Goal: Task Accomplishment & Management: Use online tool/utility

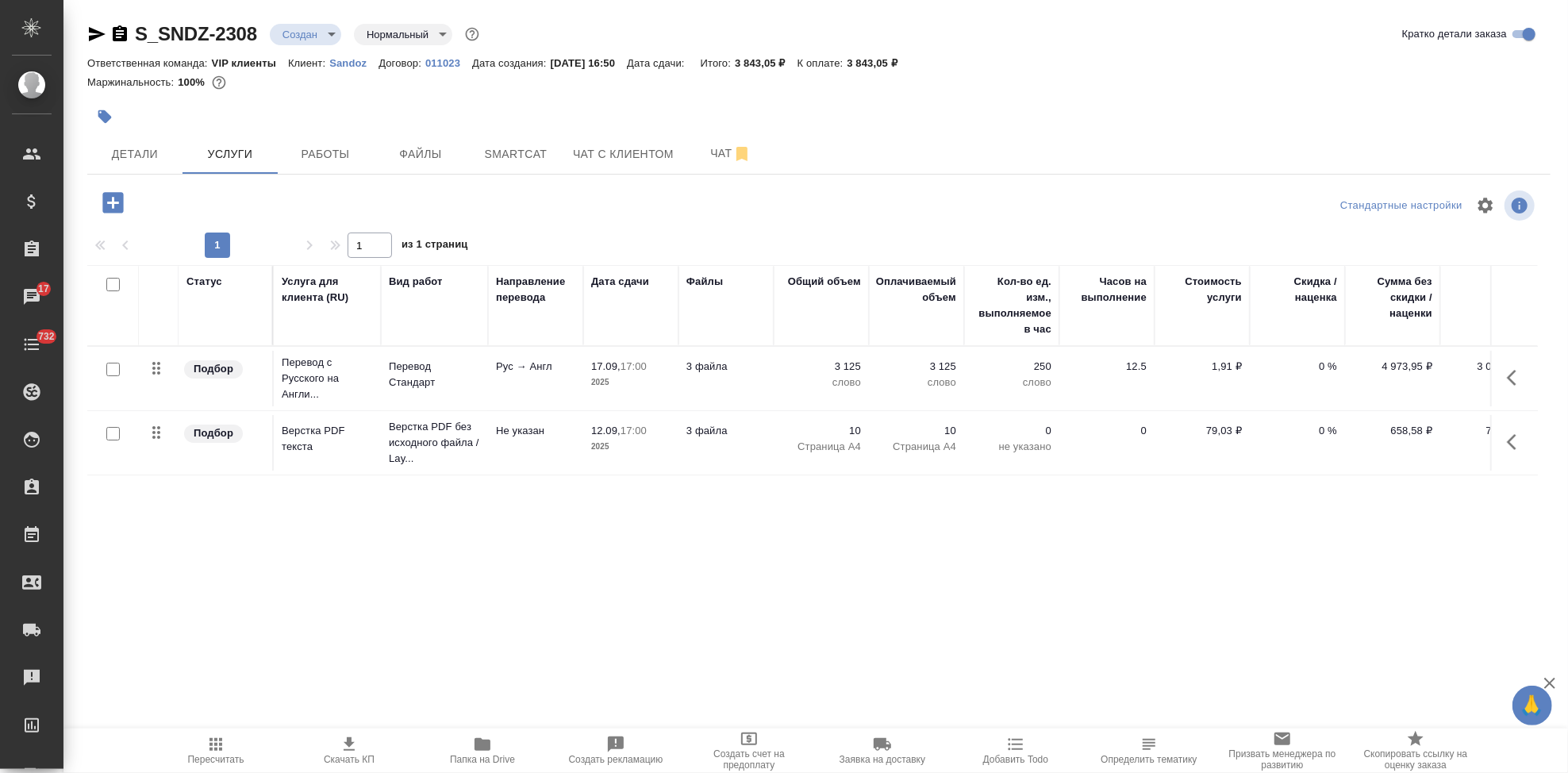
click at [331, 34] on body "🙏 .cls-1 fill:#fff; AWATERA Kabargina [PERSON_NAME] Спецификации Заказы 17 Чаты…" at bounding box center [784, 386] width 1568 height 773
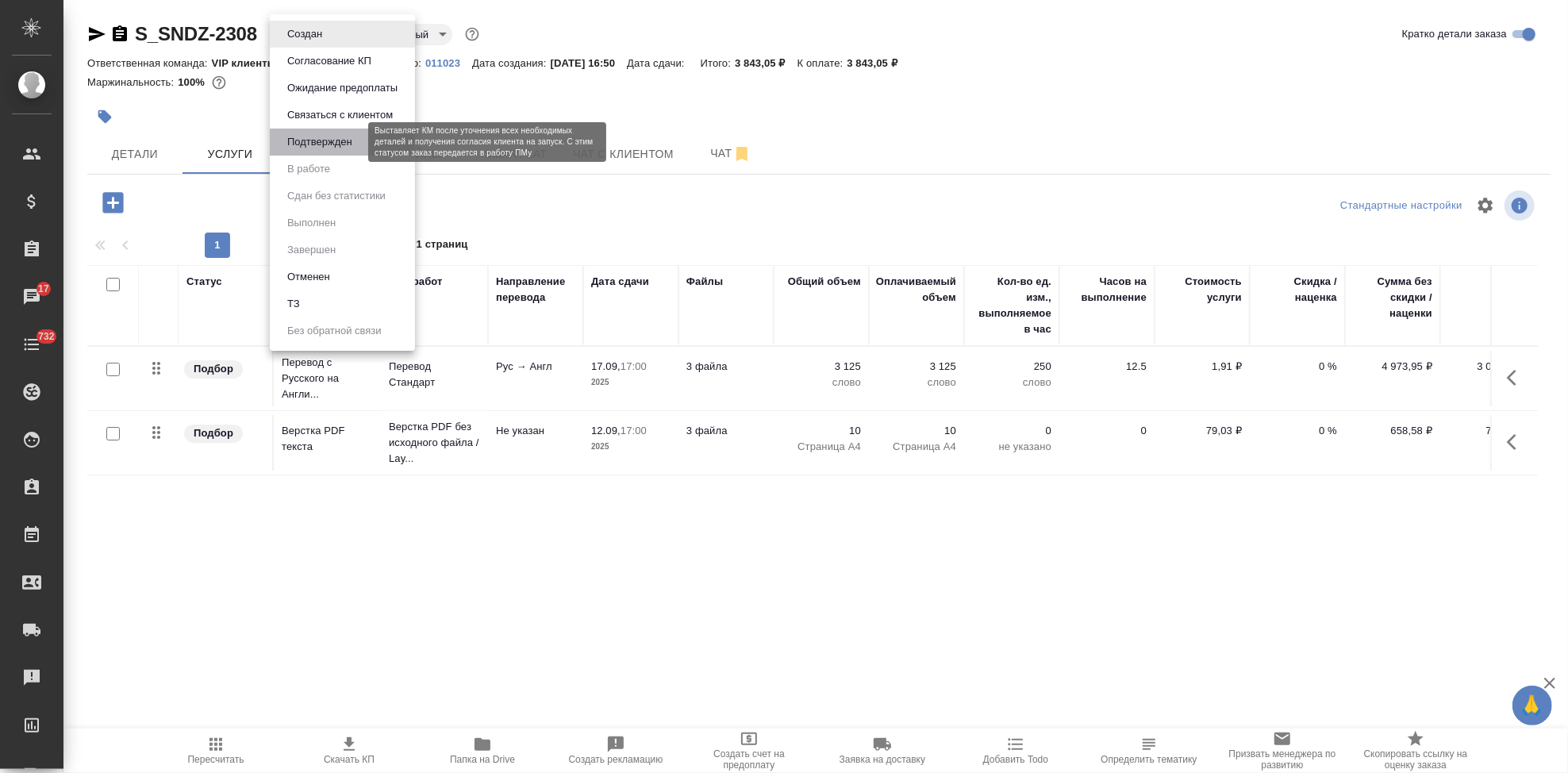
click at [339, 143] on button "Подтвержден" at bounding box center [320, 142] width 75 height 18
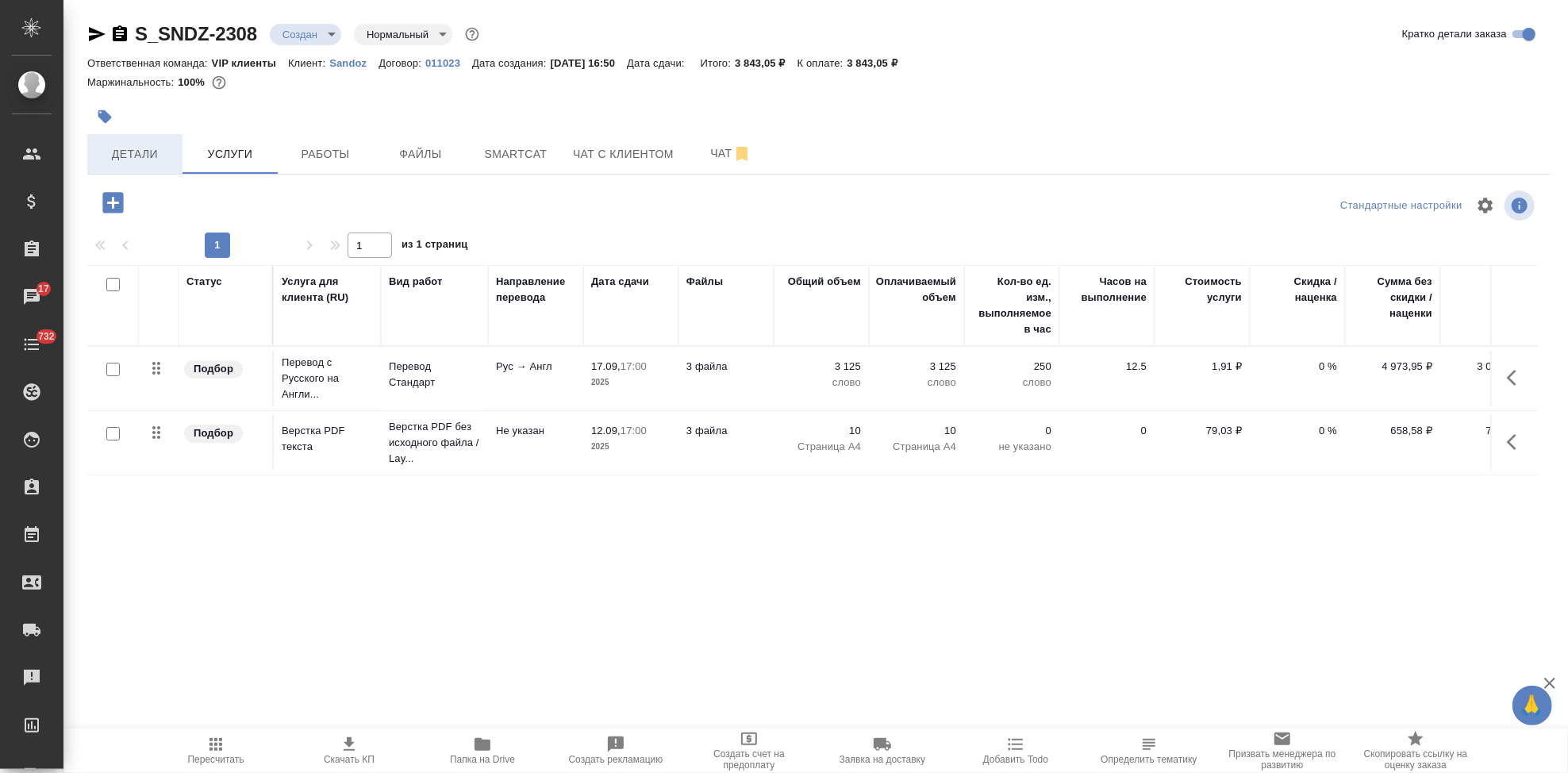
click at [127, 161] on span "Детали" at bounding box center [134, 154] width 76 height 20
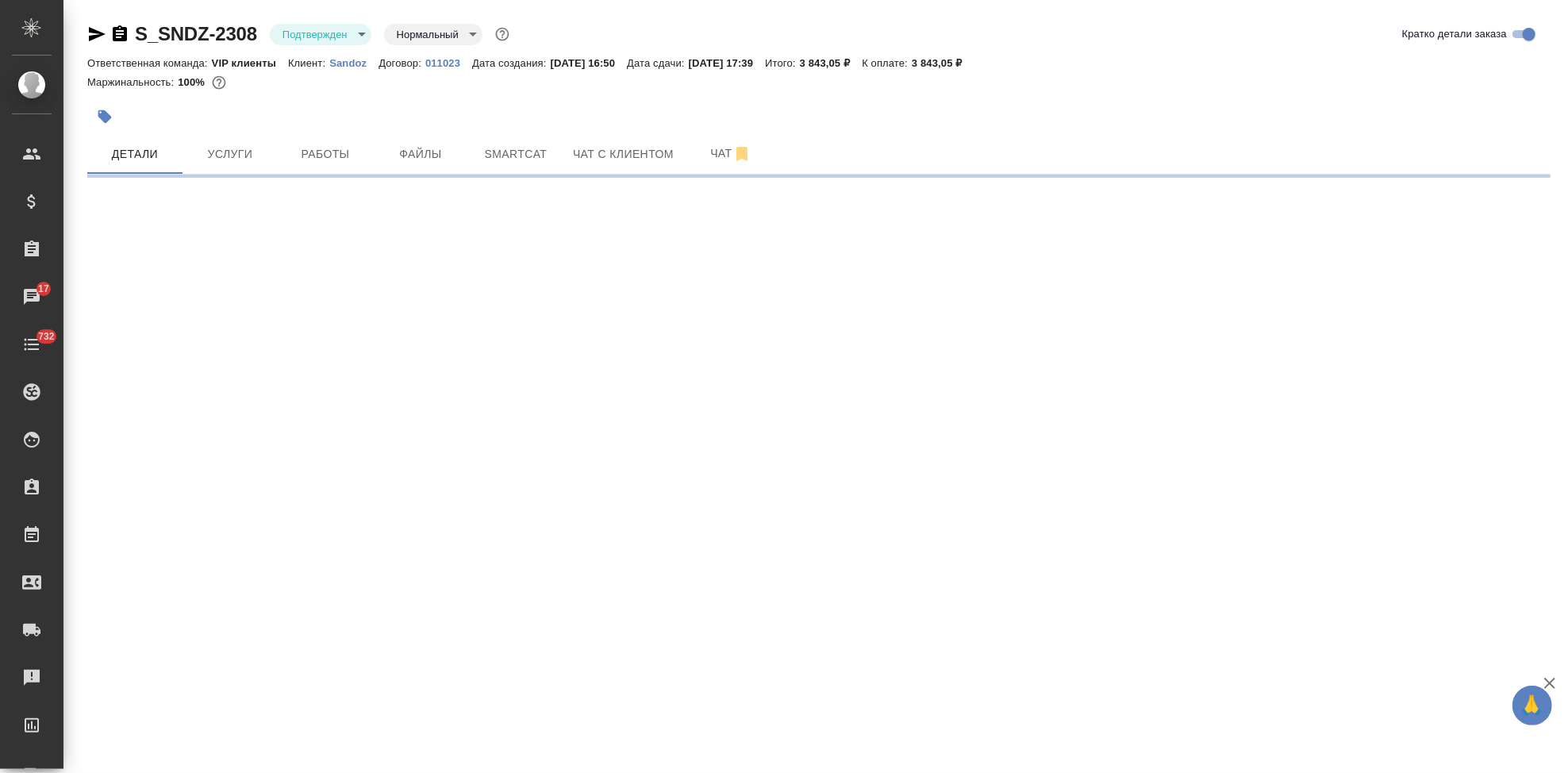
select select "RU"
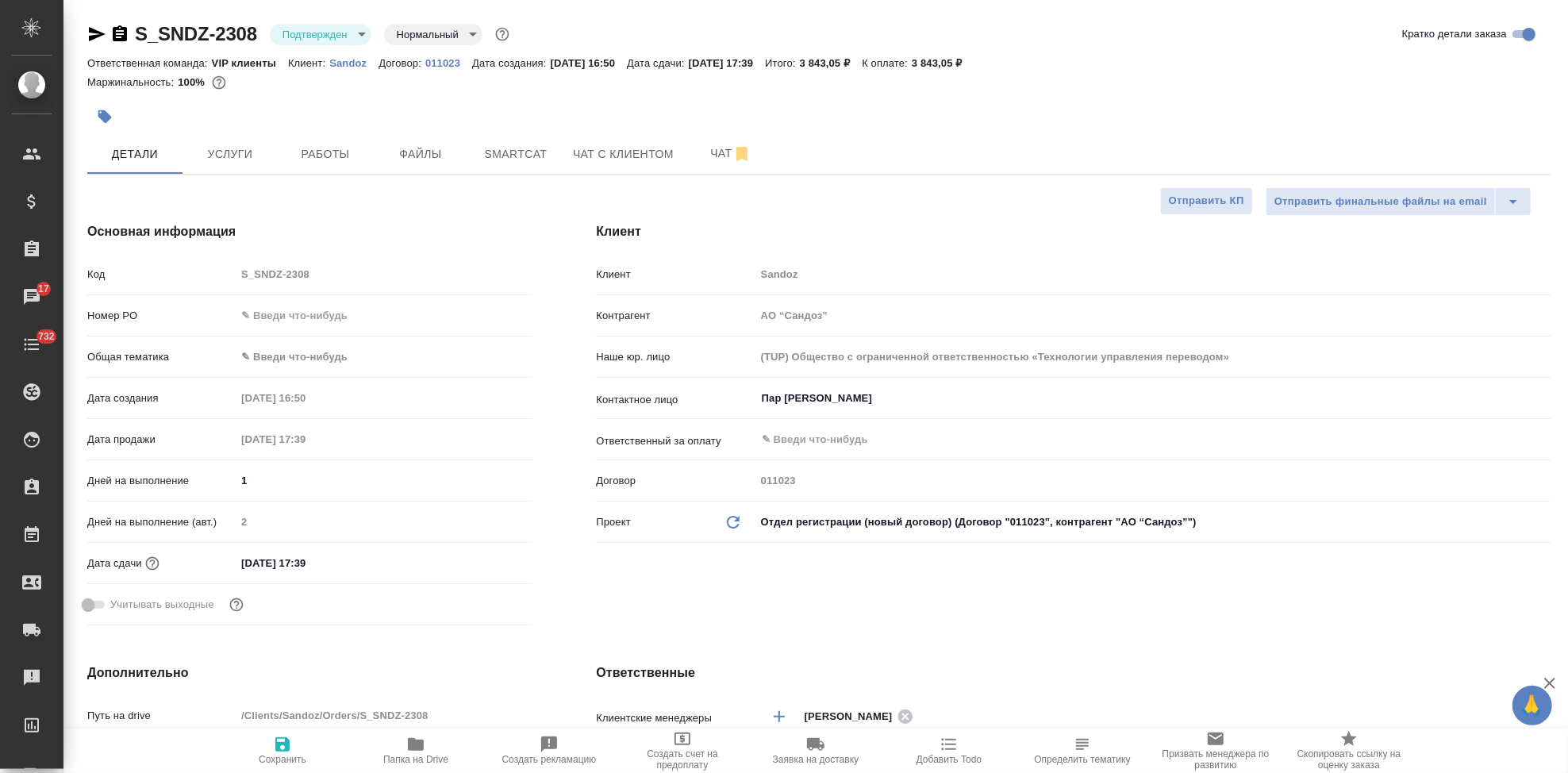
type textarea "x"
click at [346, 564] on input "15.09.2025 17:39" at bounding box center [305, 563] width 139 height 23
click at [478, 560] on icon "button" at bounding box center [486, 561] width 19 height 19
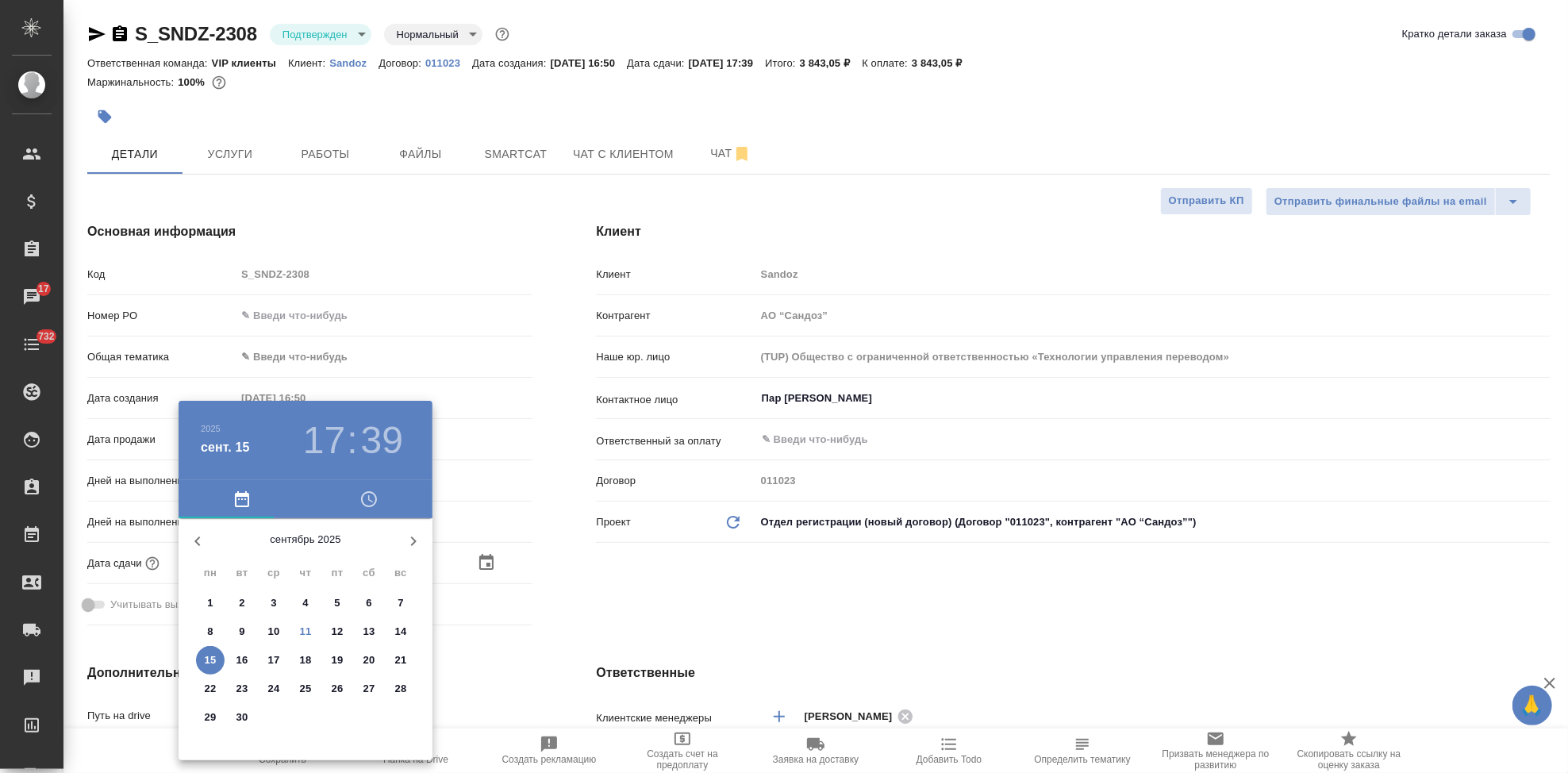
click at [332, 628] on p "12" at bounding box center [338, 632] width 12 height 16
type input "12.09.2025 17:39"
type textarea "x"
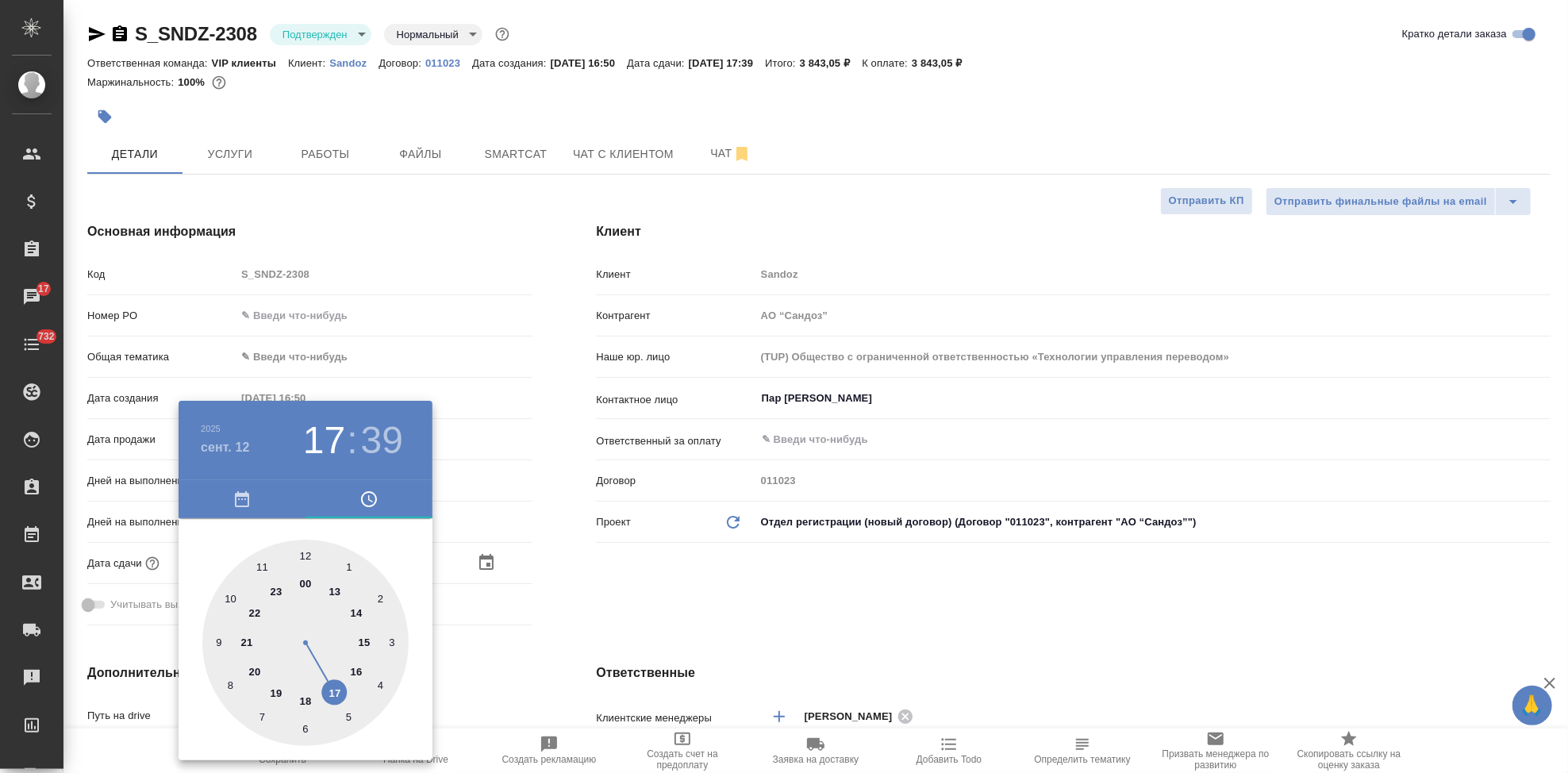
click at [332, 690] on div at bounding box center [305, 642] width 206 height 206
type textarea "x"
type input "12.09.2025 17:56"
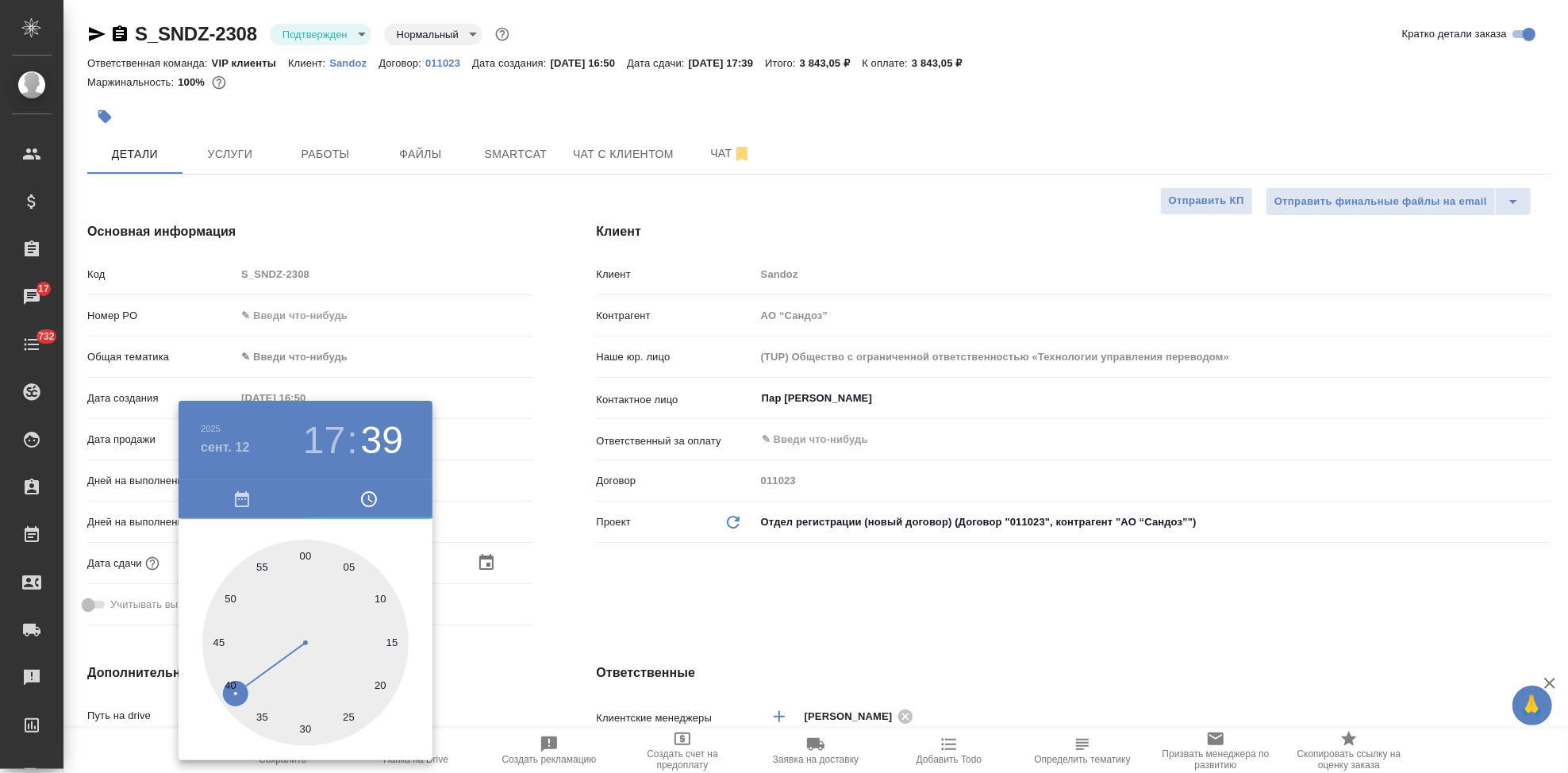
type textarea "x"
type input "12.09.2025 17:59"
type textarea "x"
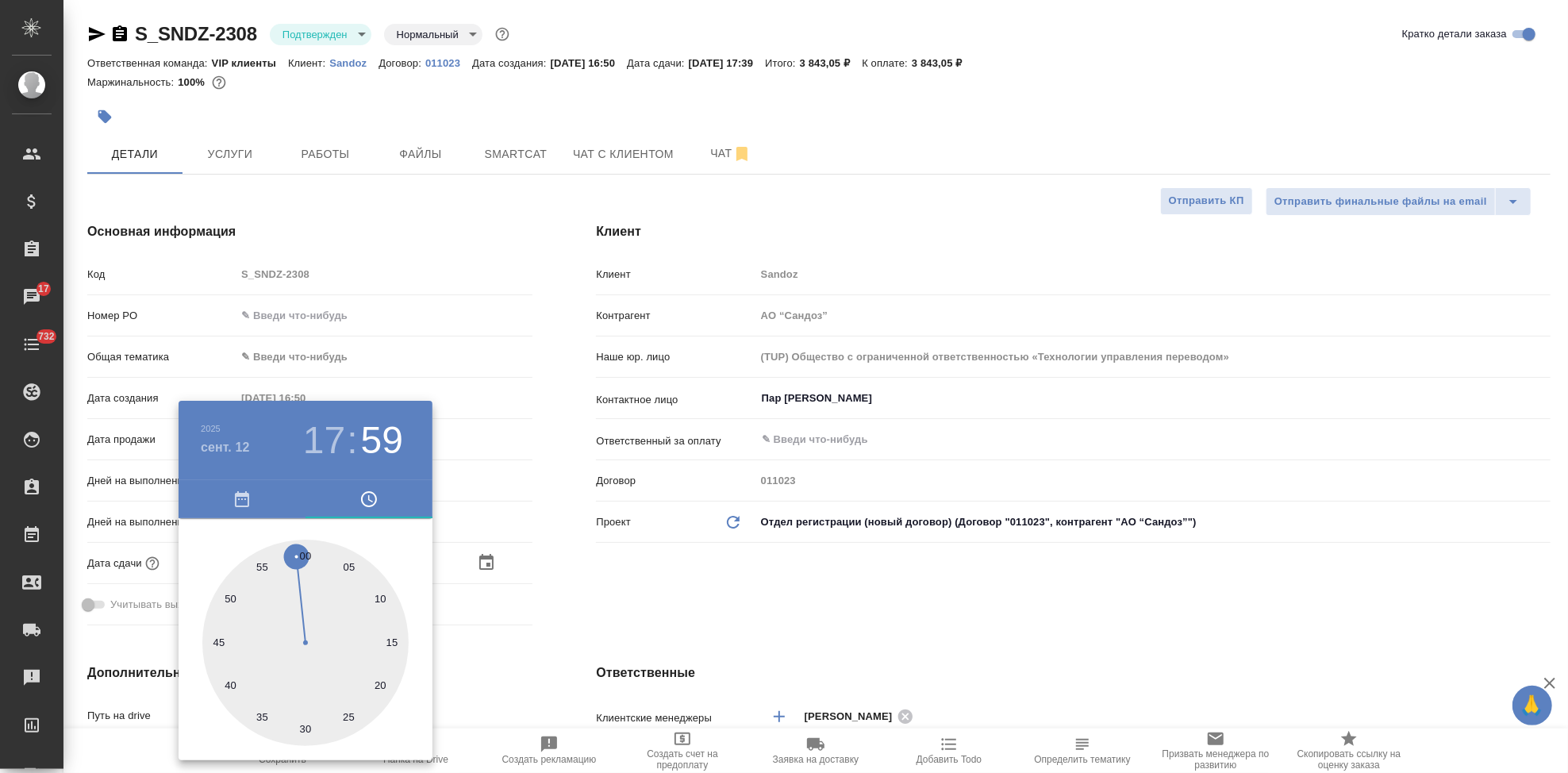
type textarea "x"
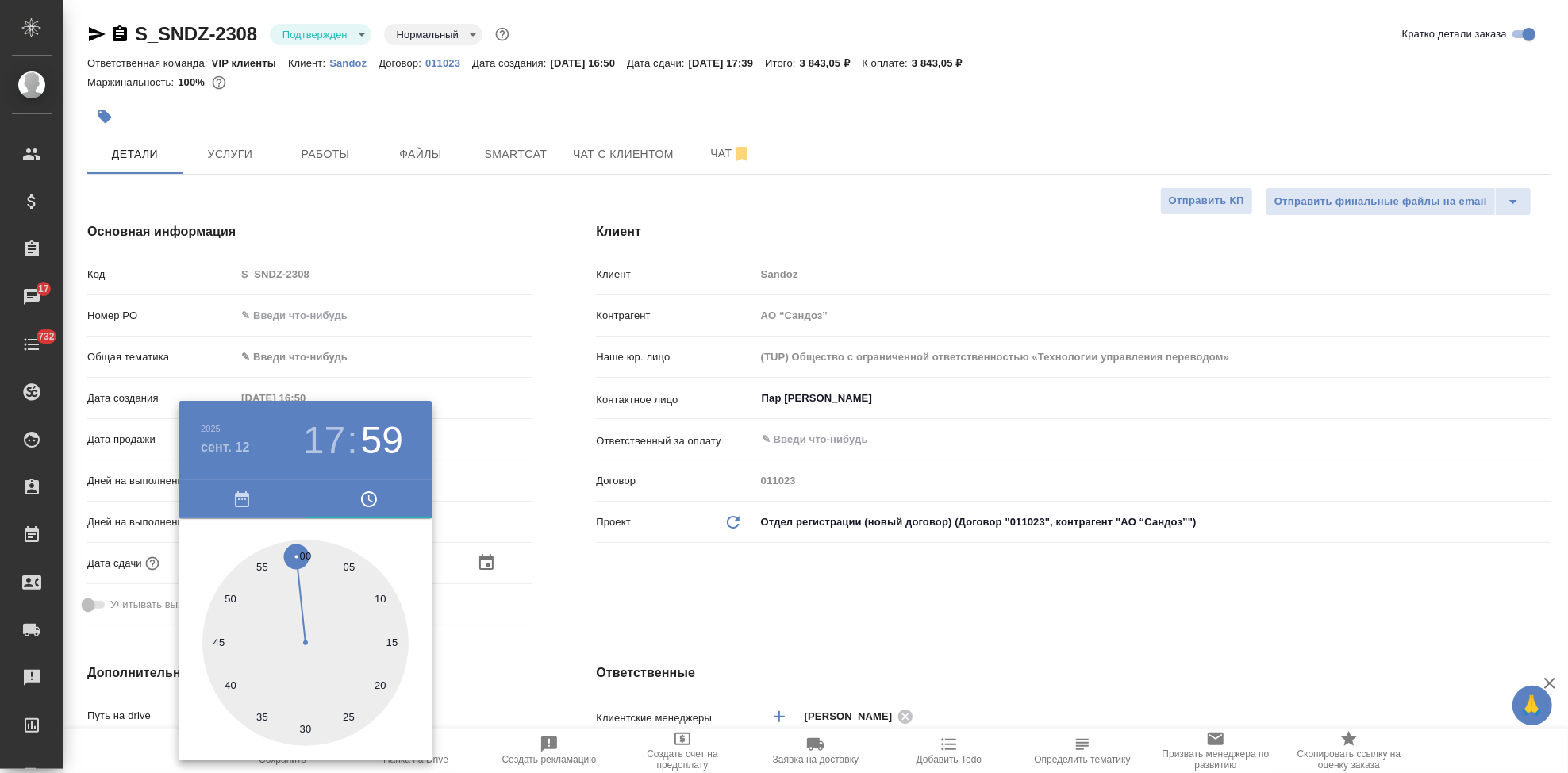
type input "12.09.2025 17:00"
type textarea "x"
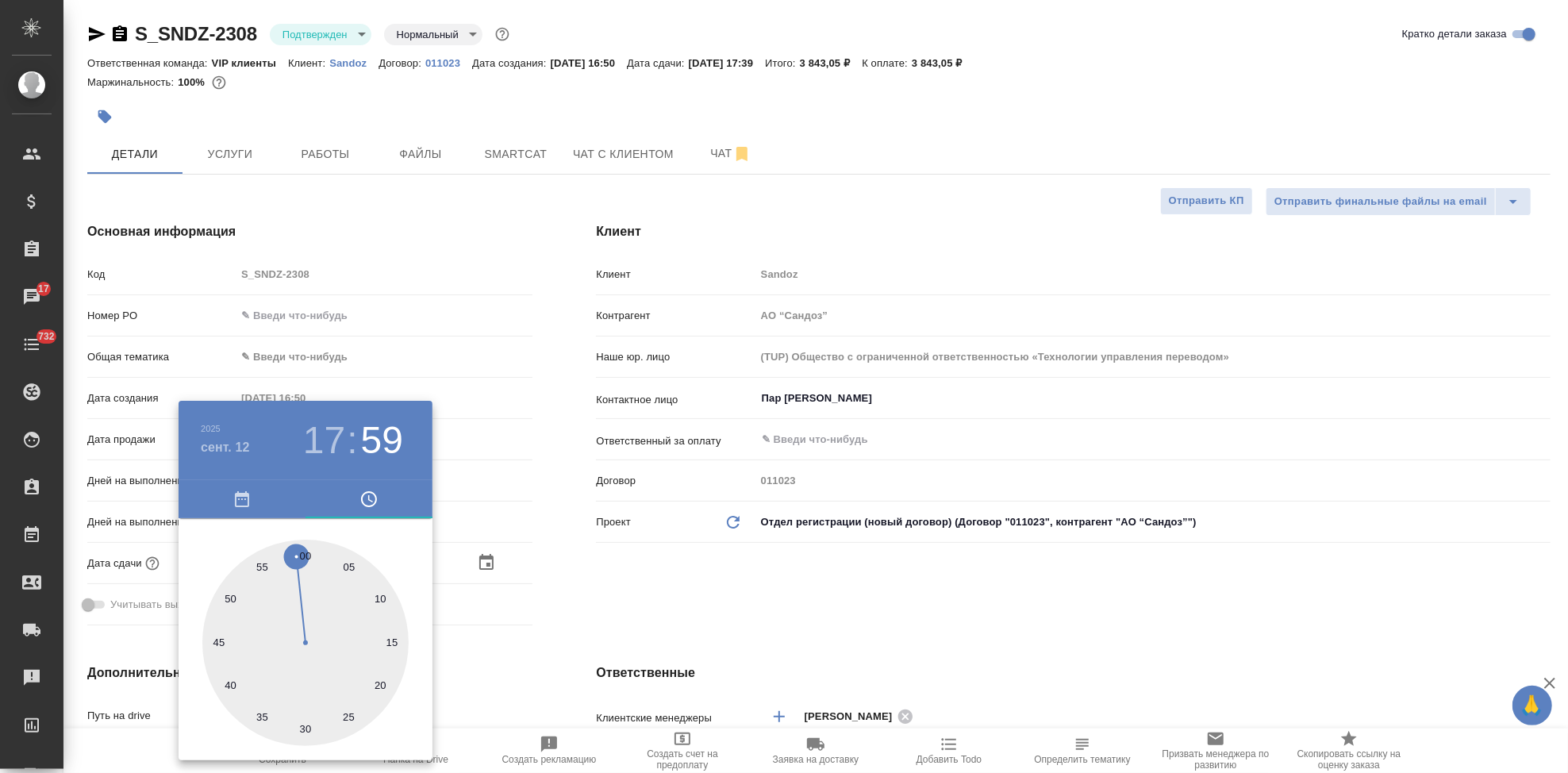
type textarea "x"
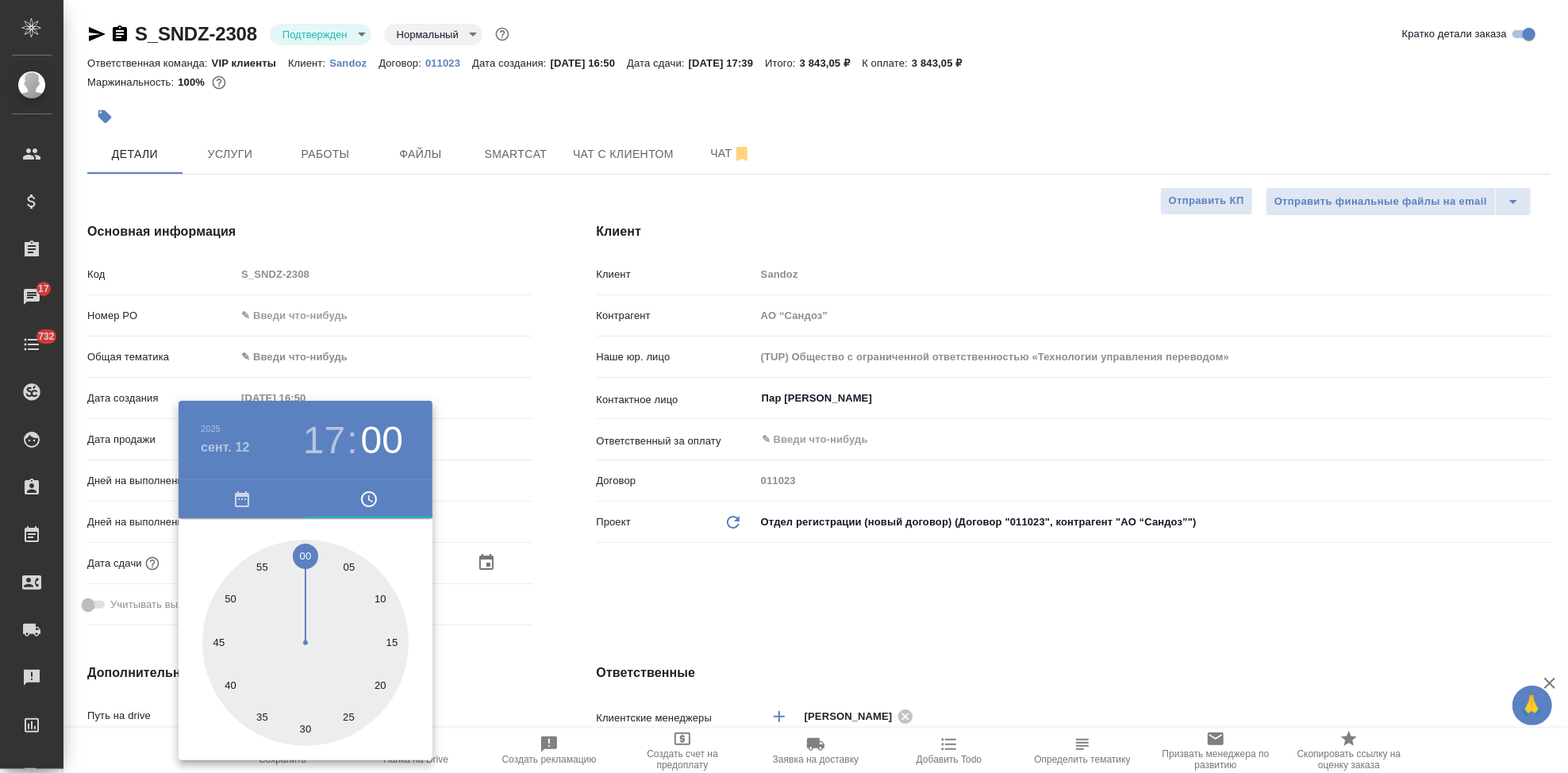
drag, startPoint x: 288, startPoint y: 564, endPoint x: 302, endPoint y: 546, distance: 22.8
click at [302, 547] on div at bounding box center [305, 642] width 206 height 206
type textarea "x"
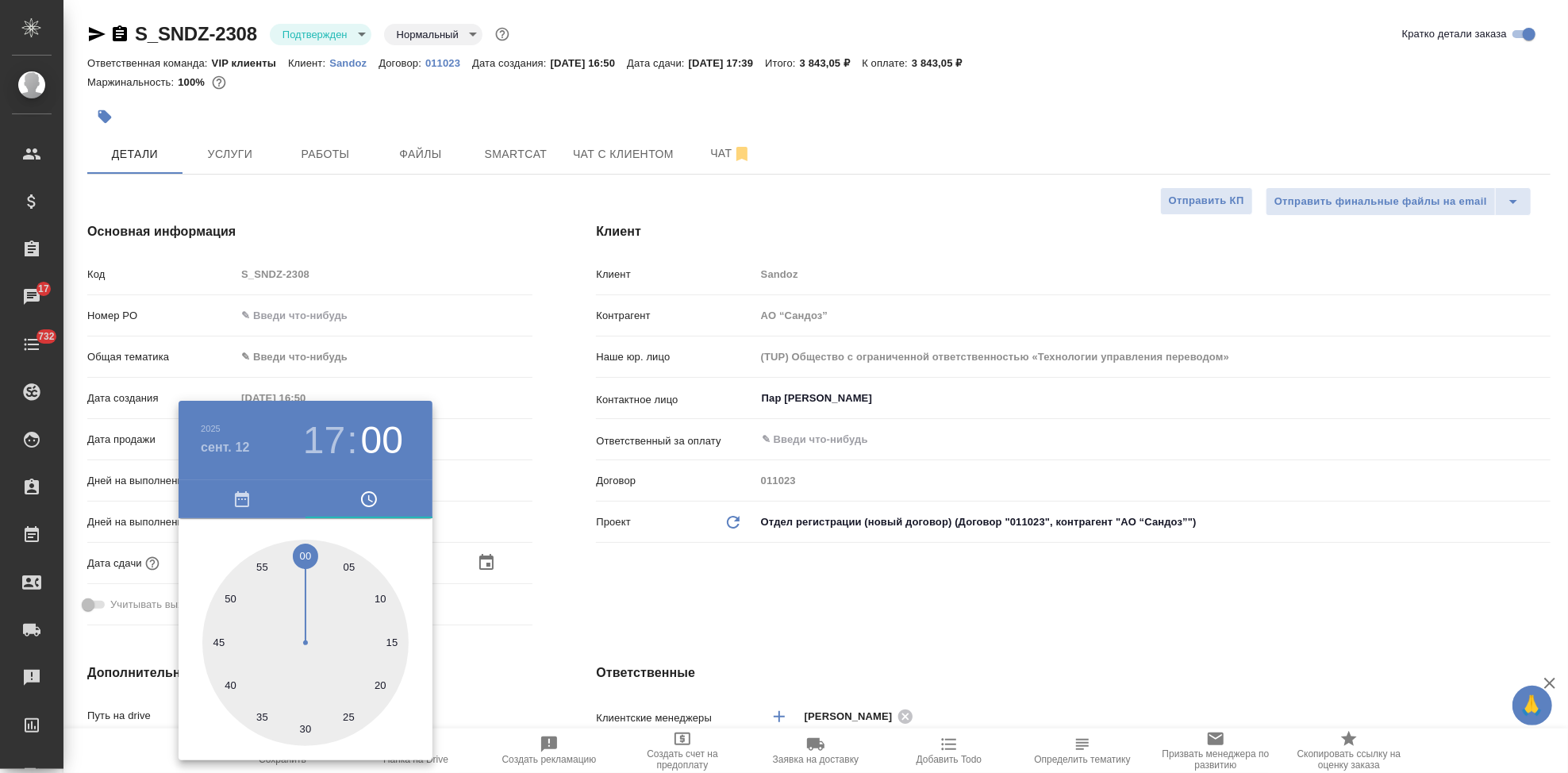
type textarea "x"
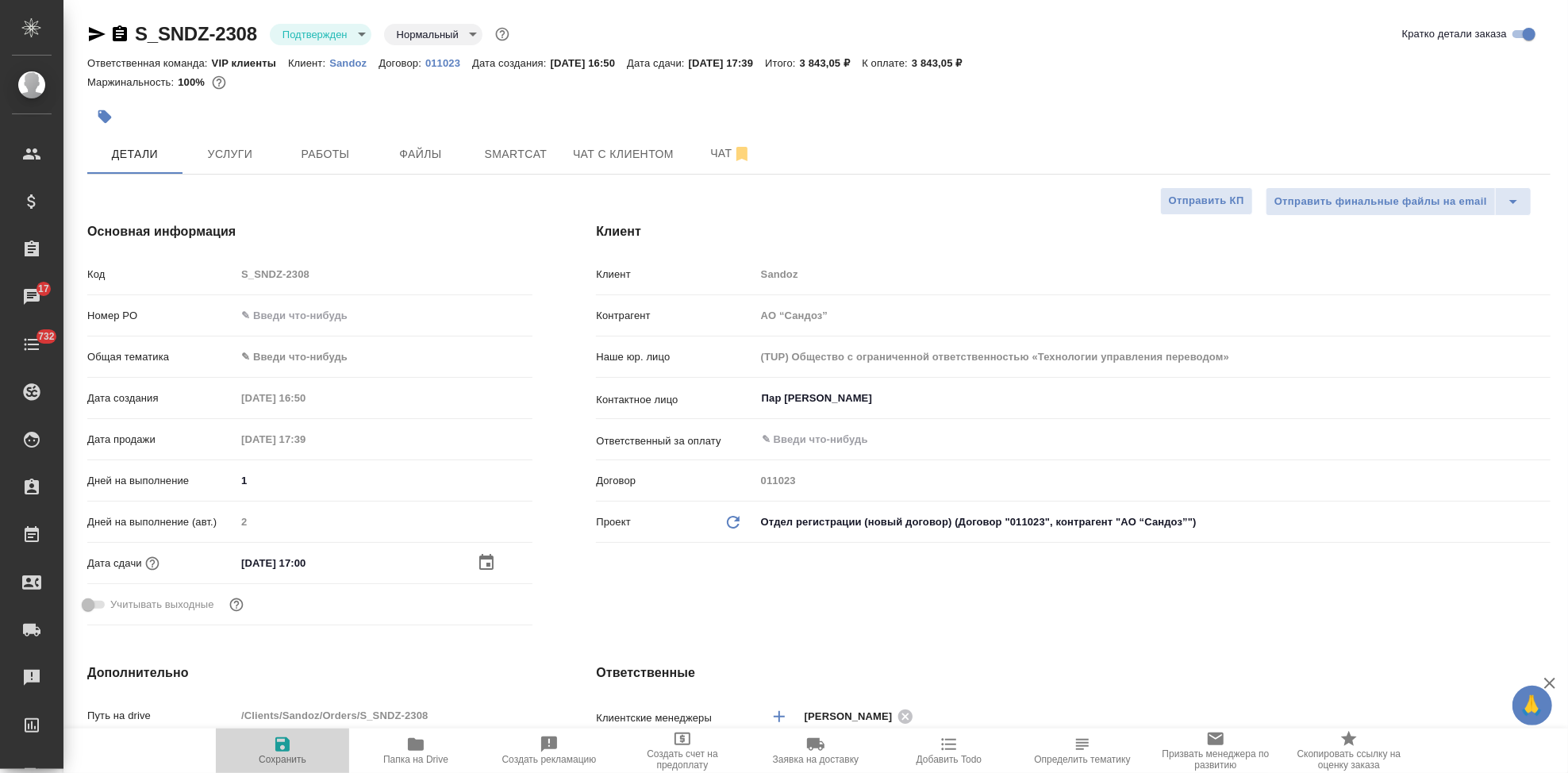
click at [273, 749] on icon "button" at bounding box center [281, 743] width 19 height 19
type textarea "x"
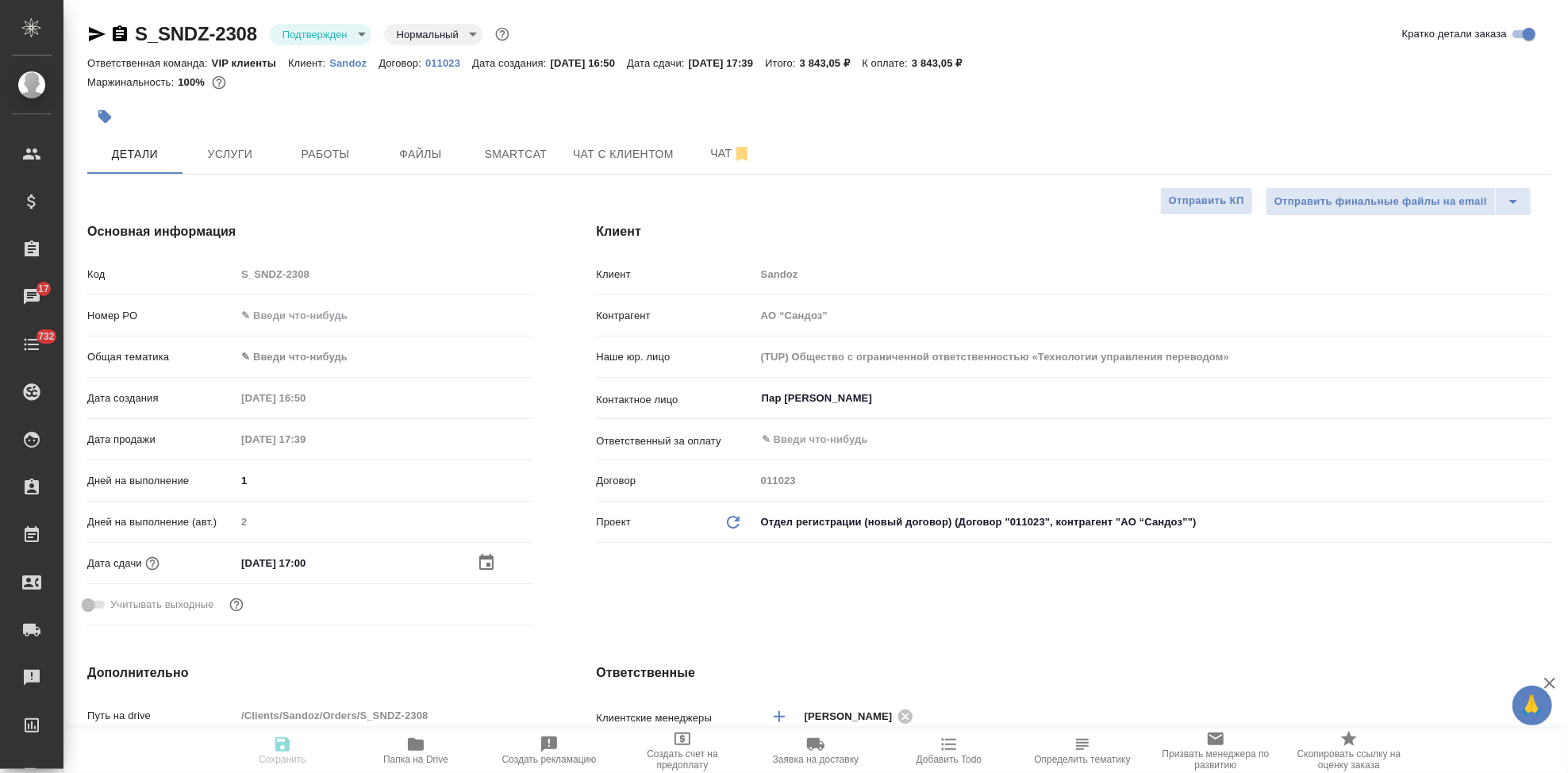
type textarea "x"
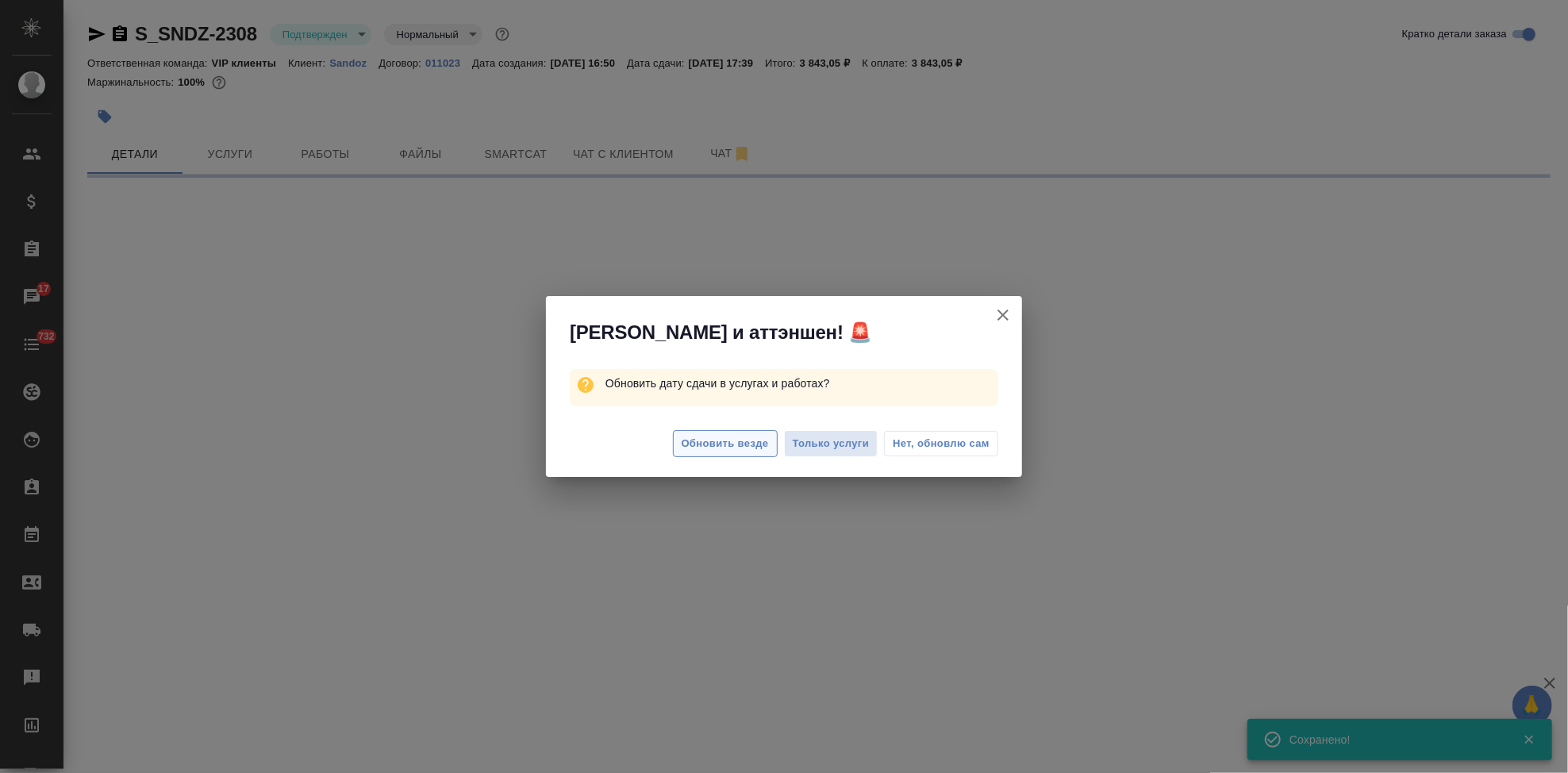
click at [727, 437] on span "Обновить везде" at bounding box center [725, 443] width 87 height 18
select select "RU"
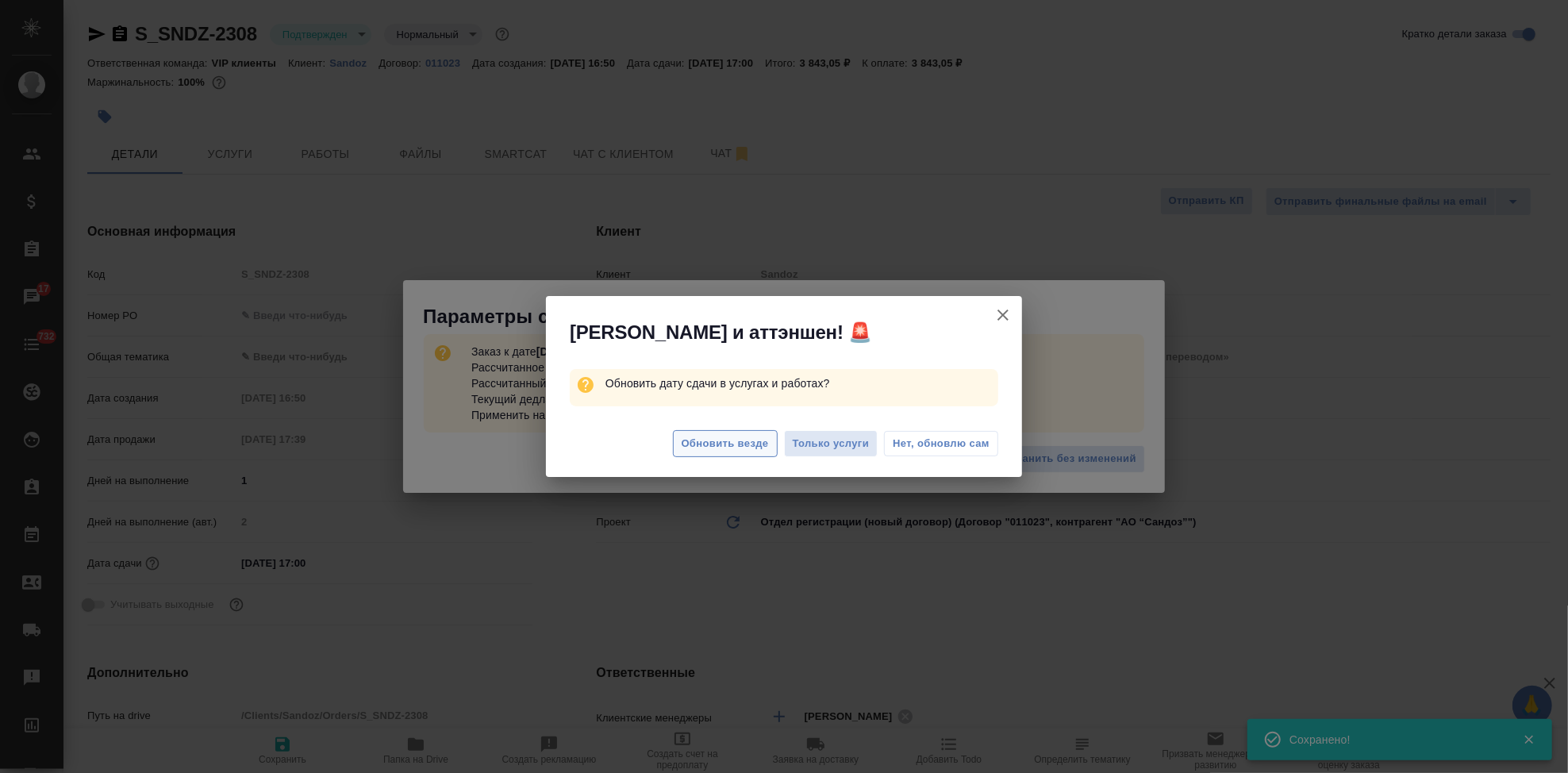
type textarea "x"
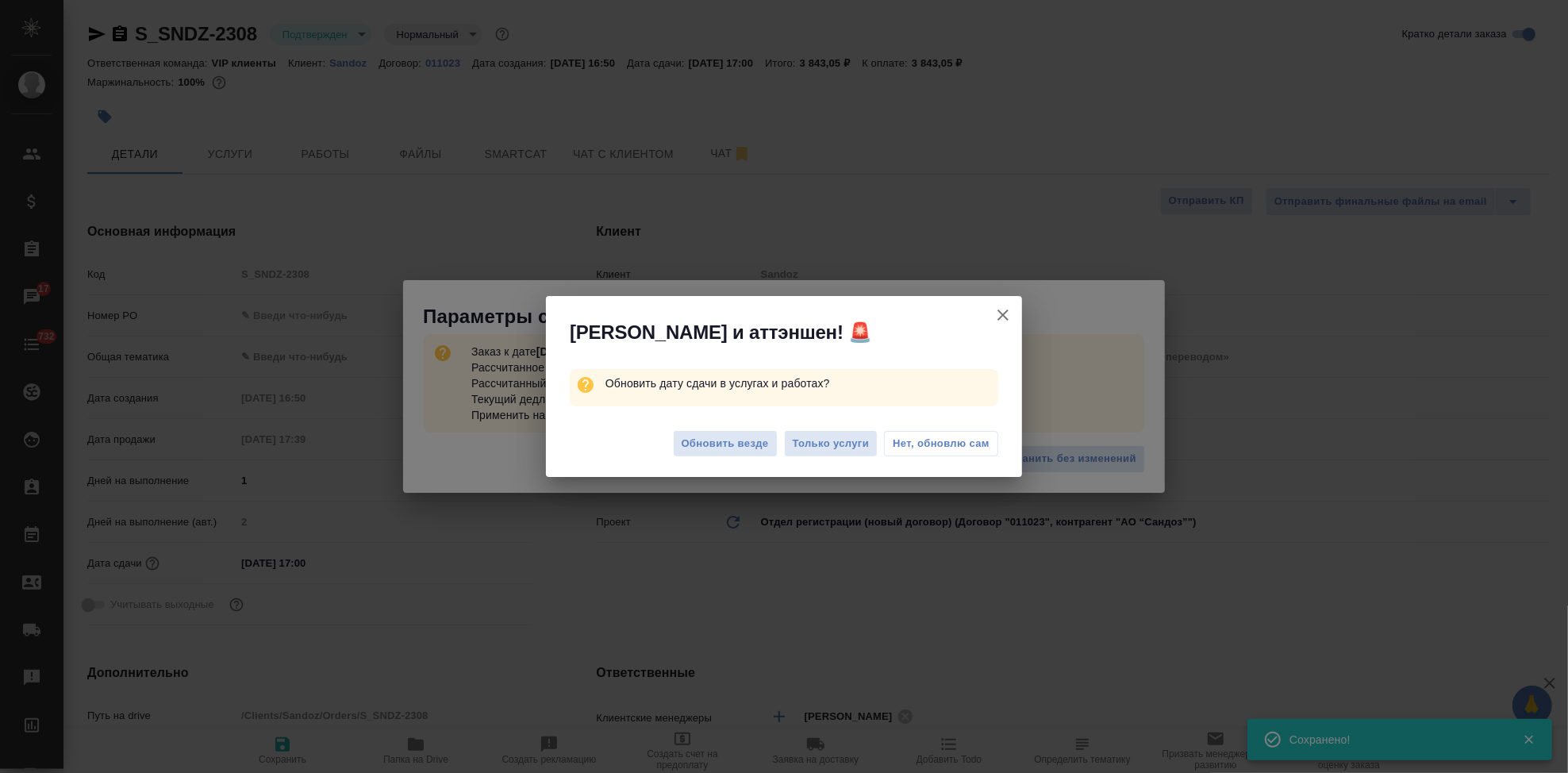
type textarea "x"
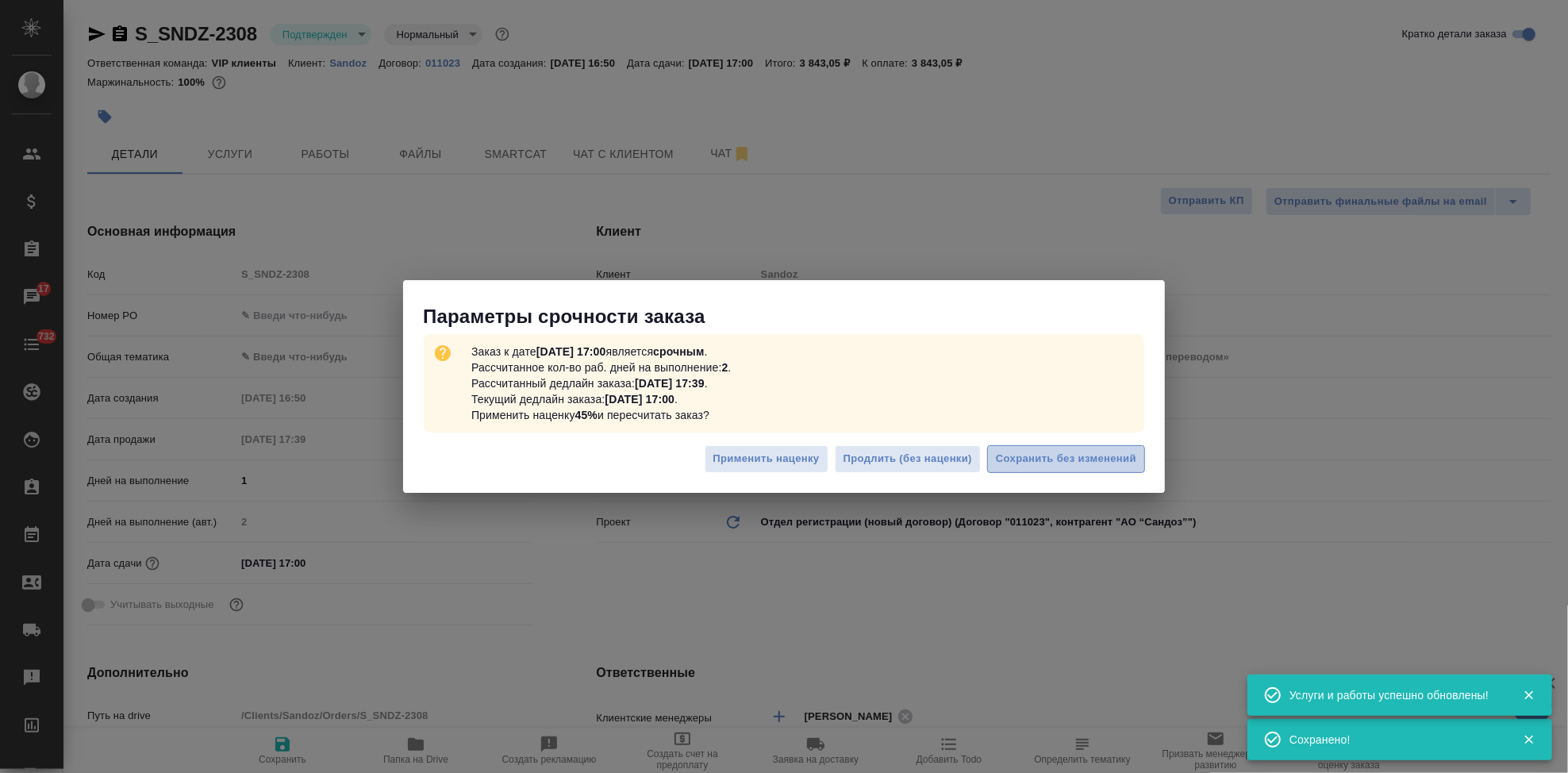
click at [1113, 453] on span "Сохранить без изменений" at bounding box center [1066, 459] width 140 height 18
type textarea "x"
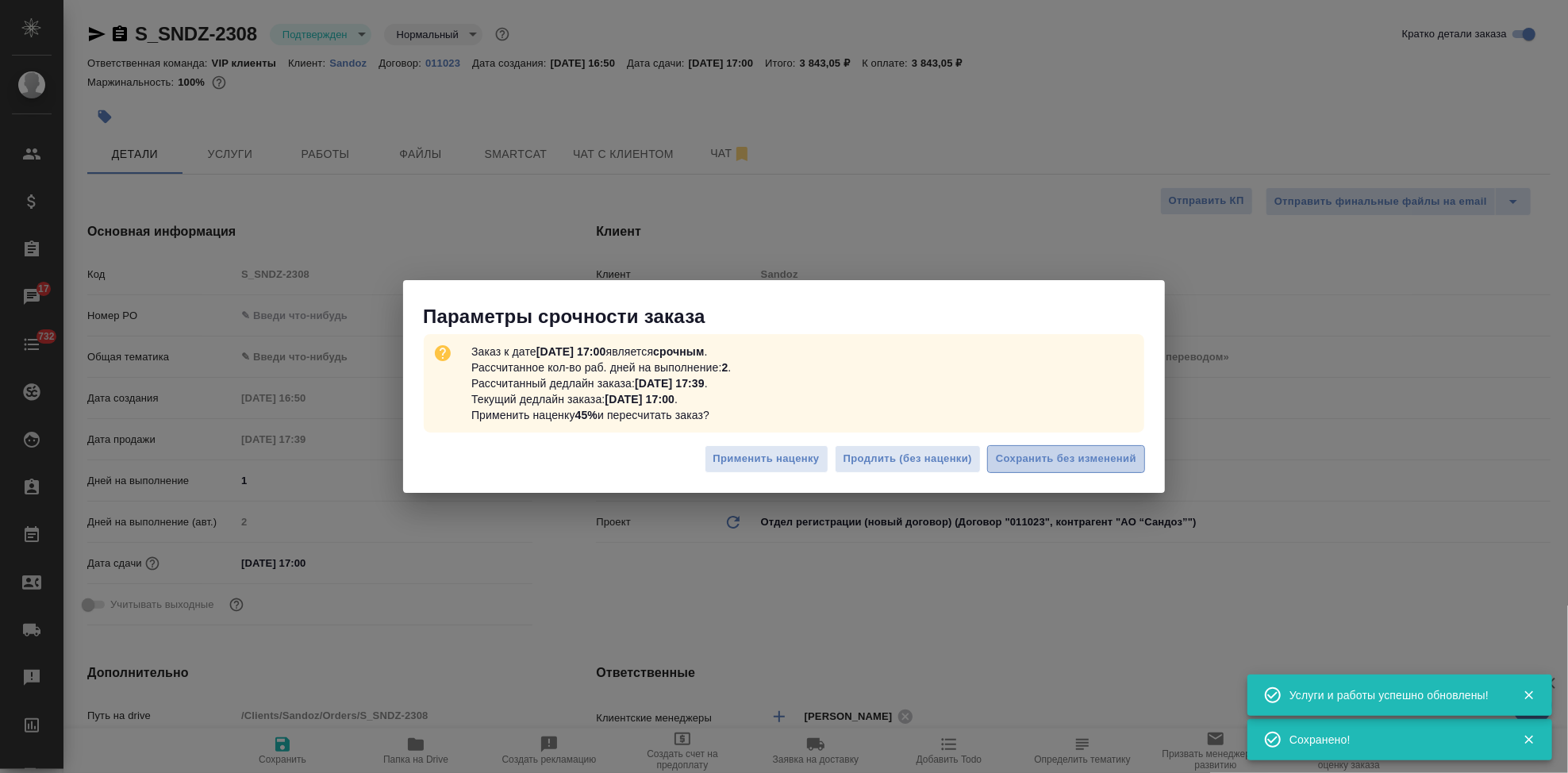
type textarea "x"
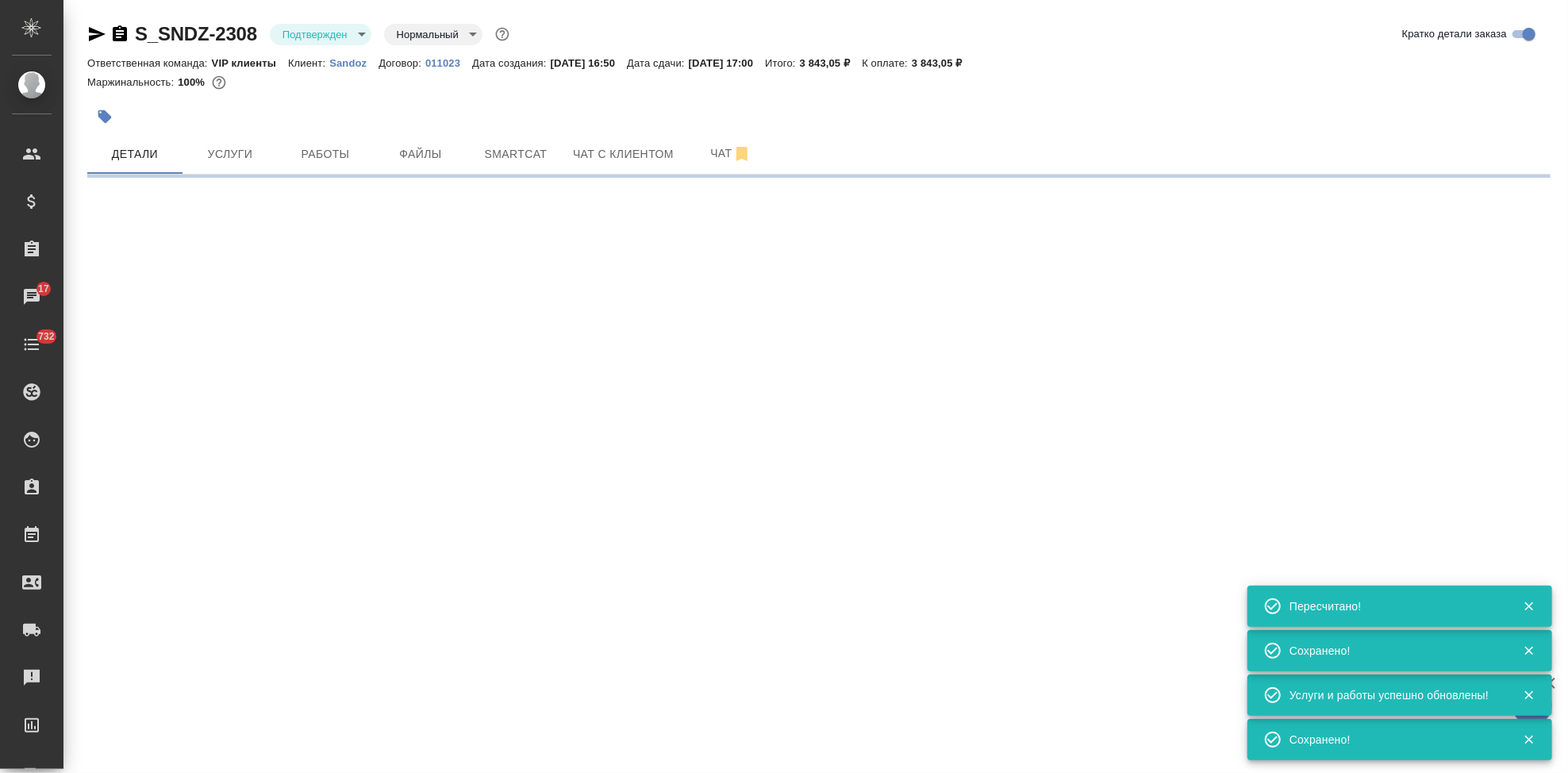
type input "urgent"
select select "RU"
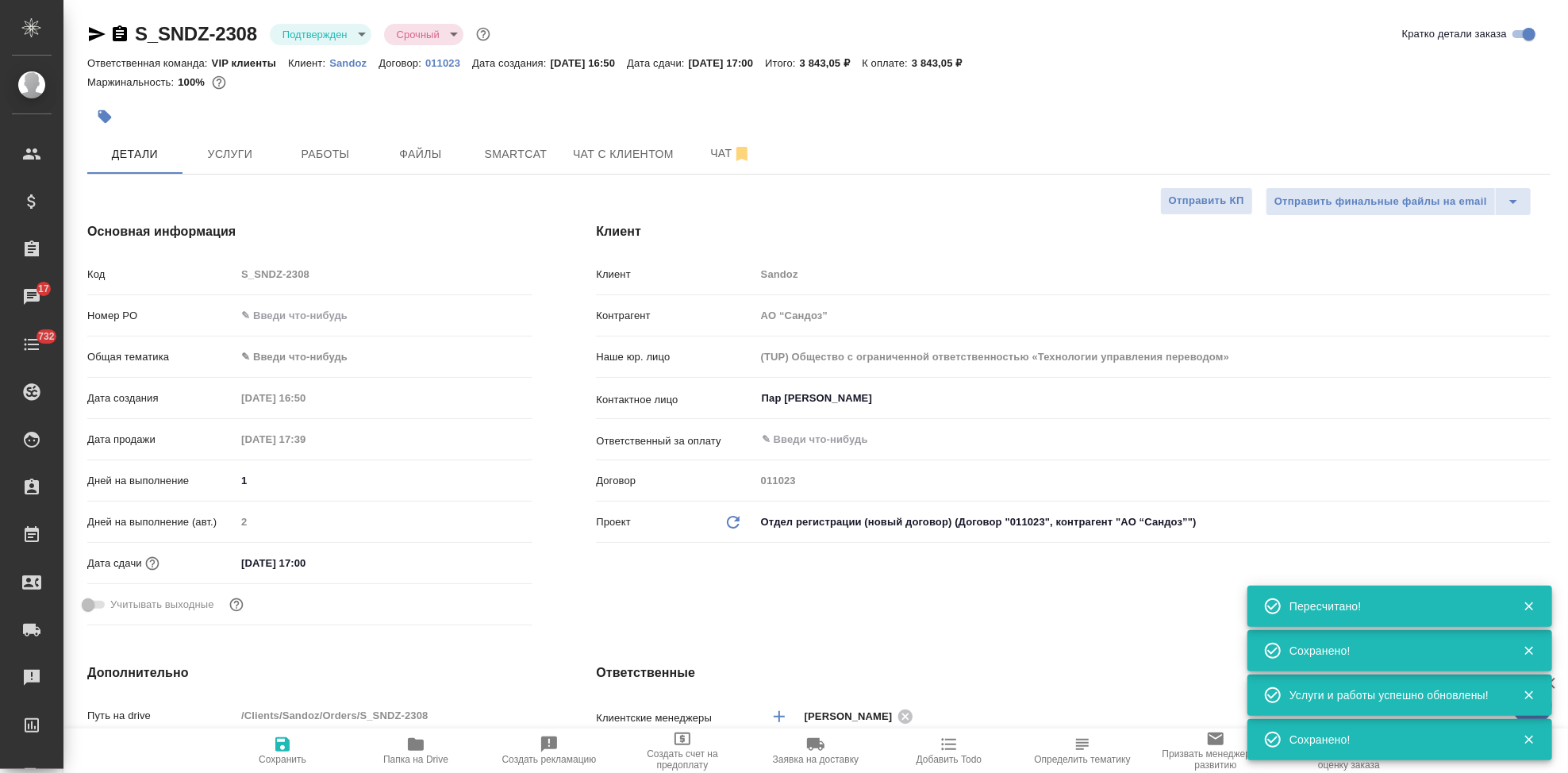
type textarea "x"
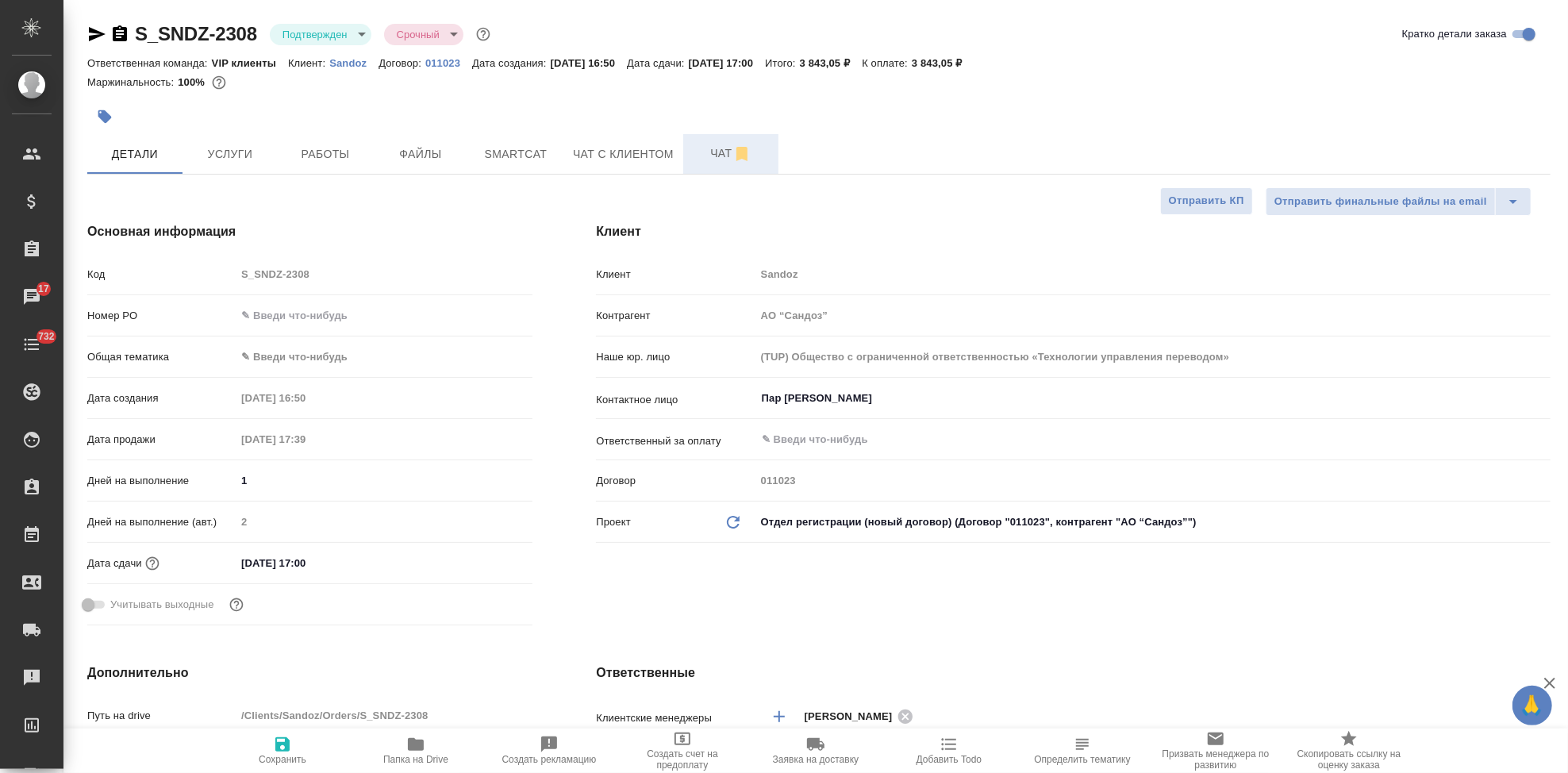
click at [717, 157] on span "Чат" at bounding box center [731, 153] width 76 height 20
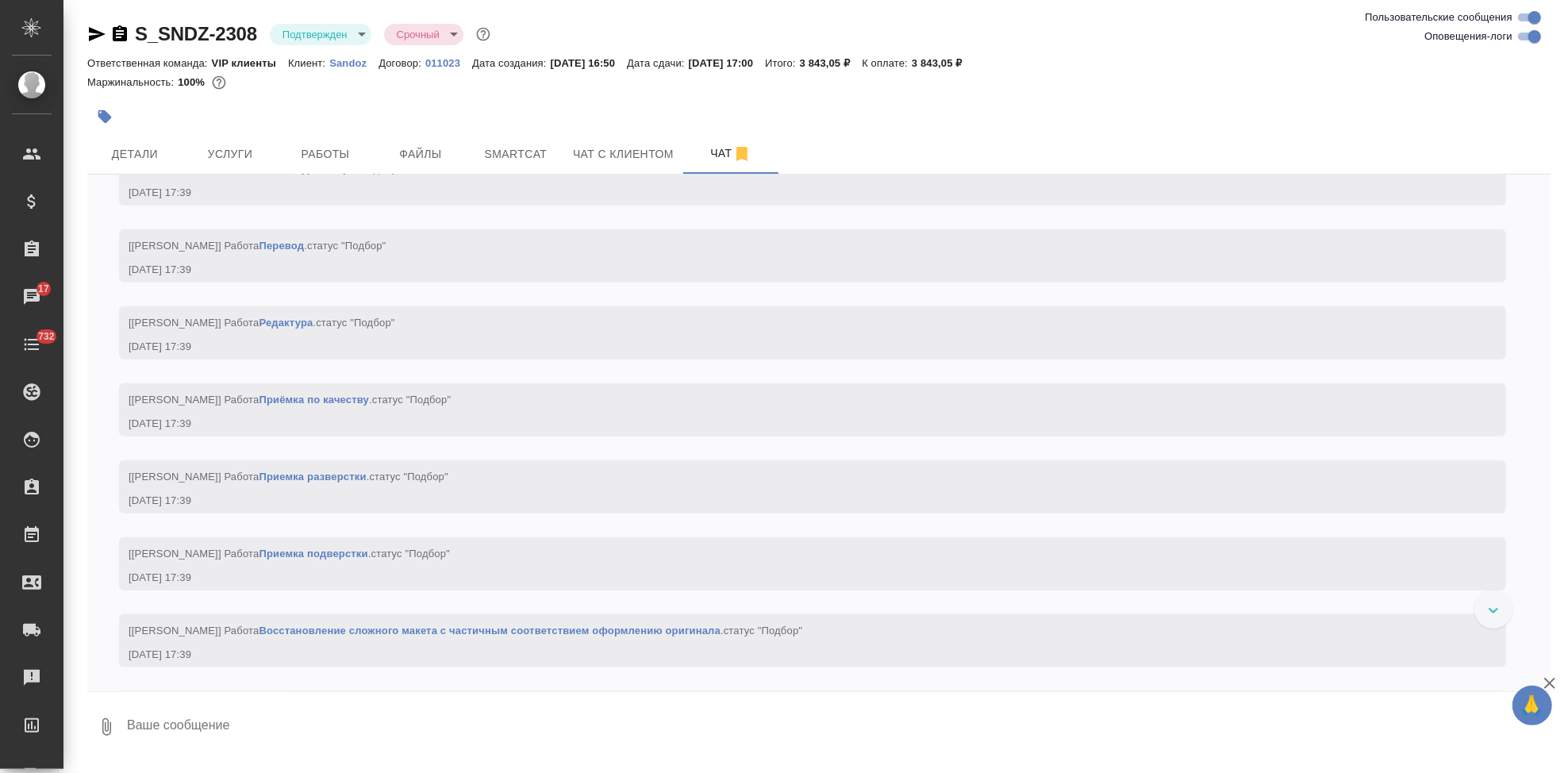
scroll to position [1308, 0]
click at [414, 720] on textarea at bounding box center [837, 727] width 1425 height 54
type textarea """
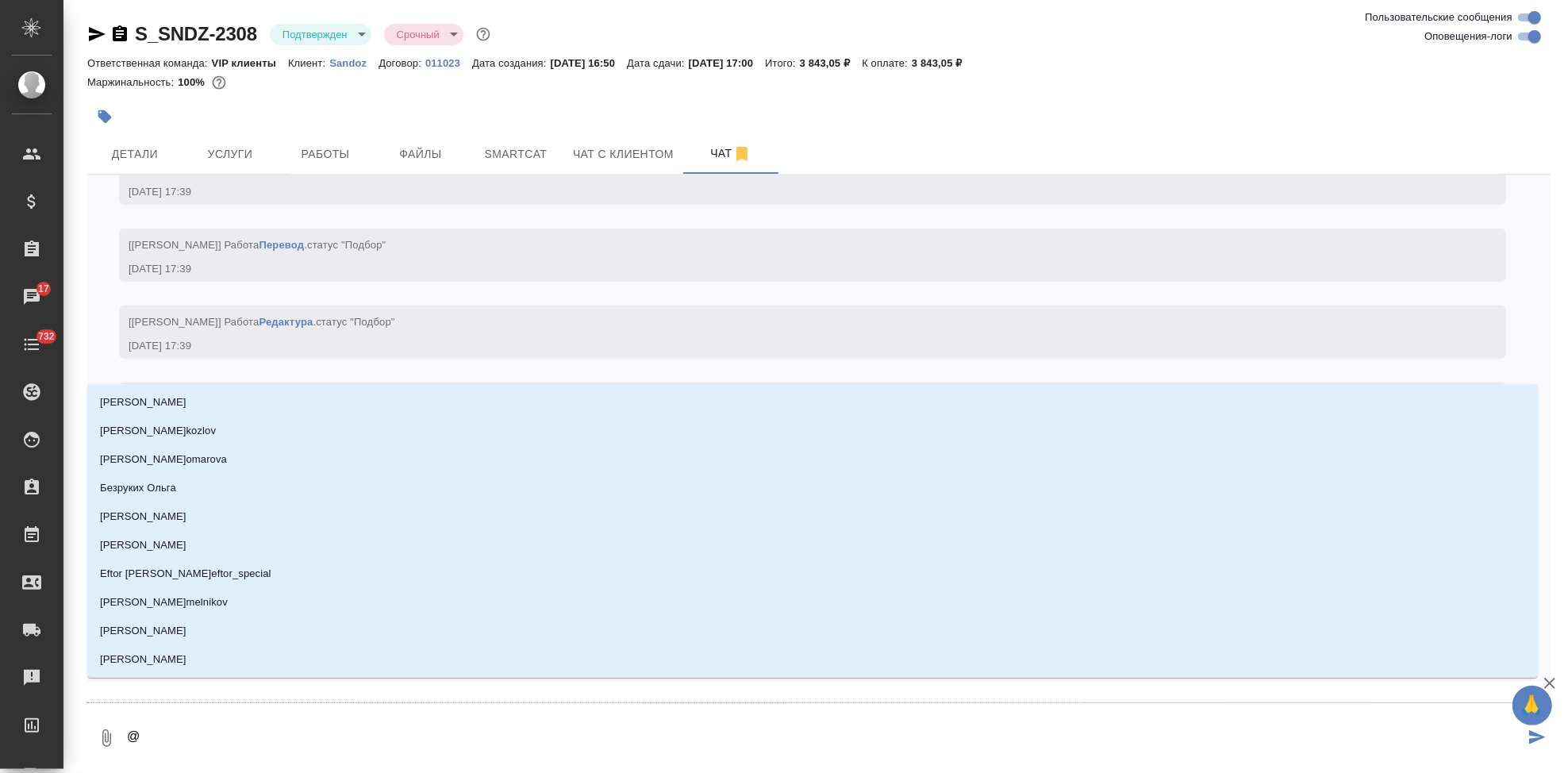
type textarea "@г"
type input "г"
type textarea "@го"
type input "го"
type textarea "@гор"
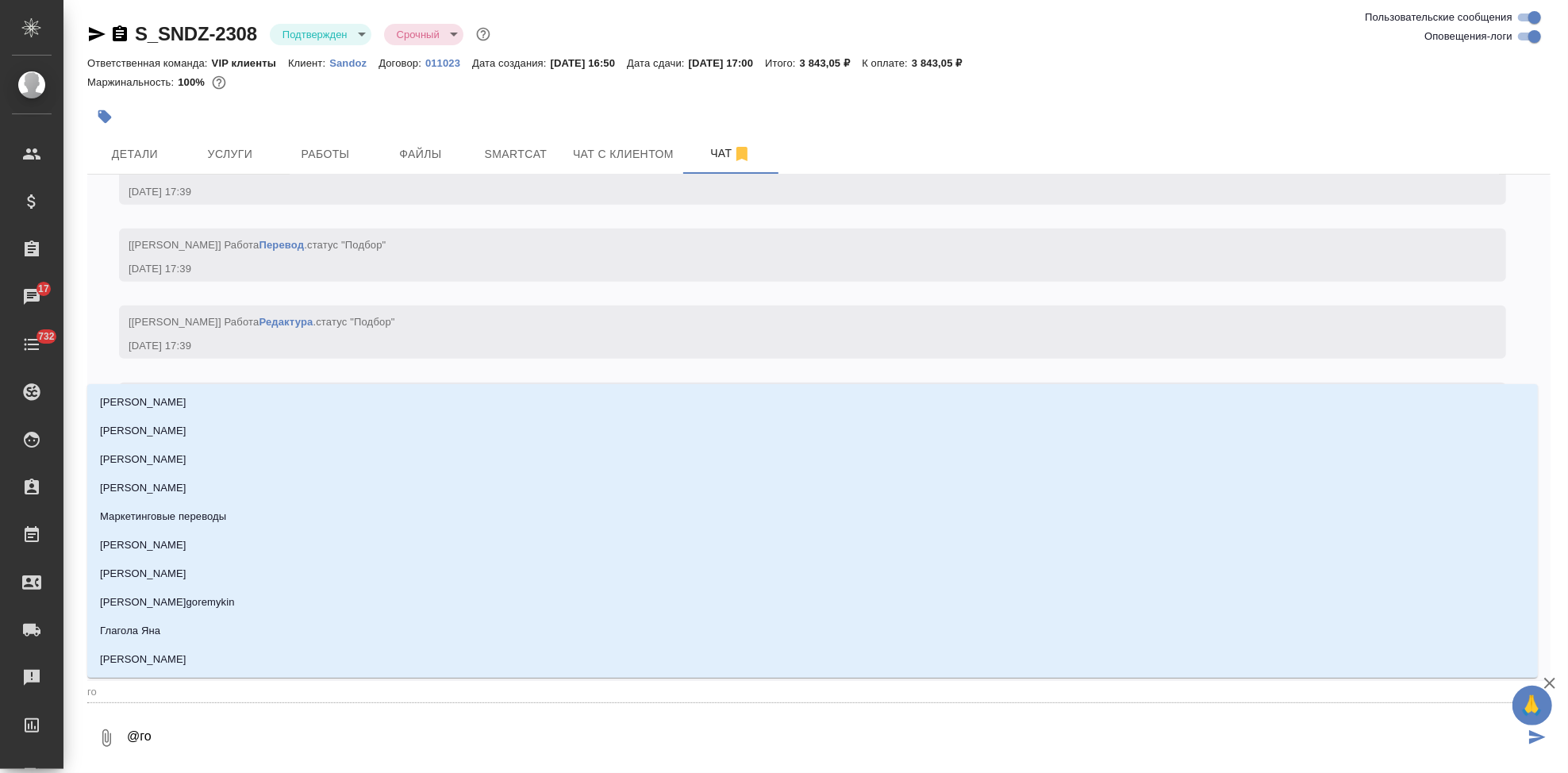
type input "гор"
type textarea "@горш"
type input "горш"
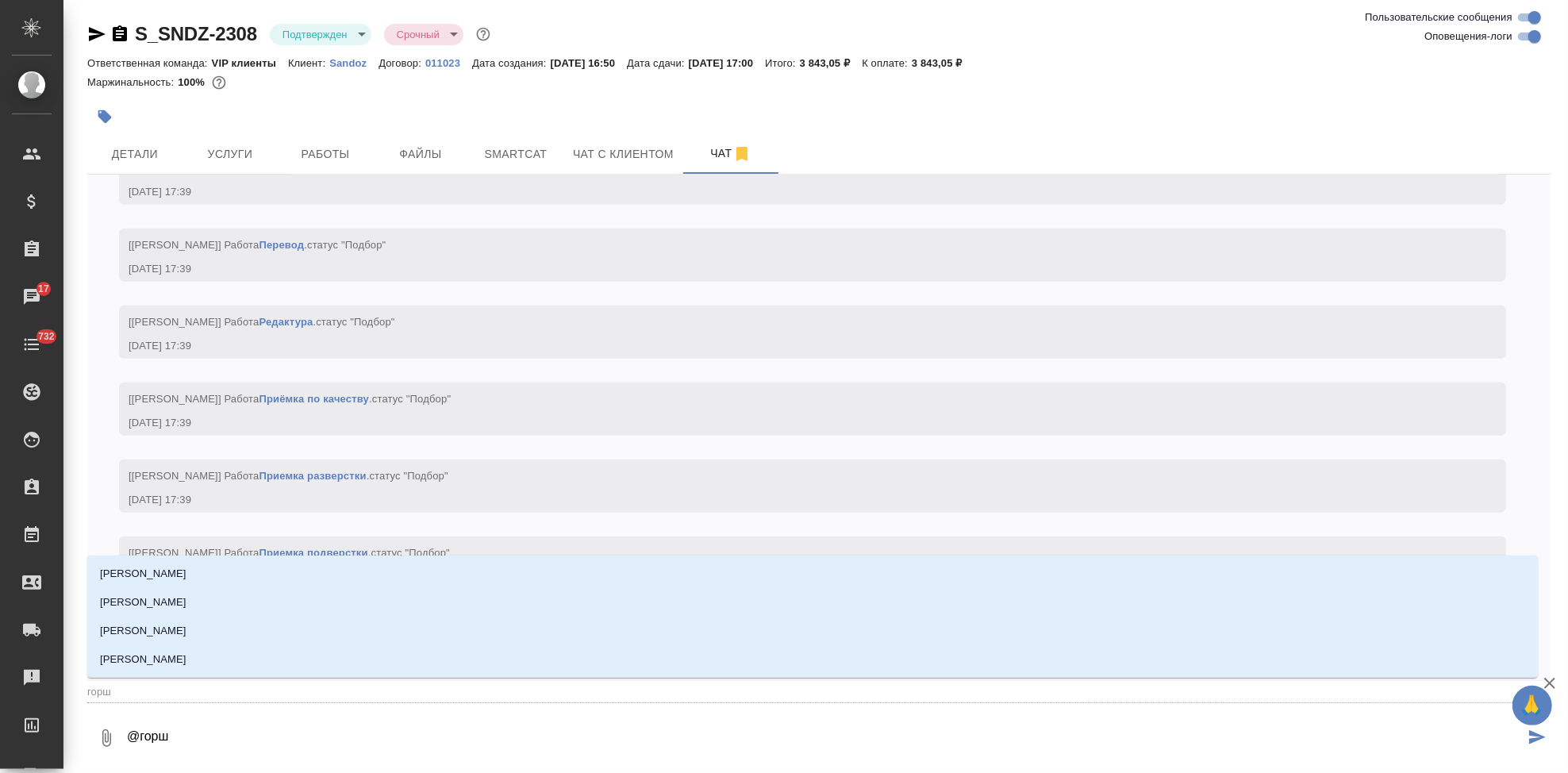
type textarea "@горшк"
type input "горшк"
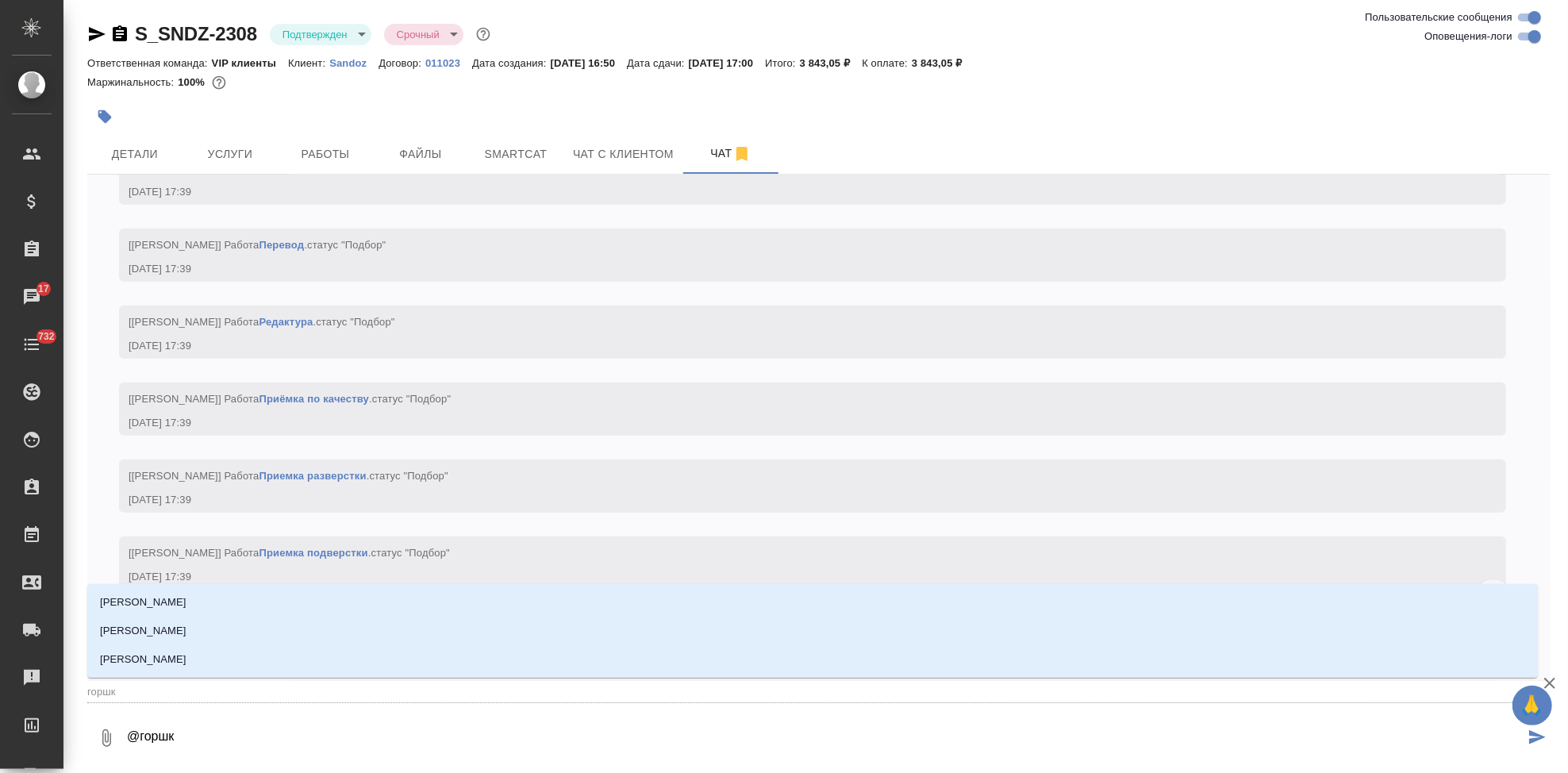
type textarea "@горш"
type input "горш"
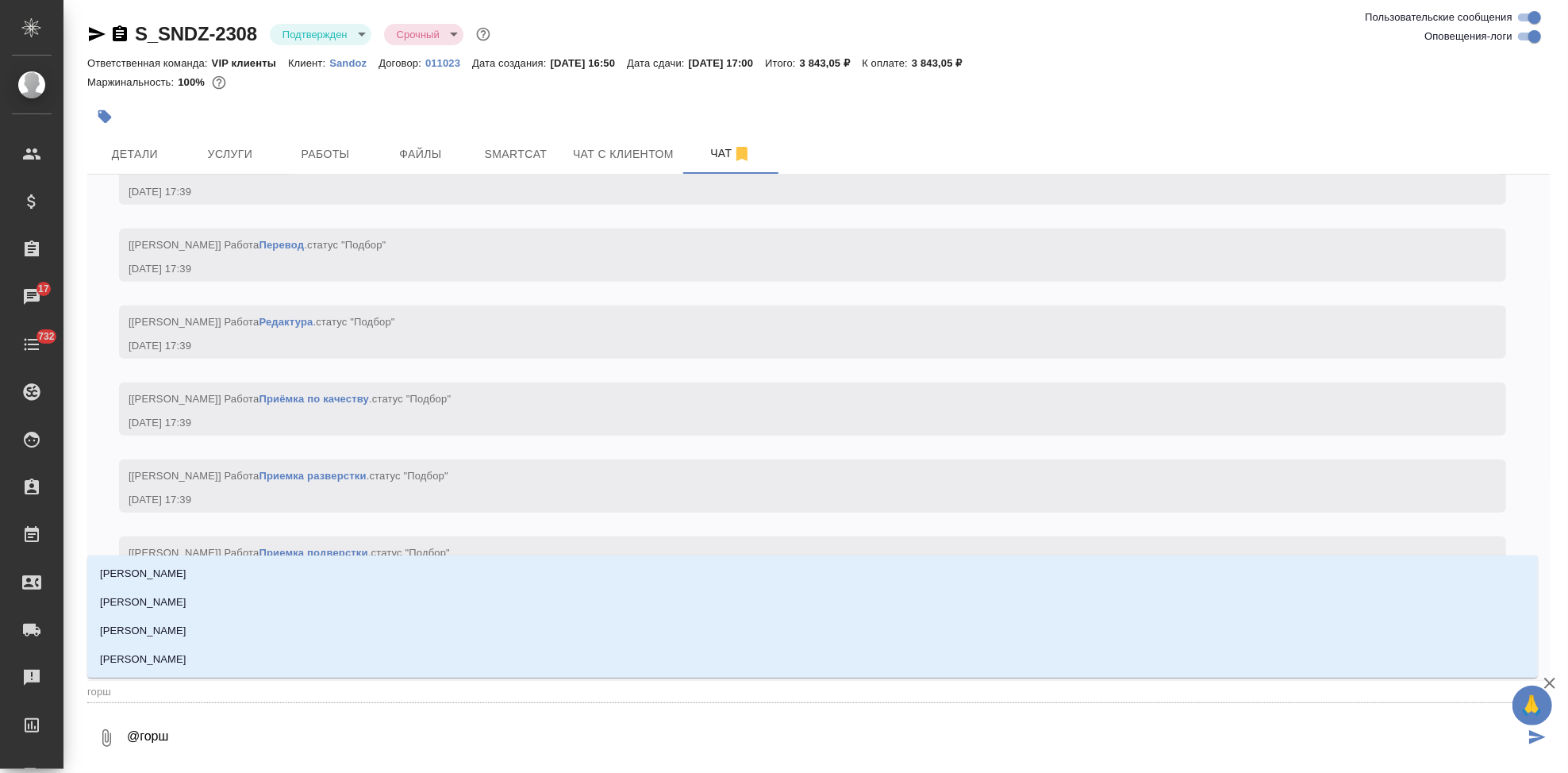
type textarea "@горшо"
type input "горшо"
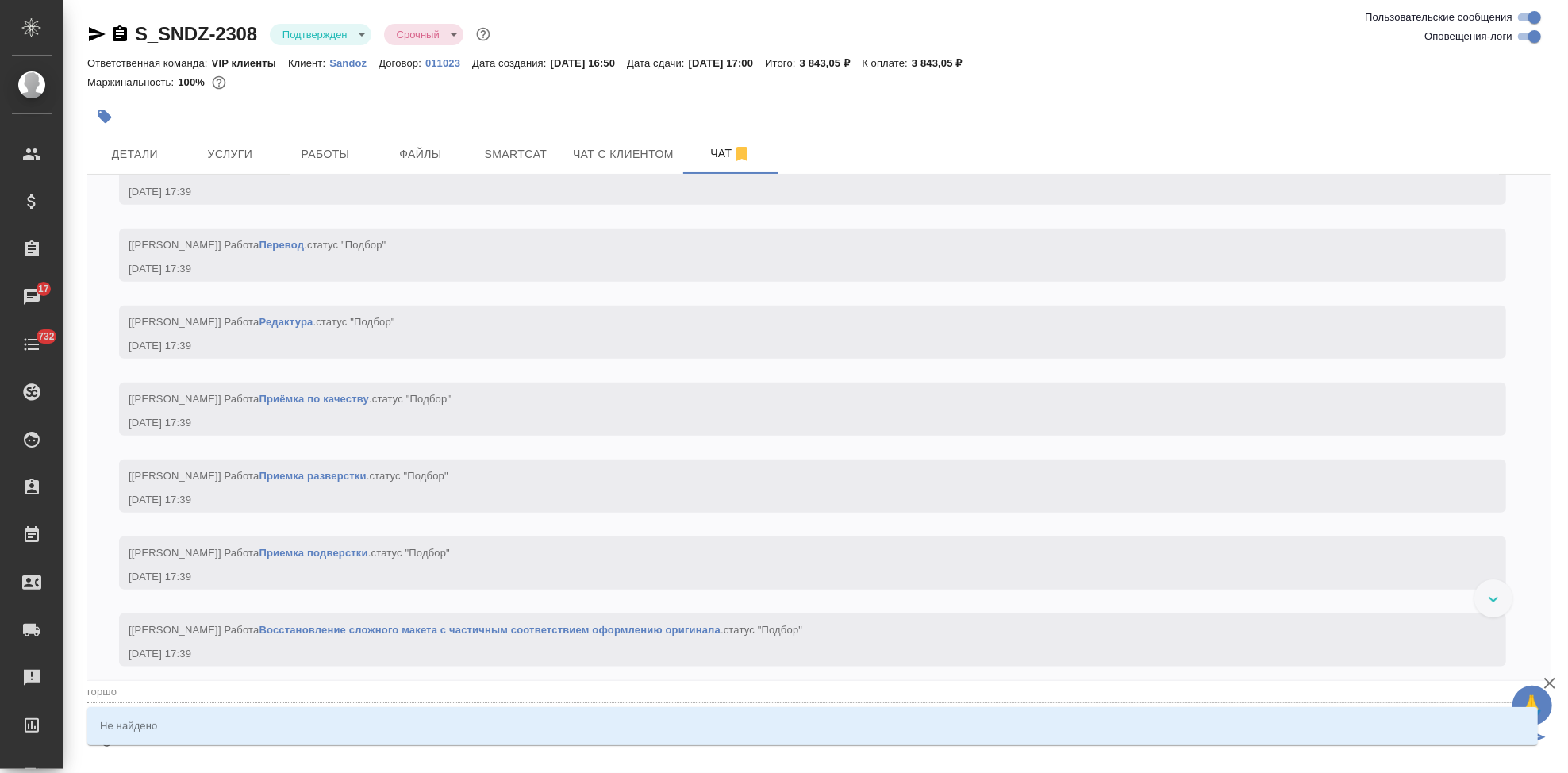
type textarea "@горш"
type input "горш"
type textarea "@горшк"
type input "горшк"
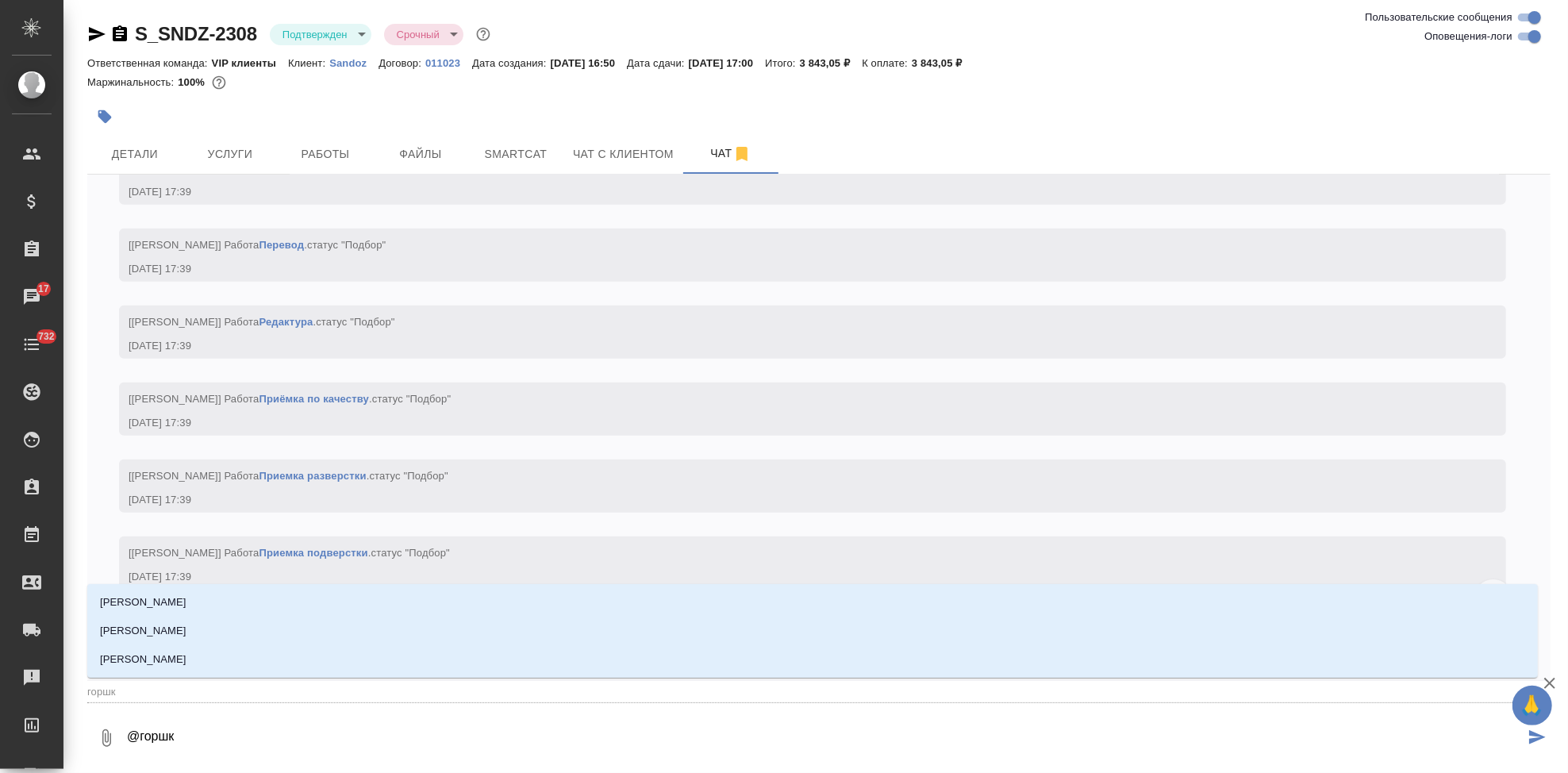
type textarea "@горшко"
type input "горшко"
type textarea "@горшков"
type input "горшков"
type textarea "@горшкова"
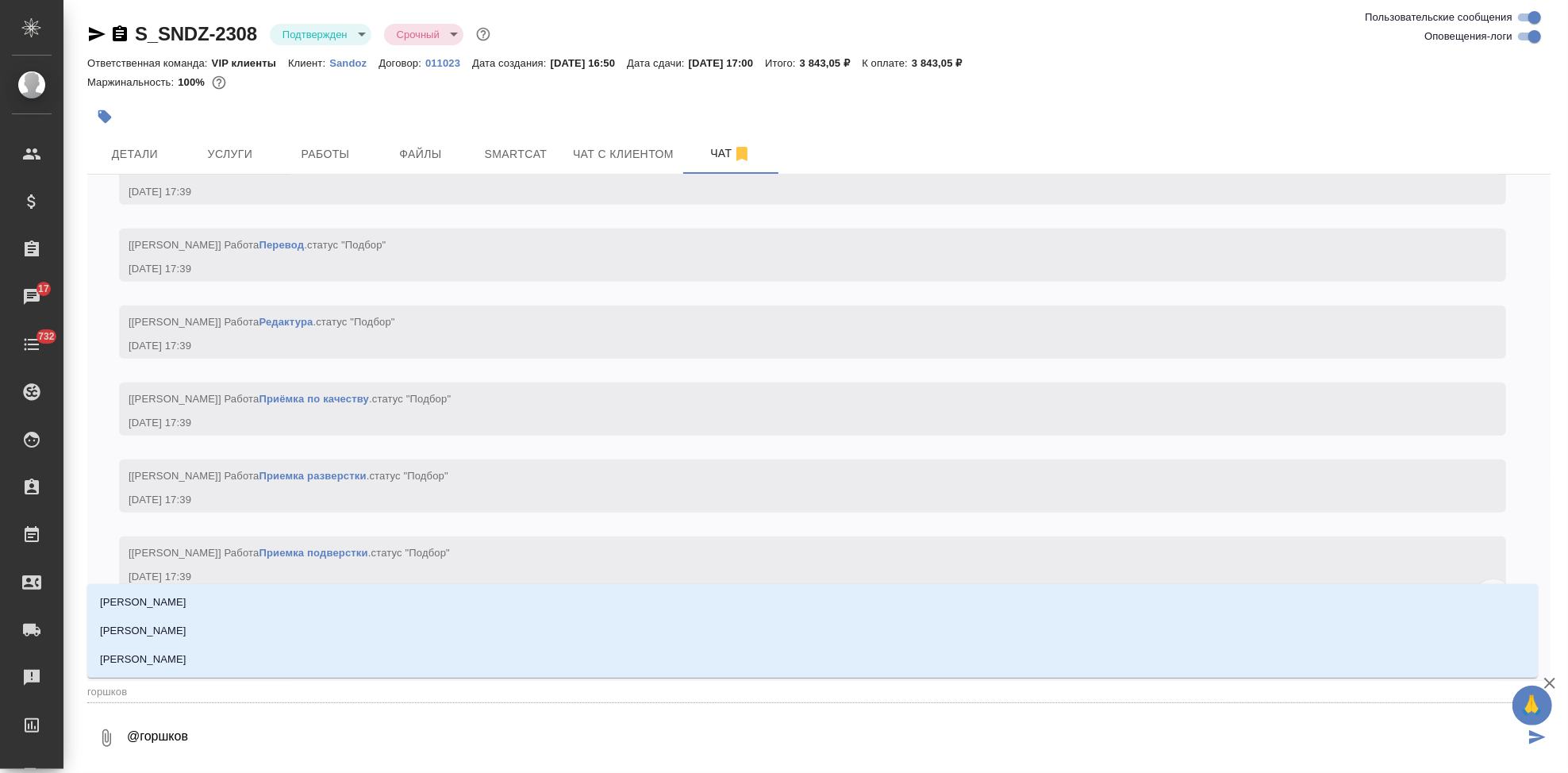
type input "горшкова"
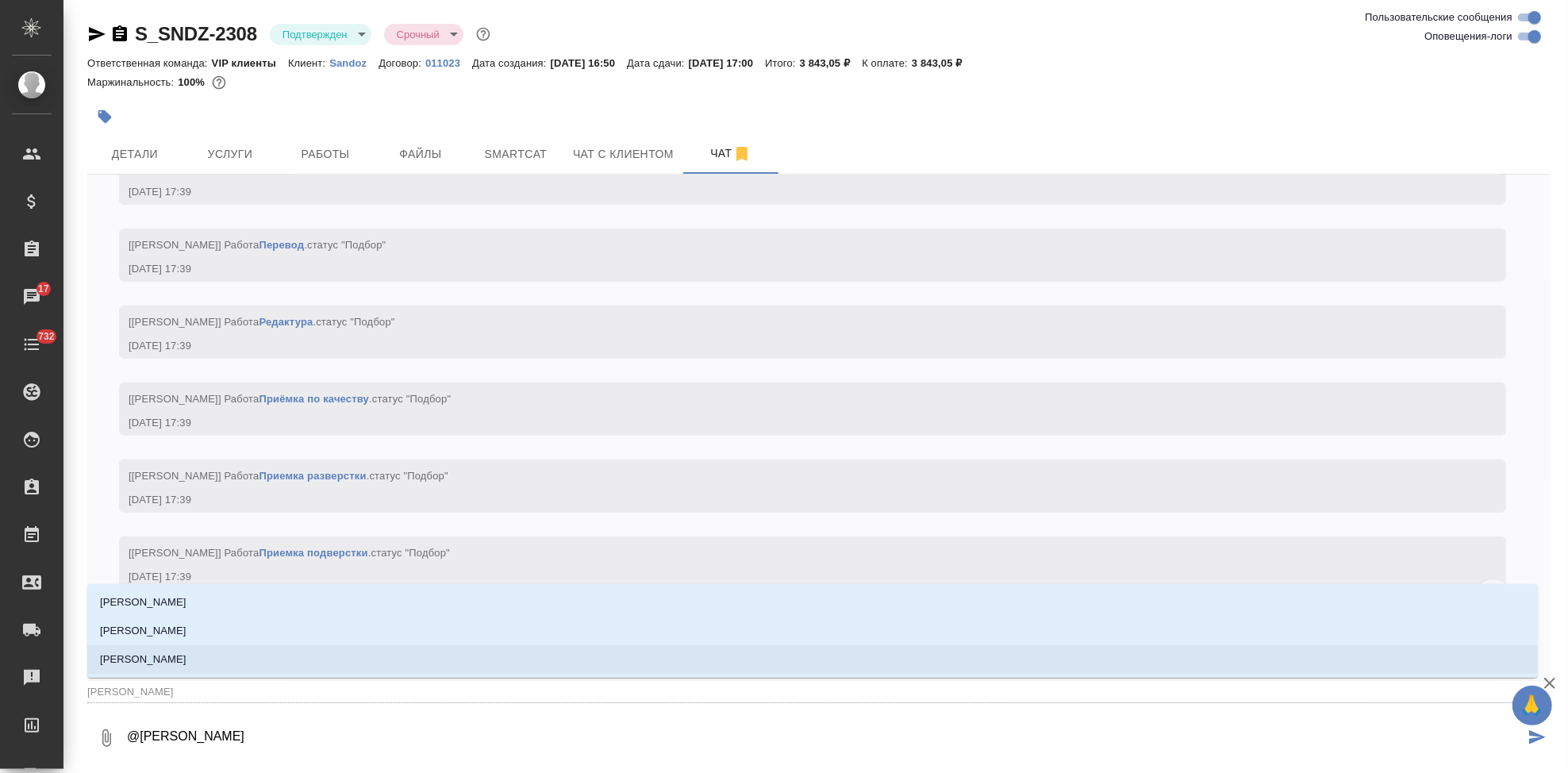
click at [335, 667] on li "Горшкова Валентина" at bounding box center [812, 658] width 1450 height 29
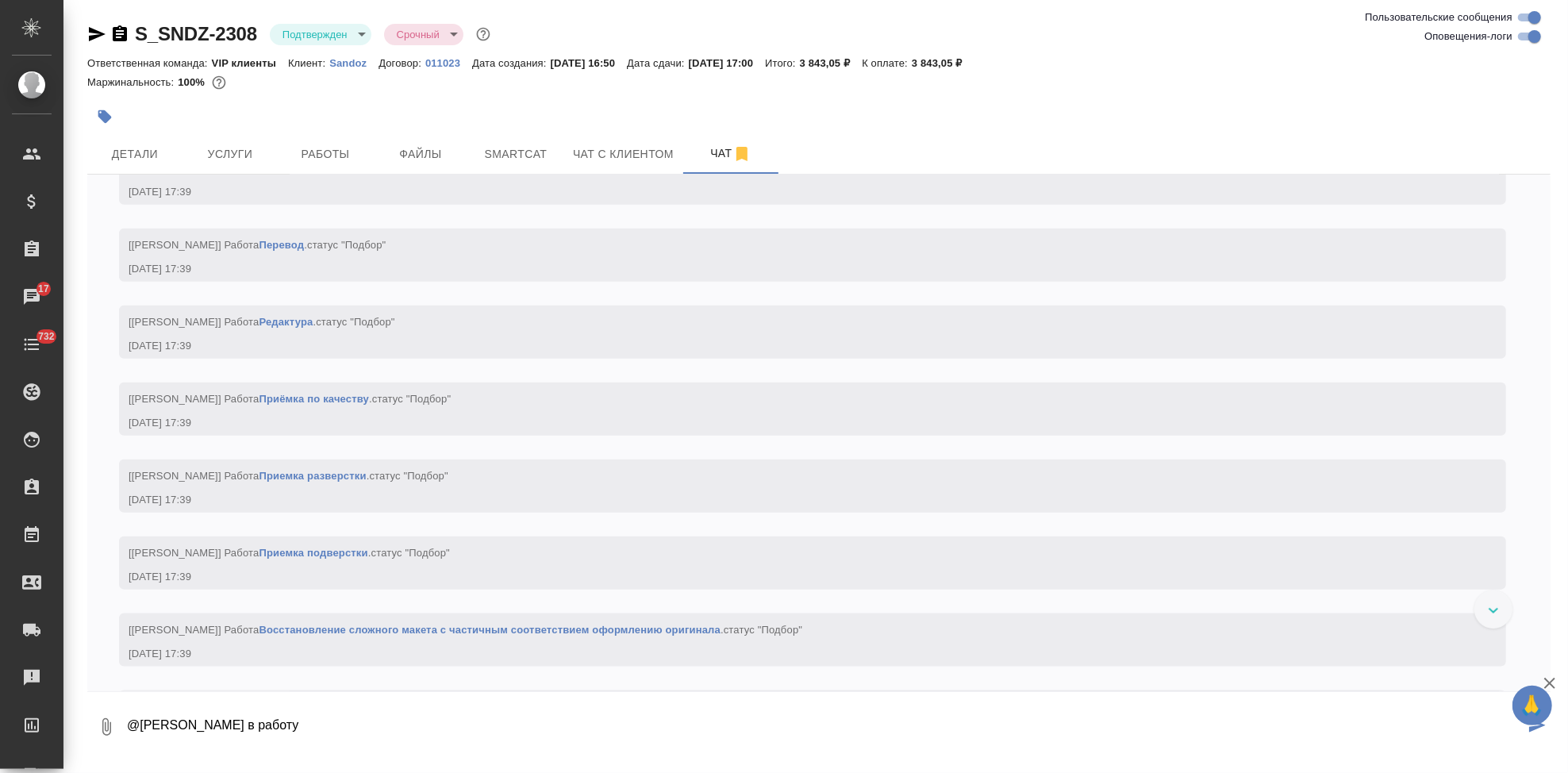
type textarea "@Горшкова Валентина в работу"
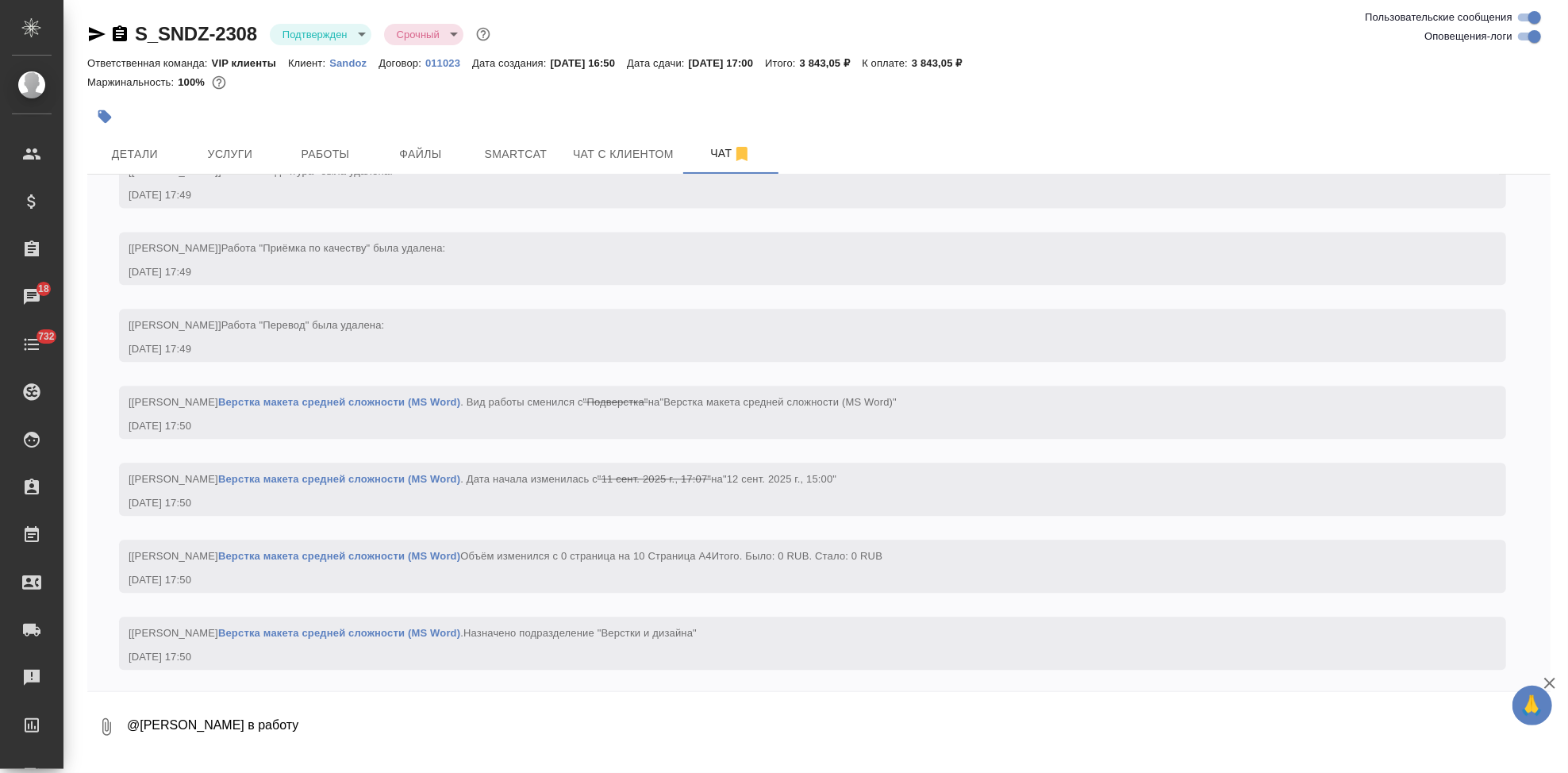
scroll to position [2834, 0]
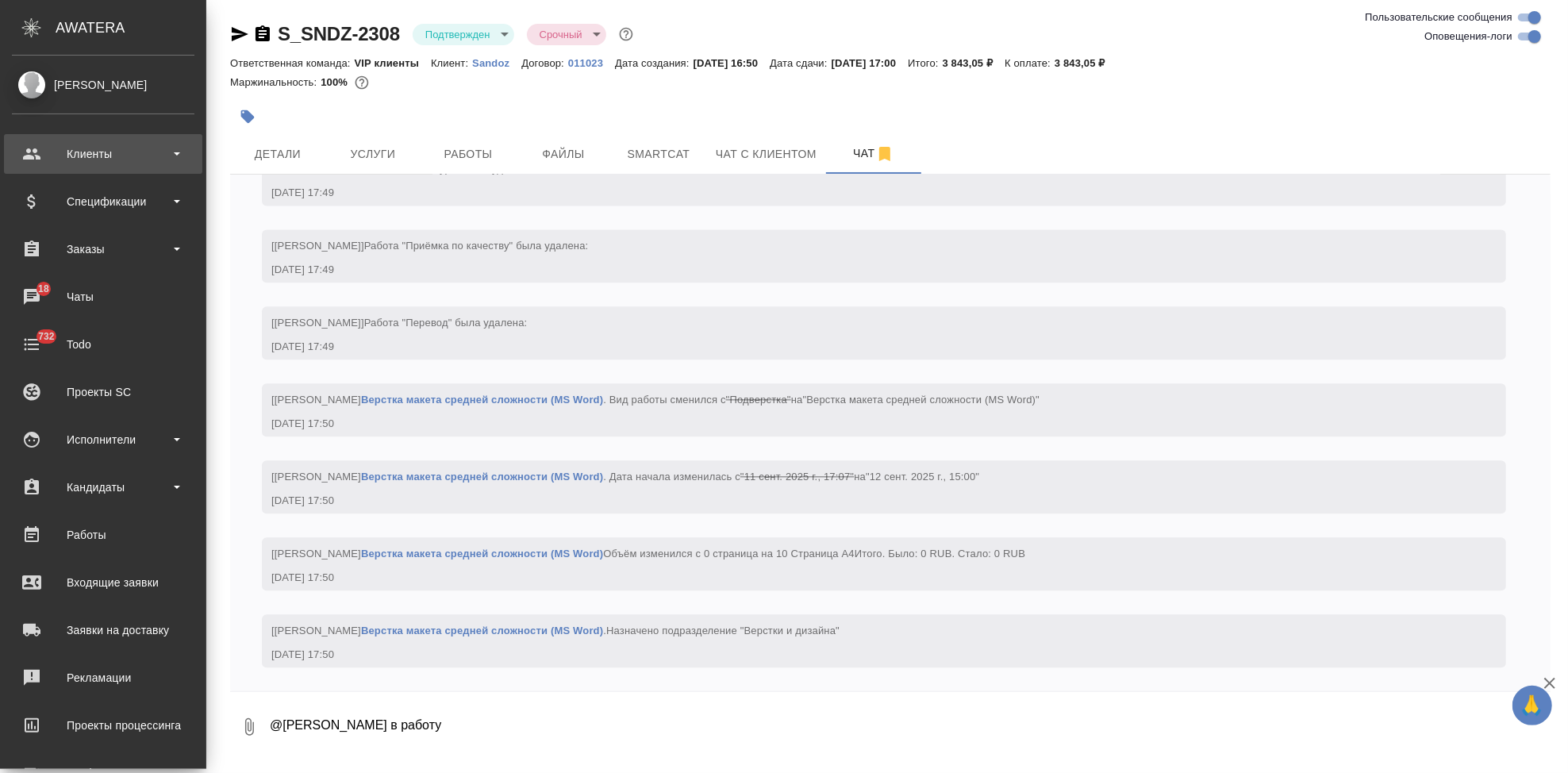
click at [74, 159] on div "Клиенты" at bounding box center [103, 154] width 183 height 24
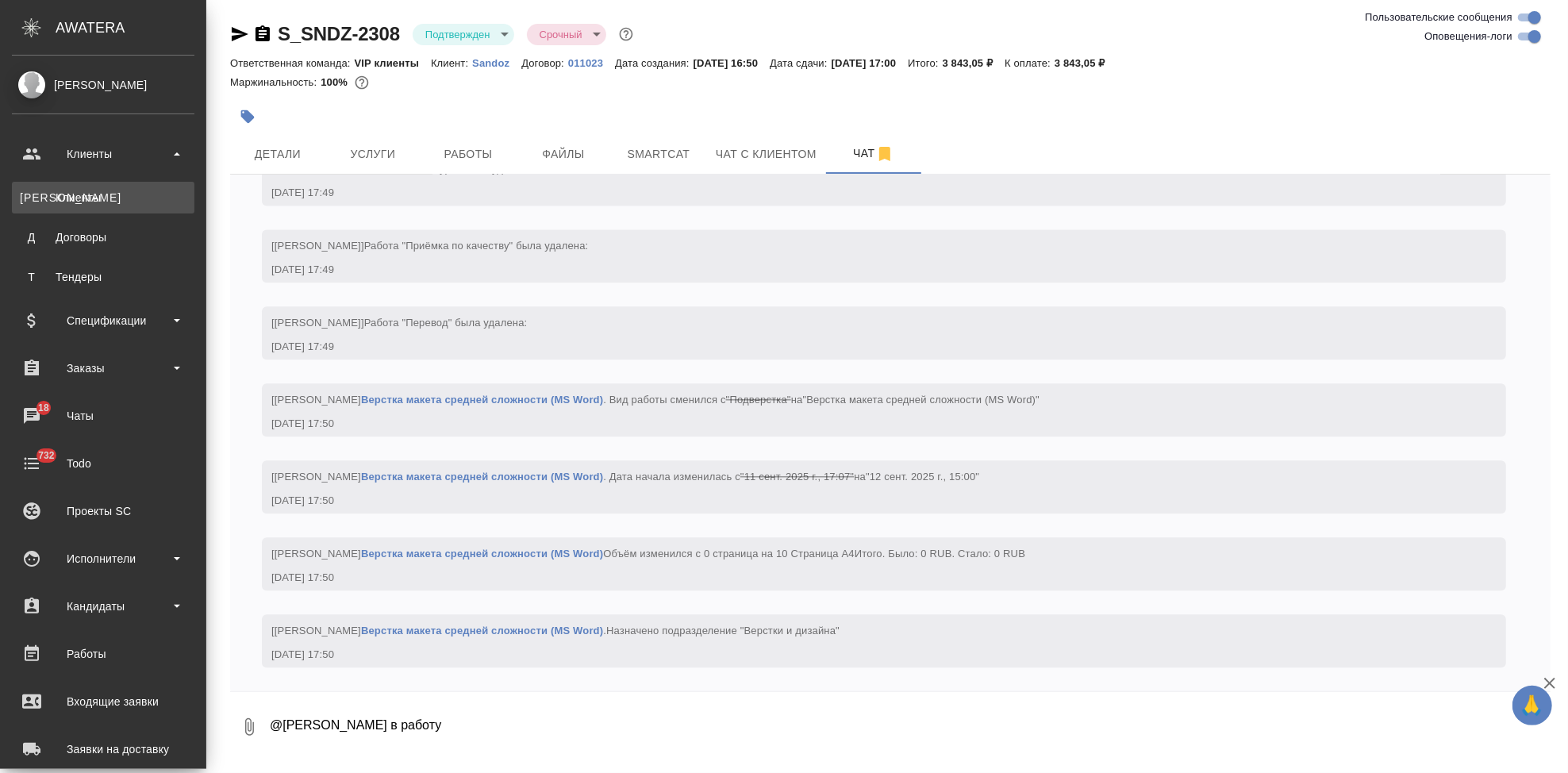
click at [75, 192] on div "Клиенты" at bounding box center [103, 197] width 167 height 16
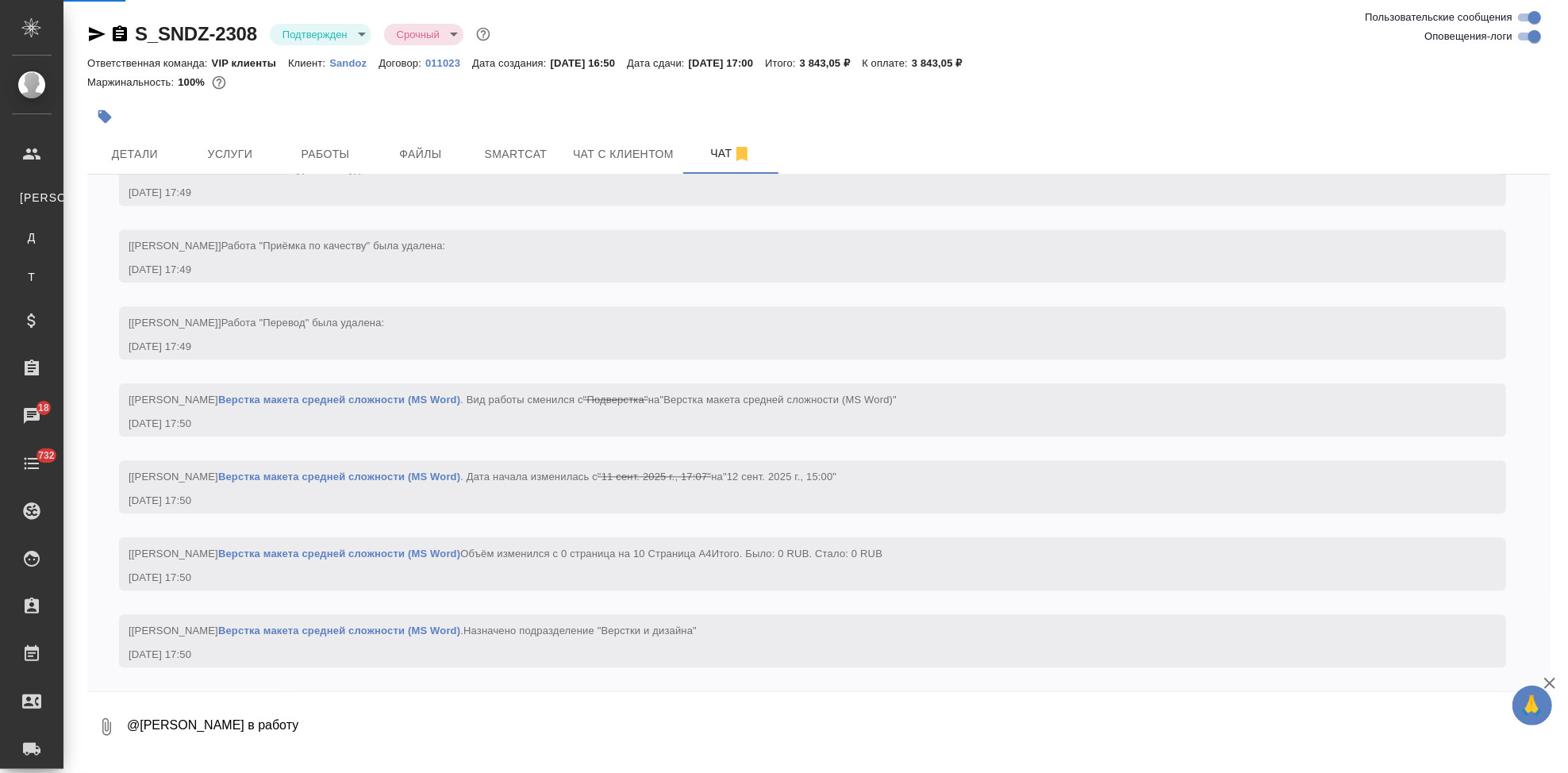
select select "RU"
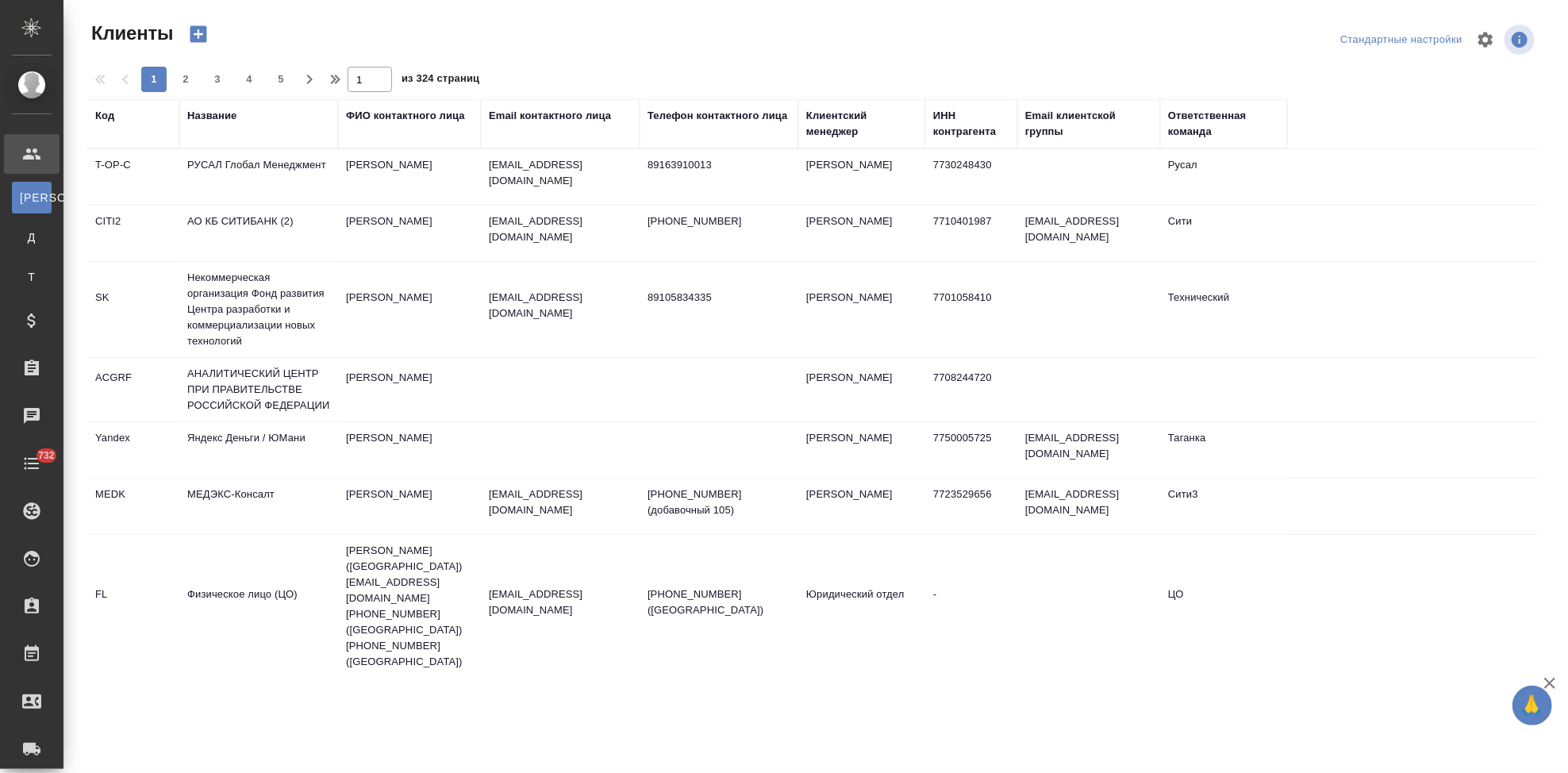
click at [112, 122] on div "Код" at bounding box center [104, 116] width 19 height 16
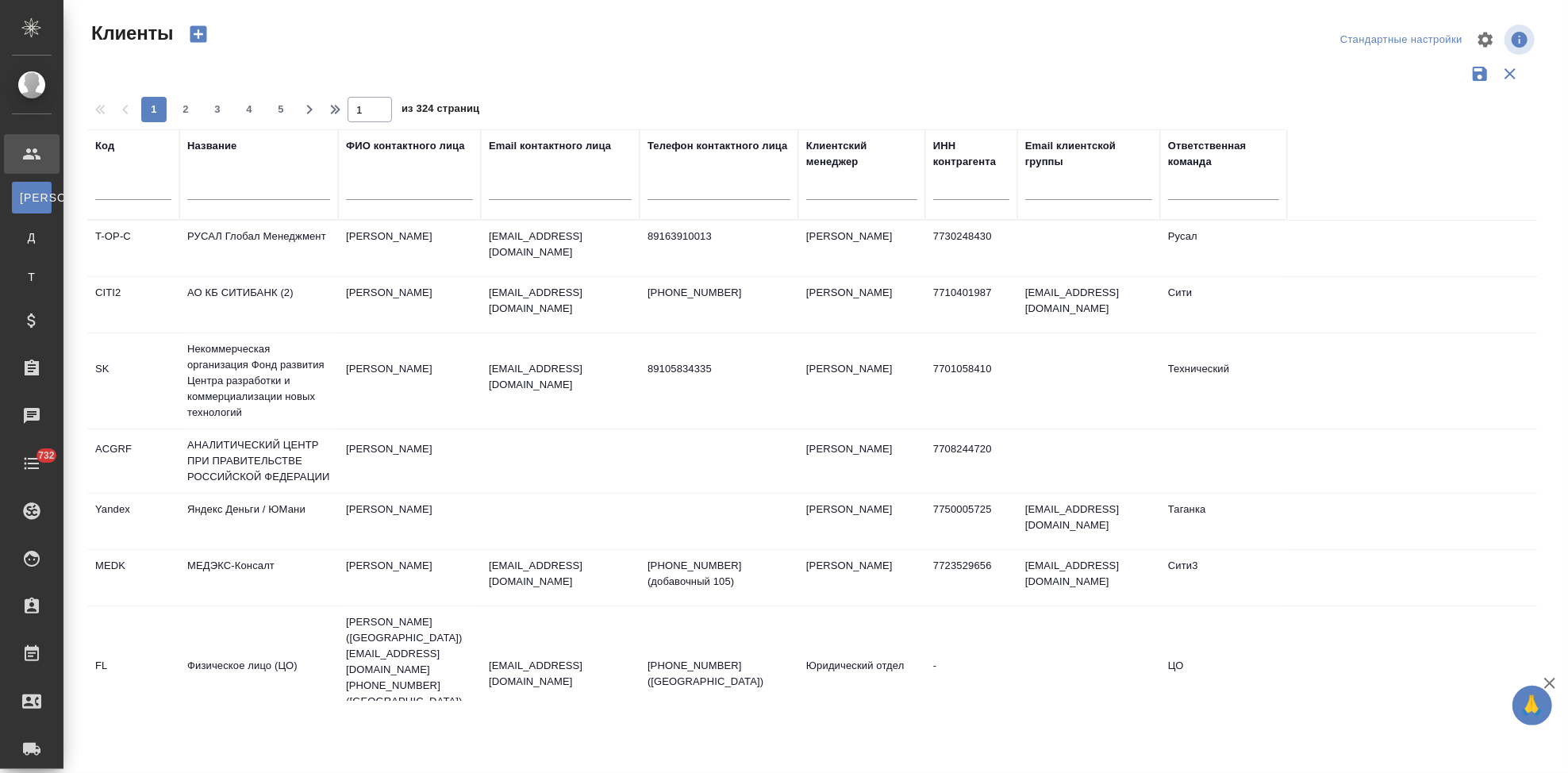
click at [123, 209] on div at bounding box center [132, 191] width 76 height 39
click at [127, 190] on input "text" at bounding box center [132, 190] width 76 height 20
type input "nvrt"
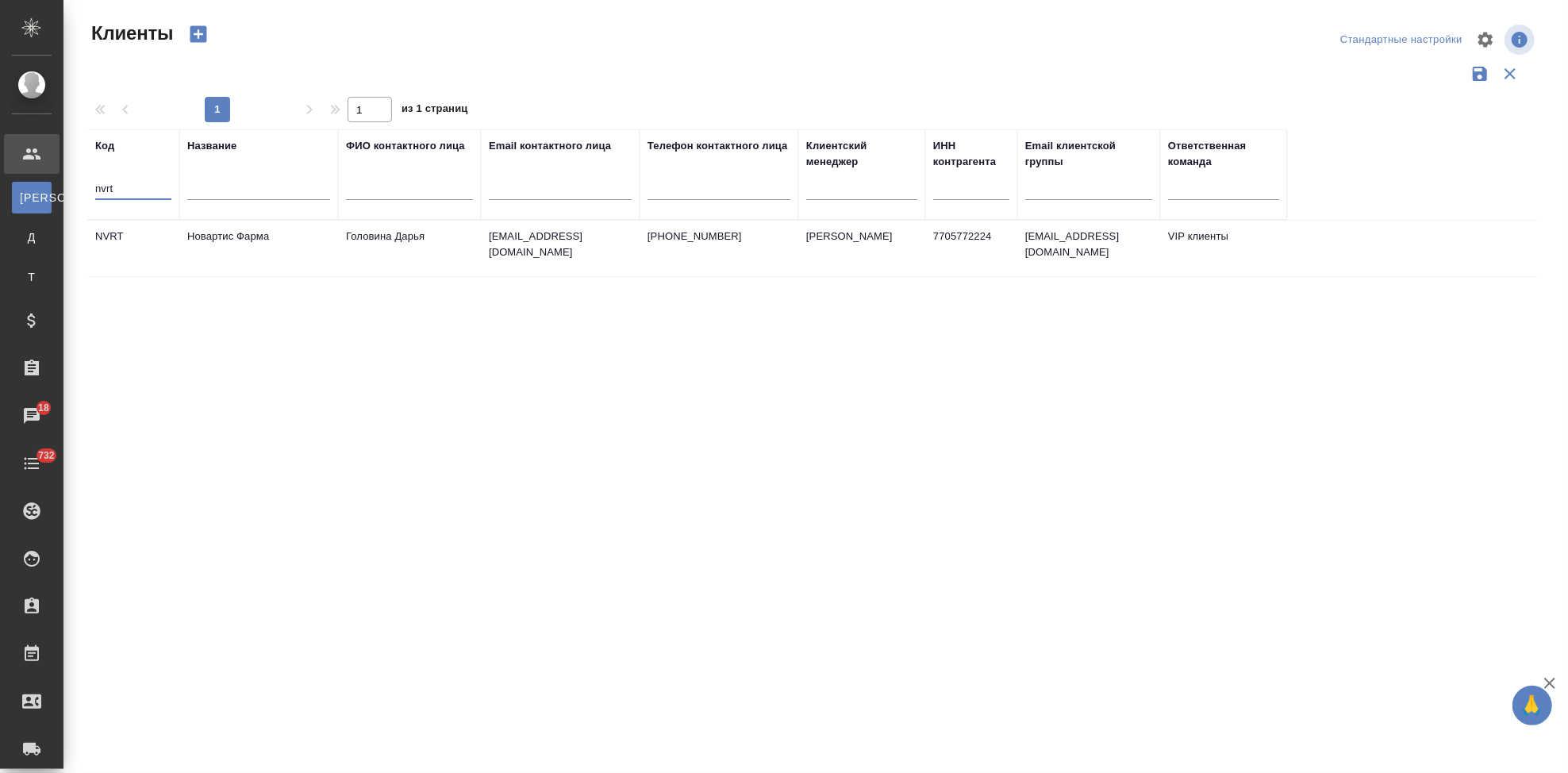
click at [630, 246] on td "daria.golovina@novartis.com" at bounding box center [560, 248] width 159 height 55
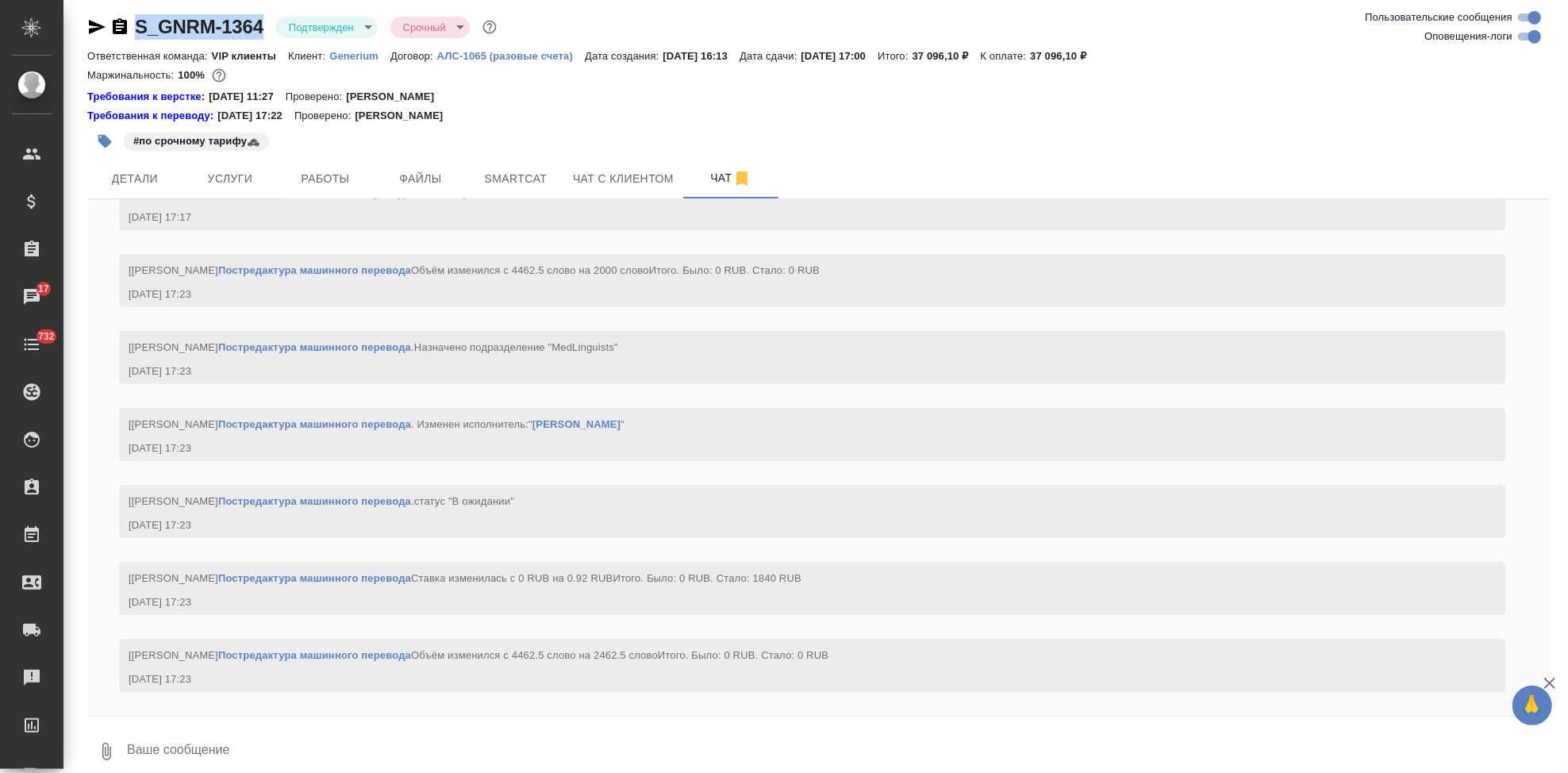
scroll to position [4790, 0]
click at [336, 57] on p "Generium" at bounding box center [360, 56] width 61 height 12
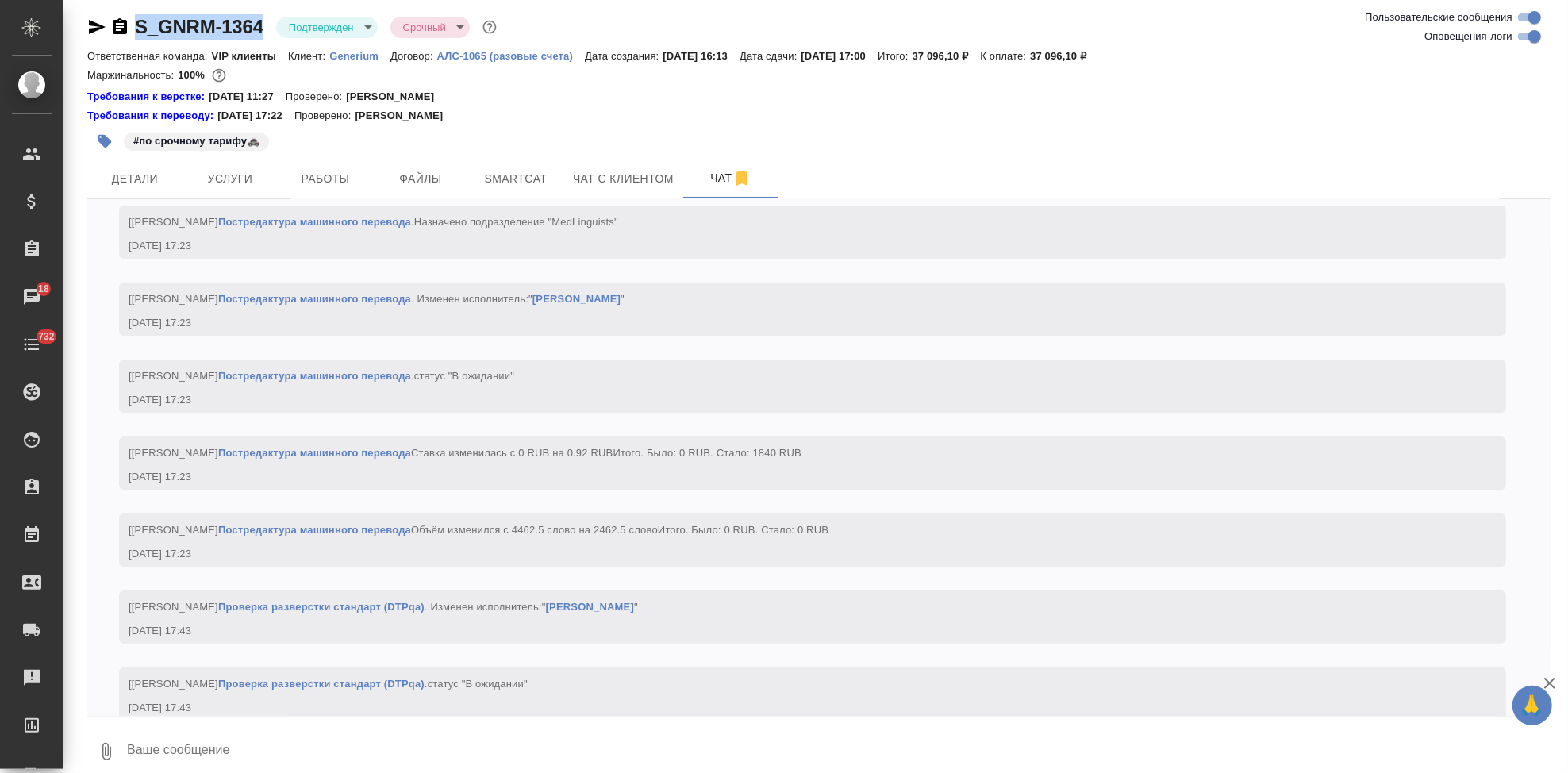
scroll to position [5190, 0]
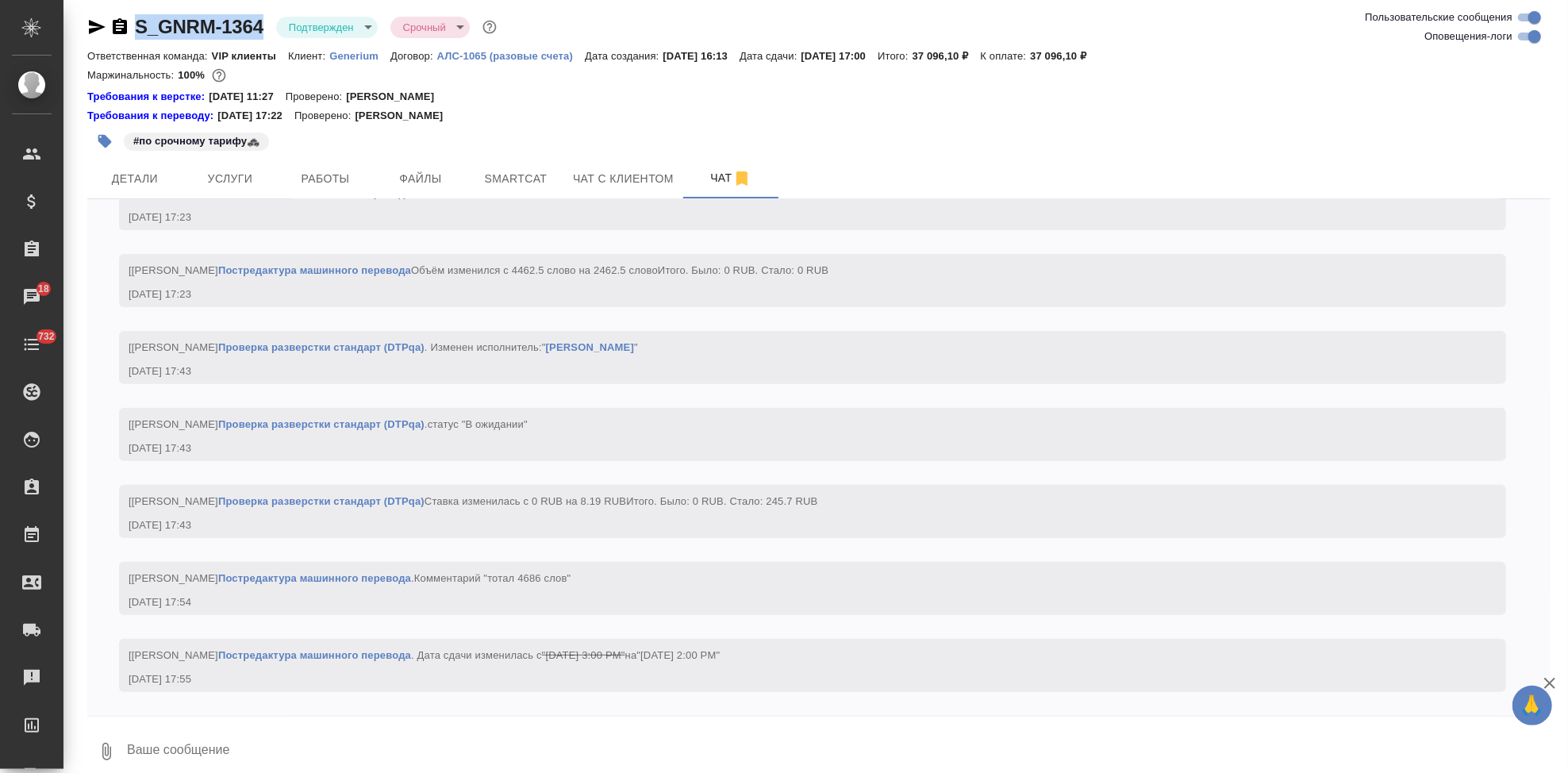
click at [337, 52] on p "Generium" at bounding box center [360, 56] width 61 height 12
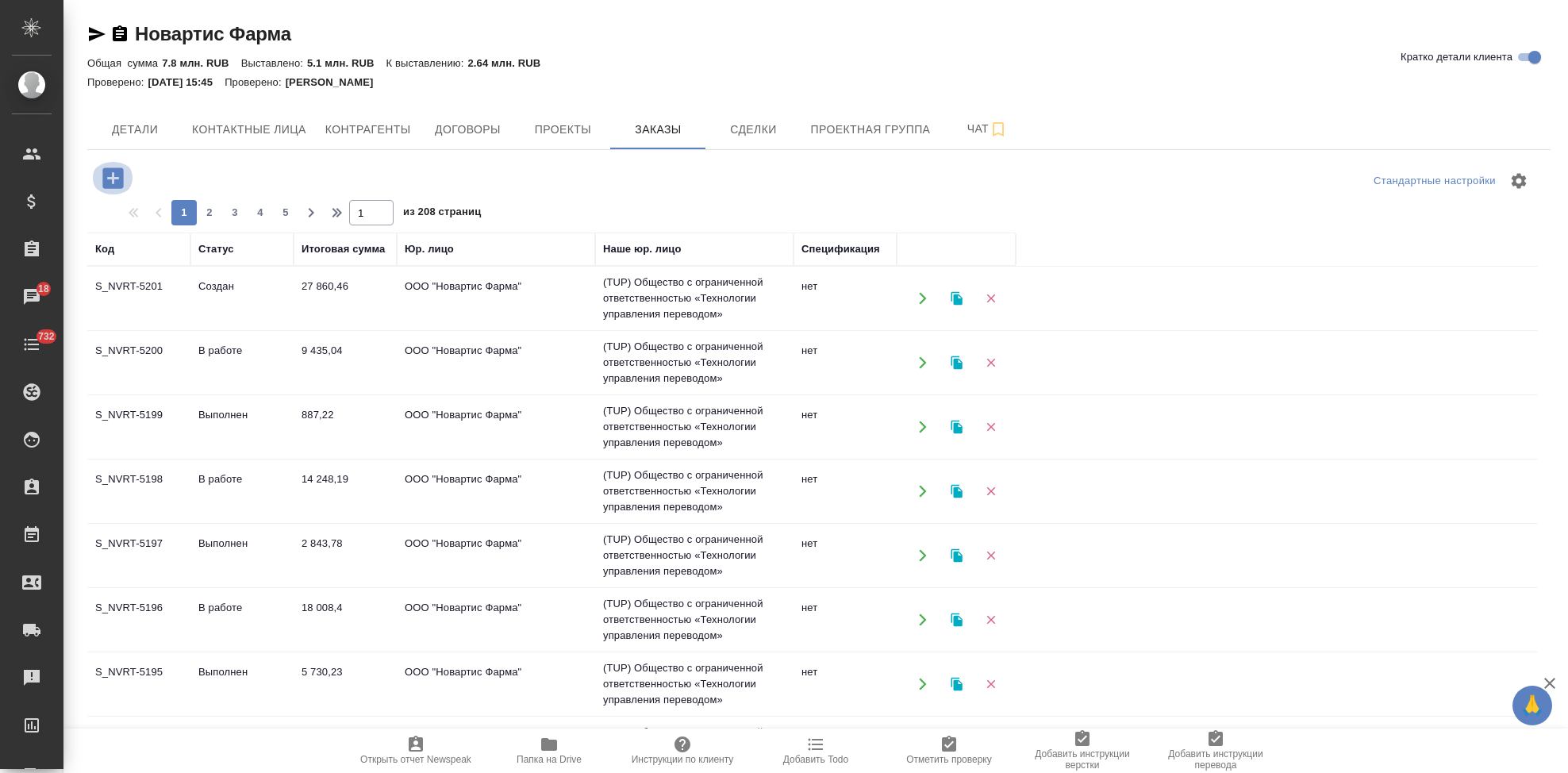
click at [110, 184] on icon "button" at bounding box center [113, 178] width 21 height 21
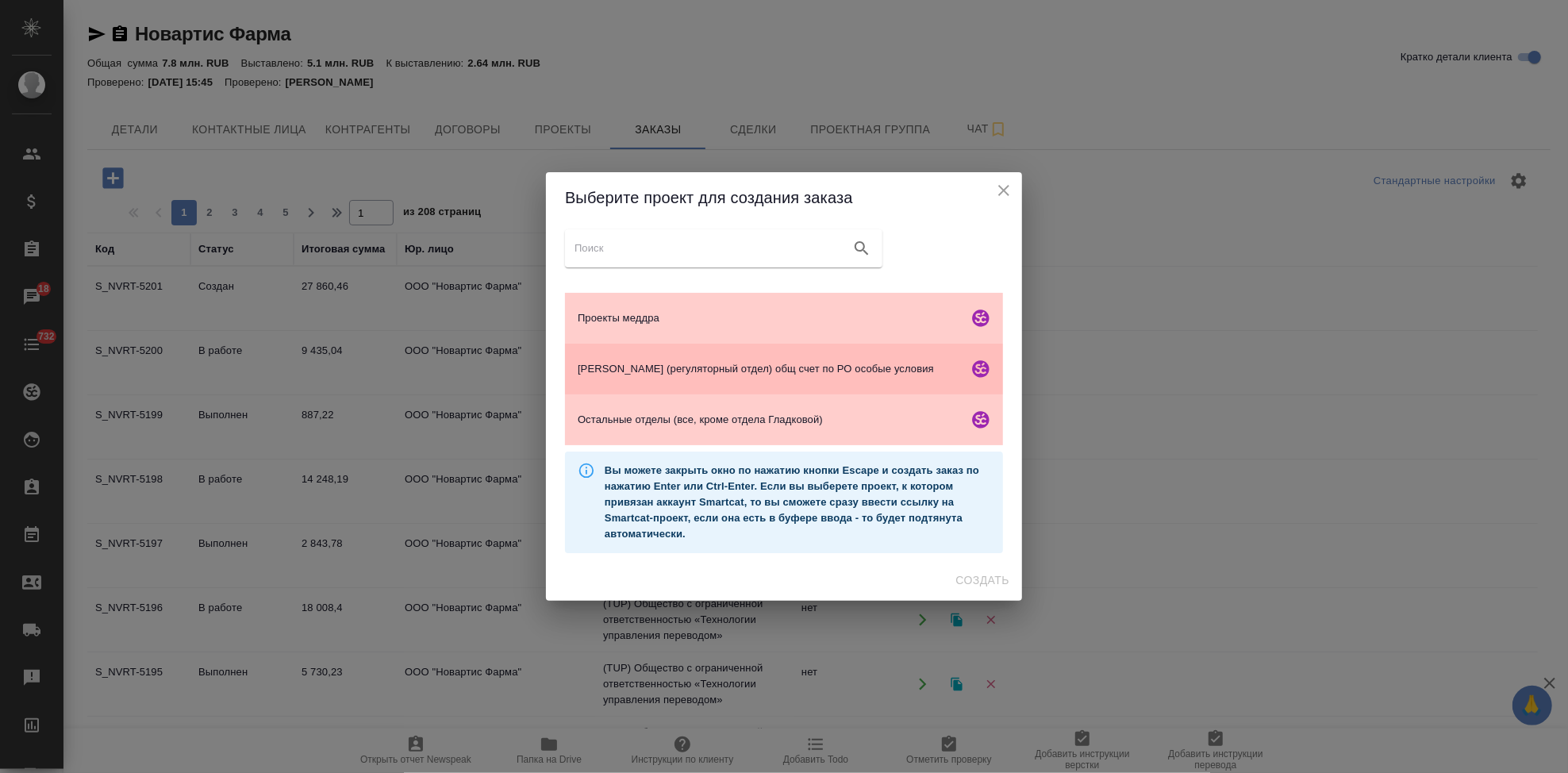
click at [661, 378] on div "Гладкова (регуляторный отдел) общ счет по РО особые условия" at bounding box center [784, 368] width 438 height 50
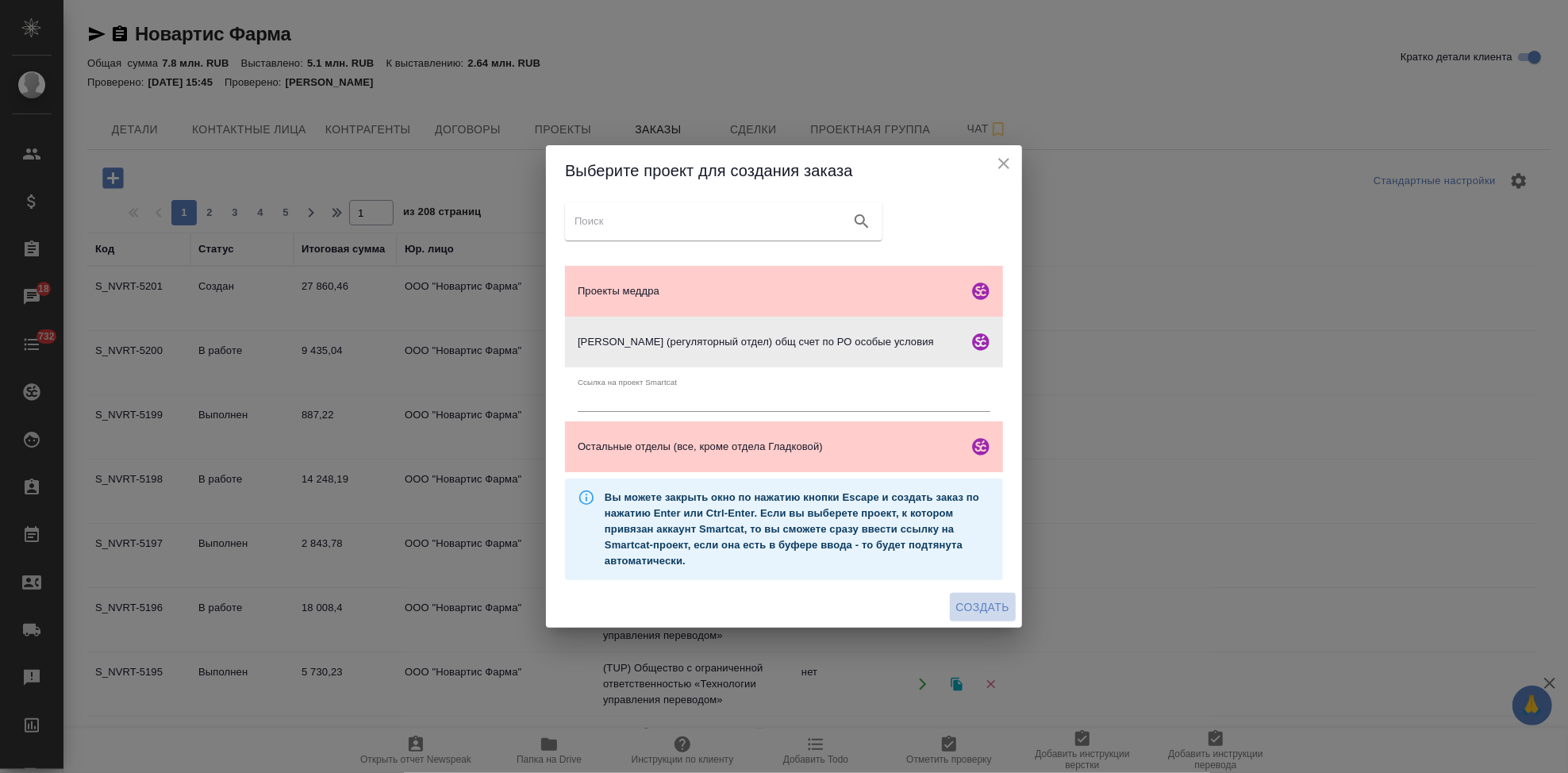
click at [995, 602] on span "Создать" at bounding box center [982, 607] width 53 height 20
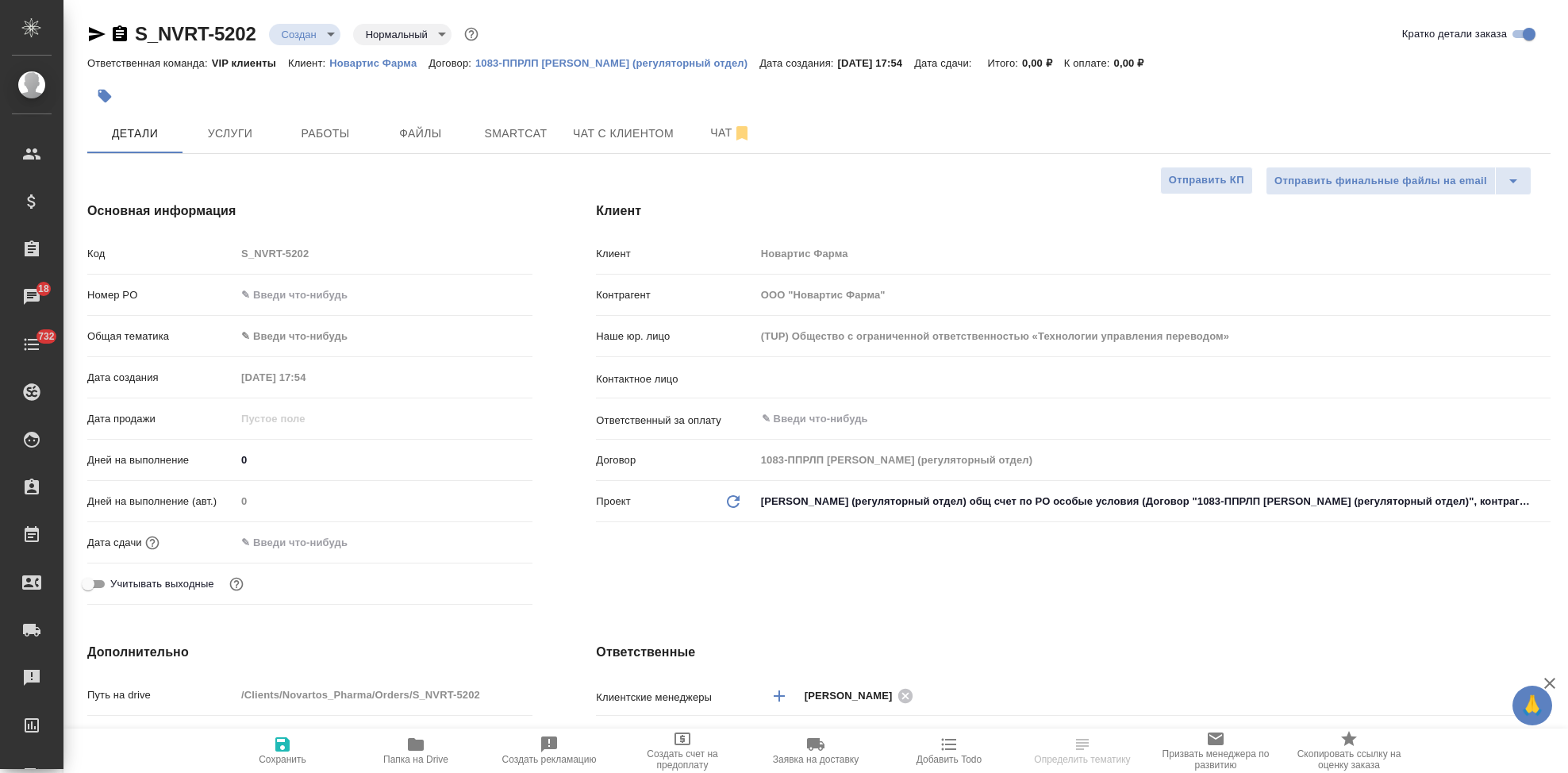
select select "RU"
type textarea "x"
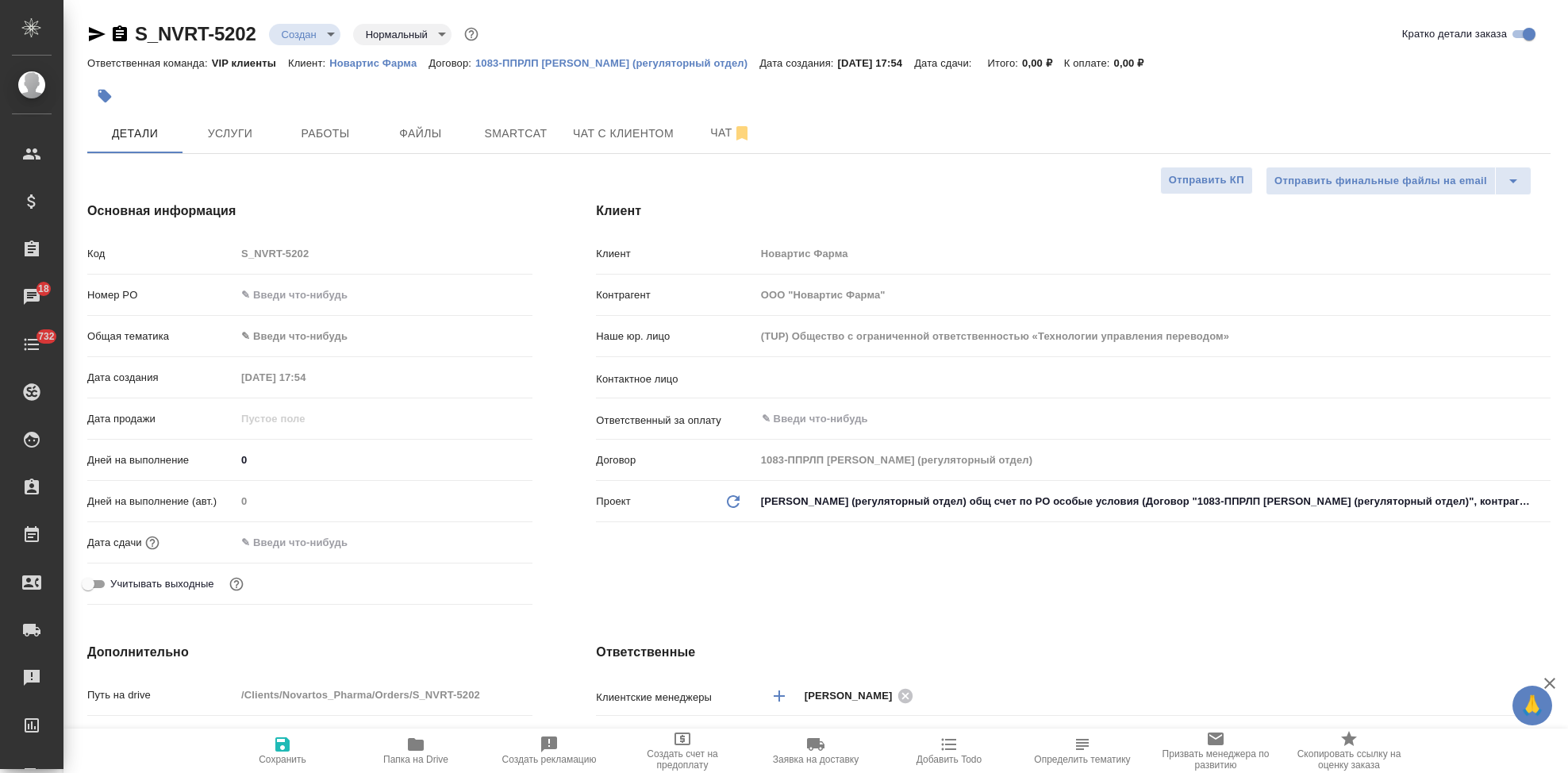
type textarea "x"
click at [912, 398] on hr at bounding box center [1073, 398] width 955 height 1
click at [895, 372] on input "text" at bounding box center [1127, 377] width 733 height 19
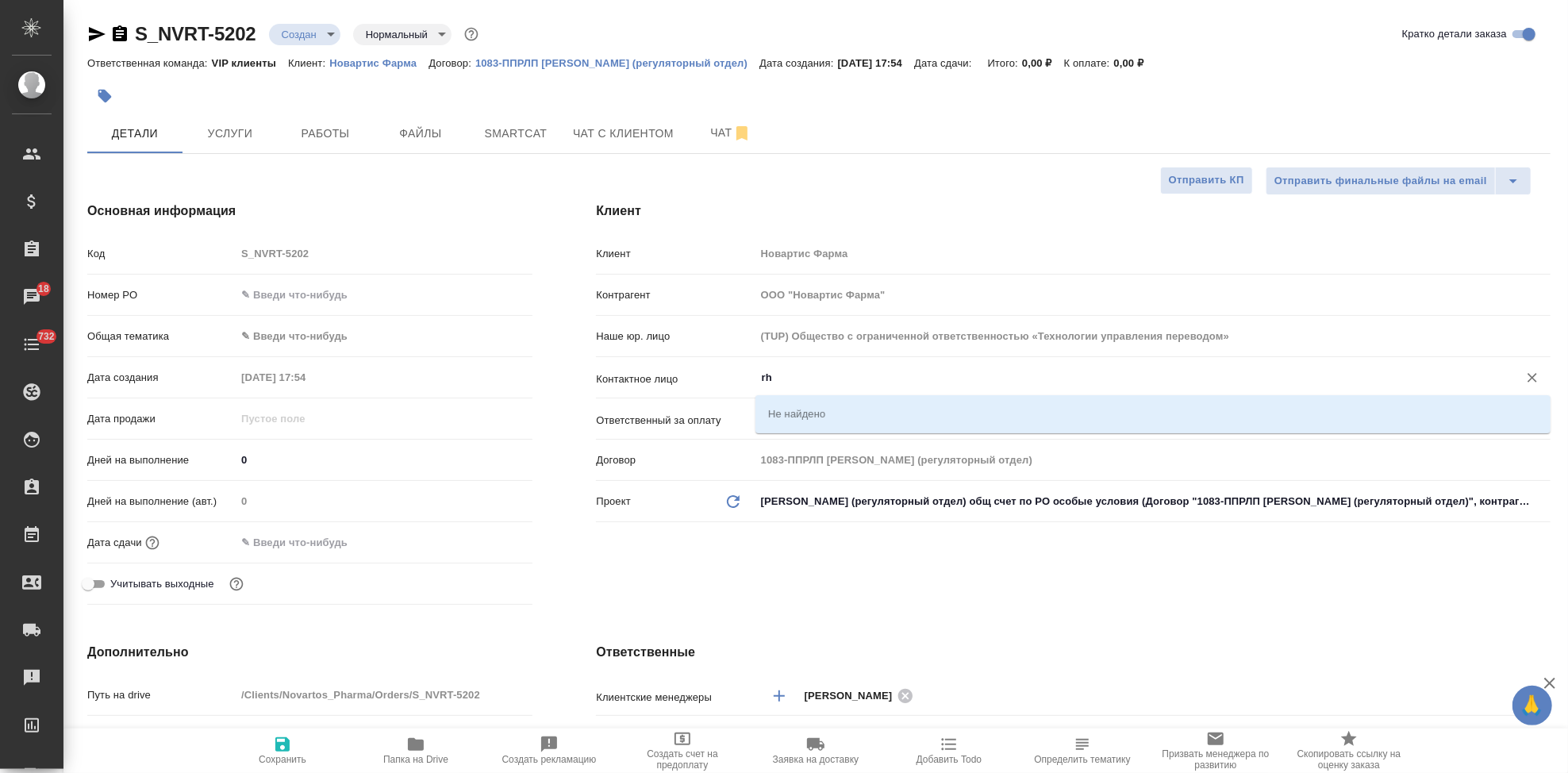
type input "r"
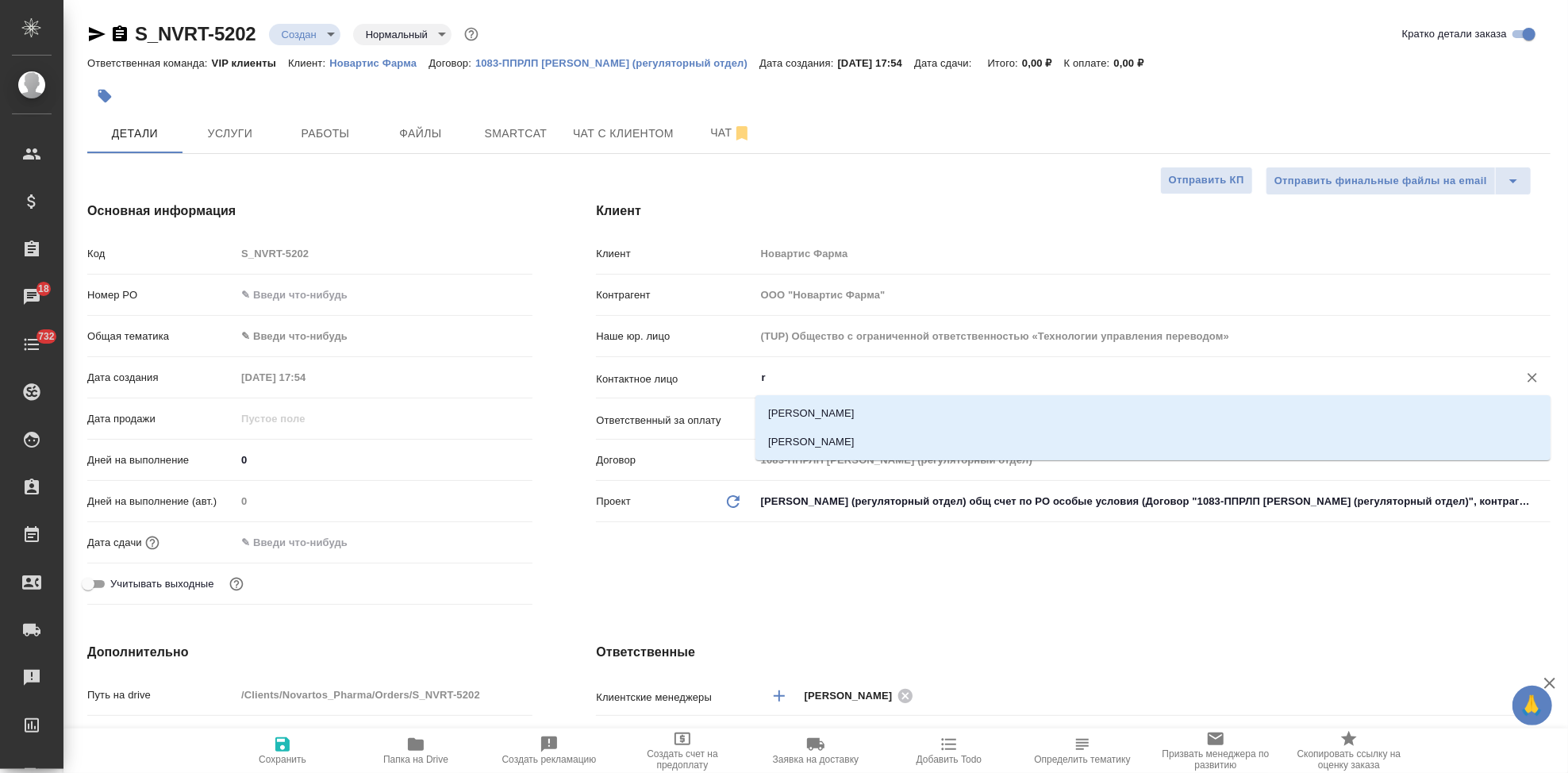
type textarea "x"
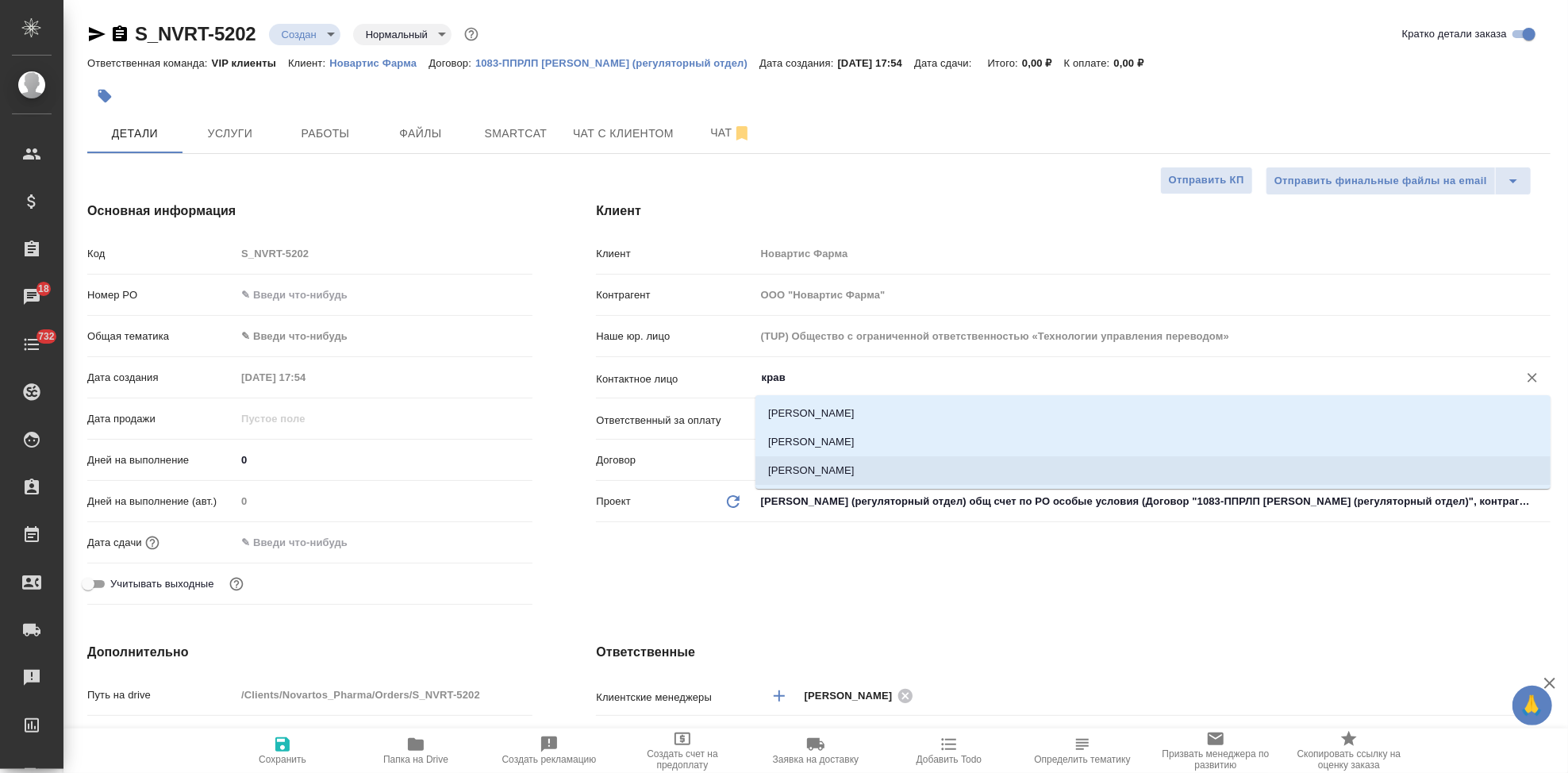
click at [981, 464] on li "Кравец Анастасия" at bounding box center [1152, 470] width 795 height 29
type input "Кравец Анастасия"
type textarea "x"
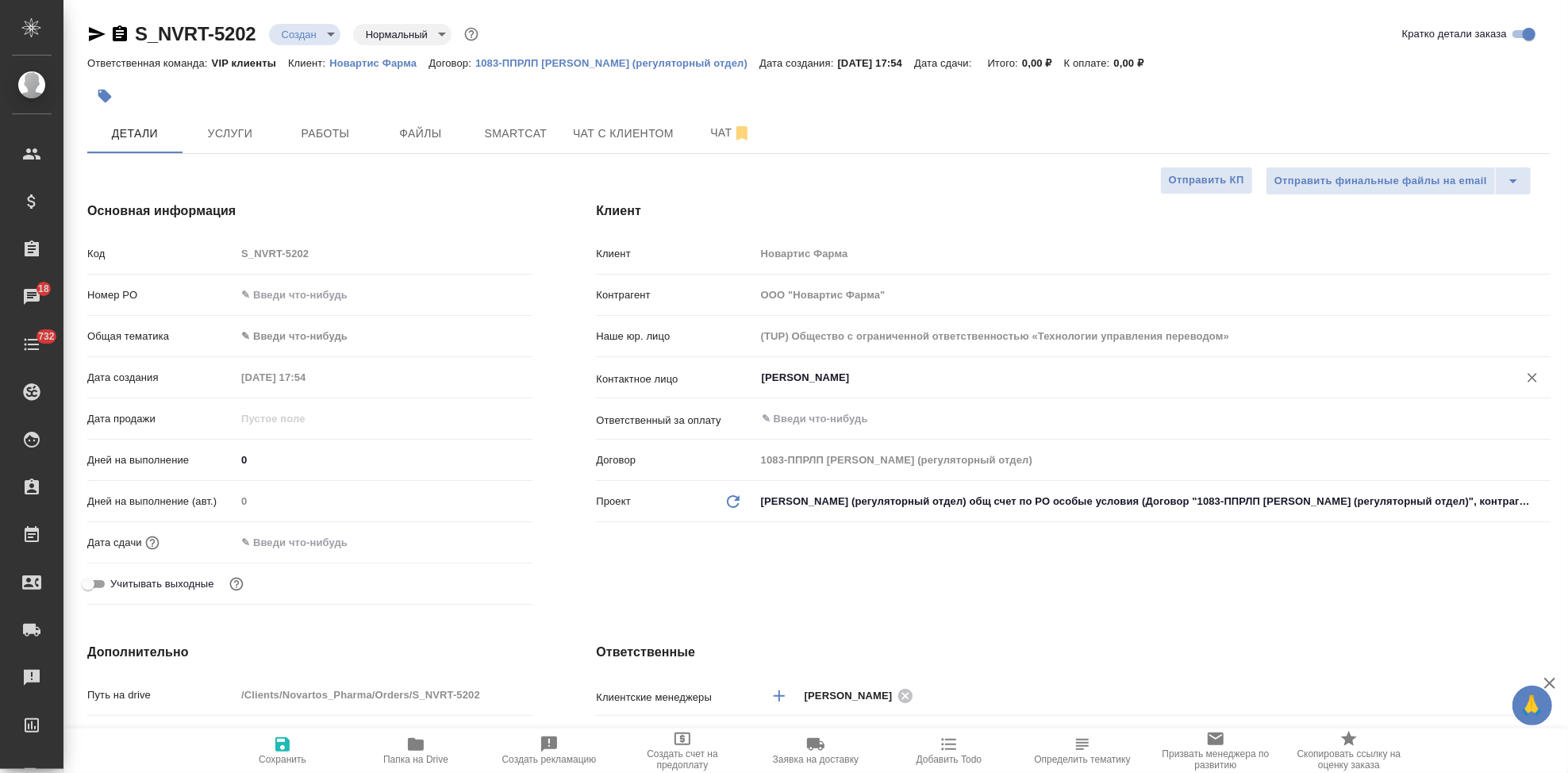
type input "Кравец Анастасия"
click at [281, 741] on icon "button" at bounding box center [281, 743] width 19 height 19
type textarea "x"
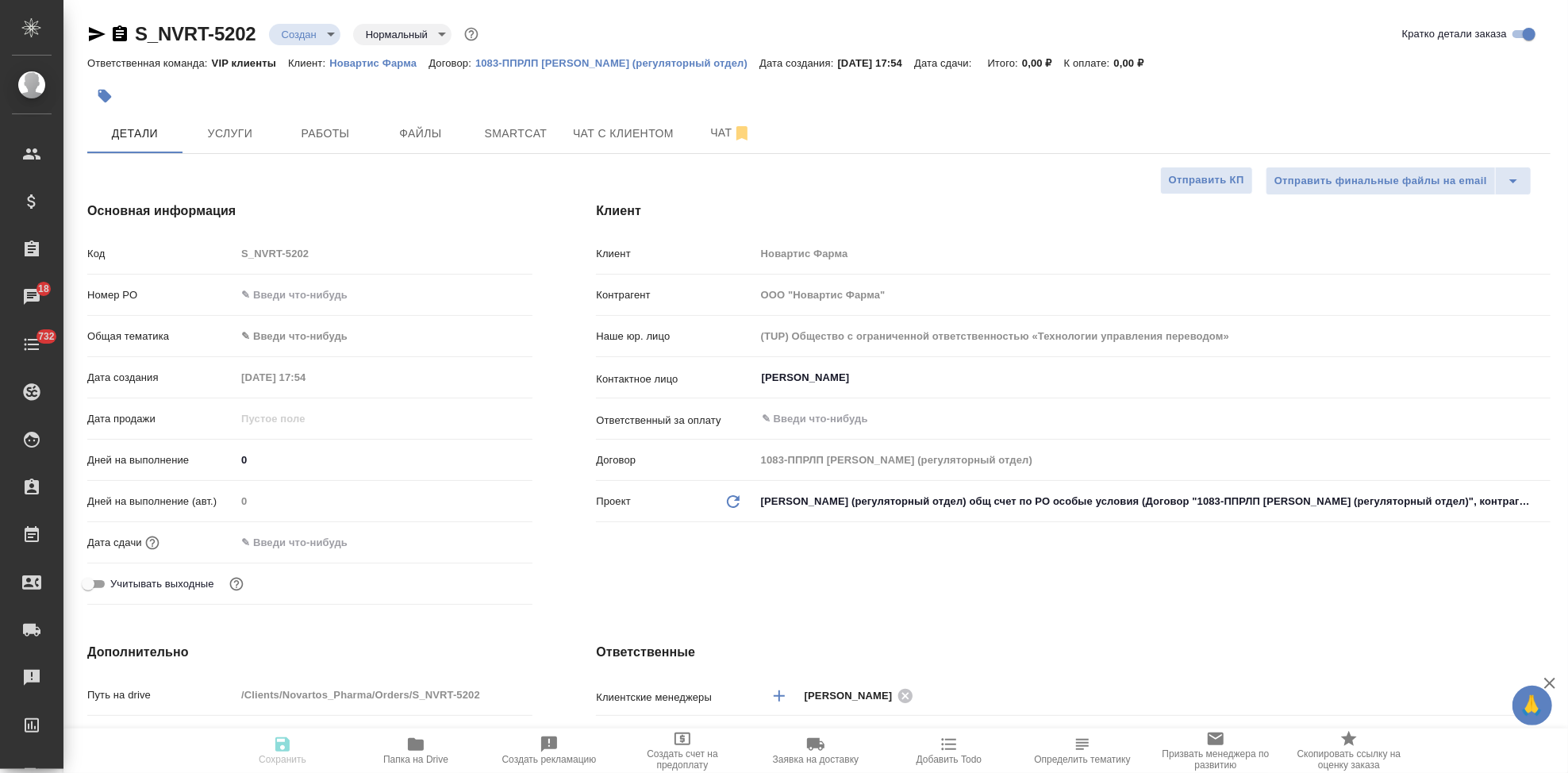
type textarea "x"
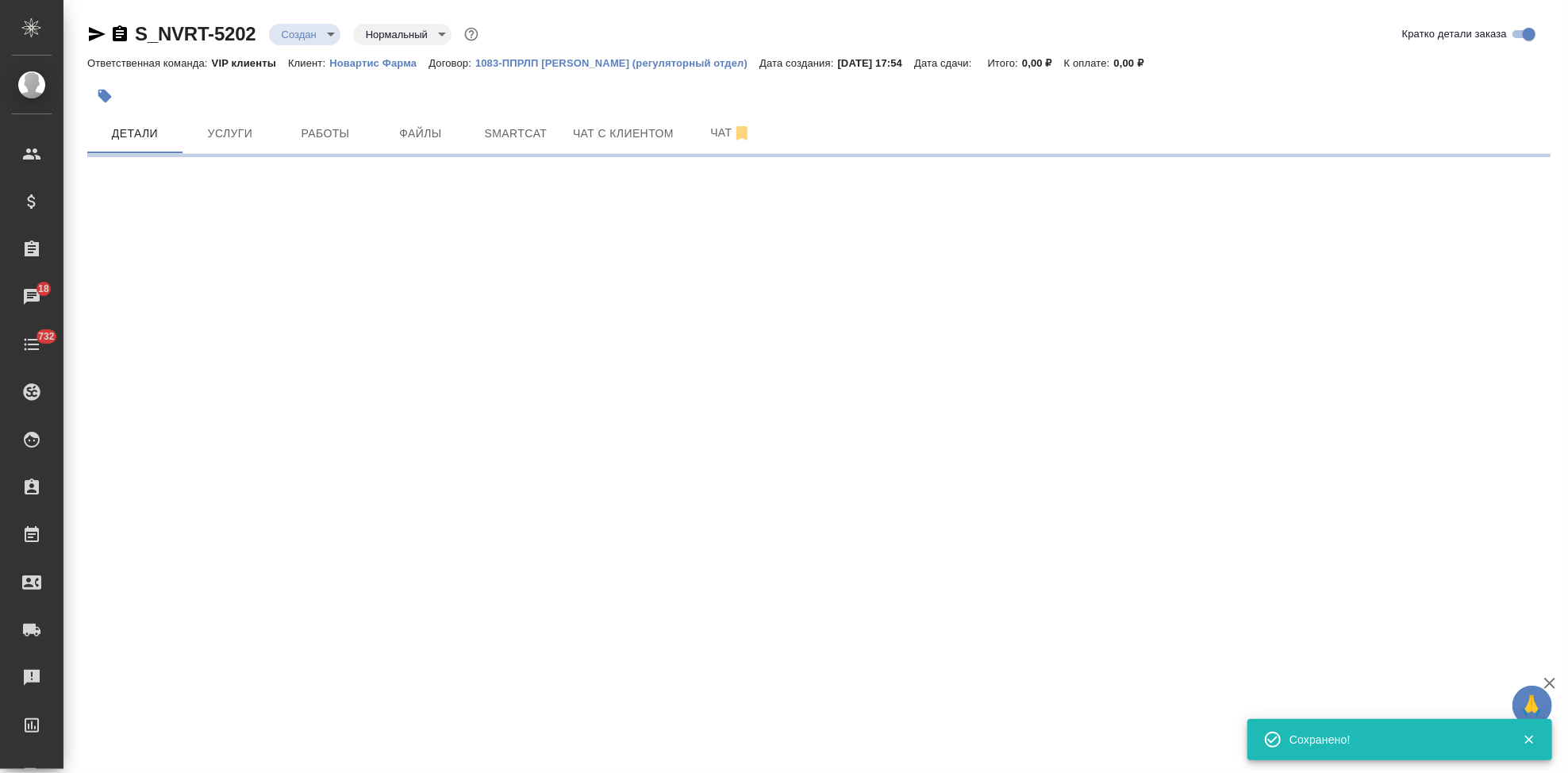
select select "RU"
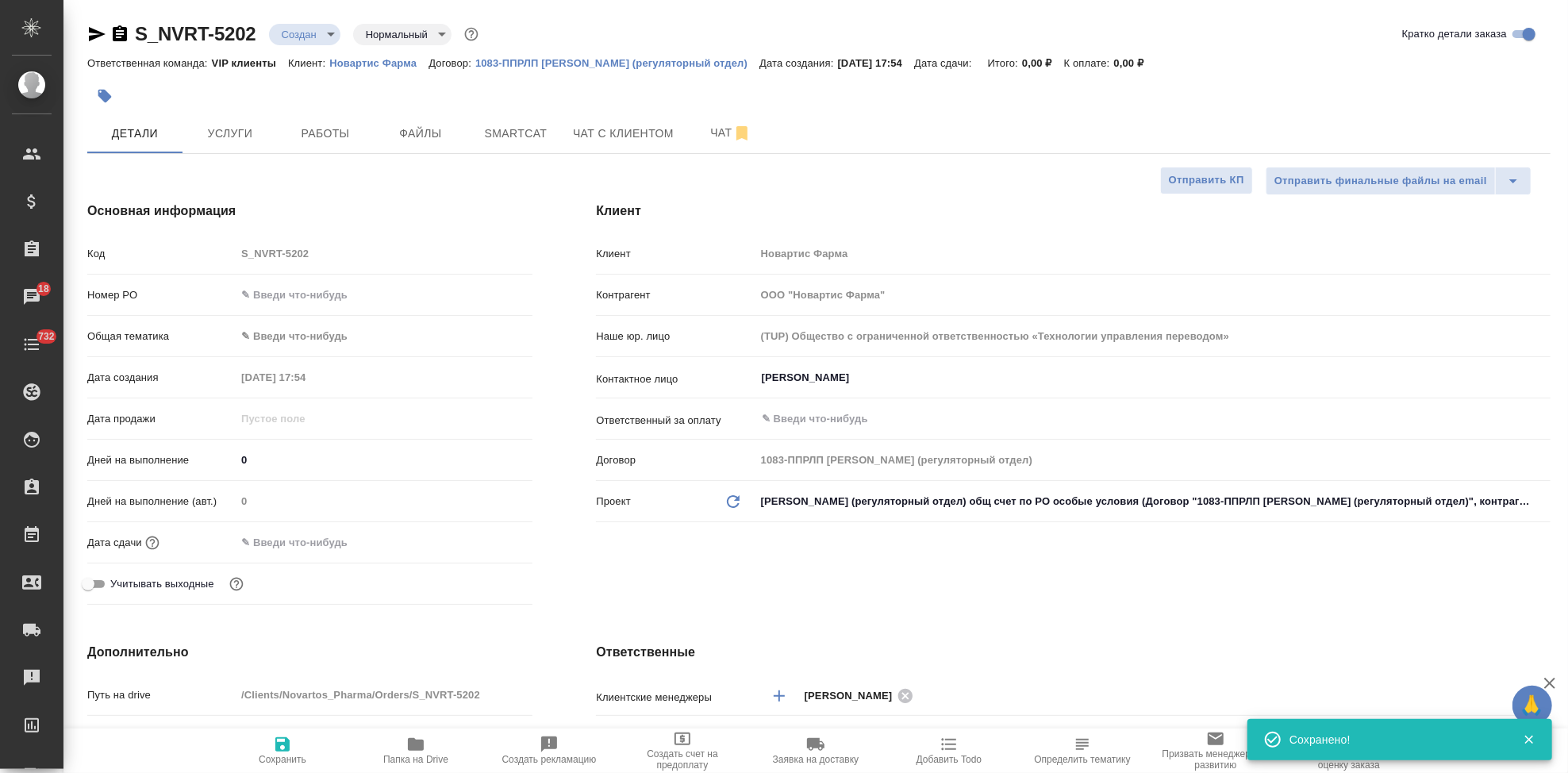
type textarea "x"
click at [328, 34] on body "🙏 .cls-1 fill:#fff; AWATERA Kabargina Anna Клиенты Спецификации Заказы 18 Чаты …" at bounding box center [784, 386] width 1568 height 773
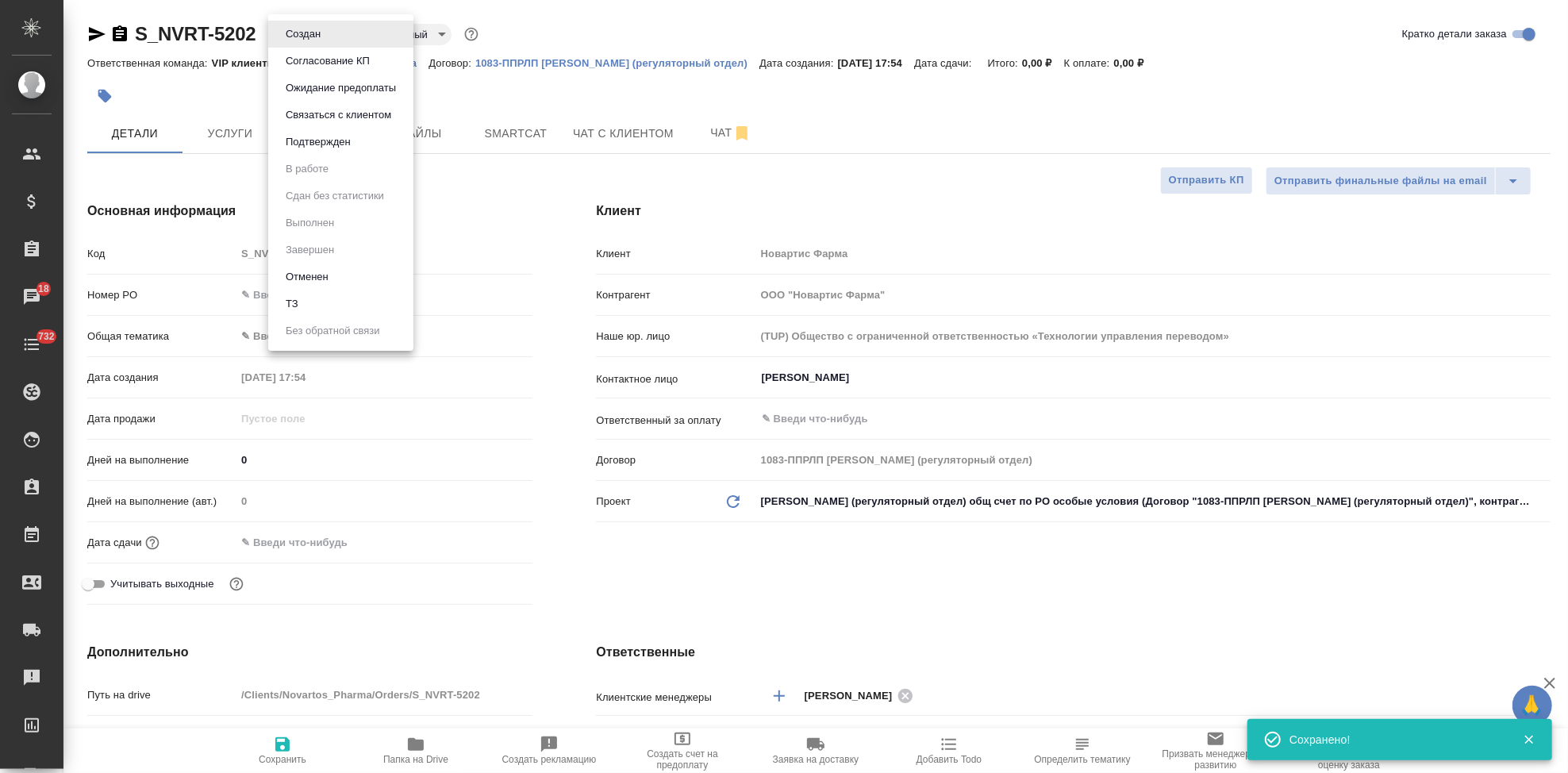
click at [902, 103] on div at bounding box center [784, 386] width 1568 height 773
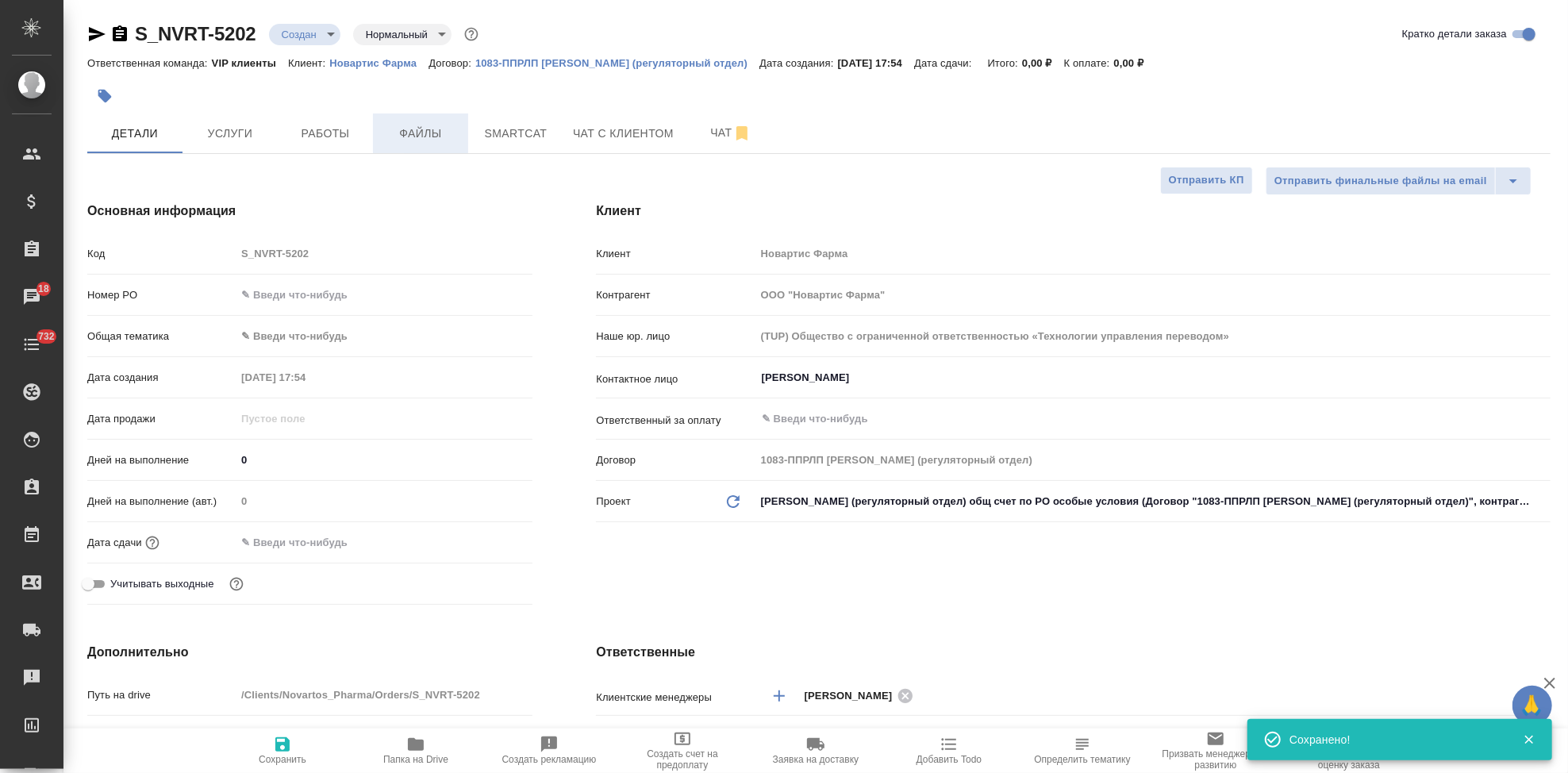
click at [432, 131] on span "Файлы" at bounding box center [420, 133] width 76 height 20
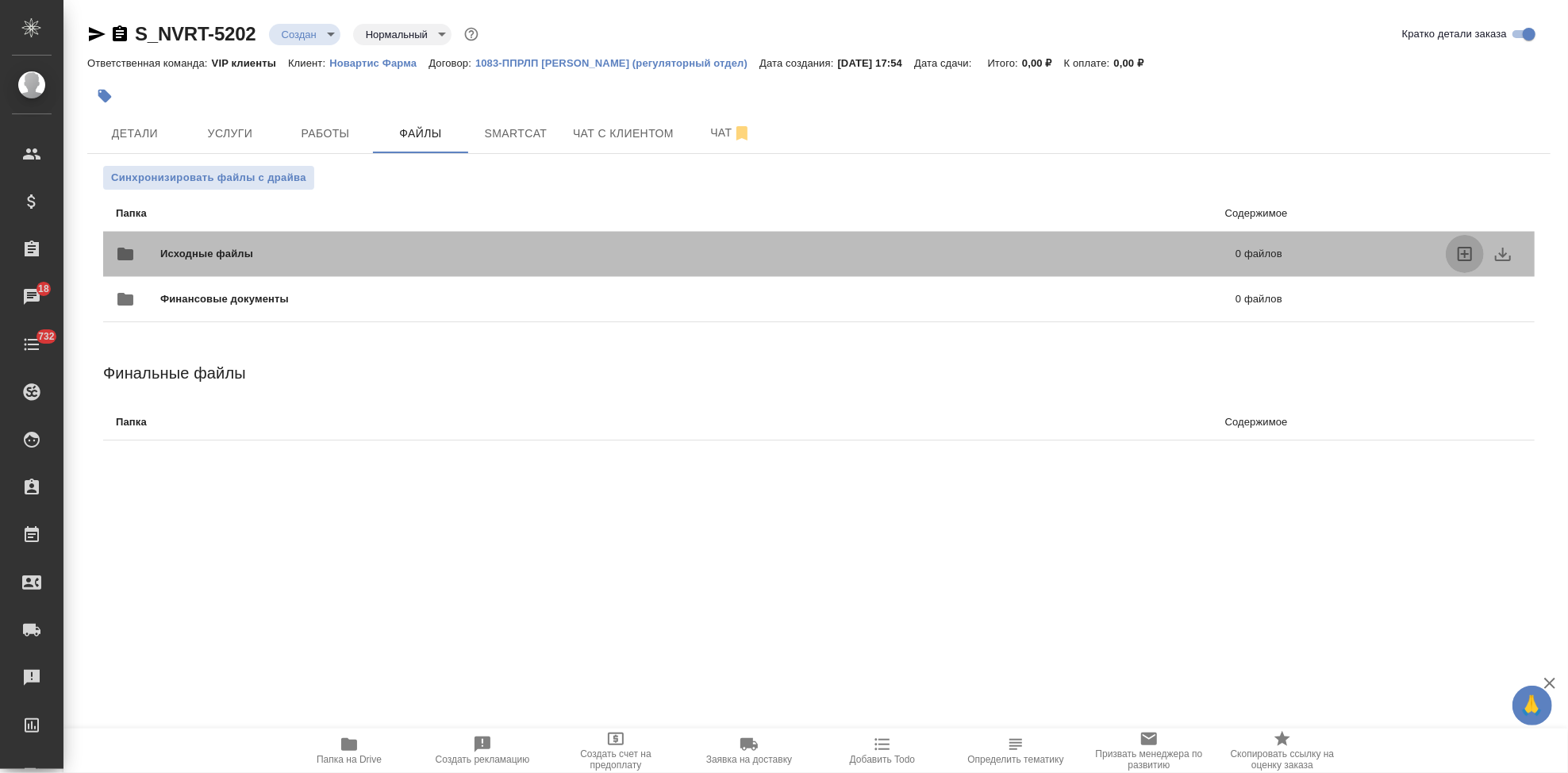
click at [1467, 257] on icon "uploadFiles" at bounding box center [1464, 254] width 19 height 19
click at [0, 0] on input "uploadFiles" at bounding box center [0, 0] width 0 height 0
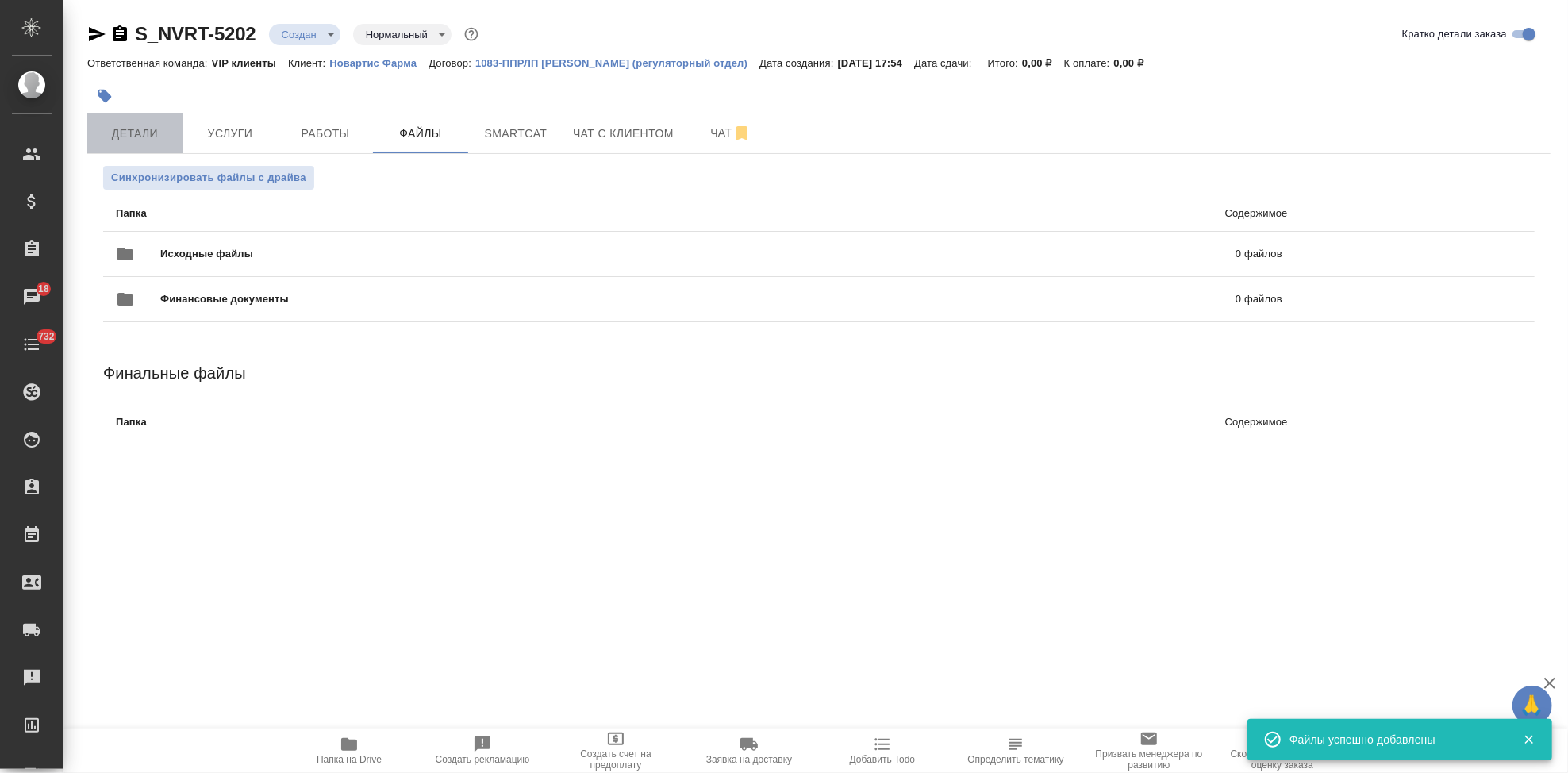
click at [116, 134] on span "Детали" at bounding box center [134, 133] width 76 height 20
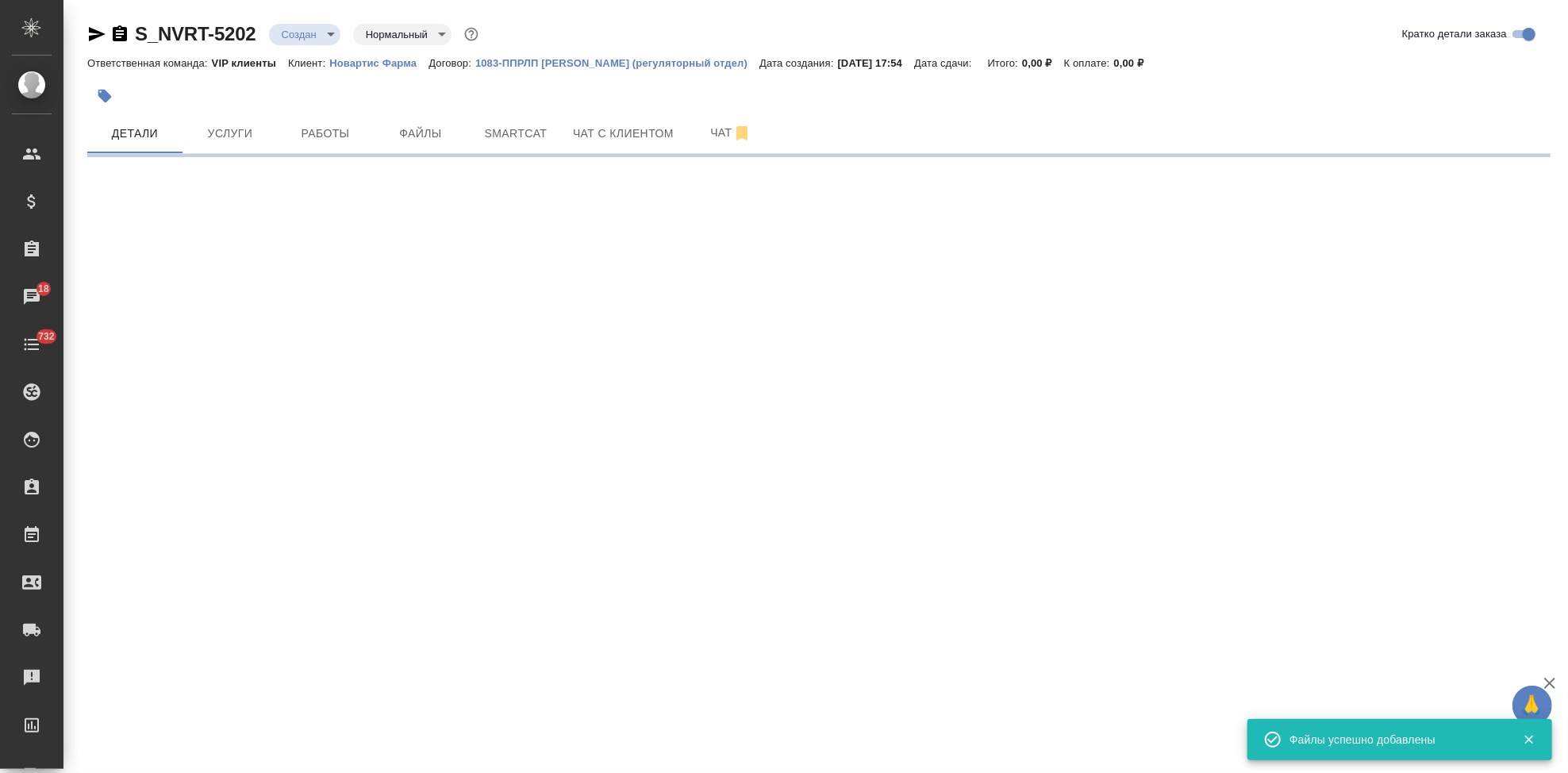
select select "RU"
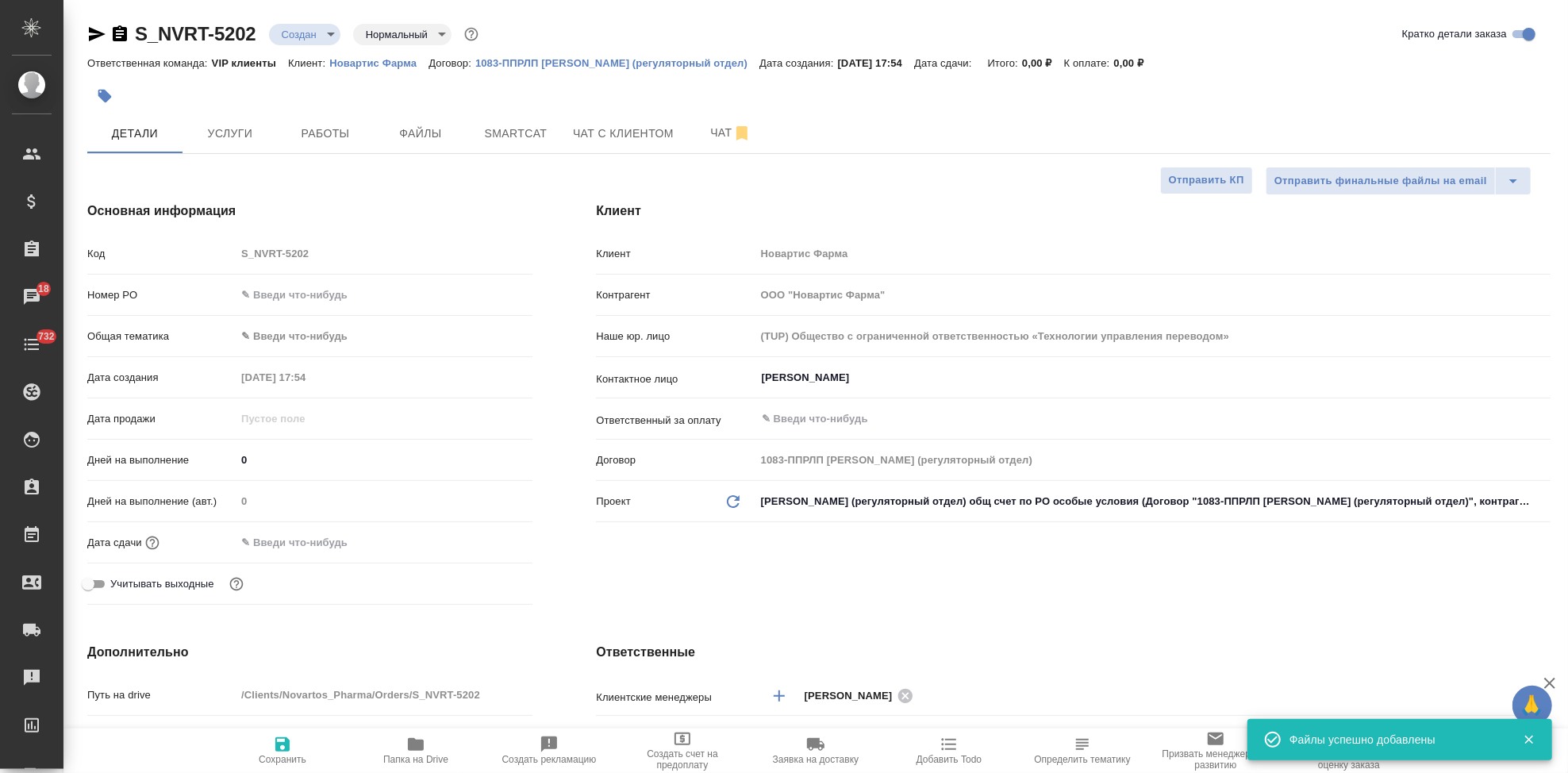
type textarea "x"
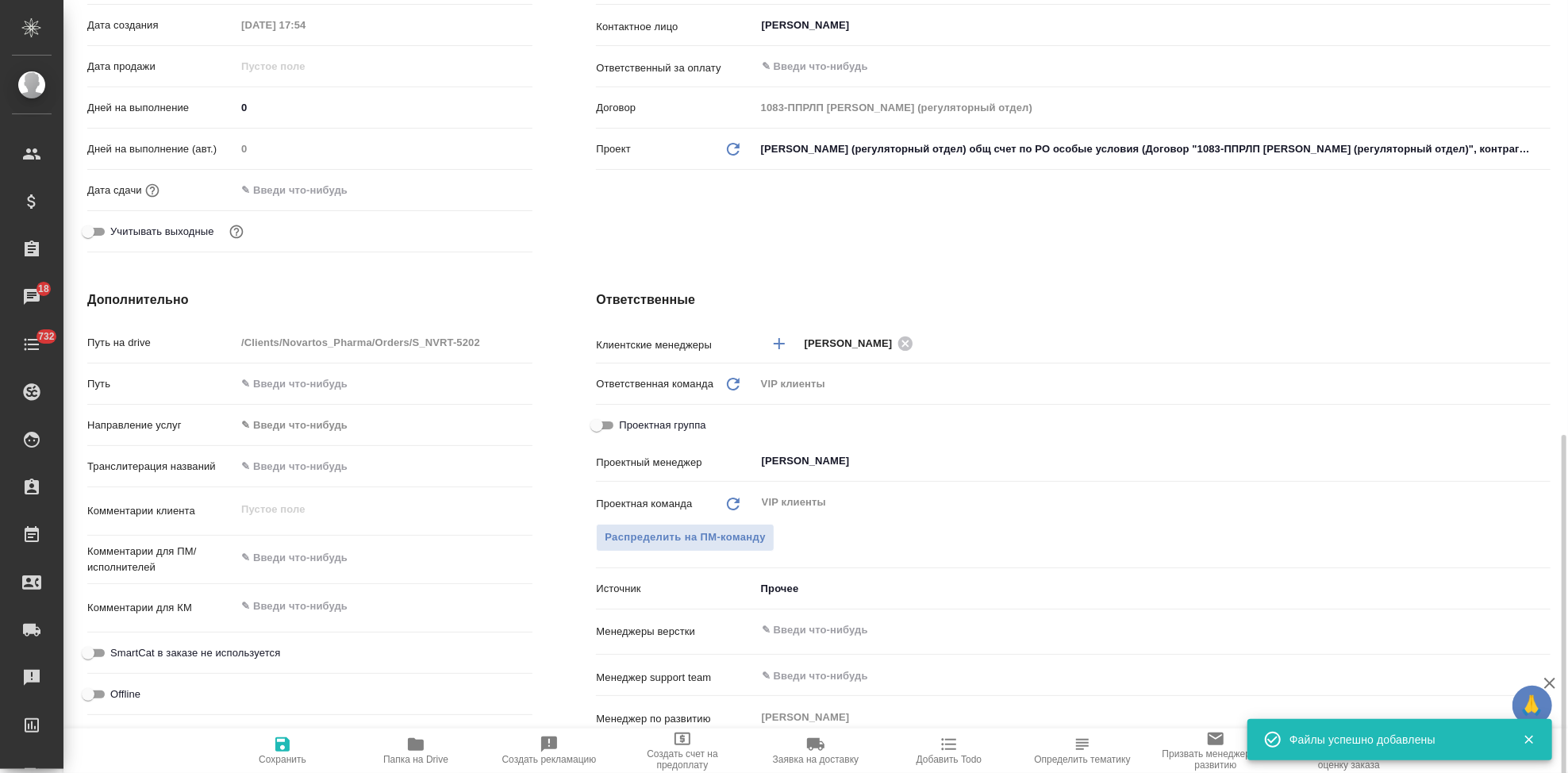
scroll to position [528, 0]
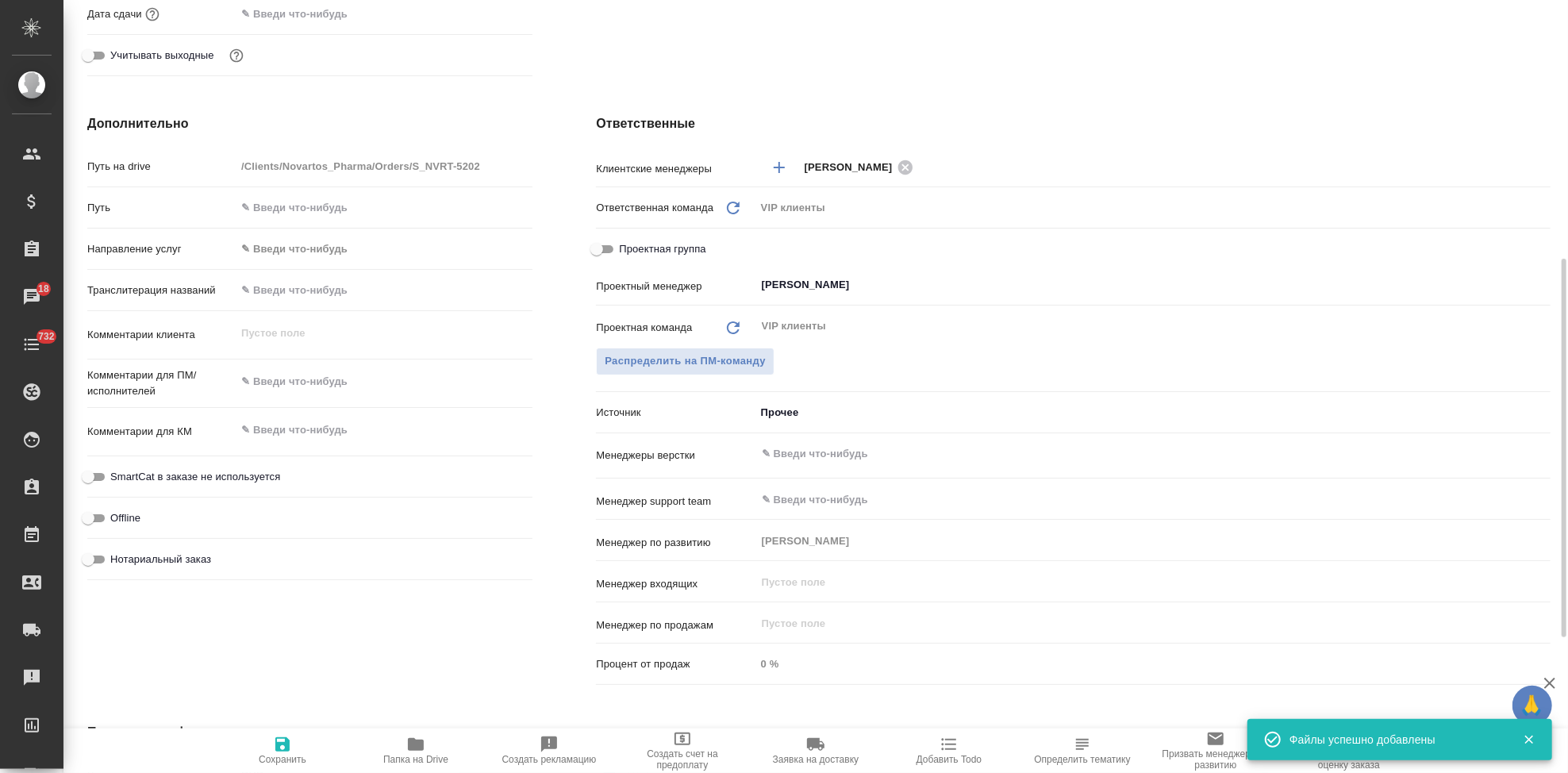
click at [321, 382] on textarea at bounding box center [384, 381] width 297 height 27
type textarea "x"
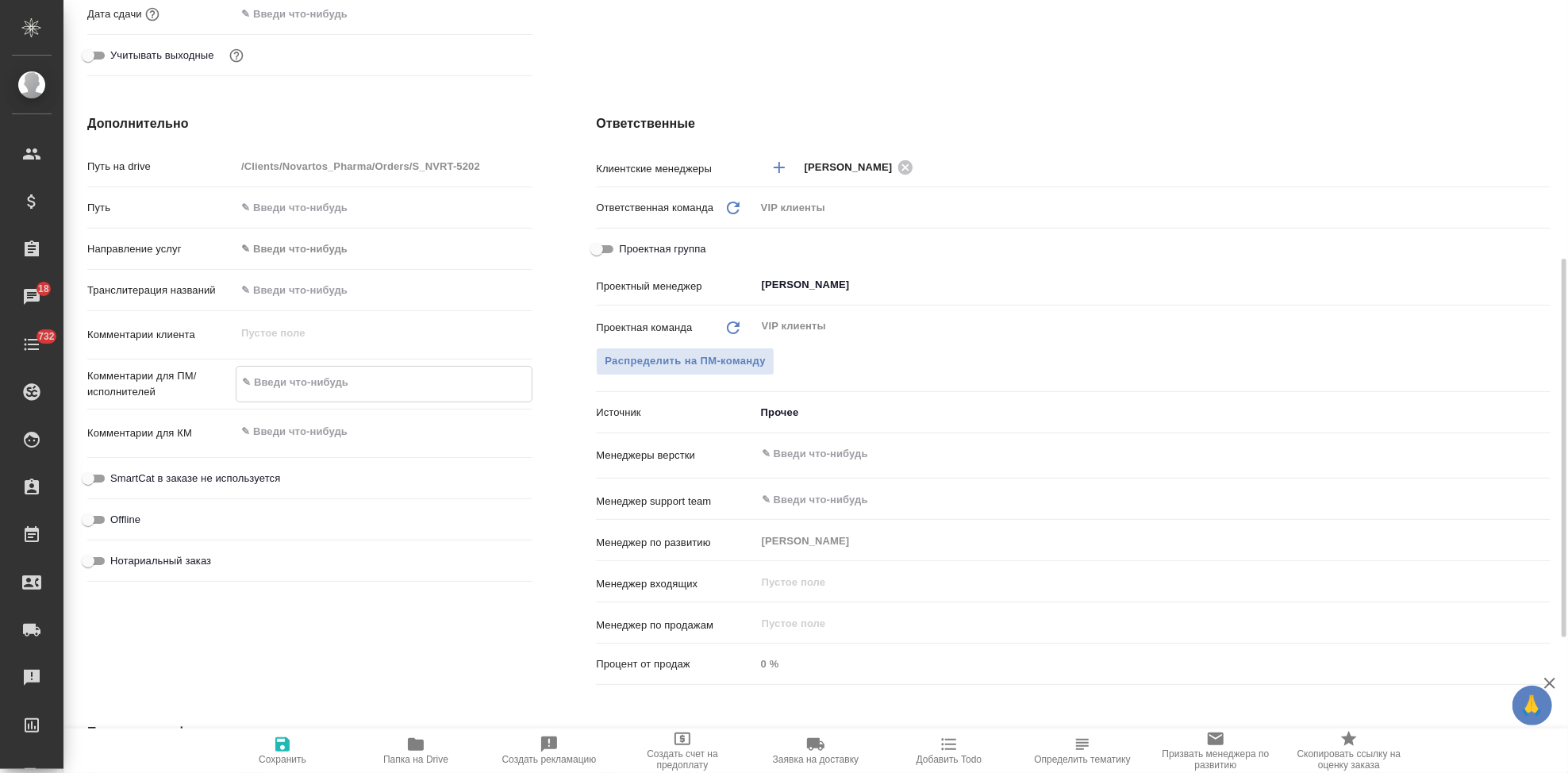
paste textarea "Примите, пожалуйста, в перевод приложенные файлы, перевод на русский язык. Cрок…"
type textarea "Примите, пожалуйста, в перевод приложенные файлы, перевод на русский язык. Cрок…"
type textarea "x"
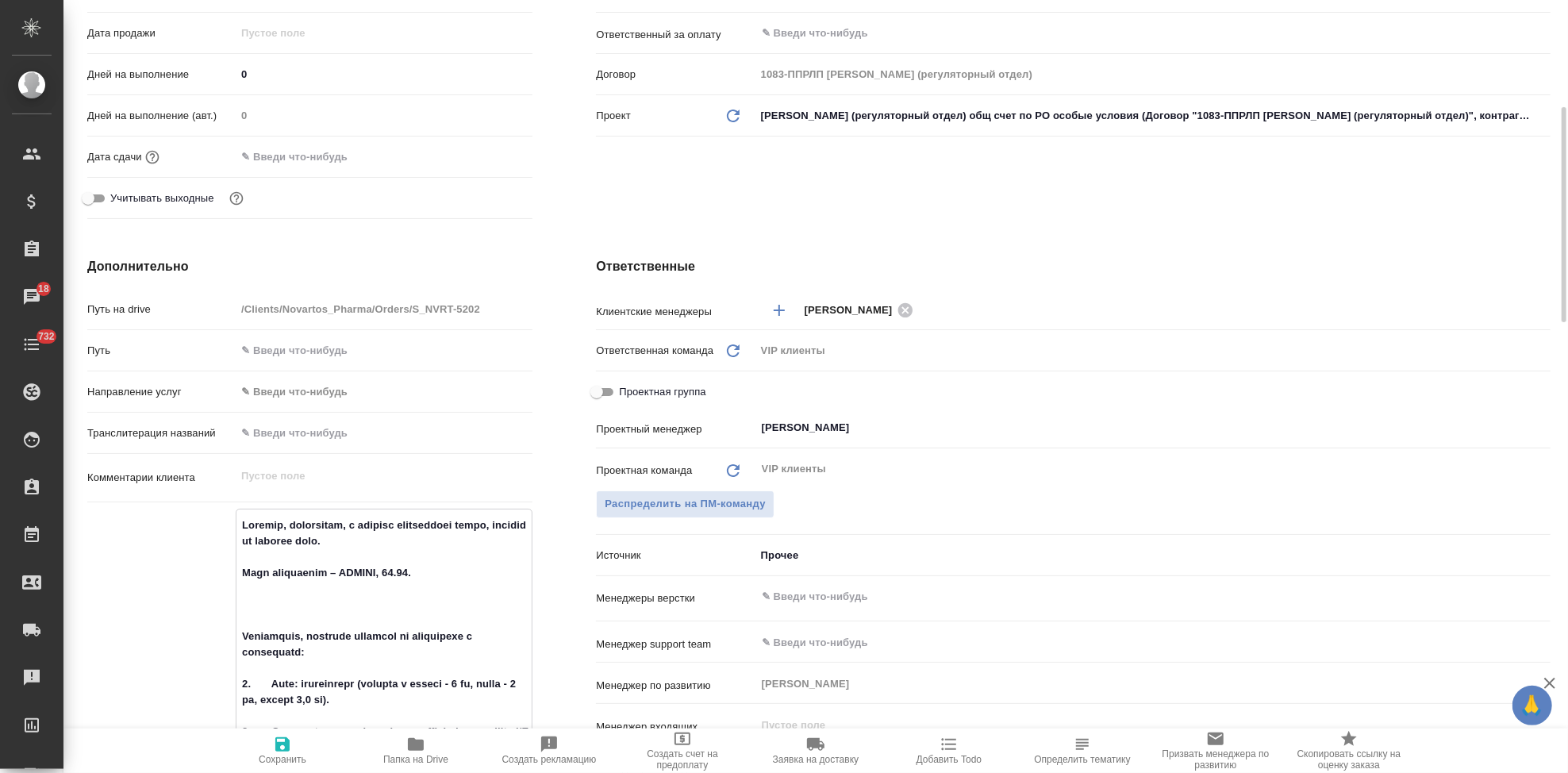
scroll to position [650, 0]
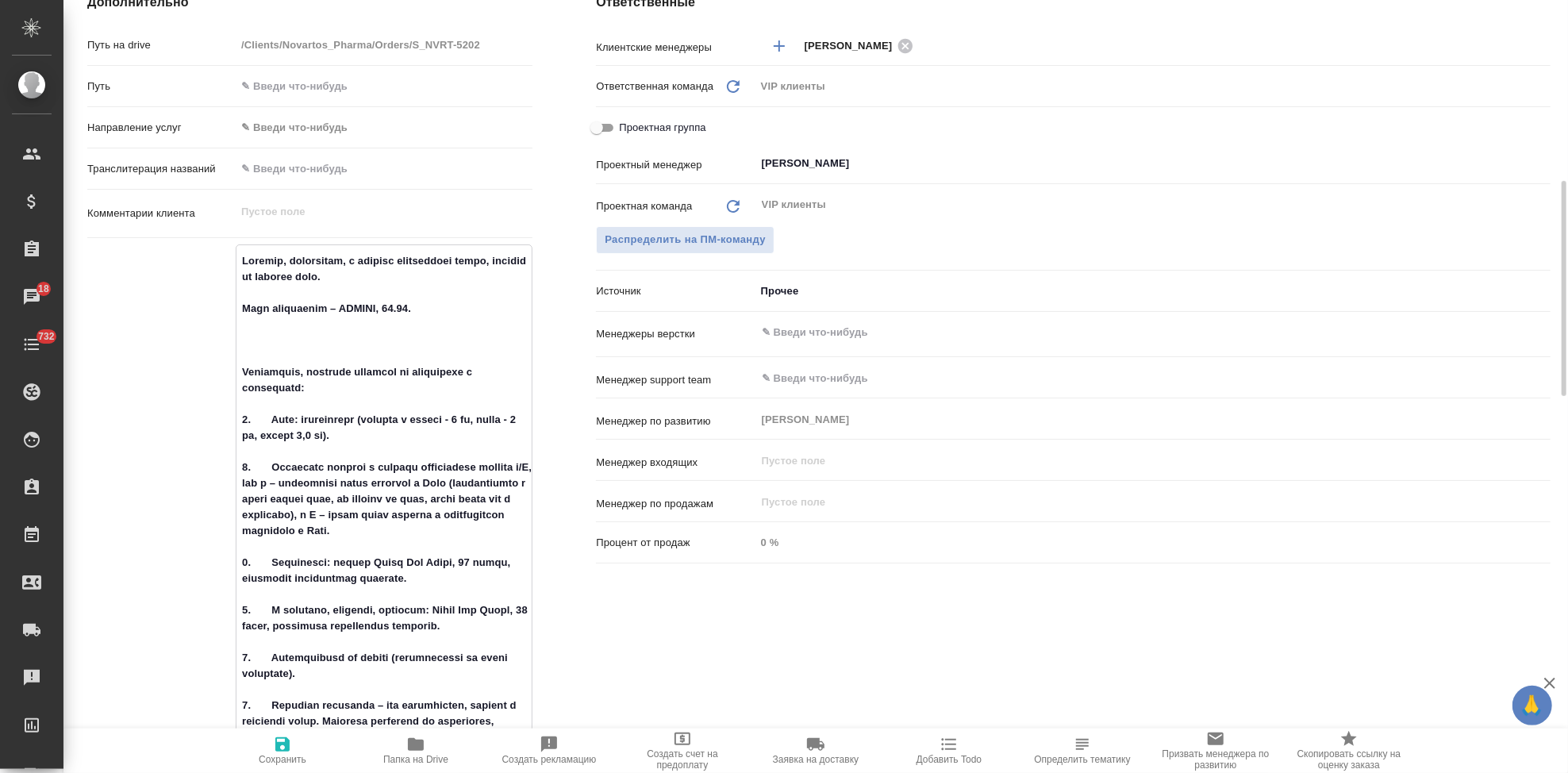
type textarea "Примите, пожалуйста, в перевод приложенные файлы, перевод на русский язык. Cрок…"
type textarea "x"
click at [292, 743] on span "Сохранить" at bounding box center [282, 749] width 115 height 31
type textarea "x"
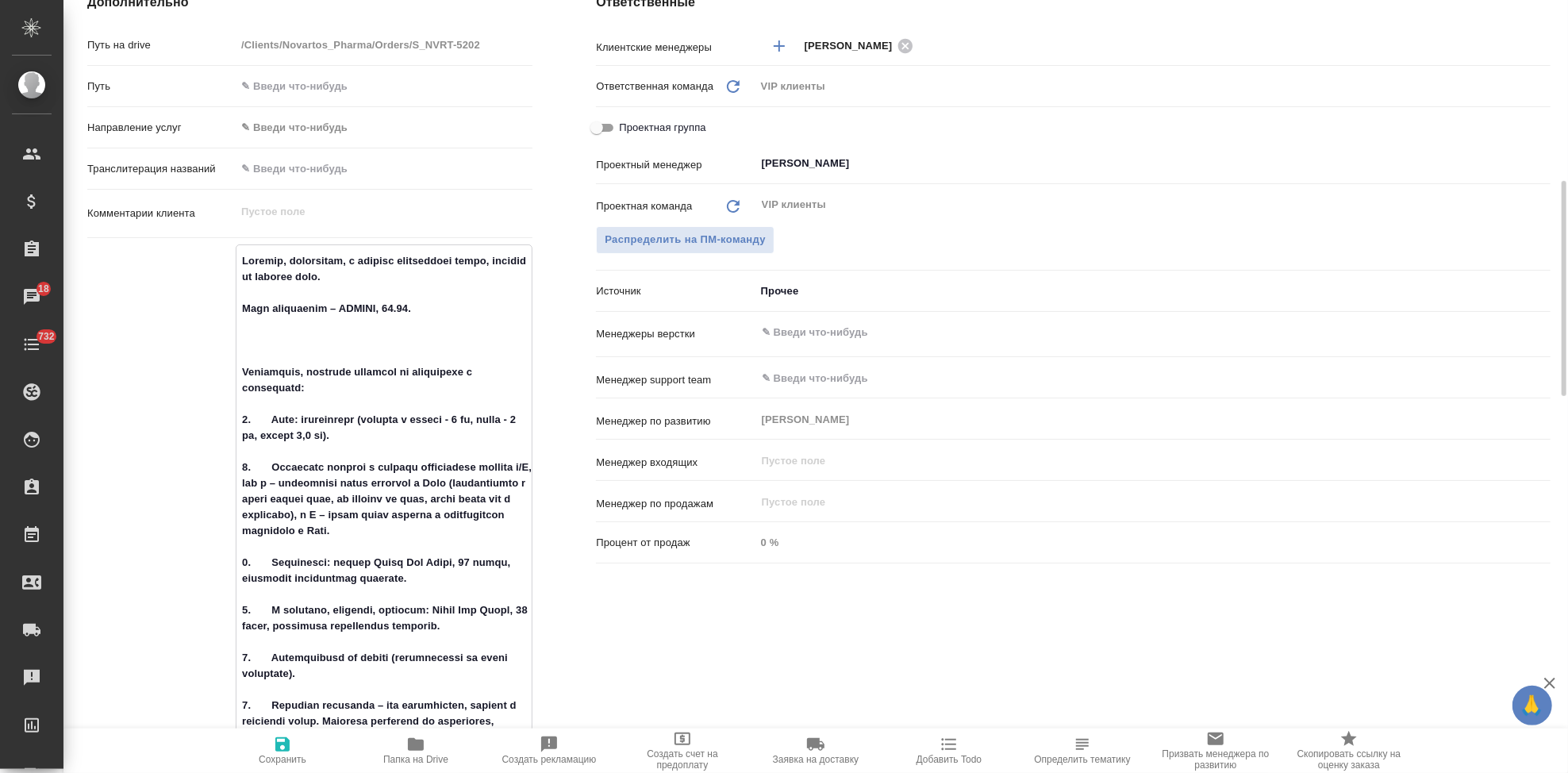
type textarea "x"
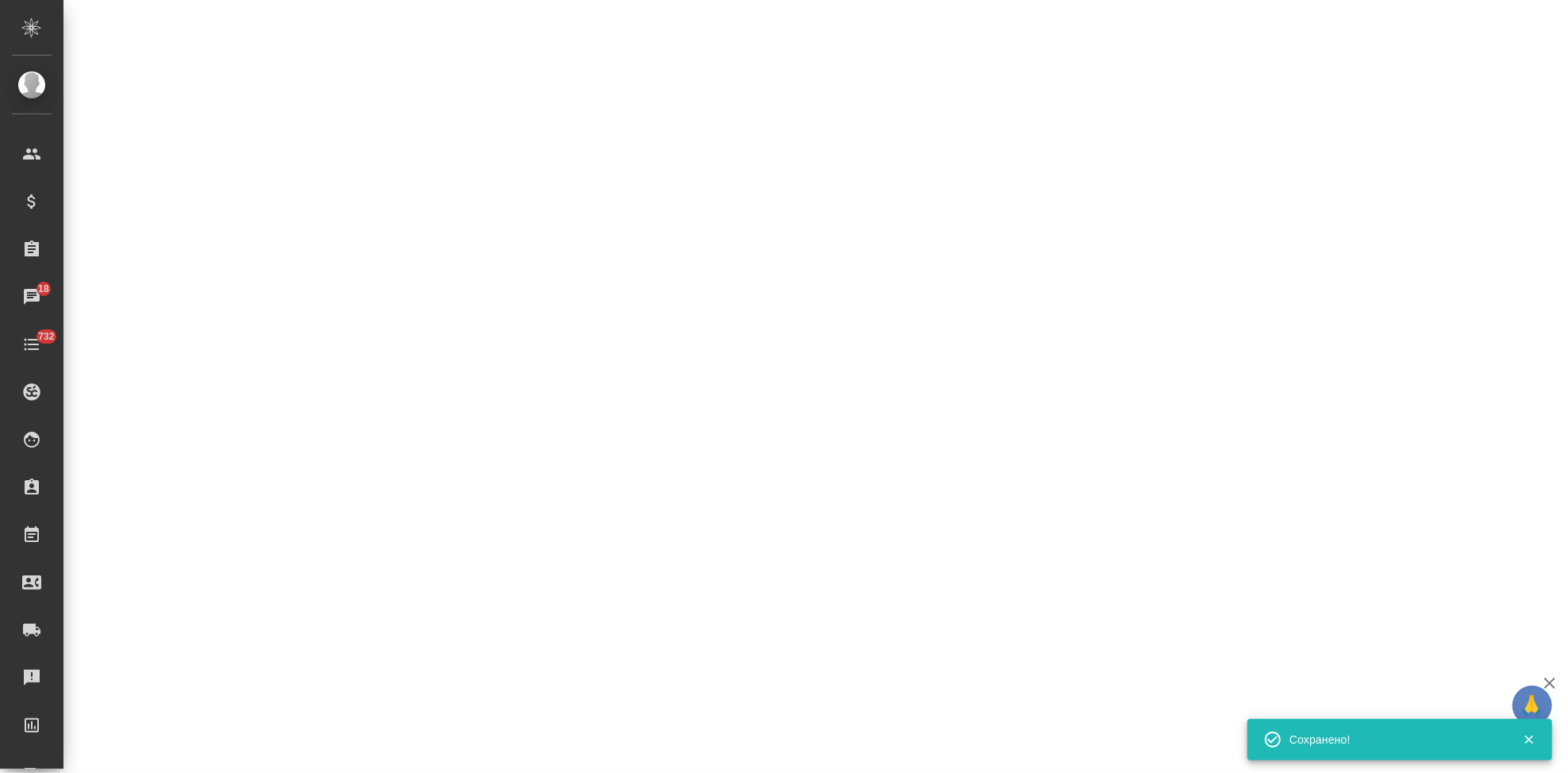
select select "RU"
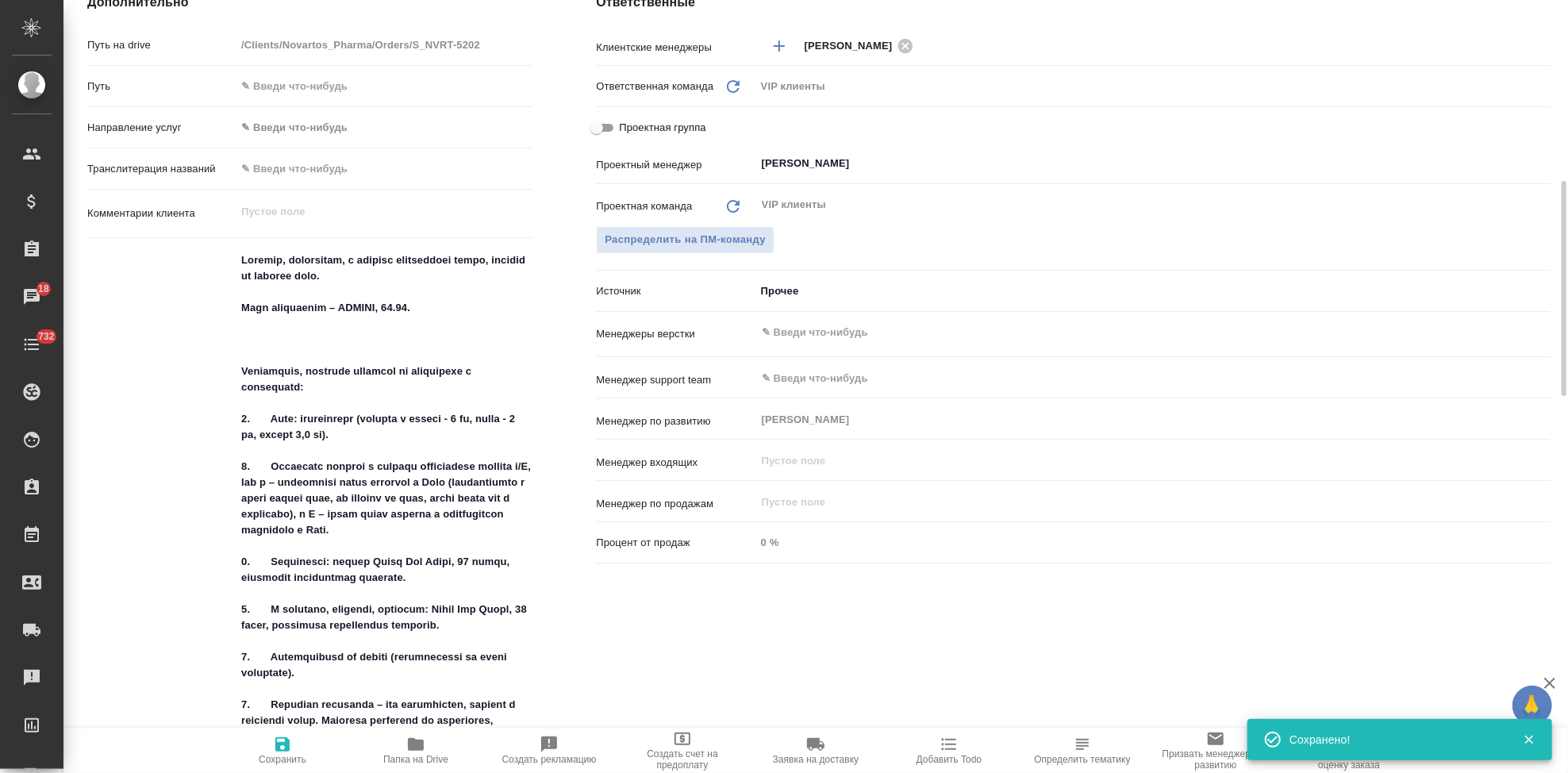
type textarea "x"
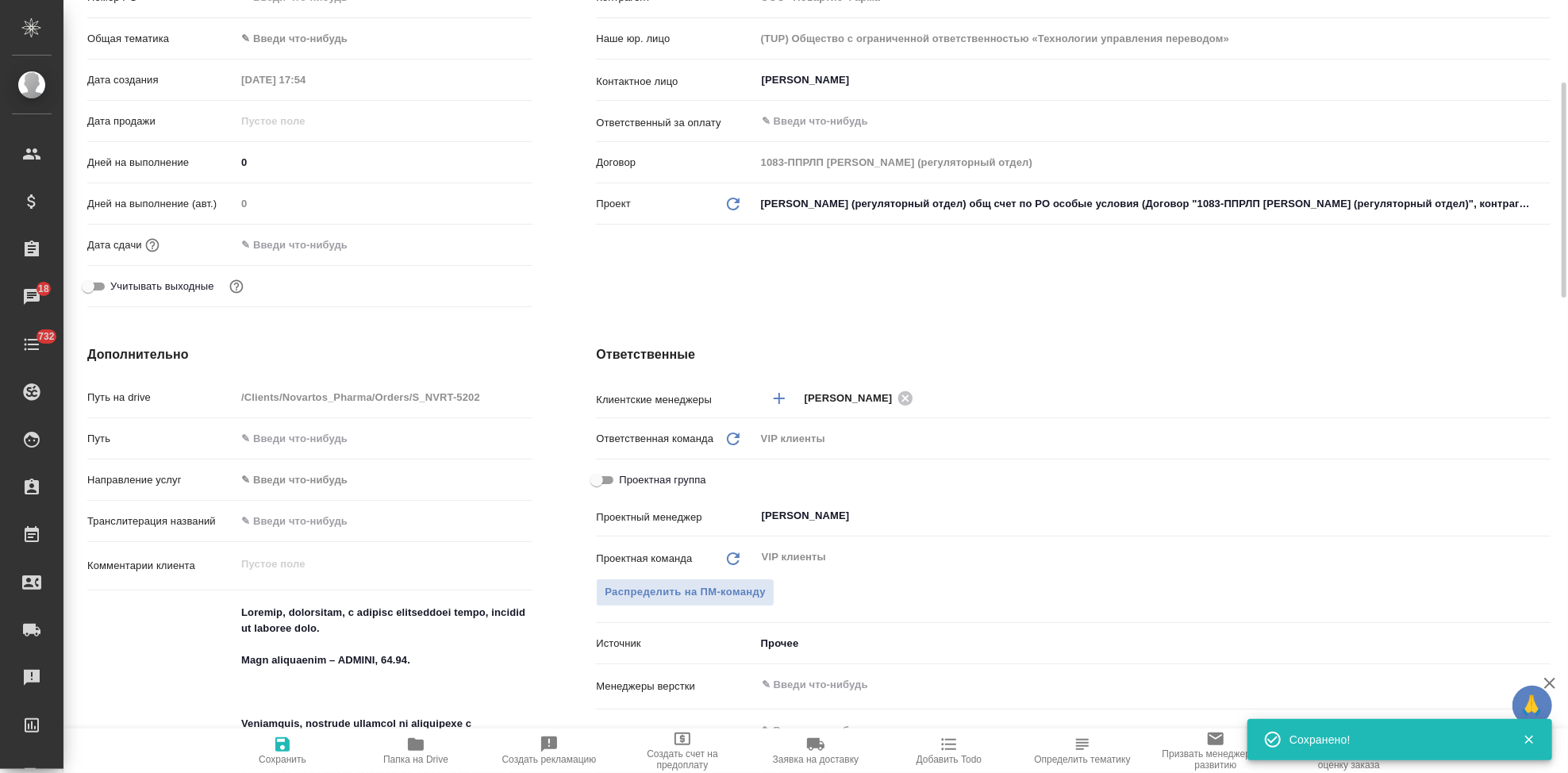
scroll to position [34, 0]
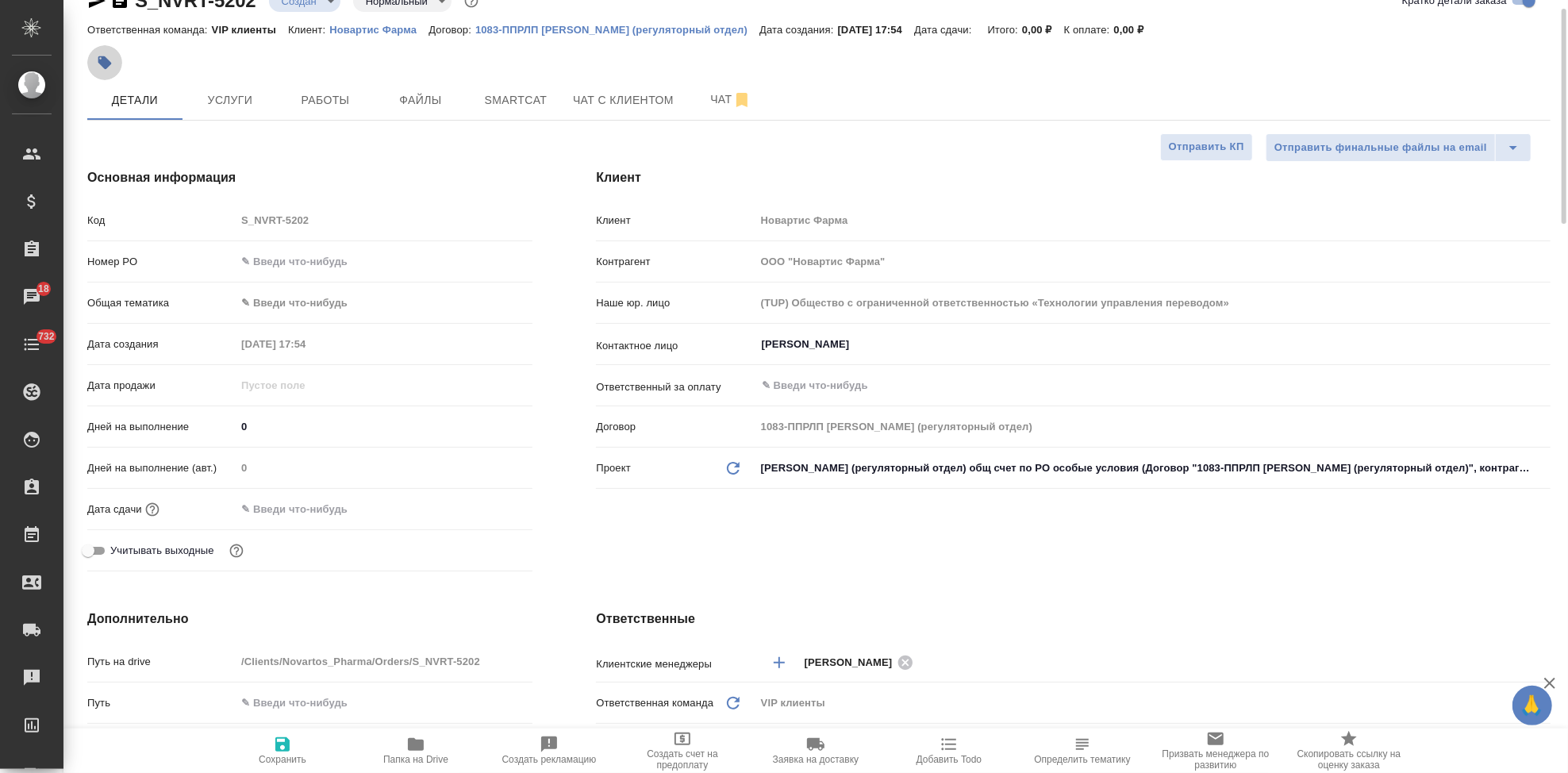
click at [115, 67] on button "button" at bounding box center [104, 62] width 35 height 35
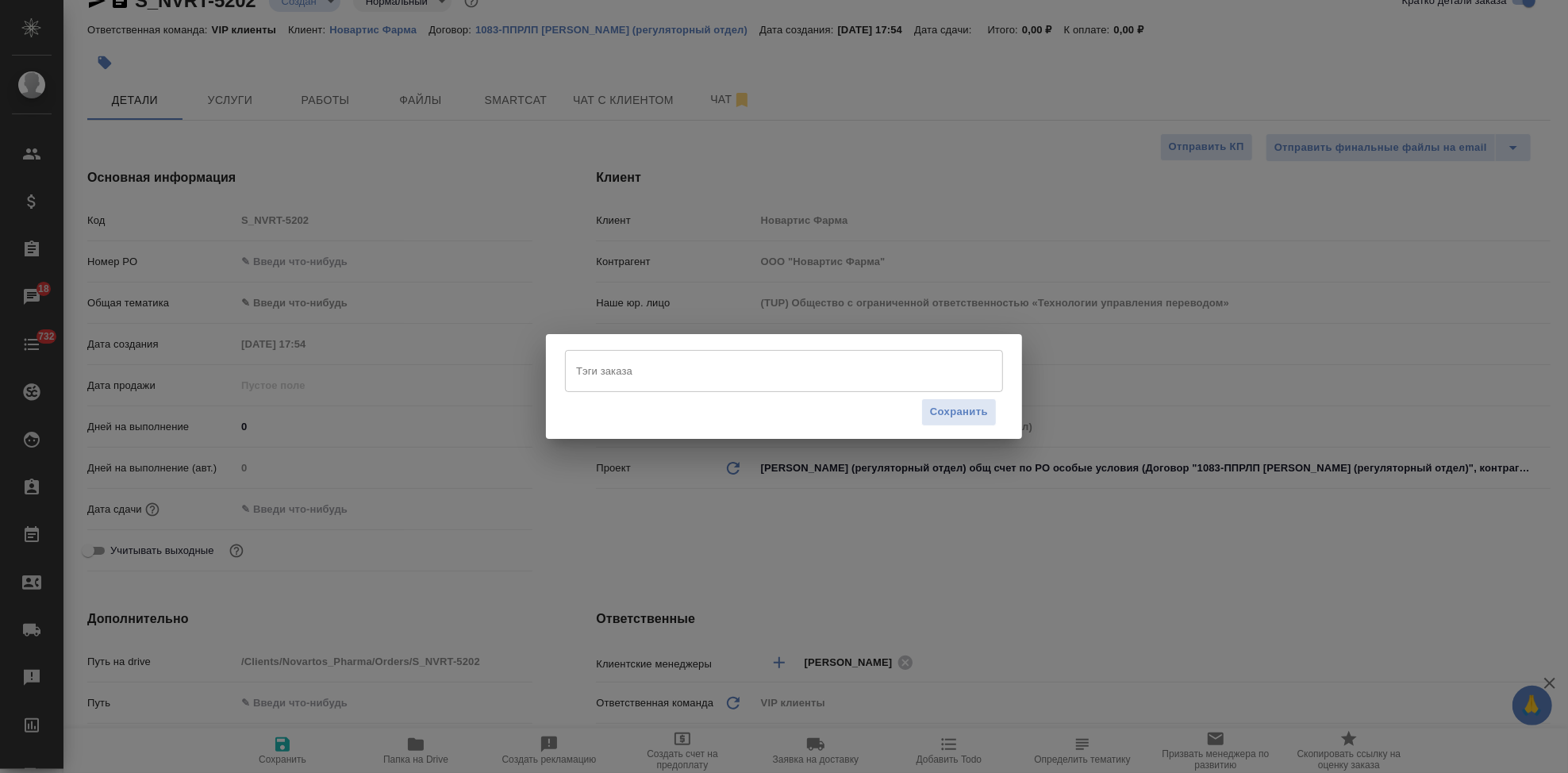
click at [646, 380] on input "Тэги заказа" at bounding box center [768, 370] width 394 height 27
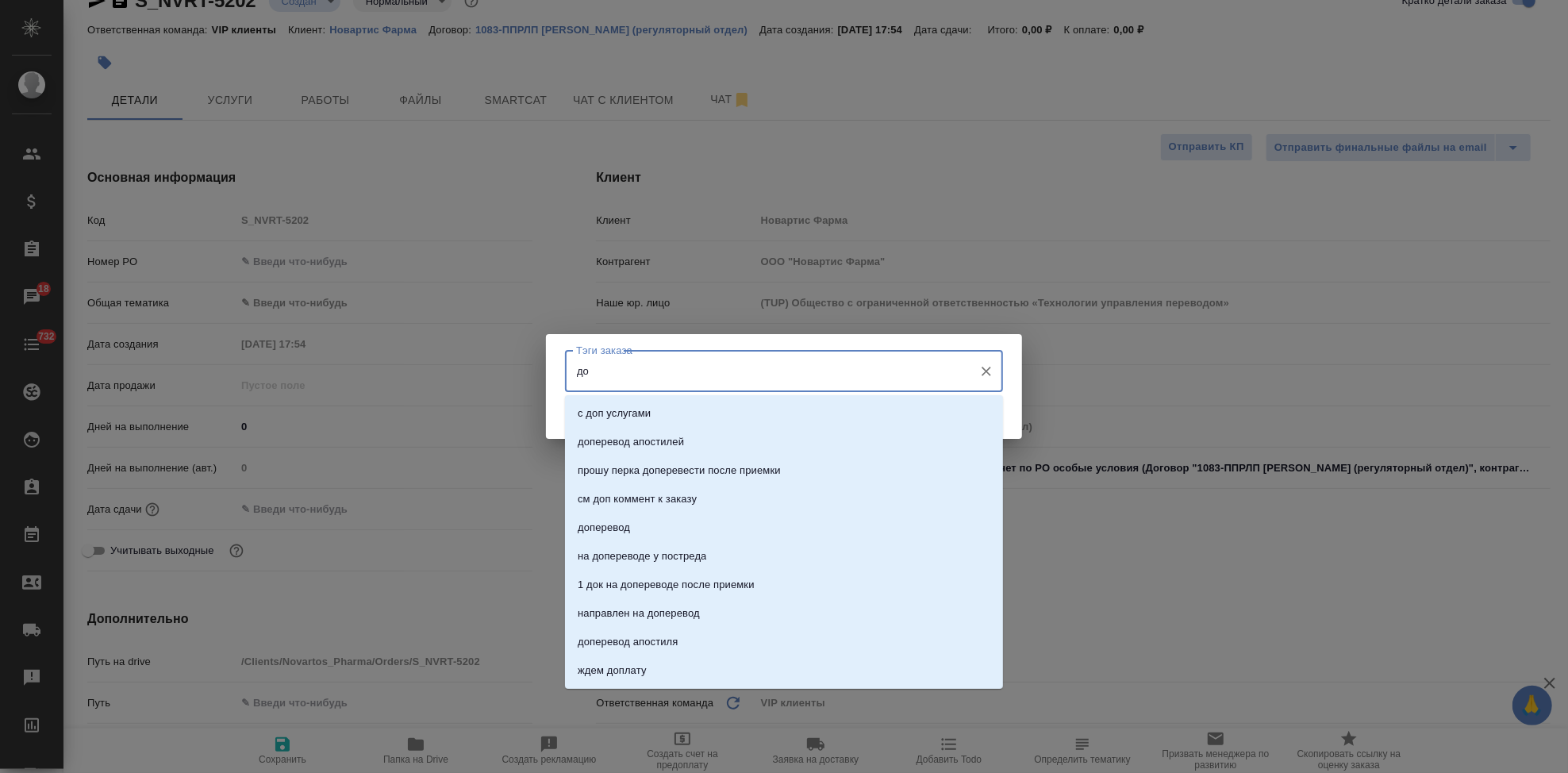
type input "д"
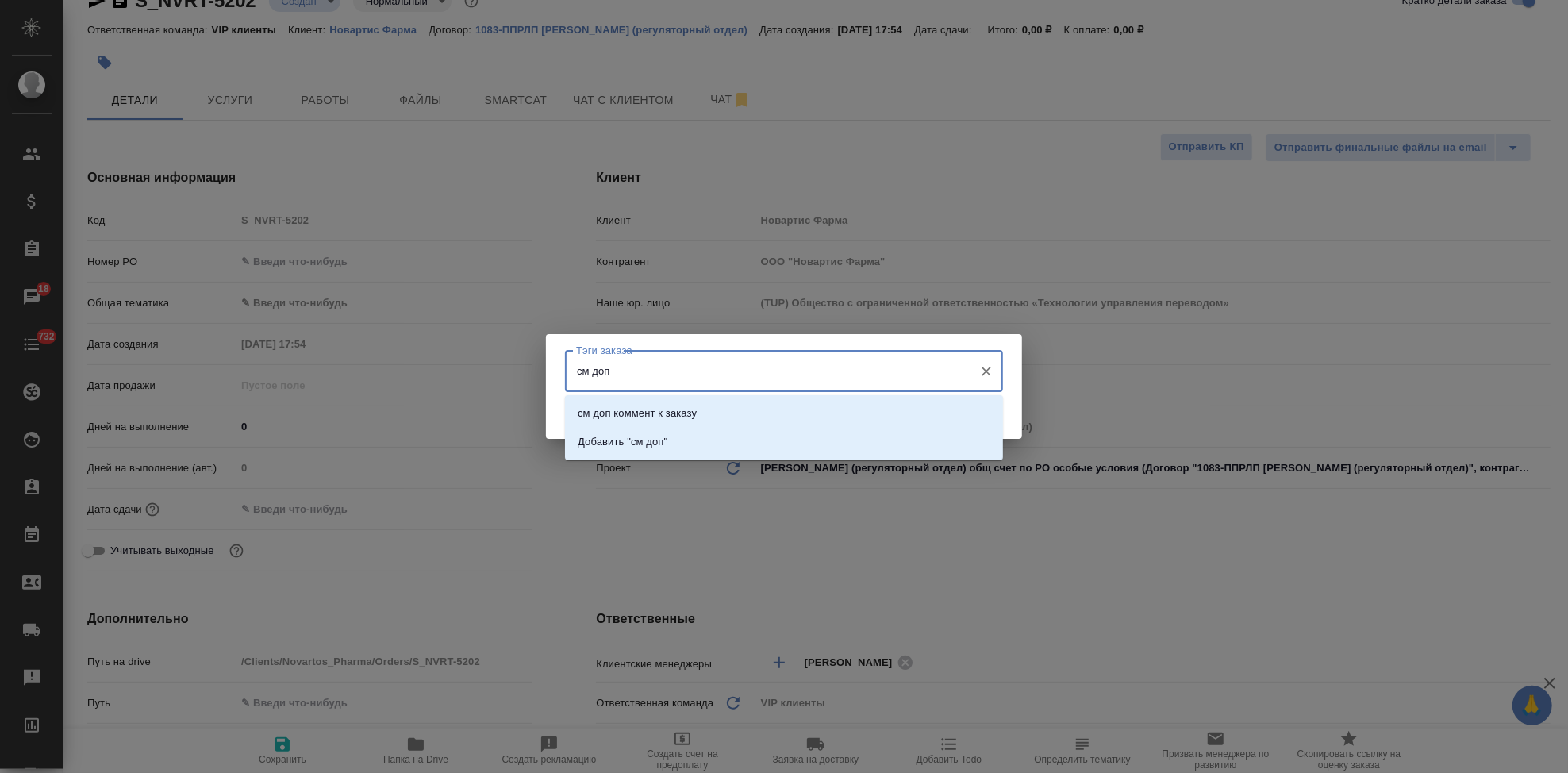
type input "см доп"
click at [645, 412] on p "см доп коммент к заказу" at bounding box center [637, 414] width 119 height 16
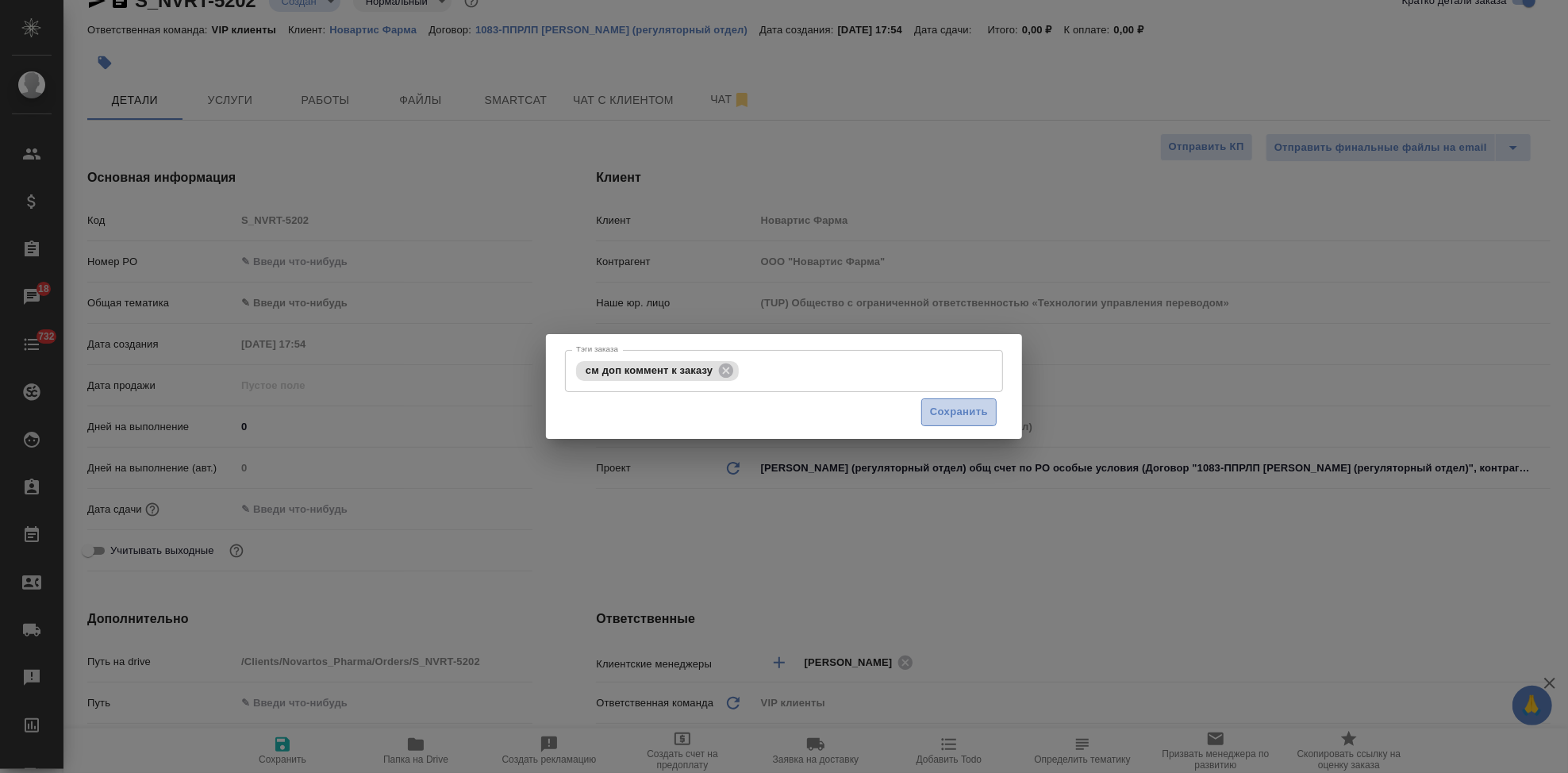
click at [972, 420] on span "Сохранить" at bounding box center [959, 412] width 58 height 18
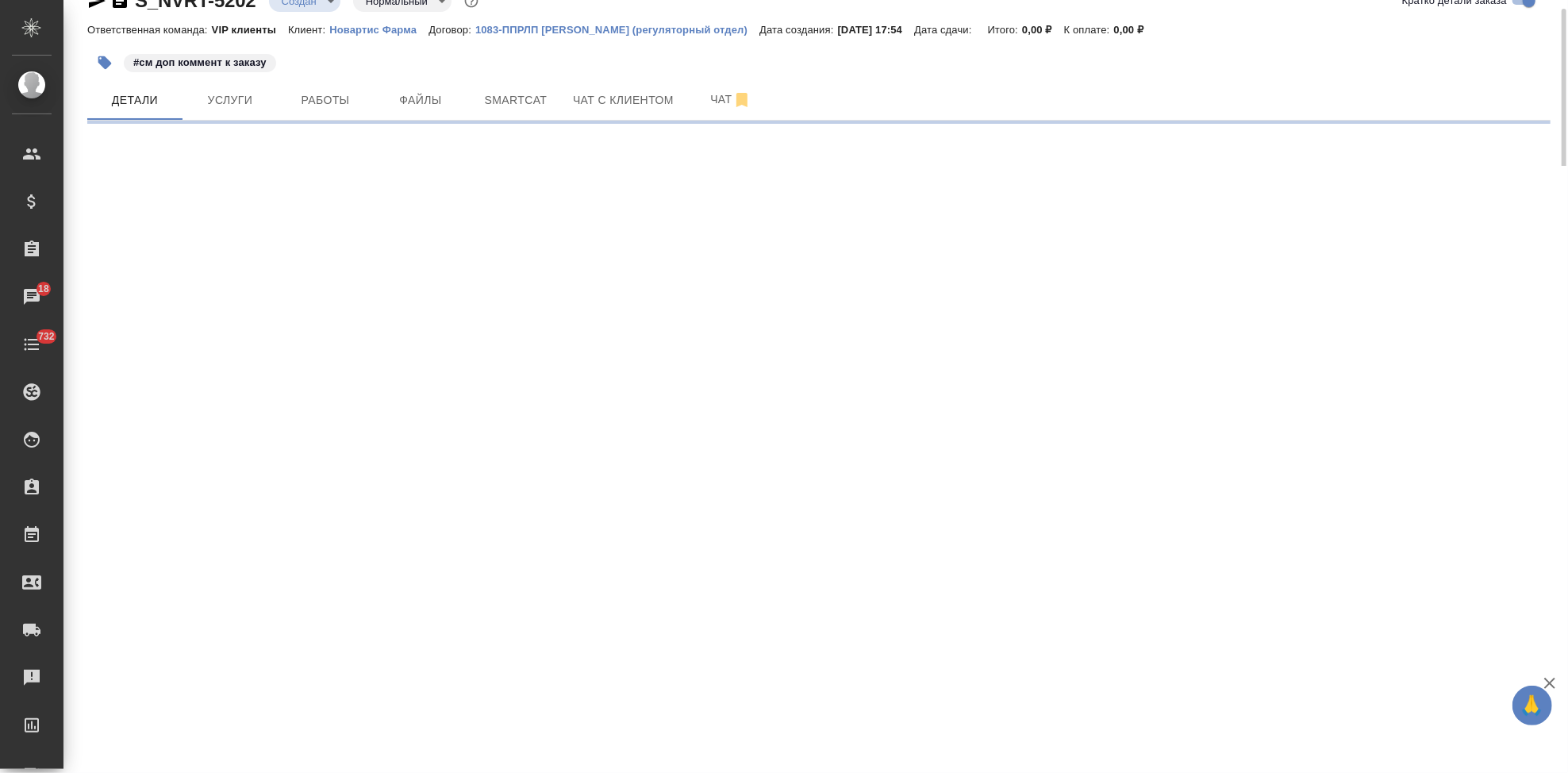
select select "RU"
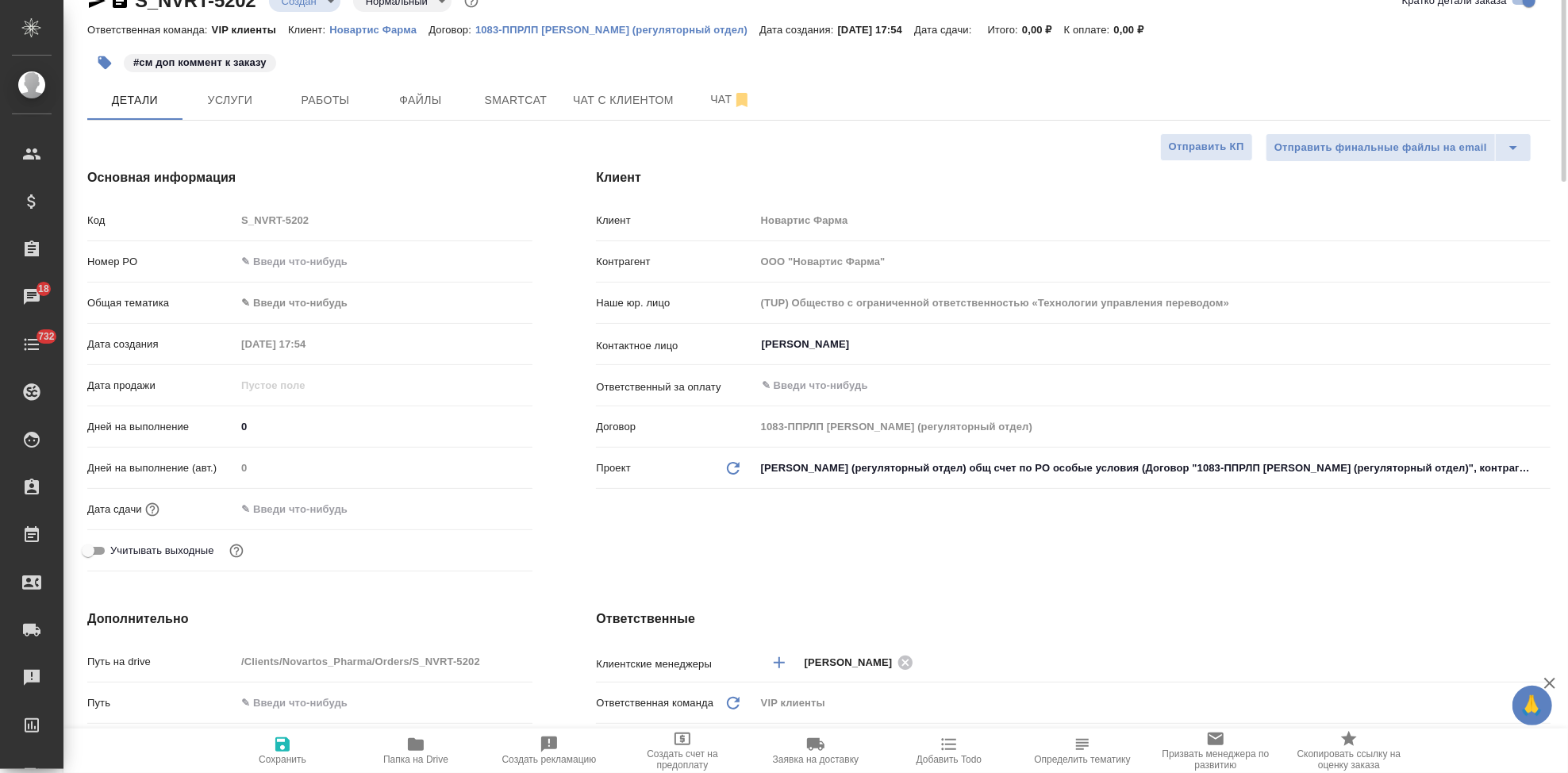
type textarea "x"
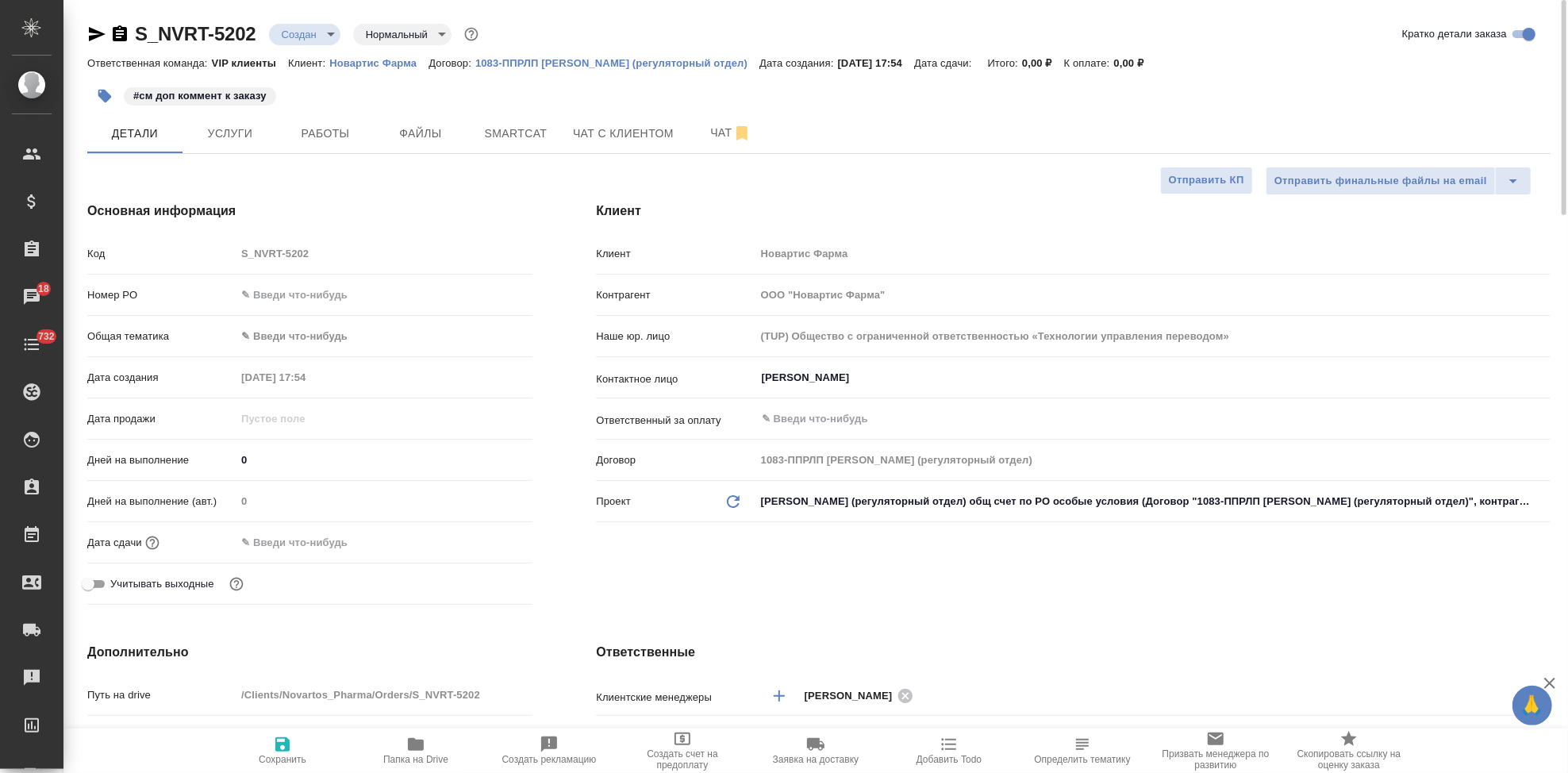
click at [327, 28] on body "🙏 .cls-1 fill:#fff; AWATERA Kabargina Anna Клиенты Спецификации Заказы 18 Чаты …" at bounding box center [784, 386] width 1568 height 773
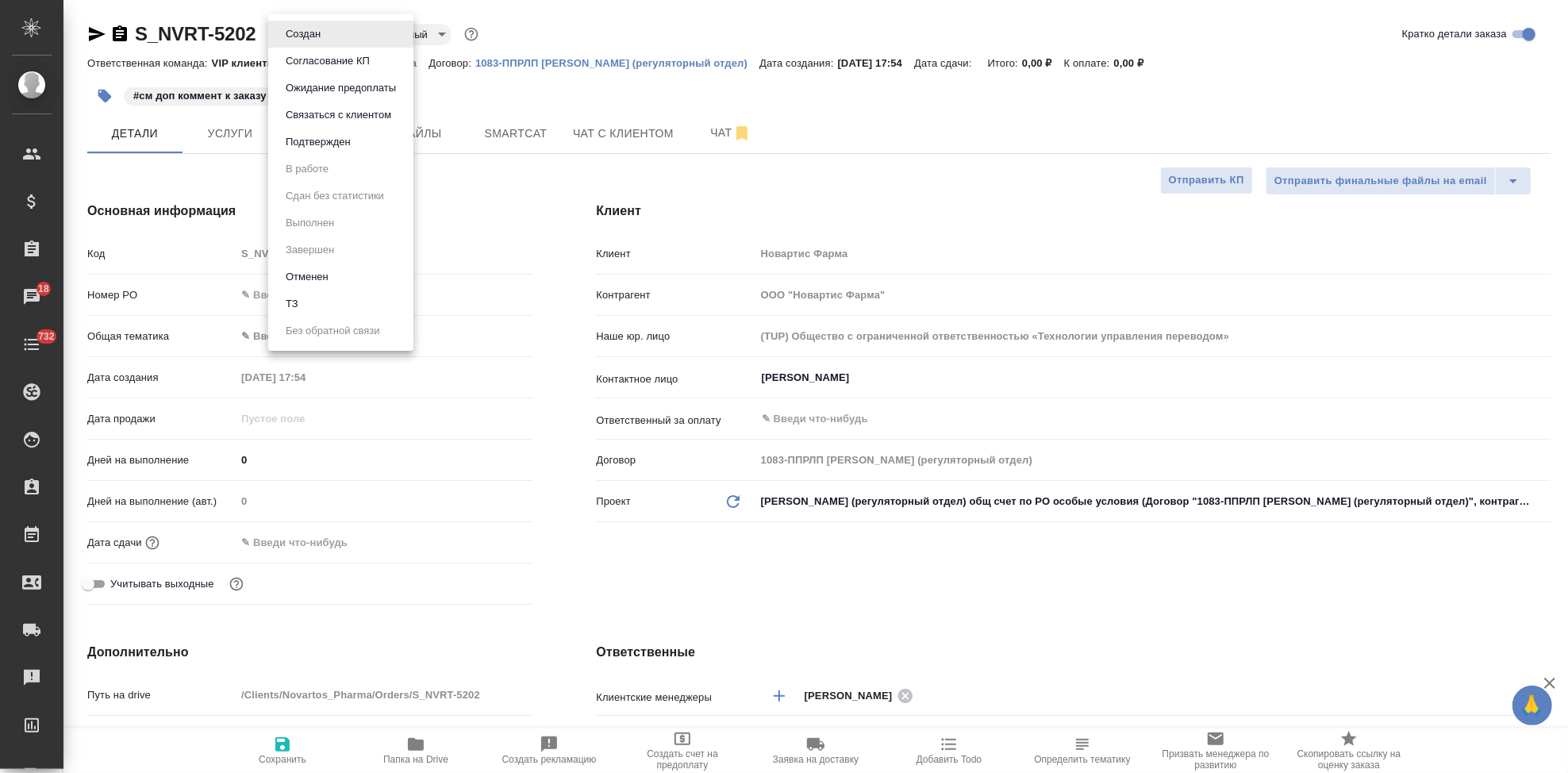
click at [310, 307] on li "ТЗ" at bounding box center [341, 303] width 145 height 27
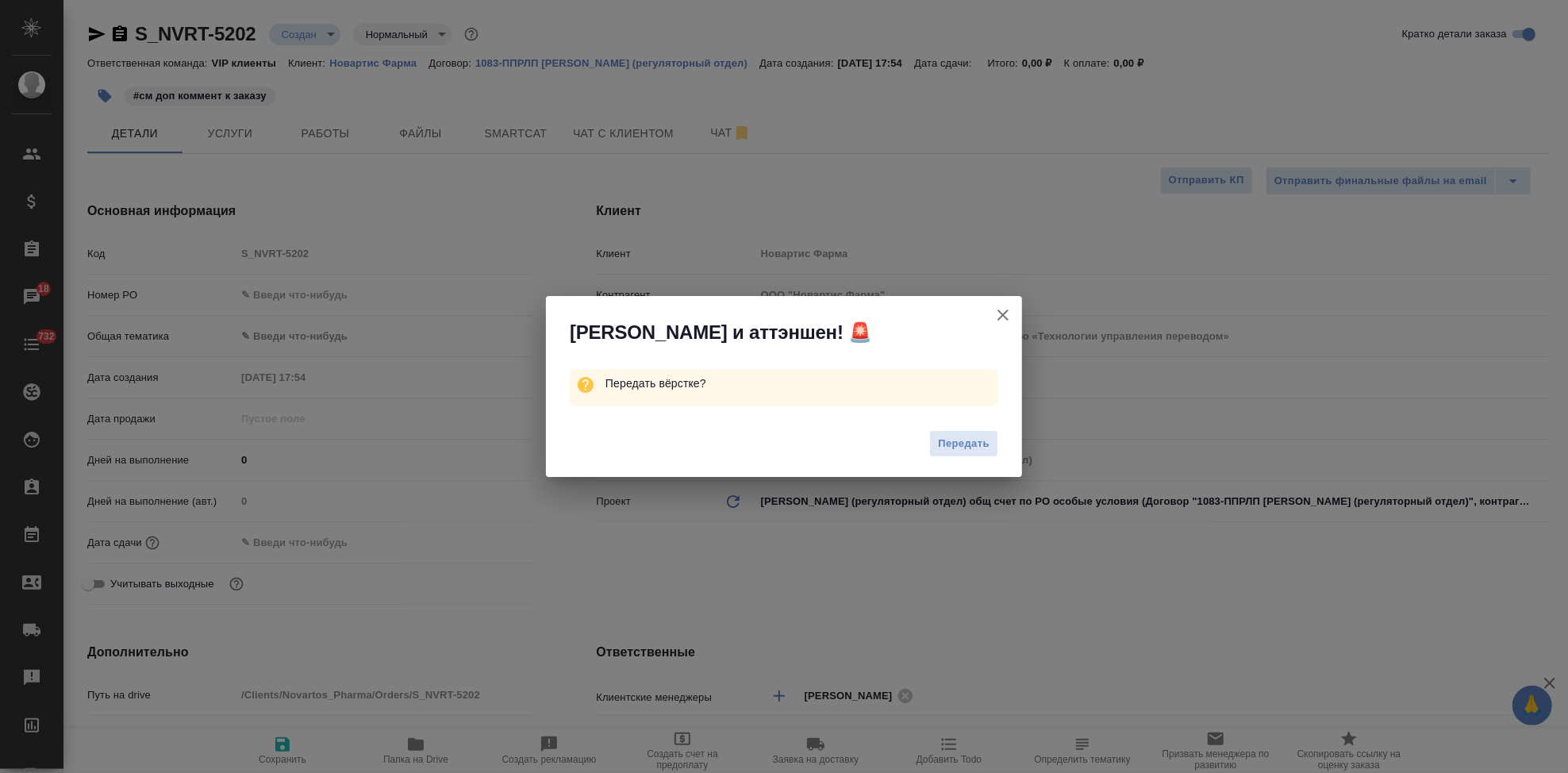
type textarea "x"
click at [952, 452] on span "Передать" at bounding box center [964, 443] width 51 height 18
type textarea "x"
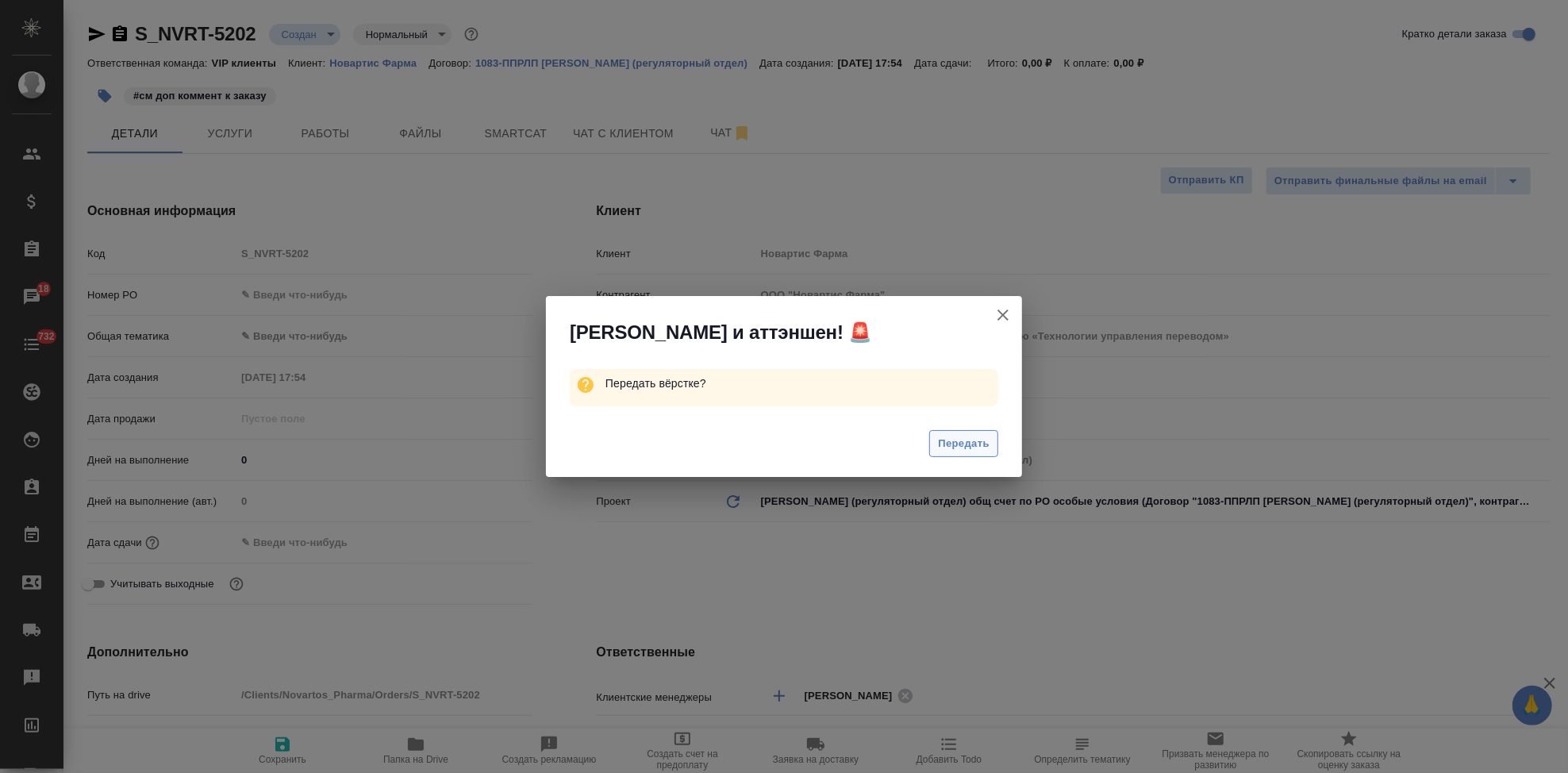
type textarea "x"
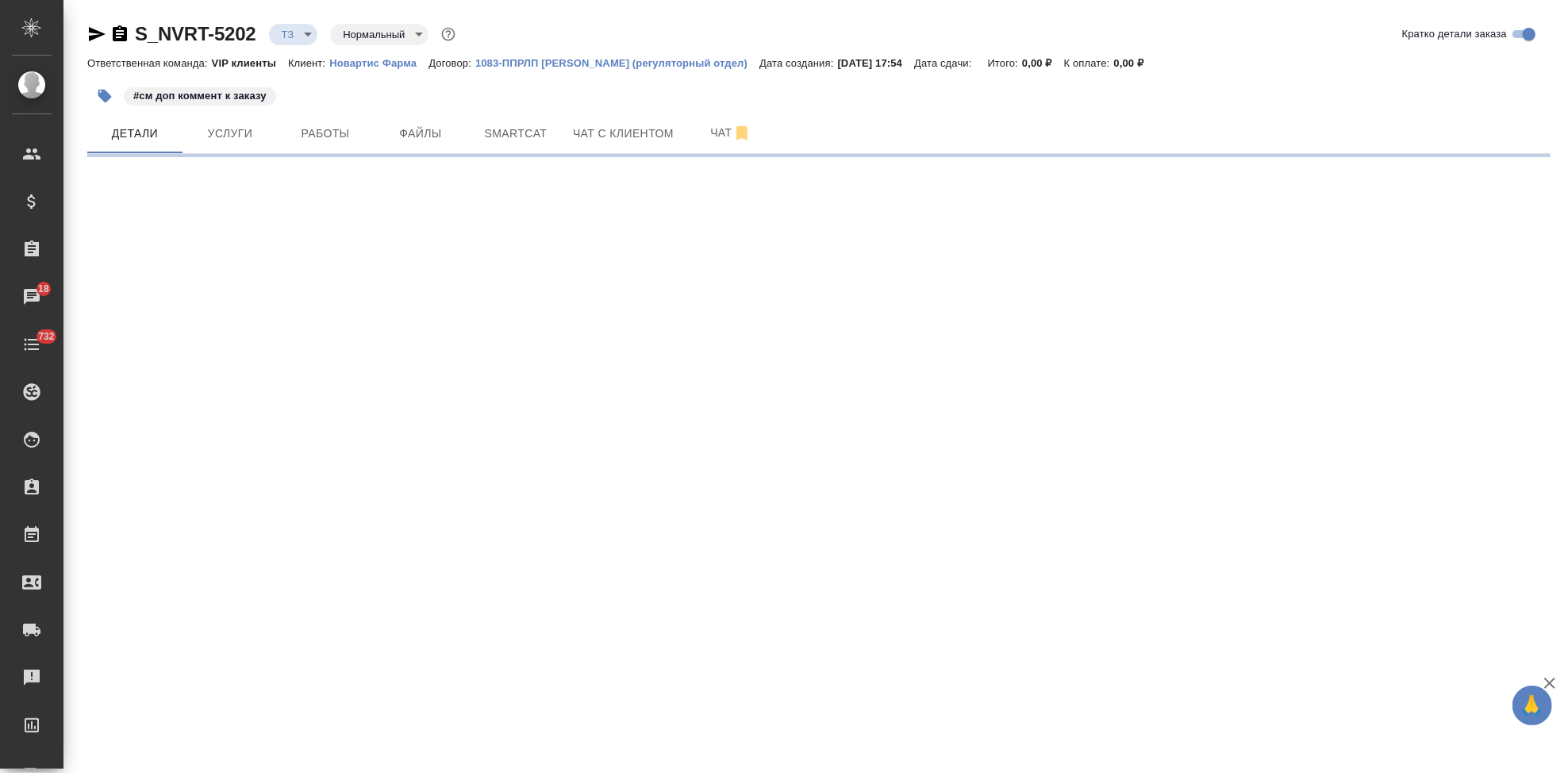
select select "RU"
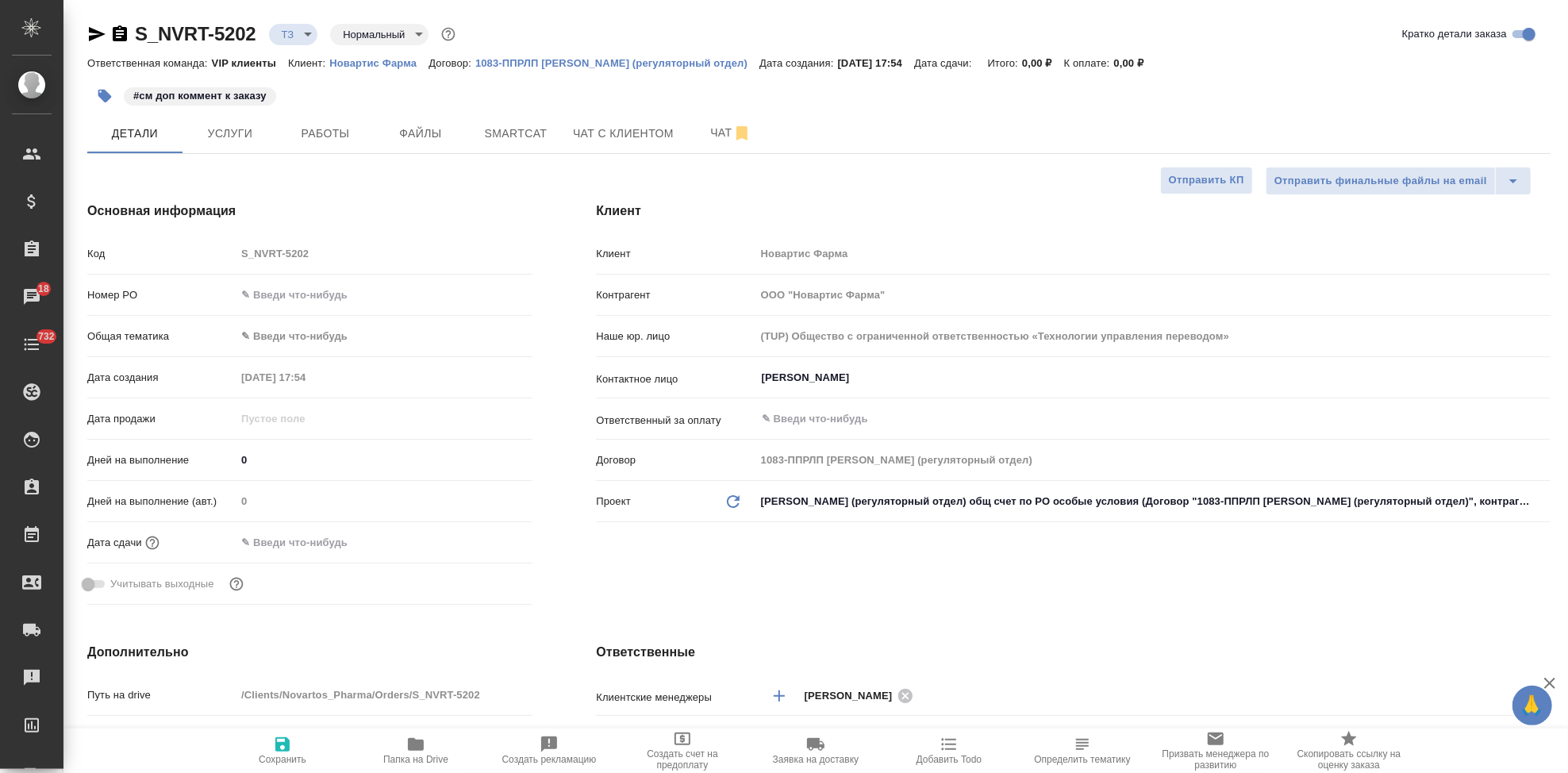
type textarea "x"
click at [419, 139] on span "Файлы" at bounding box center [420, 133] width 76 height 20
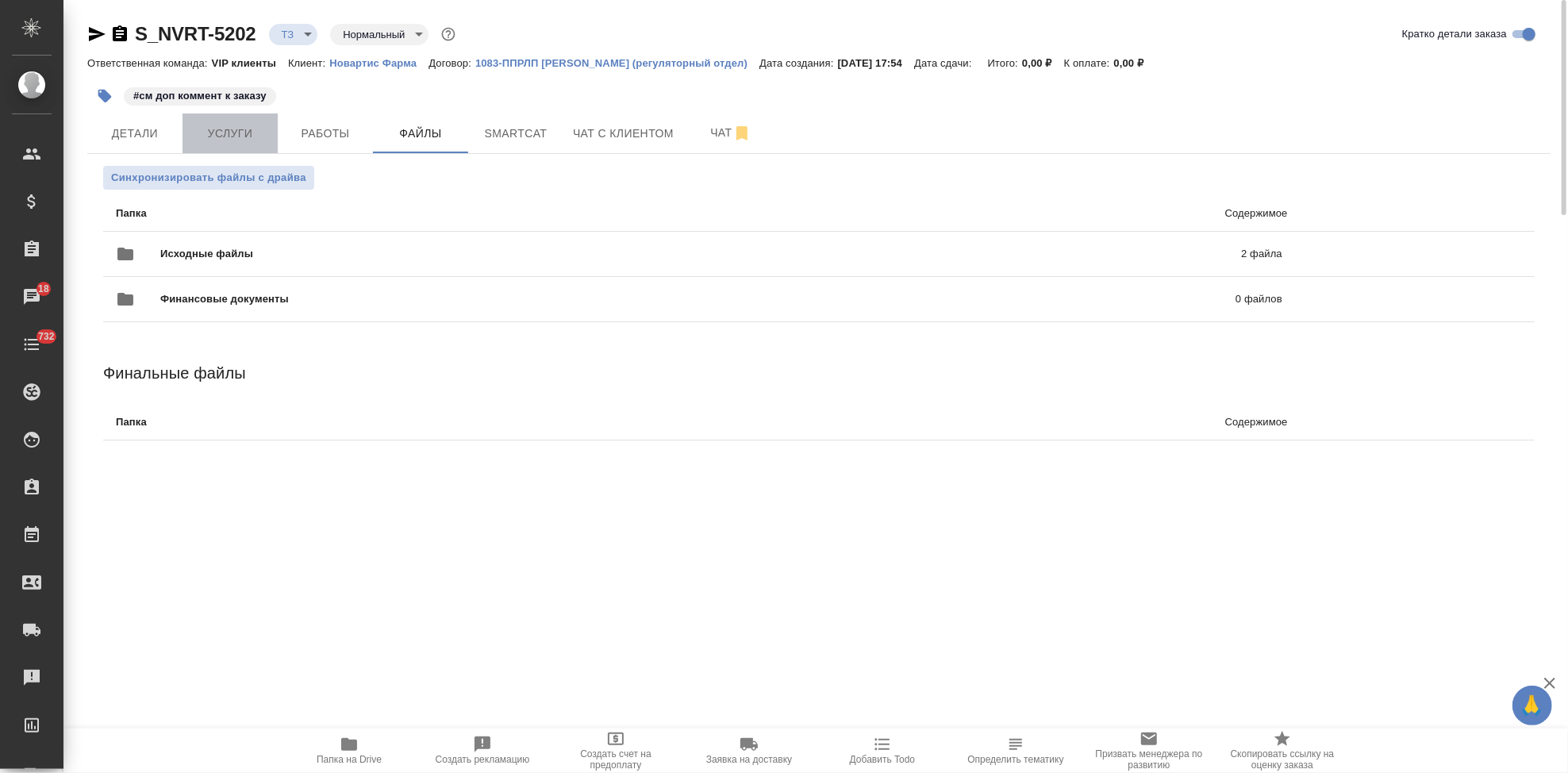
click at [243, 142] on span "Услуги" at bounding box center [229, 133] width 76 height 20
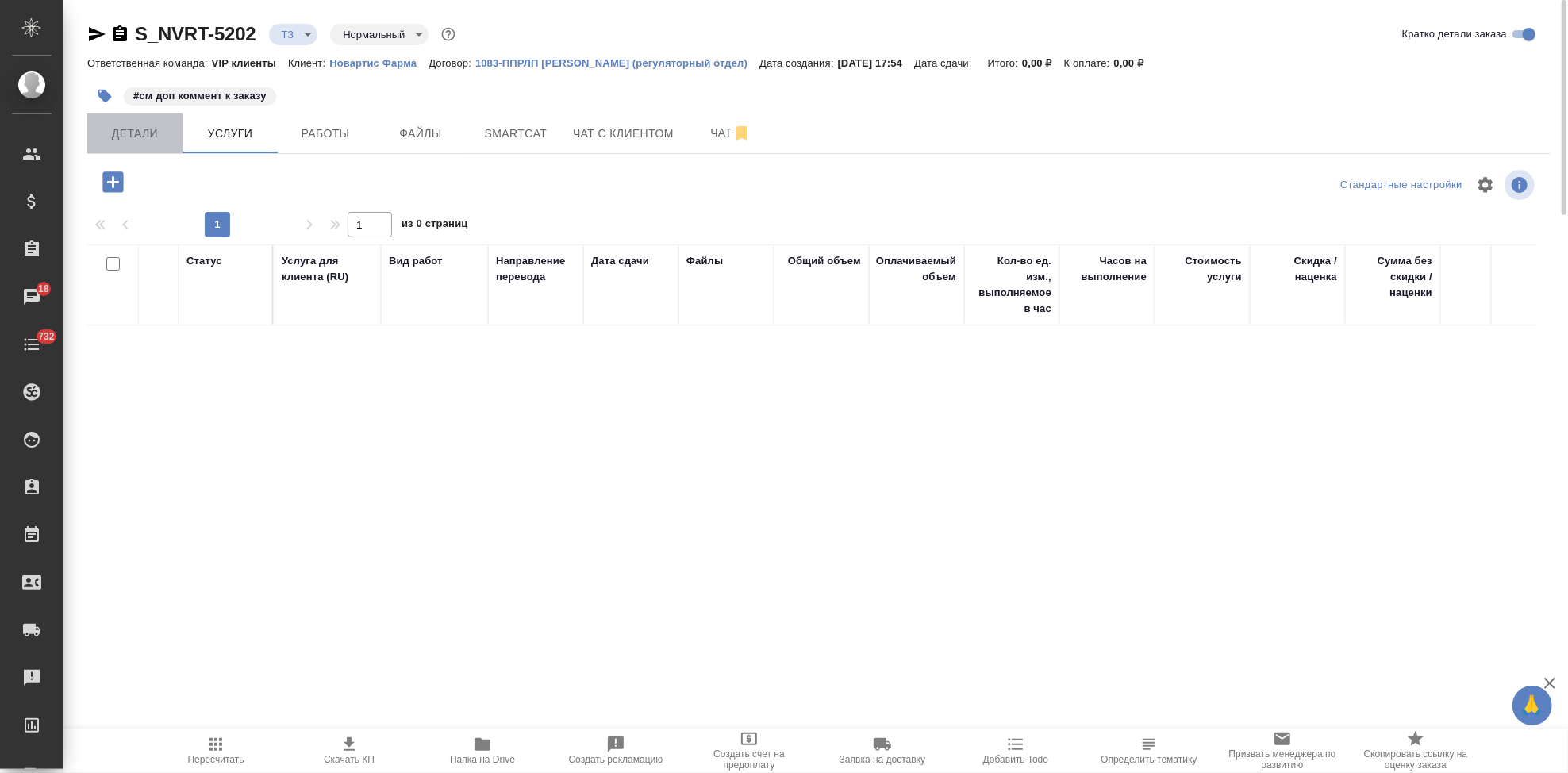
click at [140, 135] on span "Детали" at bounding box center [134, 133] width 76 height 20
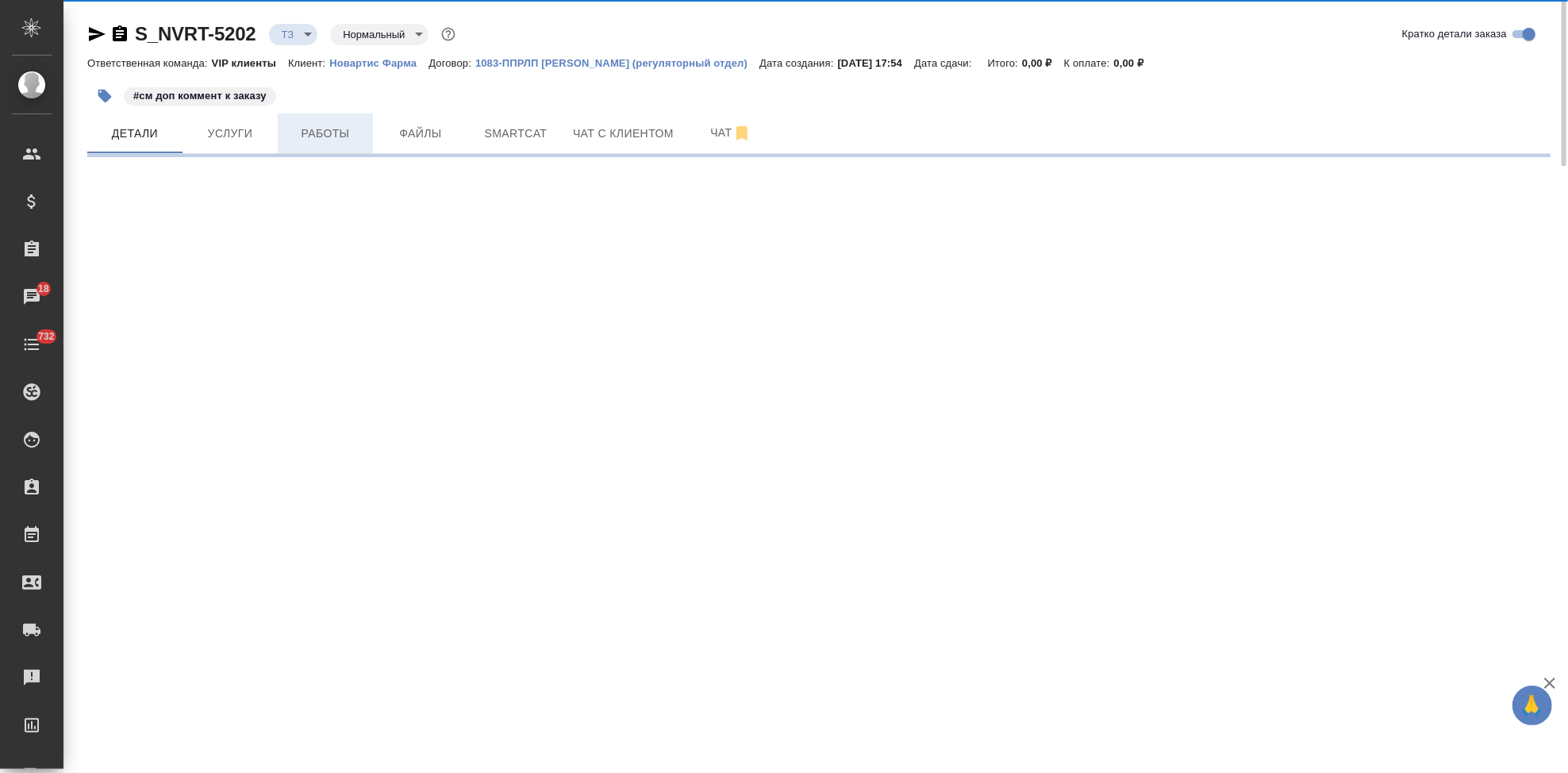
select select "RU"
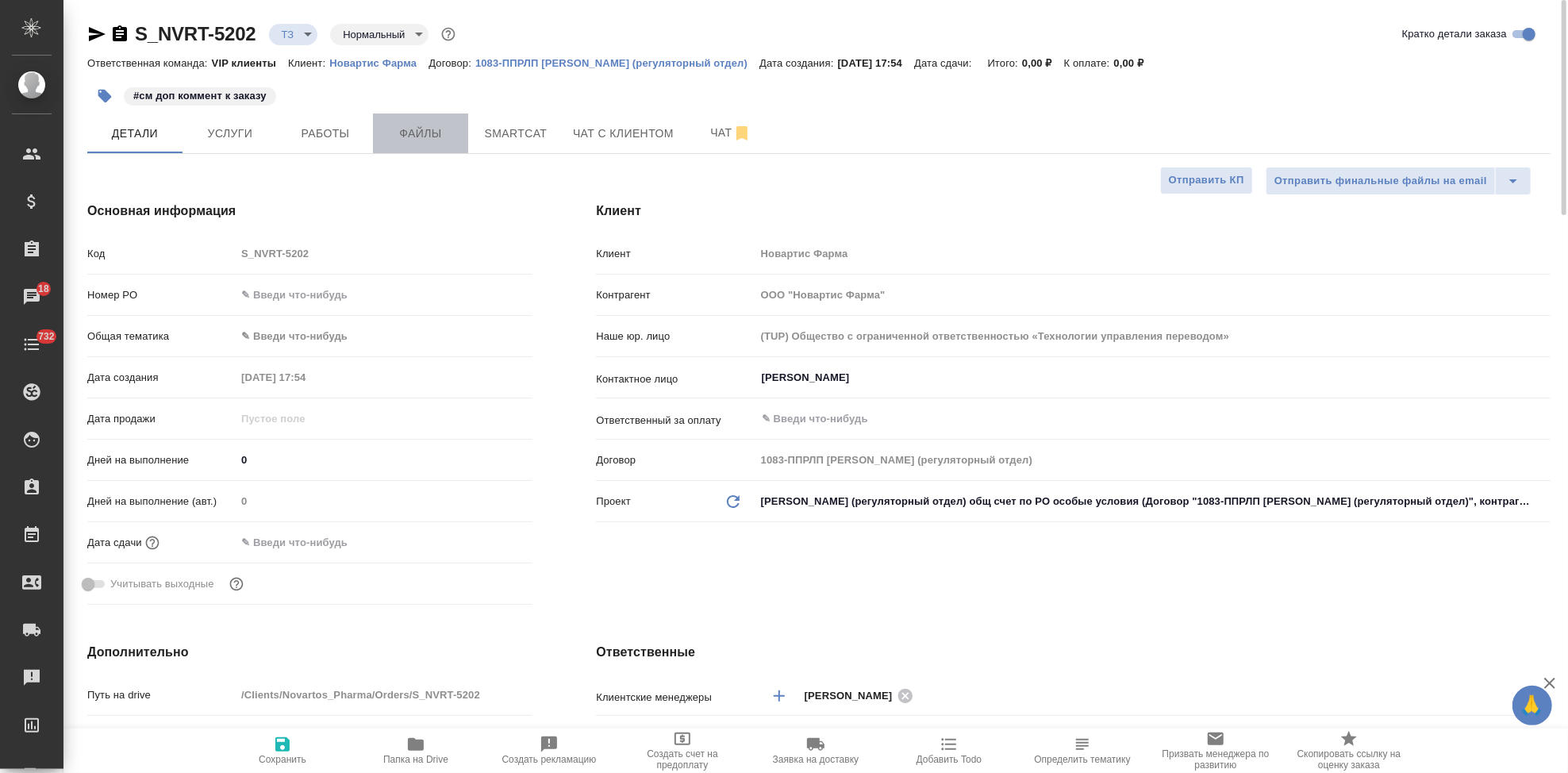
type textarea "x"
click at [431, 125] on span "Файлы" at bounding box center [420, 133] width 76 height 20
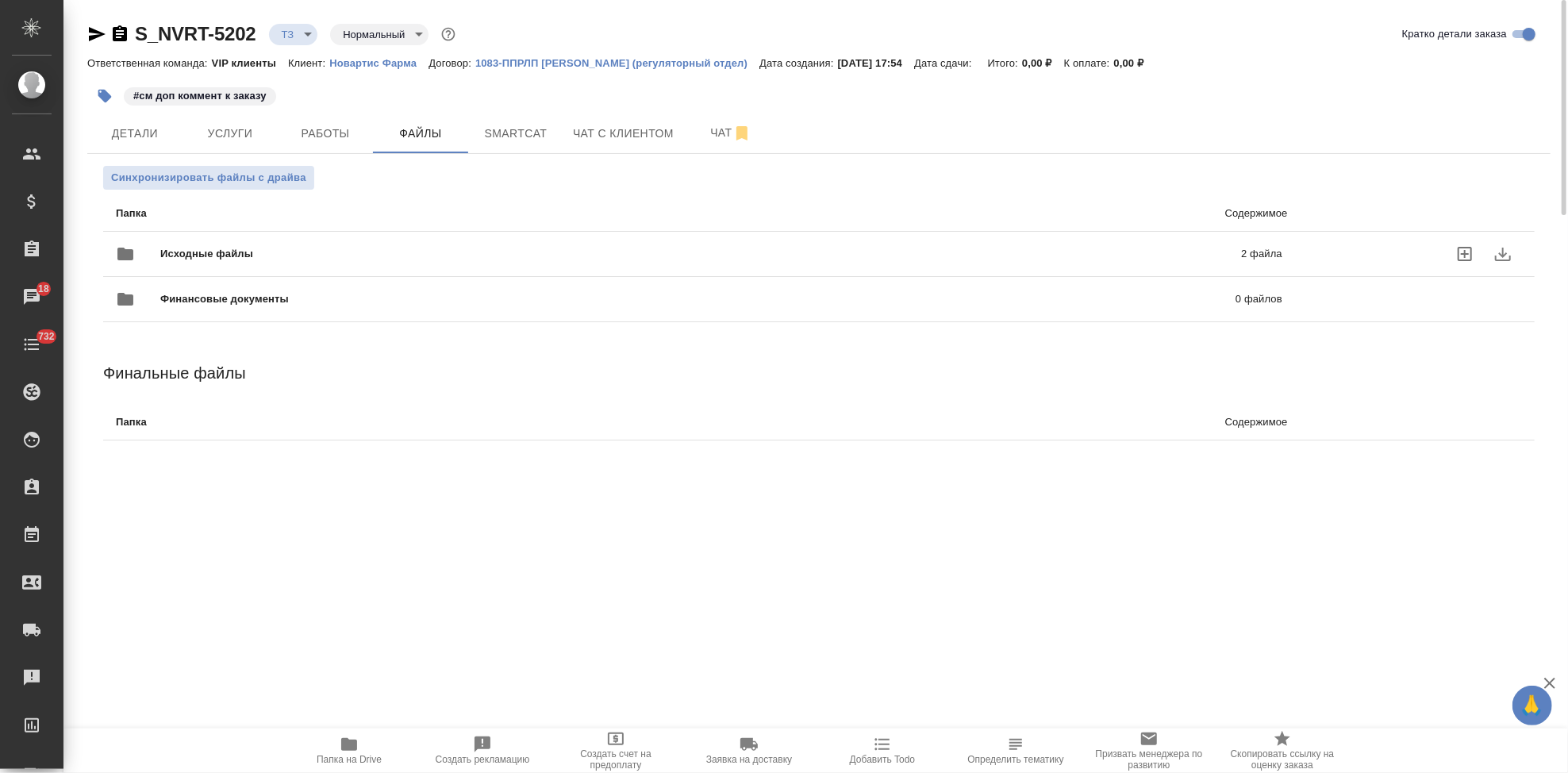
click at [584, 260] on span "Исходные файлы" at bounding box center [453, 254] width 588 height 16
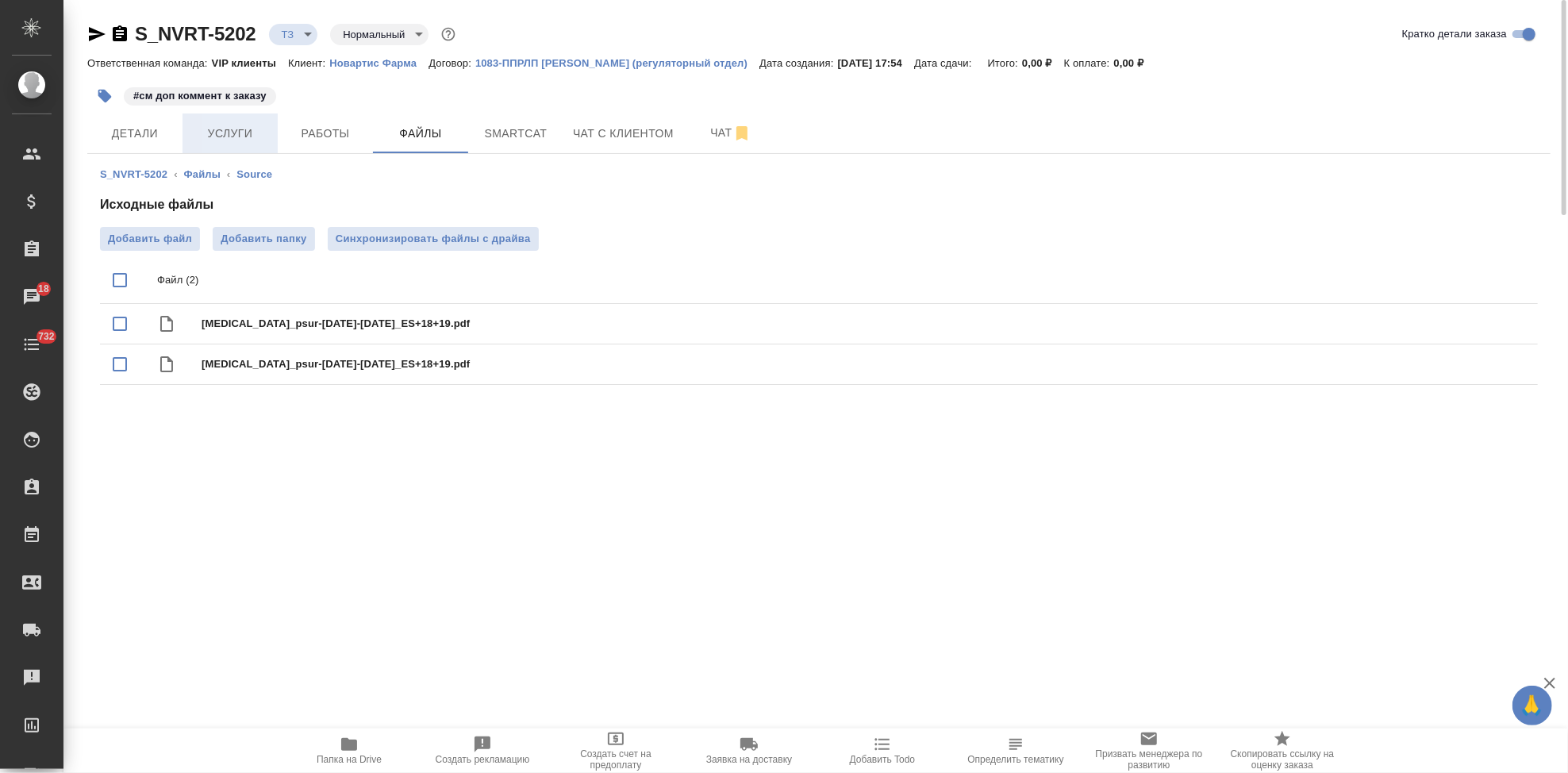
click at [241, 138] on span "Услуги" at bounding box center [229, 133] width 76 height 20
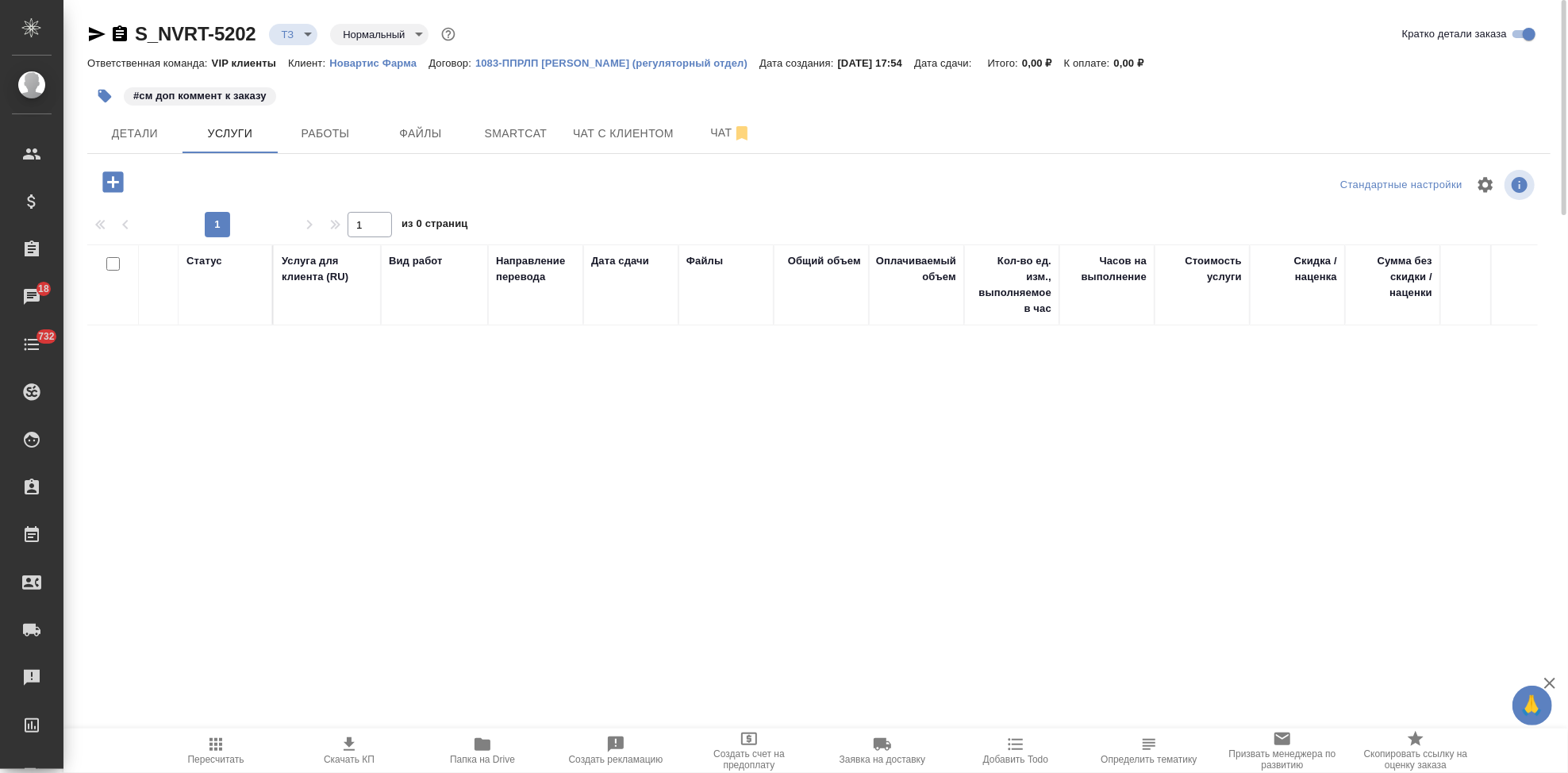
click at [119, 179] on icon "button" at bounding box center [113, 182] width 21 height 21
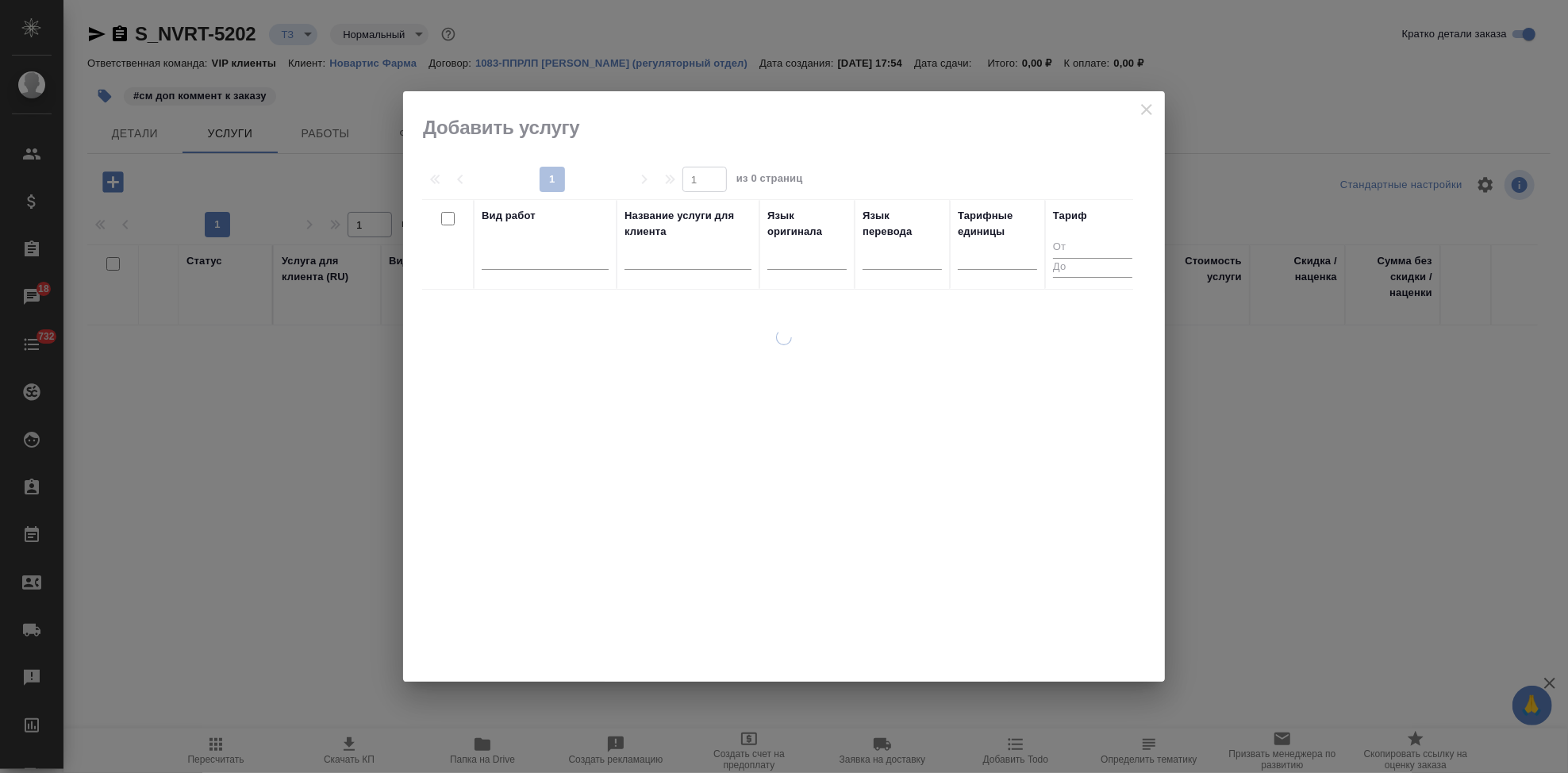
click at [649, 264] on input "text" at bounding box center [687, 260] width 127 height 20
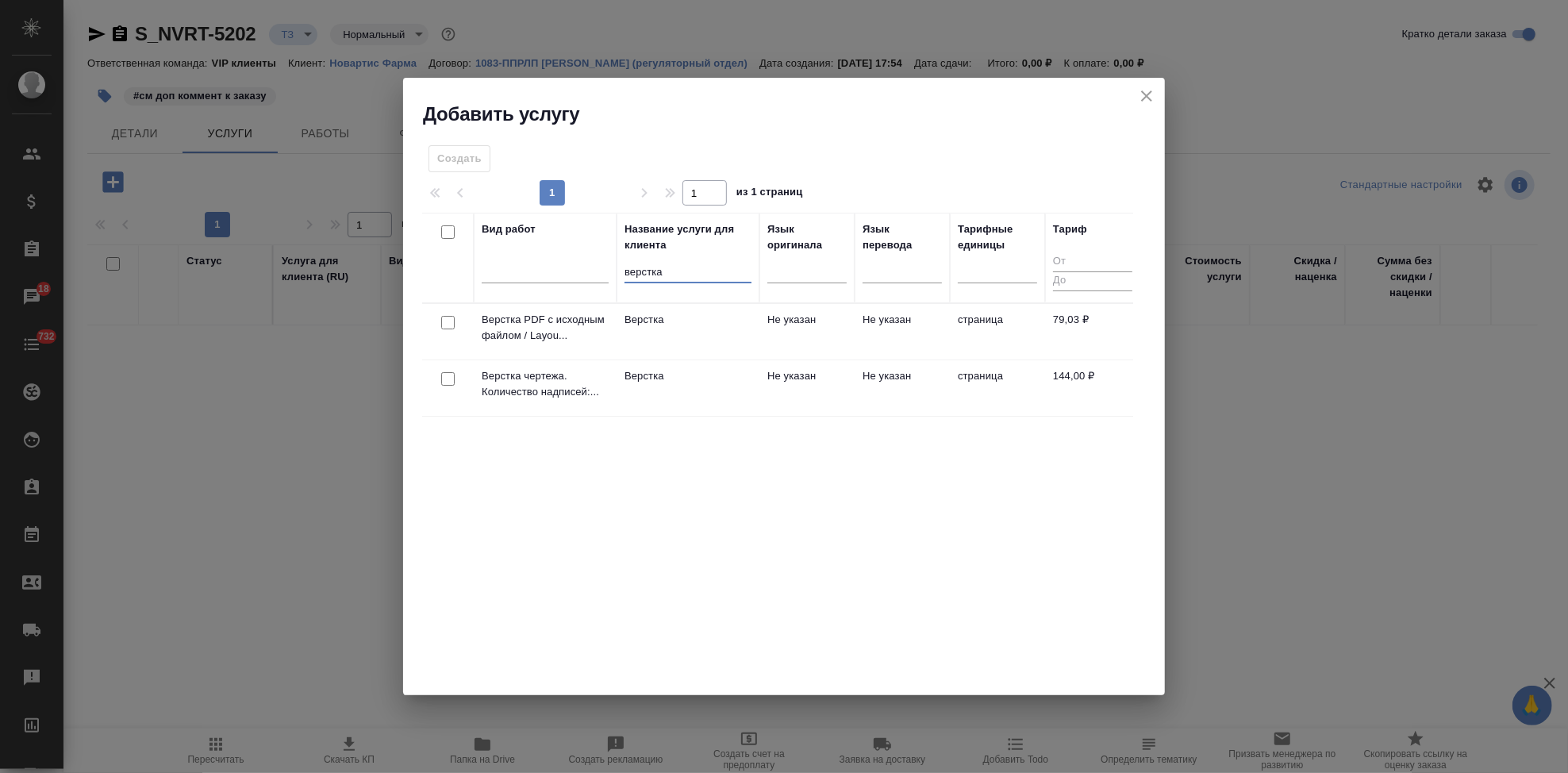
type input "верстка"
click at [834, 380] on td "Не указан" at bounding box center [807, 388] width 95 height 55
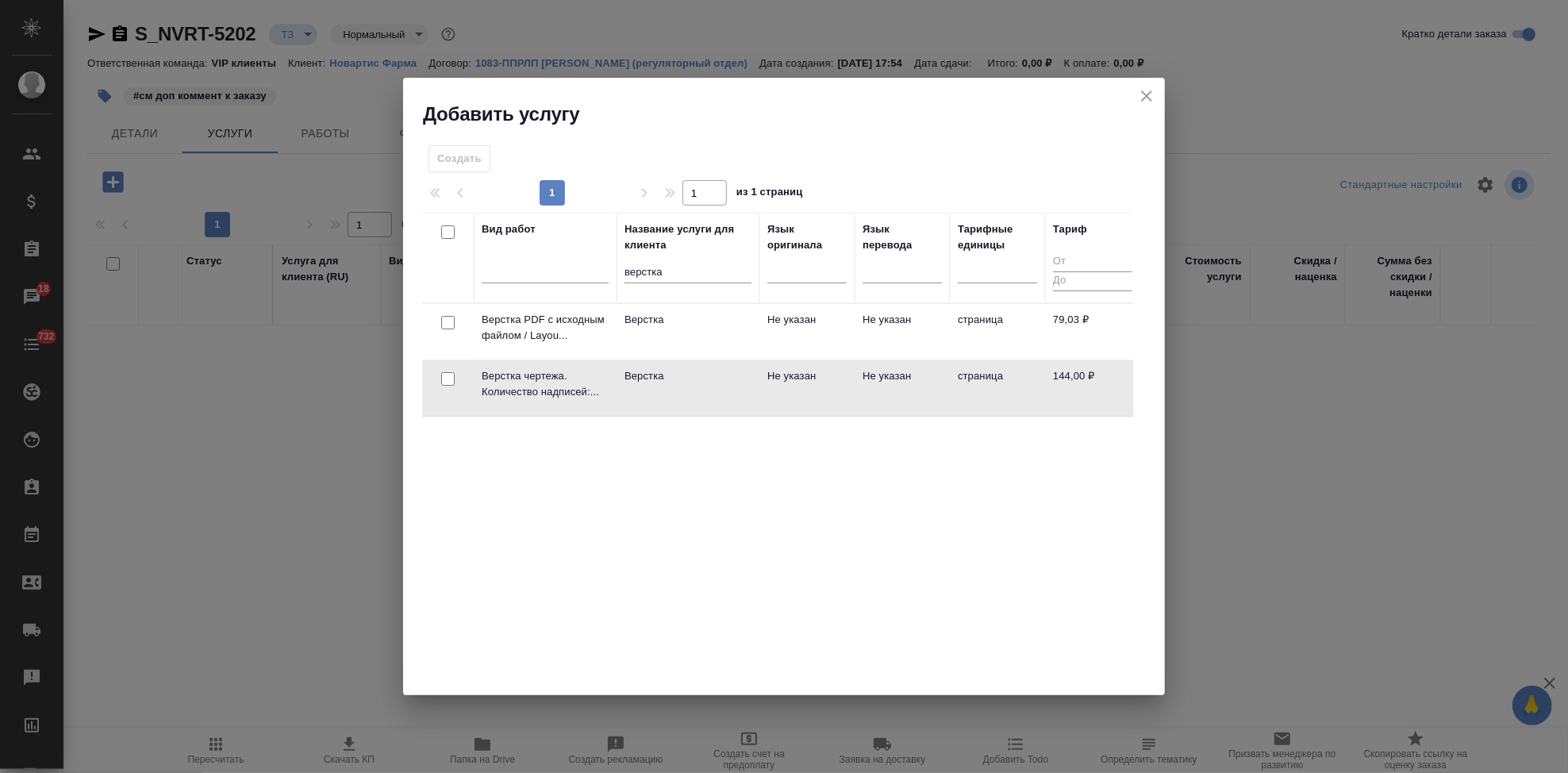
click at [834, 380] on td "Не указан" at bounding box center [807, 388] width 95 height 55
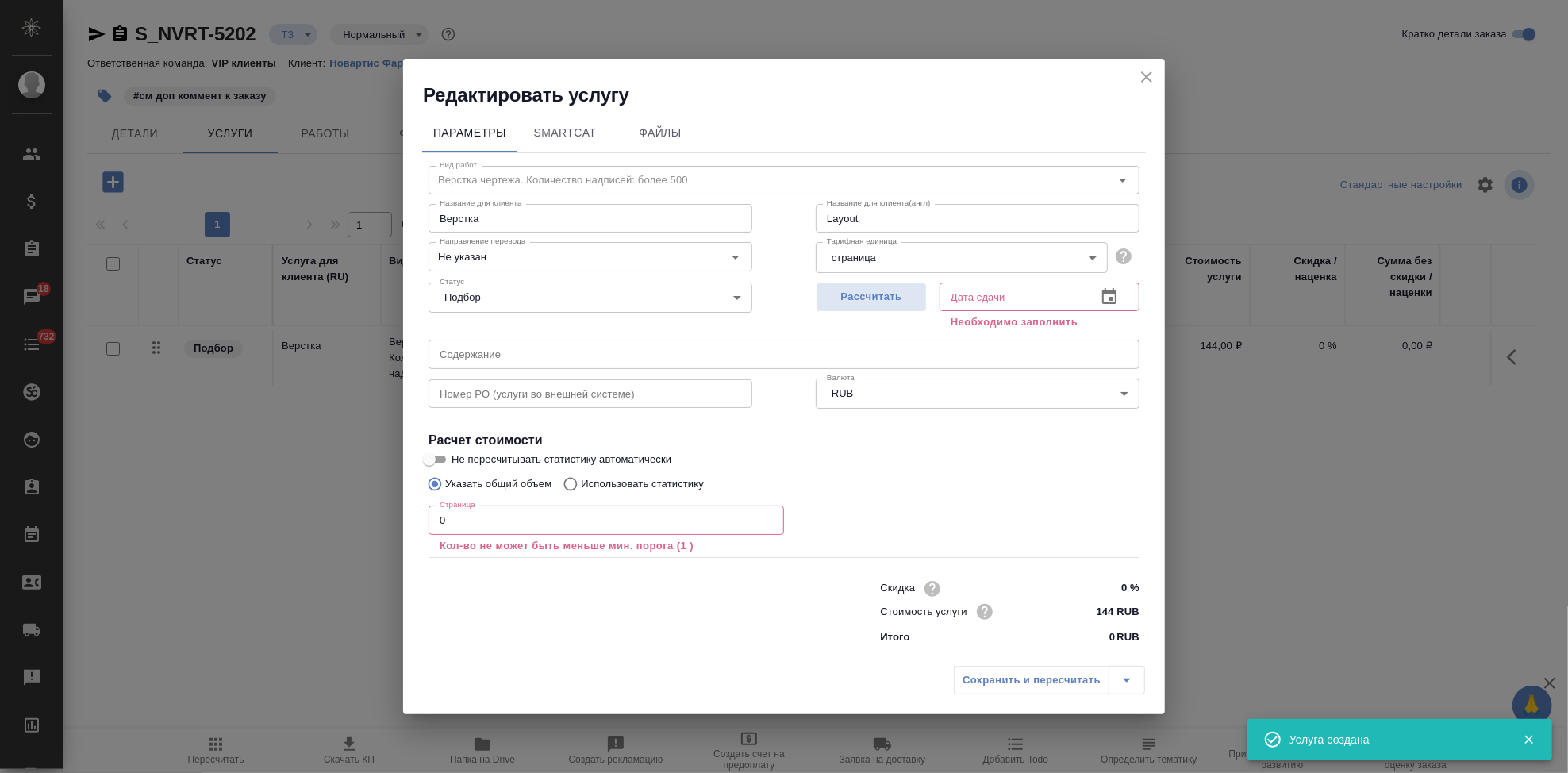
click at [519, 538] on p "Кол-во не может быть меньше мин. порога (1 )" at bounding box center [606, 546] width 334 height 16
click at [521, 526] on input "0" at bounding box center [606, 519] width 355 height 29
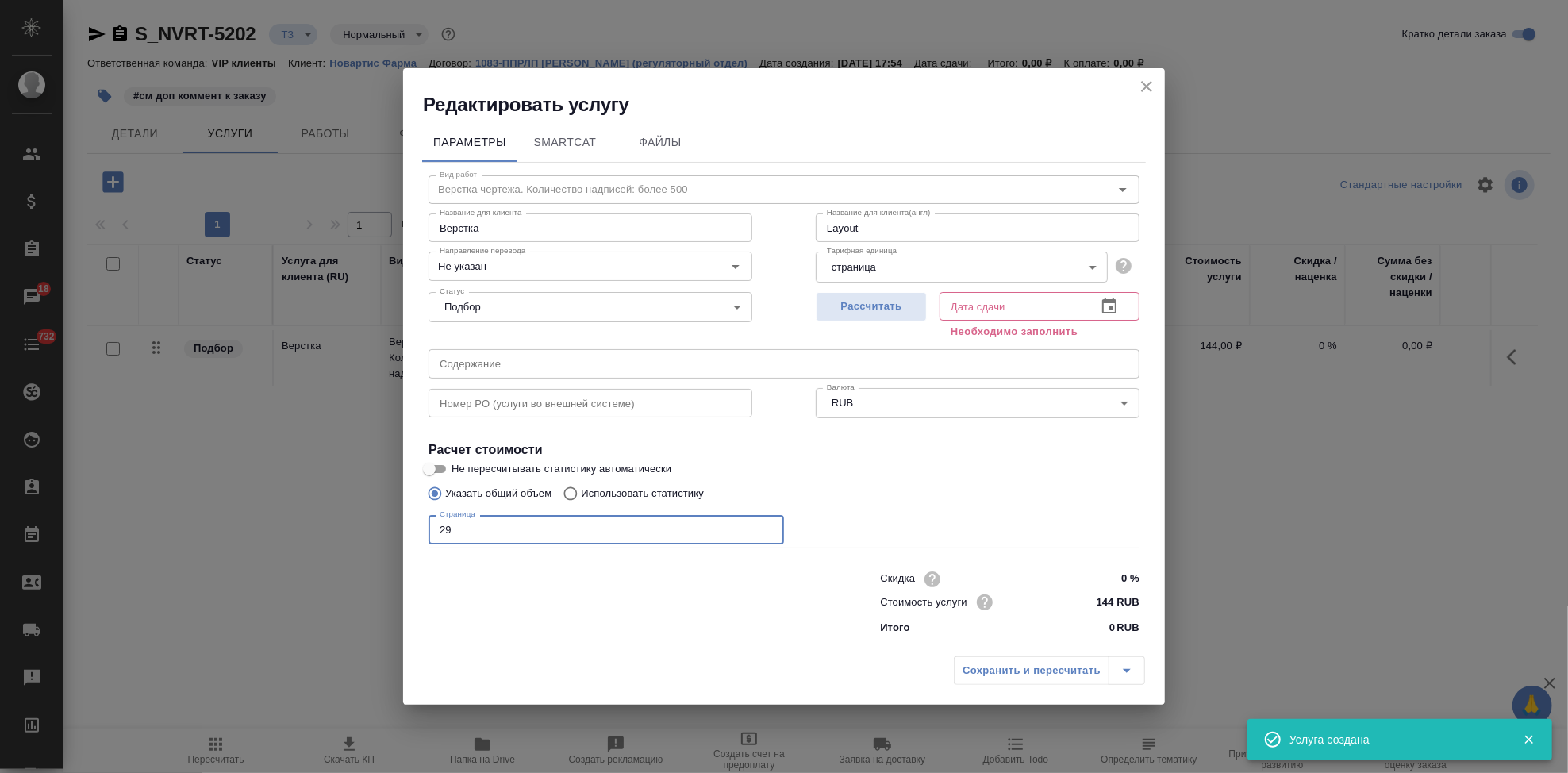
type input "29"
click at [1117, 312] on icon "button" at bounding box center [1109, 306] width 19 height 19
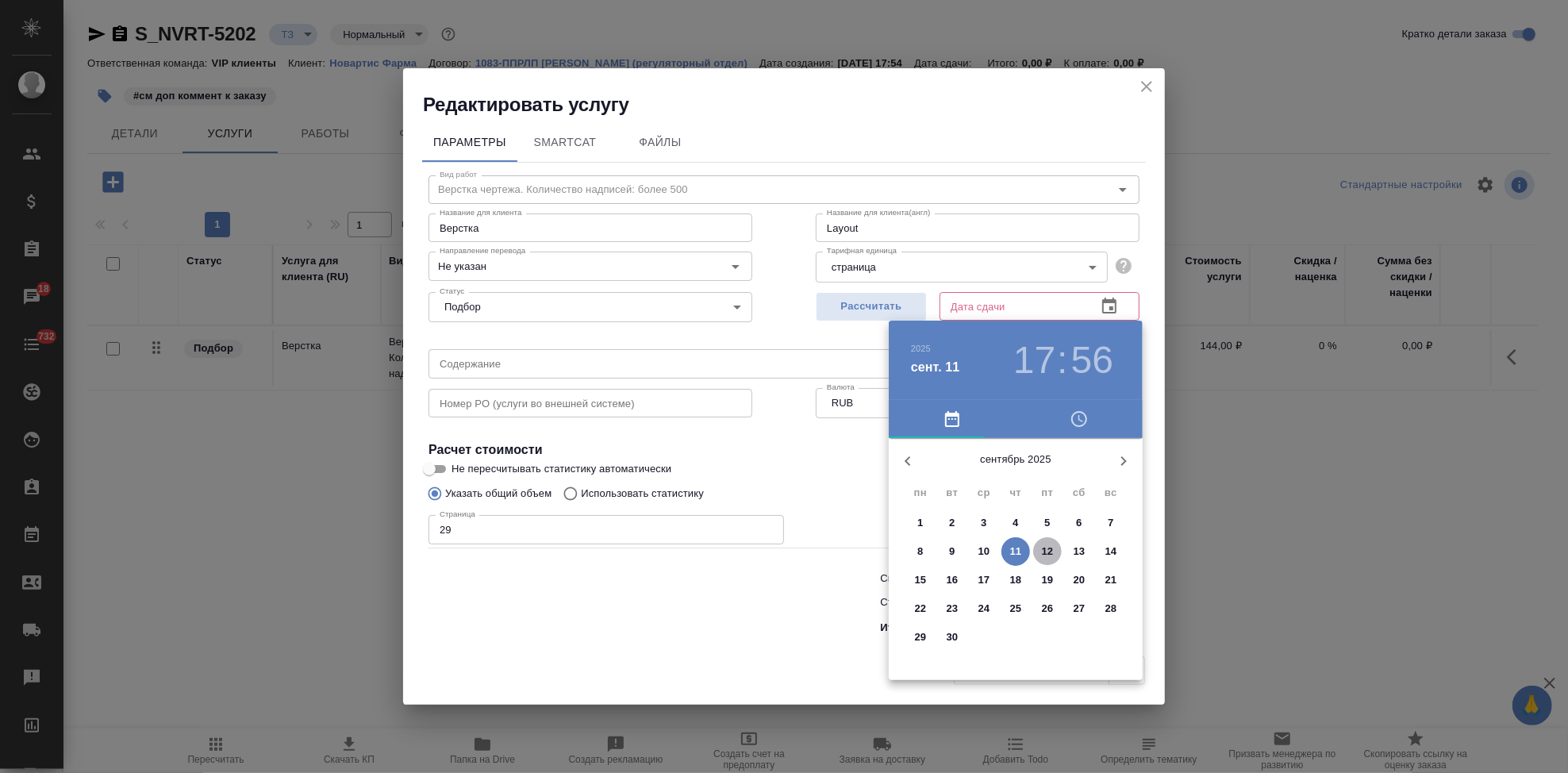
click at [1052, 551] on p "12" at bounding box center [1048, 551] width 12 height 16
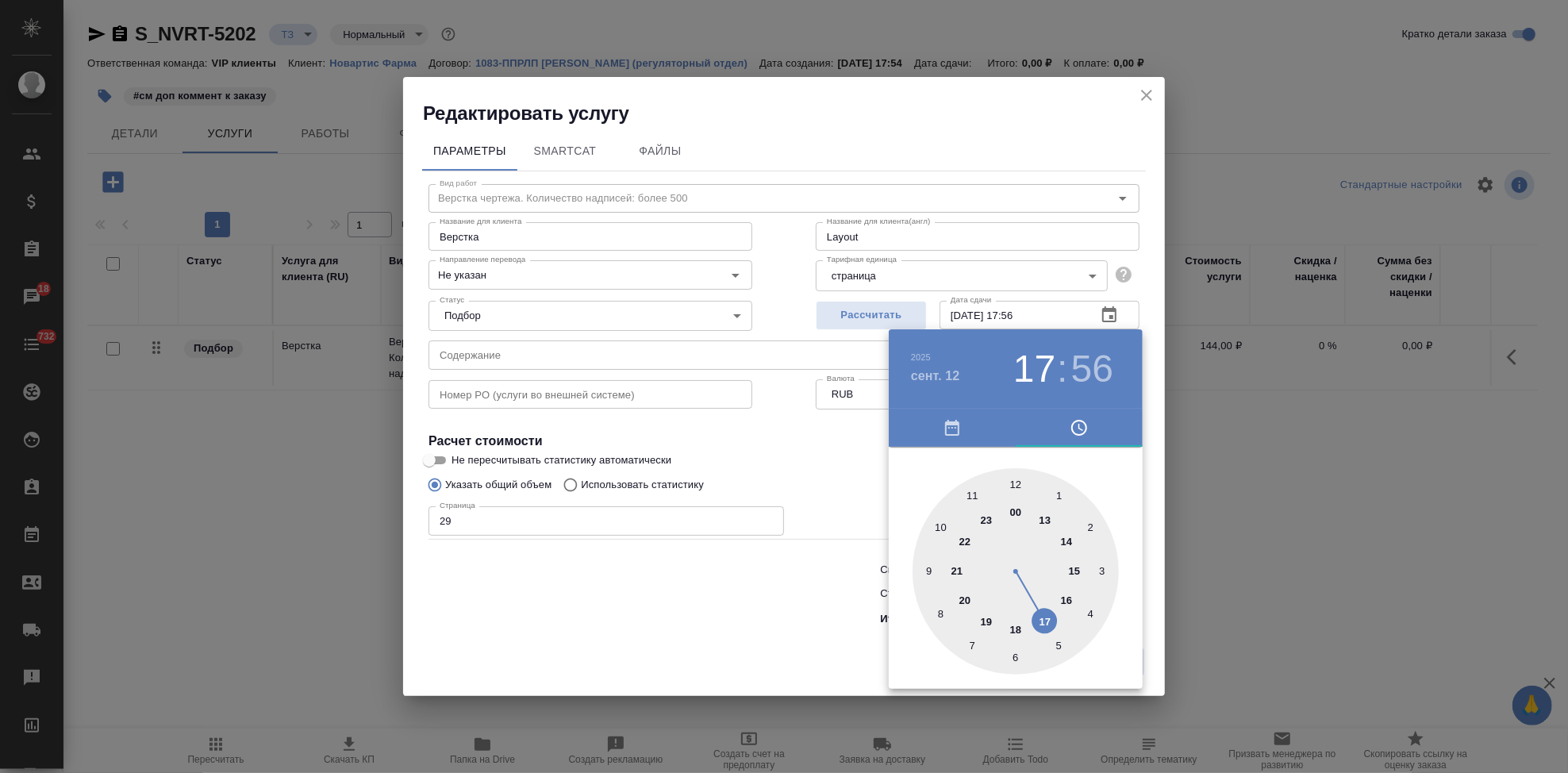
click at [1047, 616] on div at bounding box center [1015, 571] width 206 height 206
type input "12.09.2025 17:00"
click at [1012, 473] on div at bounding box center [1015, 571] width 206 height 206
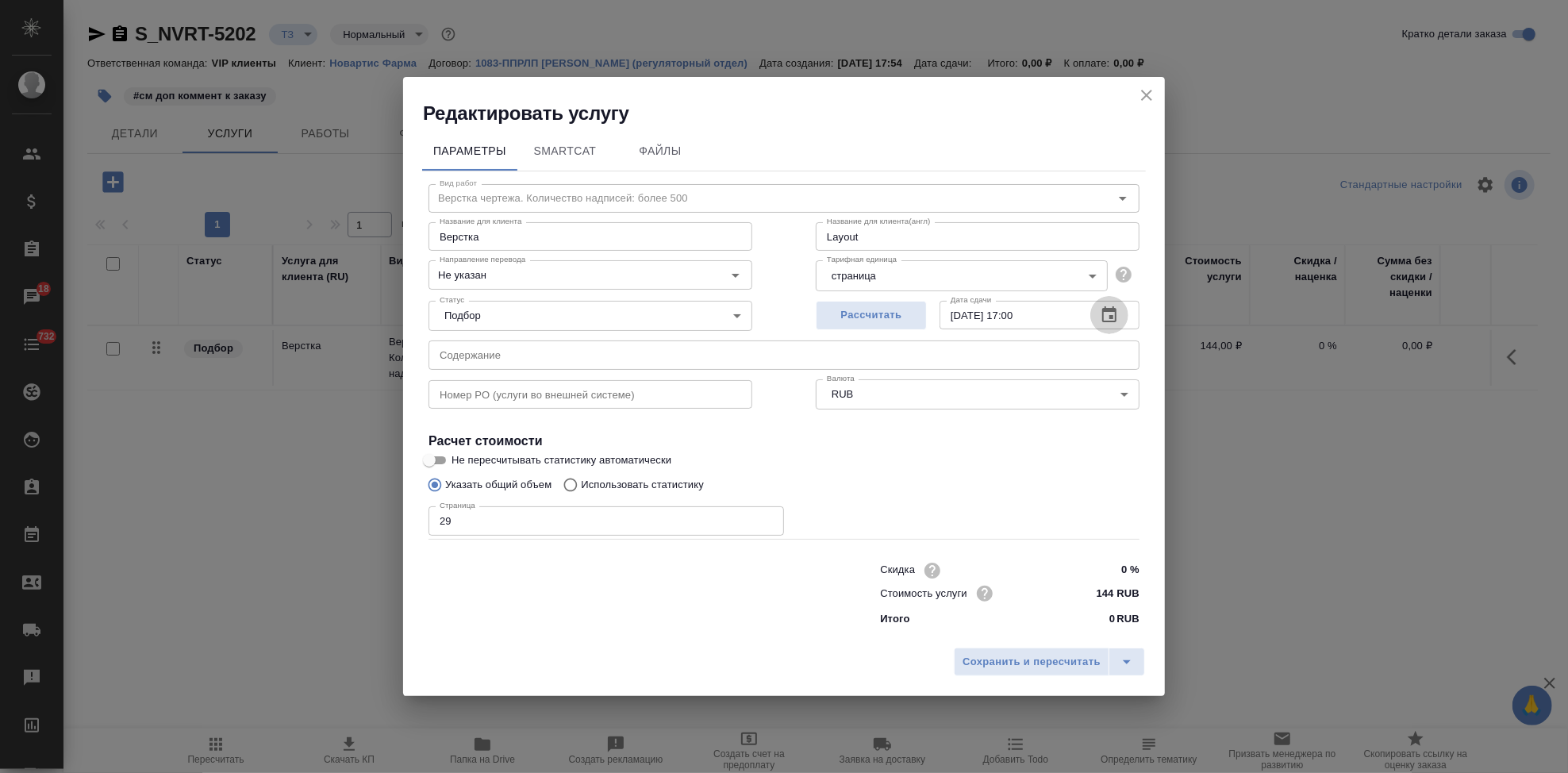
click at [664, 361] on input "text" at bounding box center [784, 354] width 711 height 29
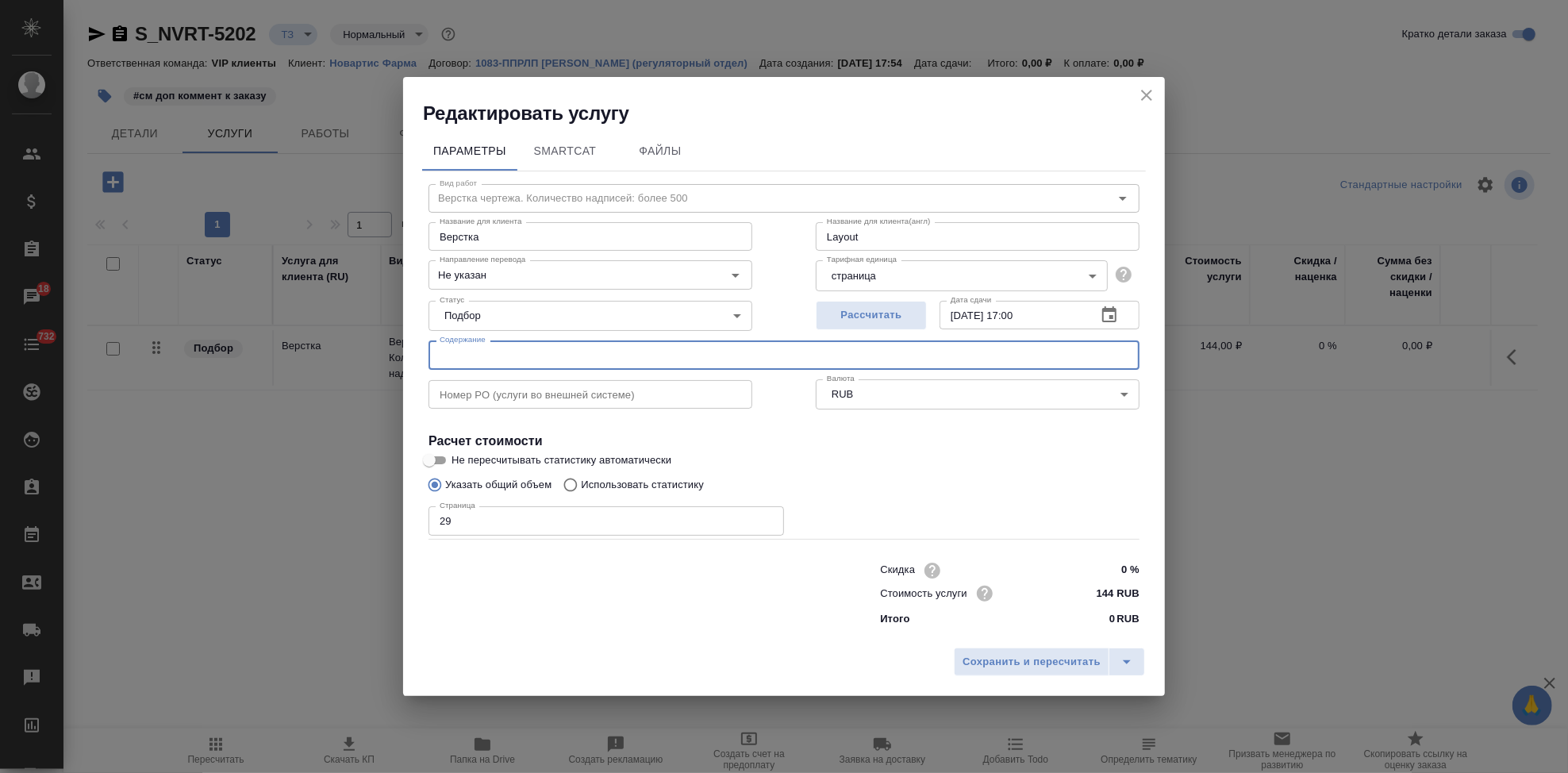
click at [487, 354] on input "text" at bounding box center [784, 354] width 711 height 29
paste input "СРОЧНО_Новартис_перевод_Тафинлар_Global projects_PV_ПООБ"
type input "СРОЧНО_Новартис_перевод_Тафинлар_Global projects_PV_ПООБ"
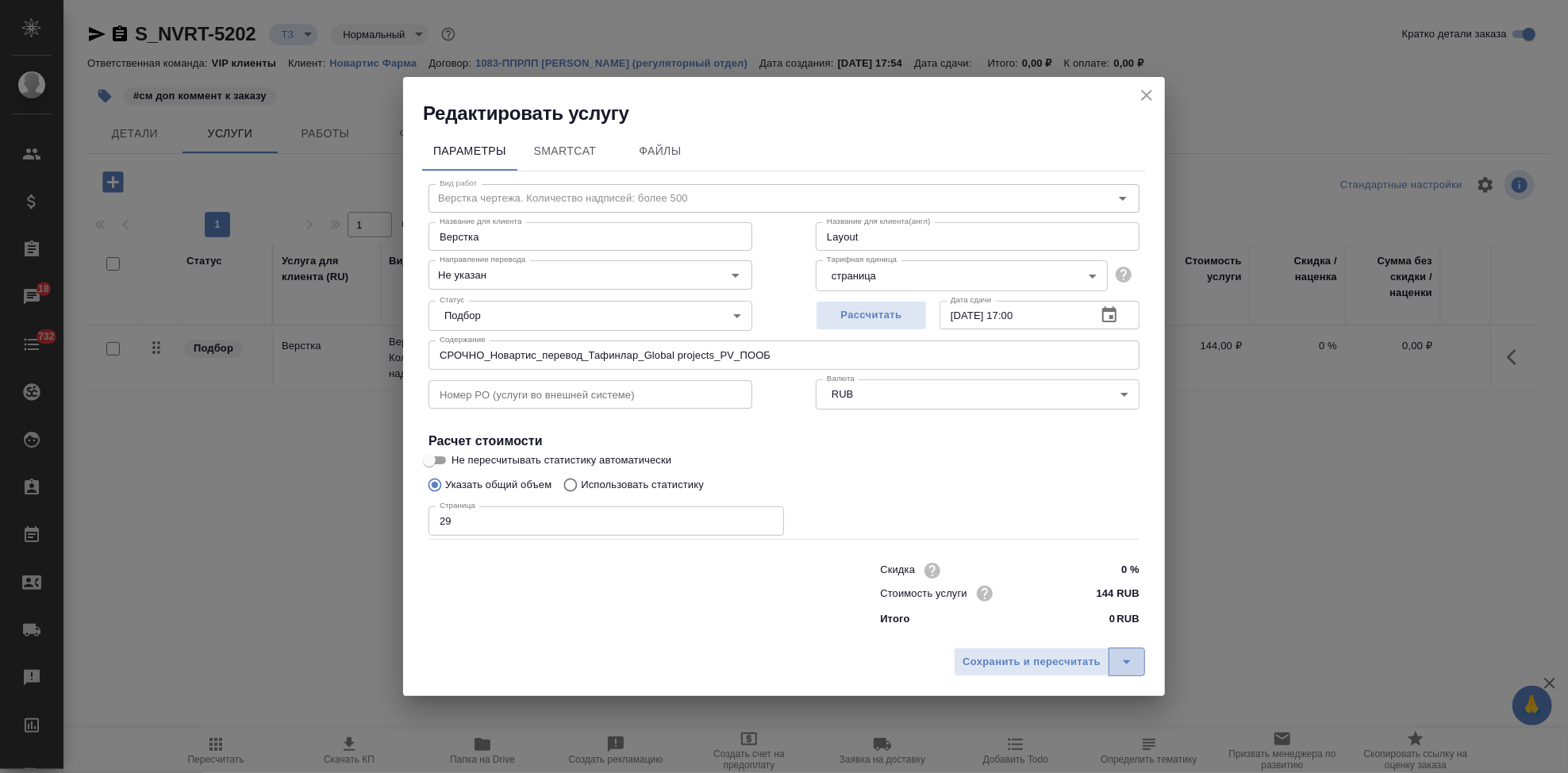
click at [1139, 658] on button "split button" at bounding box center [1127, 661] width 37 height 29
click at [1092, 632] on li "Сохранить" at bounding box center [1052, 629] width 192 height 26
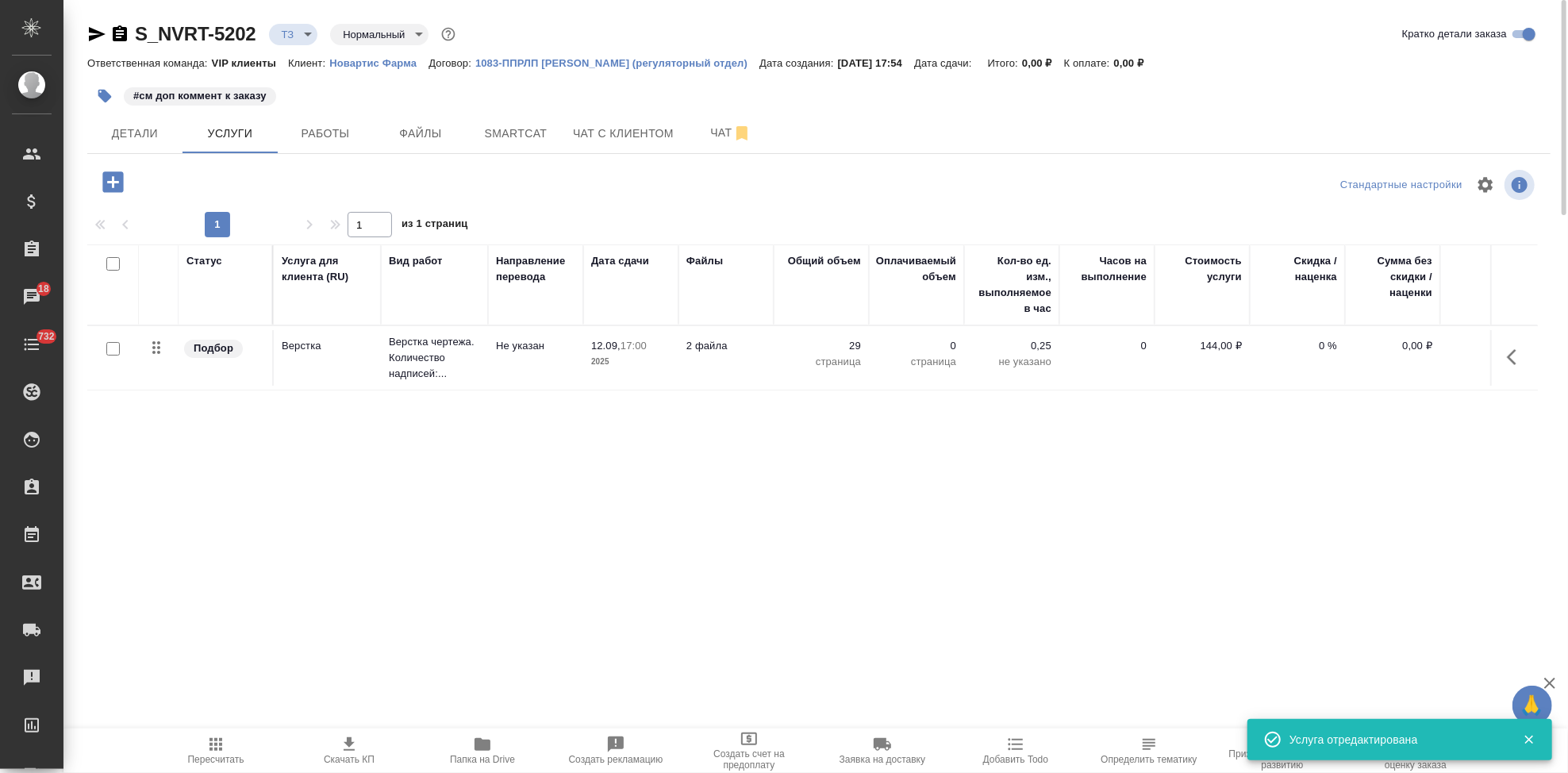
click at [110, 172] on icon "button" at bounding box center [113, 182] width 21 height 21
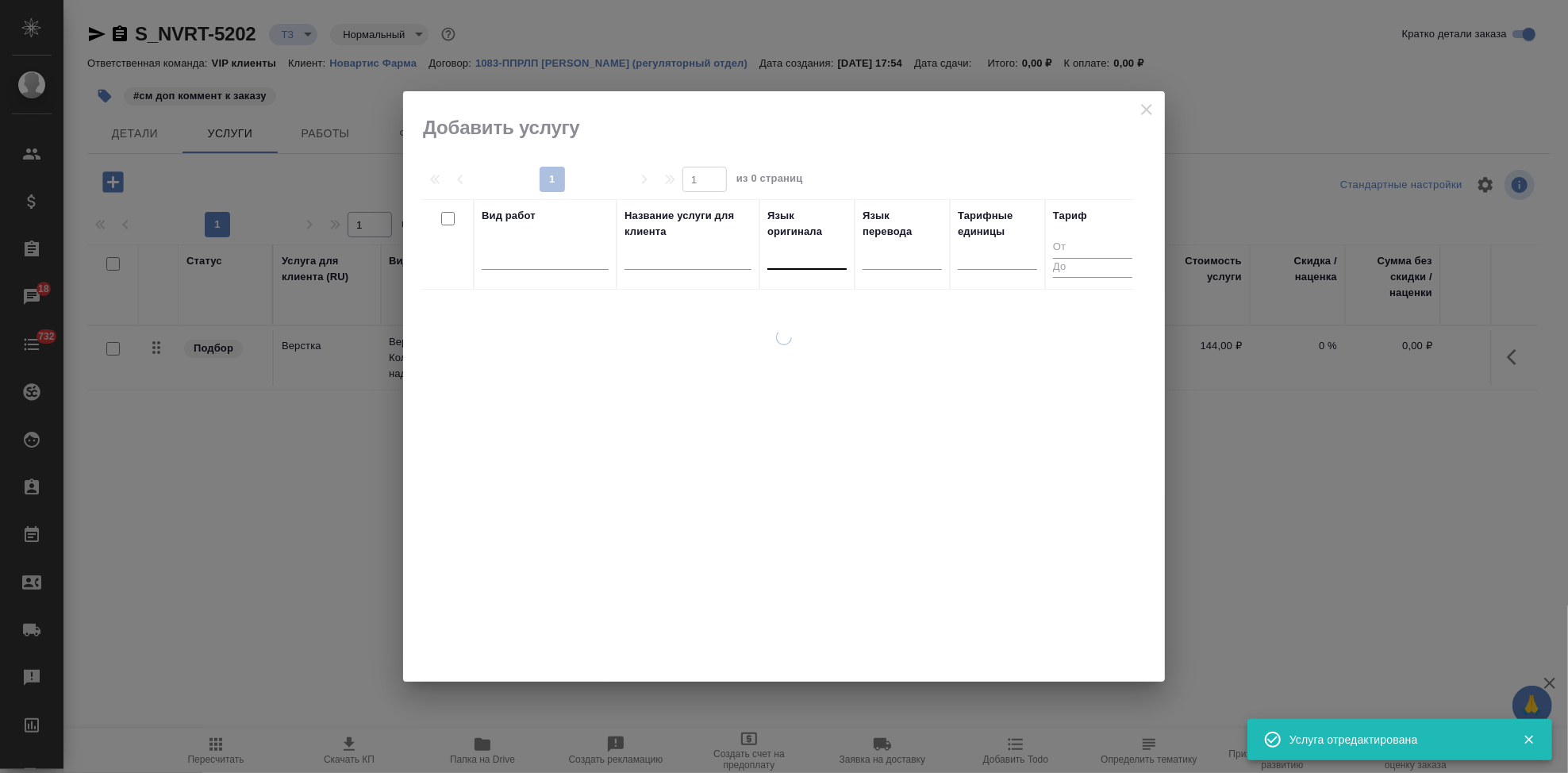
click at [778, 256] on div at bounding box center [807, 253] width 79 height 23
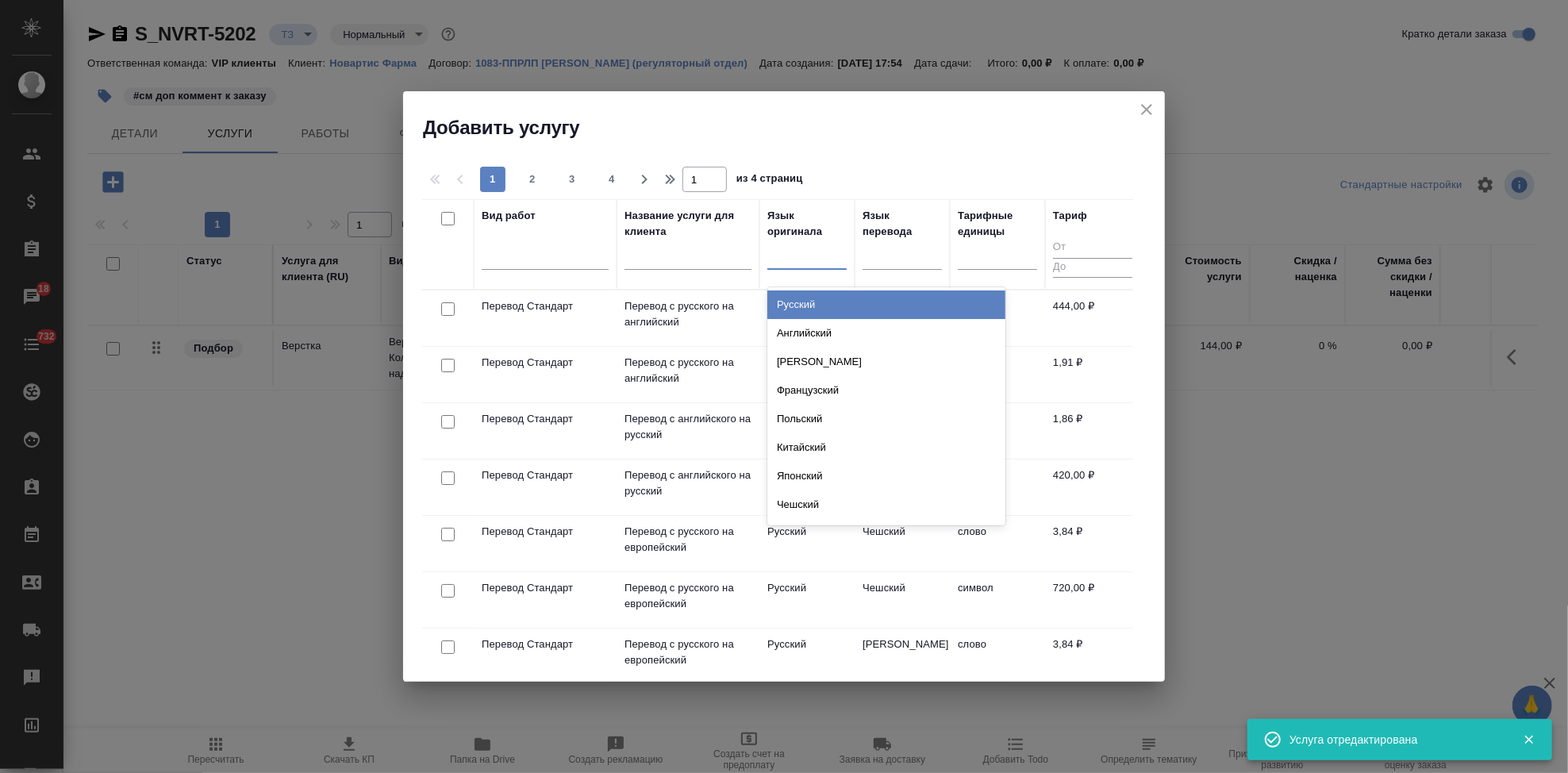
type input "а"
click at [806, 305] on div "Английский" at bounding box center [886, 304] width 238 height 29
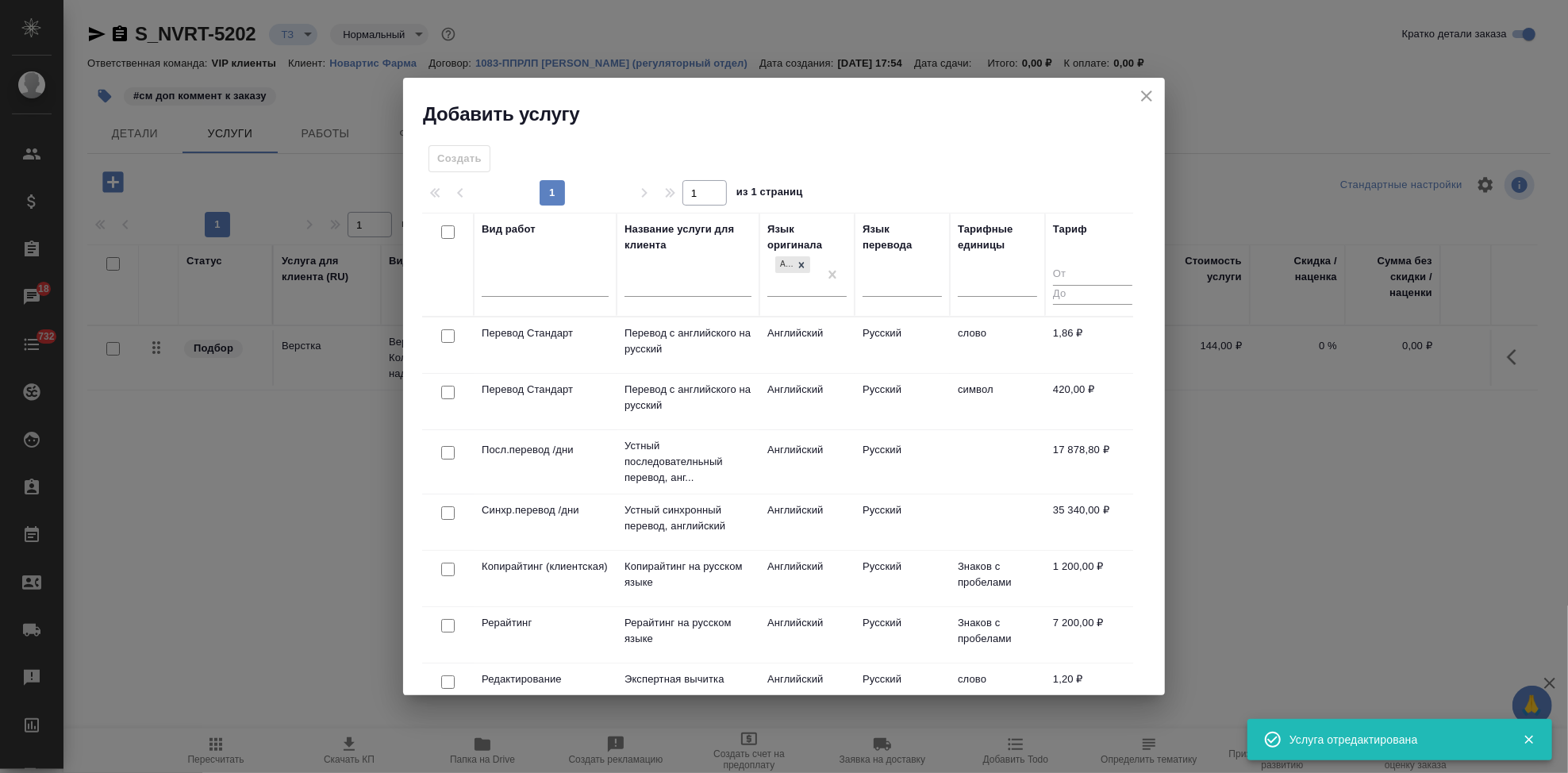
click at [887, 333] on td "Русский" at bounding box center [902, 345] width 95 height 55
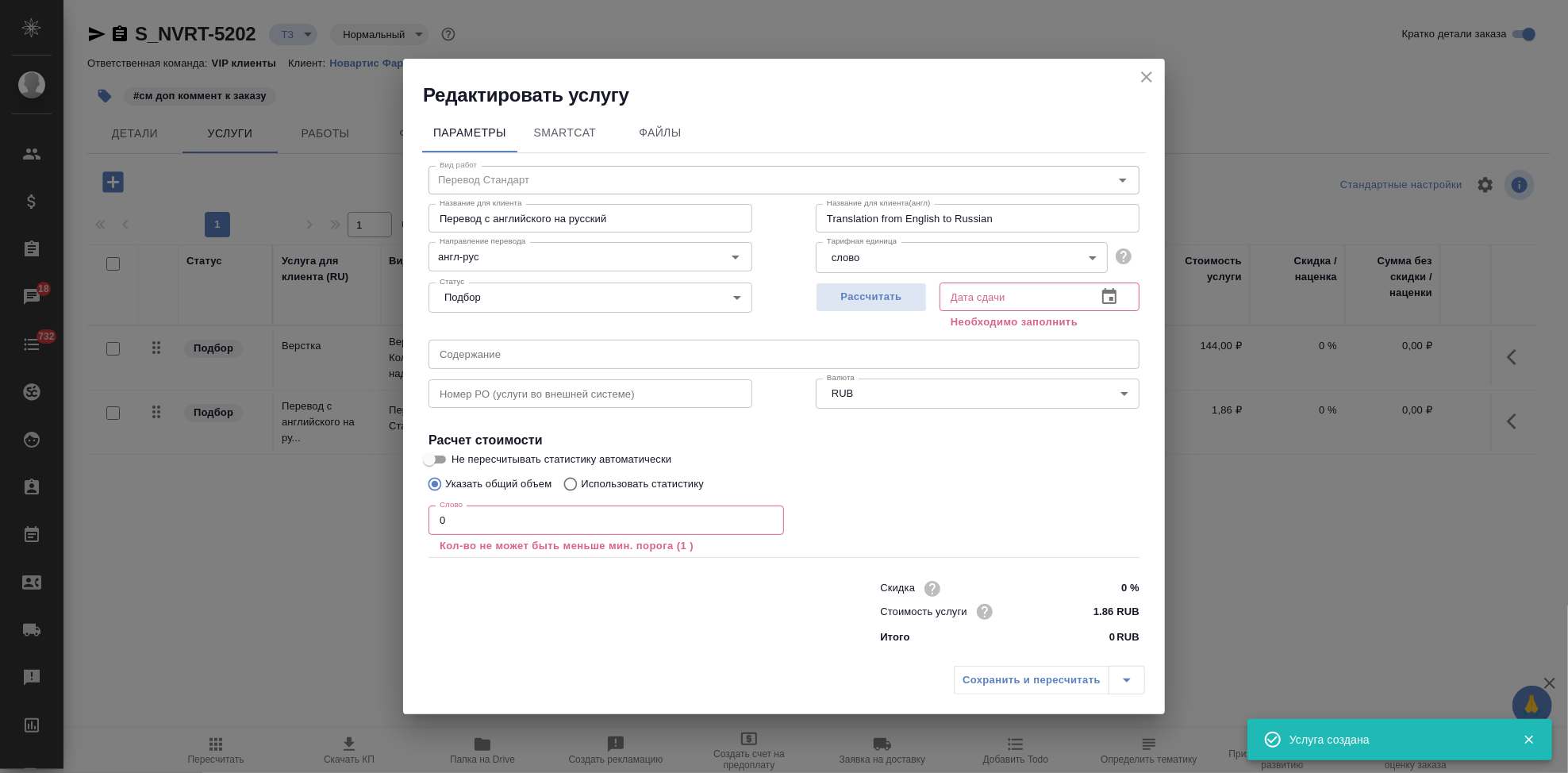
click at [501, 519] on input "0" at bounding box center [606, 519] width 355 height 29
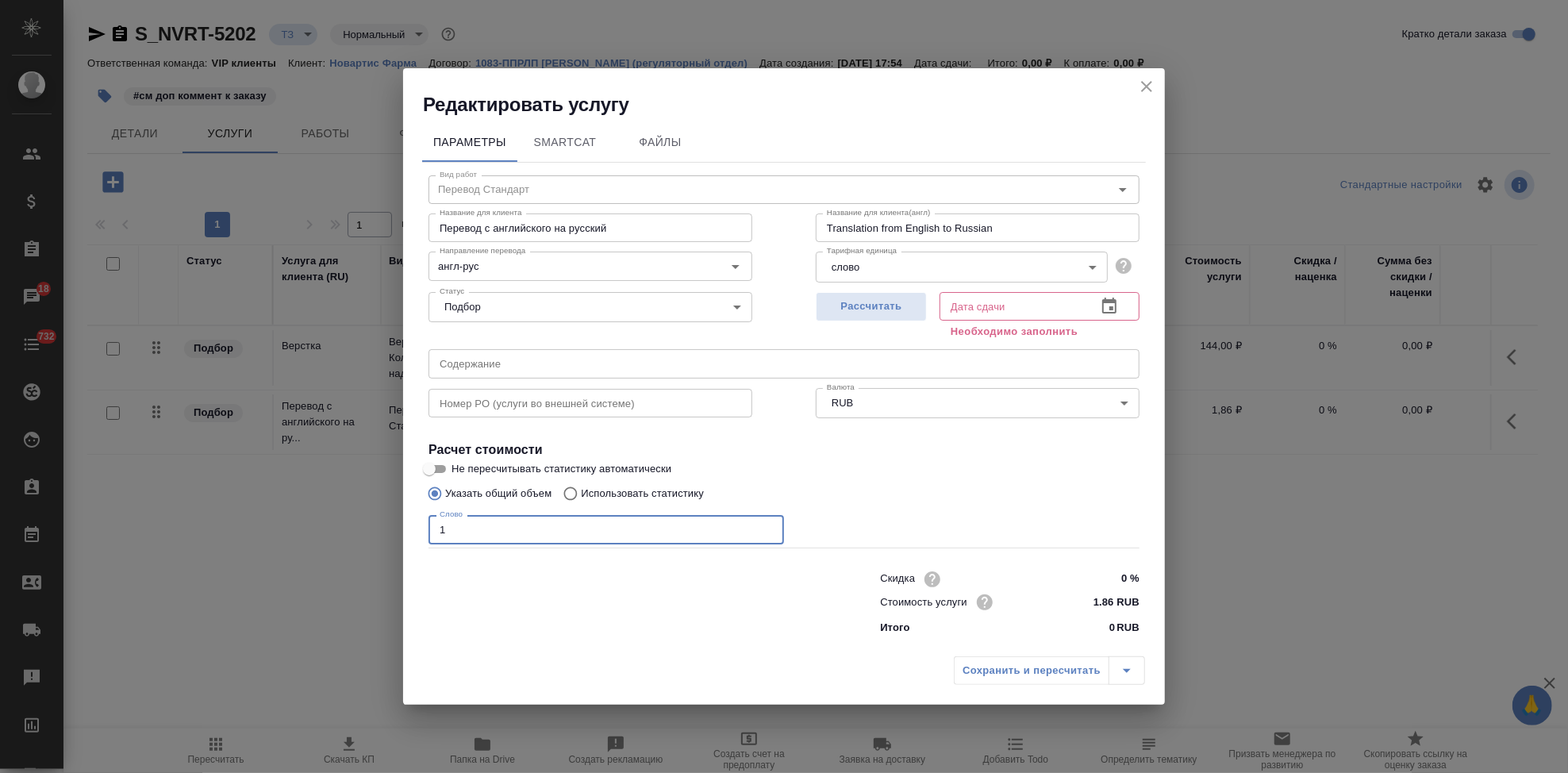
type input "1"
click at [1107, 306] on icon "button" at bounding box center [1109, 306] width 19 height 19
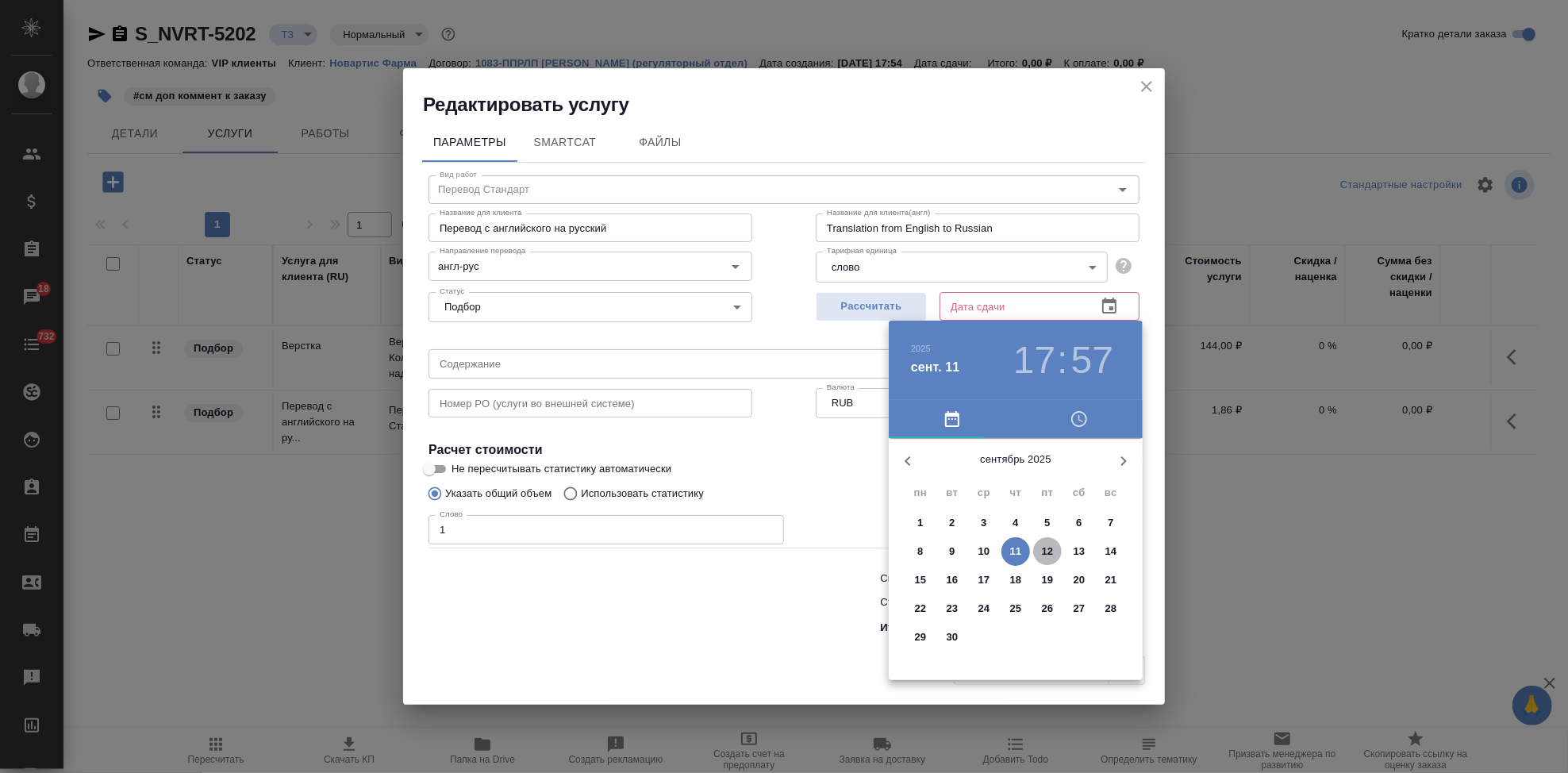
click at [1050, 555] on p "12" at bounding box center [1048, 551] width 12 height 16
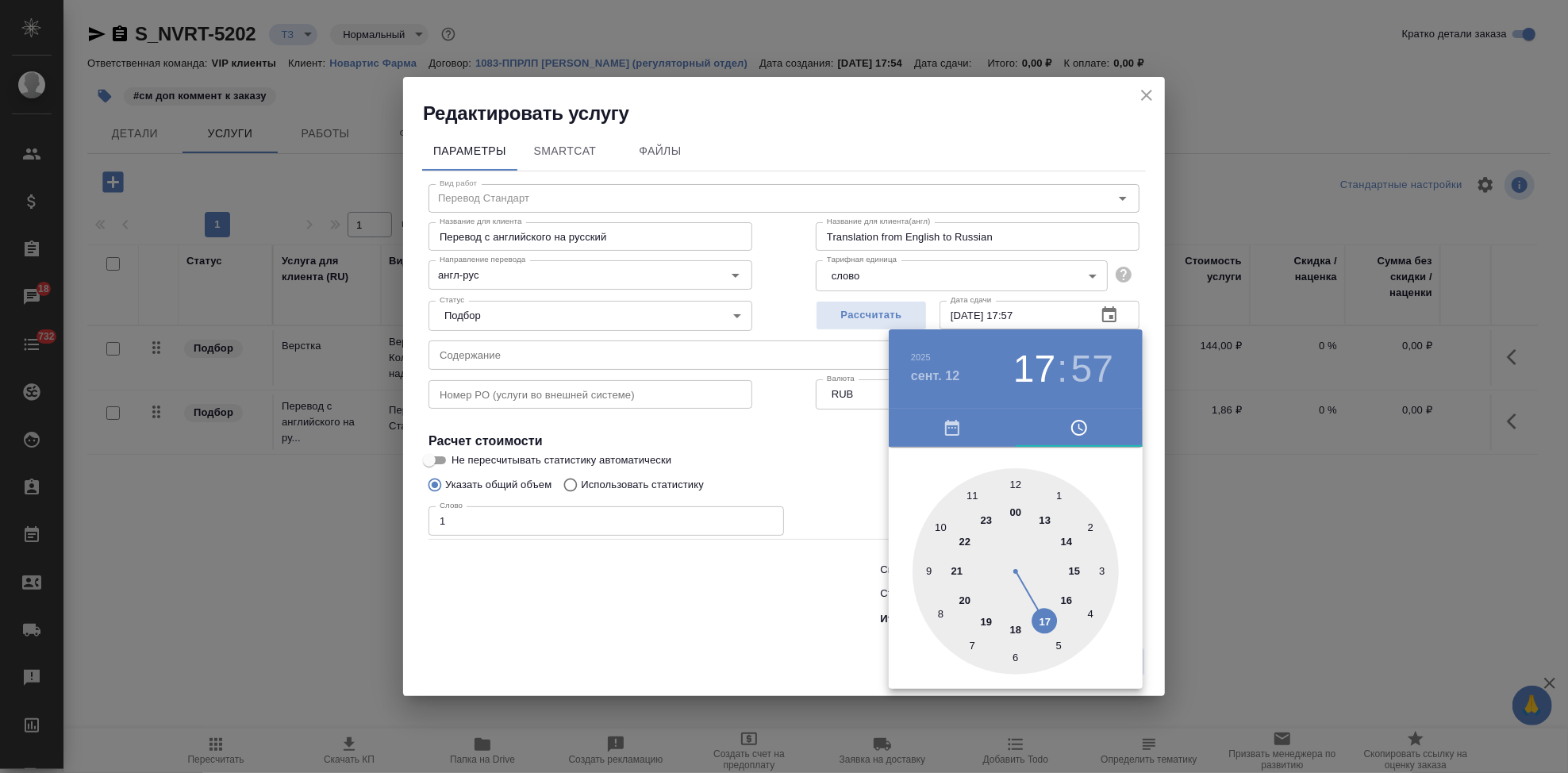
click at [1040, 616] on div at bounding box center [1015, 571] width 206 height 206
type input "12.09.2025 17:00"
click at [1012, 473] on div at bounding box center [1015, 571] width 206 height 206
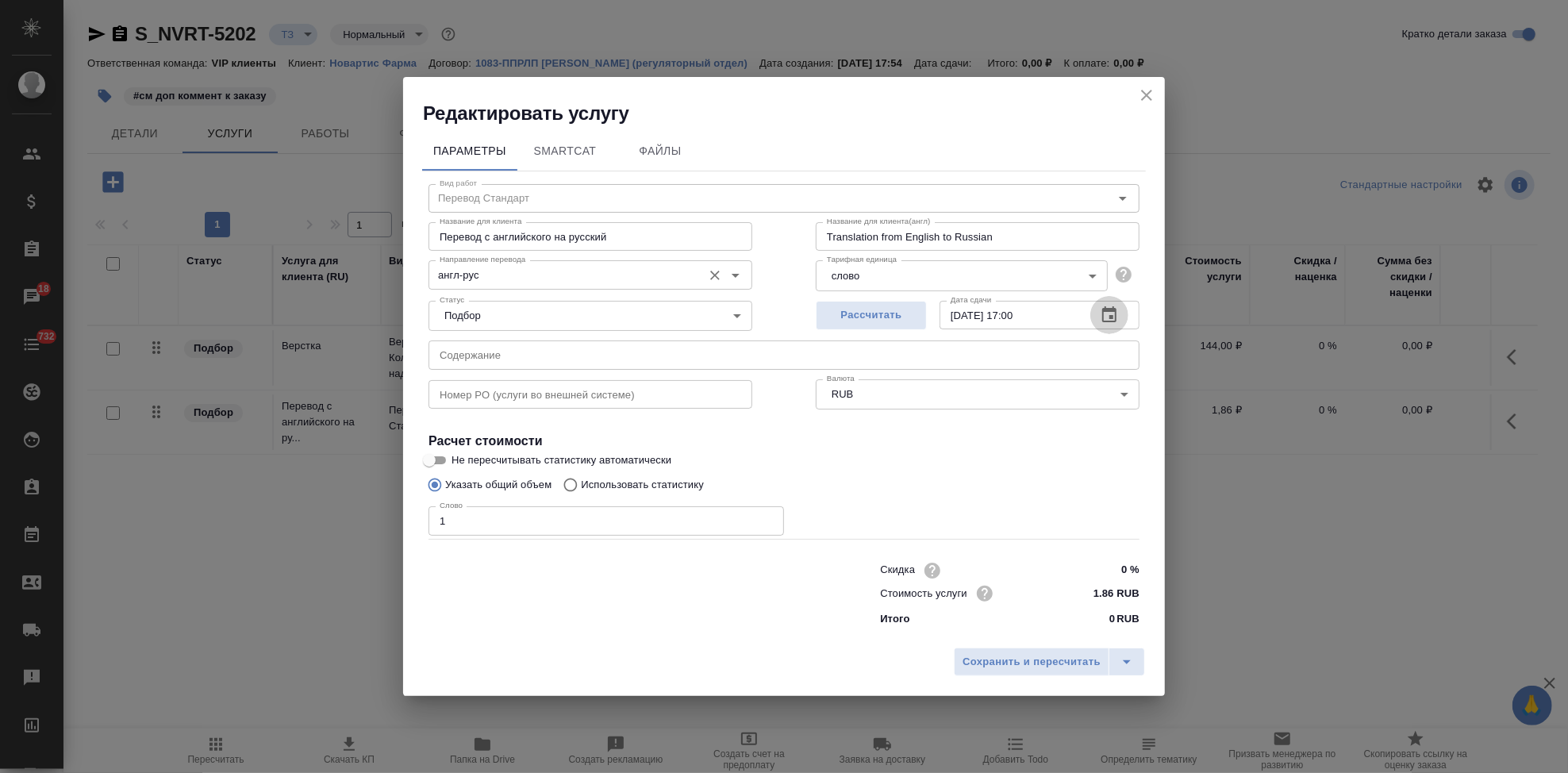
click at [578, 276] on input "англ-рус" at bounding box center [564, 273] width 261 height 19
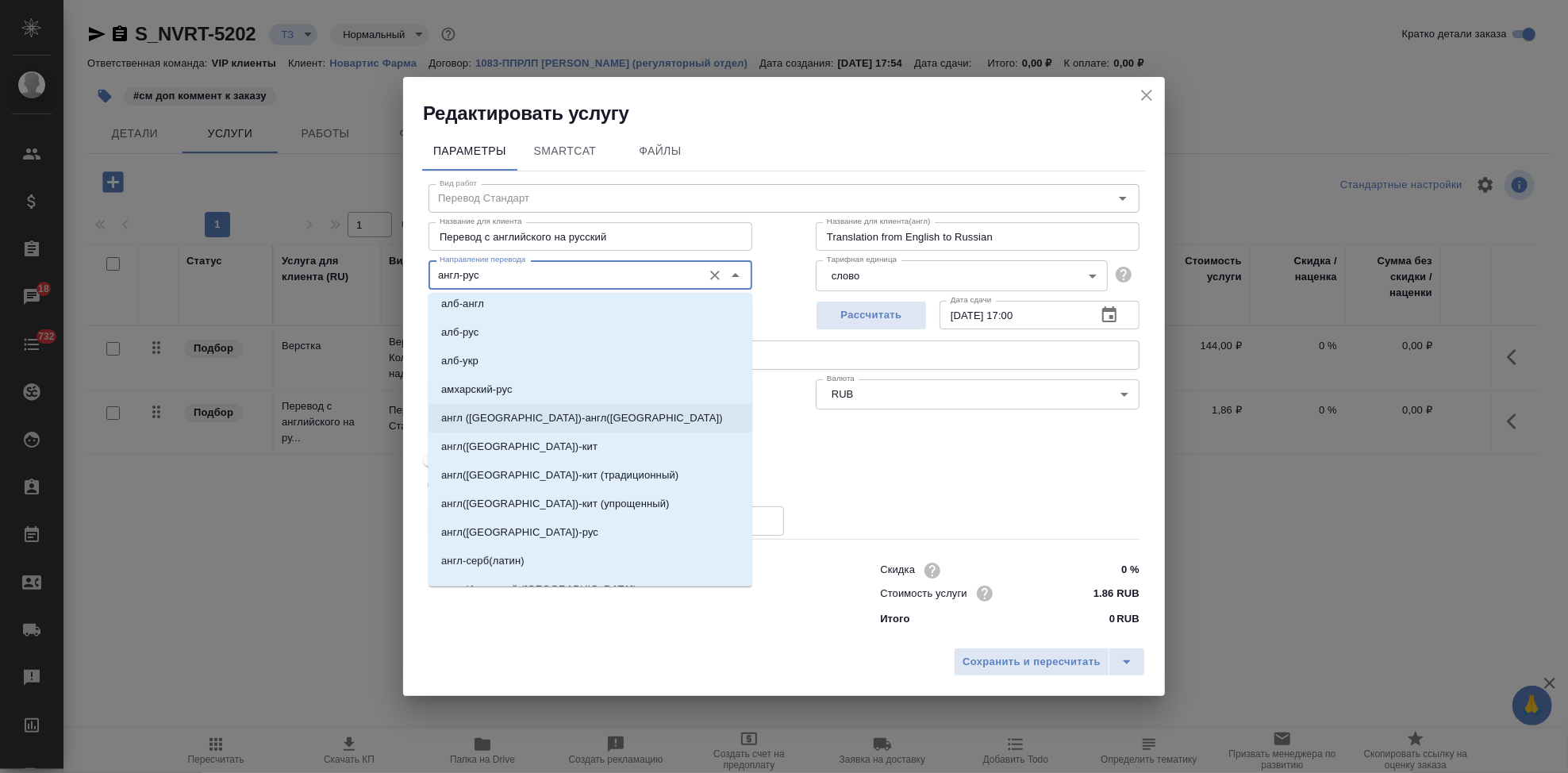
scroll to position [352, 0]
click at [514, 506] on li "англ(США)-рус" at bounding box center [590, 501] width 324 height 29
type input "англ(США)-рус"
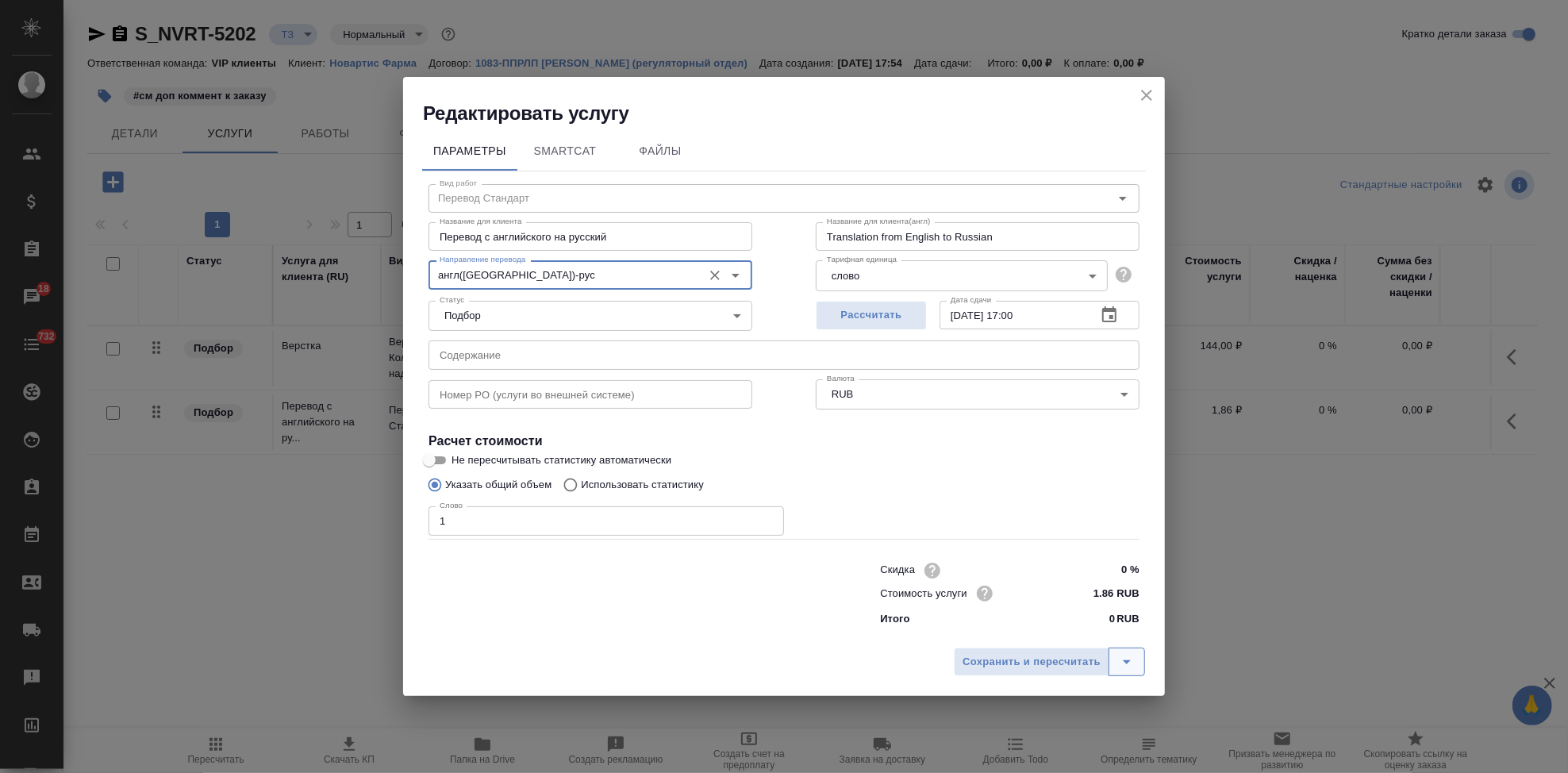
click at [1136, 664] on icon "split button" at bounding box center [1127, 661] width 19 height 19
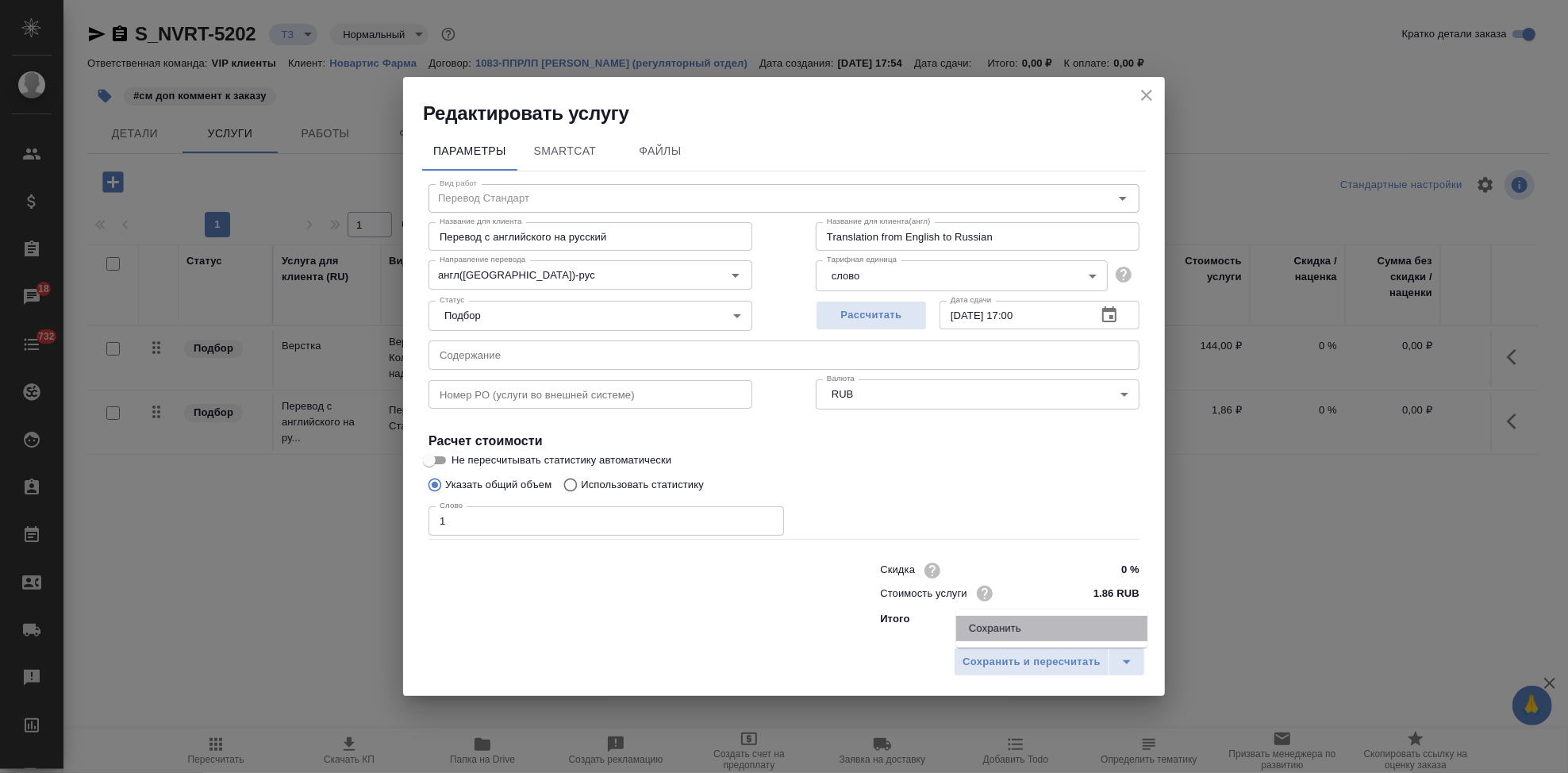
click at [1046, 637] on li "Сохранить" at bounding box center [1052, 629] width 192 height 26
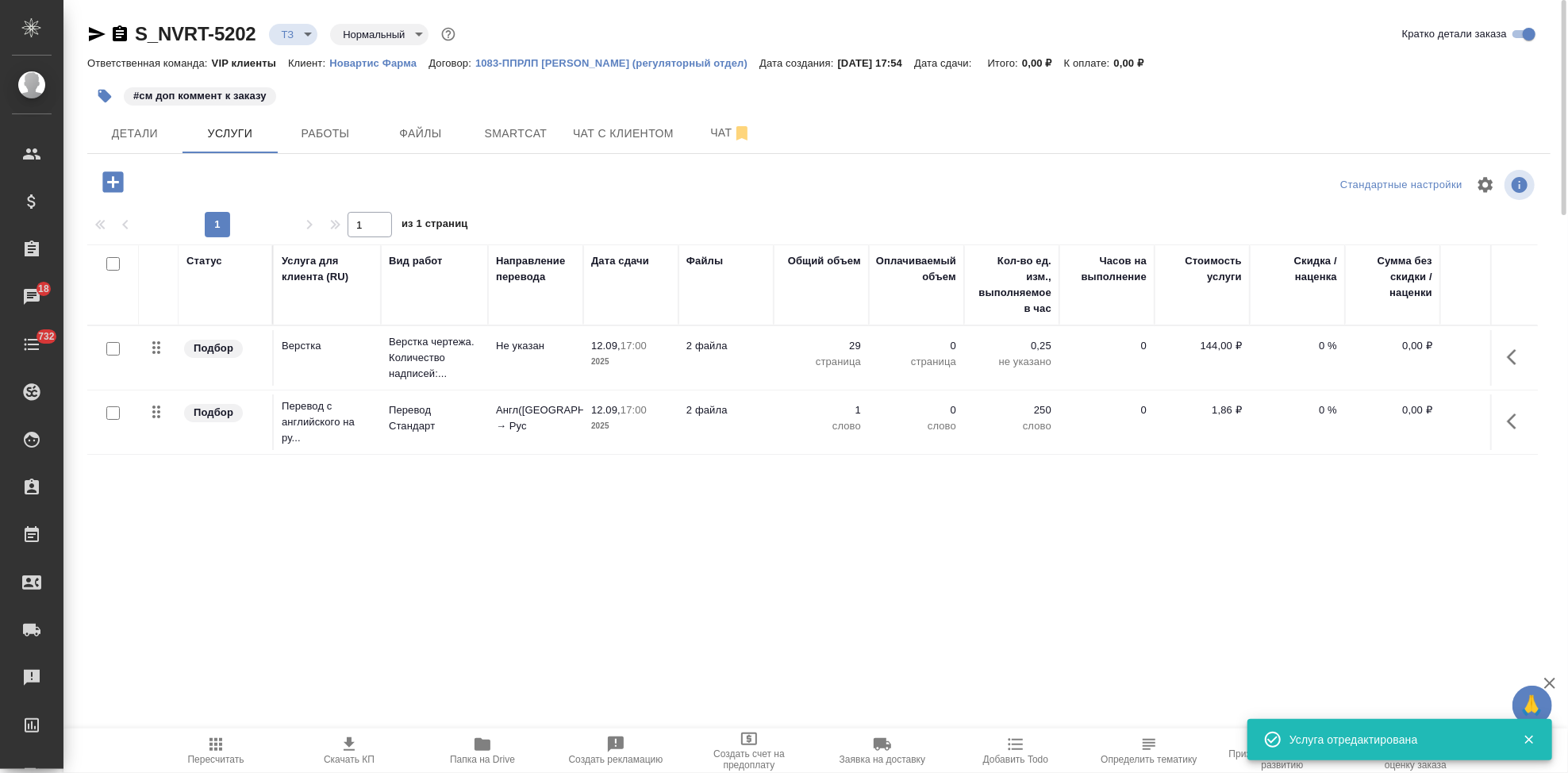
click at [110, 413] on input "checkbox" at bounding box center [114, 413] width 14 height 14
checkbox input "true"
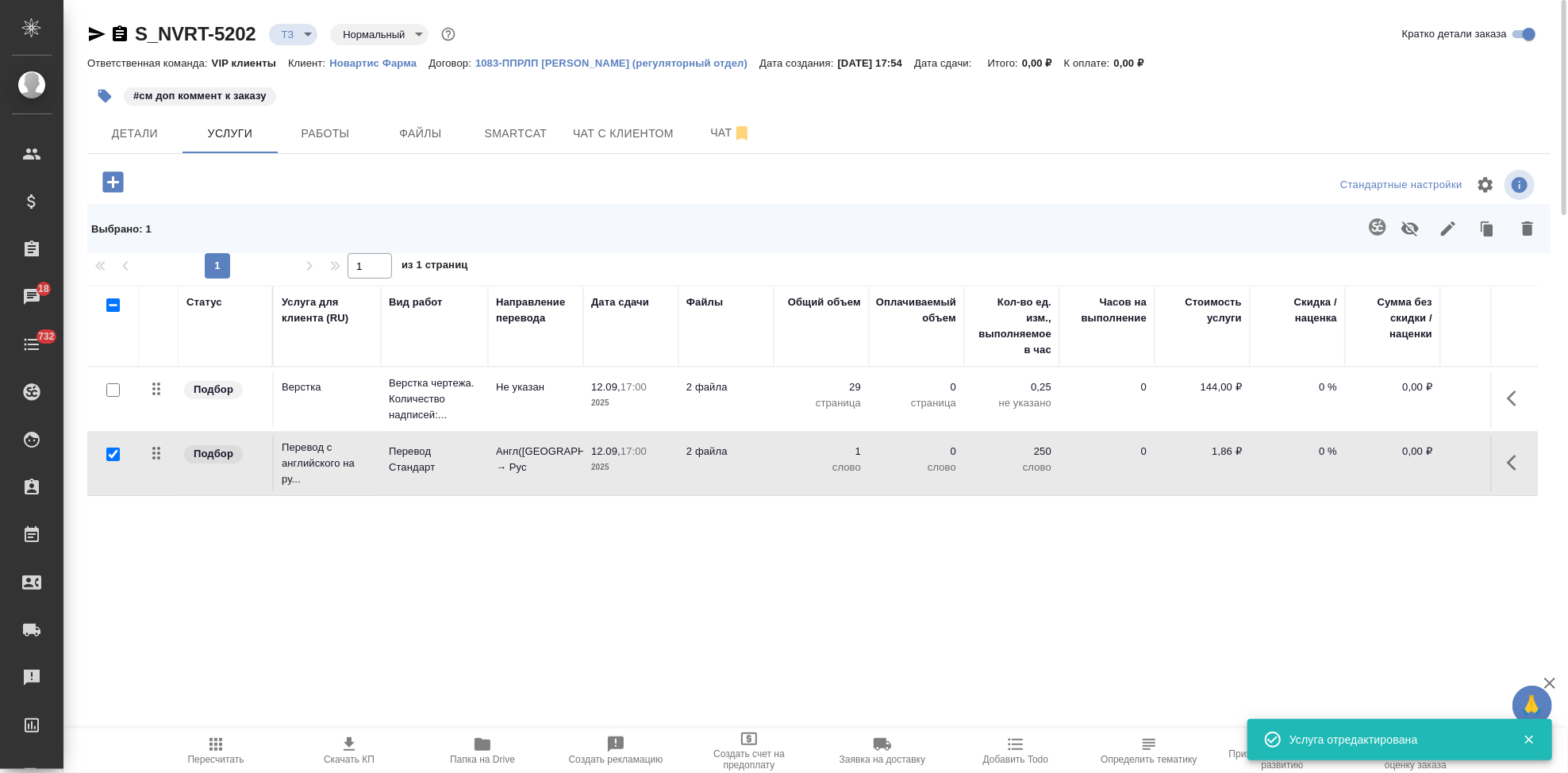
click at [1377, 228] on icon "button" at bounding box center [1376, 226] width 19 height 19
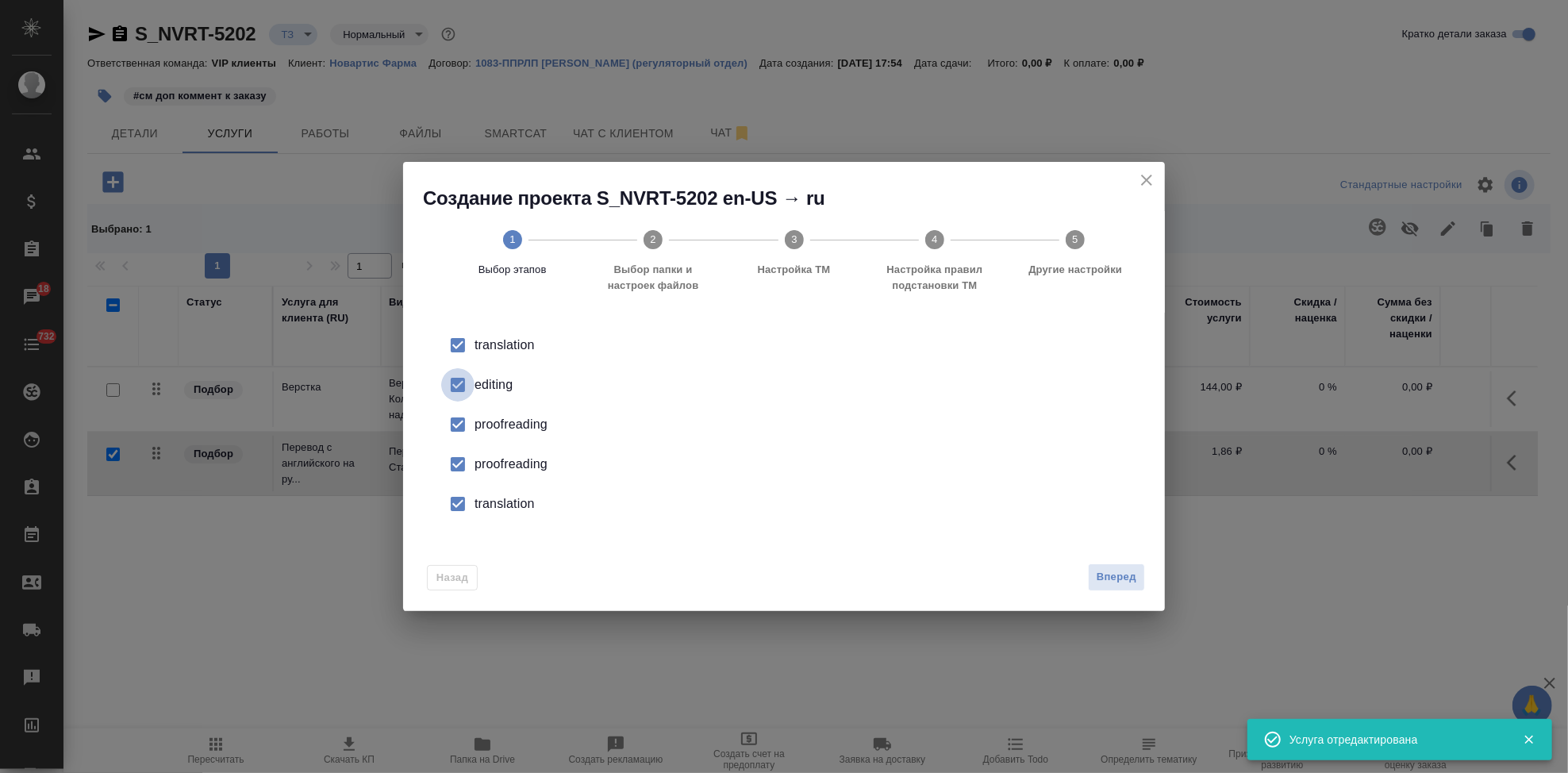
click at [464, 386] on input "checkbox" at bounding box center [458, 385] width 34 height 34
click at [452, 467] on input "checkbox" at bounding box center [458, 464] width 34 height 34
click at [464, 509] on input "checkbox" at bounding box center [458, 503] width 34 height 34
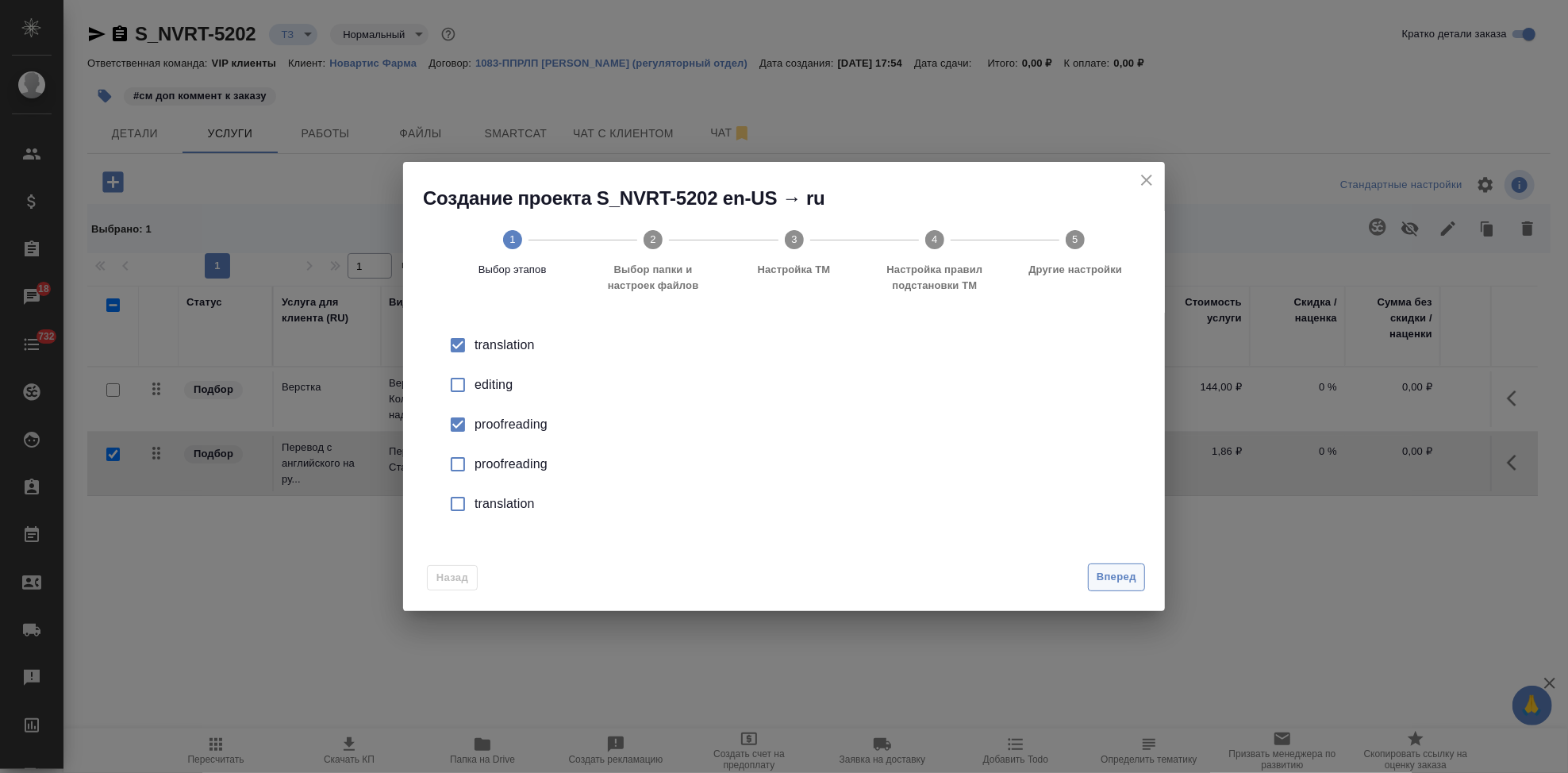
click at [1129, 583] on span "Вперед" at bounding box center [1117, 577] width 39 height 18
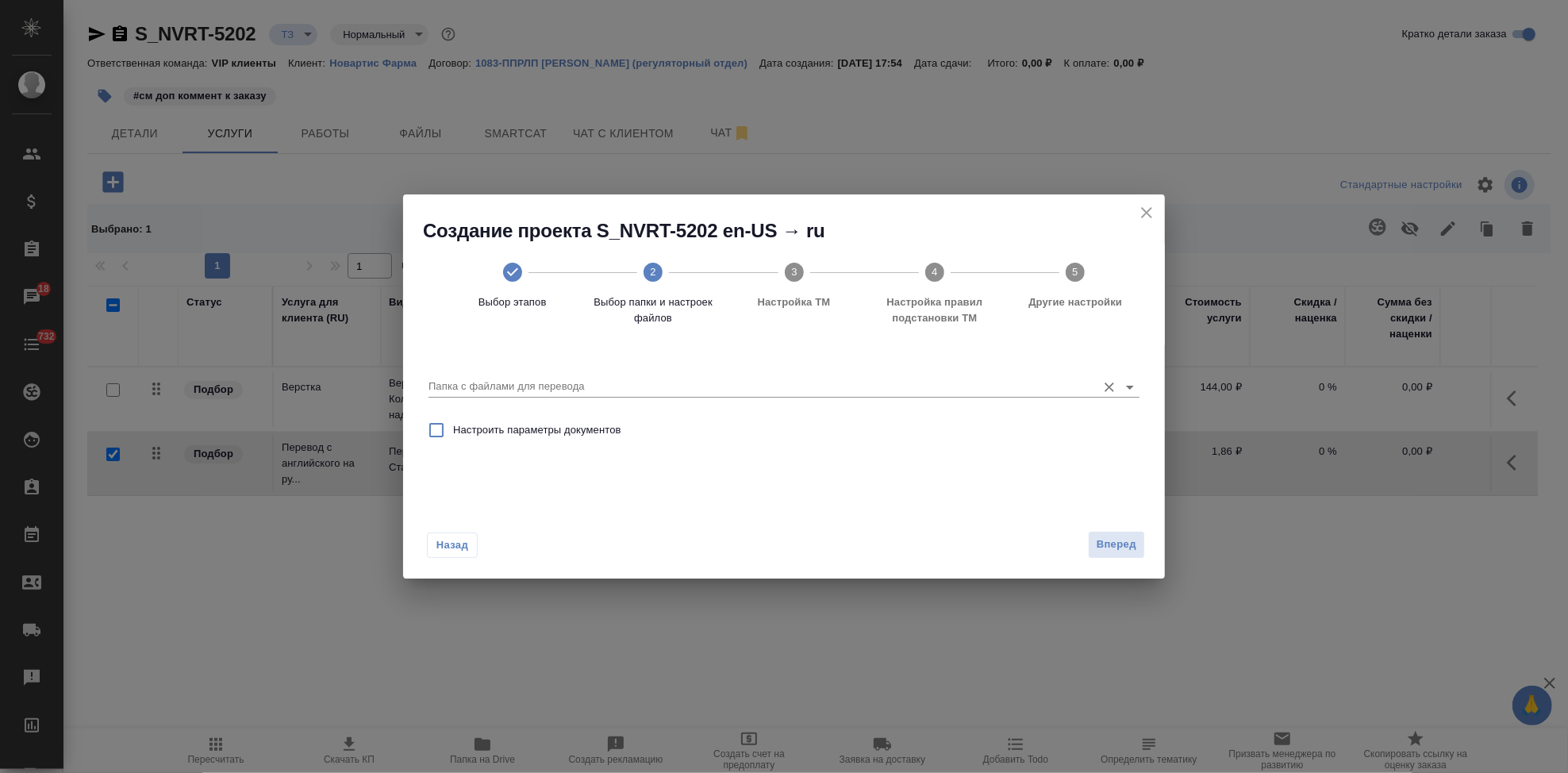
click at [995, 386] on input "Папка с файлами для перевода" at bounding box center [758, 386] width 661 height 19
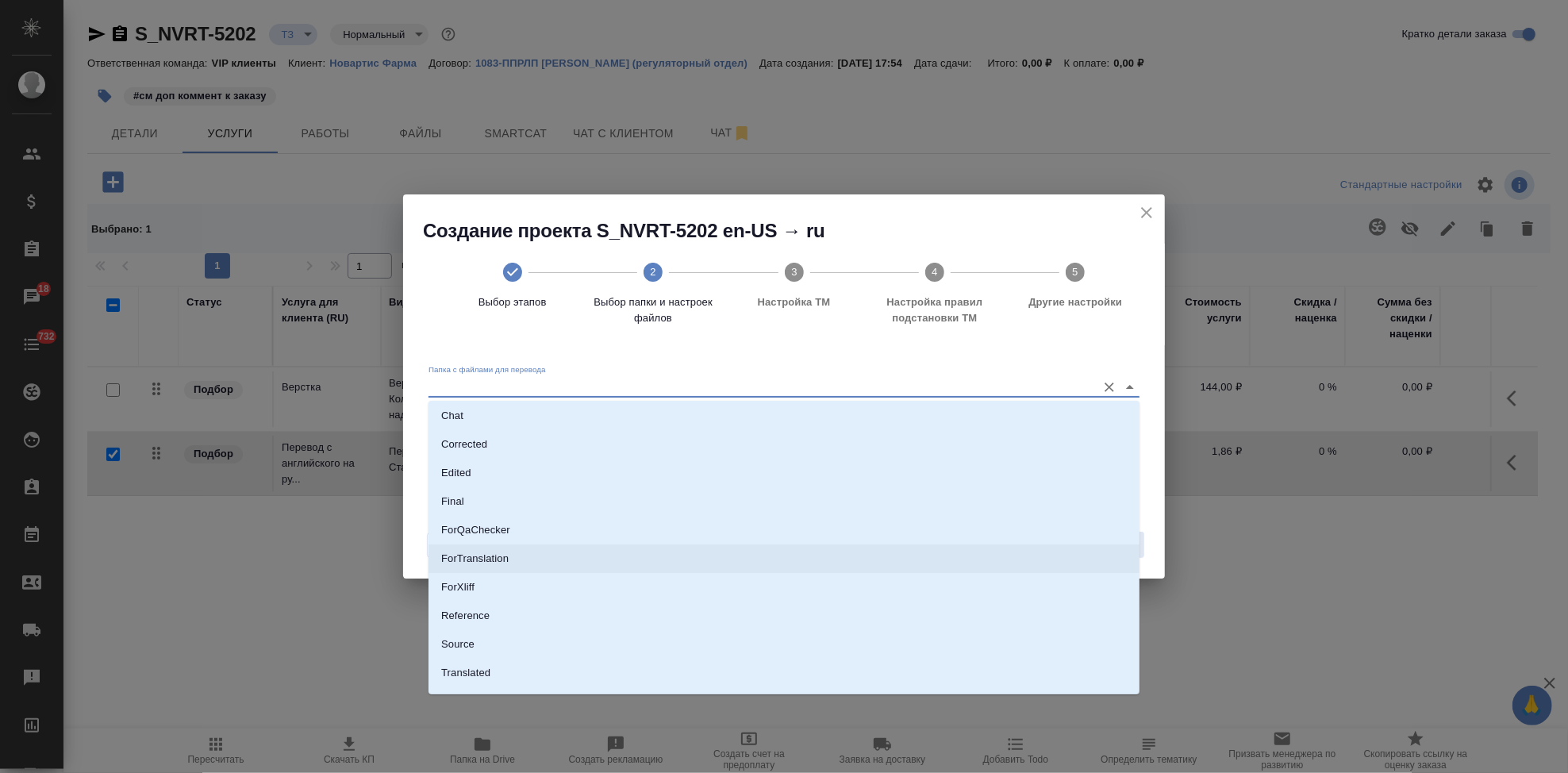
scroll to position [82, 0]
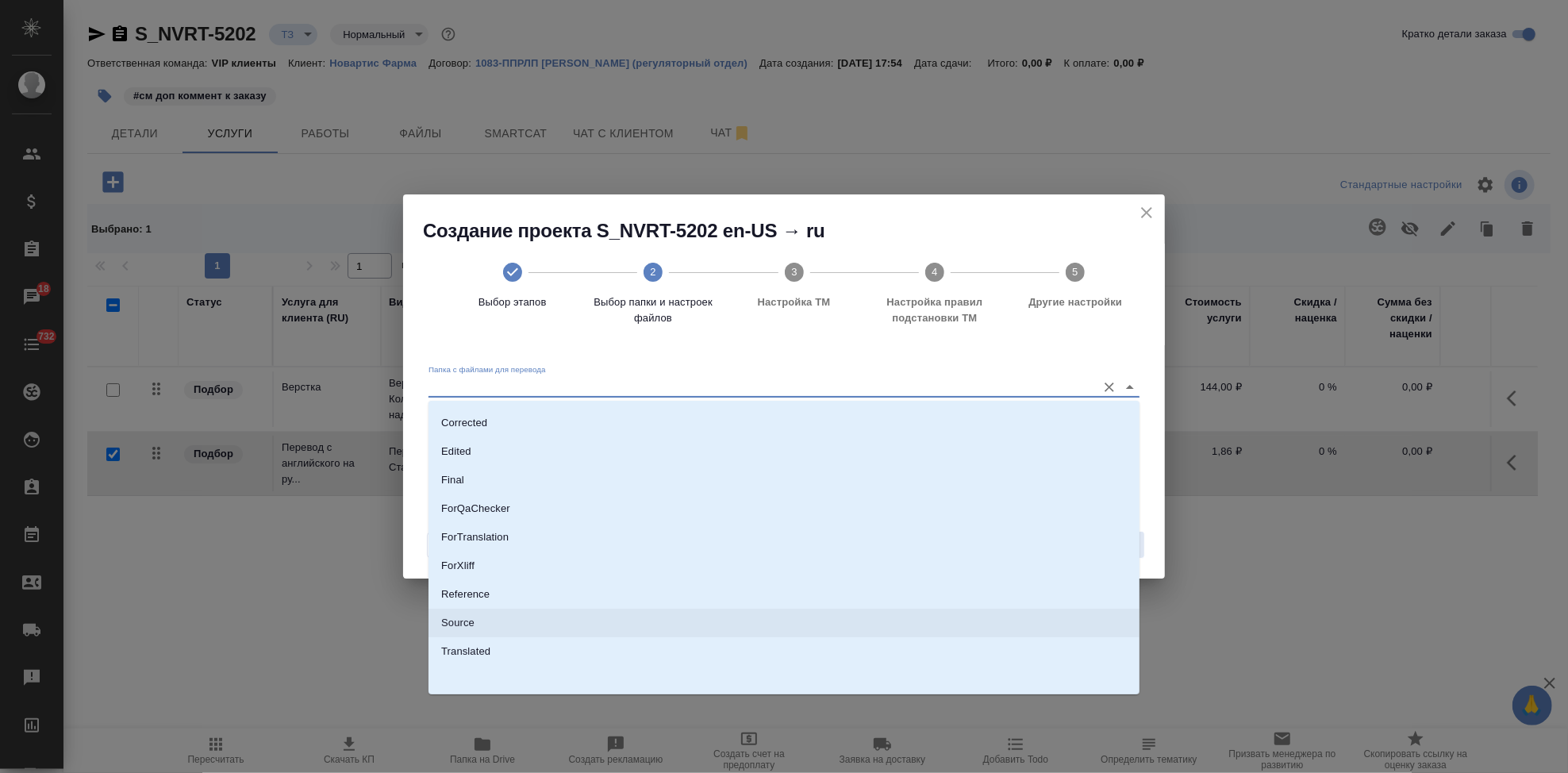
click at [483, 625] on li "Source" at bounding box center [784, 622] width 711 height 29
type input "Source"
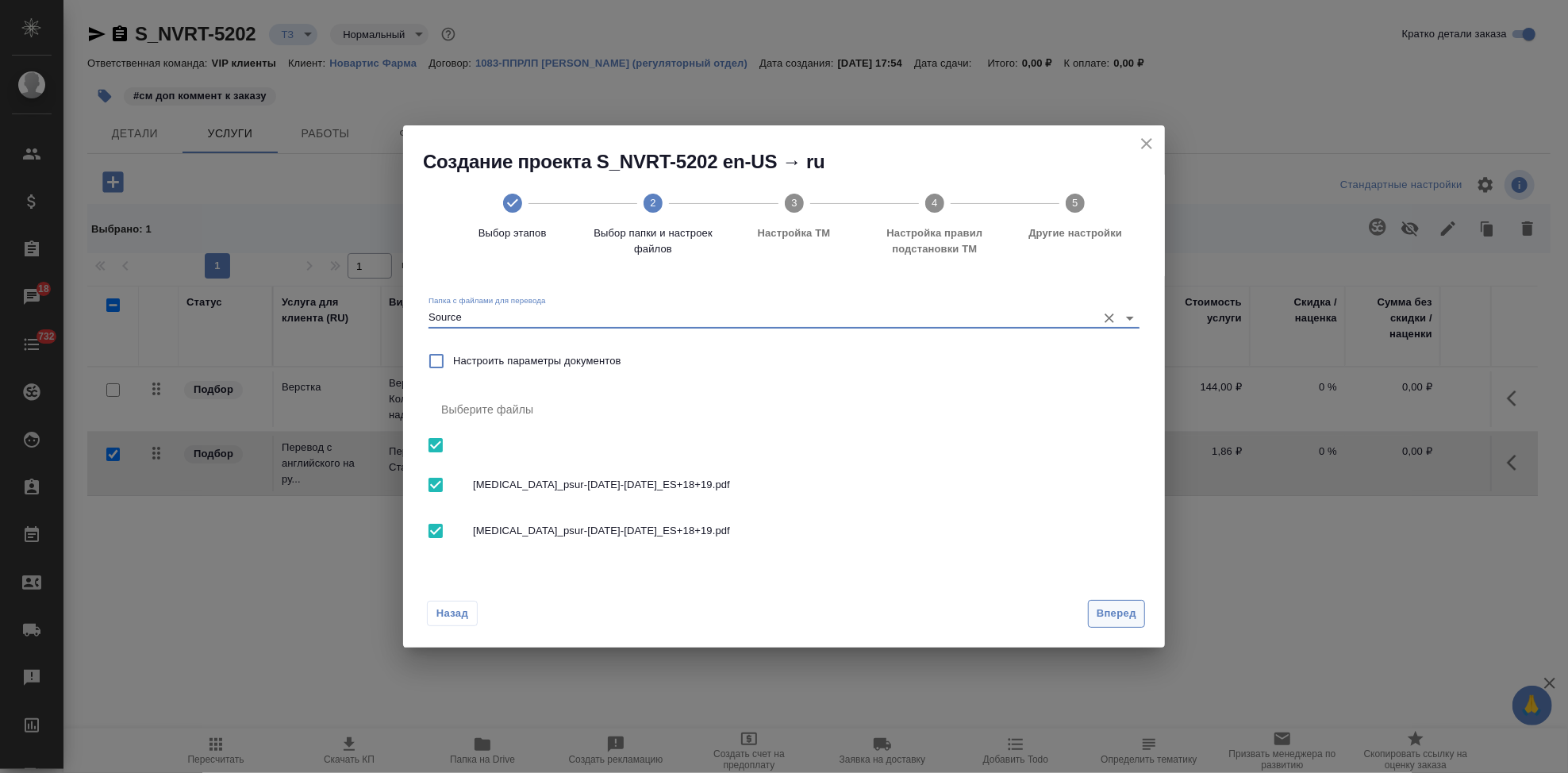
click at [1123, 620] on span "Вперед" at bounding box center [1117, 613] width 39 height 18
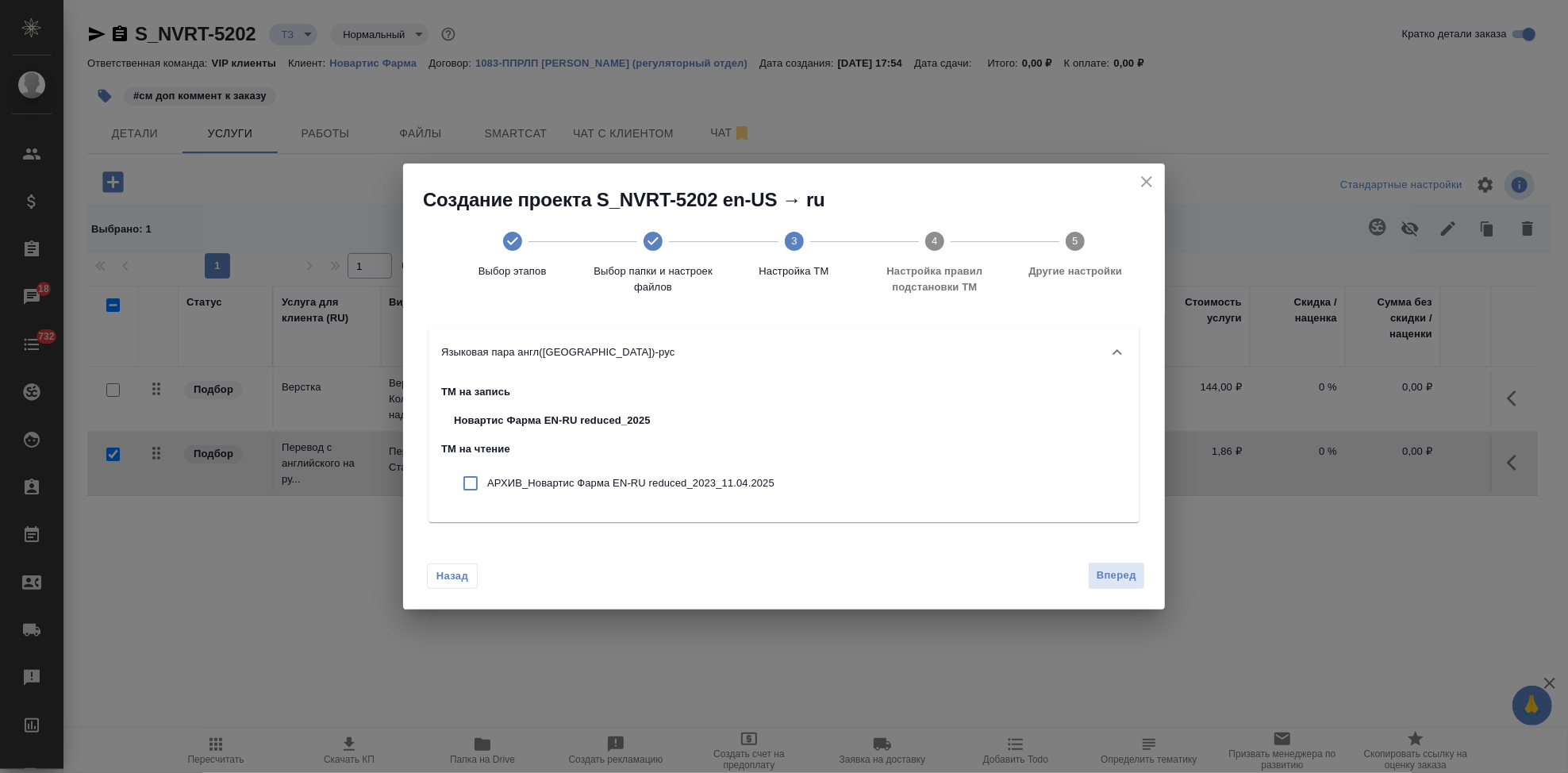
click at [1118, 567] on span "Вперед" at bounding box center [1117, 576] width 39 height 18
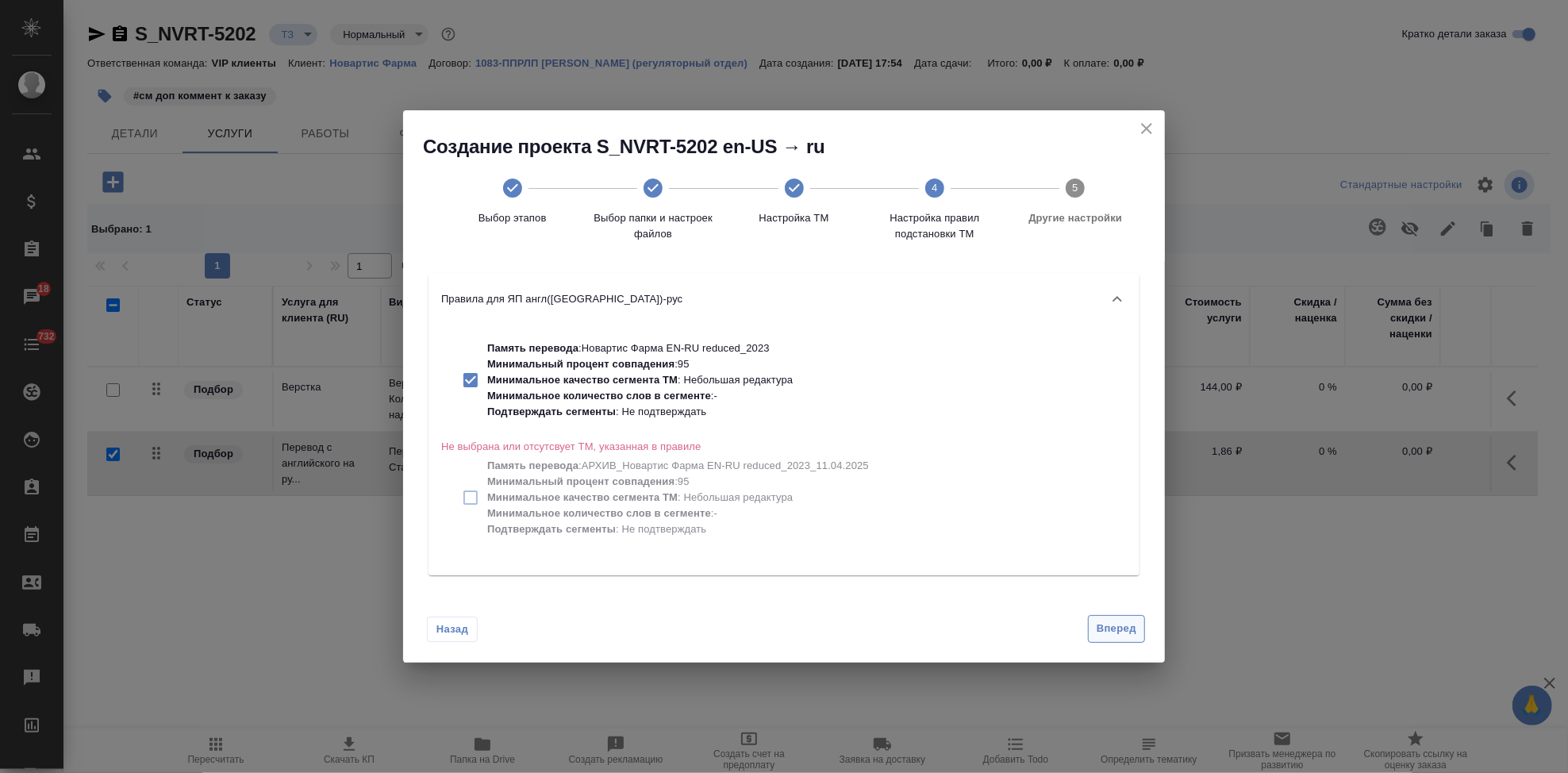
click at [1126, 624] on span "Вперед" at bounding box center [1117, 629] width 39 height 18
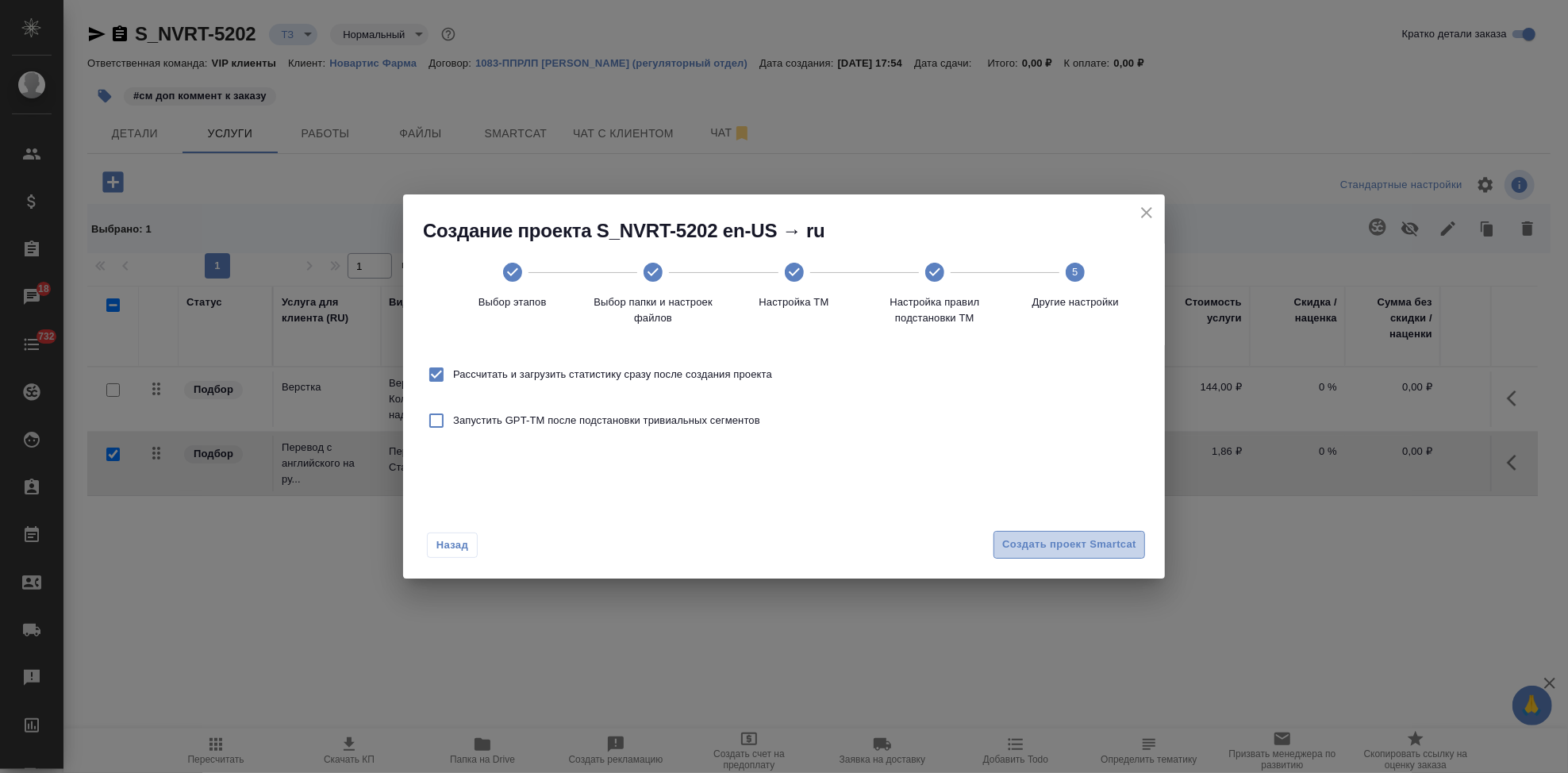
click at [1109, 554] on button "Создать проект Smartcat" at bounding box center [1068, 545] width 151 height 28
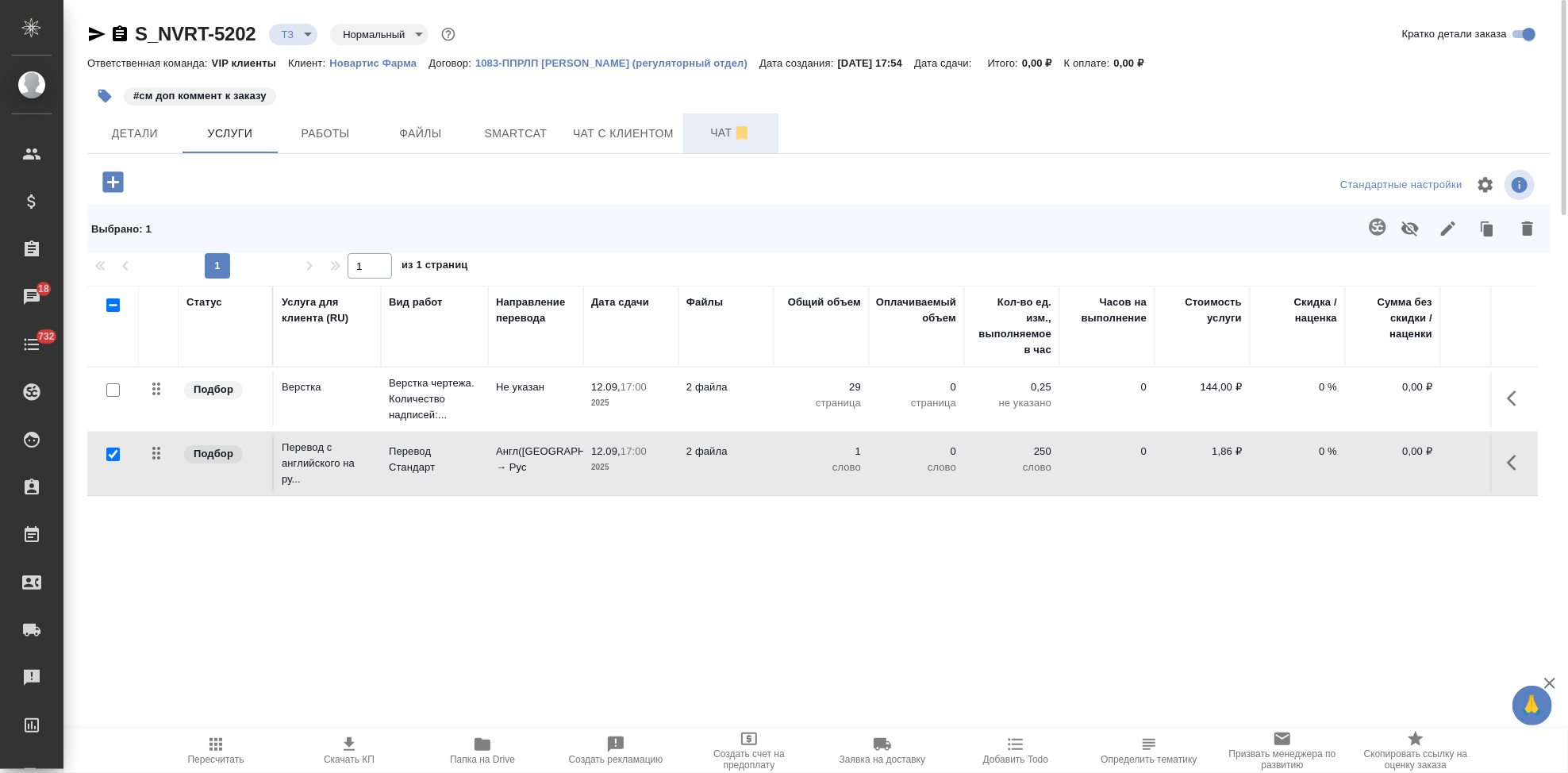
click at [712, 127] on span "Чат" at bounding box center [731, 133] width 76 height 20
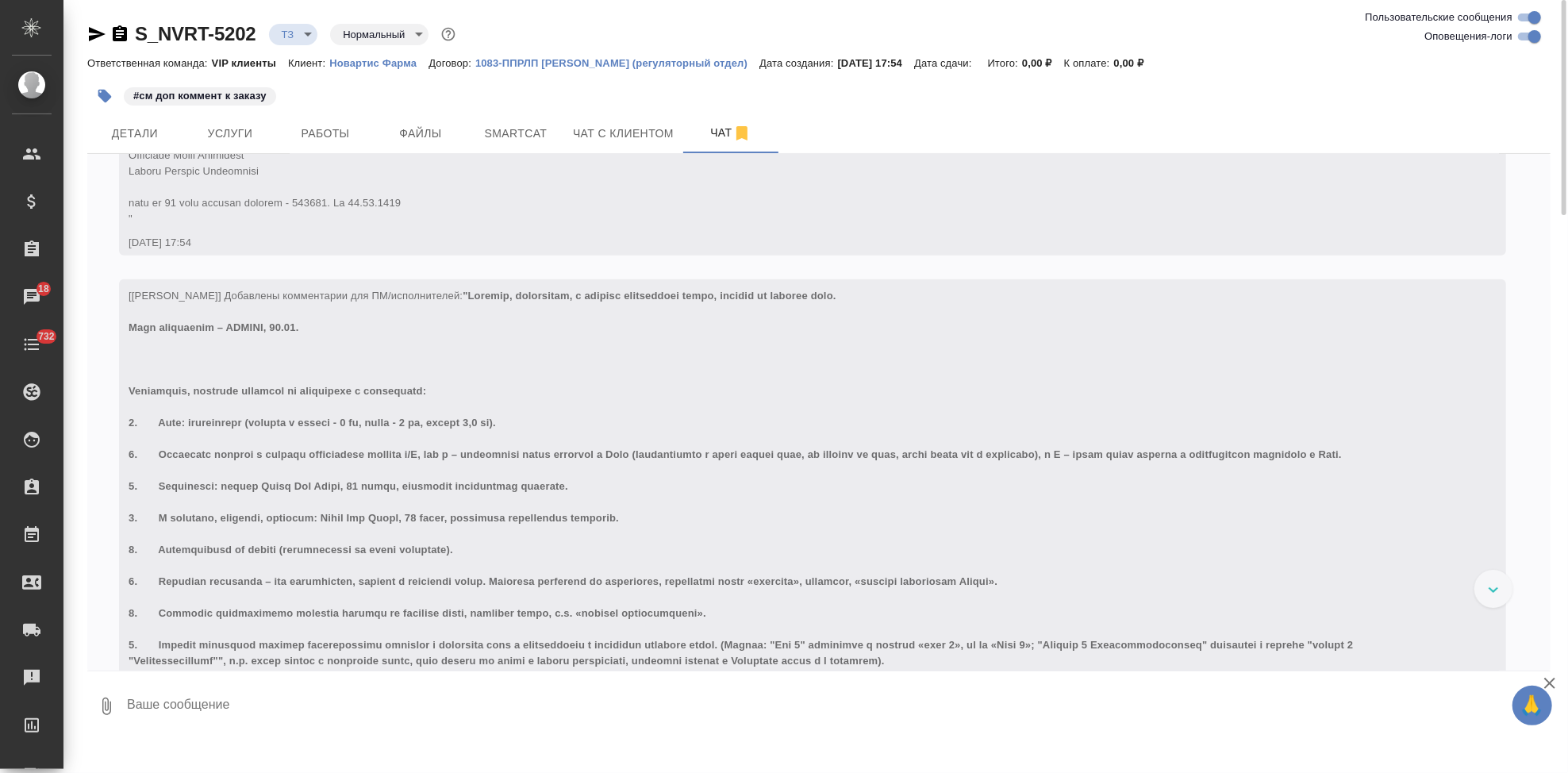
scroll to position [850, 0]
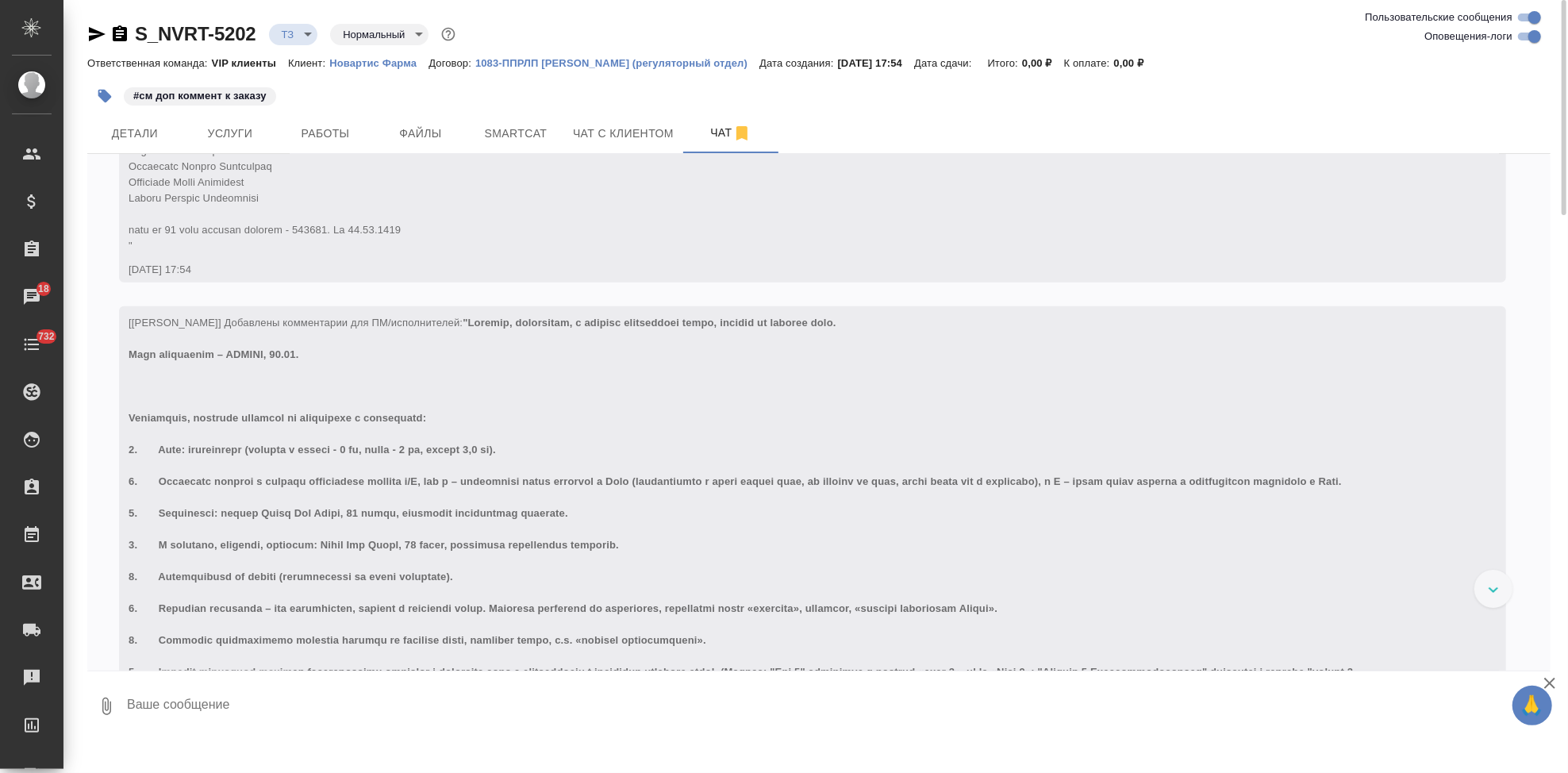
click at [304, 32] on body "🙏 .cls-1 fill:#fff; AWATERA Kabargina Anna Клиенты Спецификации Заказы 18 Чаты …" at bounding box center [784, 386] width 1568 height 773
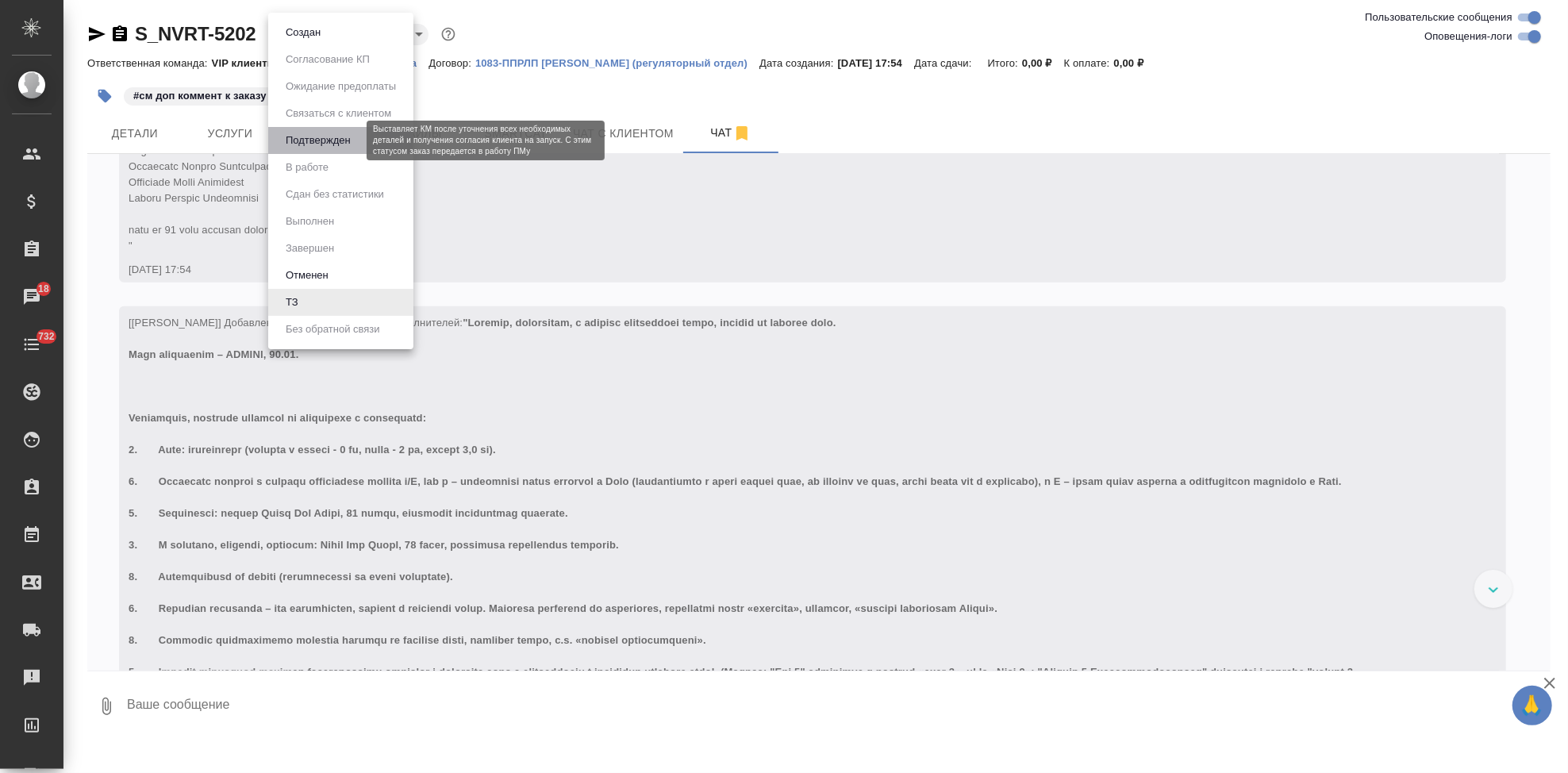
click at [338, 146] on button "Подтвержден" at bounding box center [318, 140] width 75 height 18
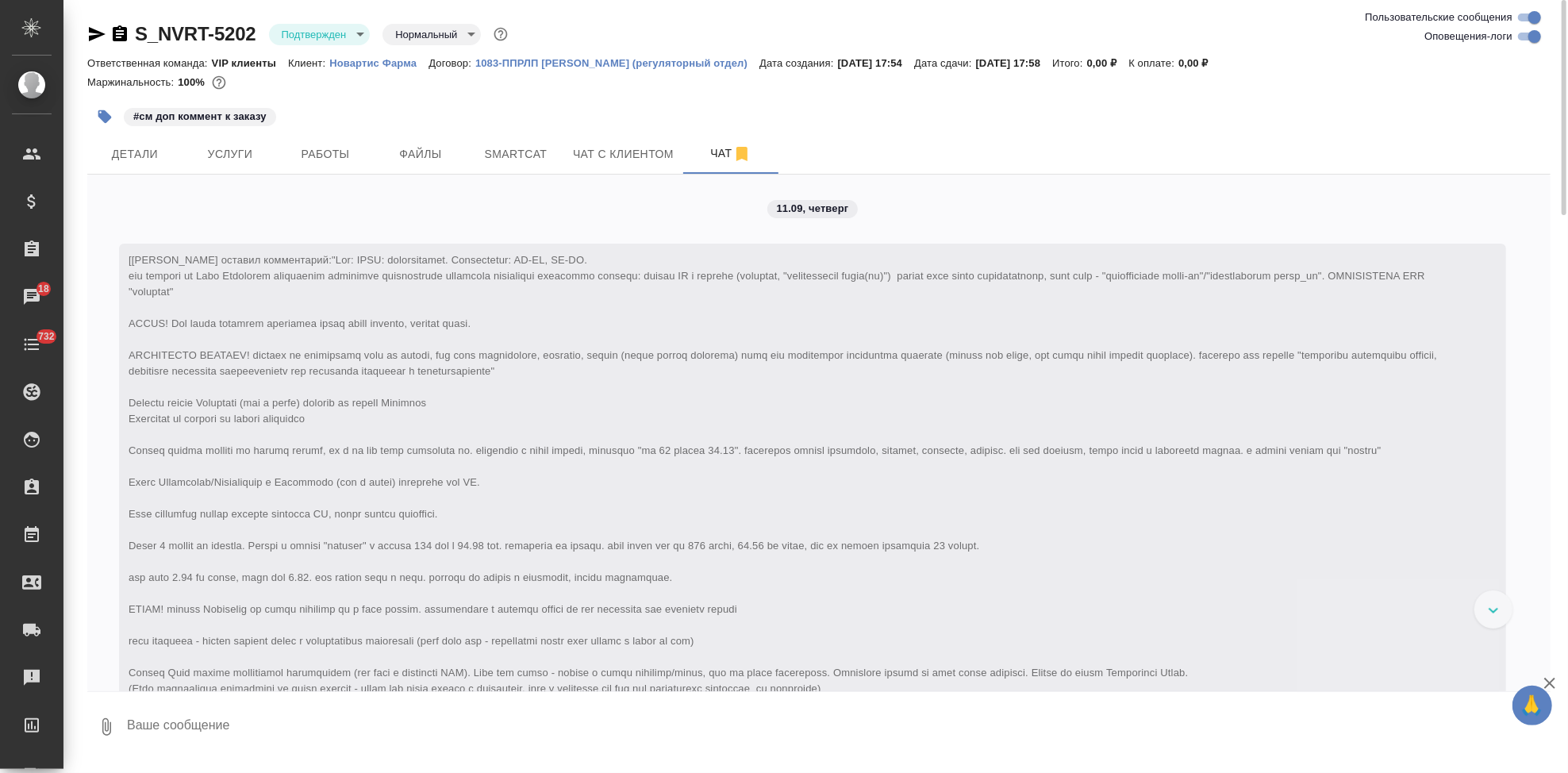
click at [286, 717] on textarea at bounding box center [837, 727] width 1425 height 54
type textarea """
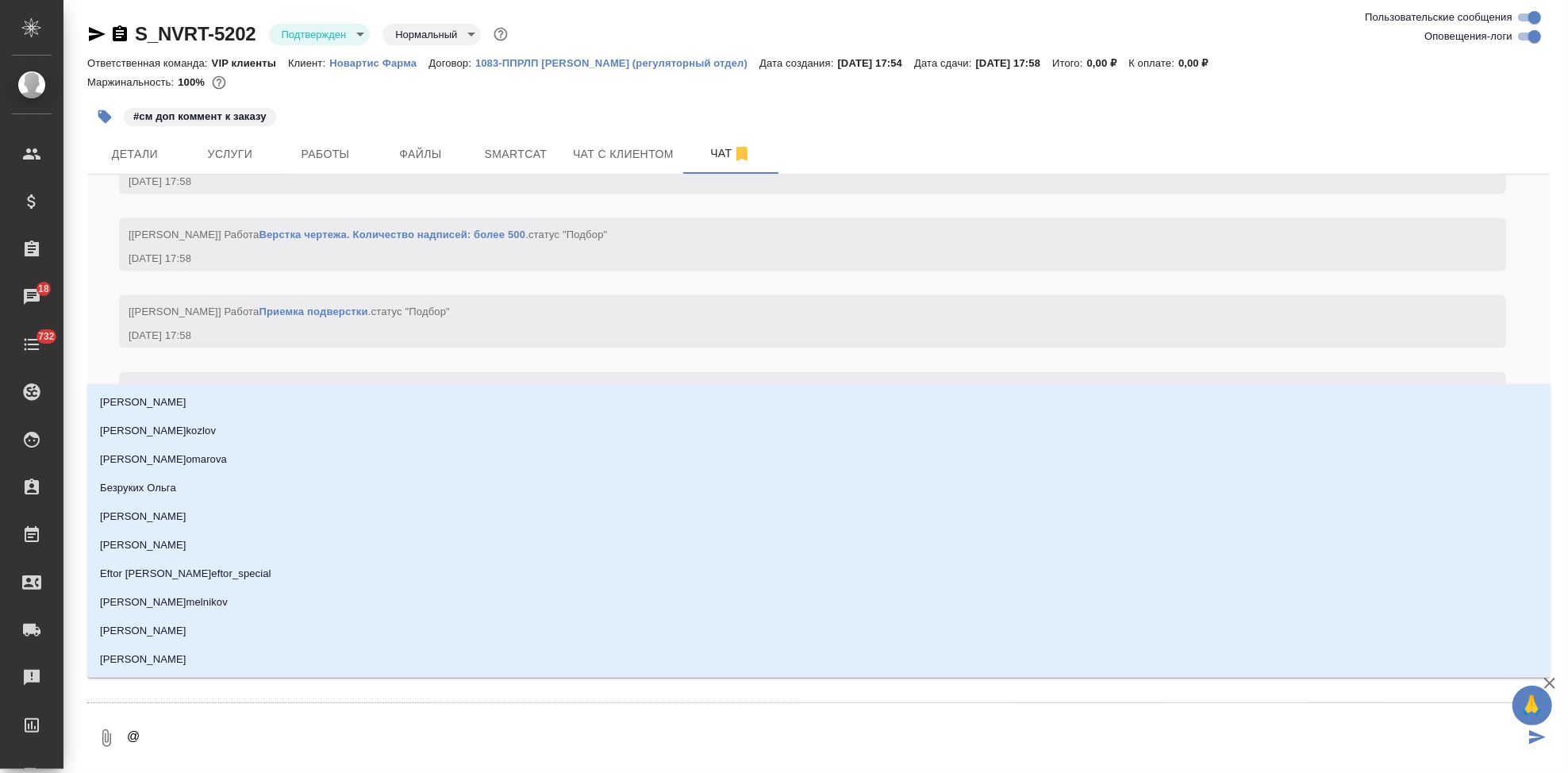
type textarea "@u"
type input "u"
type textarea "@uh"
type input "uh"
type textarea "@uhf"
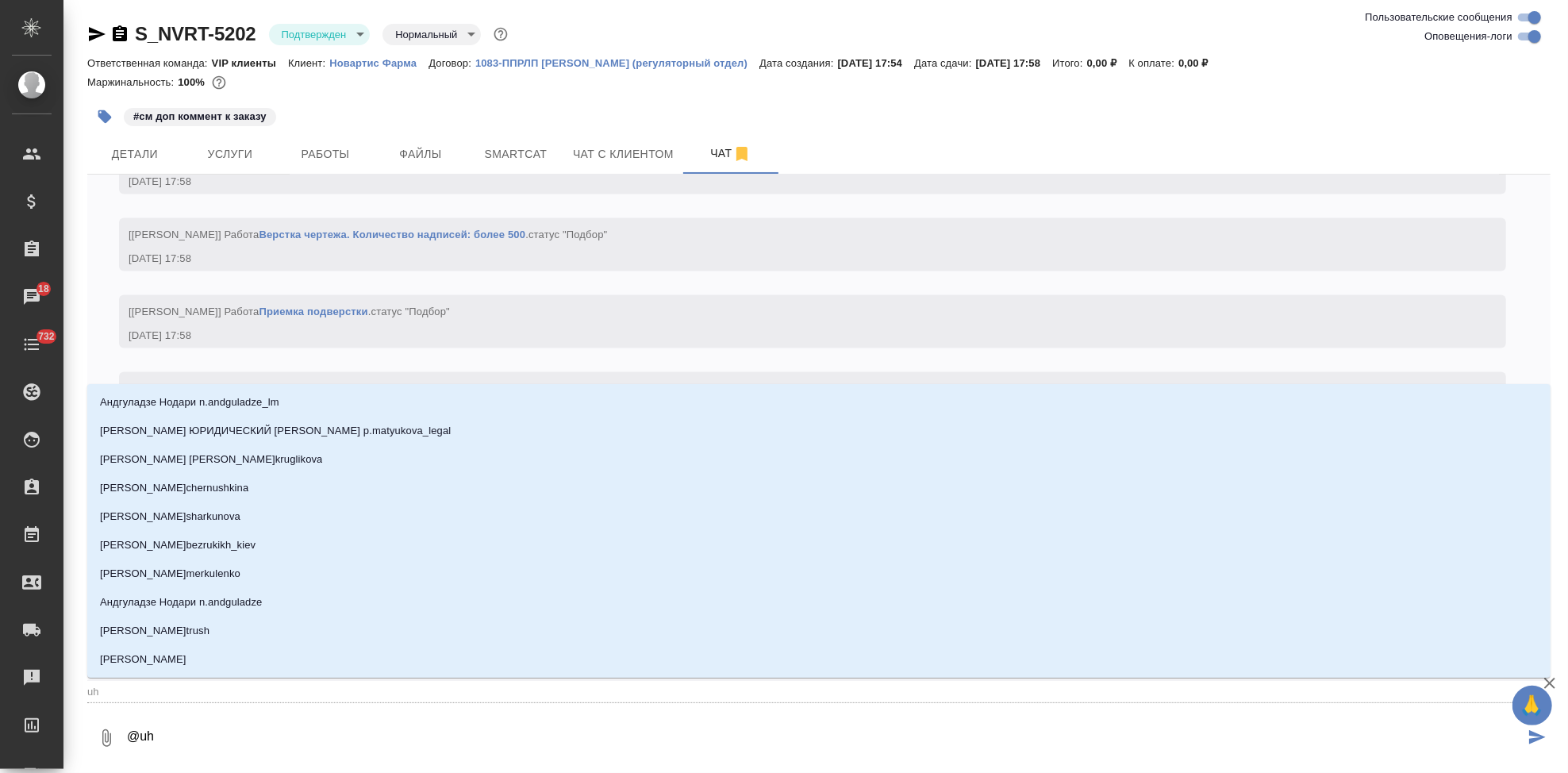
type input "uhf"
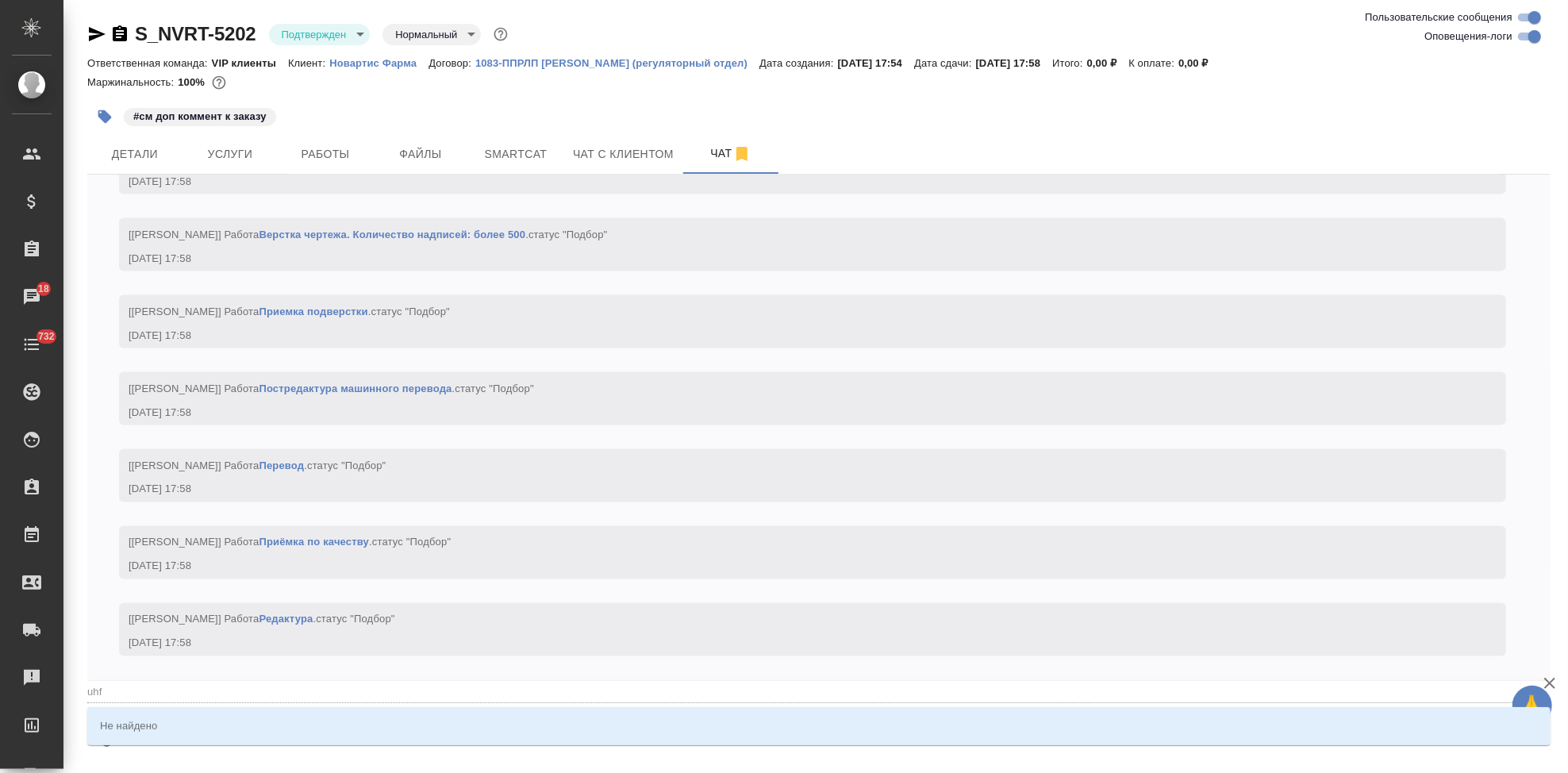
type textarea "@uh"
type input "uh"
type textarea "@u"
type input "u"
type textarea "@"
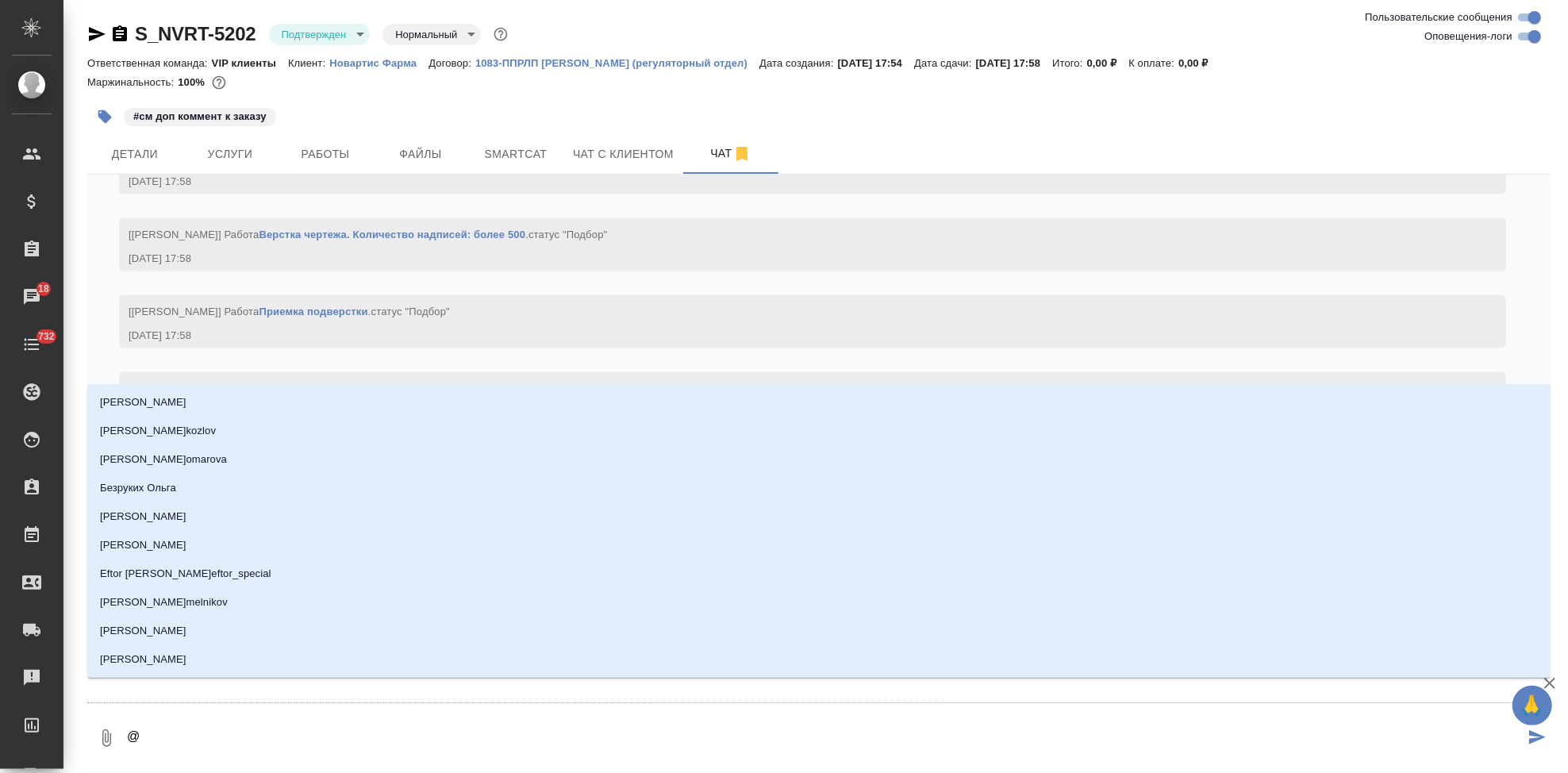
type textarea "@г"
type input "г"
type textarea "@гр"
type input "гр"
type textarea "@гра"
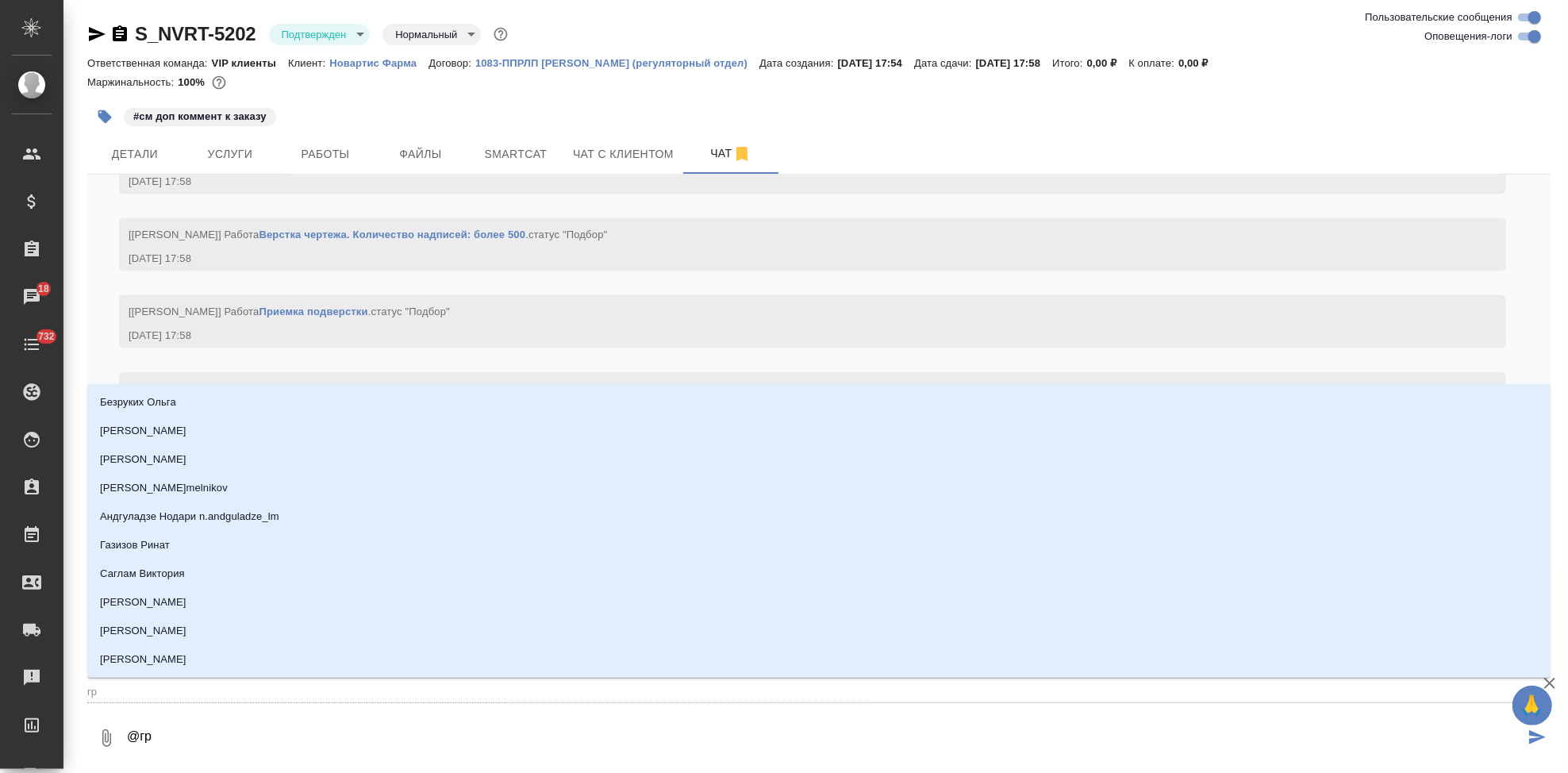
type input "гра"
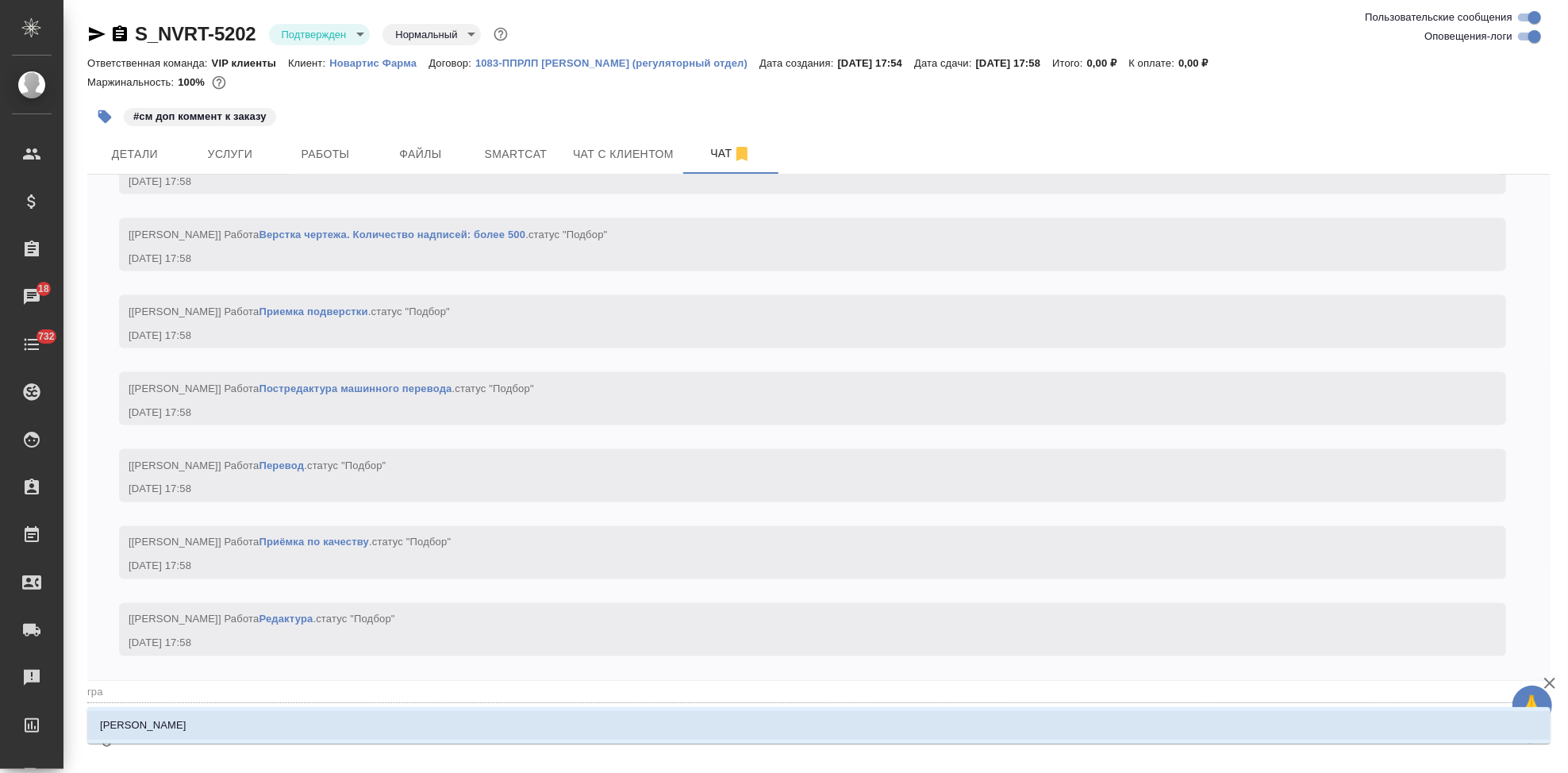
click at [156, 720] on p "[PERSON_NAME]" at bounding box center [143, 725] width 87 height 16
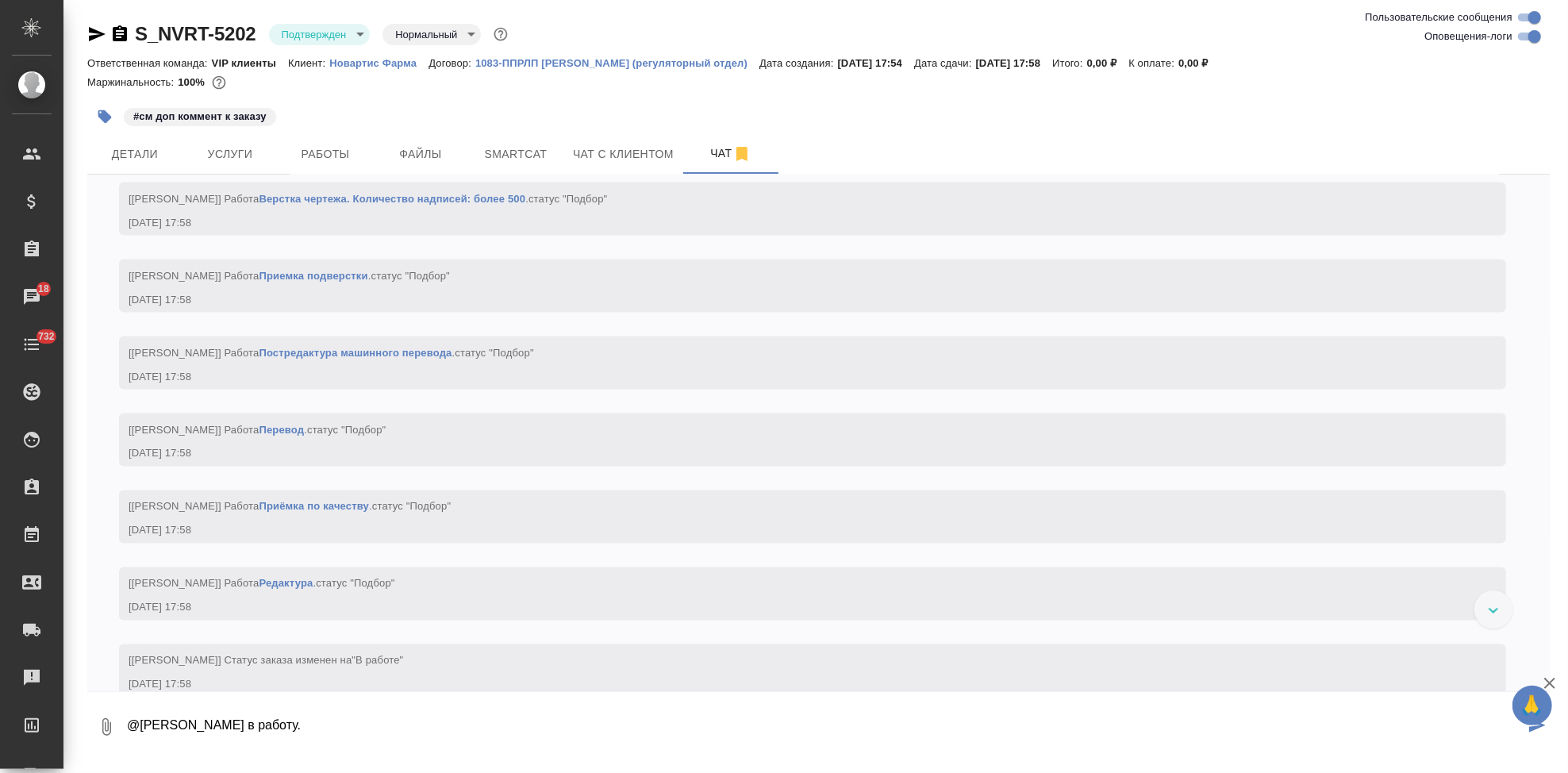
scroll to position [2136, 0]
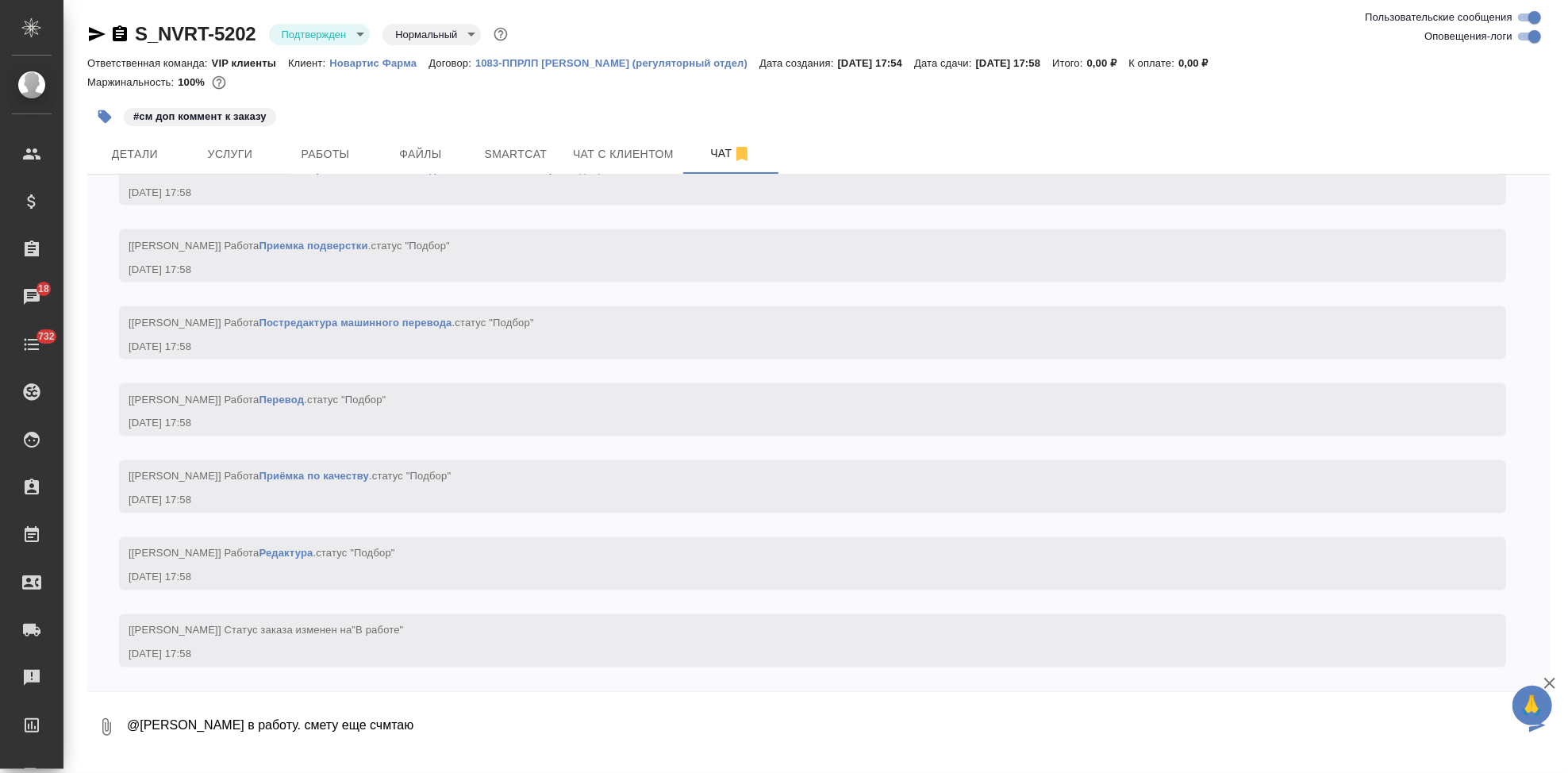
type textarea "@Грабко Мария в работу. смету еще счмтаю"
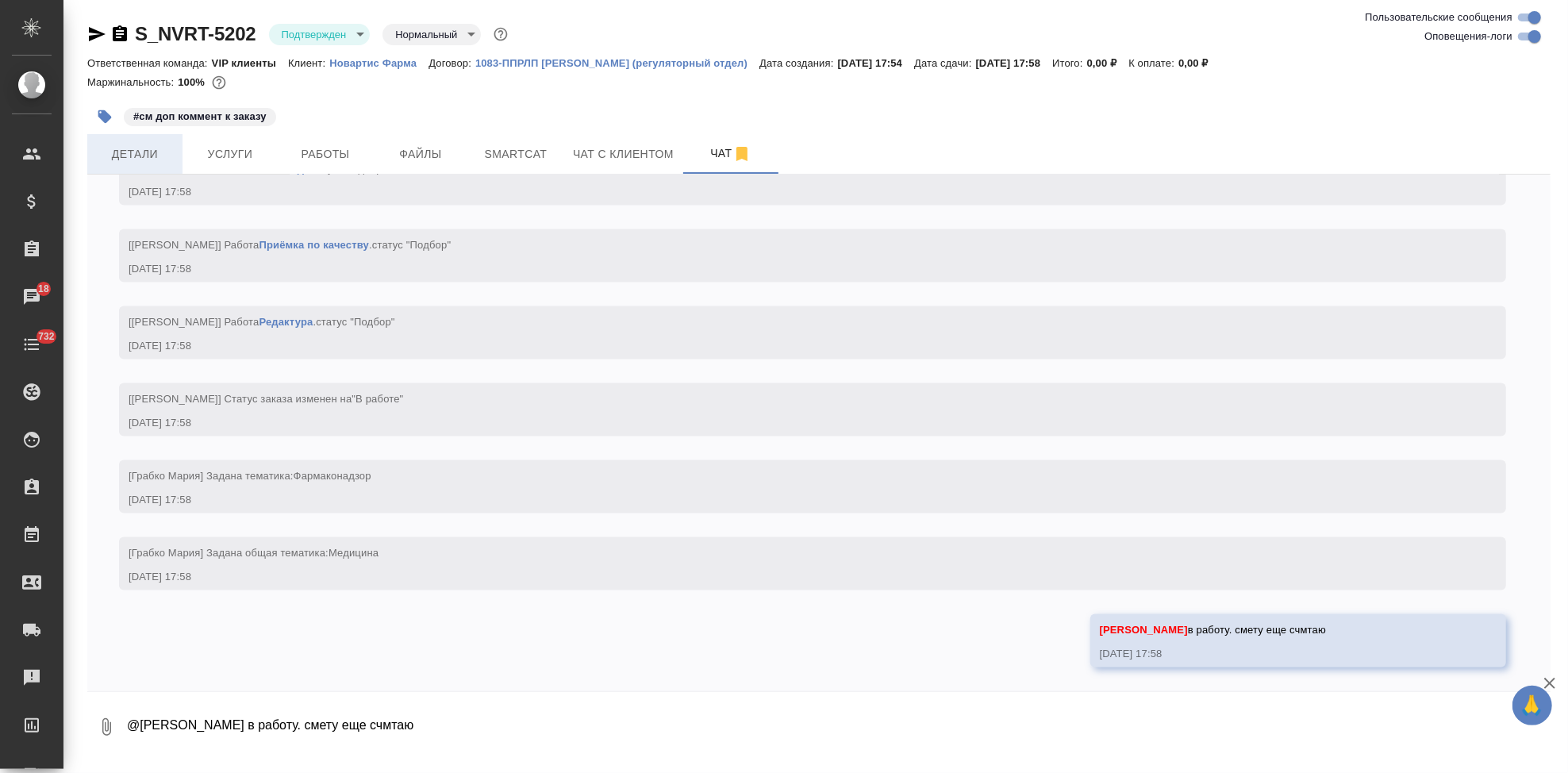
scroll to position [2367, 0]
click at [122, 159] on span "Детали" at bounding box center [134, 154] width 76 height 20
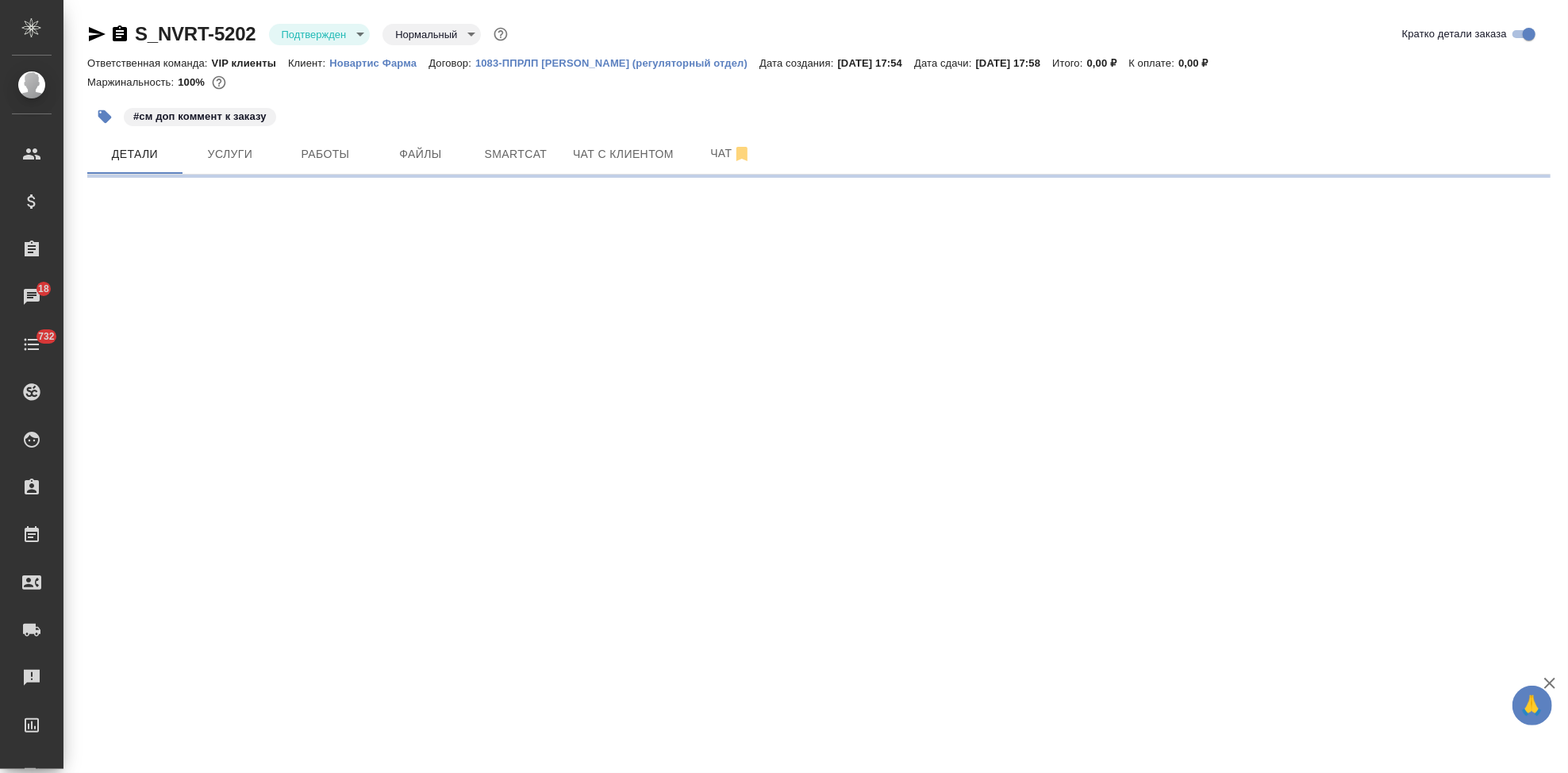
select select "RU"
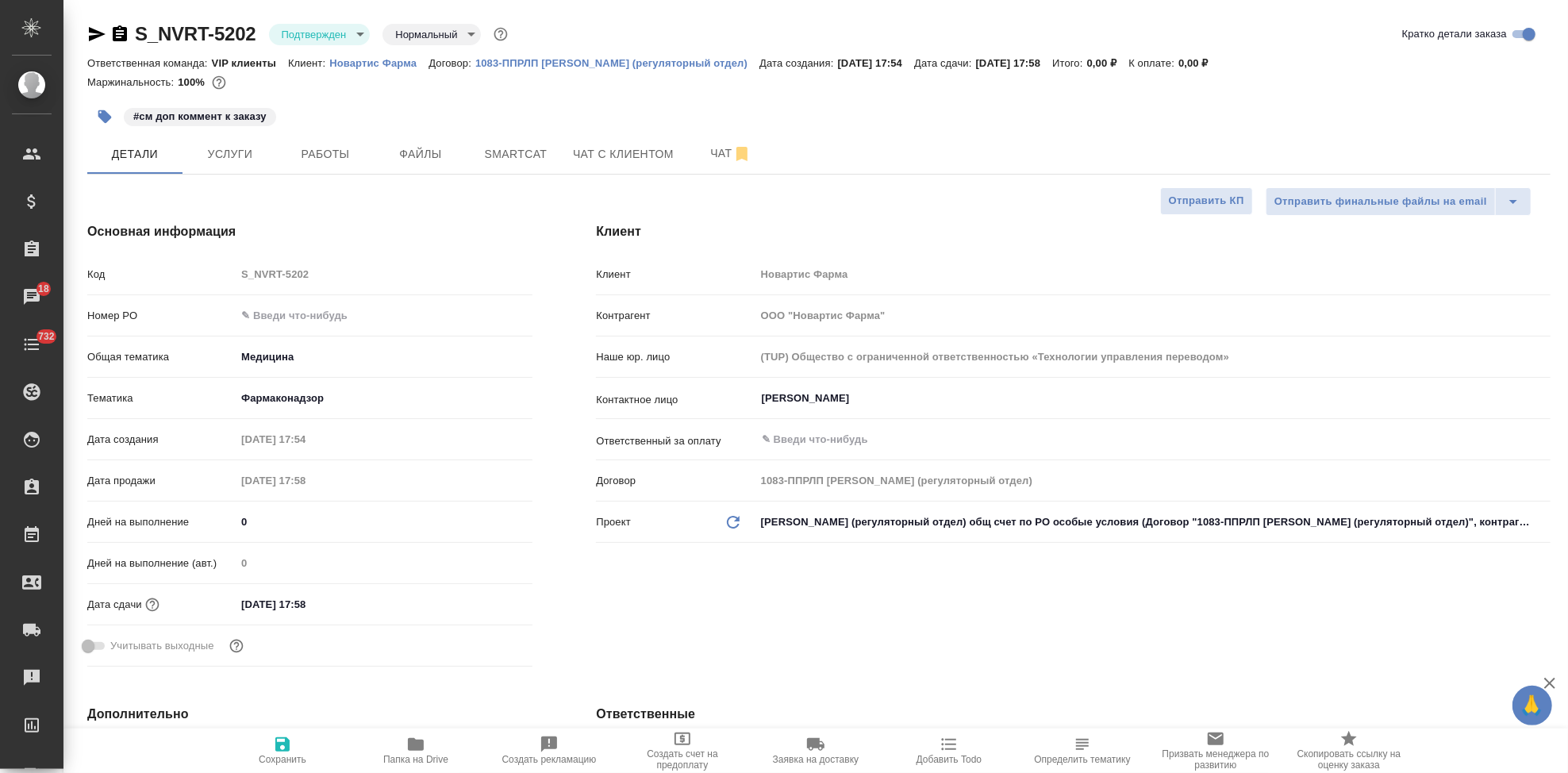
type textarea "x"
click at [261, 160] on span "Услуги" at bounding box center [229, 154] width 76 height 20
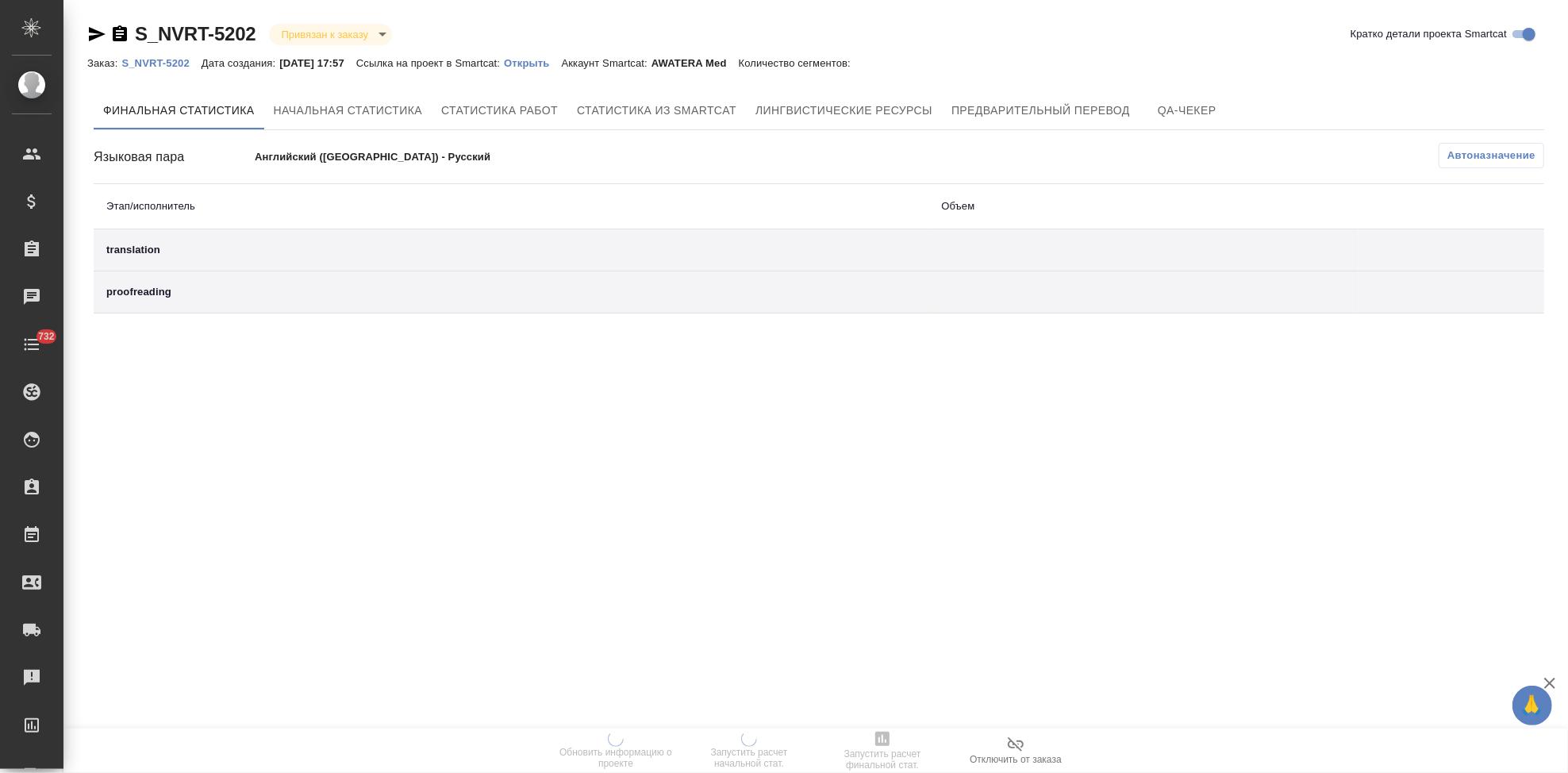
click at [545, 70] on div "Заказ: S_NVRT-5202 Дата создания: [DATE] 17:57 Ссылка на проект в Smartcat: Отк…" at bounding box center [476, 62] width 779 height 19
click at [549, 62] on p "Открыть" at bounding box center [532, 63] width 57 height 12
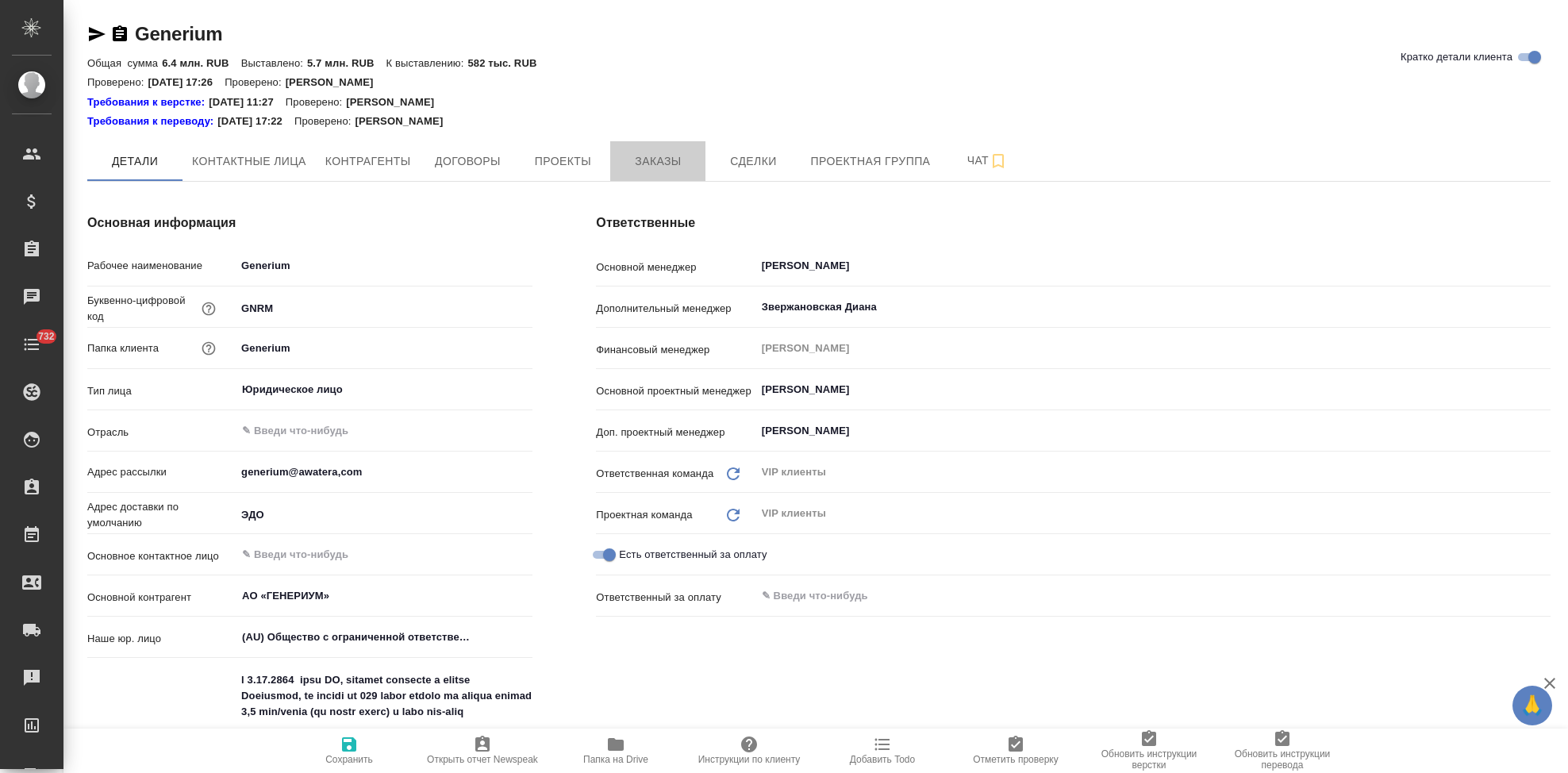
click at [673, 162] on span "Заказы" at bounding box center [658, 161] width 76 height 20
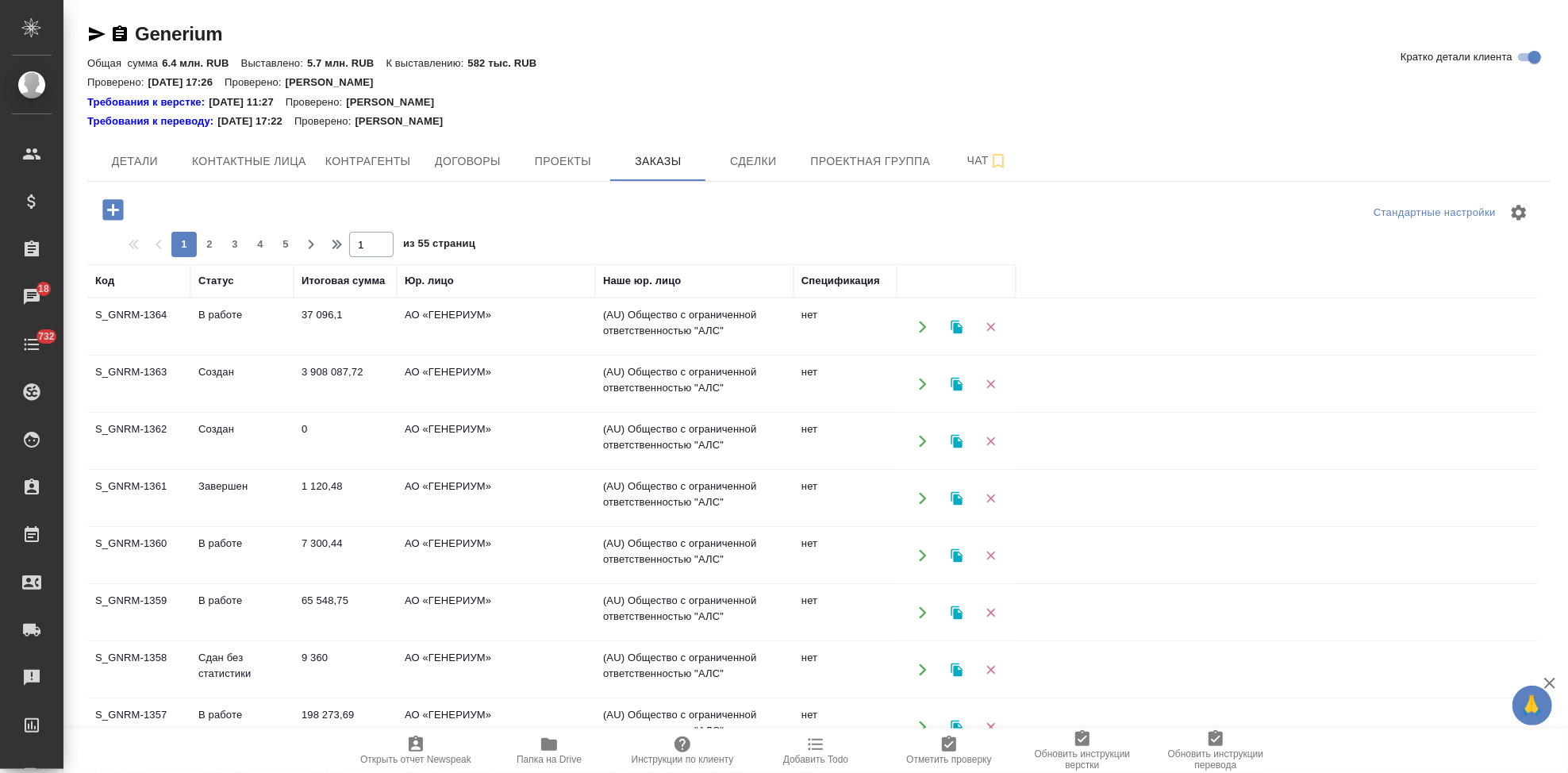
click at [224, 439] on td "Создан" at bounding box center [242, 441] width 103 height 55
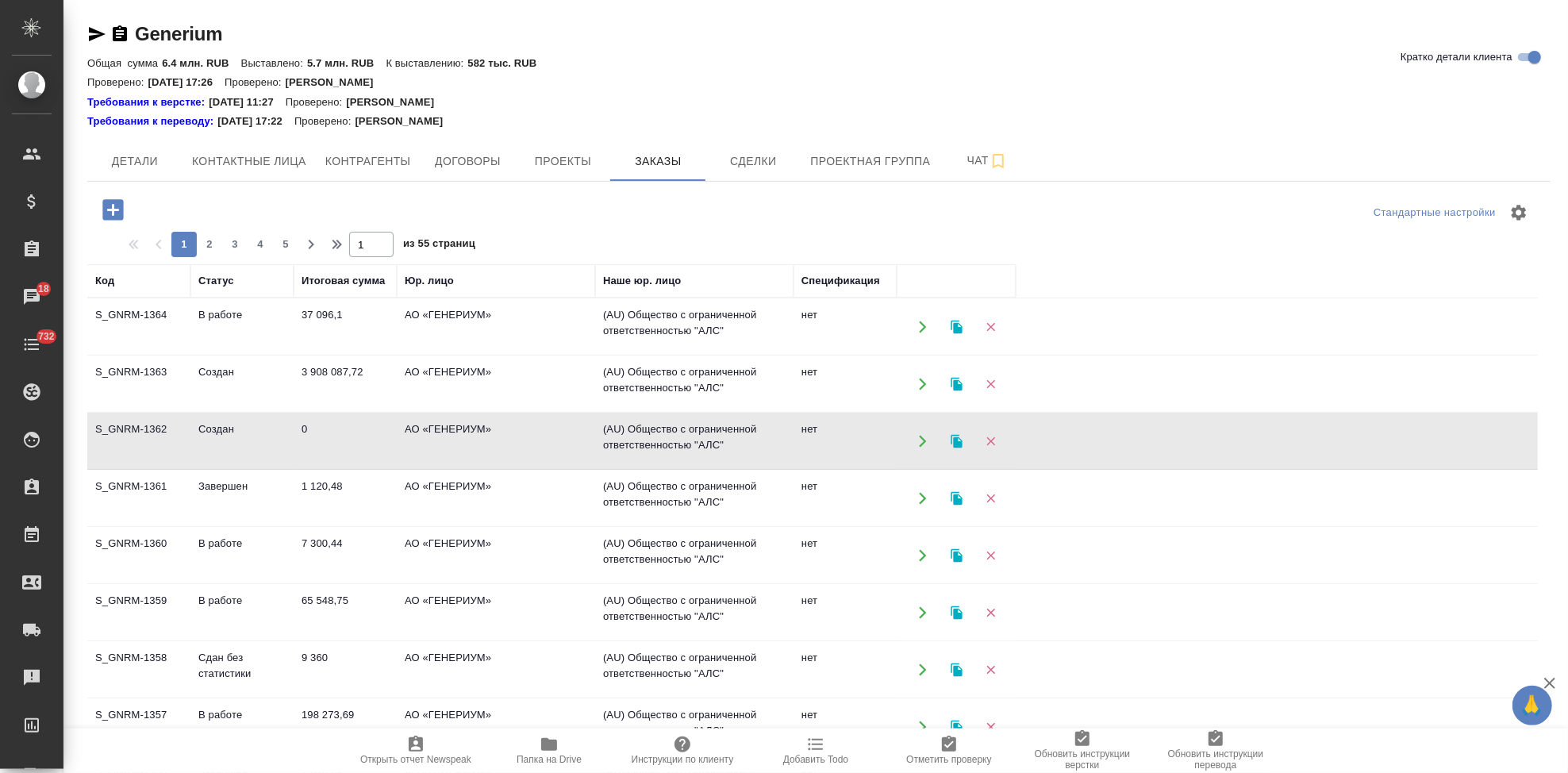
click at [365, 377] on td "3 908 087,72" at bounding box center [345, 384] width 103 height 55
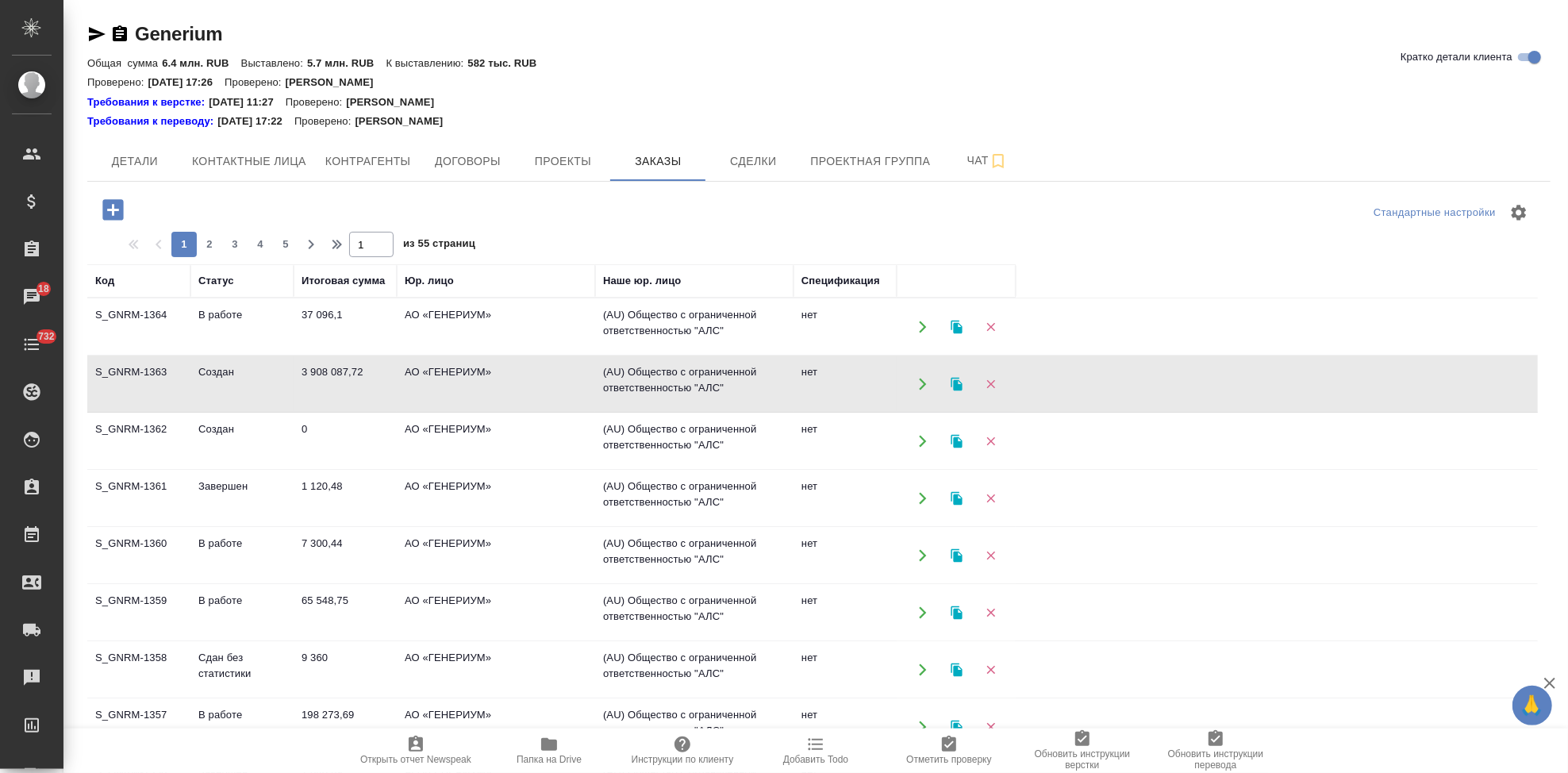
click at [365, 377] on td "3 908 087,72" at bounding box center [345, 384] width 103 height 55
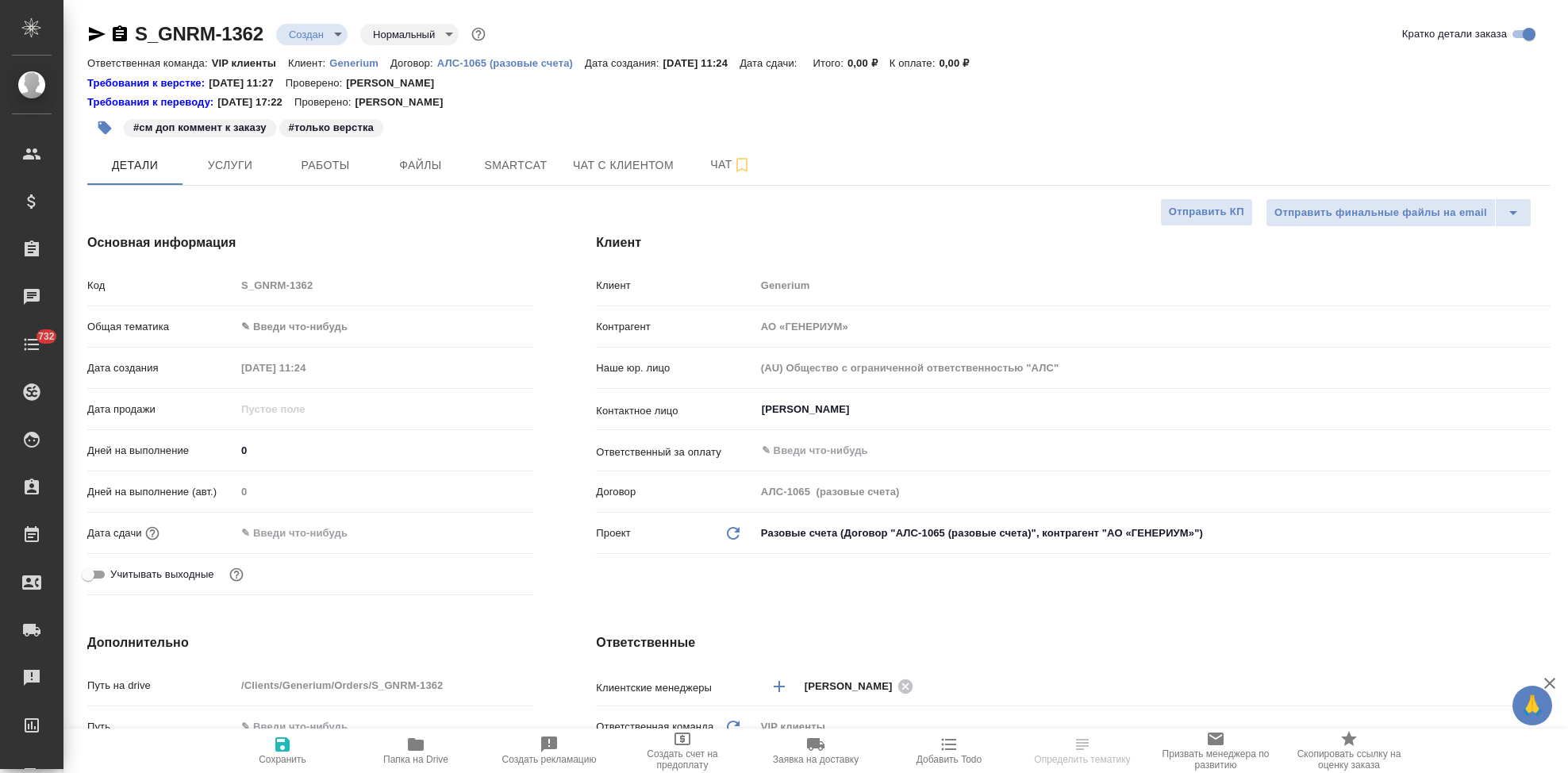
select select "RU"
click at [224, 153] on button "Услуги" at bounding box center [230, 165] width 95 height 39
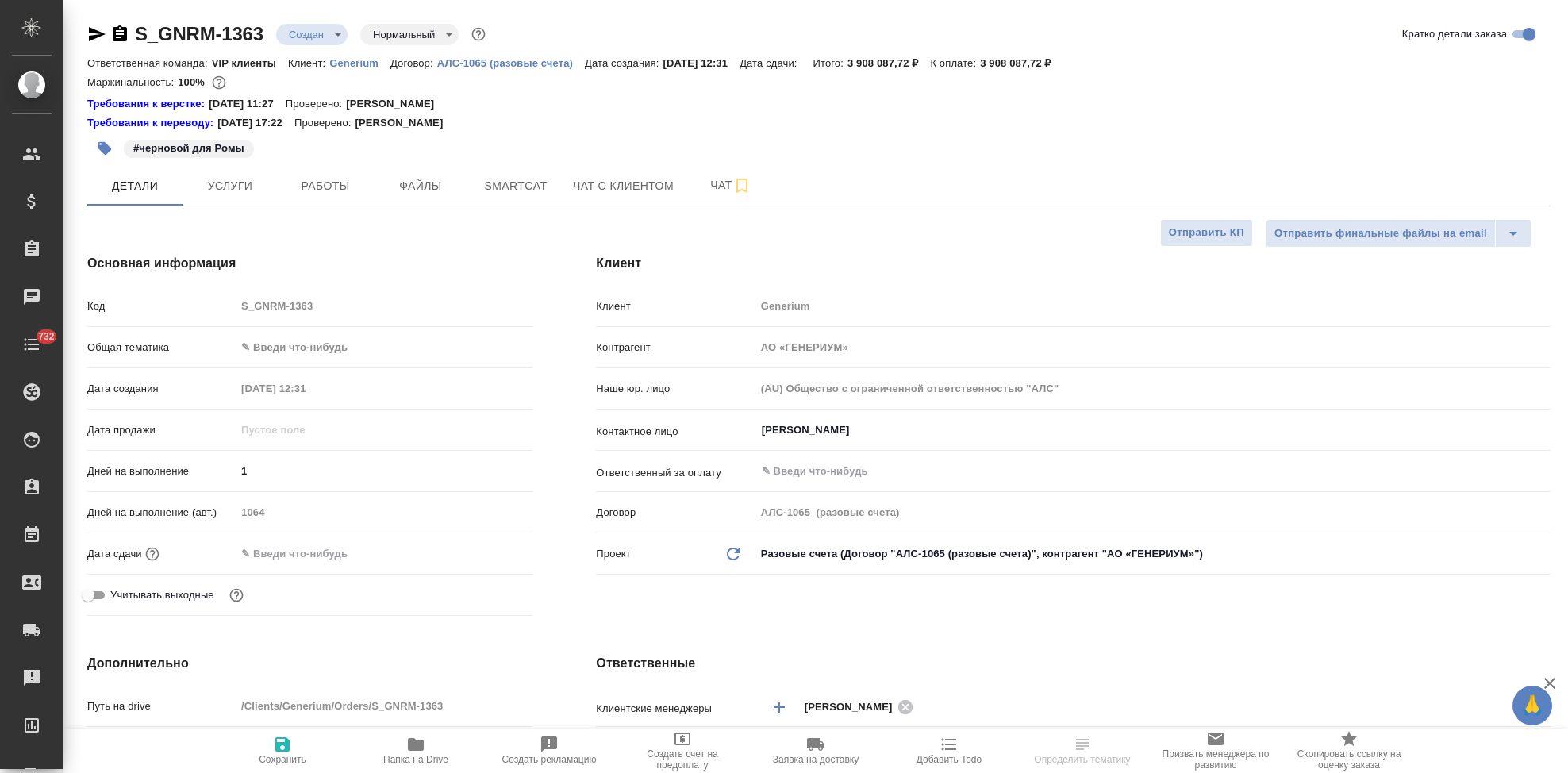
select select "RU"
click at [241, 184] on span "Услуги" at bounding box center [229, 186] width 76 height 20
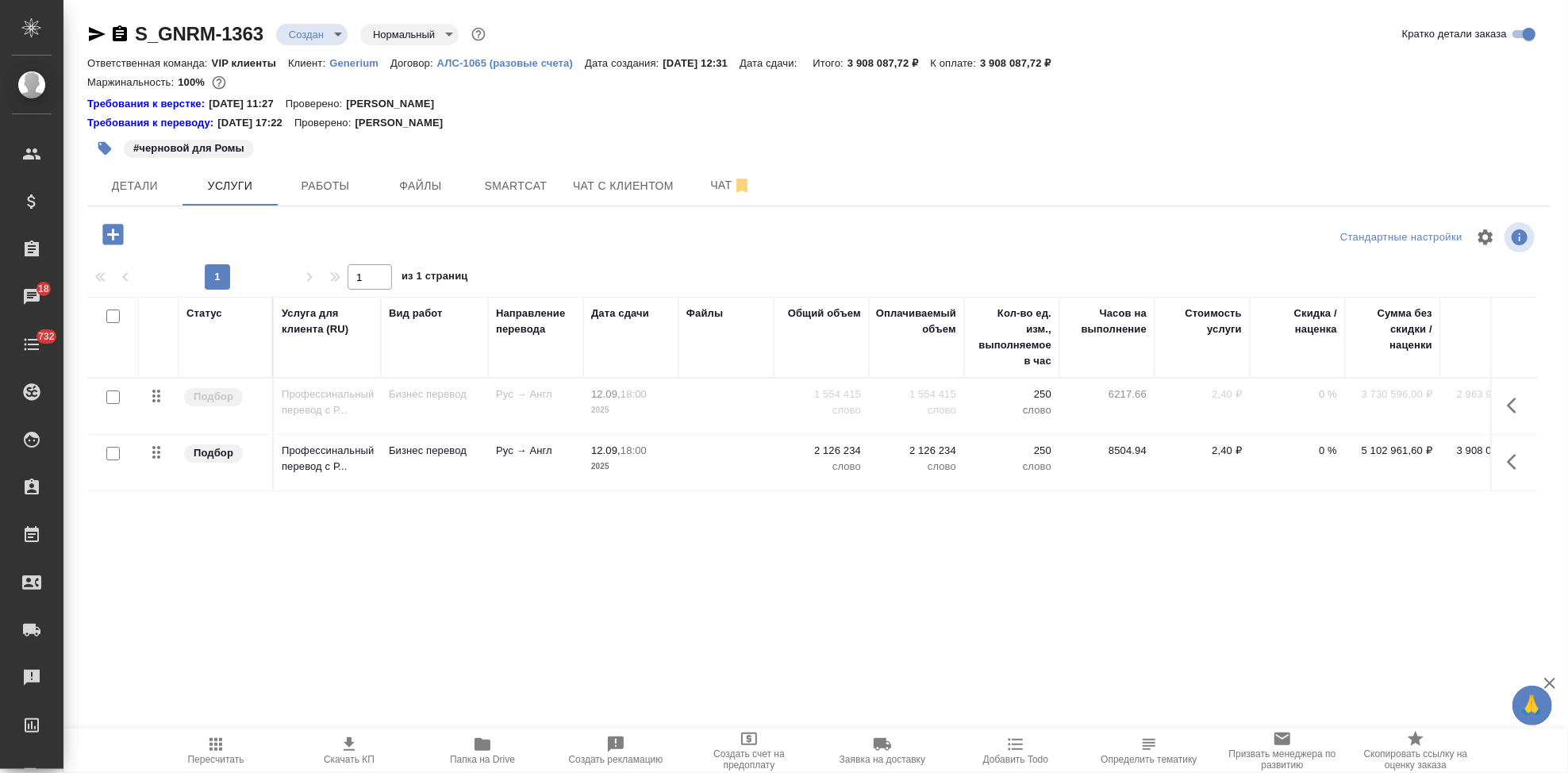
click at [1510, 402] on icon "button" at bounding box center [1516, 405] width 19 height 19
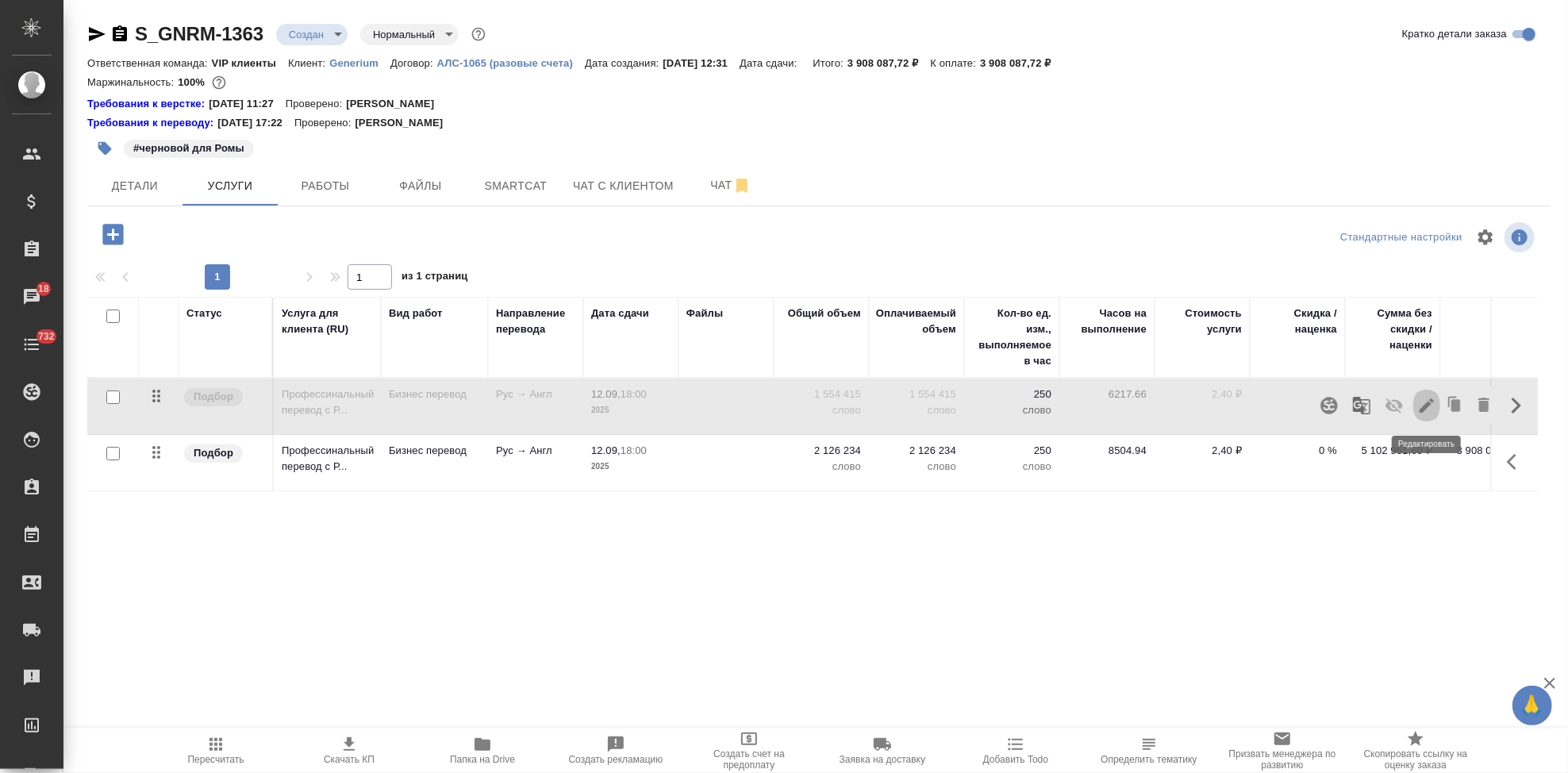
click at [1426, 419] on button "button" at bounding box center [1426, 405] width 27 height 39
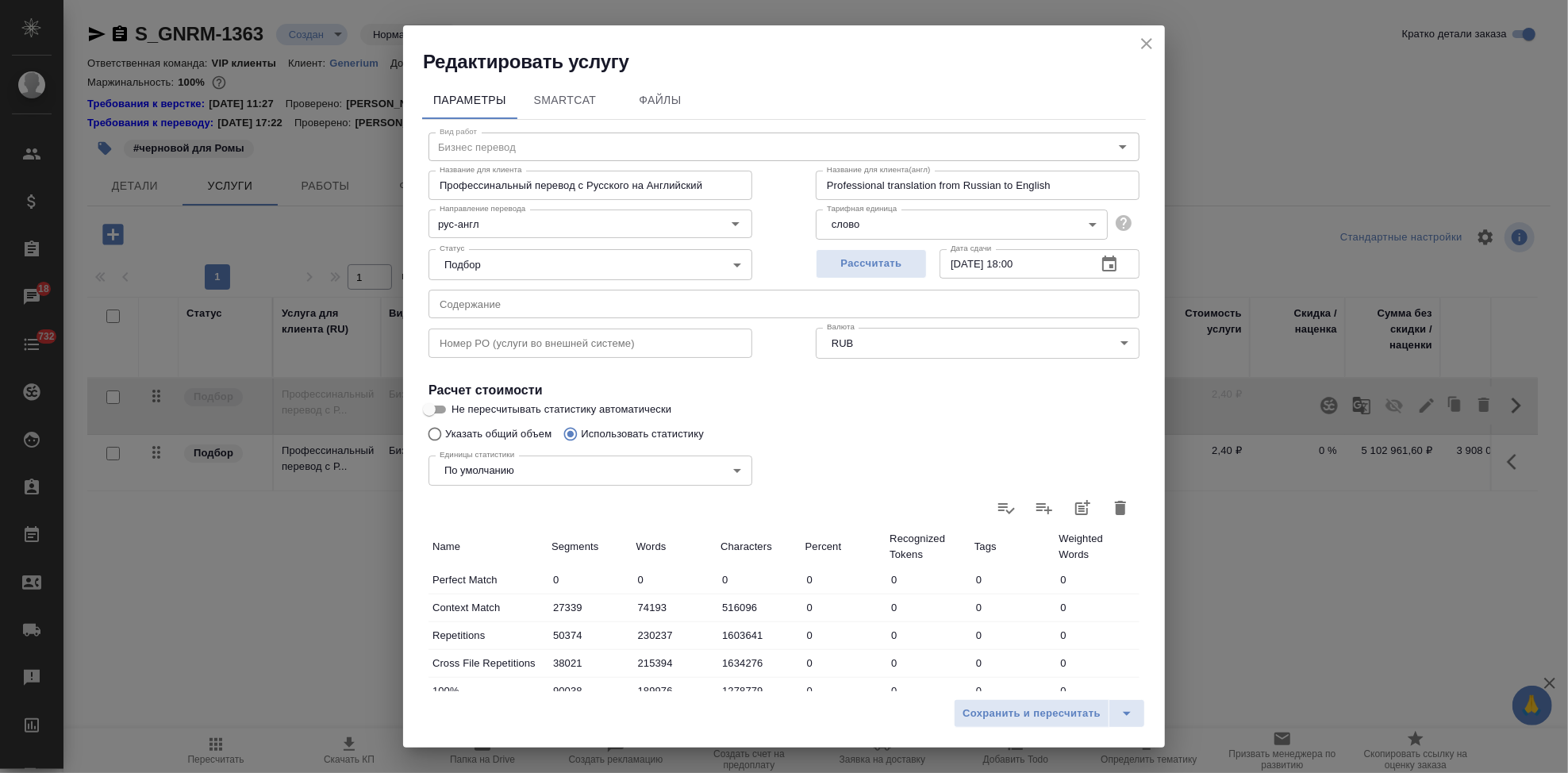
scroll to position [308, 0]
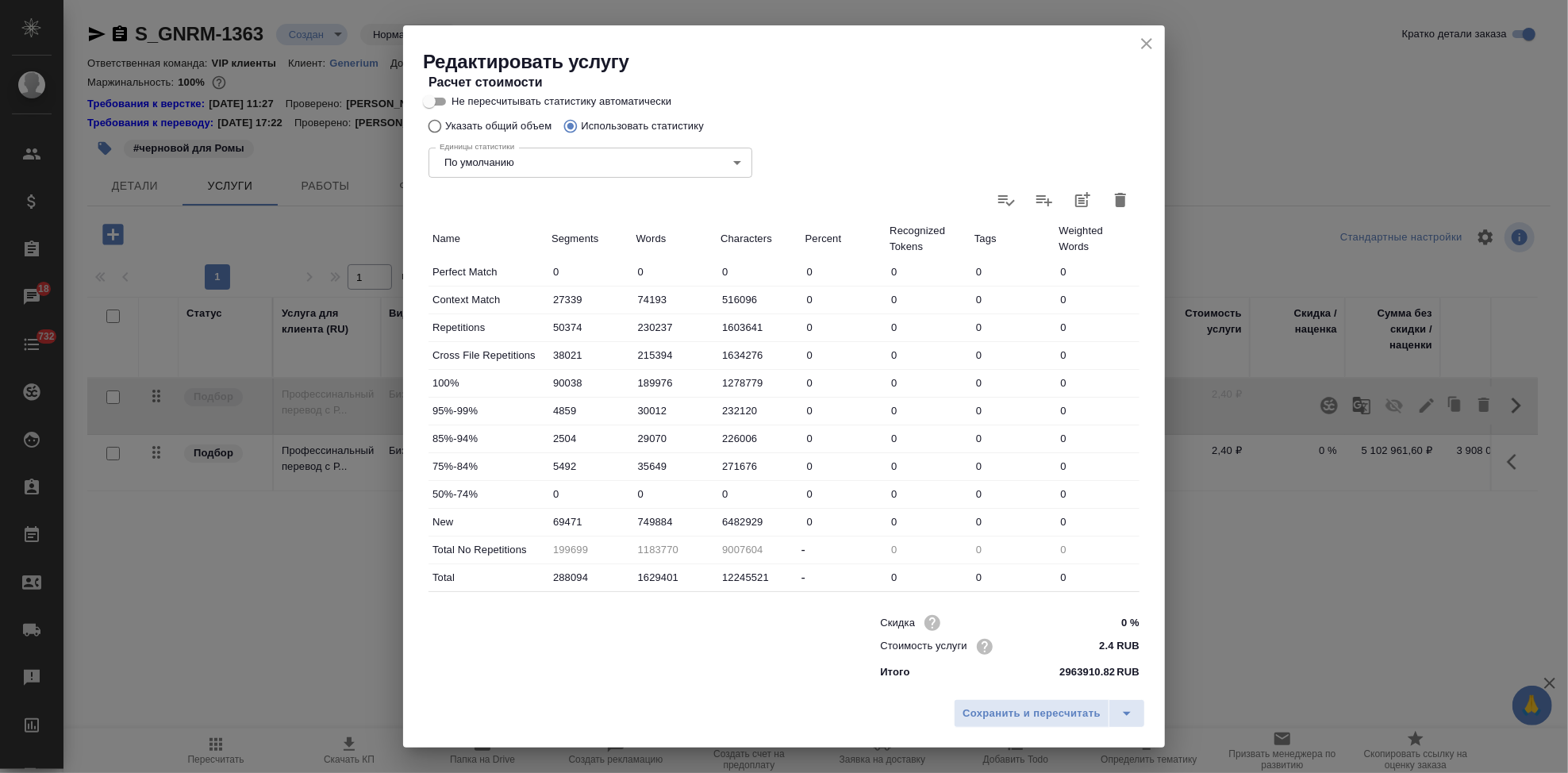
click at [1152, 41] on icon "close" at bounding box center [1146, 43] width 19 height 19
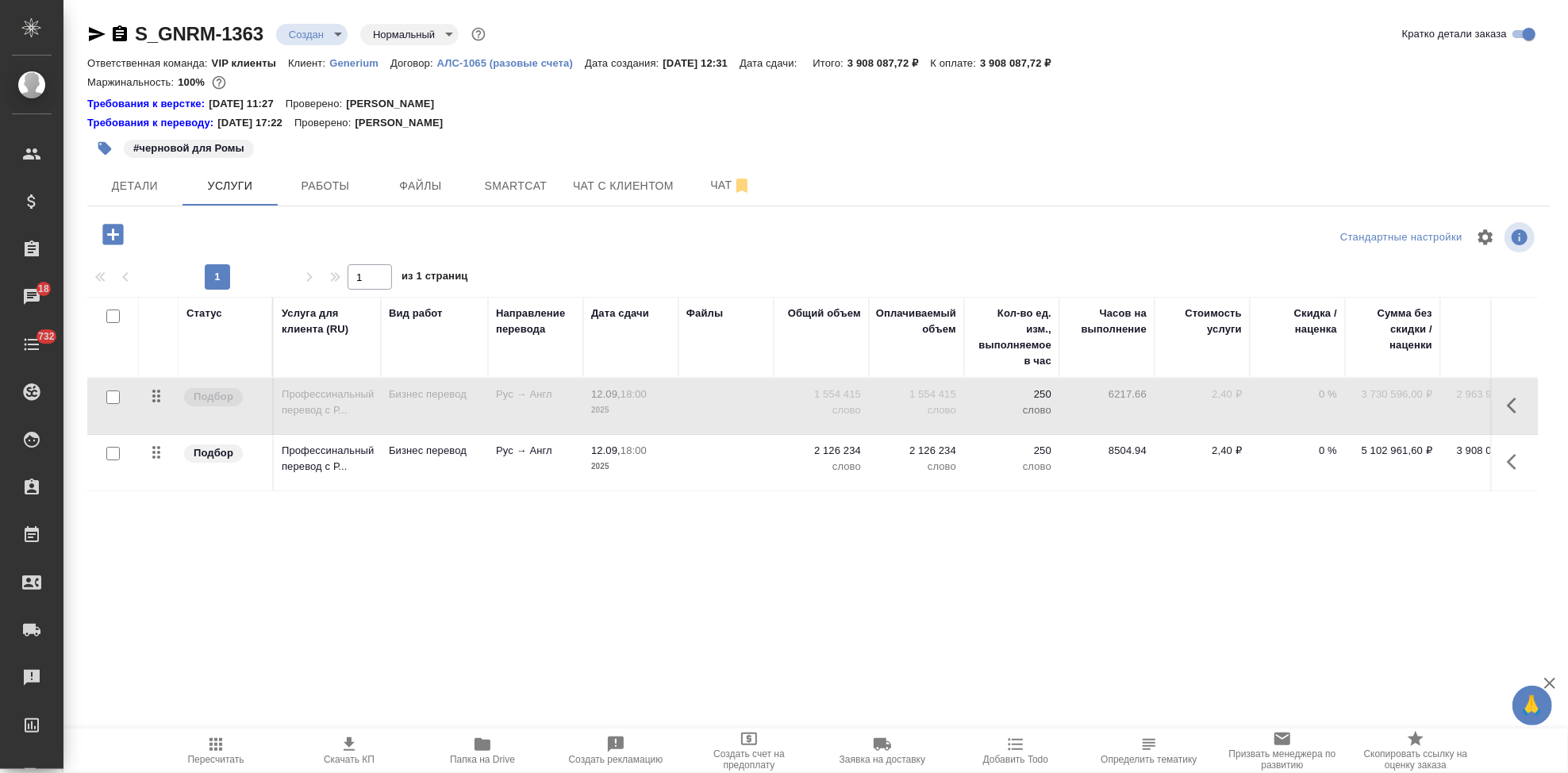
click at [1510, 461] on icon "button" at bounding box center [1512, 462] width 10 height 16
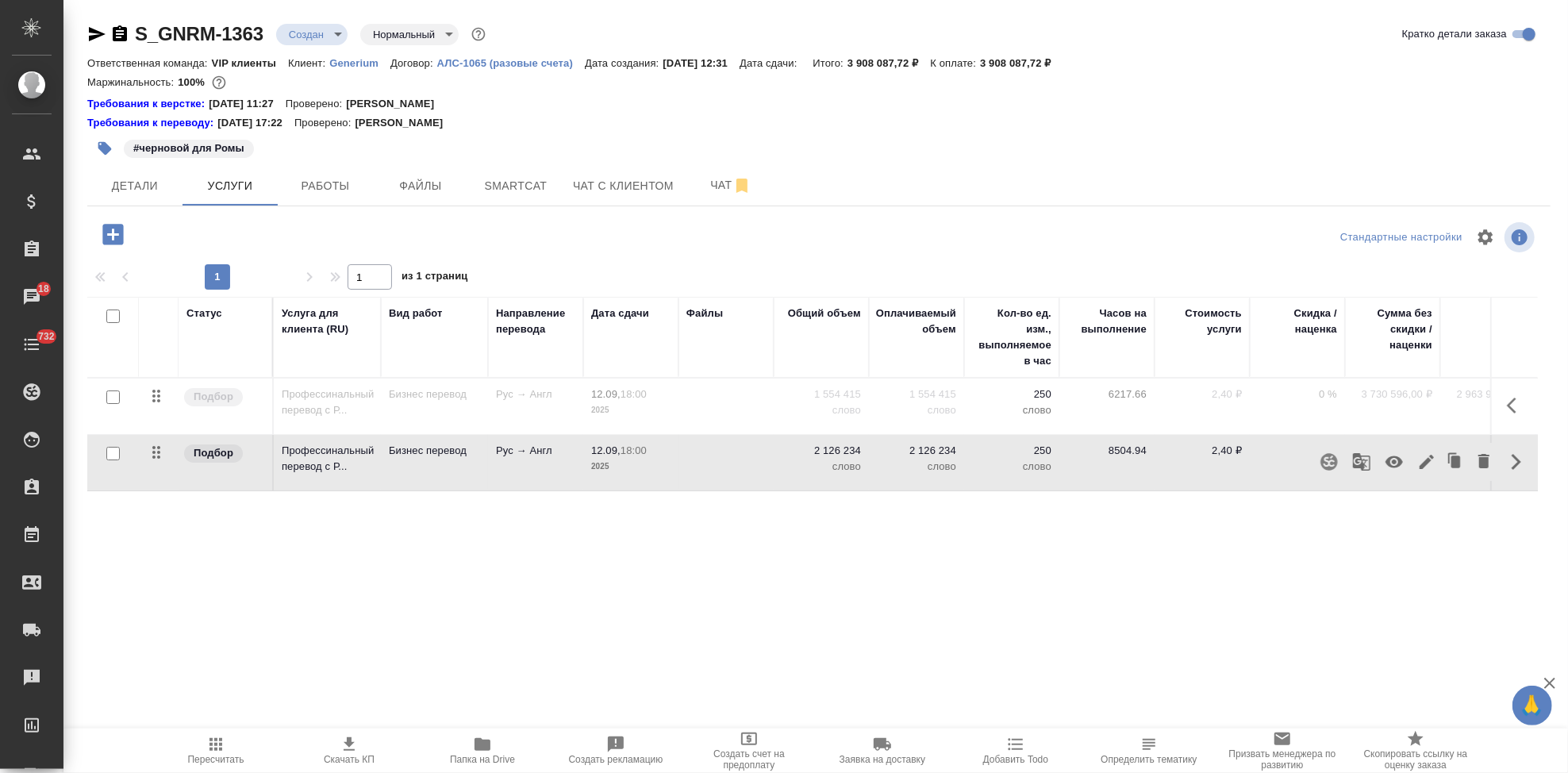
click at [1419, 462] on icon "button" at bounding box center [1426, 461] width 19 height 19
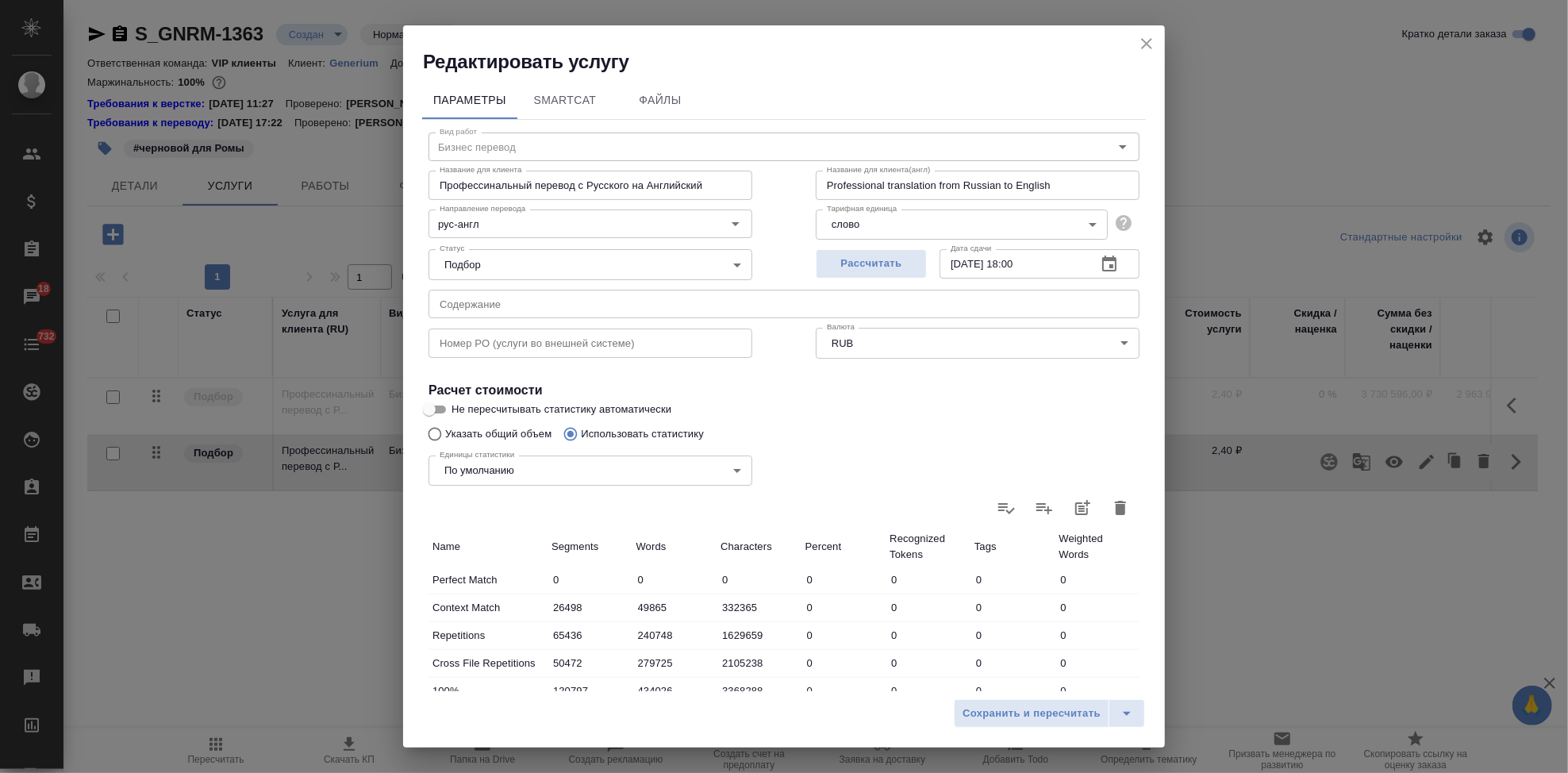
type input "Бизнес перевод"
type input "рус-англ"
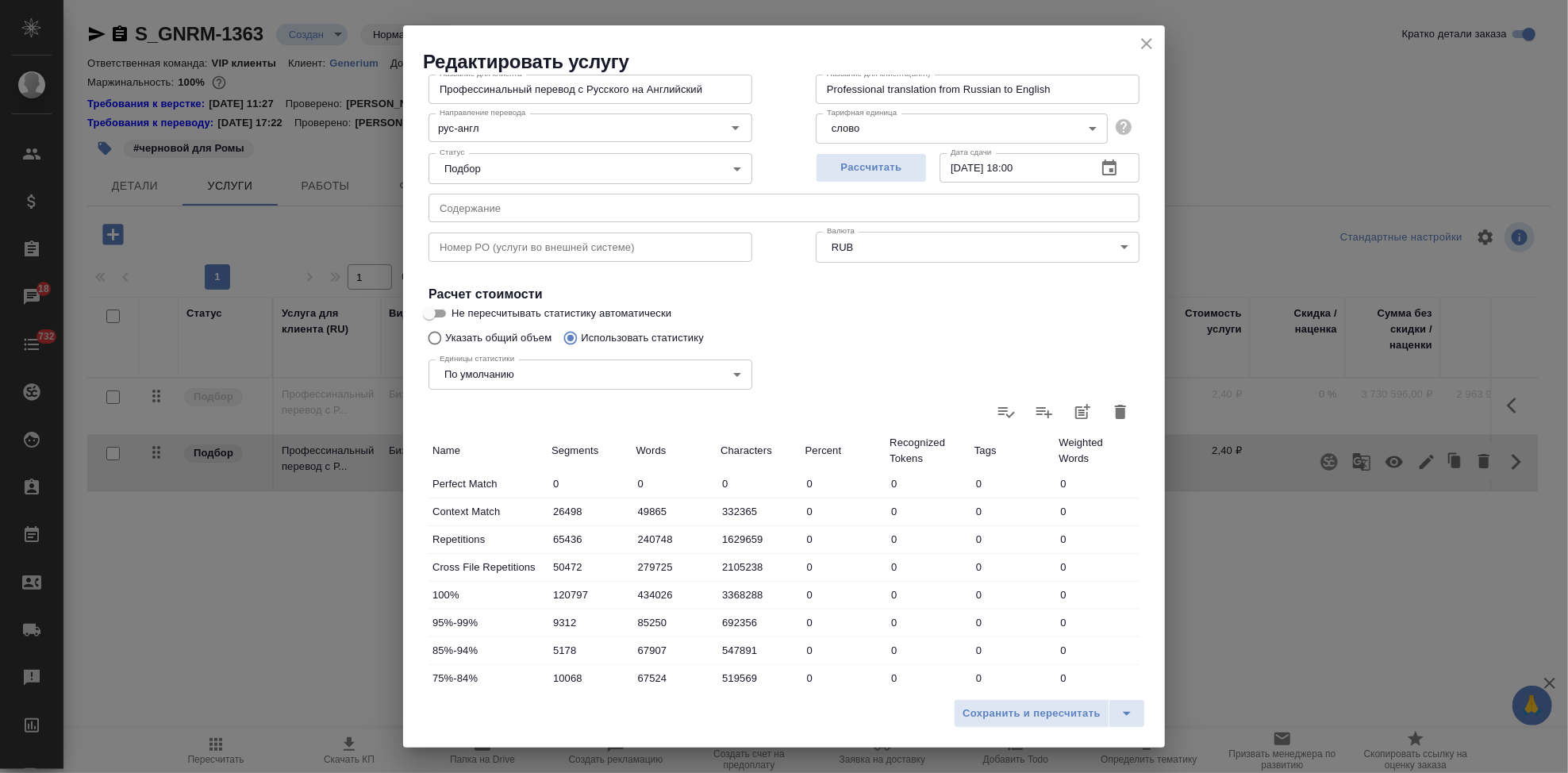
scroll to position [0, 0]
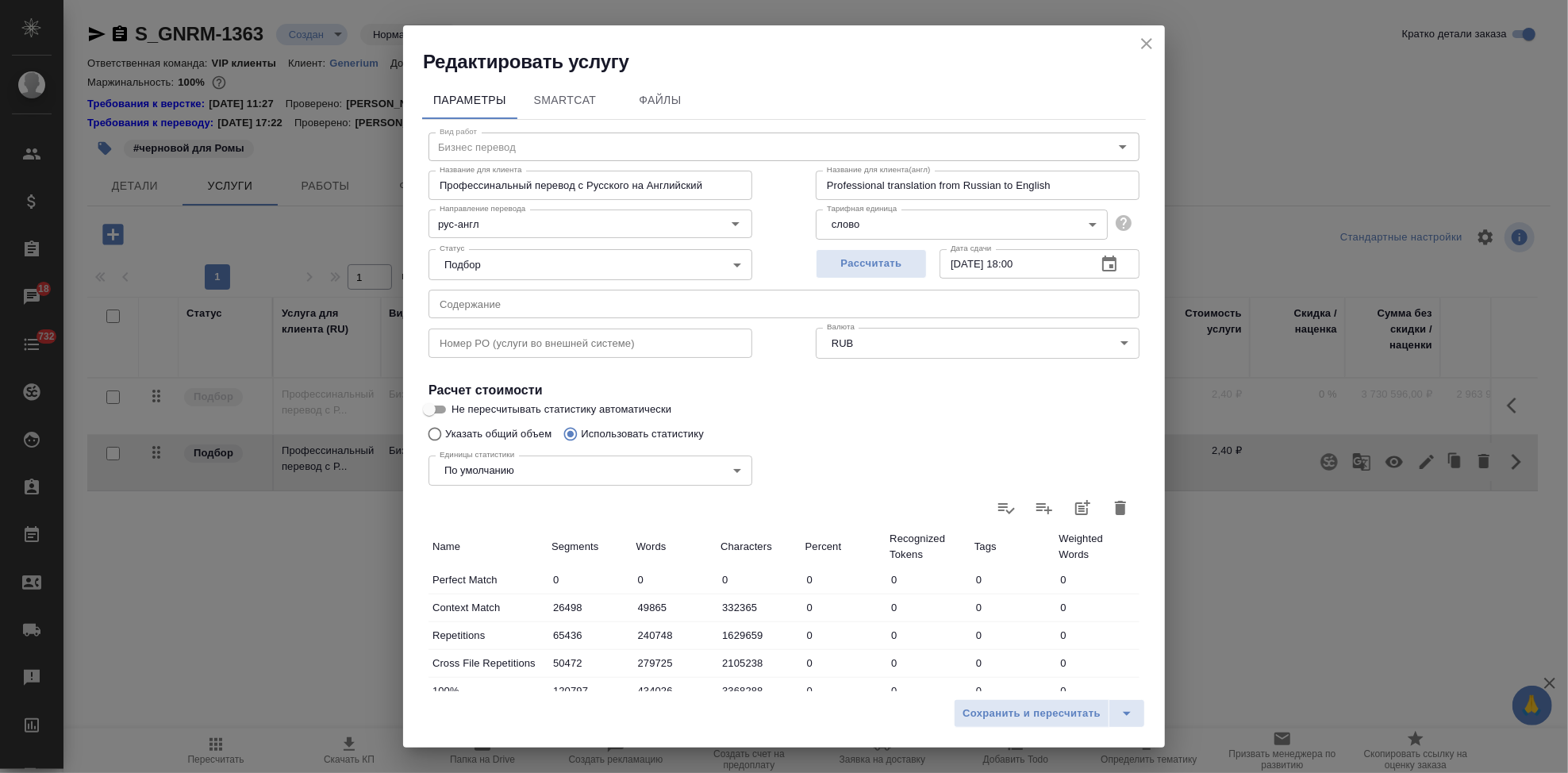
click at [1147, 41] on icon "close" at bounding box center [1146, 43] width 11 height 11
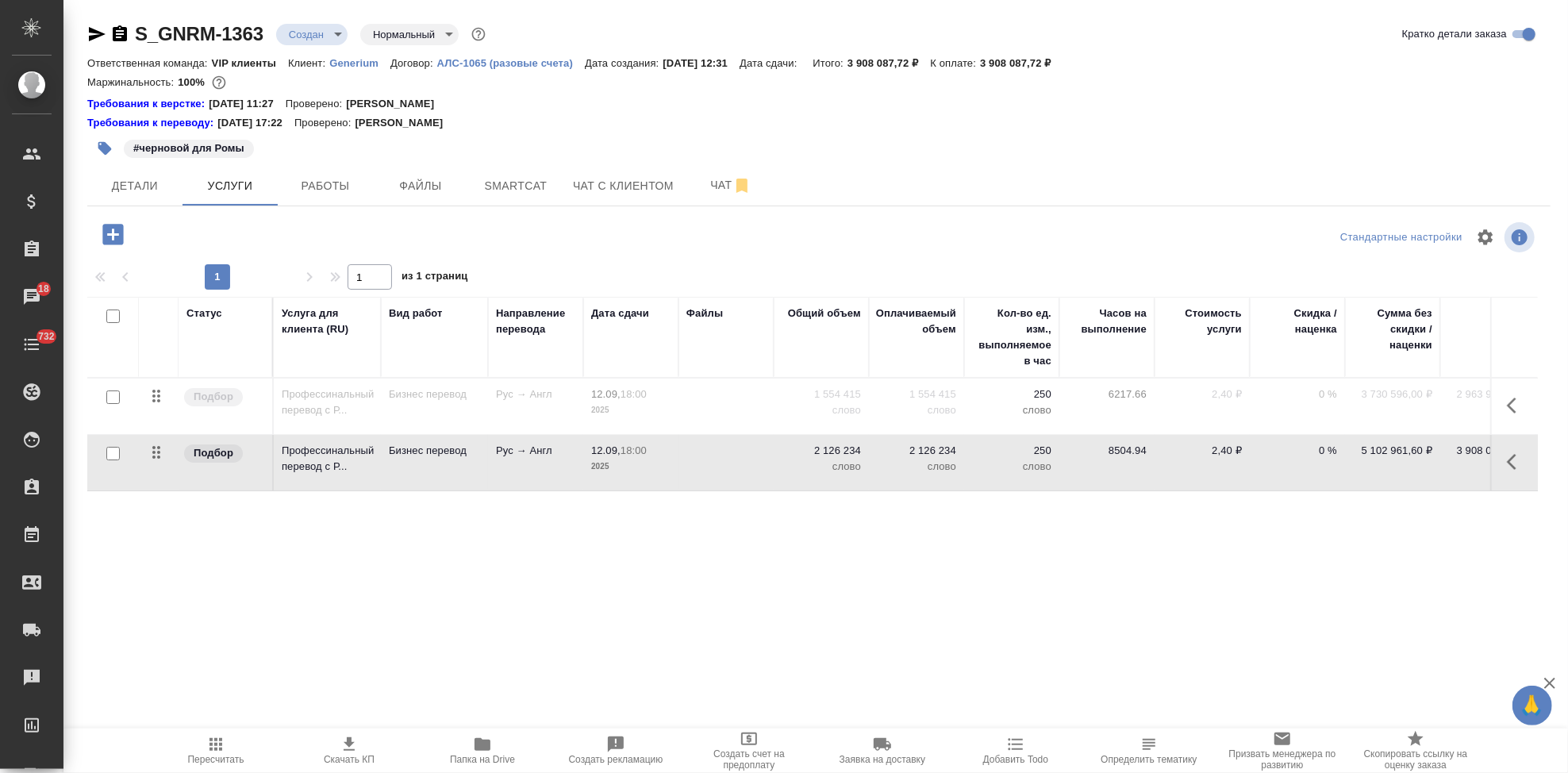
click at [112, 454] on input "checkbox" at bounding box center [114, 453] width 14 height 14
checkbox input "true"
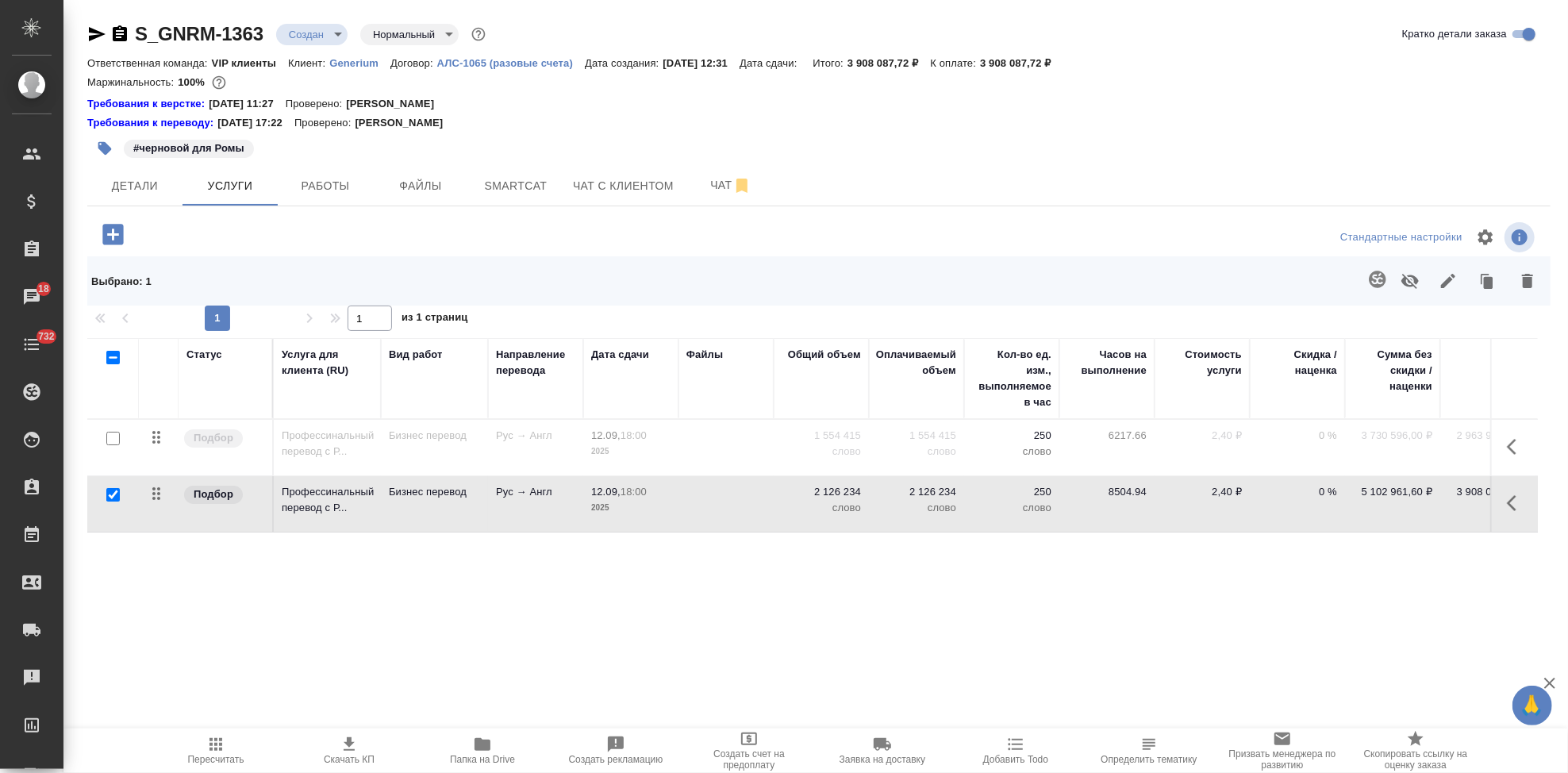
click at [1405, 283] on icon "button" at bounding box center [1410, 280] width 18 height 15
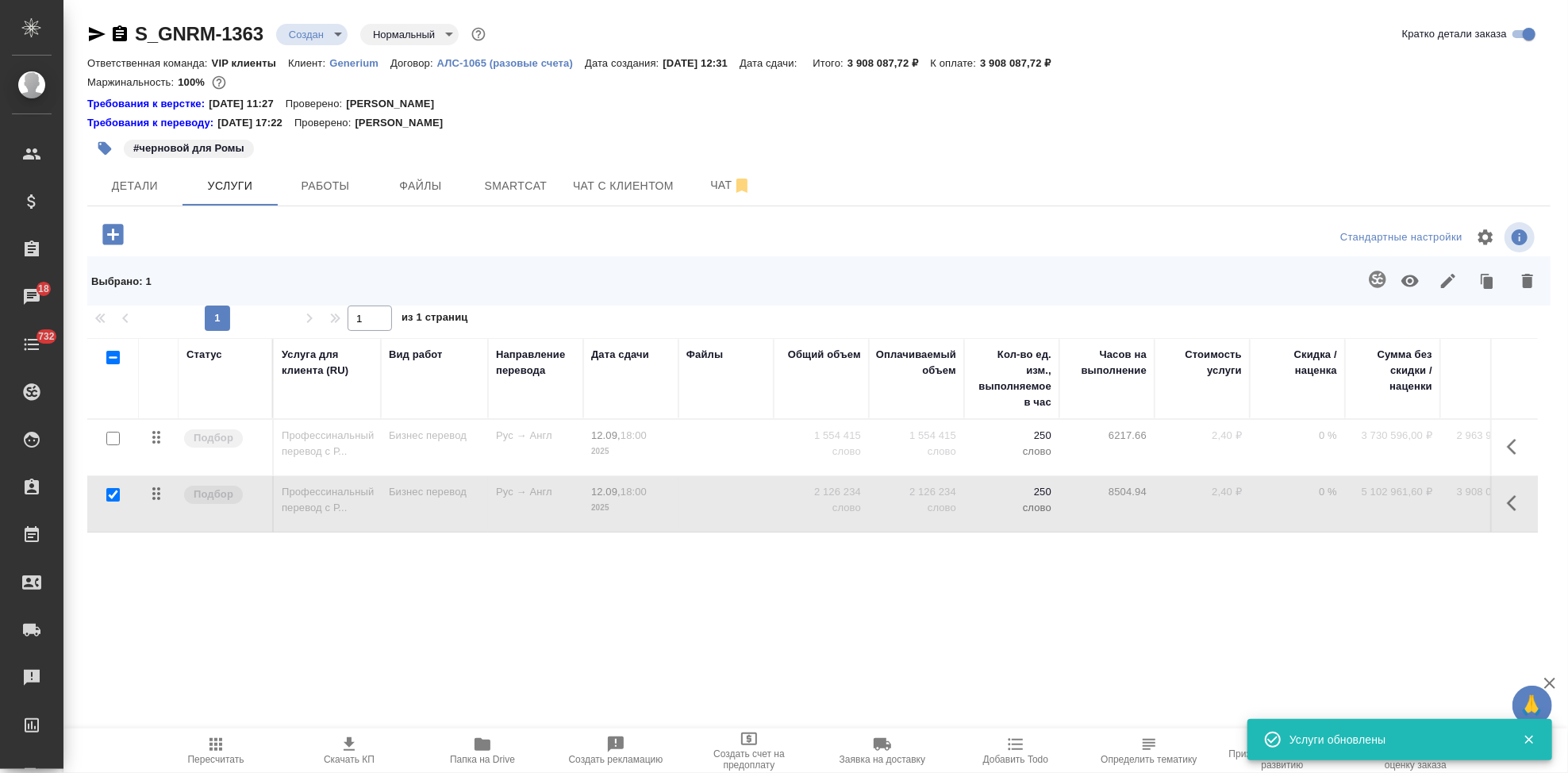
click at [114, 436] on input "checkbox" at bounding box center [114, 438] width 14 height 14
checkbox input "true"
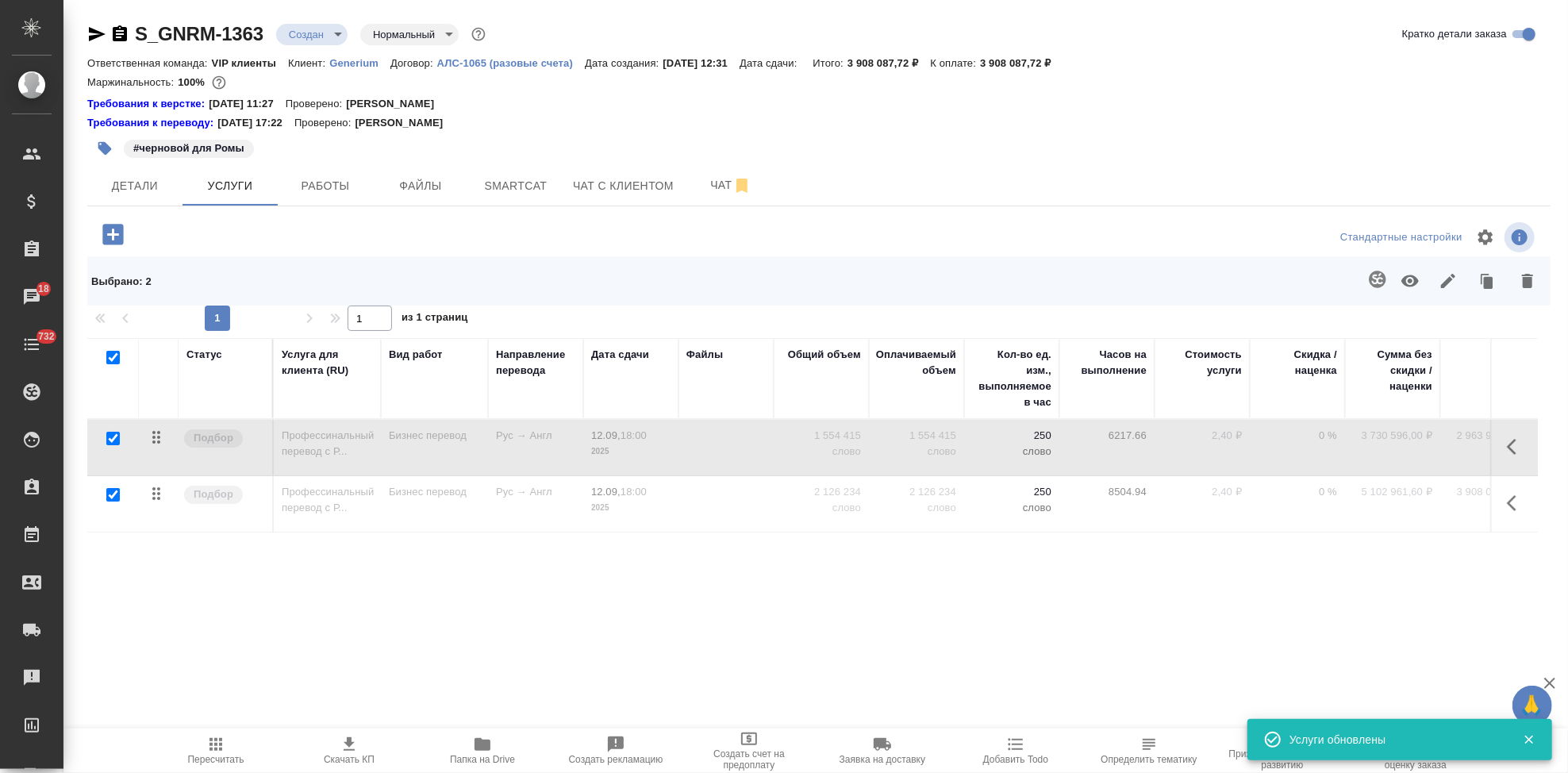
click at [1531, 280] on icon "button" at bounding box center [1527, 280] width 11 height 14
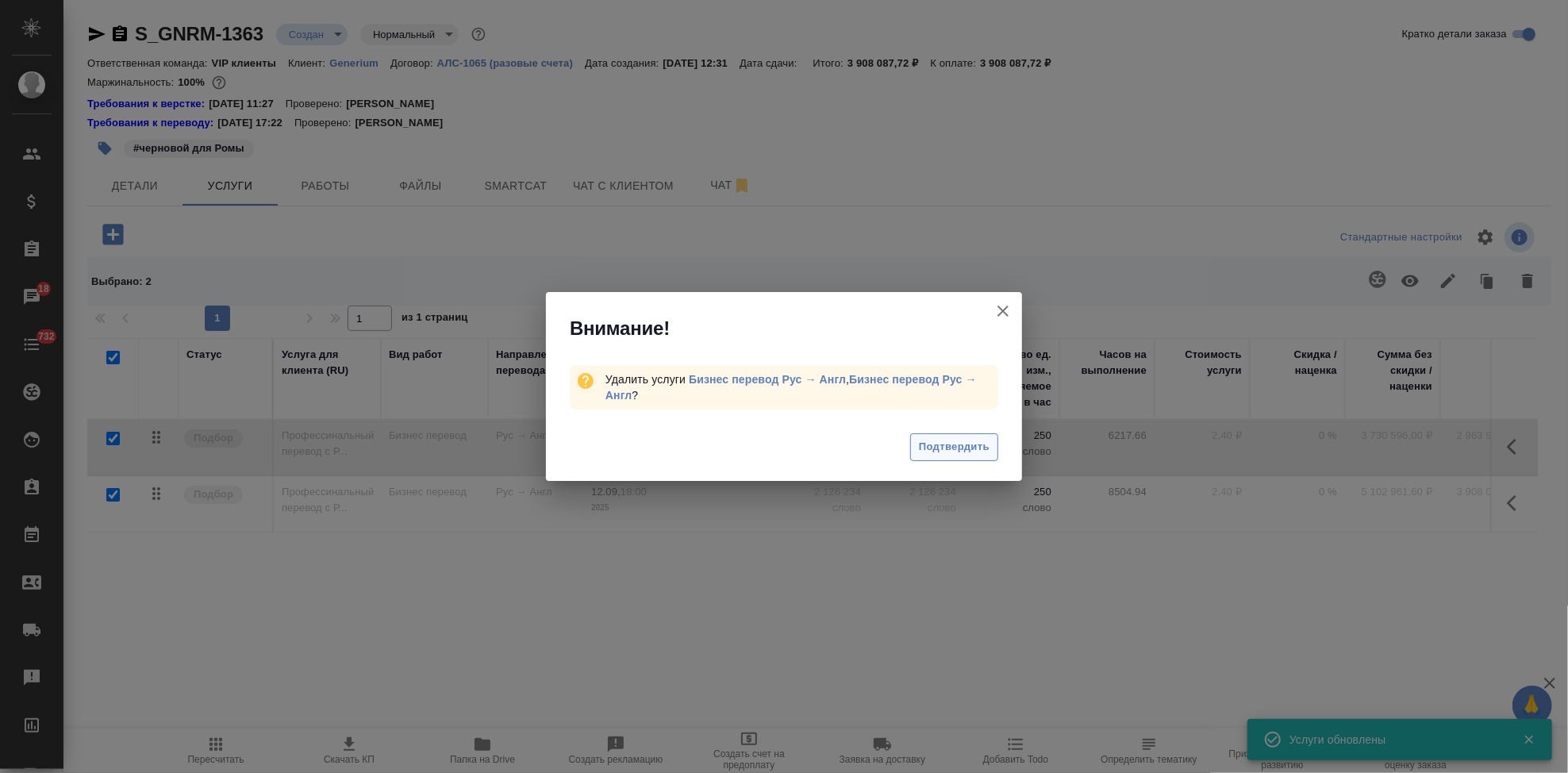
click at [962, 447] on span "Подтвердить" at bounding box center [955, 447] width 71 height 18
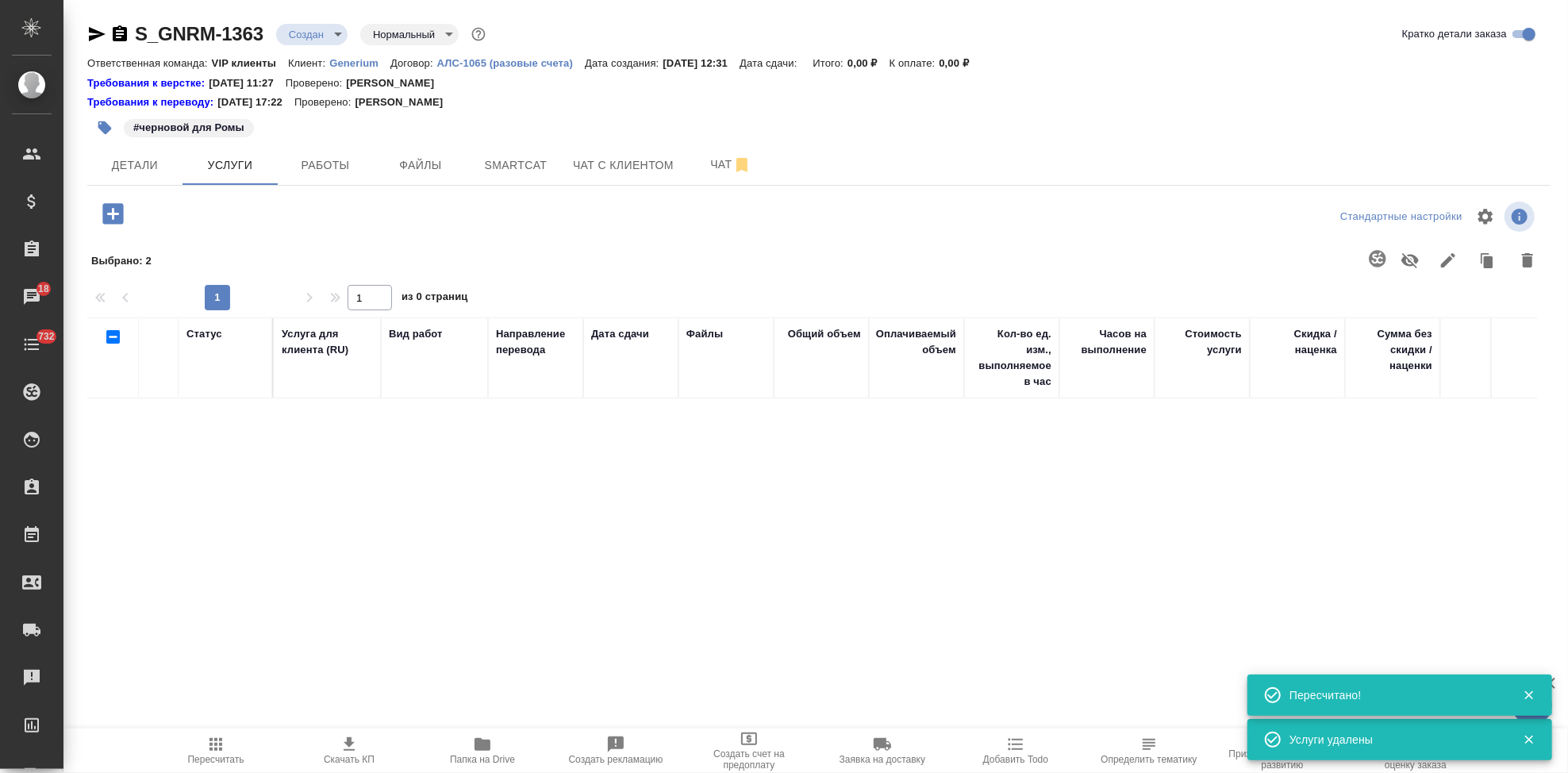
click at [120, 337] on div at bounding box center [108, 337] width 27 height 23
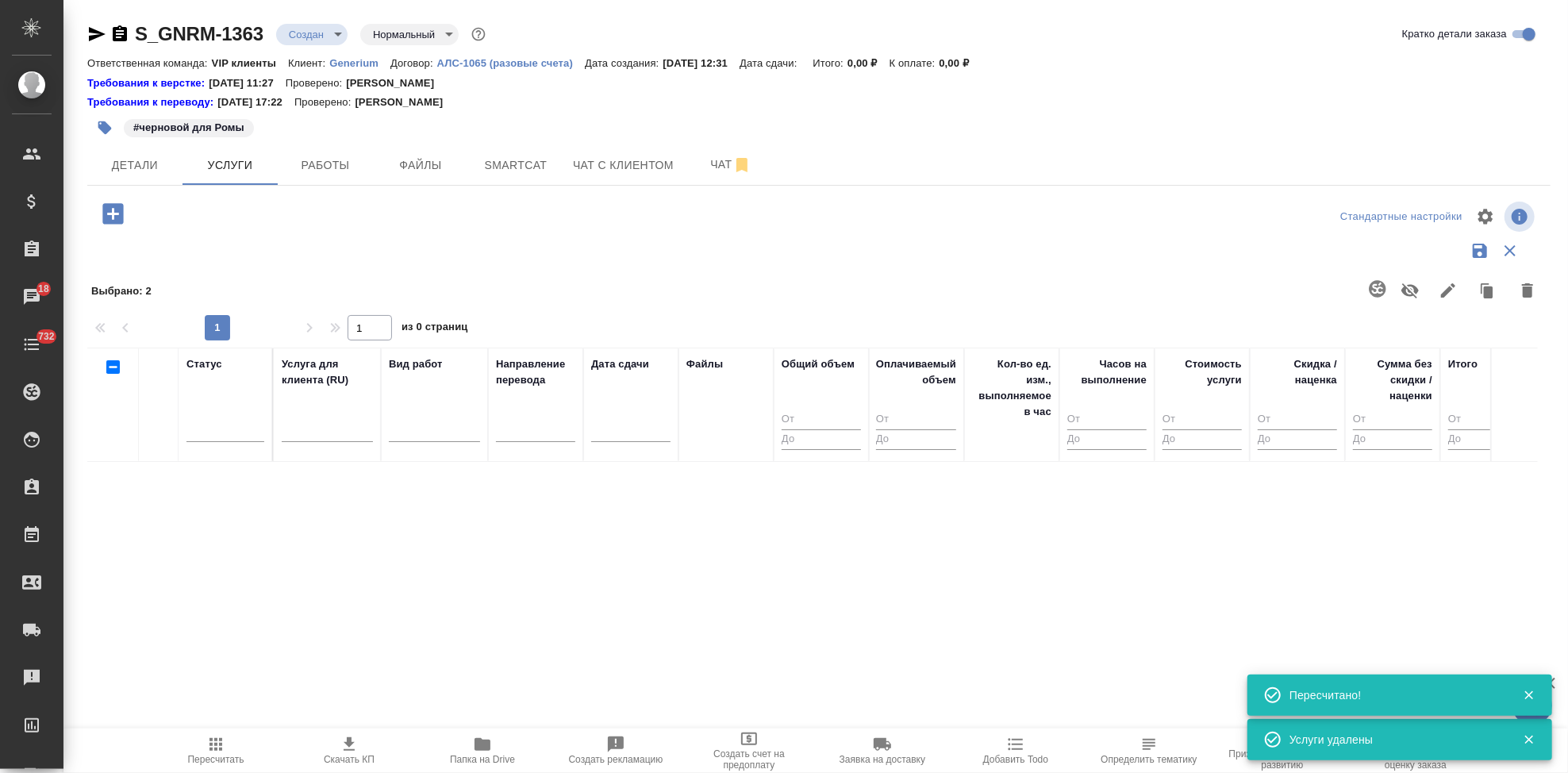
click at [112, 361] on input "checkbox" at bounding box center [114, 367] width 14 height 14
checkbox input "false"
click at [317, 161] on span "Работы" at bounding box center [325, 166] width 76 height 20
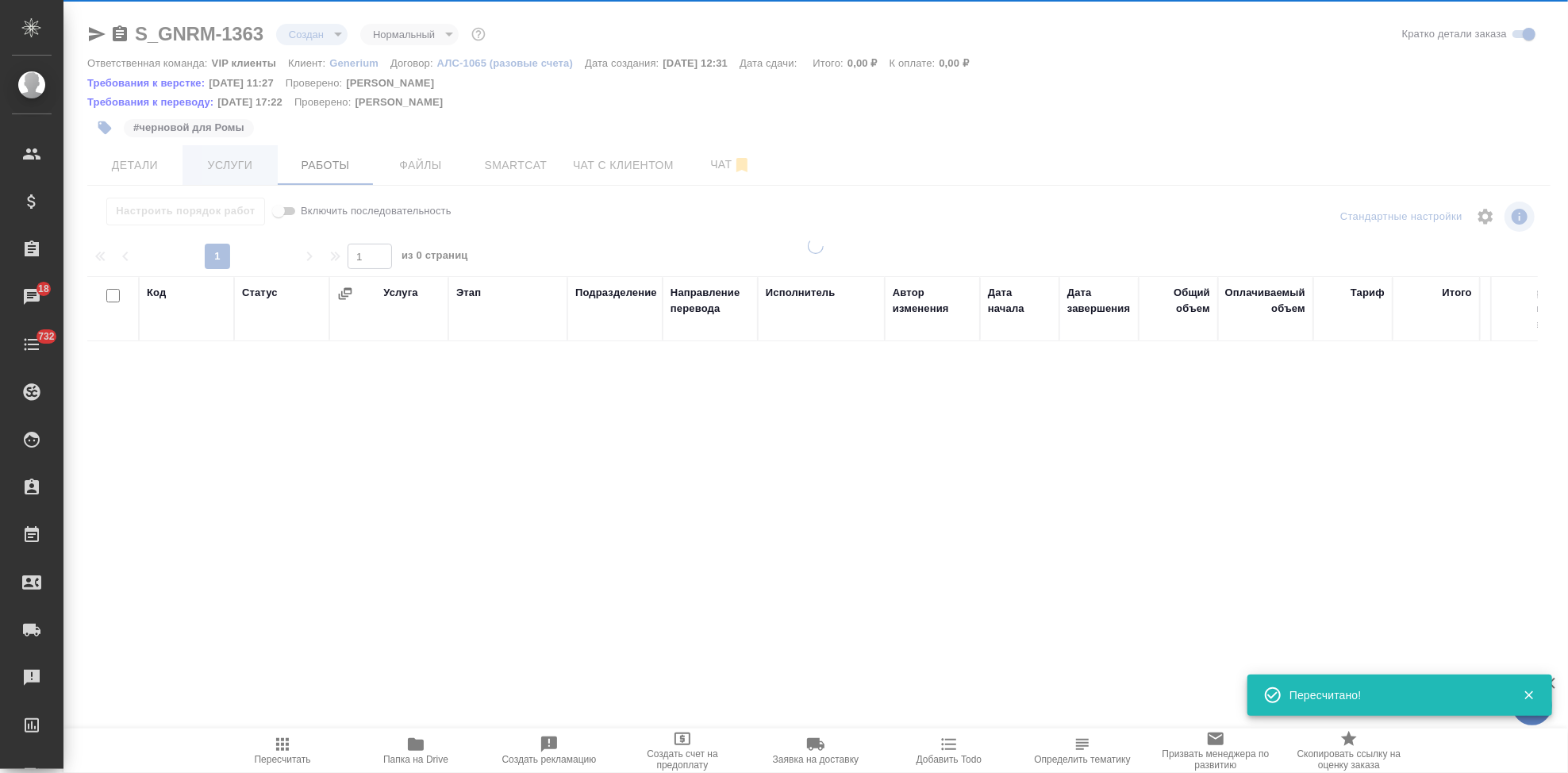
click at [232, 169] on span "Услуги" at bounding box center [229, 166] width 76 height 20
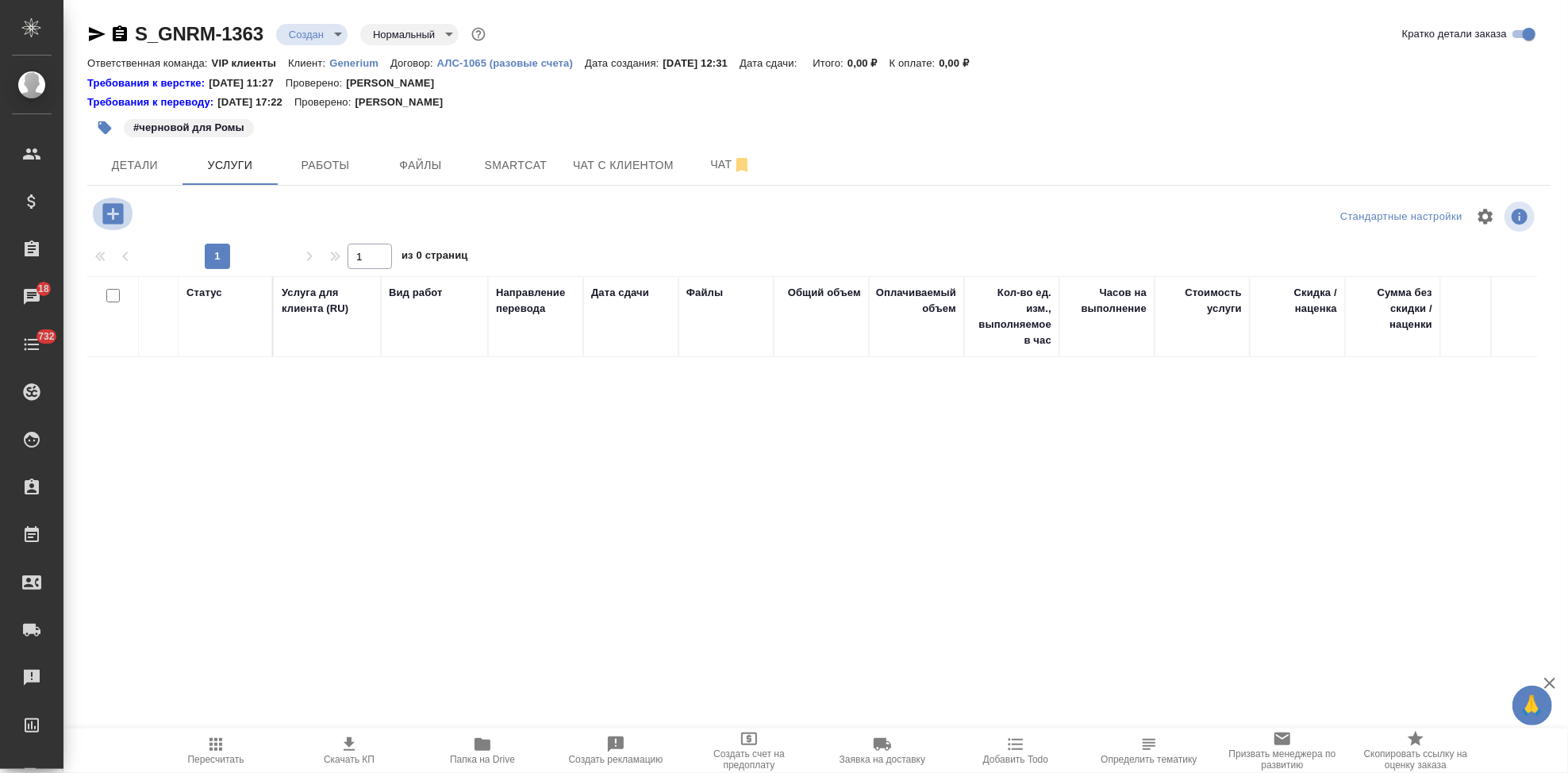
click at [119, 220] on icon "button" at bounding box center [113, 213] width 21 height 21
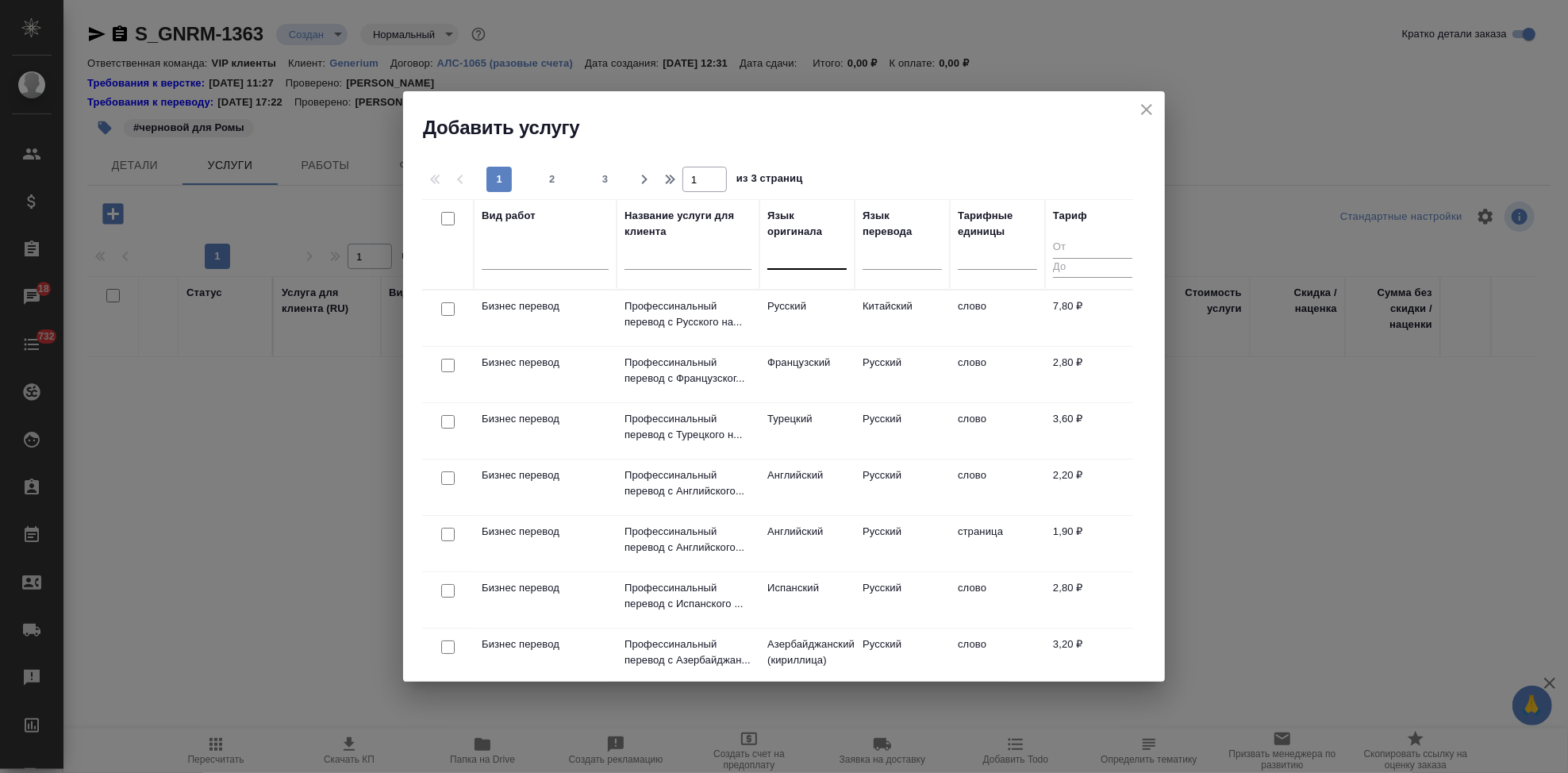
click at [809, 265] on div at bounding box center [807, 253] width 79 height 23
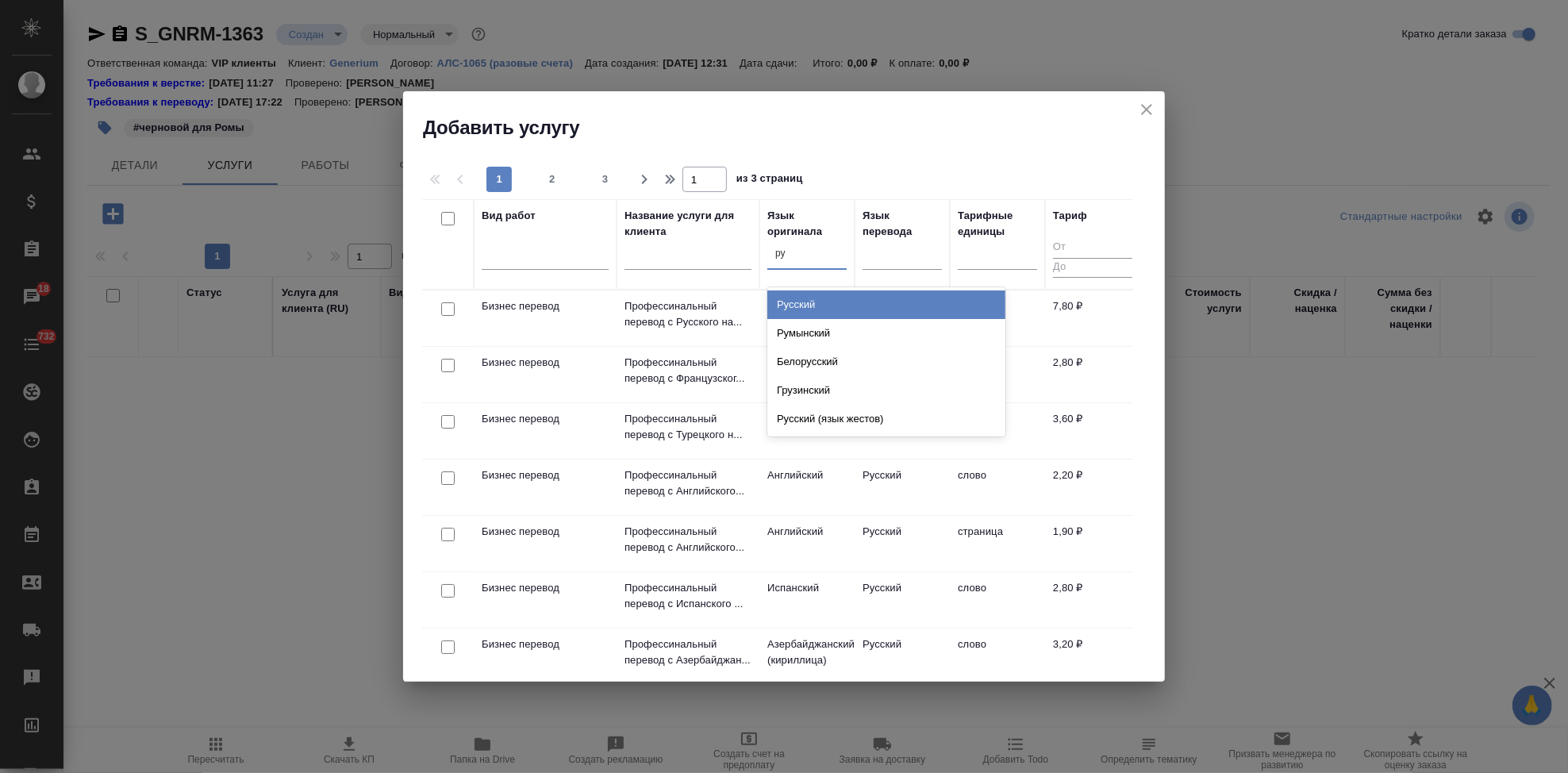
type input "рус"
click at [801, 317] on div "Русский" at bounding box center [886, 304] width 238 height 29
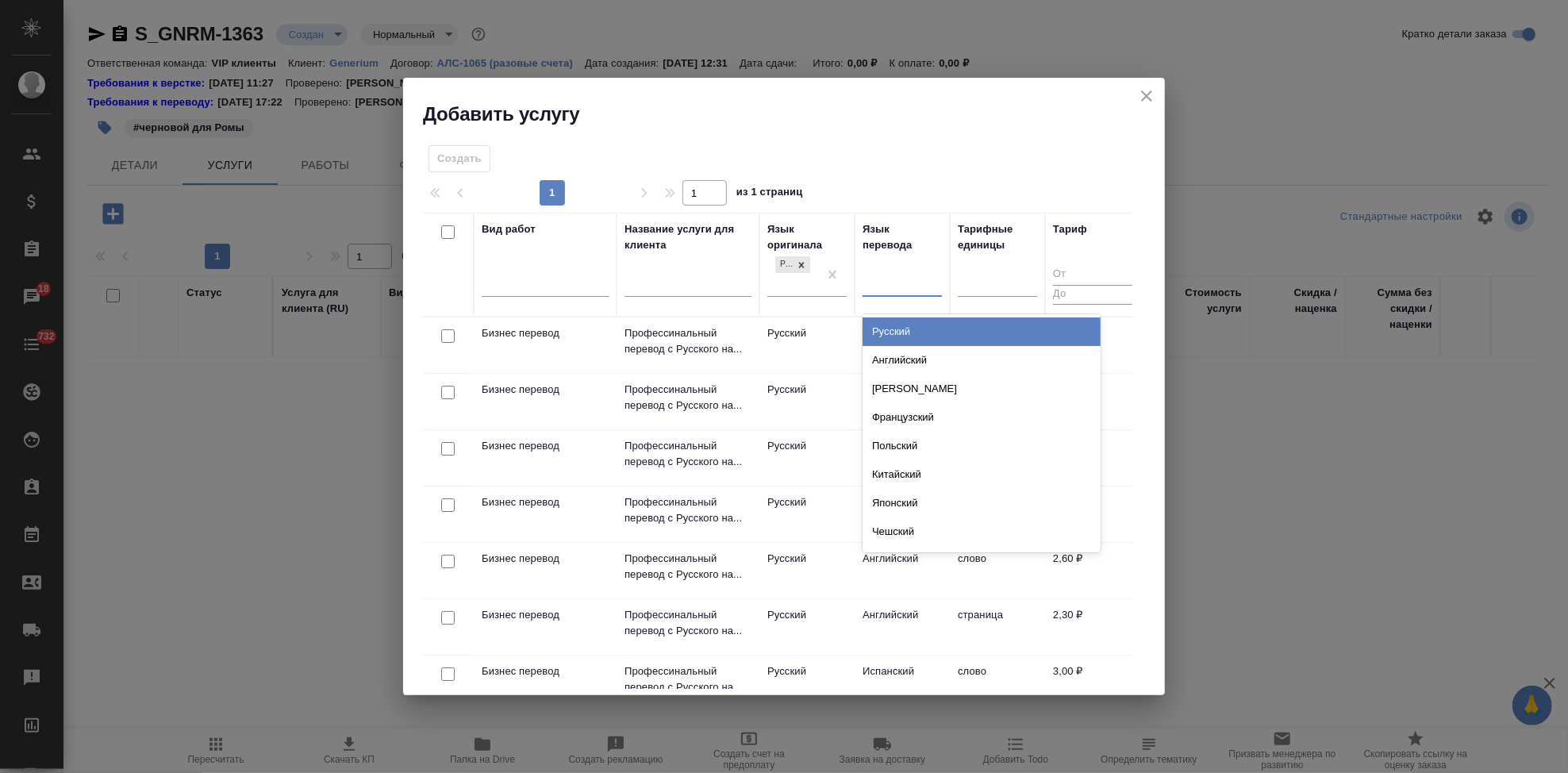
click at [880, 285] on div at bounding box center [902, 280] width 79 height 23
type input "в"
click at [905, 330] on div "Словацкий" at bounding box center [981, 331] width 238 height 29
click at [864, 271] on div at bounding box center [902, 280] width 79 height 23
click at [892, 285] on div at bounding box center [902, 280] width 79 height 23
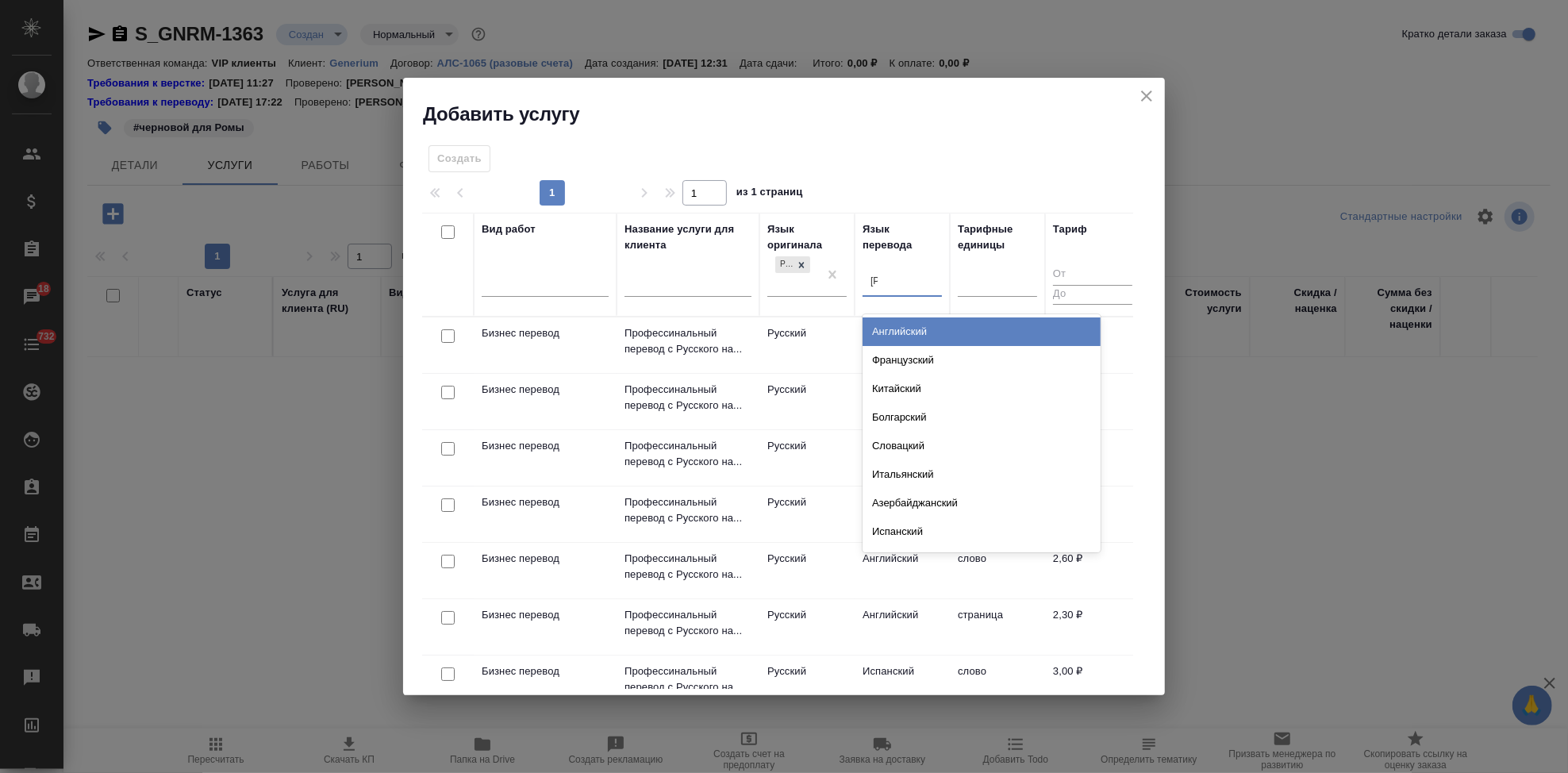
type input "ан"
click at [886, 329] on div "Английский" at bounding box center [981, 331] width 238 height 29
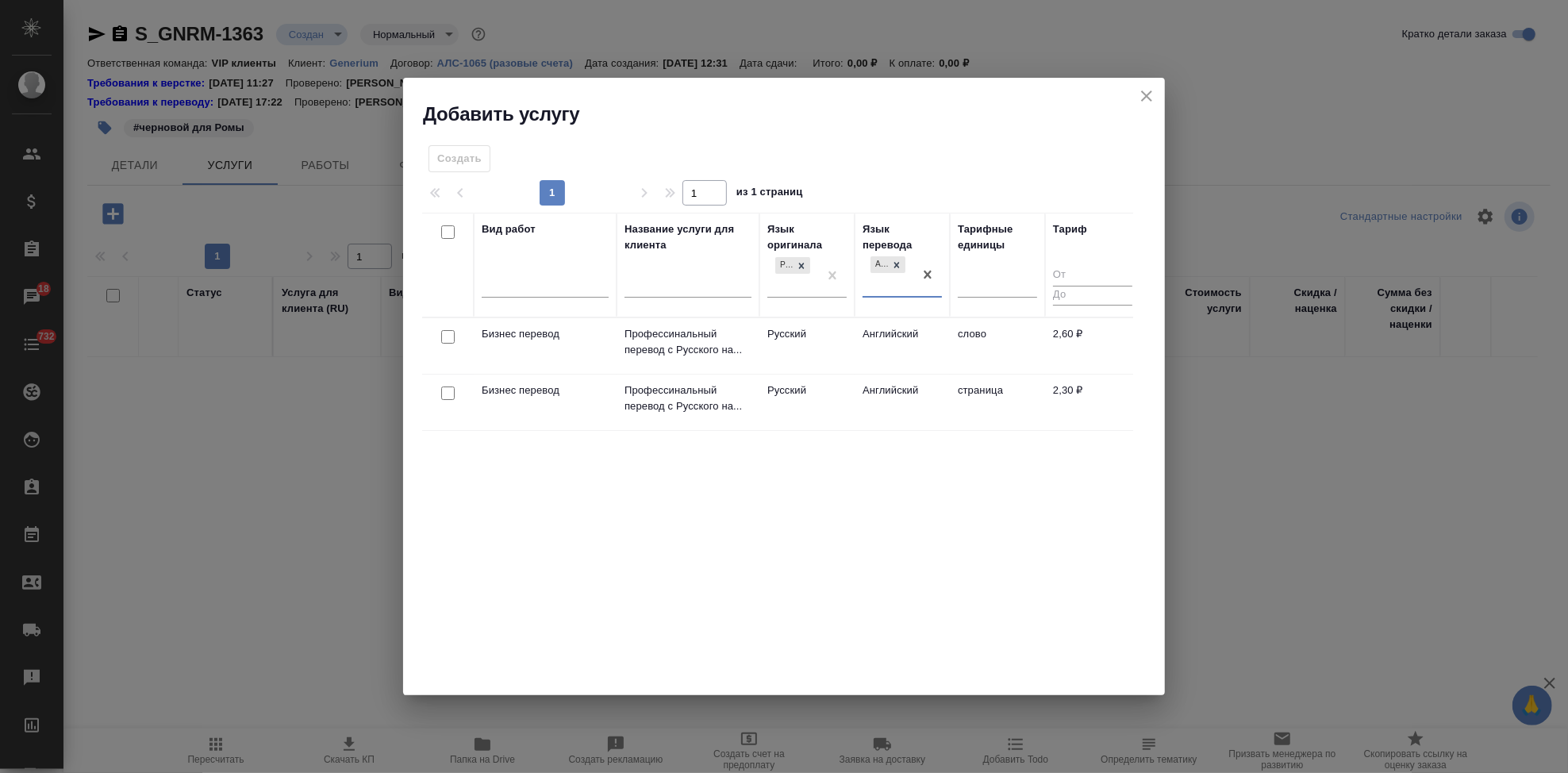
click at [856, 345] on td "Английский" at bounding box center [902, 346] width 95 height 55
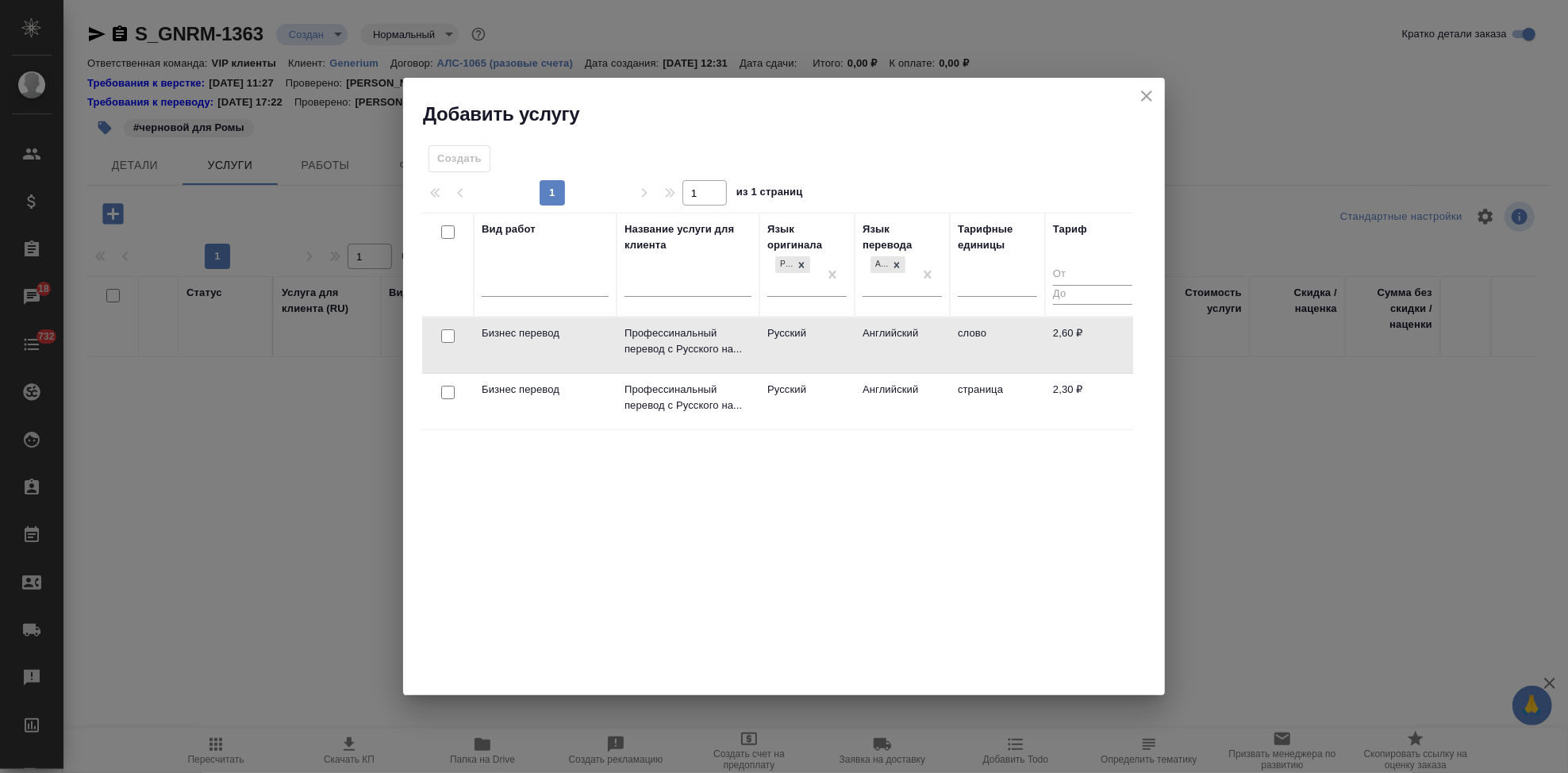
click at [856, 345] on td "Английский" at bounding box center [902, 345] width 95 height 55
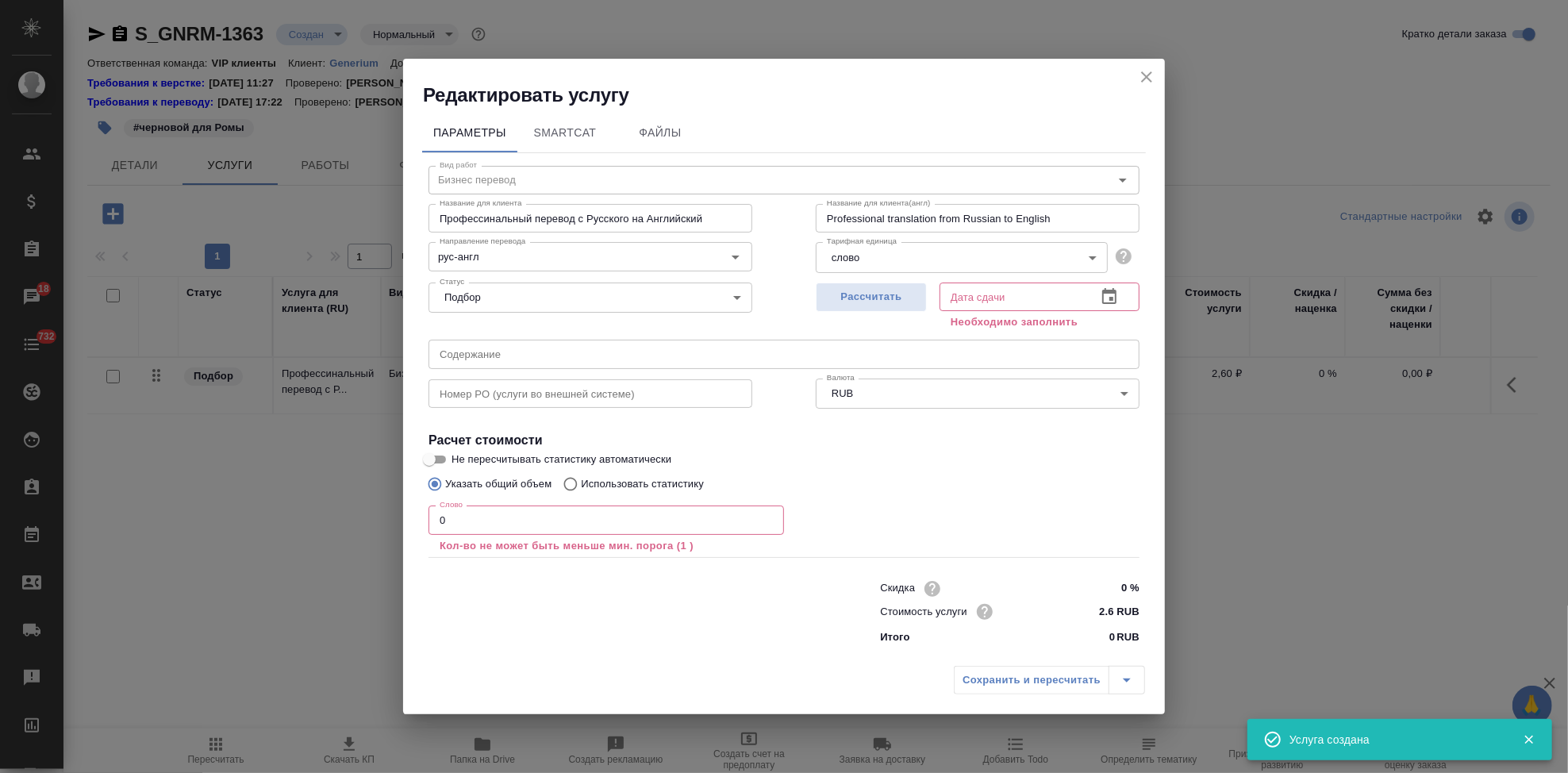
click at [562, 524] on input "0" at bounding box center [606, 519] width 355 height 29
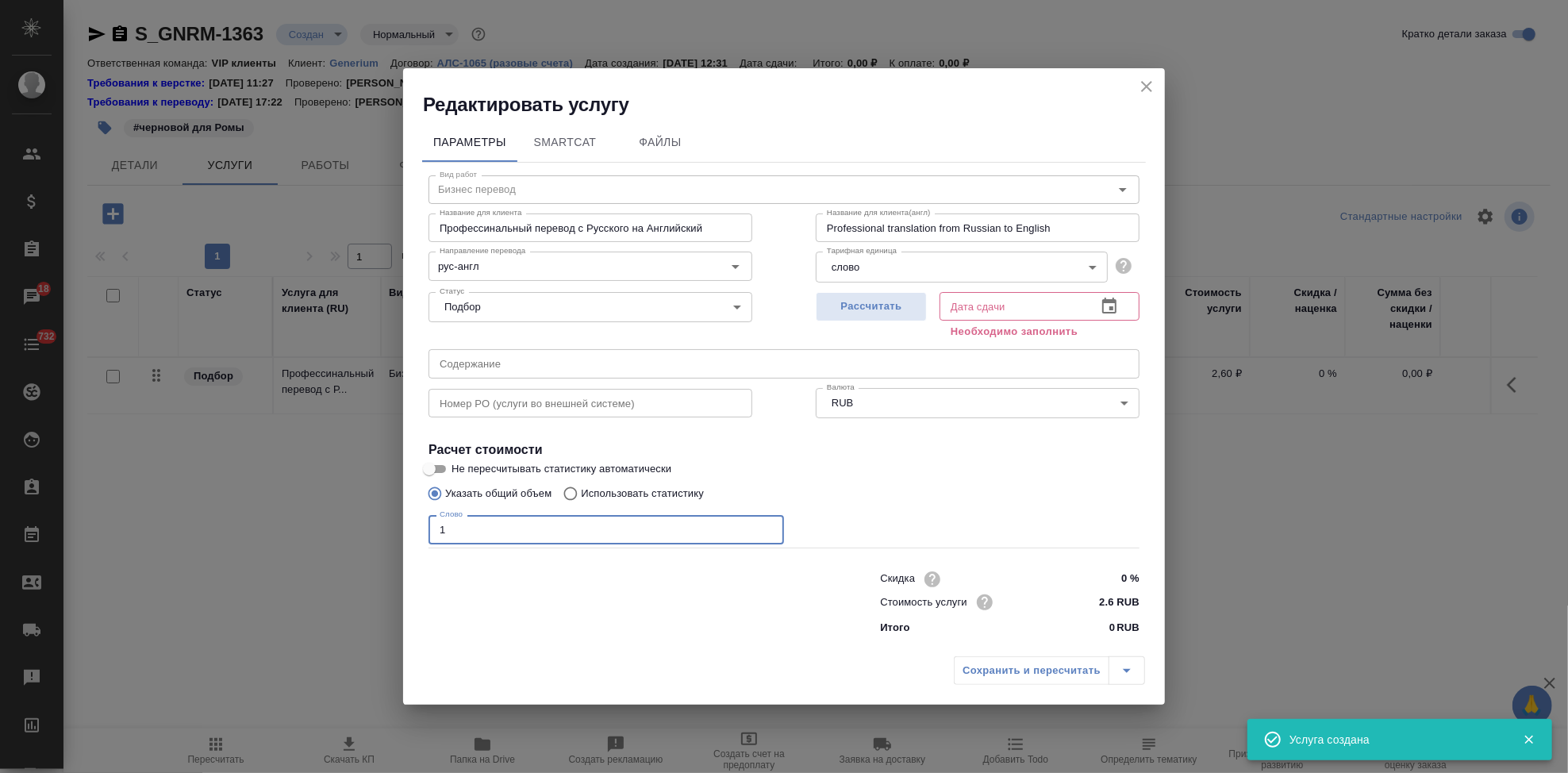
type input "1"
click at [1113, 305] on icon "button" at bounding box center [1109, 306] width 19 height 19
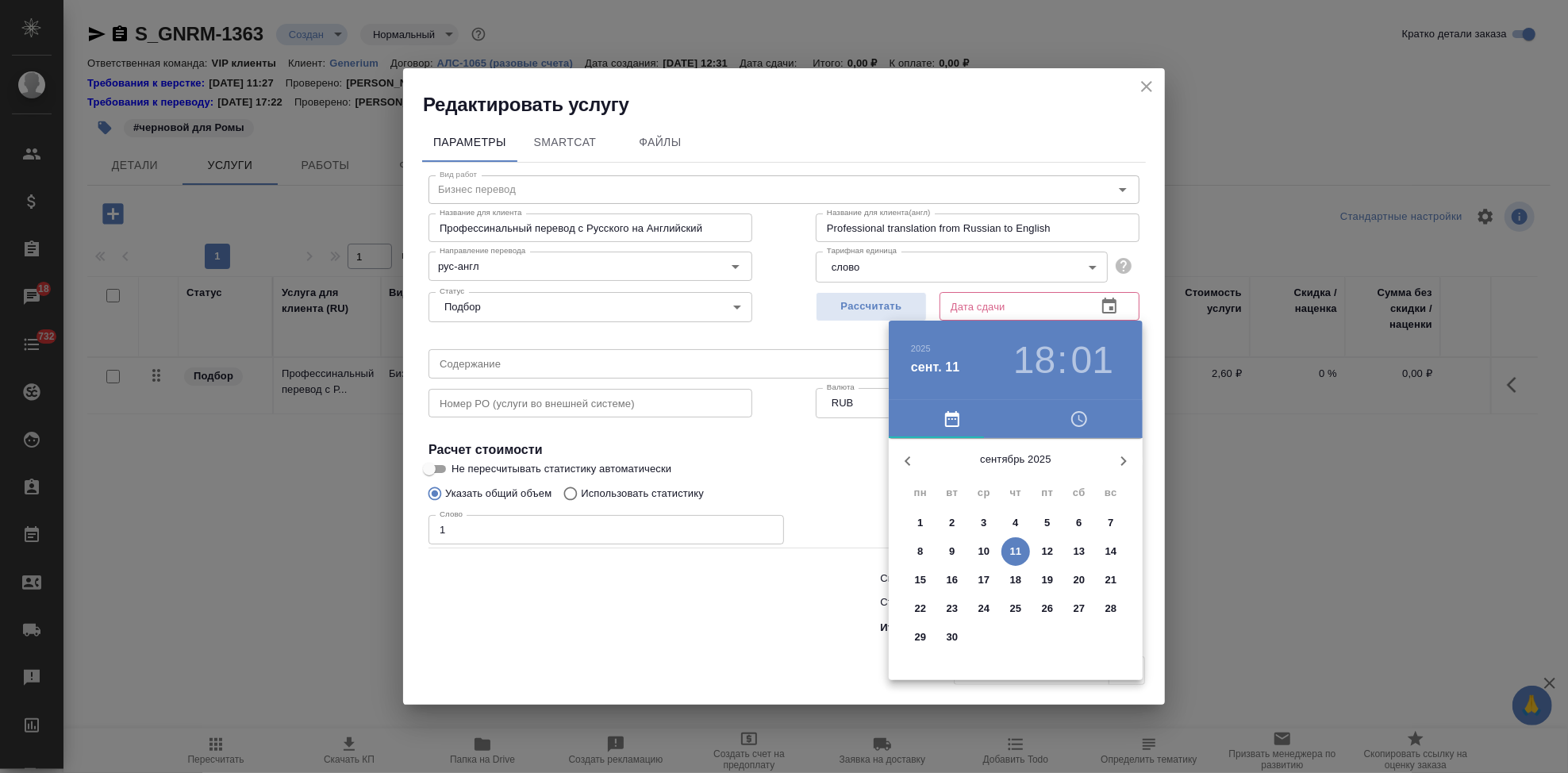
click at [1045, 548] on p "12" at bounding box center [1048, 551] width 12 height 16
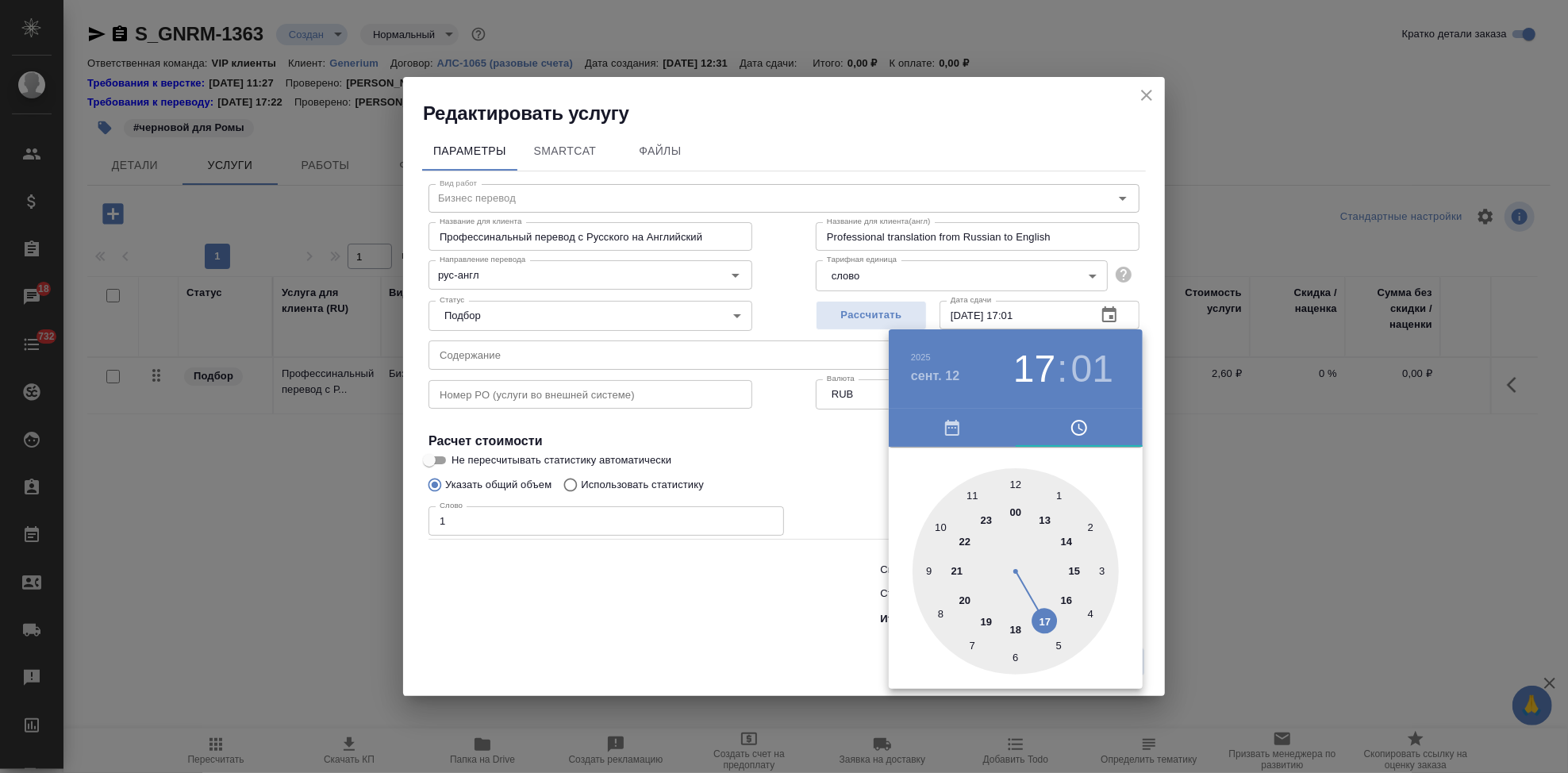
drag, startPoint x: 1035, startPoint y: 624, endPoint x: 1050, endPoint y: 619, distance: 15.8
click at [1050, 619] on div at bounding box center [1015, 571] width 206 height 206
type input "12.09.2025 17:00"
drag, startPoint x: 1025, startPoint y: 483, endPoint x: 1012, endPoint y: 484, distance: 13.0
click at [1012, 484] on div at bounding box center [1015, 571] width 206 height 206
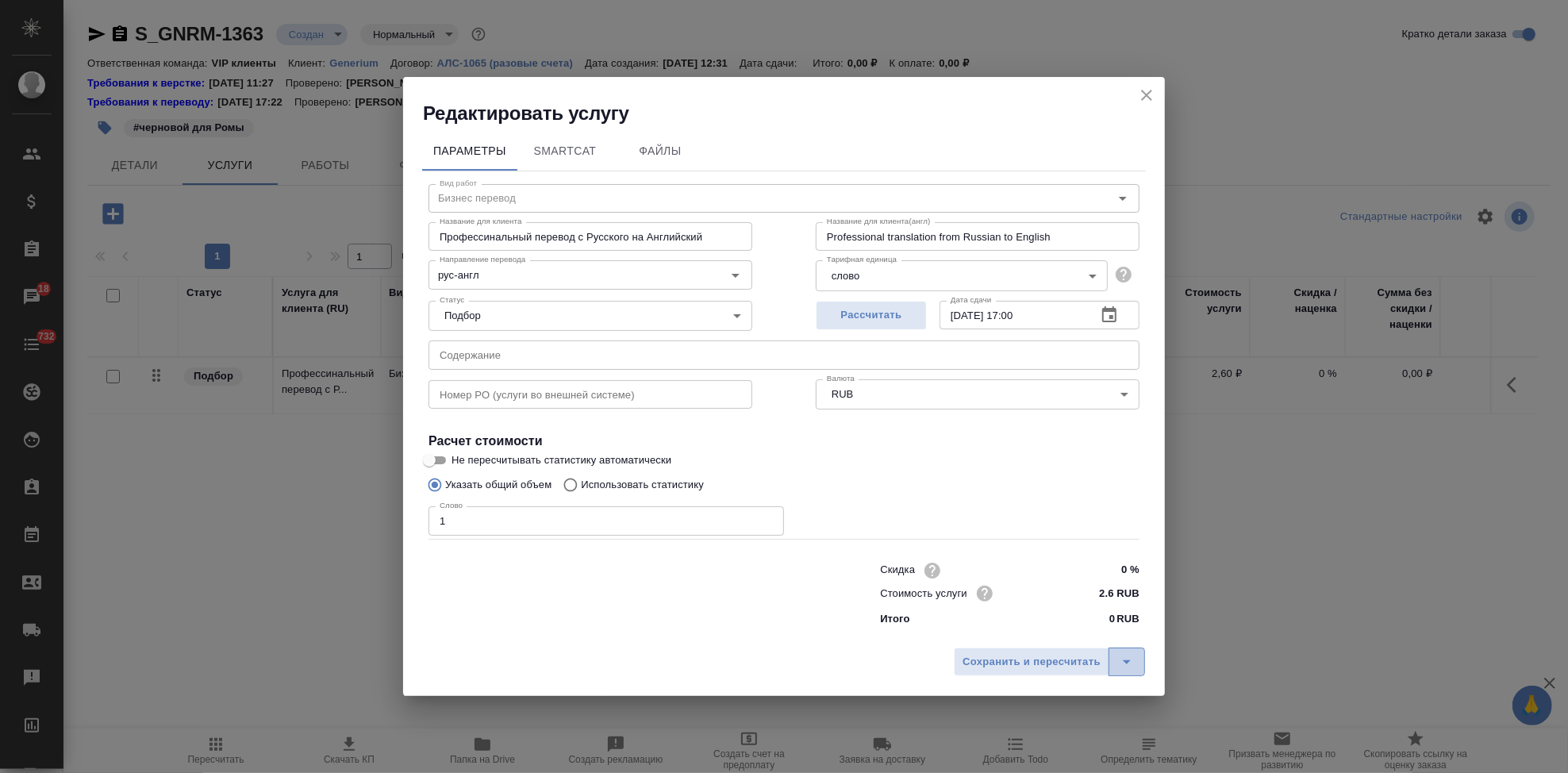
click at [1135, 657] on icon "split button" at bounding box center [1127, 661] width 19 height 19
click at [1050, 630] on li "Сохранить" at bounding box center [1052, 629] width 192 height 26
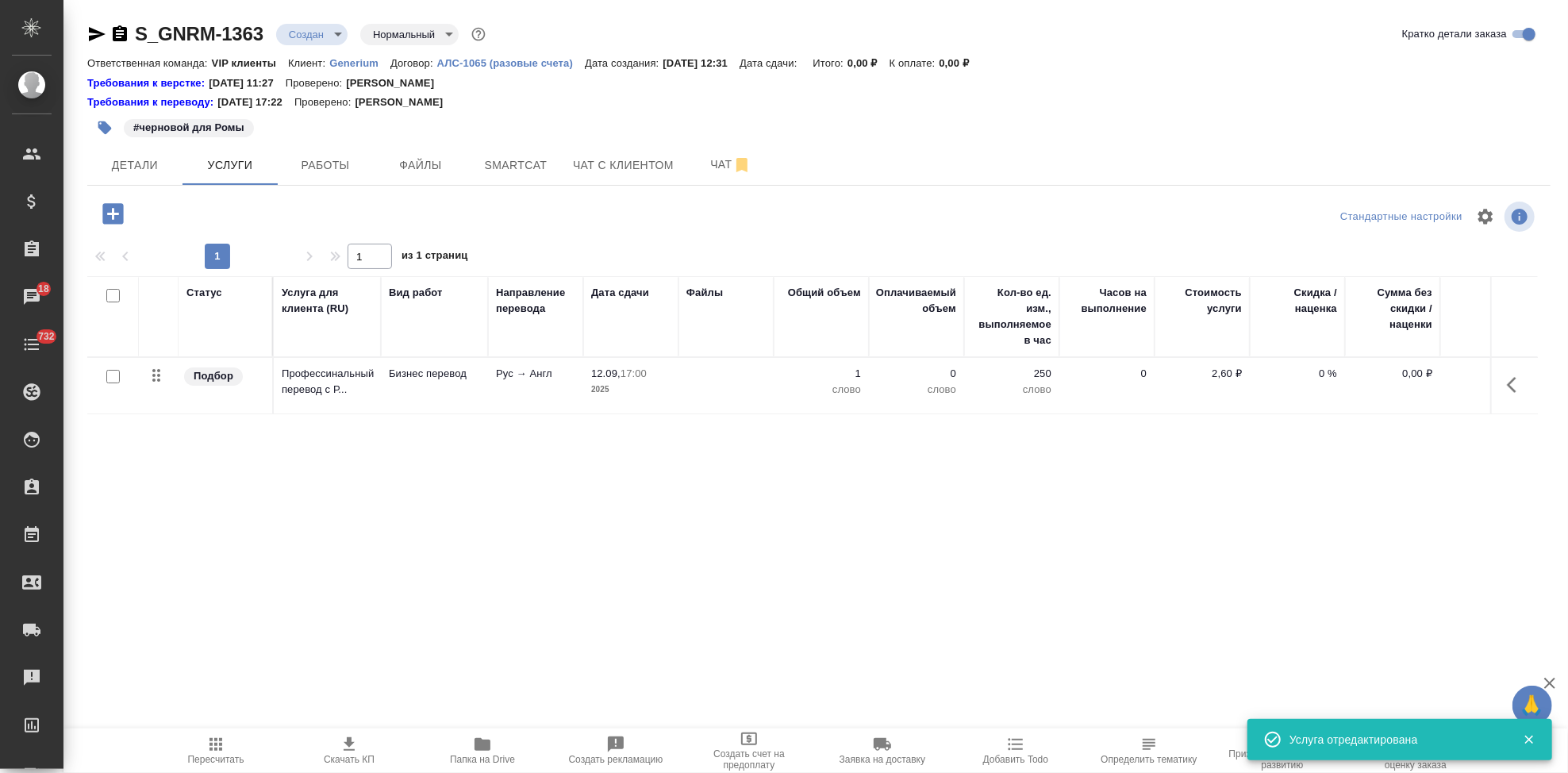
click at [1510, 390] on icon "button" at bounding box center [1516, 384] width 19 height 19
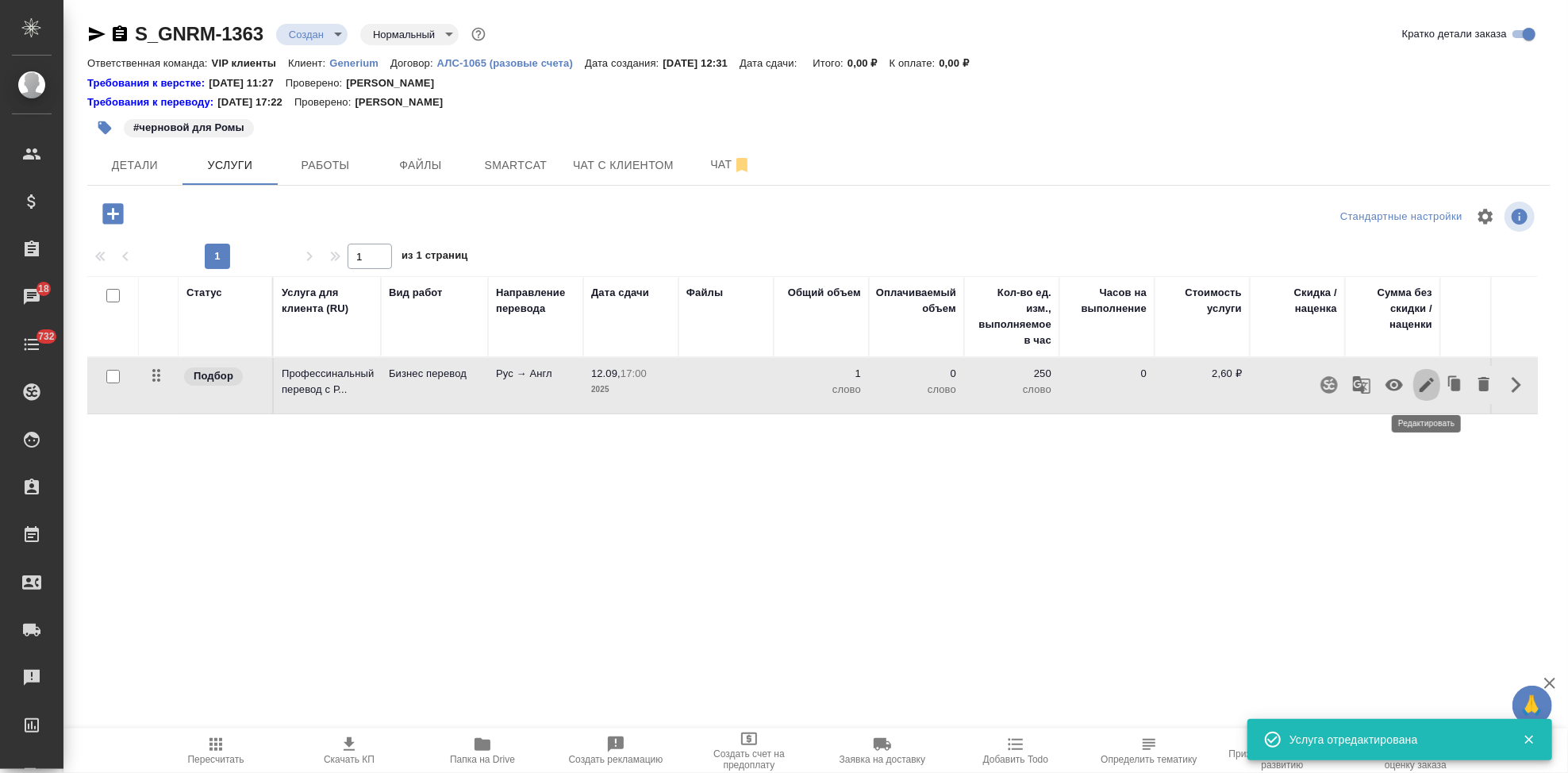
click at [1424, 381] on icon "button" at bounding box center [1426, 384] width 19 height 19
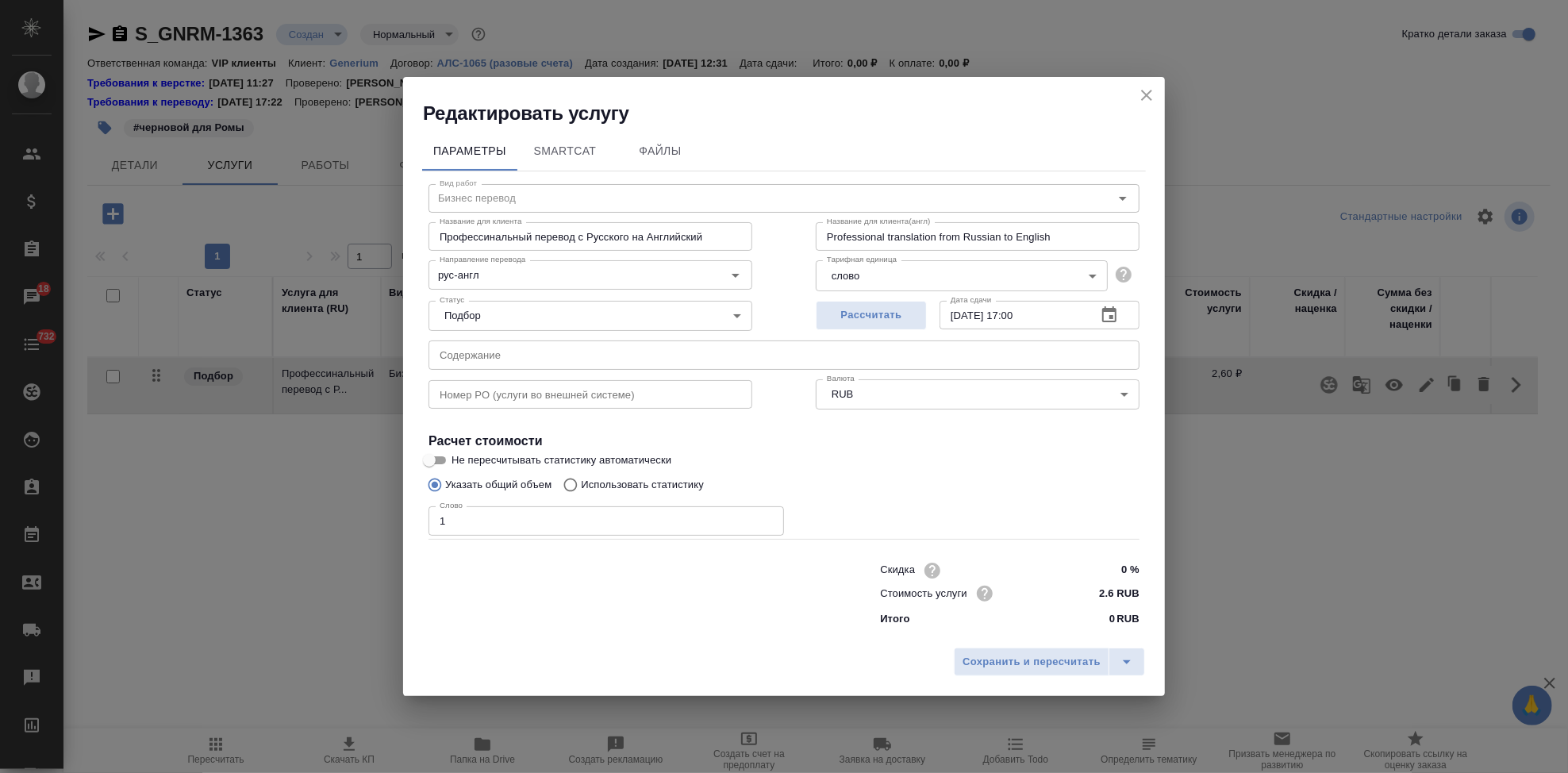
click at [570, 487] on input "Использовать статистику" at bounding box center [569, 485] width 26 height 31
radio input "true"
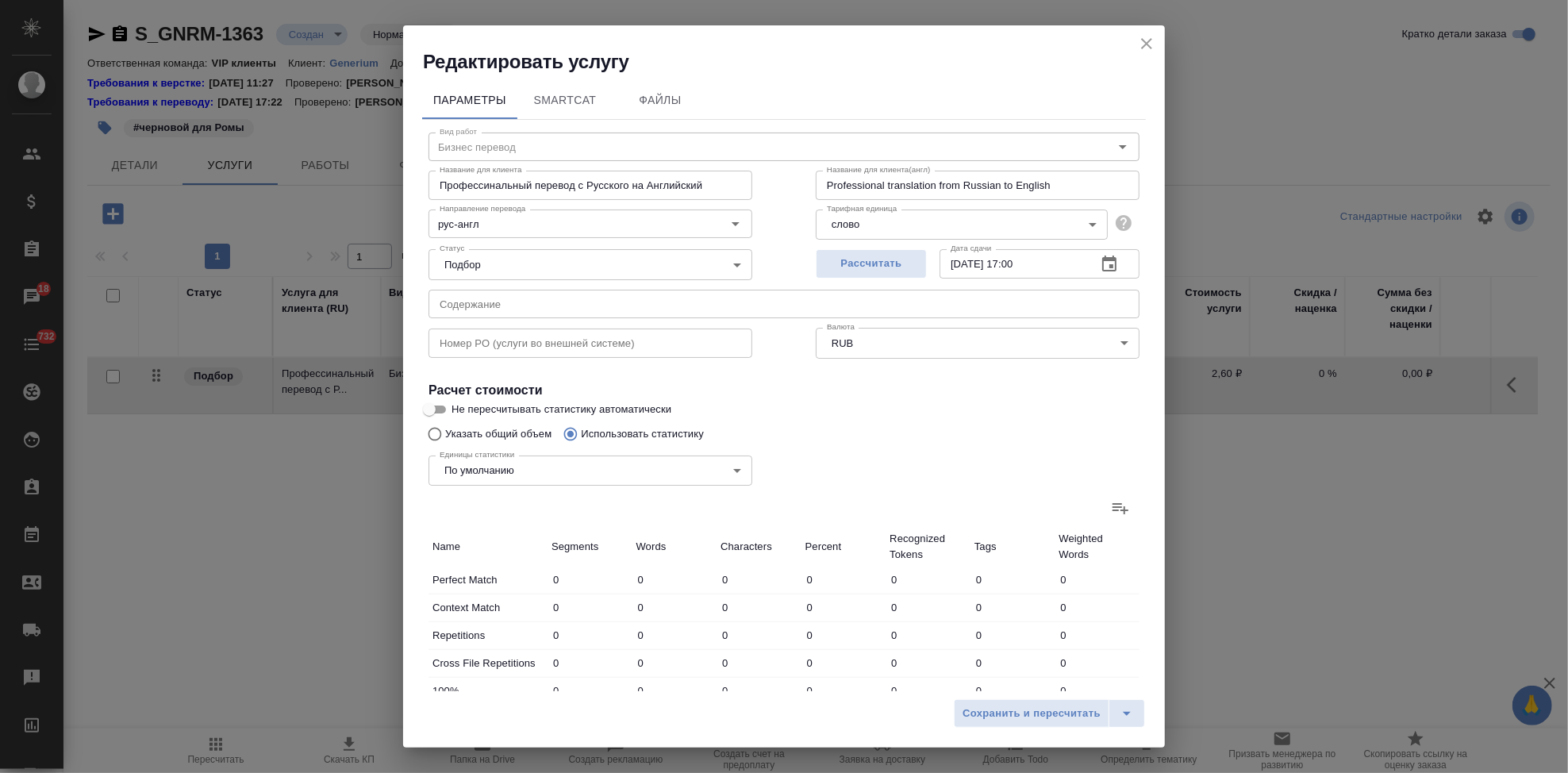
radio input "false"
click at [1116, 509] on icon at bounding box center [1120, 507] width 19 height 19
click at [0, 0] on input "file" at bounding box center [0, 0] width 0 height 0
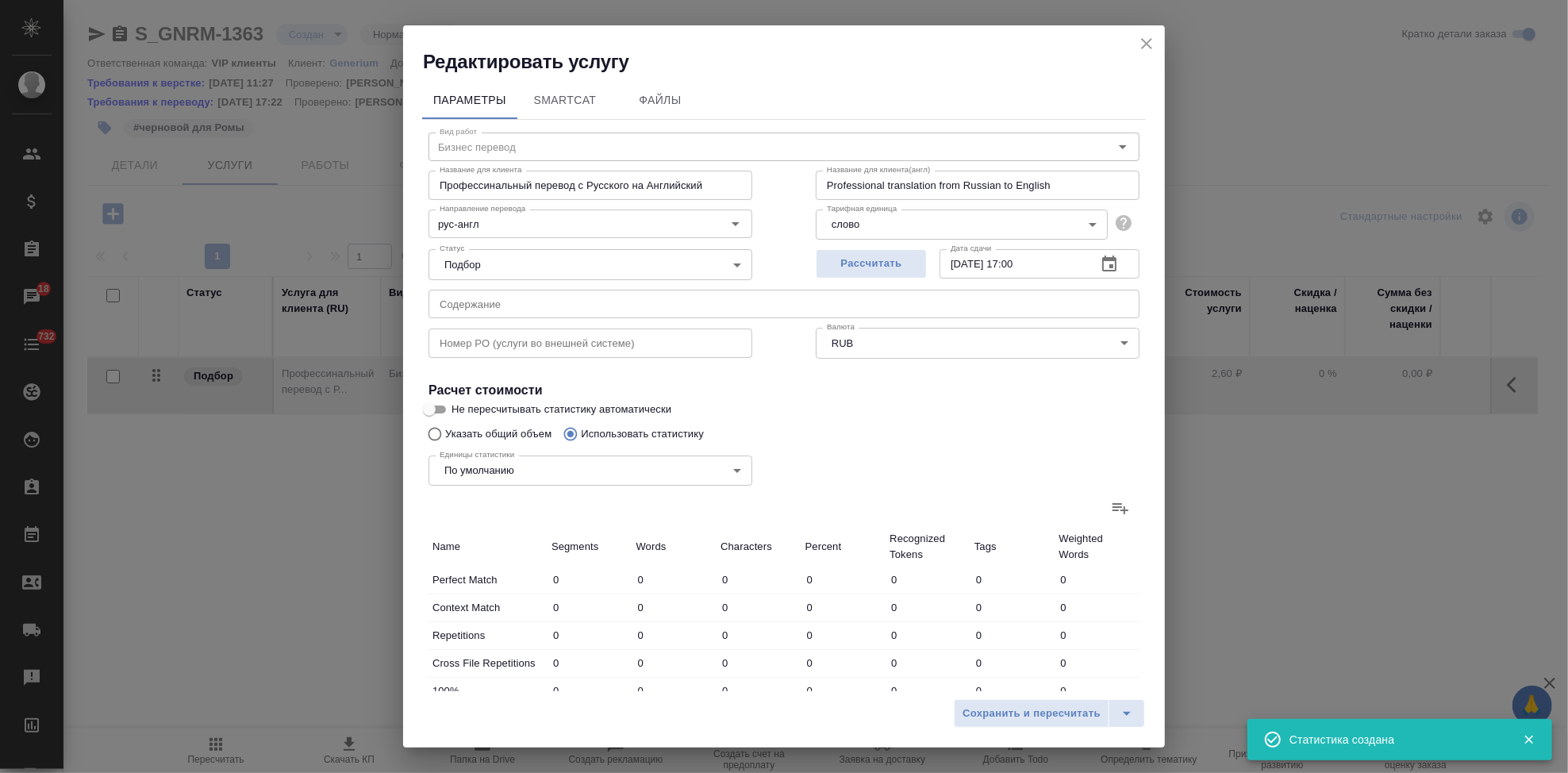
type input "27339"
type input "74193"
type input "516096"
type input "50374"
type input "230237"
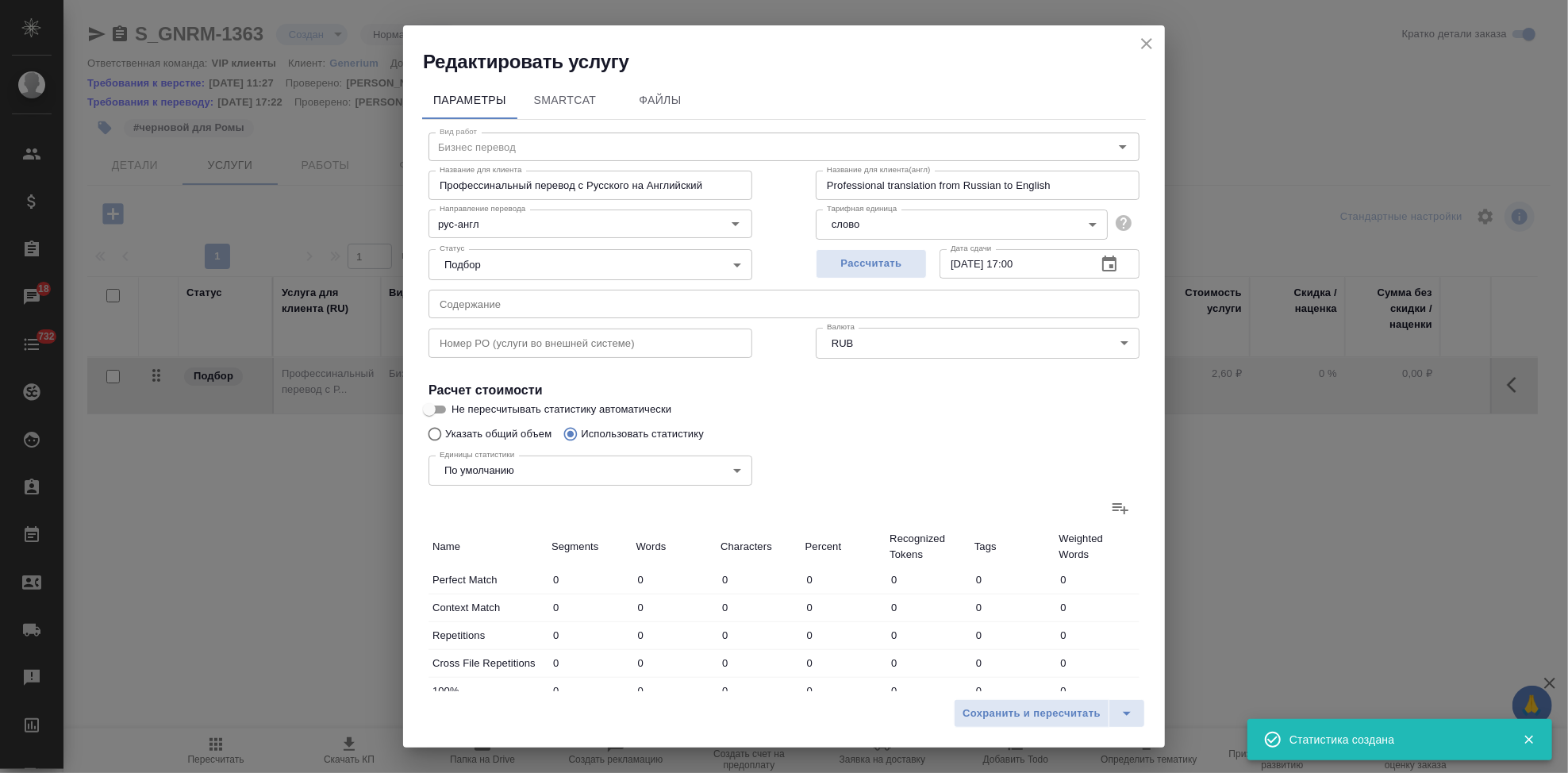
type input "1603641"
type input "38021"
type input "215394"
type input "1634276"
type input "90038"
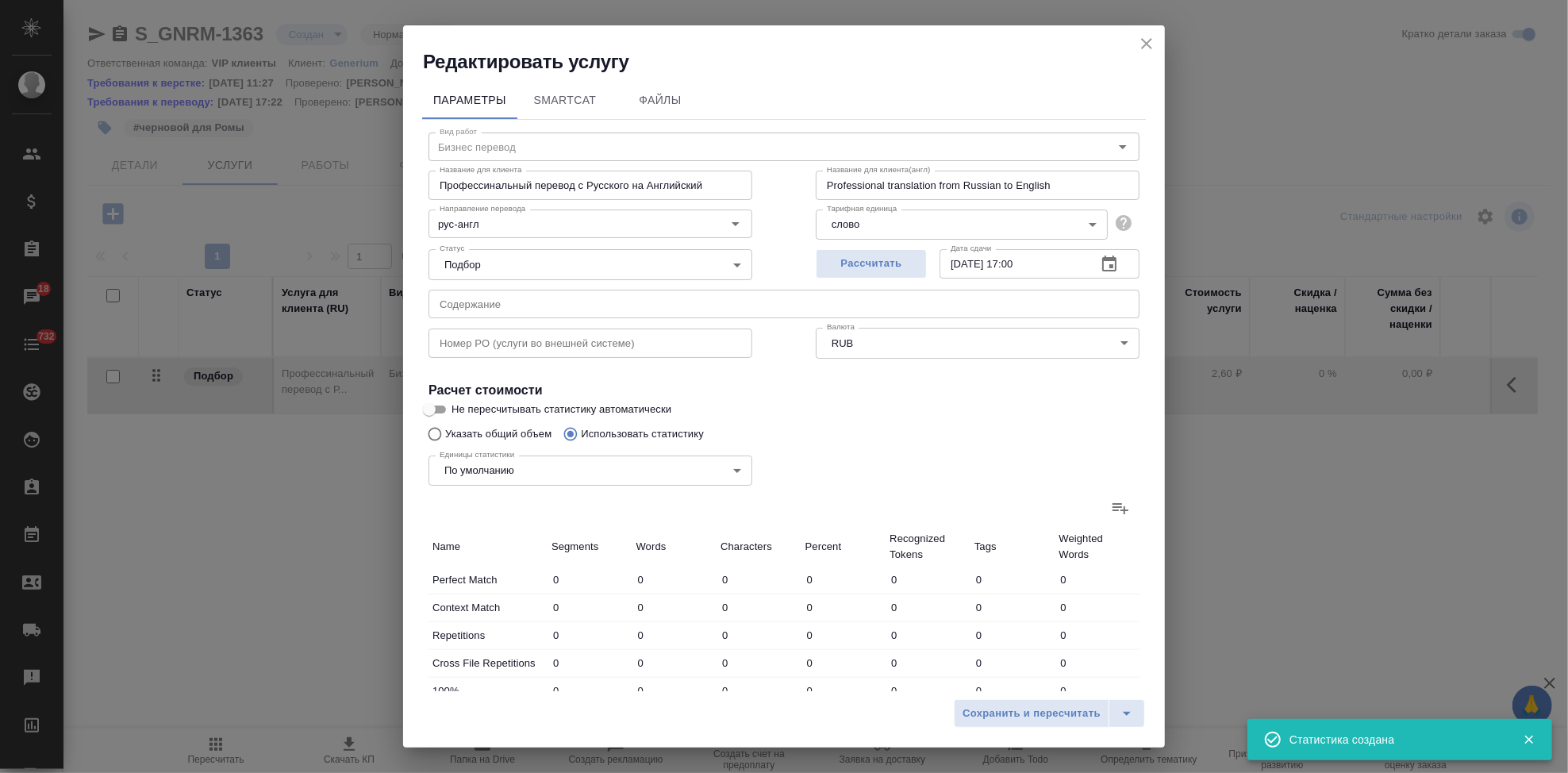
type input "189976"
type input "1278779"
type input "4859"
type input "30012"
type input "232120"
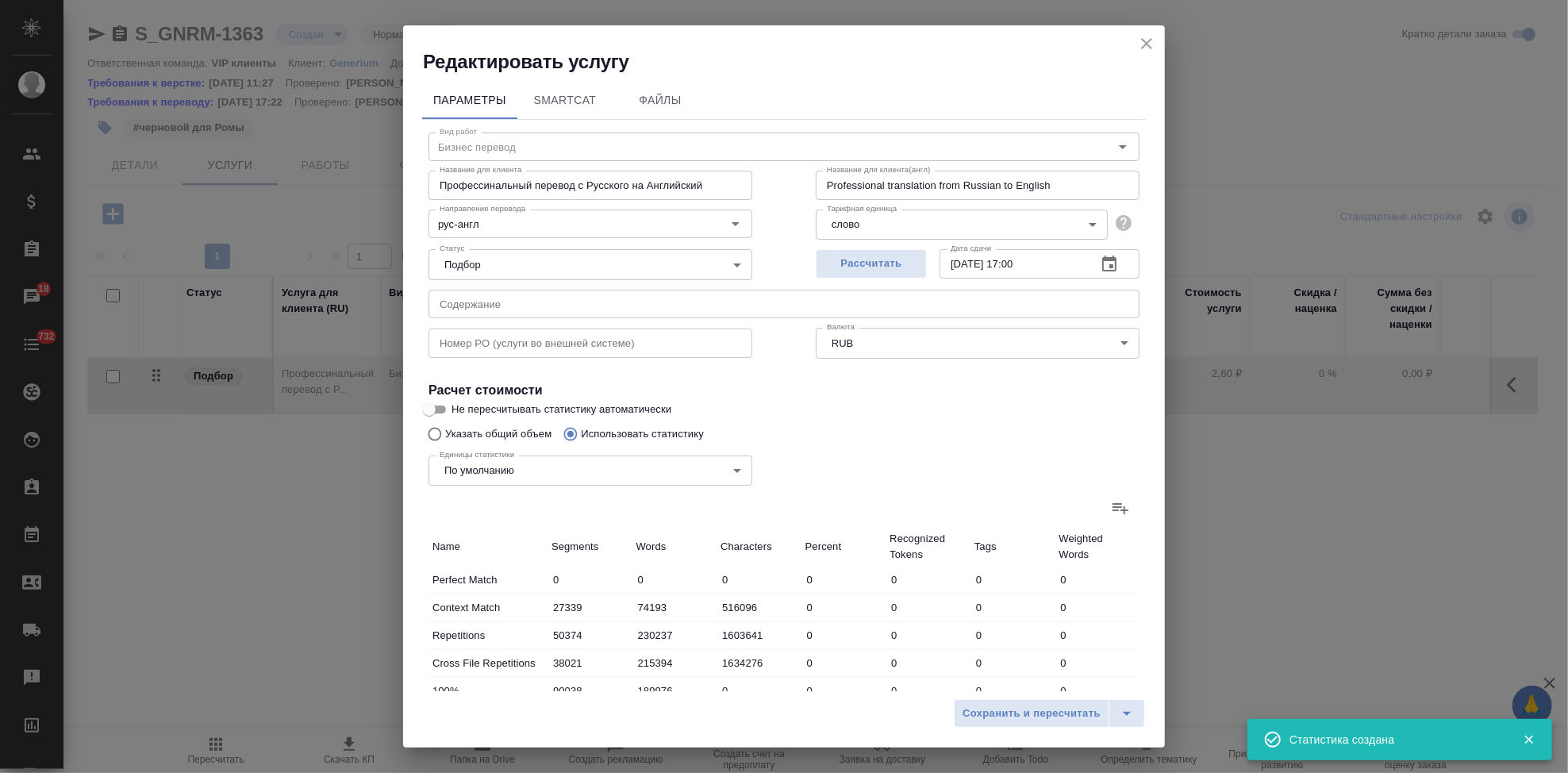
type input "2504"
type input "29070"
type input "226006"
type input "5492"
type input "35649"
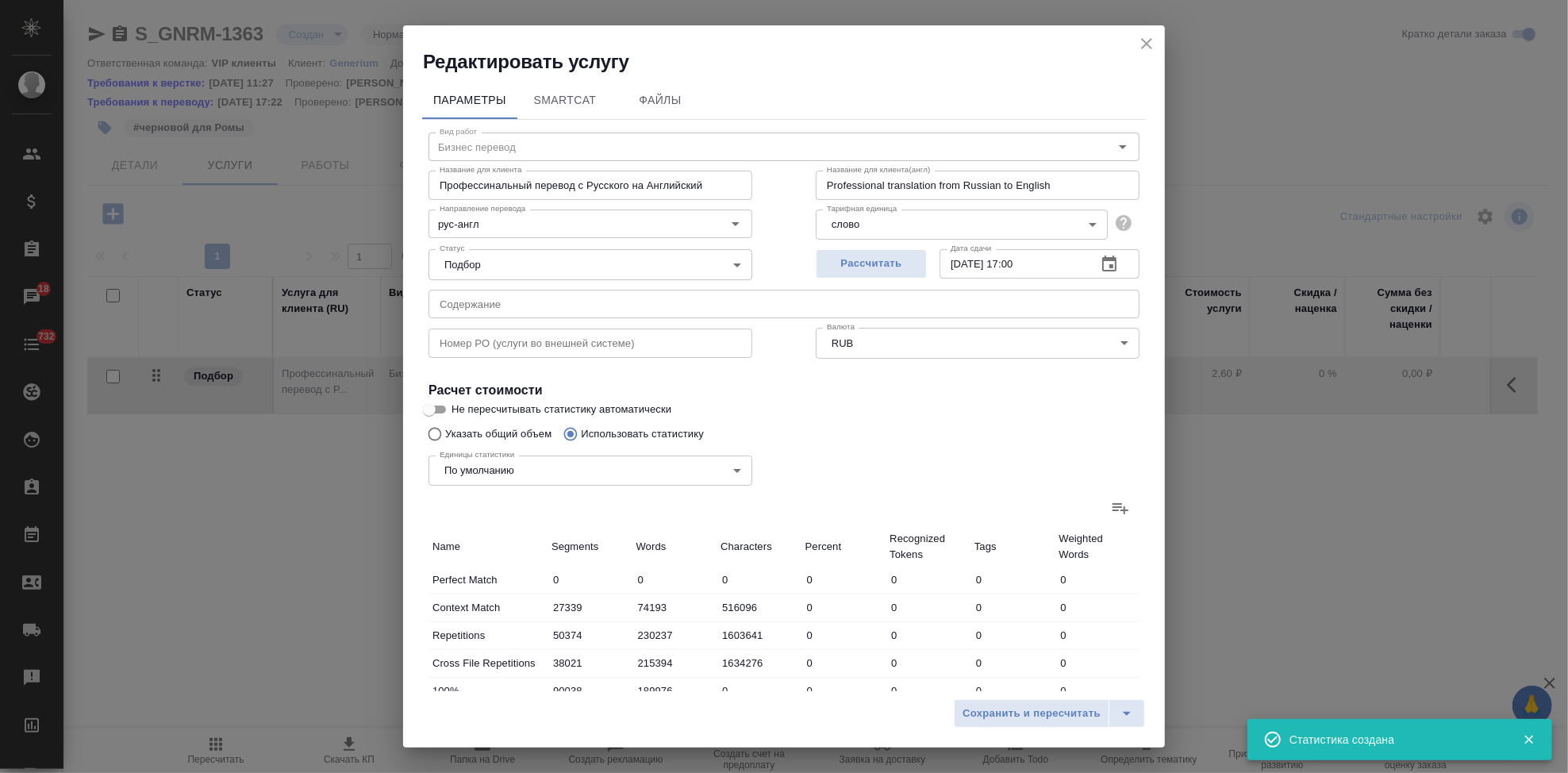
type input "271676"
type input "69471"
type input "824873"
type input "6482929"
type input "199699"
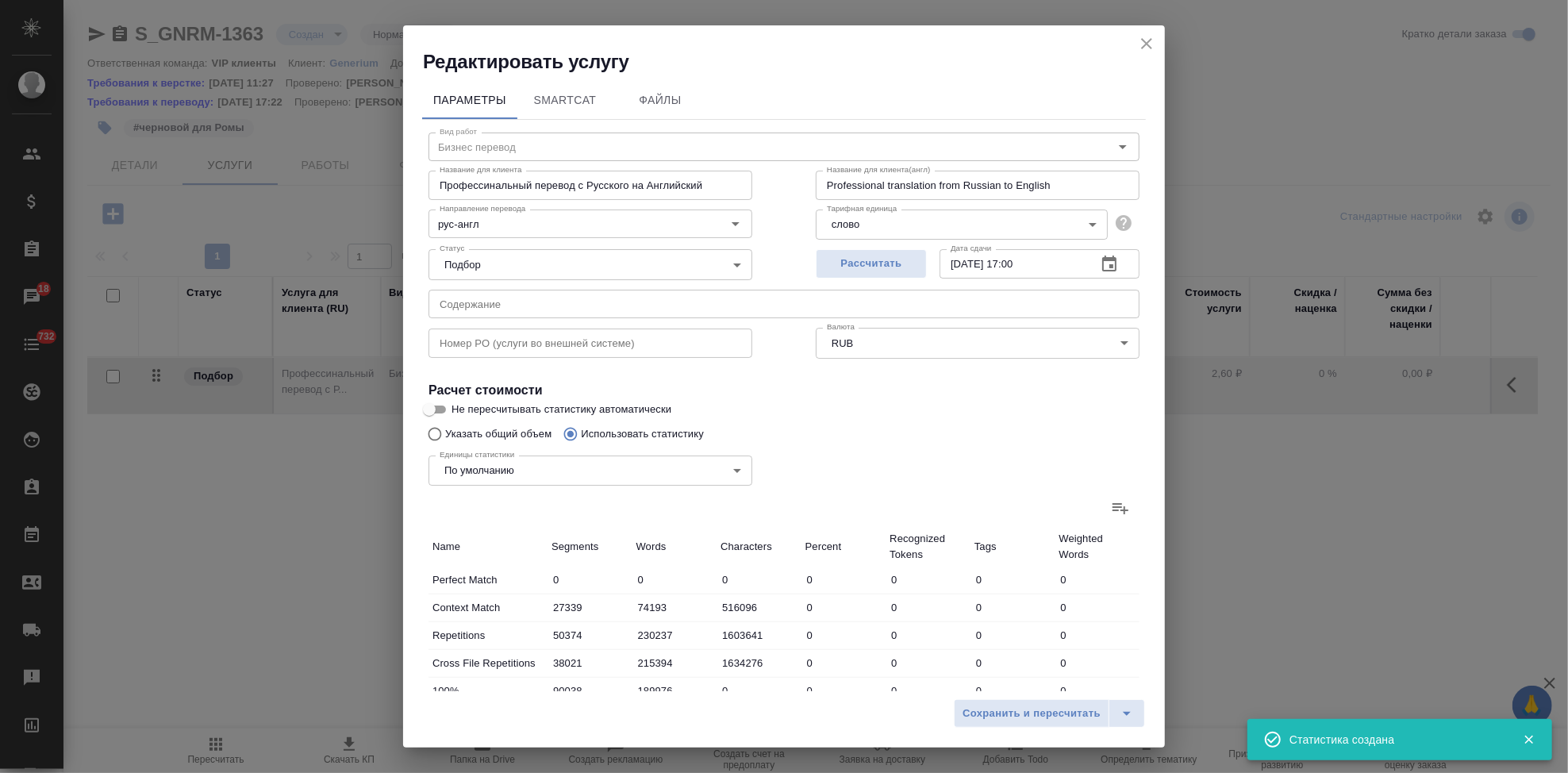
type input "1183770"
type input "9007604"
type input "288094"
type input "1629401"
type input "12245521"
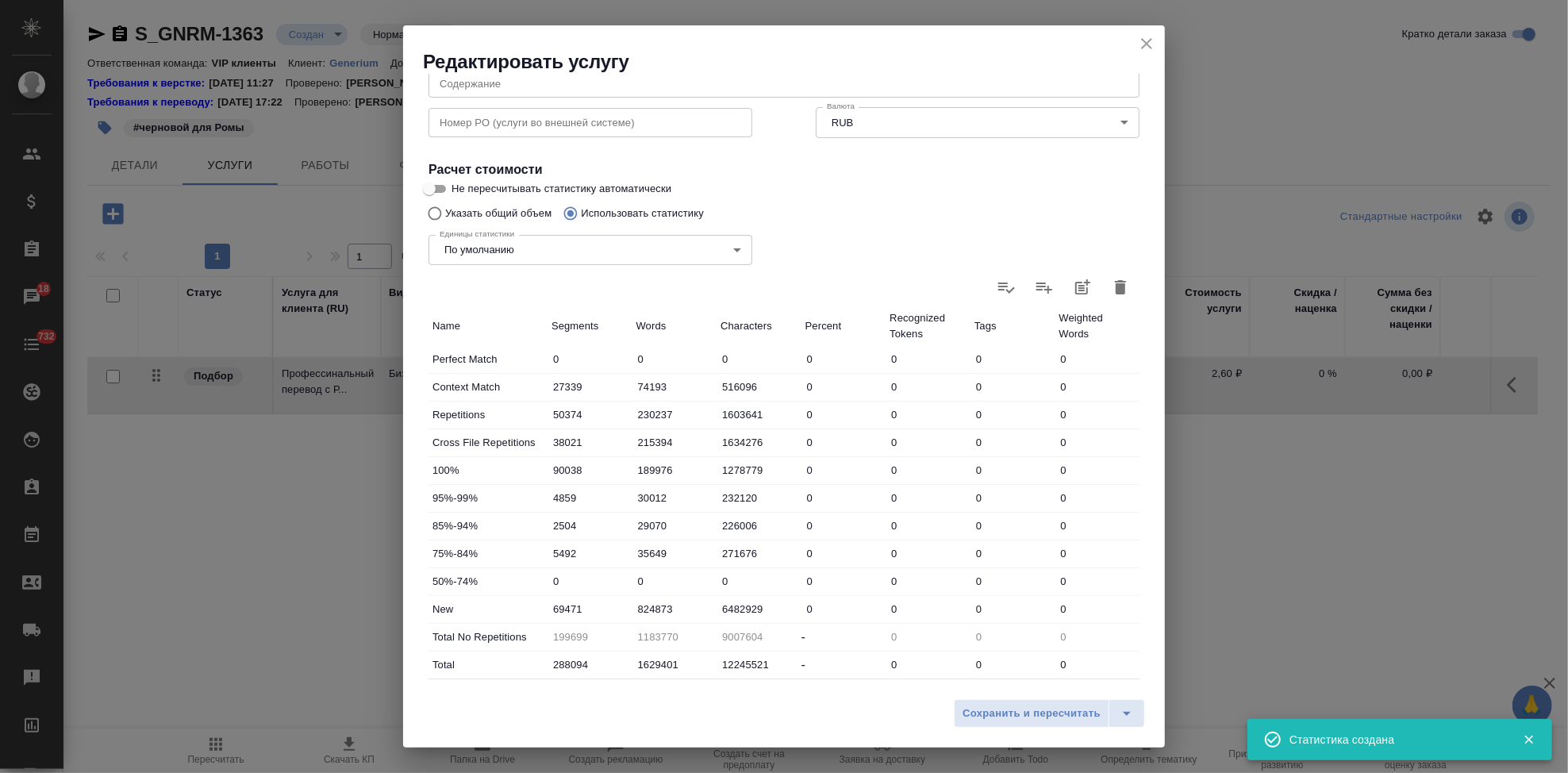
scroll to position [308, 0]
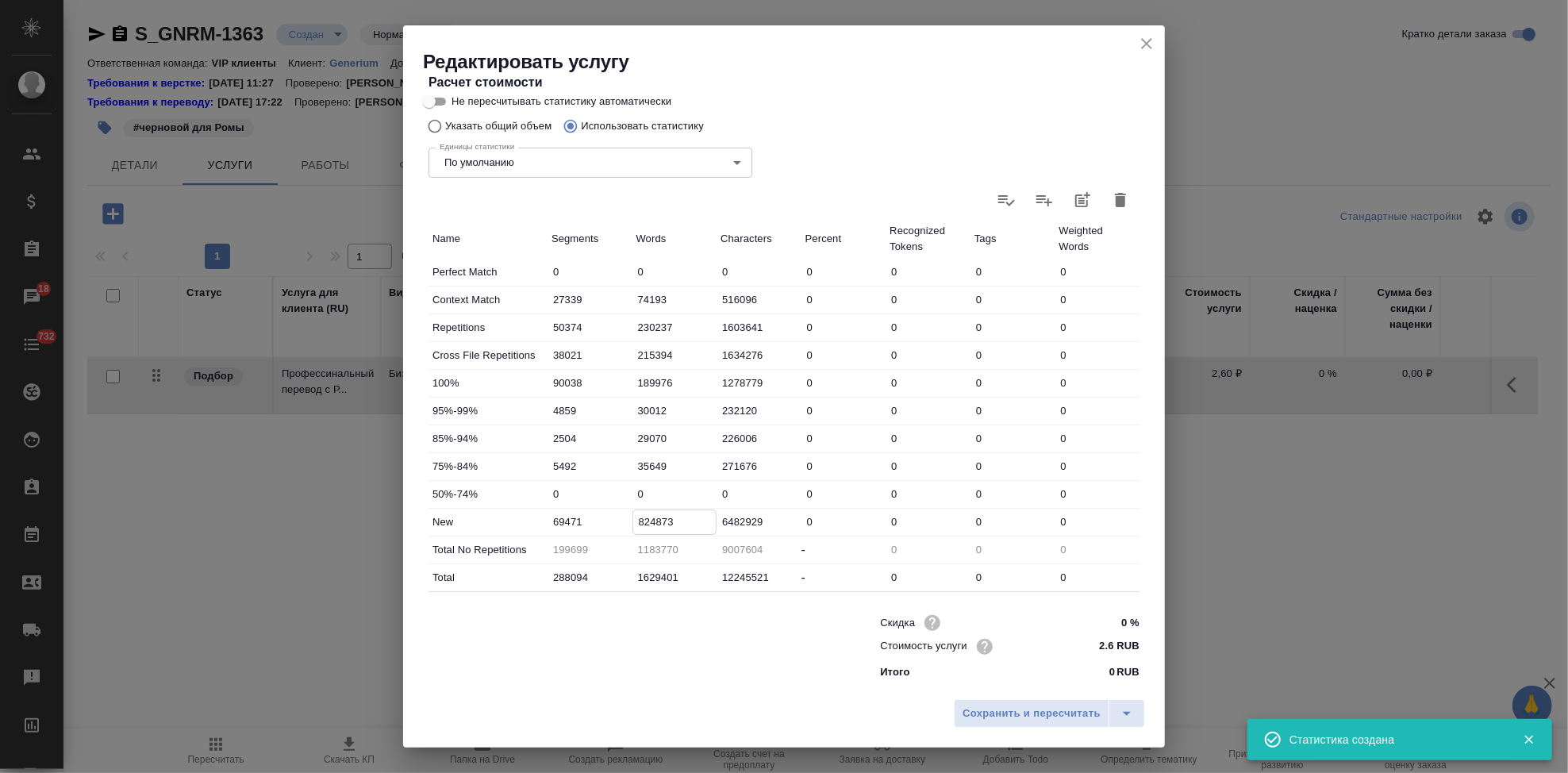
drag, startPoint x: 679, startPoint y: 521, endPoint x: 631, endPoint y: 522, distance: 48.0
click at [633, 522] on input "824873" at bounding box center [674, 521] width 83 height 23
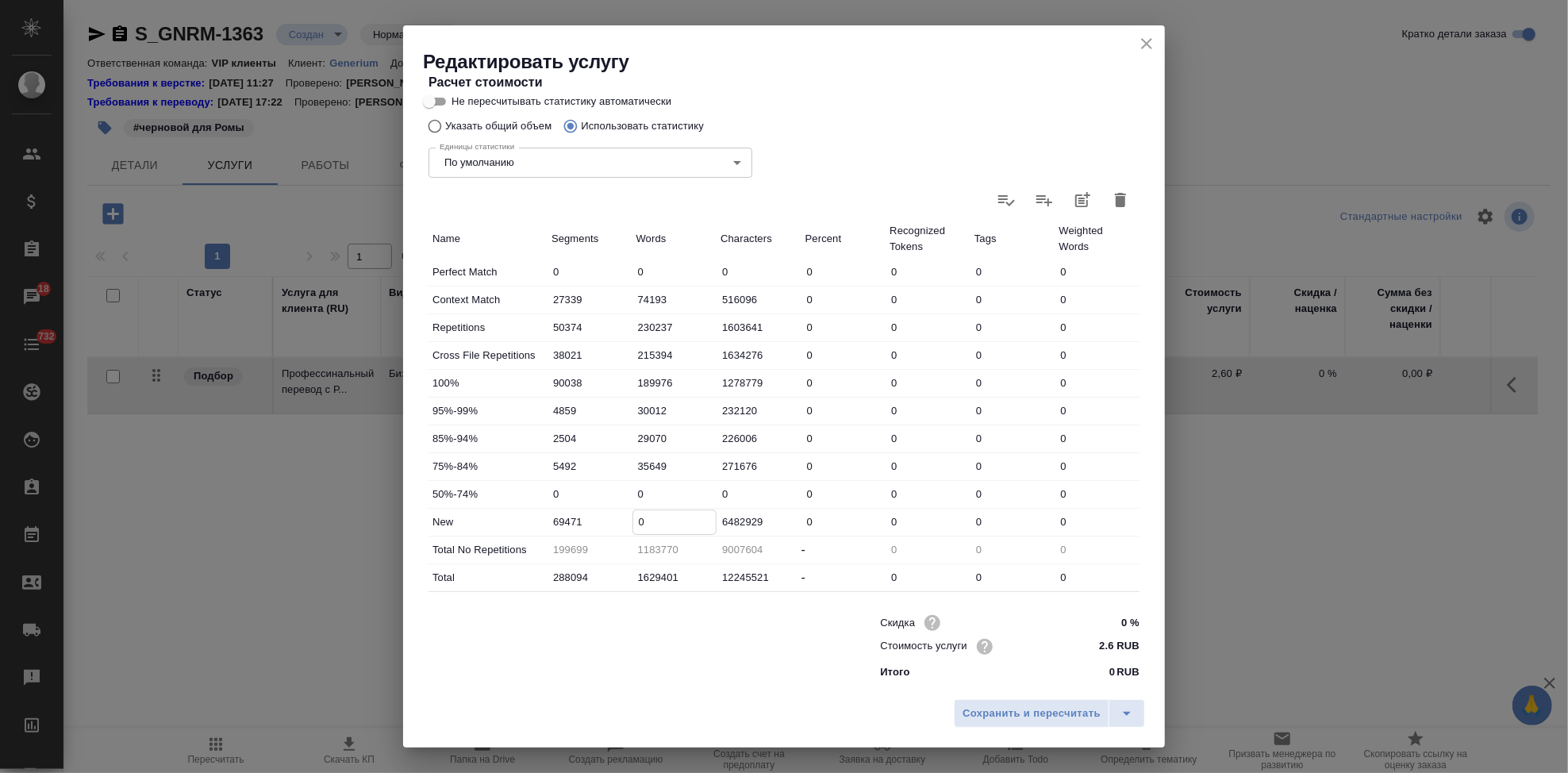
paste input "749884"
type input "749884"
click at [1122, 709] on icon "split button" at bounding box center [1127, 713] width 19 height 19
click at [1083, 683] on li "Сохранить" at bounding box center [1052, 680] width 192 height 26
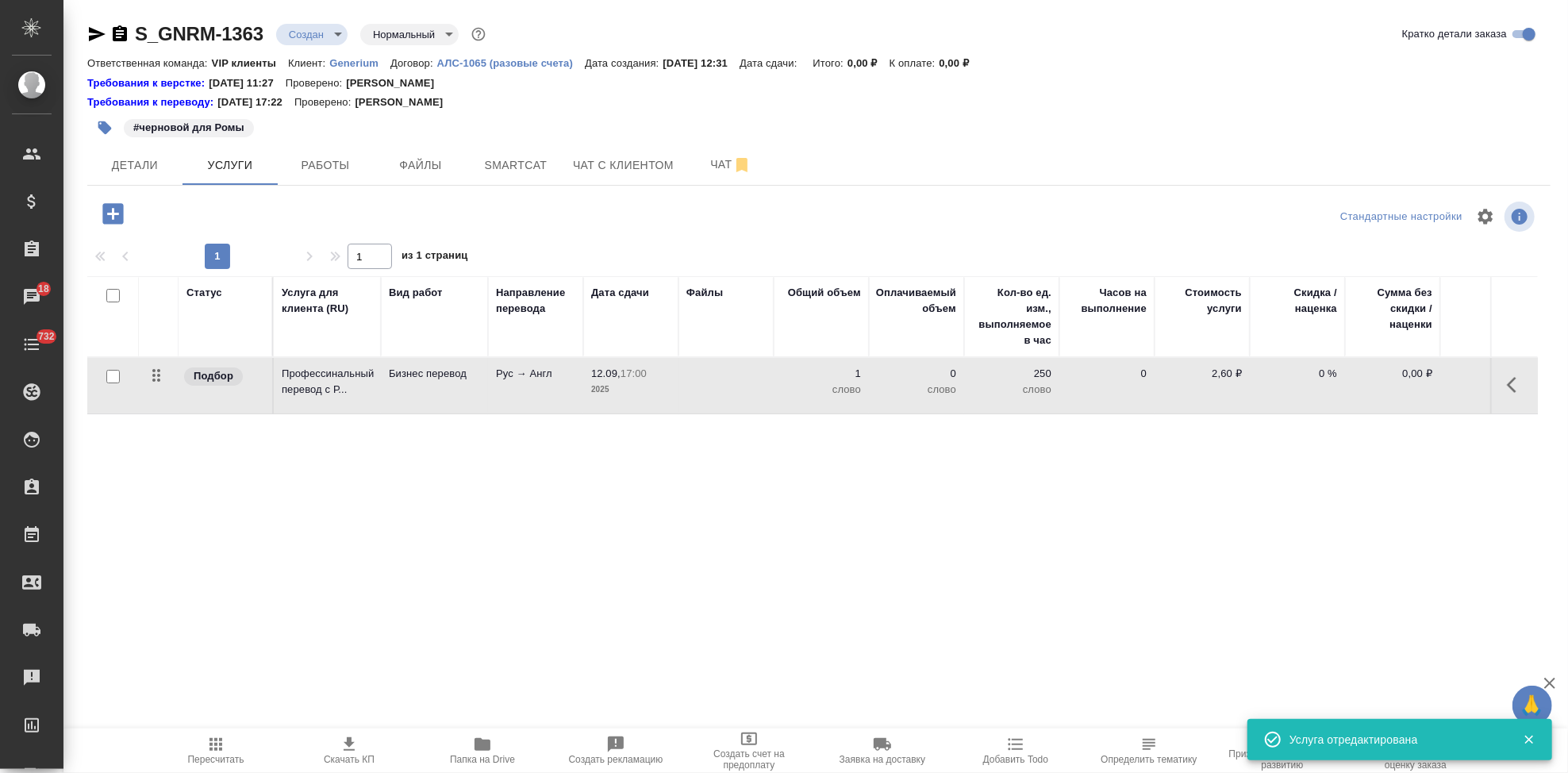
click at [1508, 380] on icon "button" at bounding box center [1516, 384] width 19 height 19
click at [1427, 388] on icon "button" at bounding box center [1426, 384] width 19 height 19
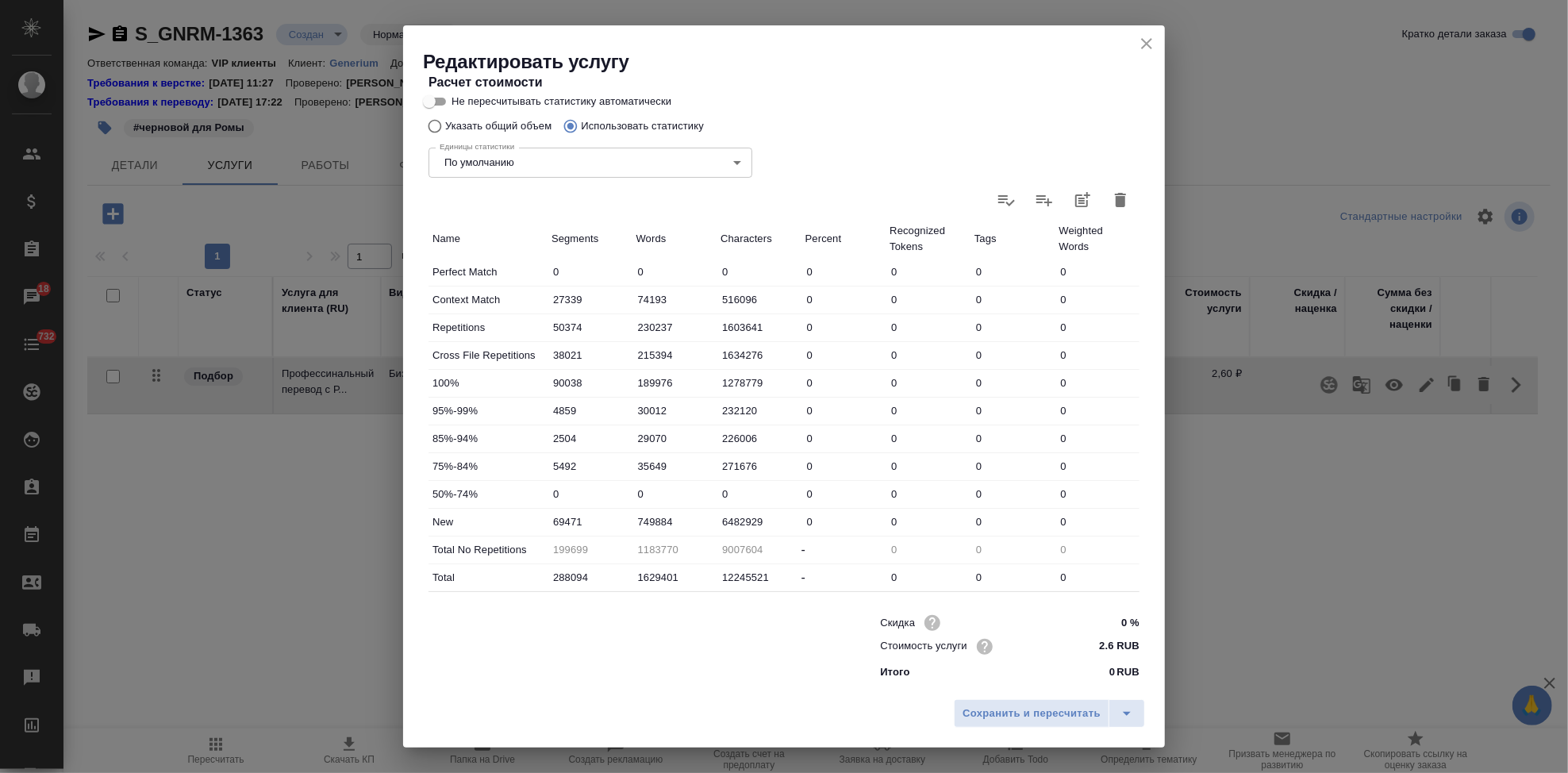
click at [1035, 200] on icon at bounding box center [1044, 199] width 19 height 19
click at [0, 0] on input "file" at bounding box center [0, 0] width 0 height 0
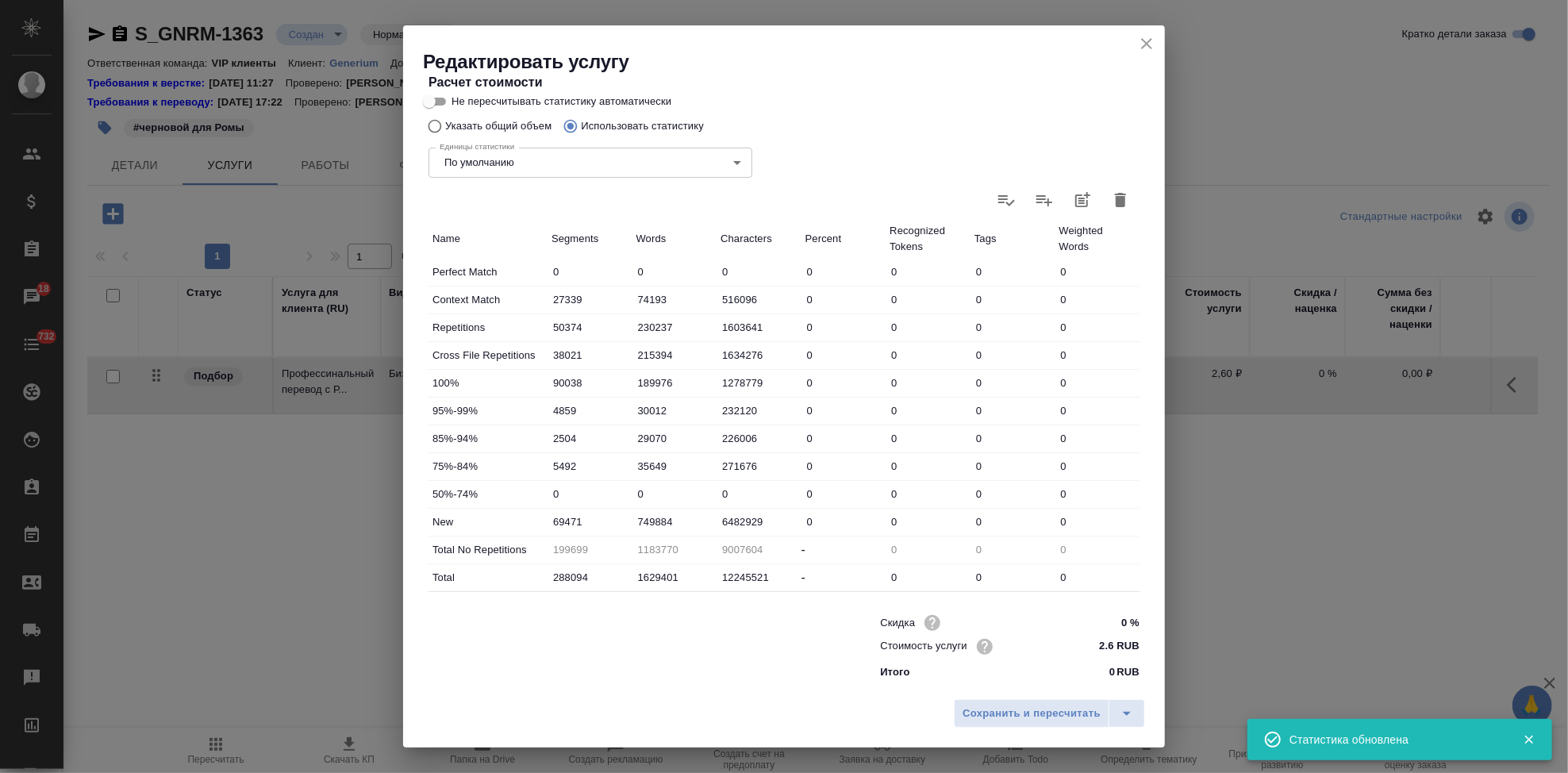
type input "27420"
type input "74473"
type input "518843"
type input "52669"
type input "246974"
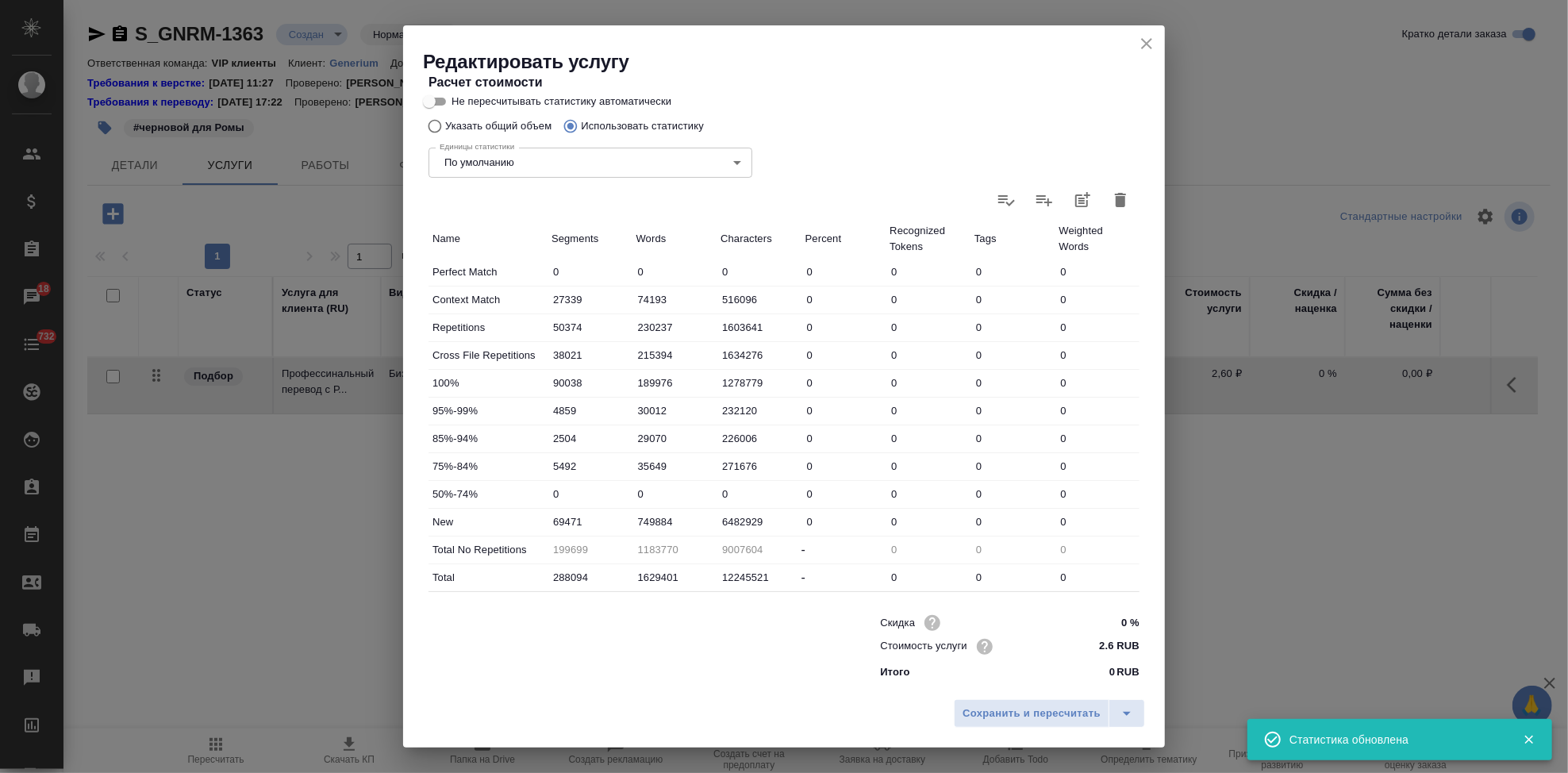
type input "1736839"
type input "98980"
type input "266126"
type input "1952380"
type input "6491"
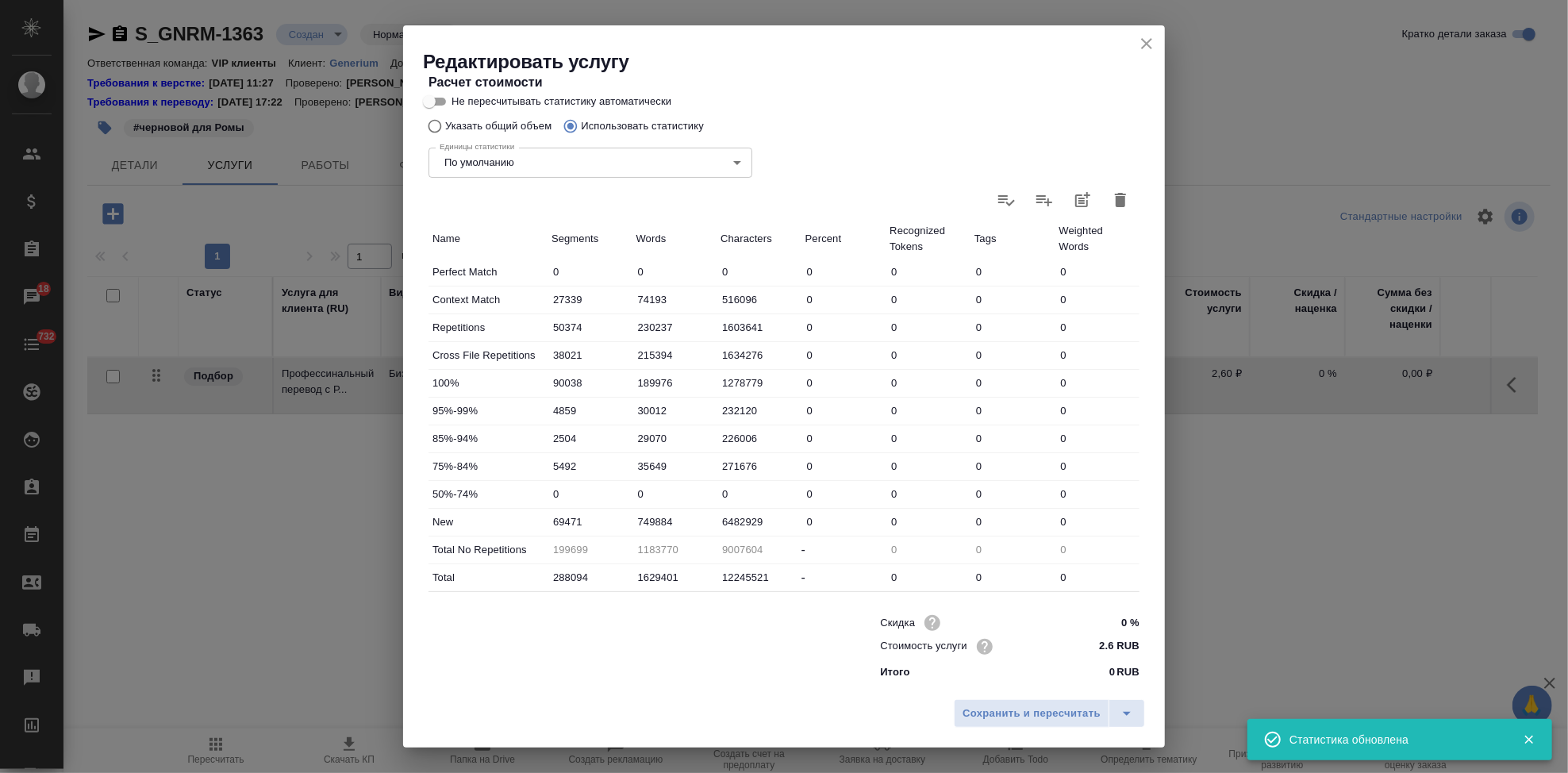
type input "64930"
type input "538840"
type input "3200"
type input "41235"
type input "331498"
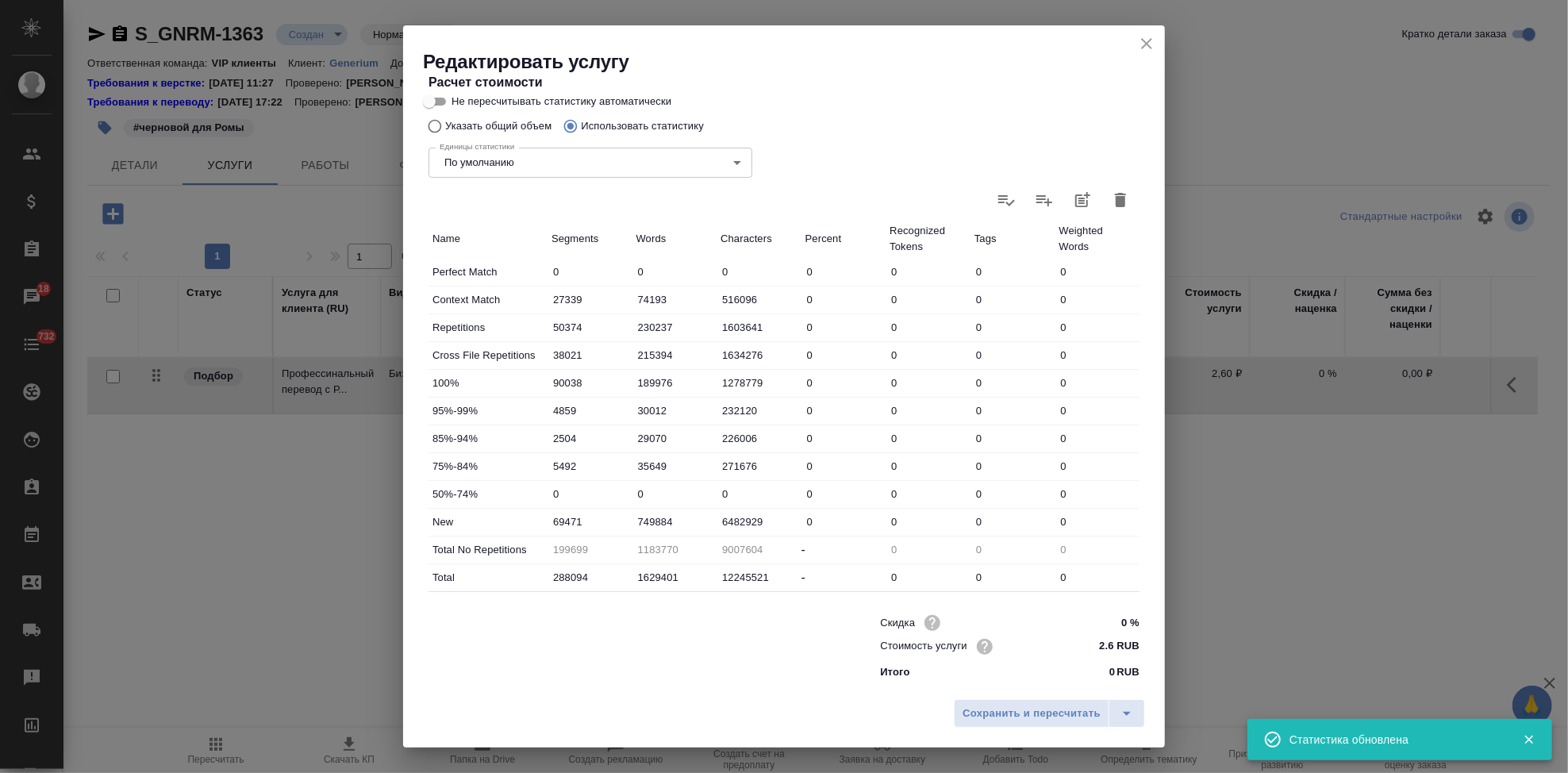
type input "5919"
type input "41261"
type input "322147"
type input "71635"
type input "797364"
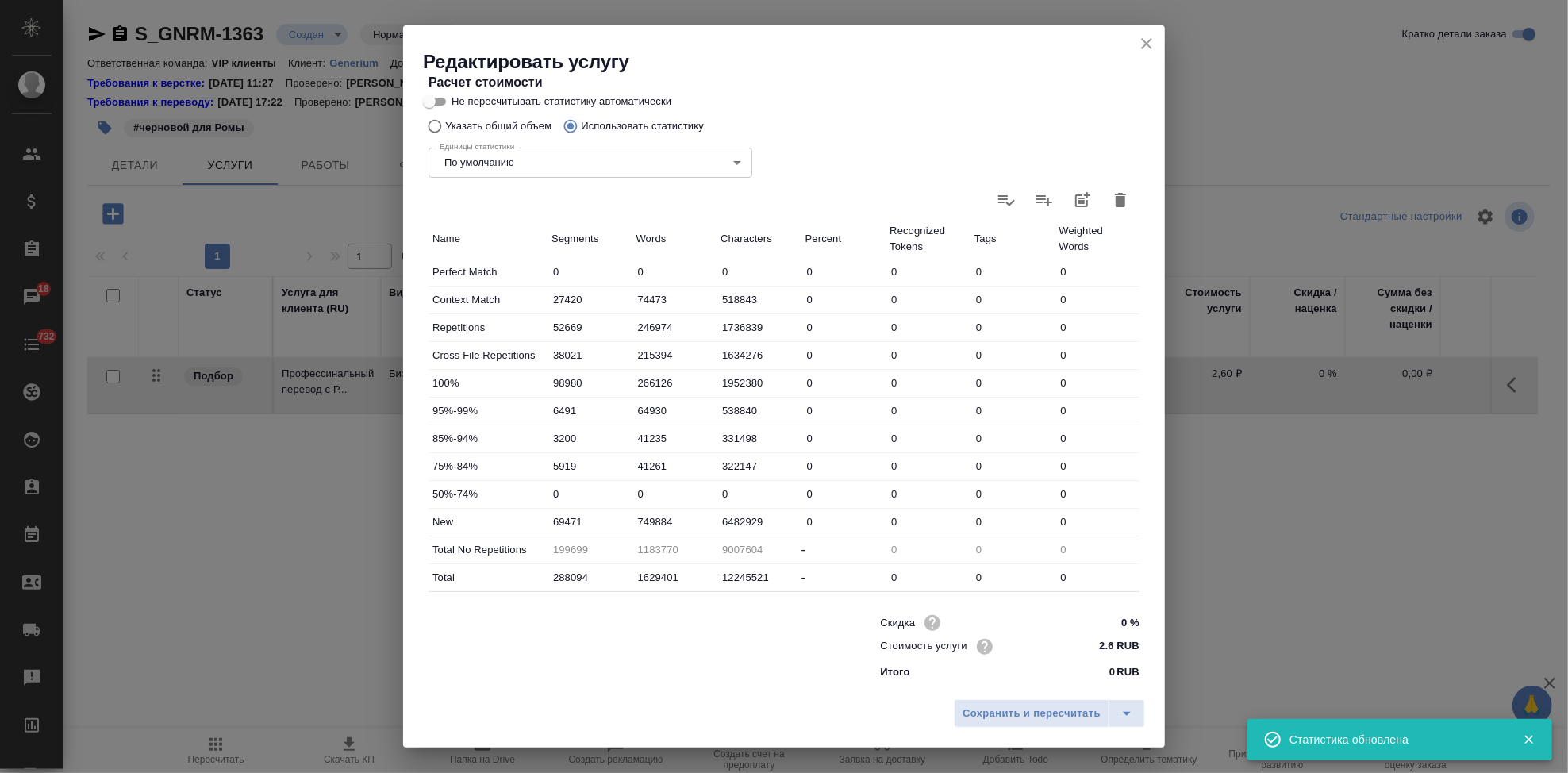
type input "6895197"
type input "213638"
type input "1360372"
type input "10558900"
type input "304328"
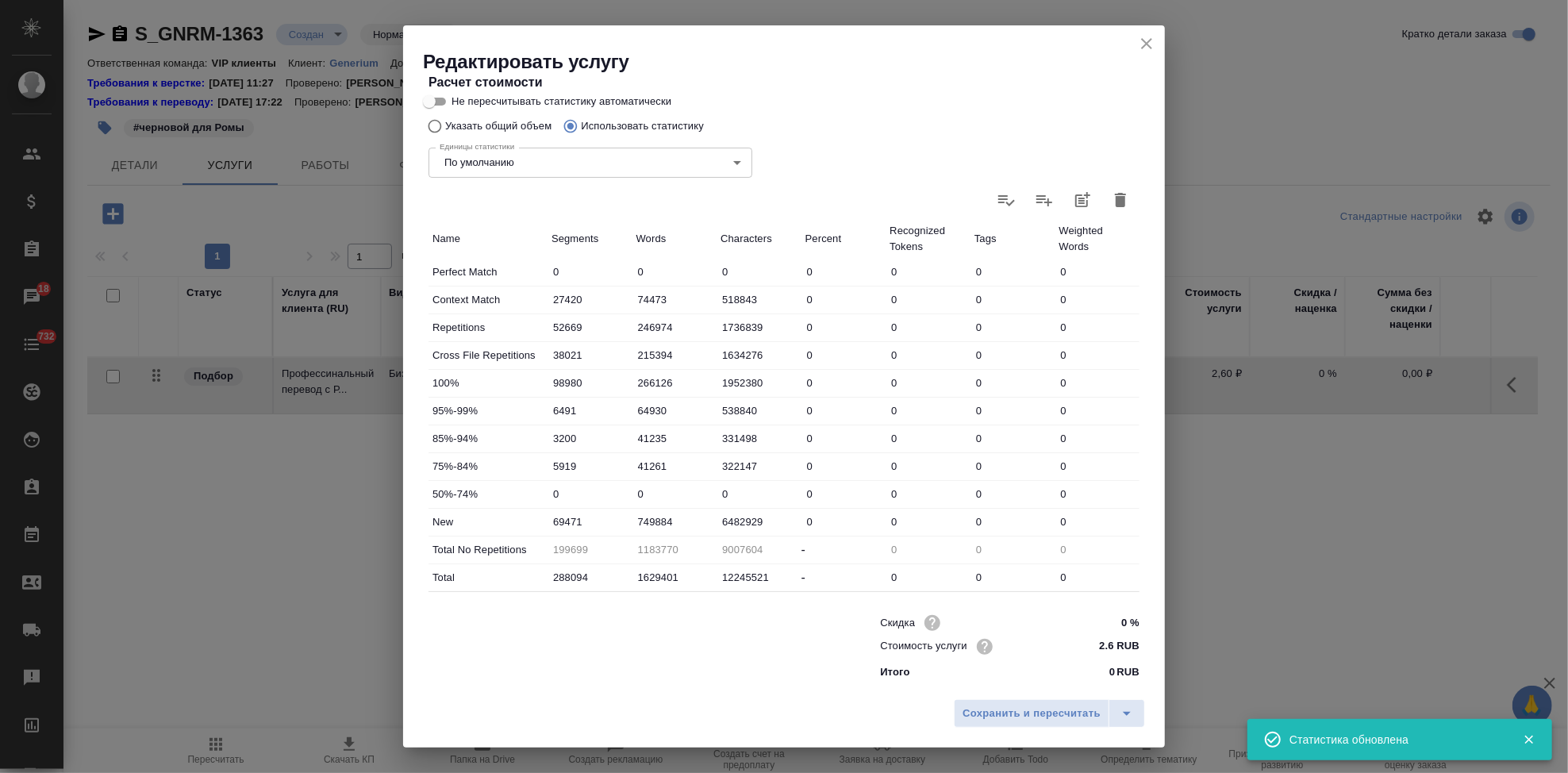
type input "1822740"
type input "13930015"
click at [675, 521] on input "797364" at bounding box center [674, 521] width 85 height 23
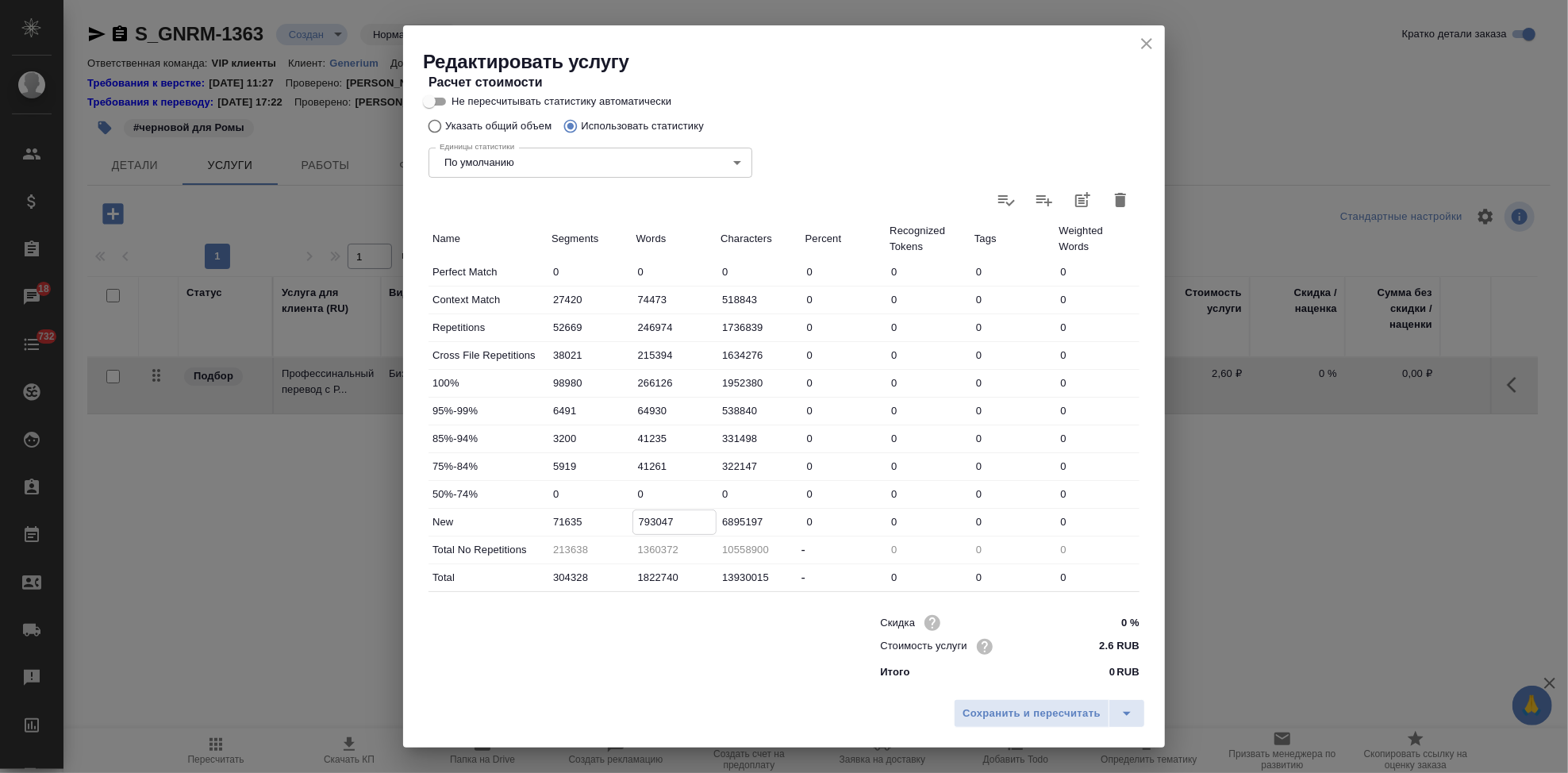
type input "793047"
click at [1125, 714] on icon "split button" at bounding box center [1127, 713] width 19 height 19
click at [1038, 682] on li "Сохранить" at bounding box center [1052, 680] width 192 height 26
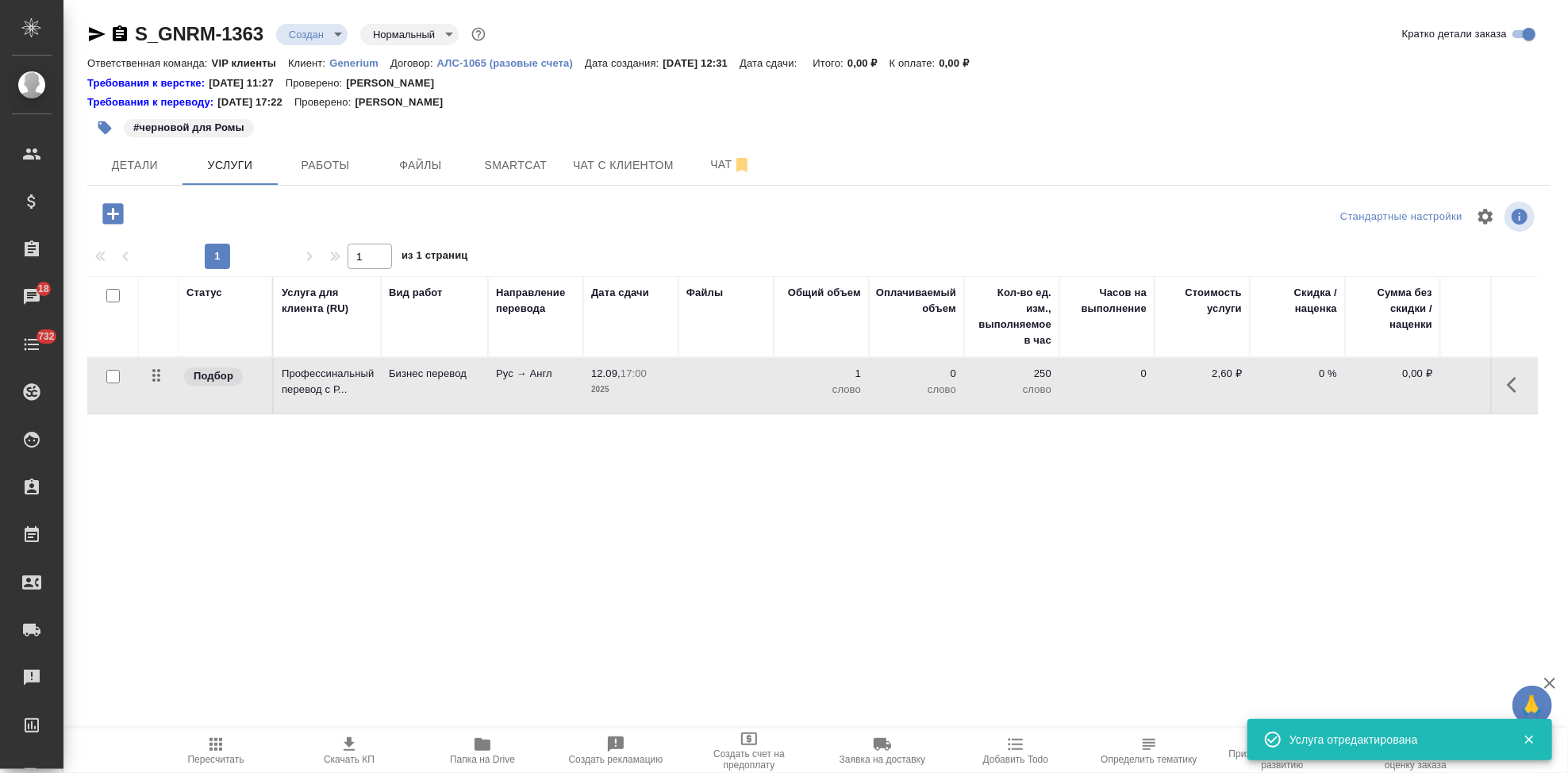
click at [232, 755] on span "Пересчитать" at bounding box center [215, 758] width 56 height 11
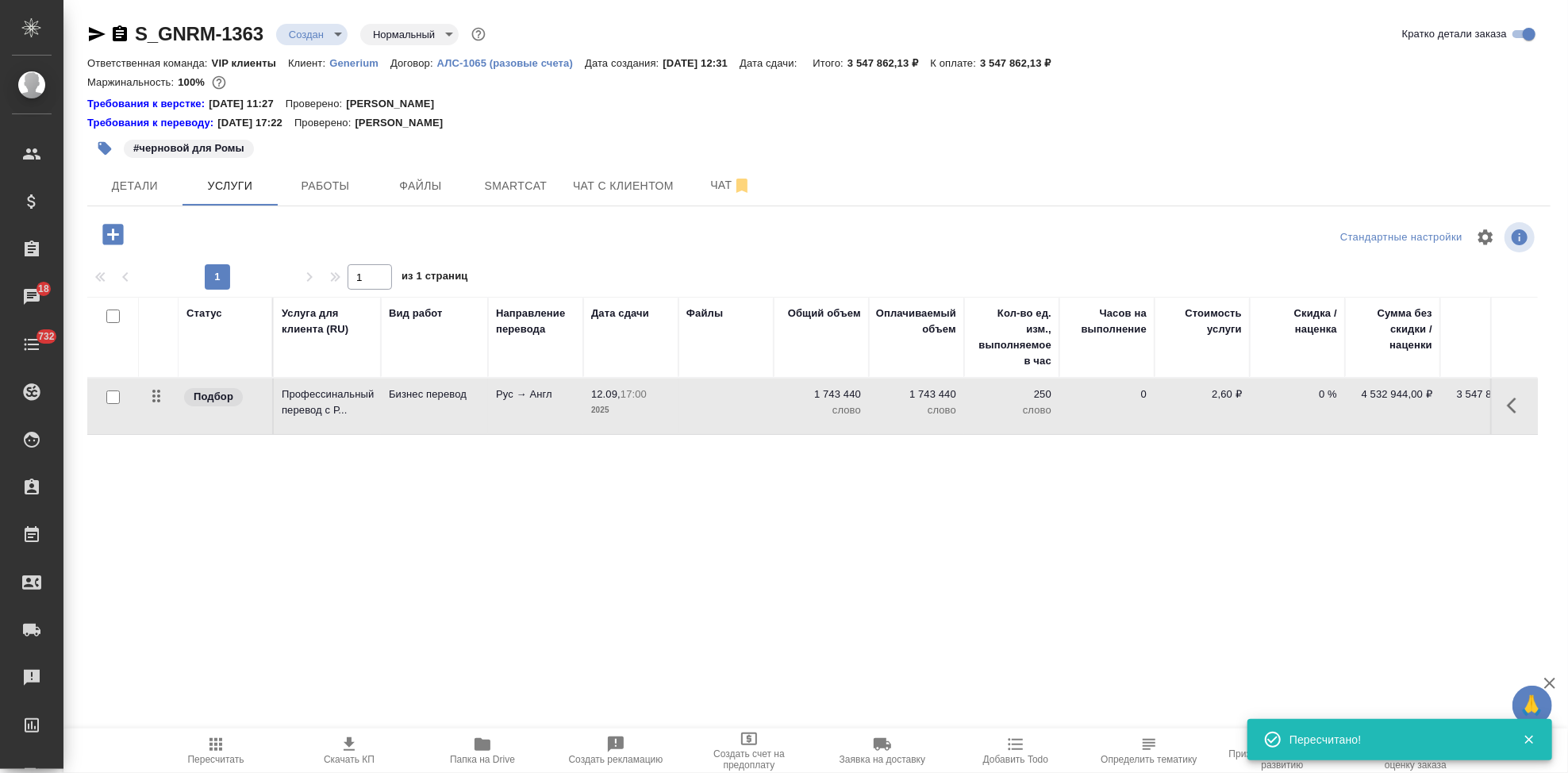
click at [336, 750] on span "Скачать КП" at bounding box center [350, 749] width 115 height 31
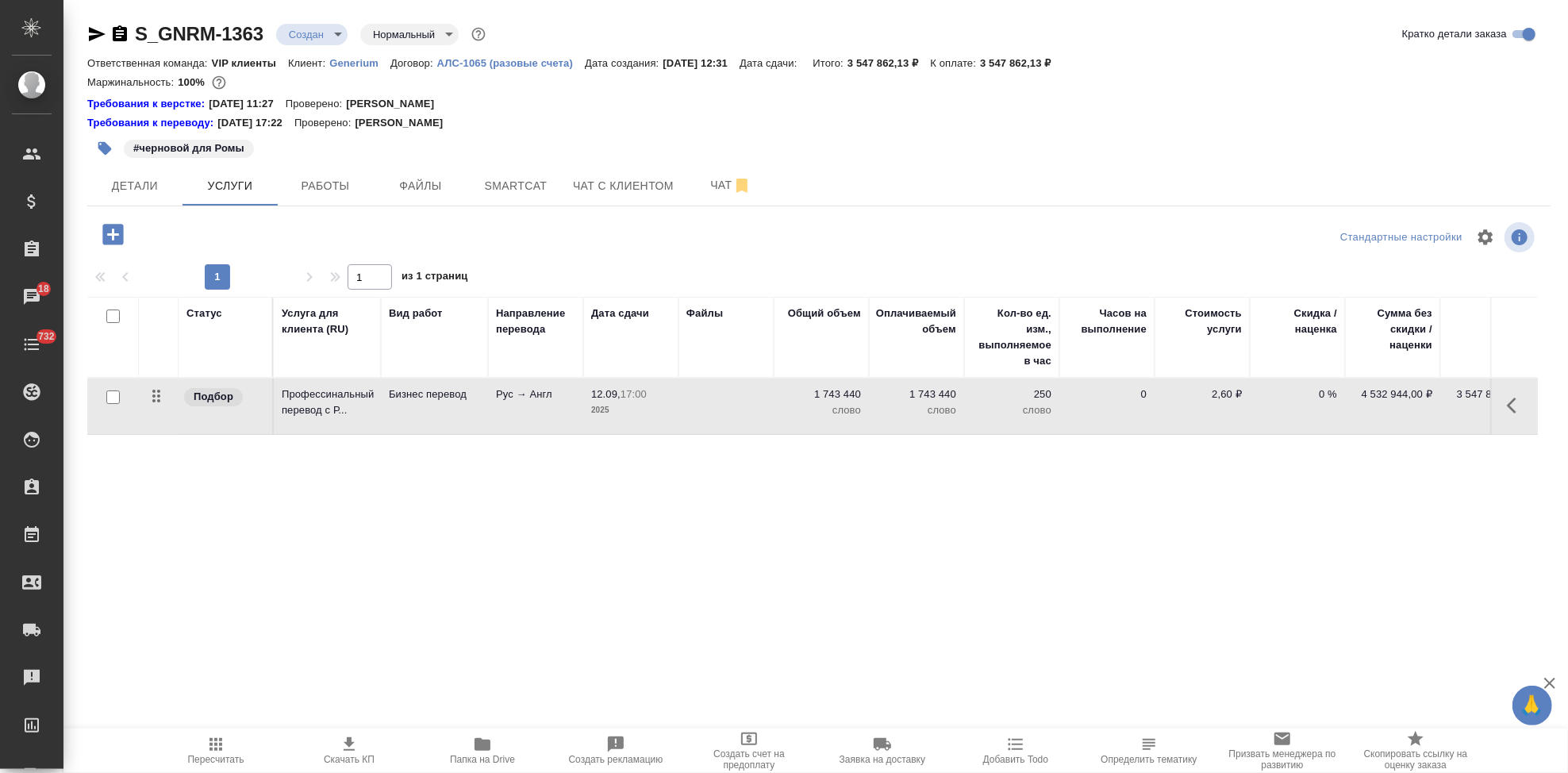
click at [349, 751] on icon "button" at bounding box center [349, 743] width 19 height 19
click at [1222, 391] on p "2,60 ₽" at bounding box center [1202, 394] width 79 height 16
click at [1228, 394] on input "2.6" at bounding box center [1212, 397] width 59 height 23
type input "2.4"
click at [853, 476] on div "Статус Услуга для клиента (RU) Вид работ Направление перевода Дата сдачи Файлы …" at bounding box center [812, 468] width 1450 height 342
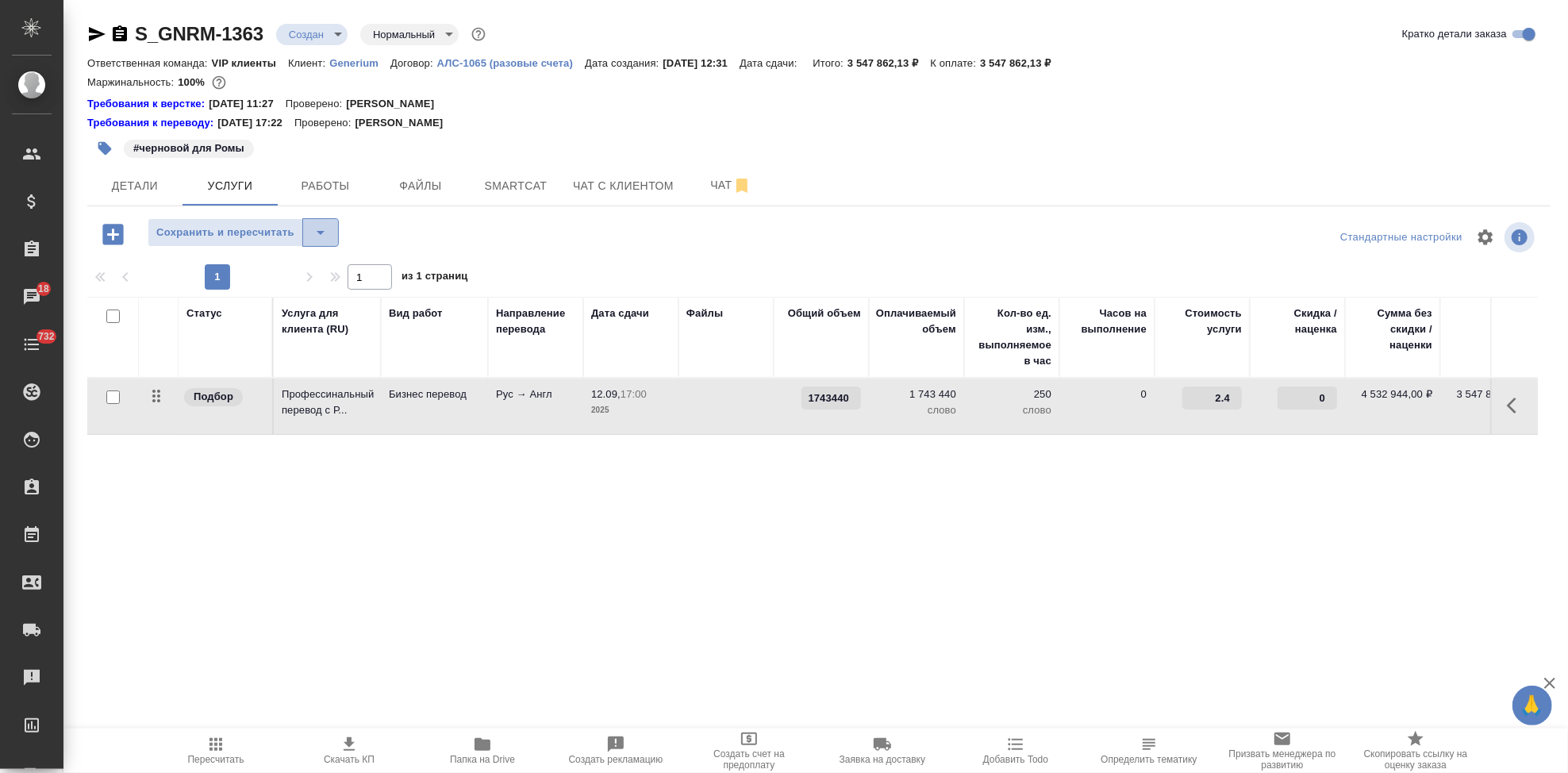
click at [321, 236] on icon "split button" at bounding box center [320, 232] width 19 height 19
click at [257, 267] on li "Сохранить" at bounding box center [243, 266] width 192 height 26
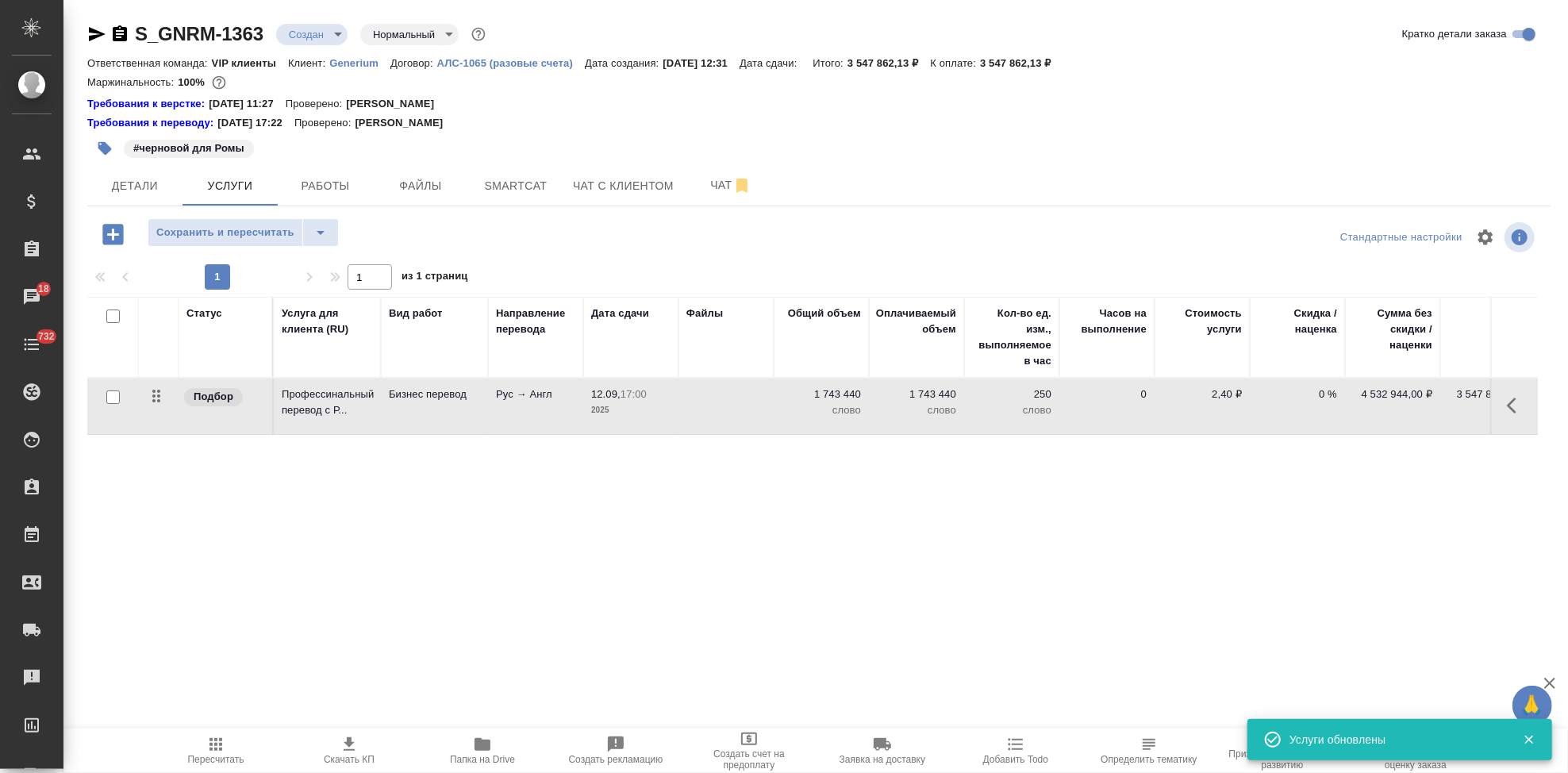
click at [213, 753] on span "Пересчитать" at bounding box center [215, 758] width 56 height 11
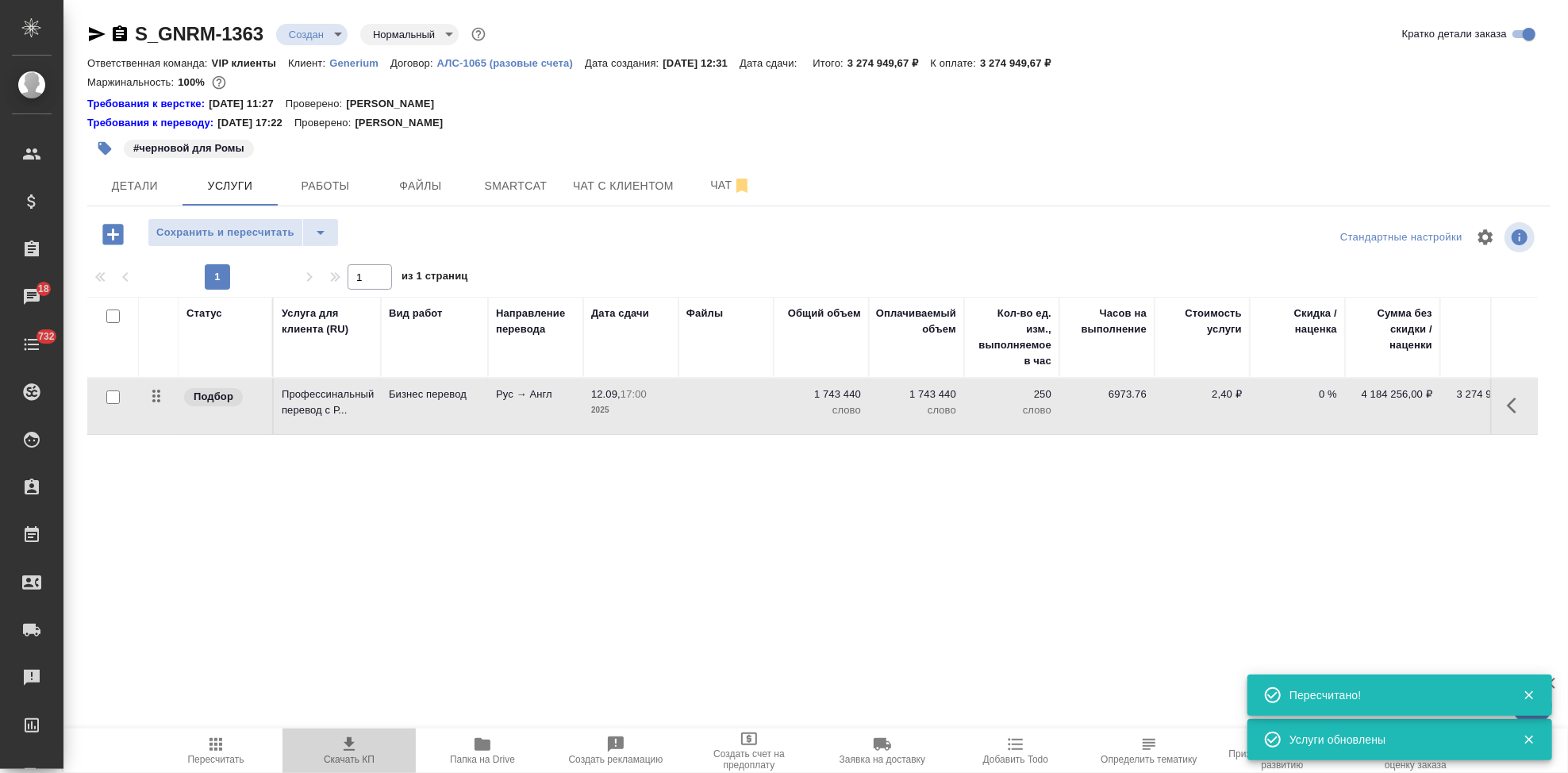
click at [341, 751] on icon "button" at bounding box center [349, 743] width 19 height 19
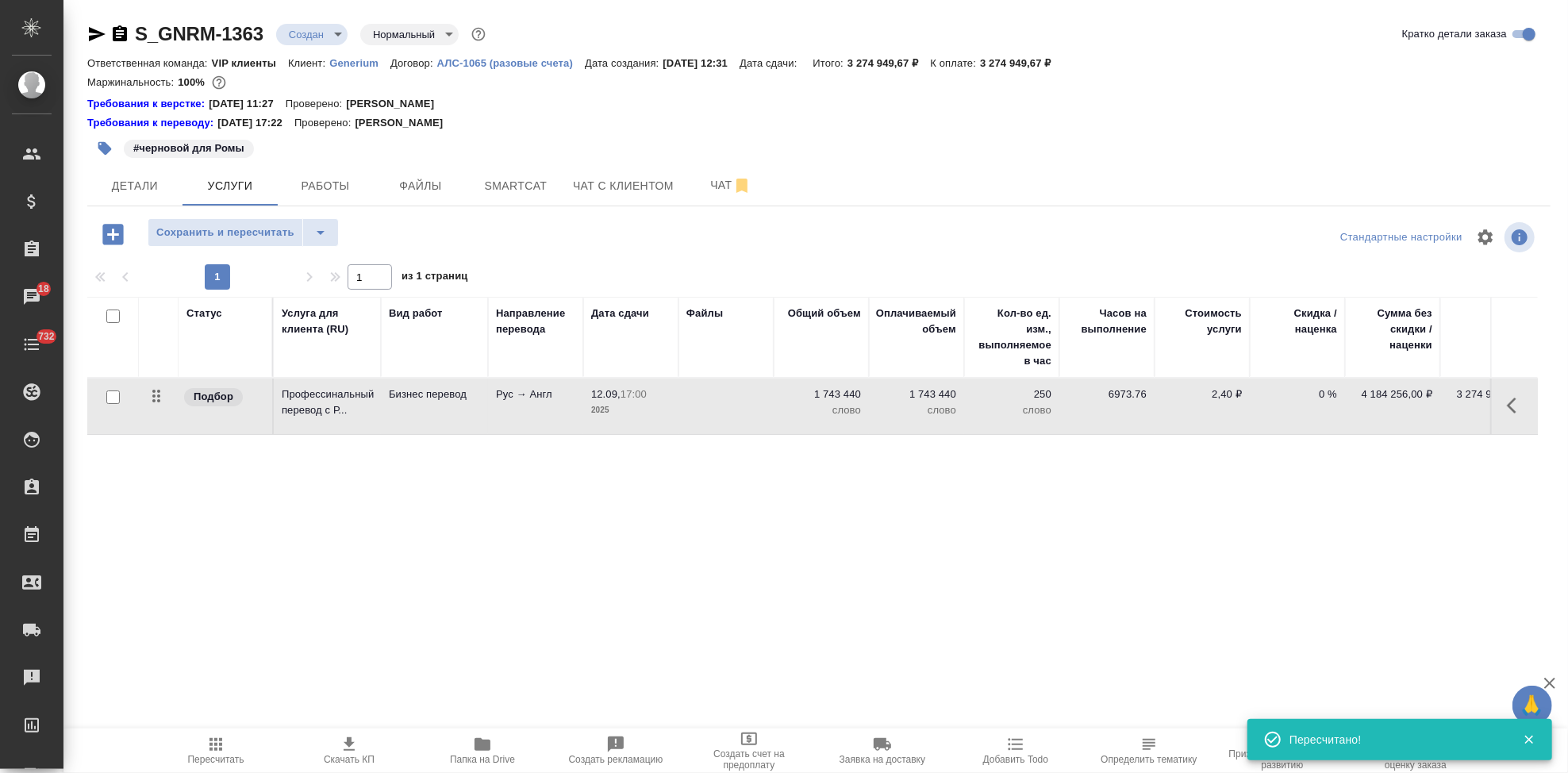
click at [1510, 409] on icon "button" at bounding box center [1516, 405] width 19 height 19
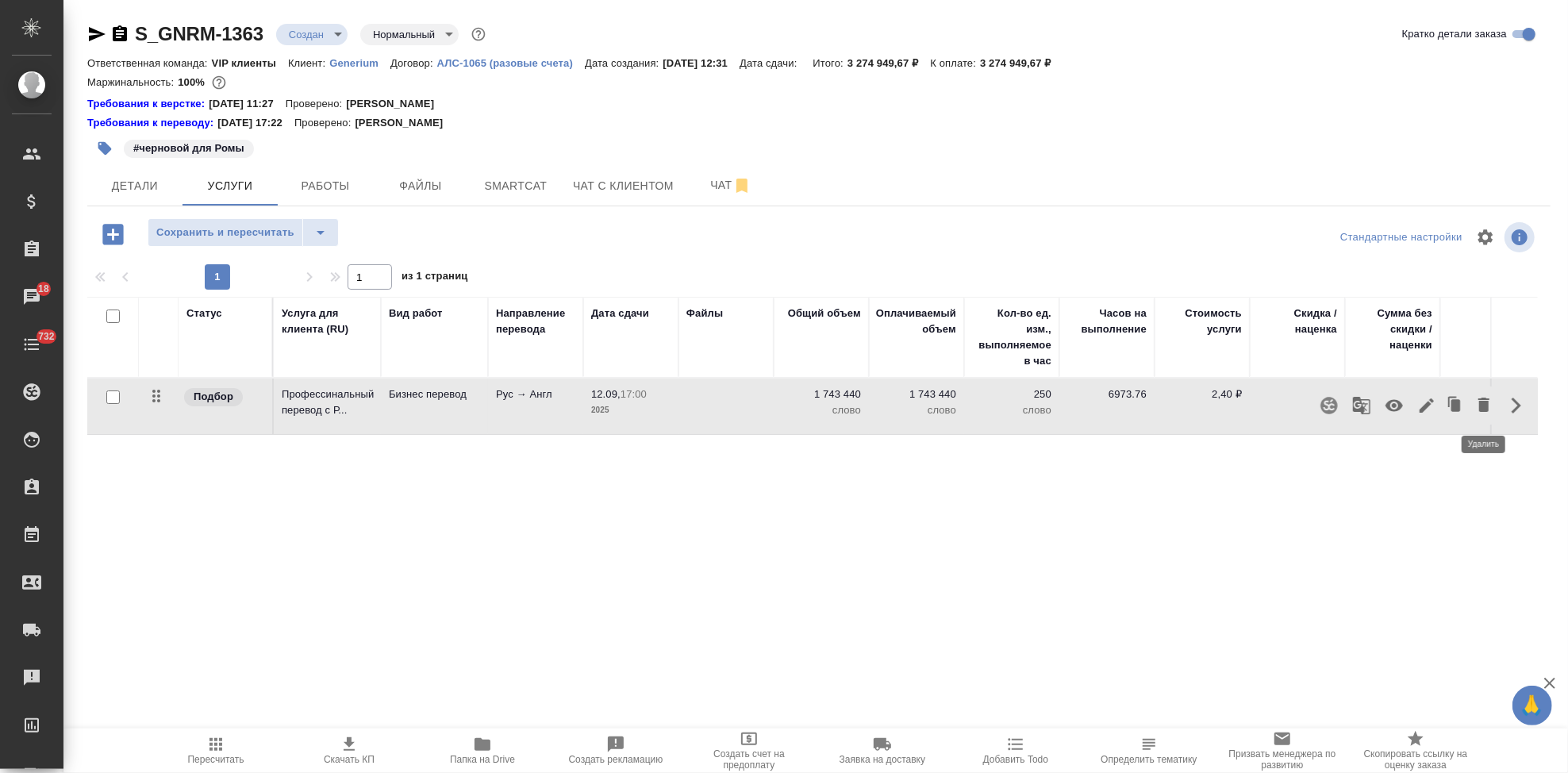
click at [1477, 409] on icon "button" at bounding box center [1483, 404] width 19 height 19
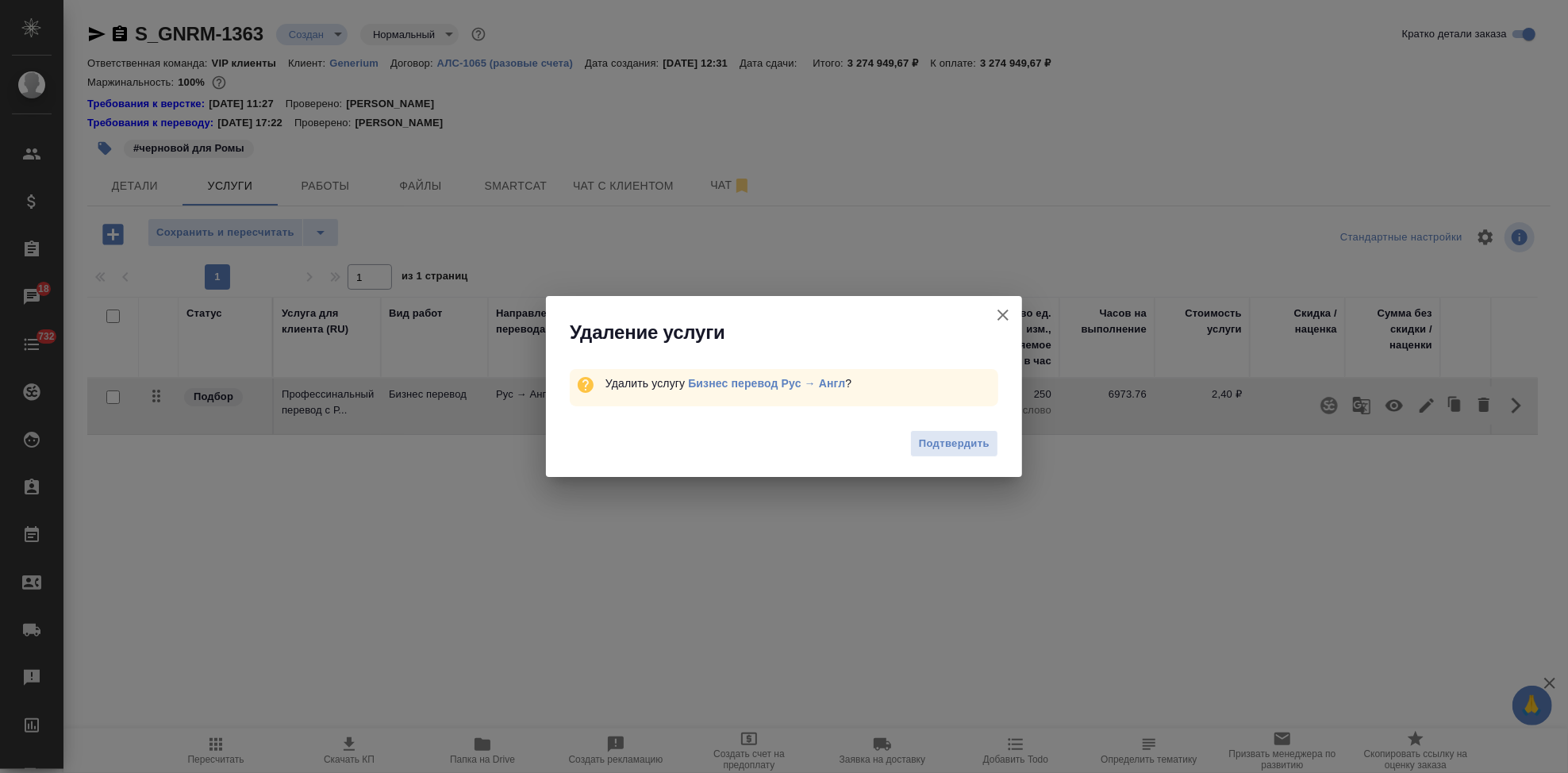
click at [1000, 313] on icon "button" at bounding box center [1002, 314] width 11 height 11
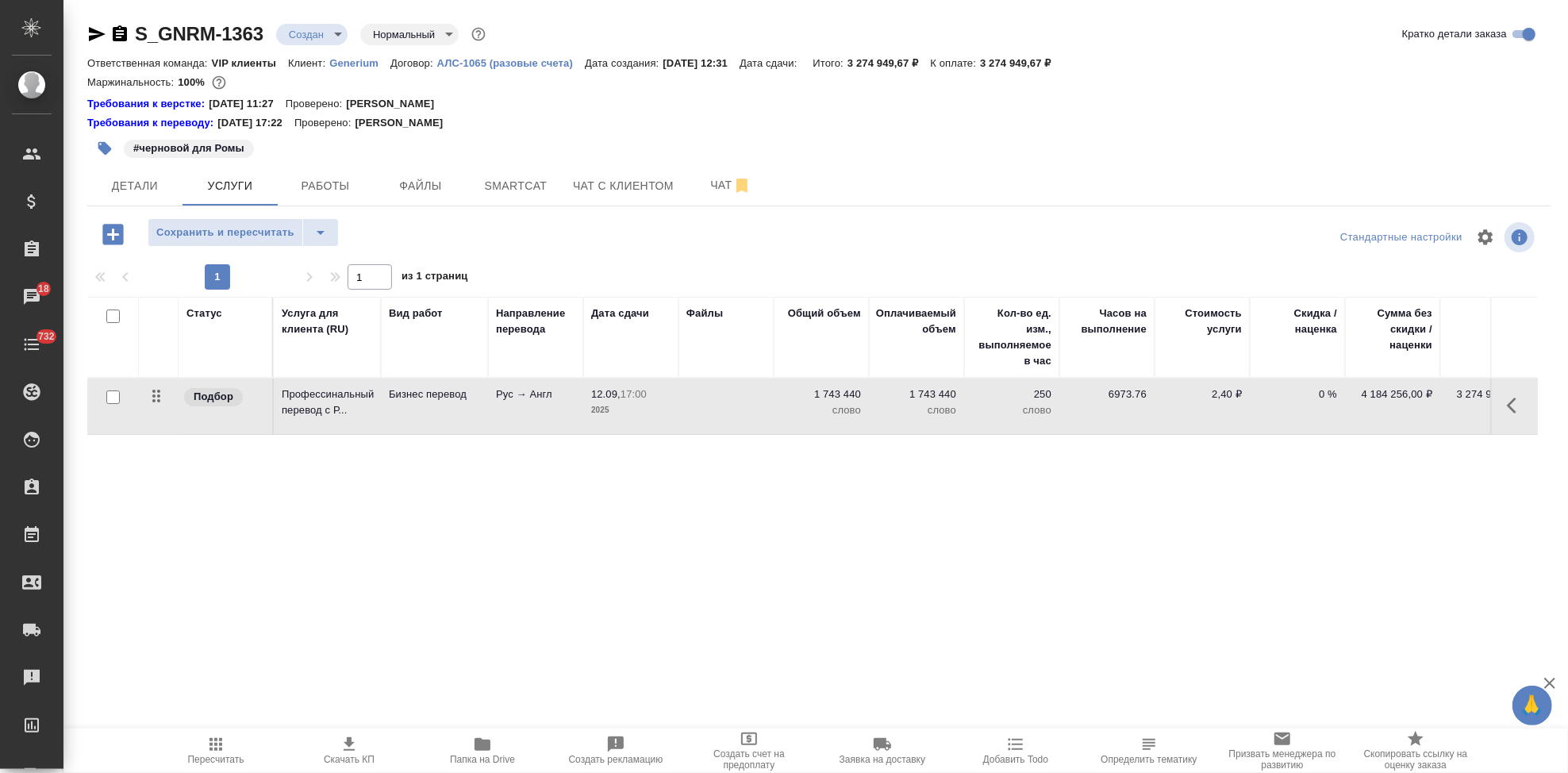
click at [1514, 404] on icon "button" at bounding box center [1516, 405] width 19 height 19
click at [1427, 409] on icon "button" at bounding box center [1426, 405] width 19 height 19
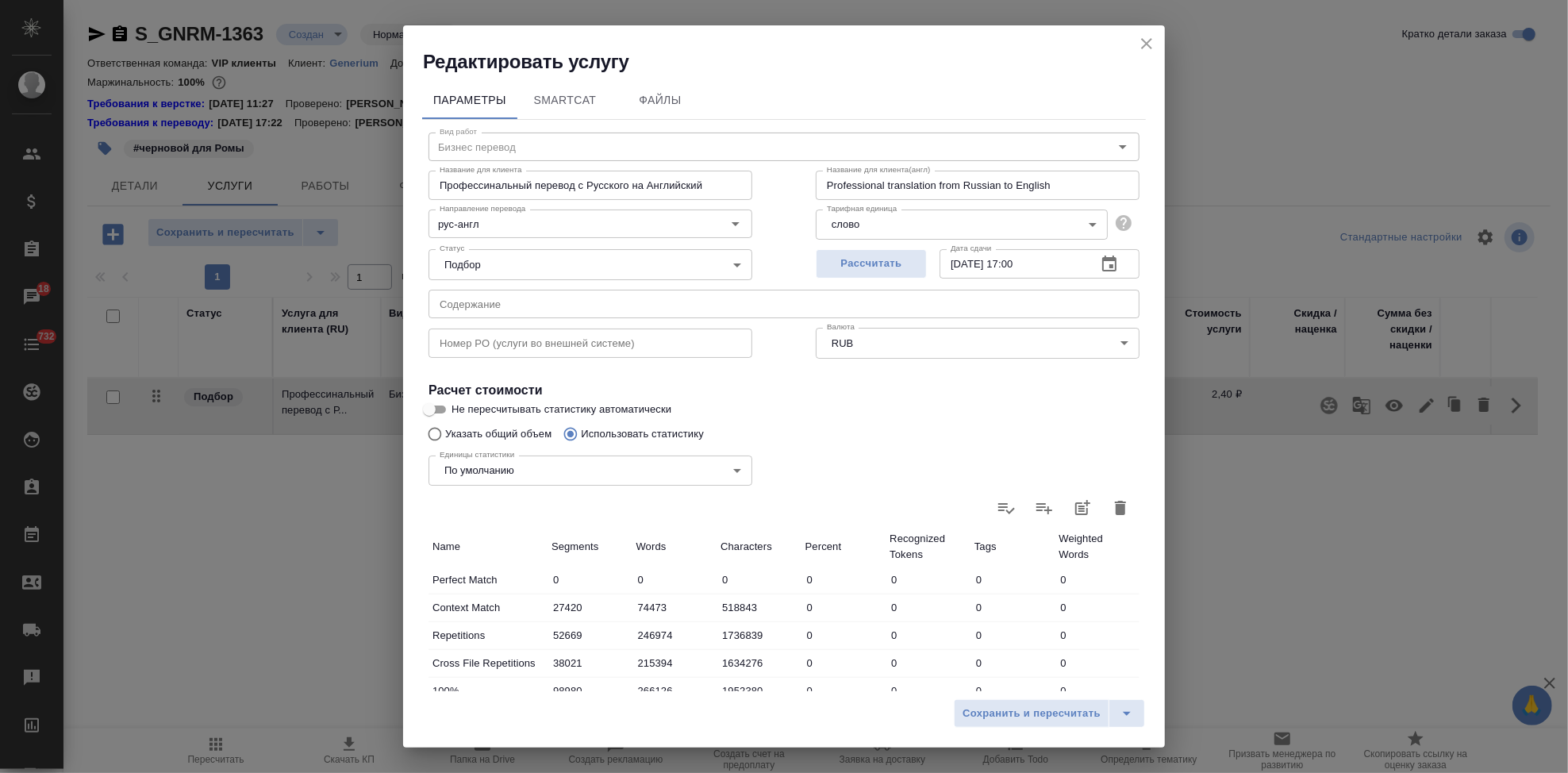
scroll to position [265, 0]
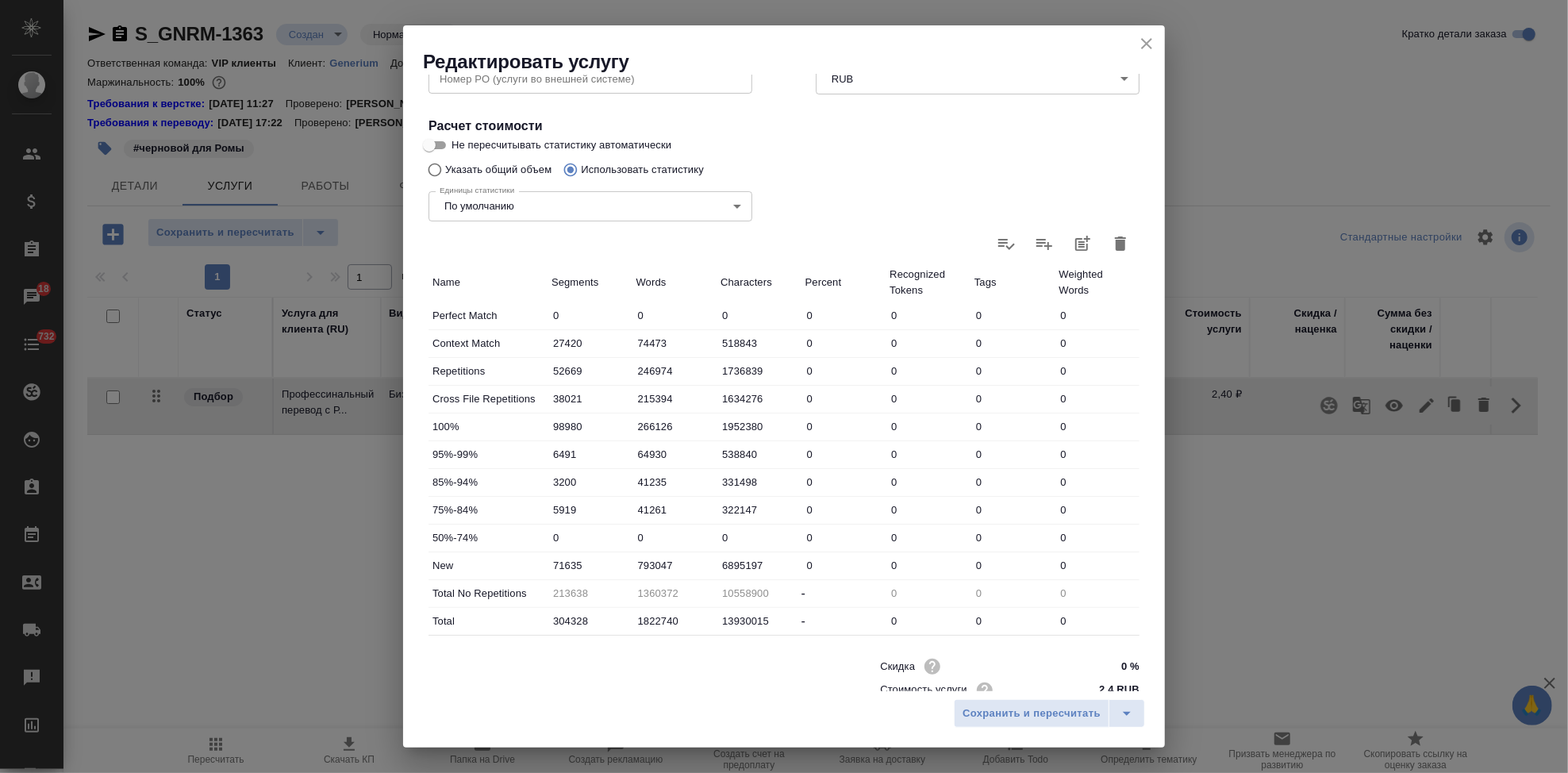
click at [1115, 242] on icon "button" at bounding box center [1120, 243] width 11 height 14
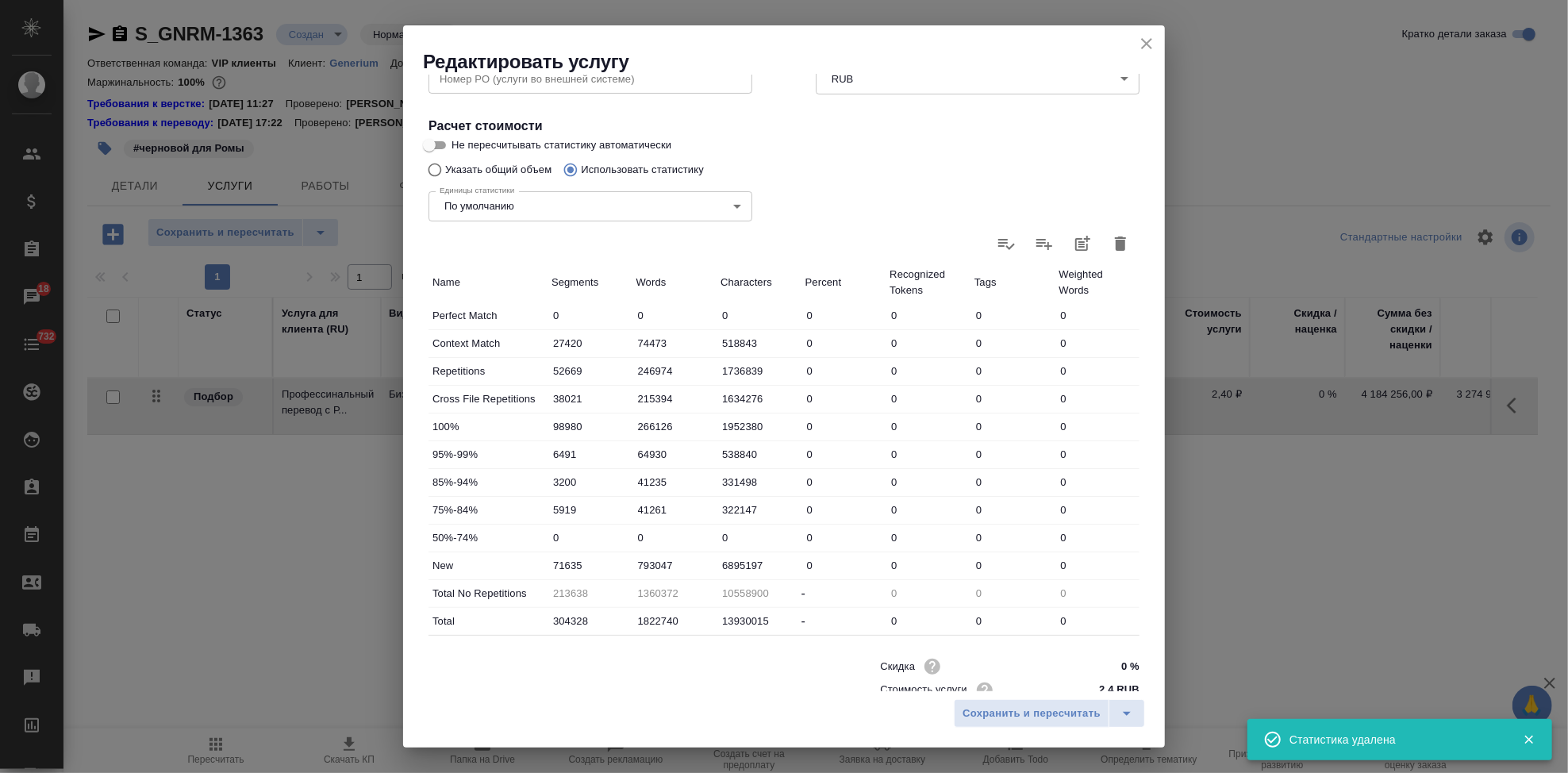
type input "0"
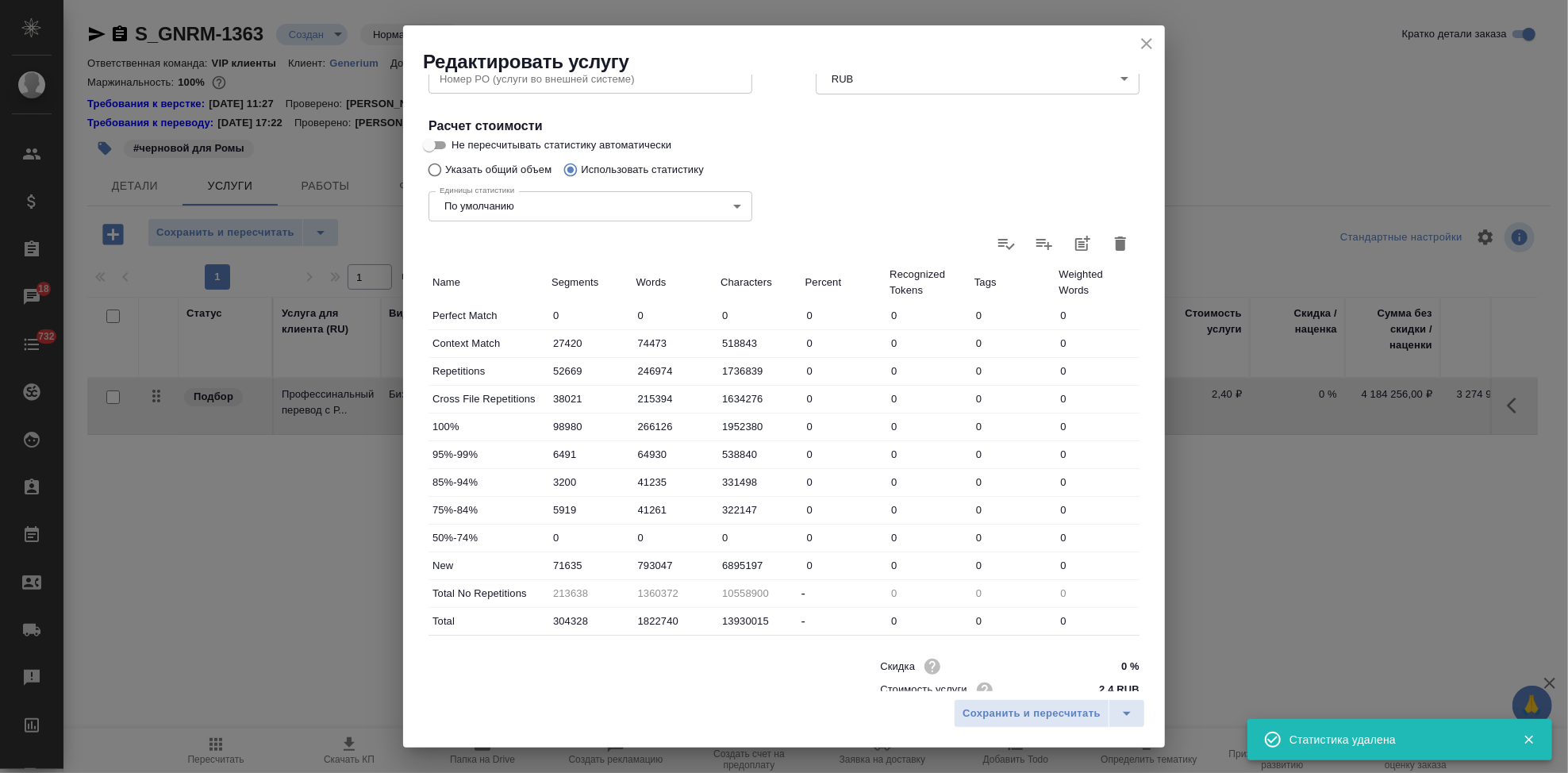
type input "0"
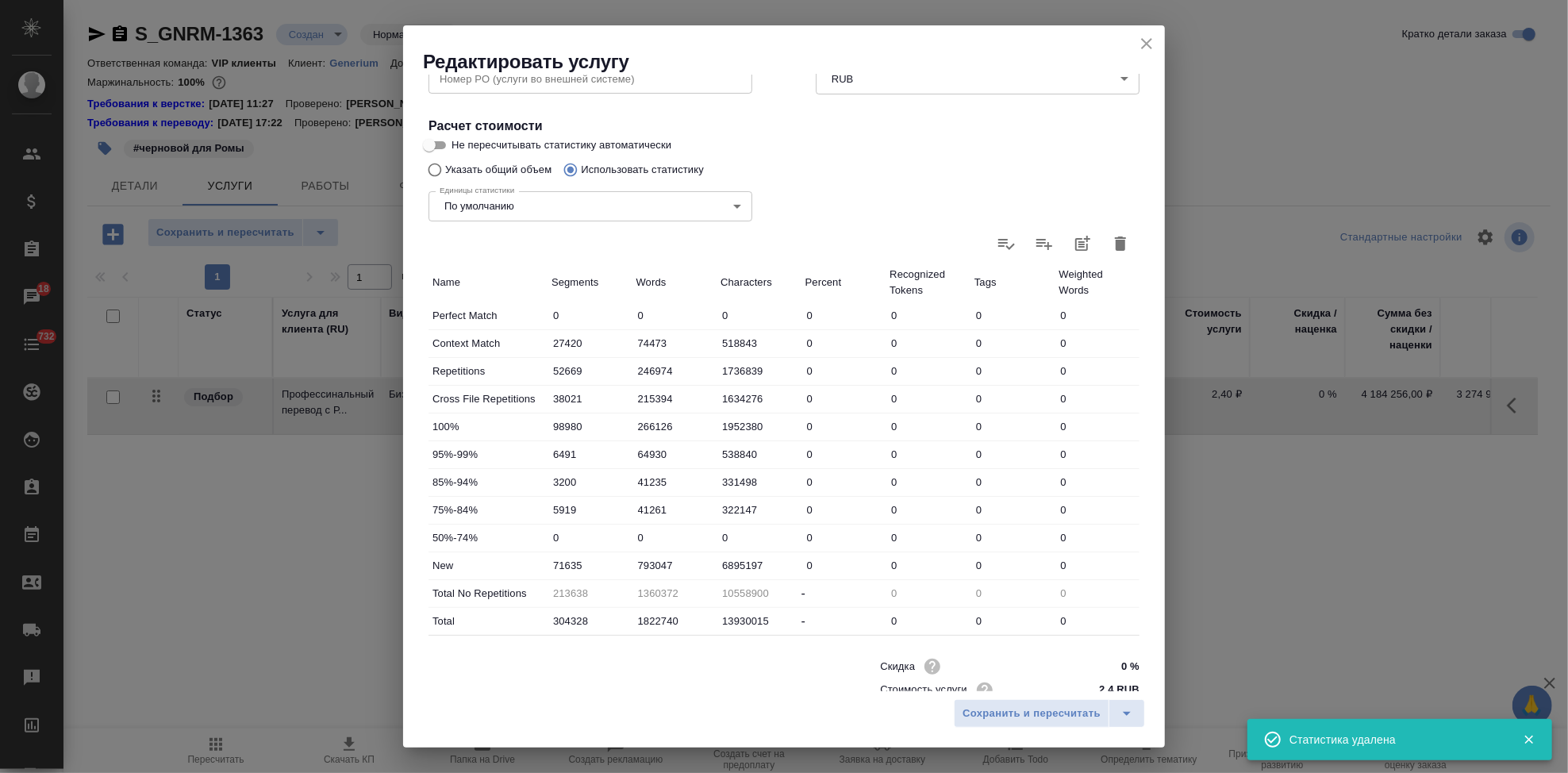
type input "0"
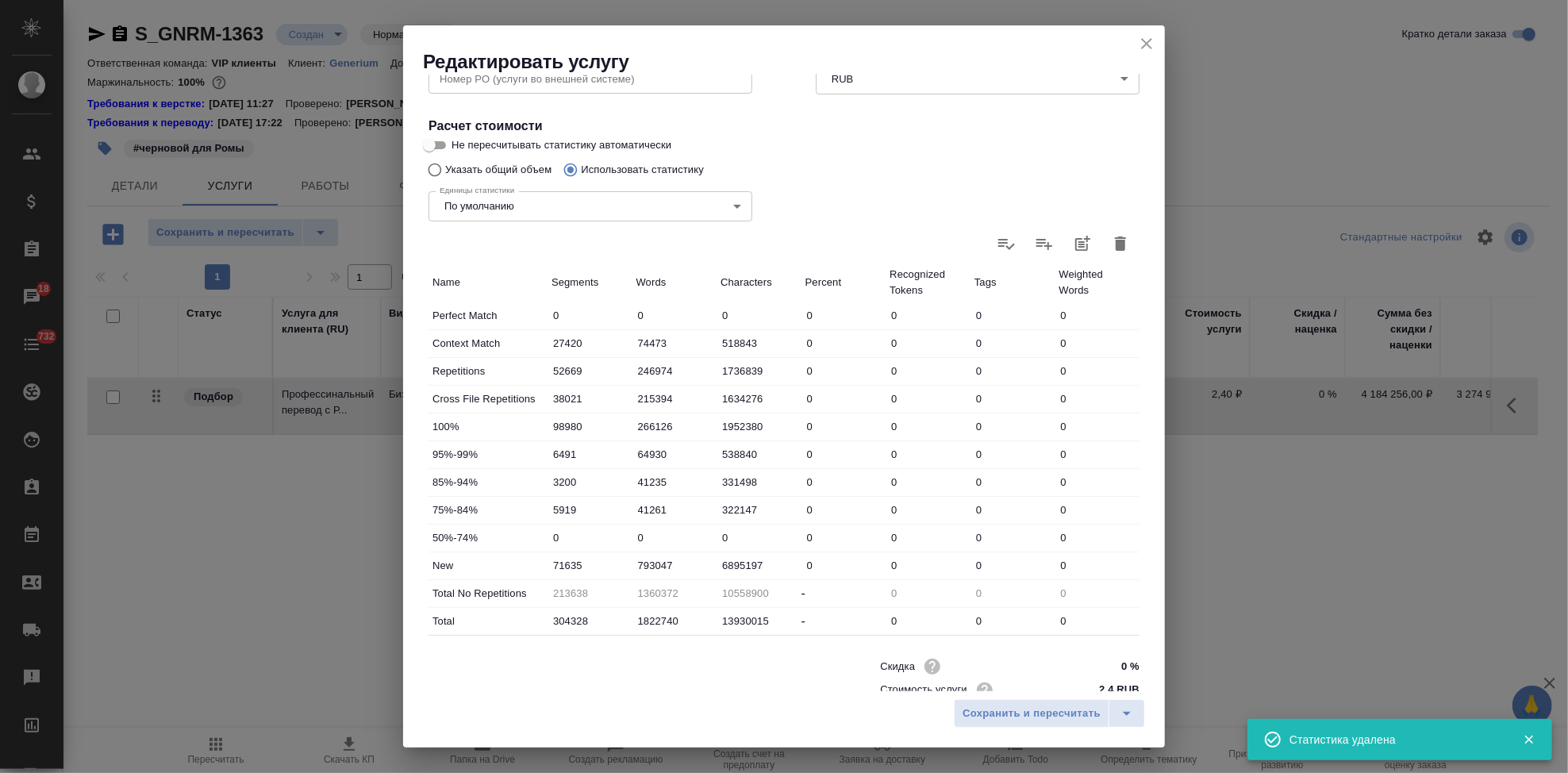
type input "0"
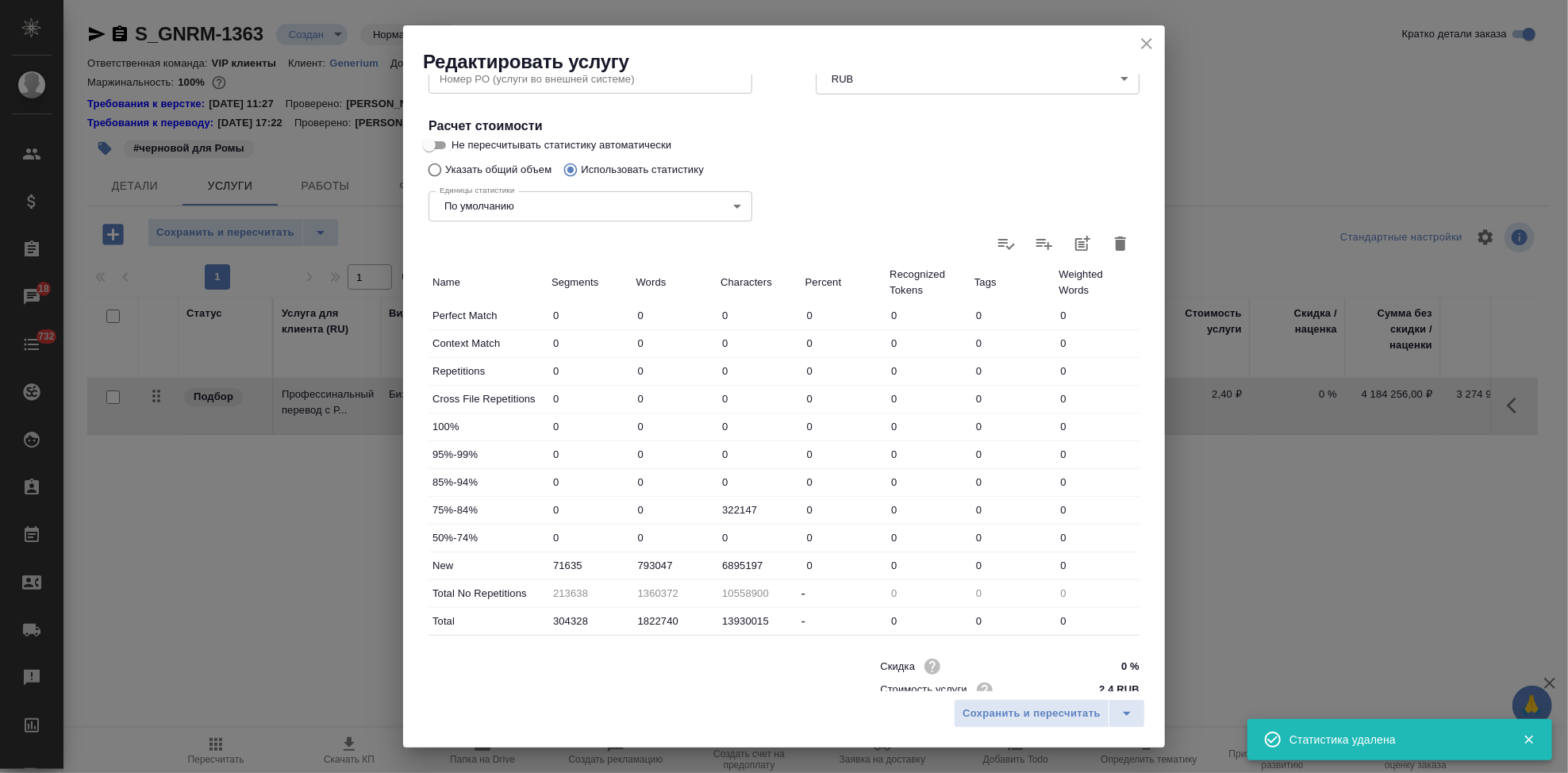
type input "0"
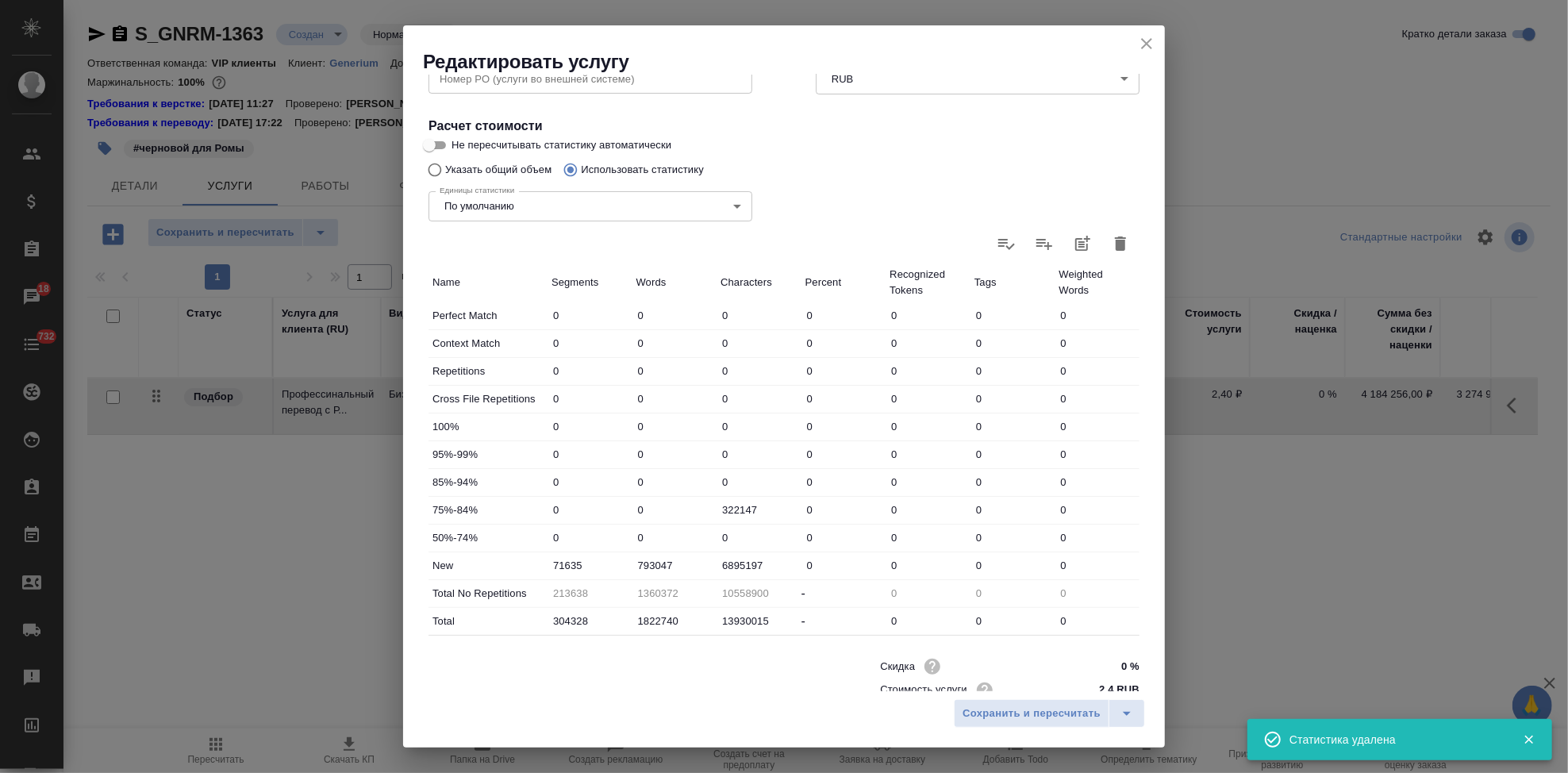
type input "0"
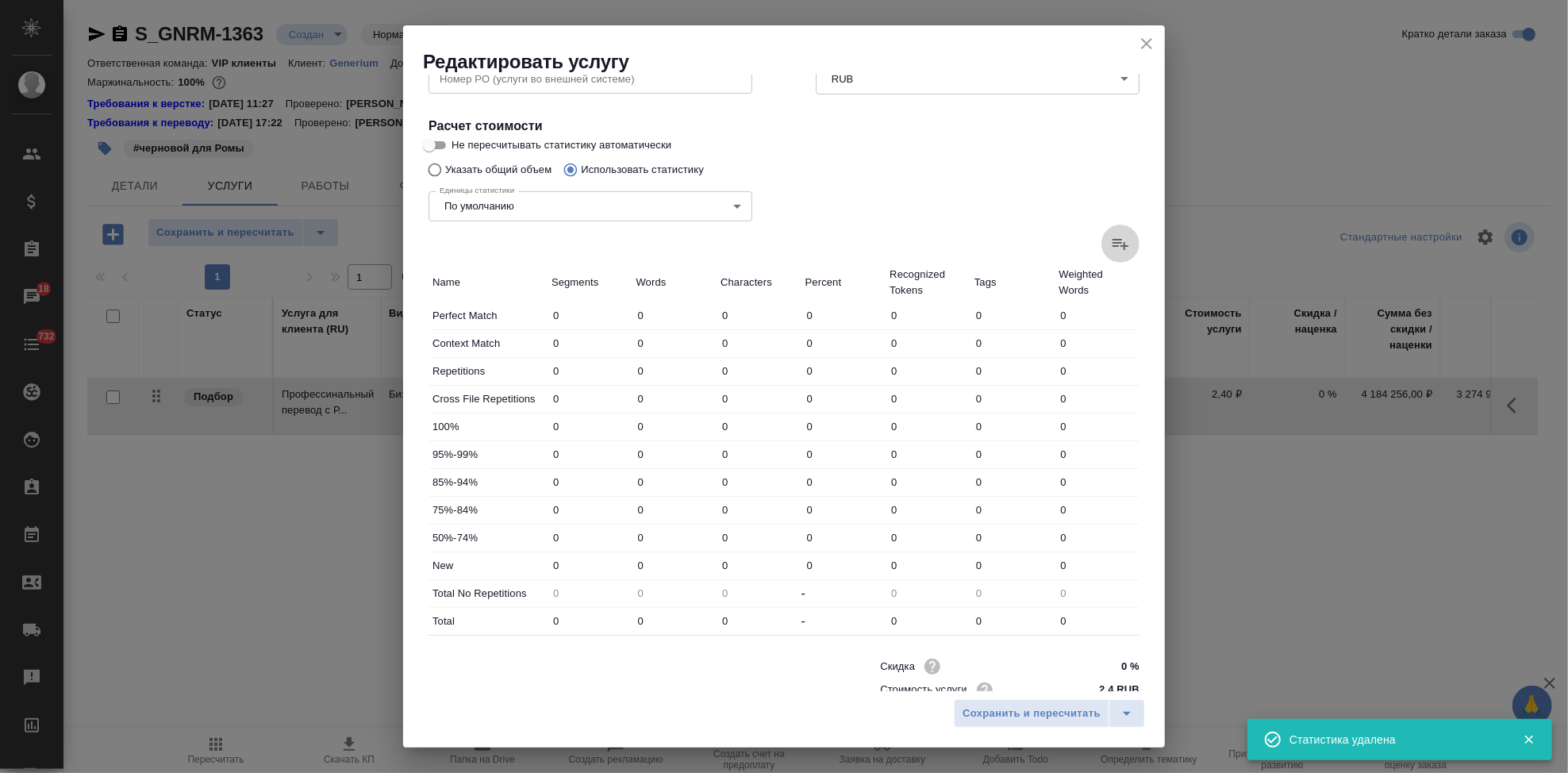
click at [1111, 247] on icon at bounding box center [1120, 243] width 19 height 19
click at [0, 0] on input "file" at bounding box center [0, 0] width 0 height 0
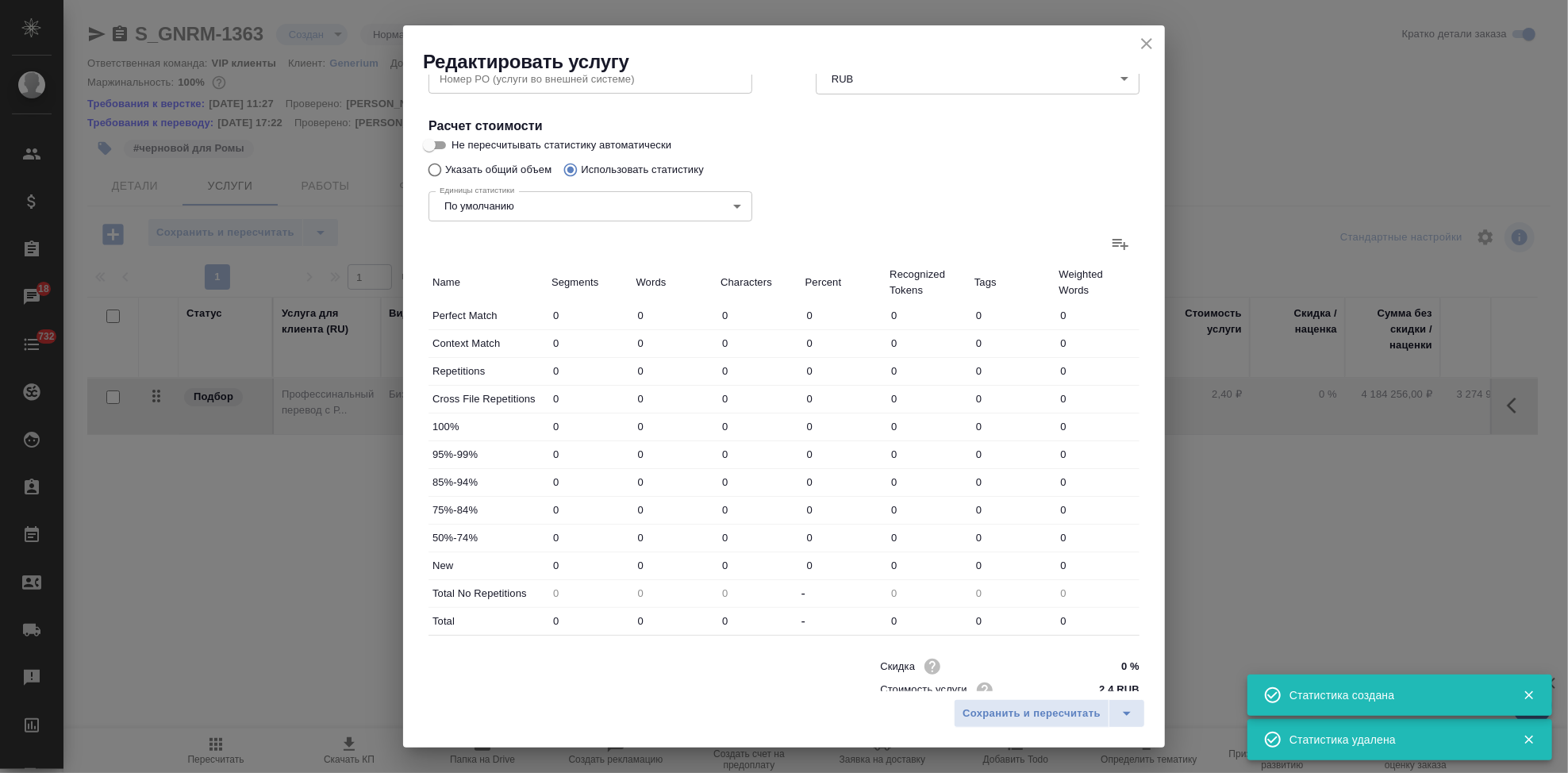
type input "27339"
type input "74193"
type input "516096"
type input "50374"
type input "230237"
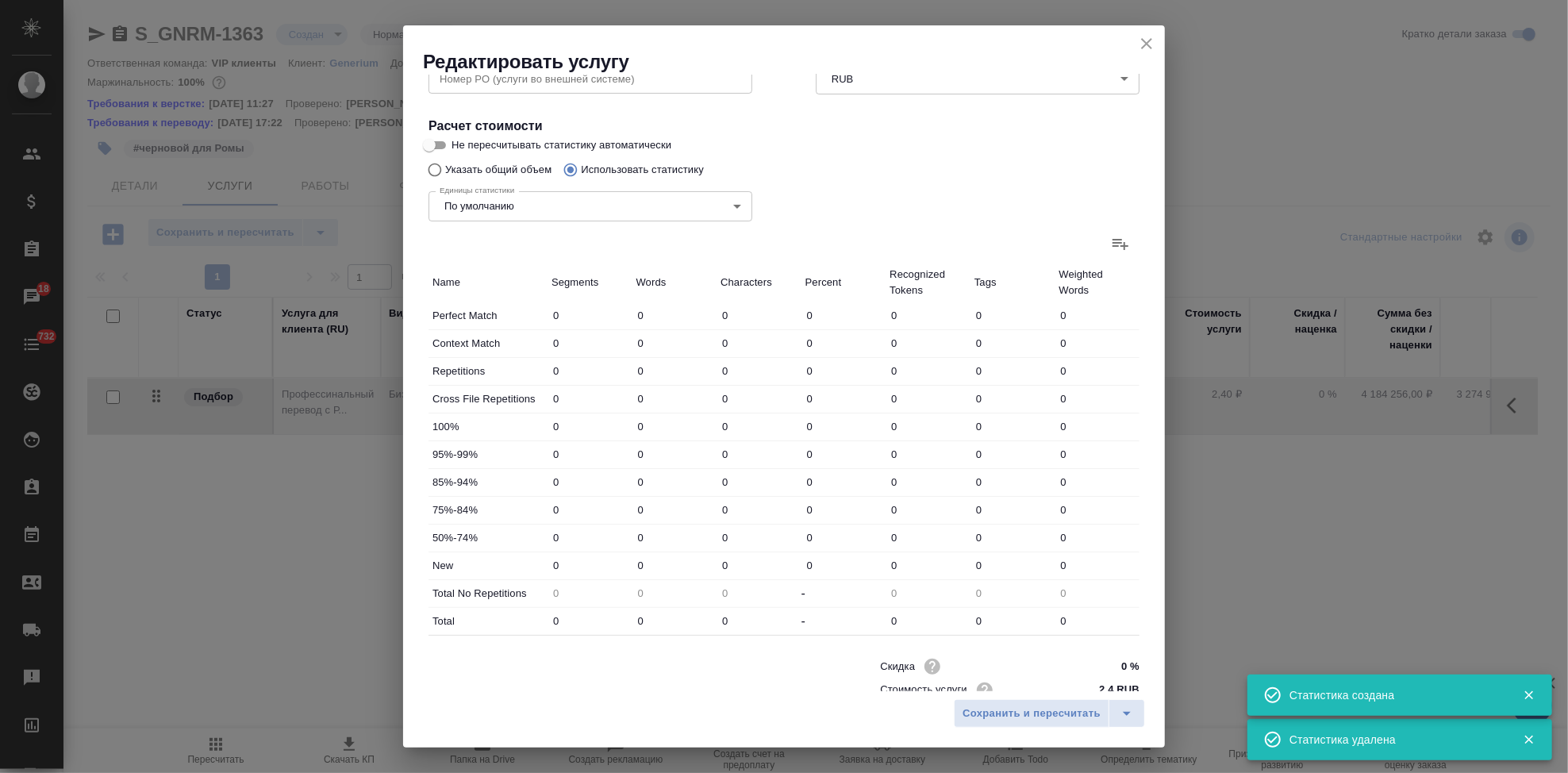
type input "1603641"
type input "38021"
type input "215394"
type input "1634276"
type input "90038"
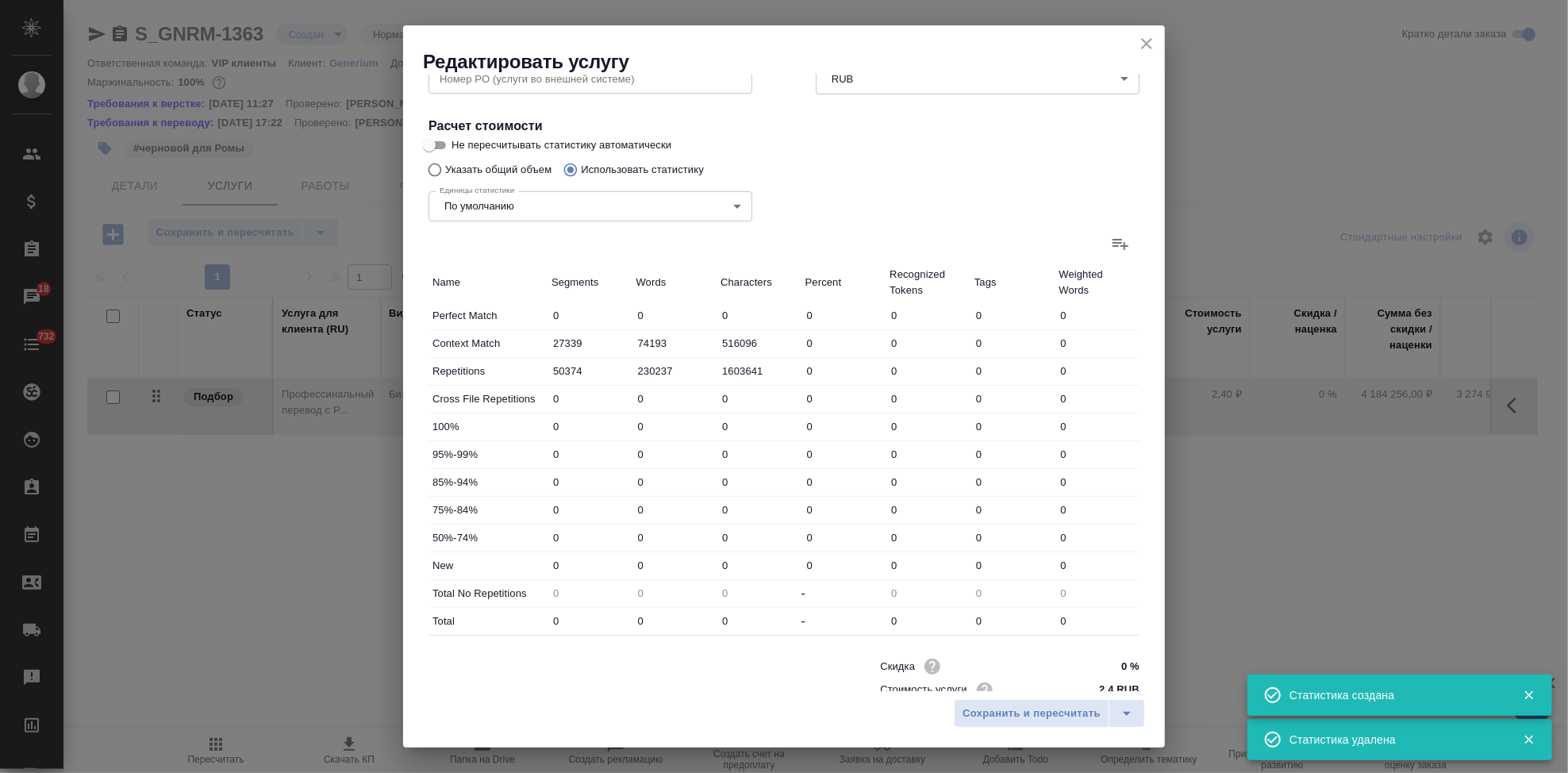
type input "189976"
type input "1278779"
type input "4859"
type input "30012"
type input "232120"
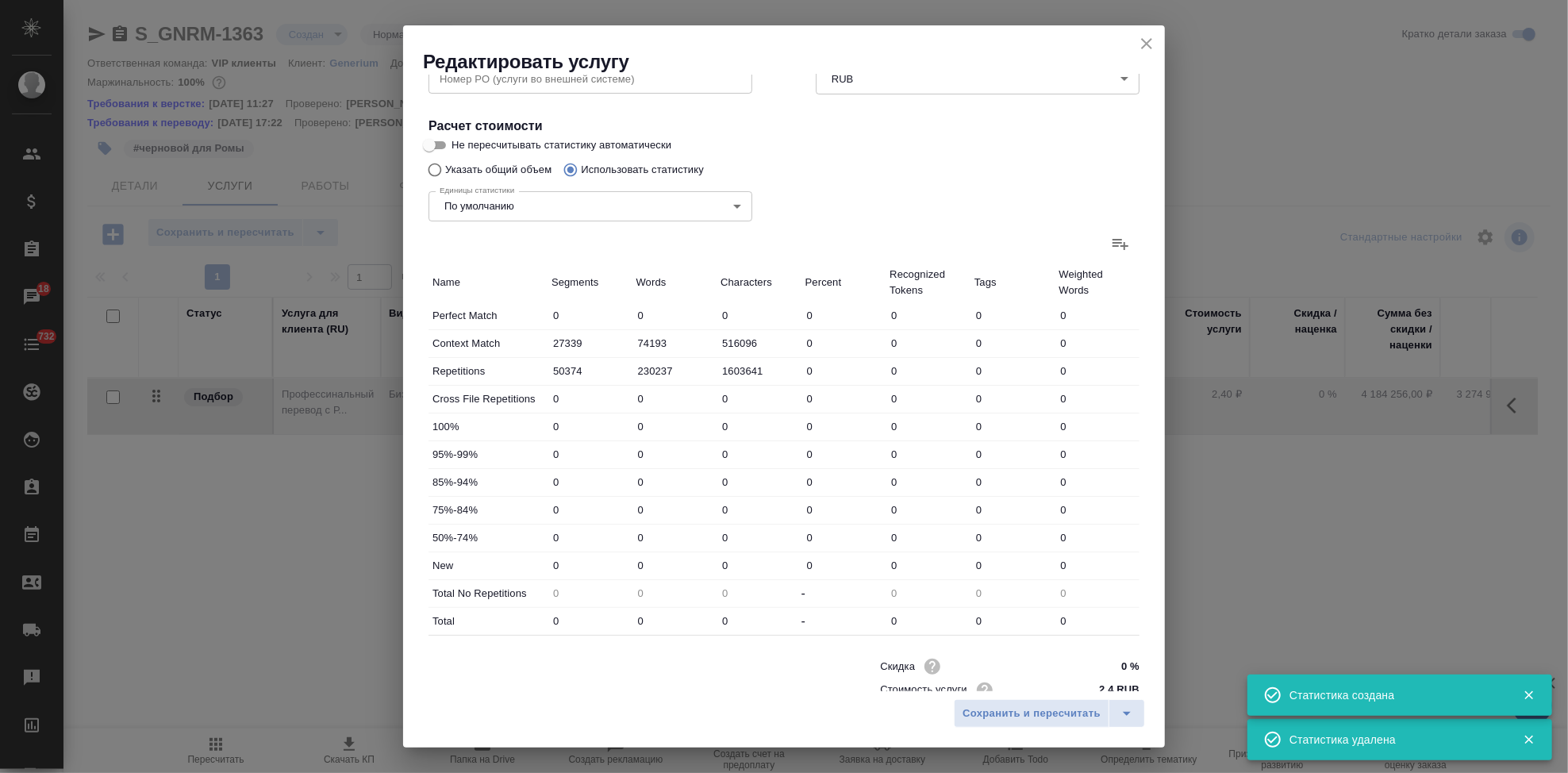
type input "2504"
type input "29070"
type input "226006"
type input "5492"
type input "35649"
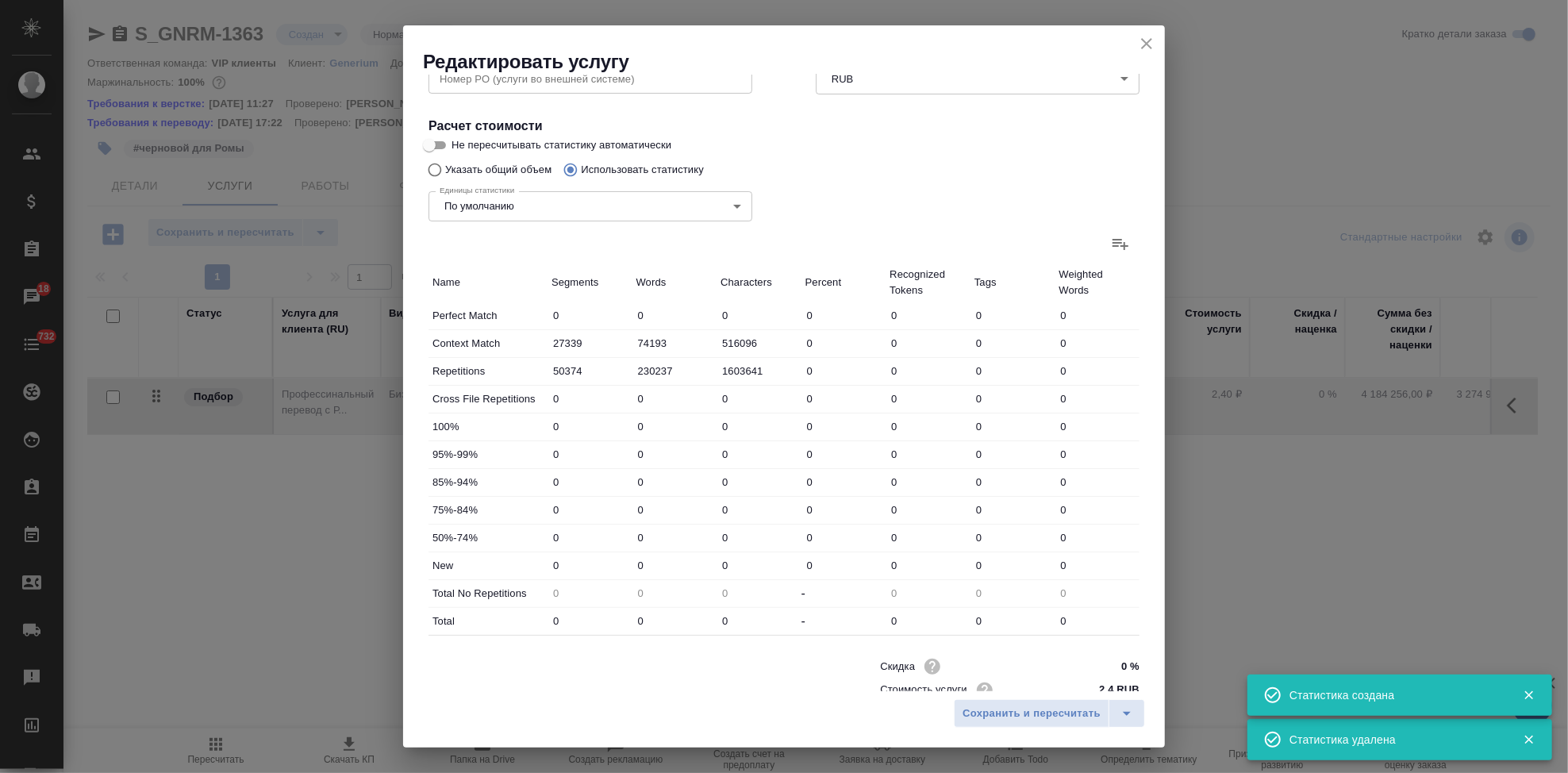
type input "271676"
type input "69471"
type input "824873"
type input "6482929"
type input "199699"
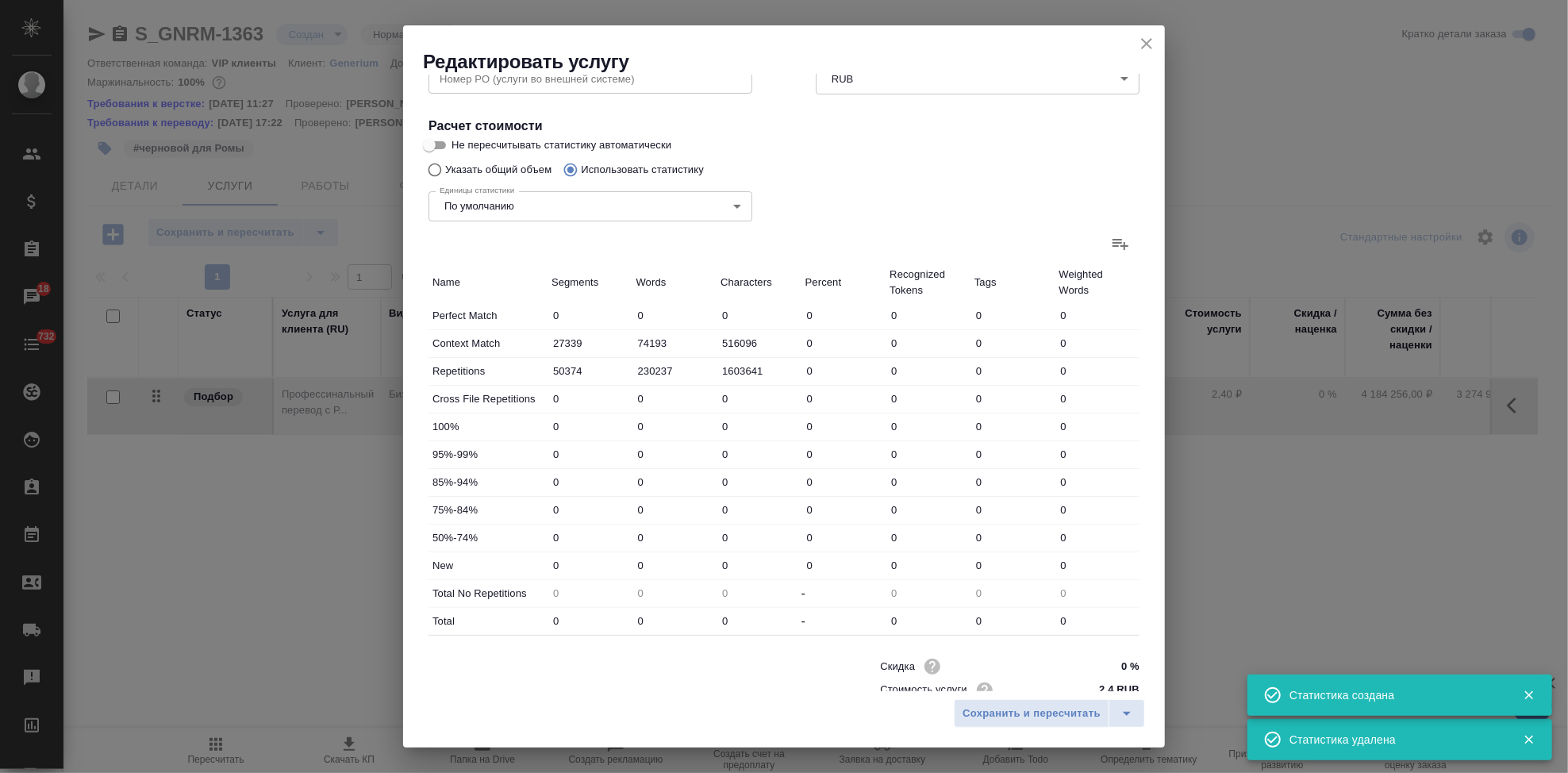
type input "1183770"
type input "9007604"
type input "288094"
type input "1629401"
type input "12245521"
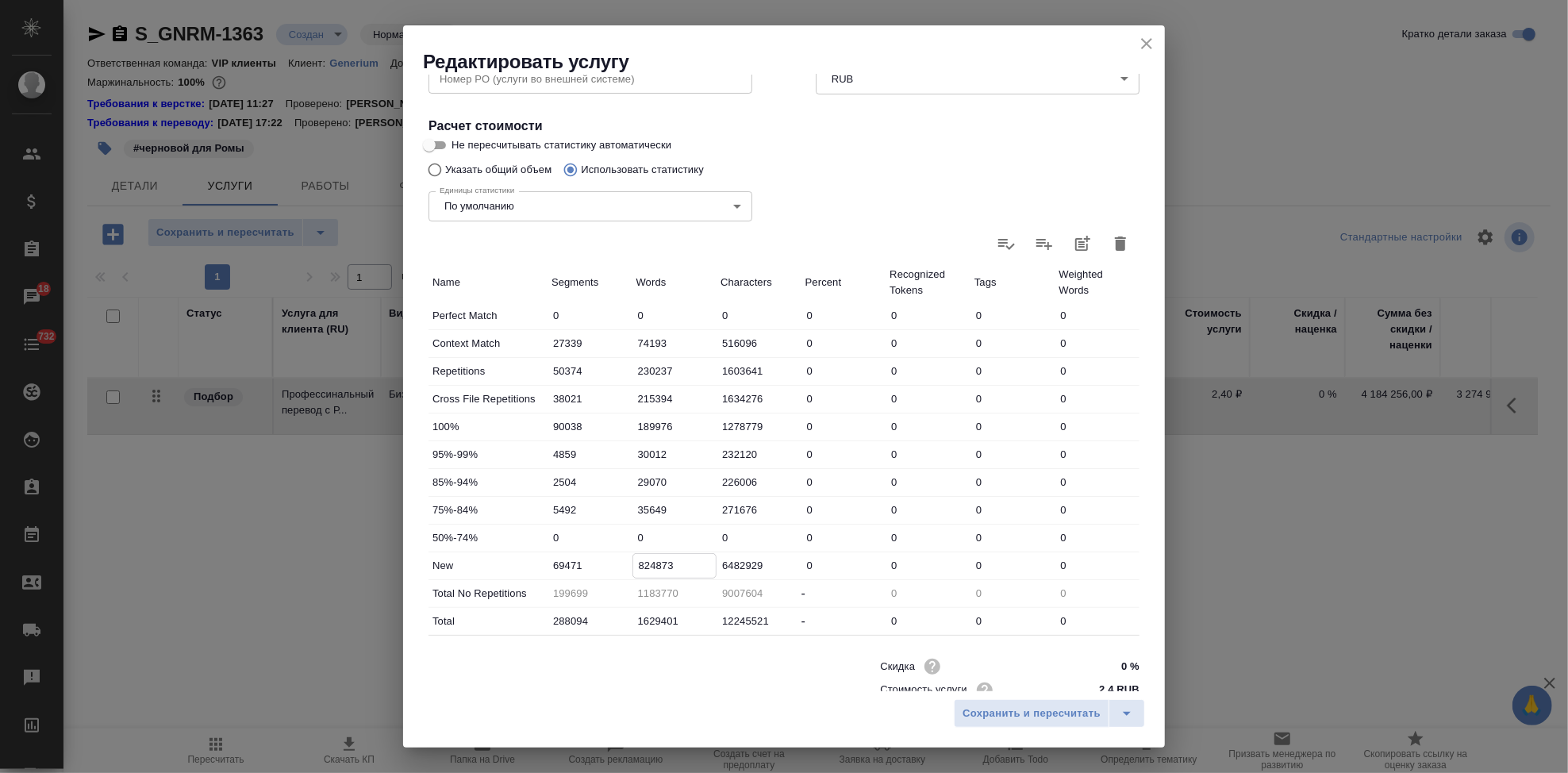
drag, startPoint x: 684, startPoint y: 569, endPoint x: 620, endPoint y: 564, distance: 64.2
click at [622, 566] on div "New 69471 824873 6482929 0 0 0 0" at bounding box center [784, 565] width 711 height 27
paste input "749884"
click at [642, 560] on input "0749884" at bounding box center [674, 565] width 83 height 23
type input "749884"
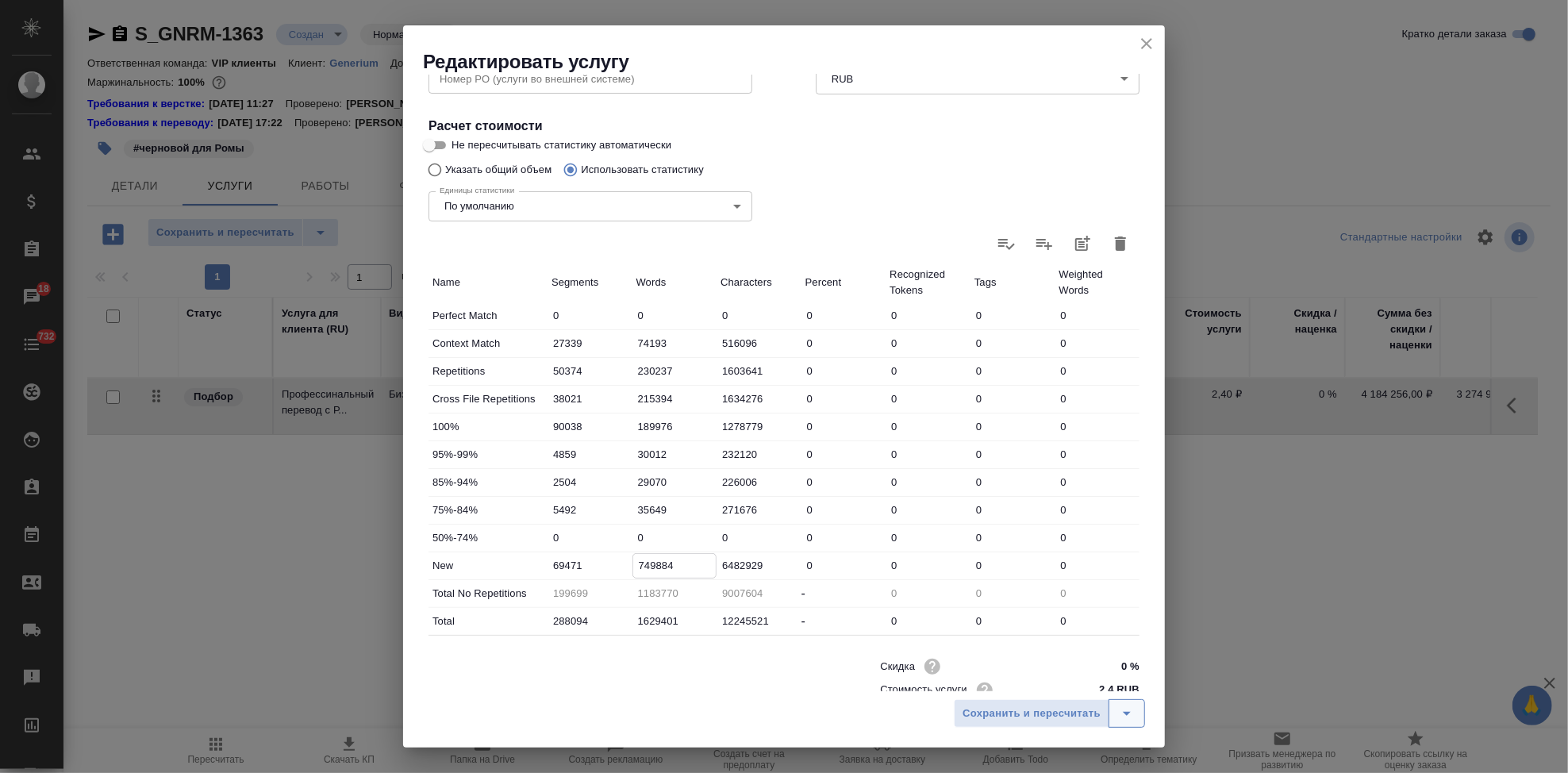
click at [1126, 712] on icon "split button" at bounding box center [1127, 713] width 19 height 19
click at [1073, 680] on li "Сохранить" at bounding box center [1052, 680] width 192 height 26
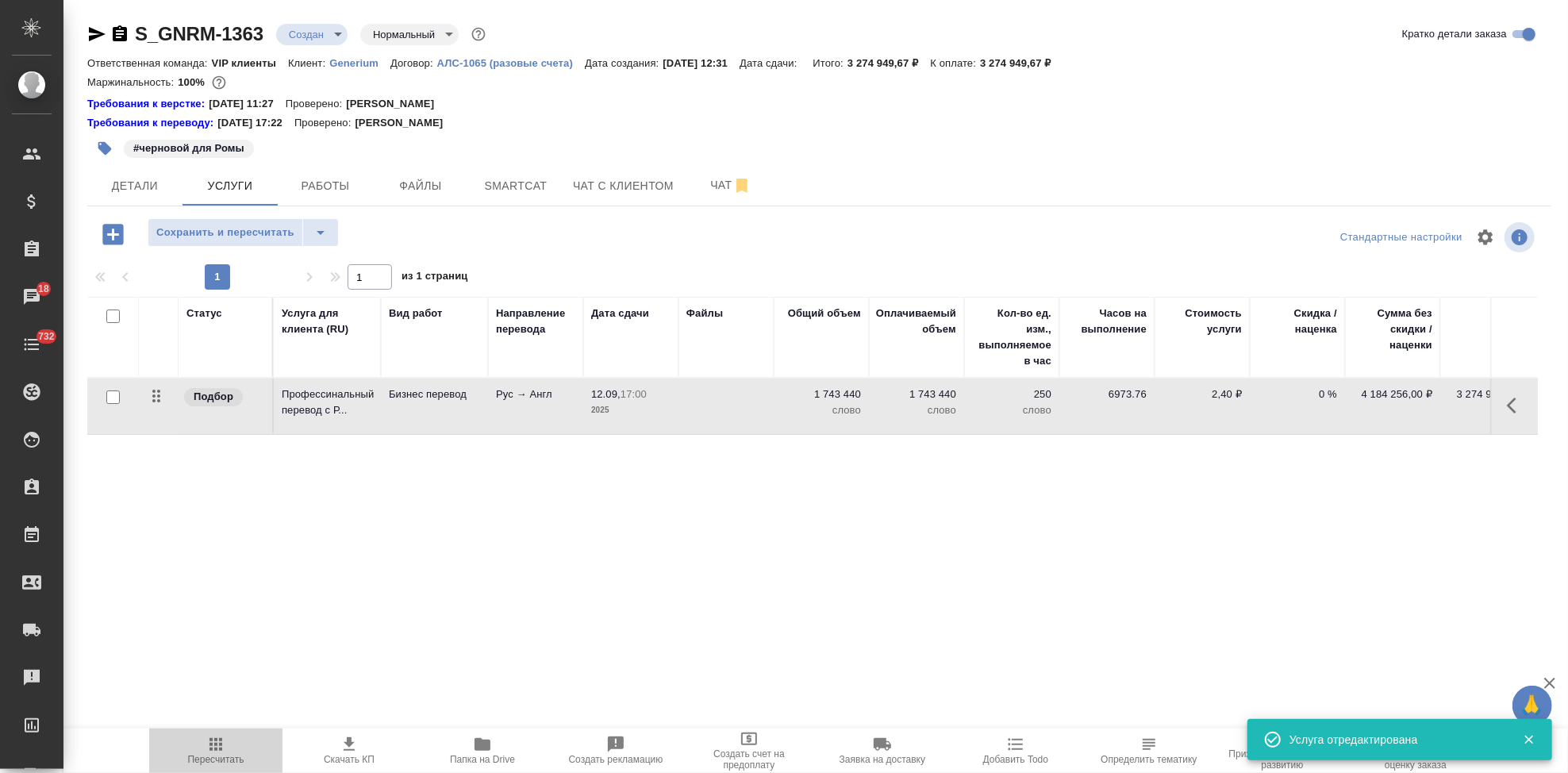
click at [211, 754] on span "Пересчитать" at bounding box center [215, 758] width 56 height 11
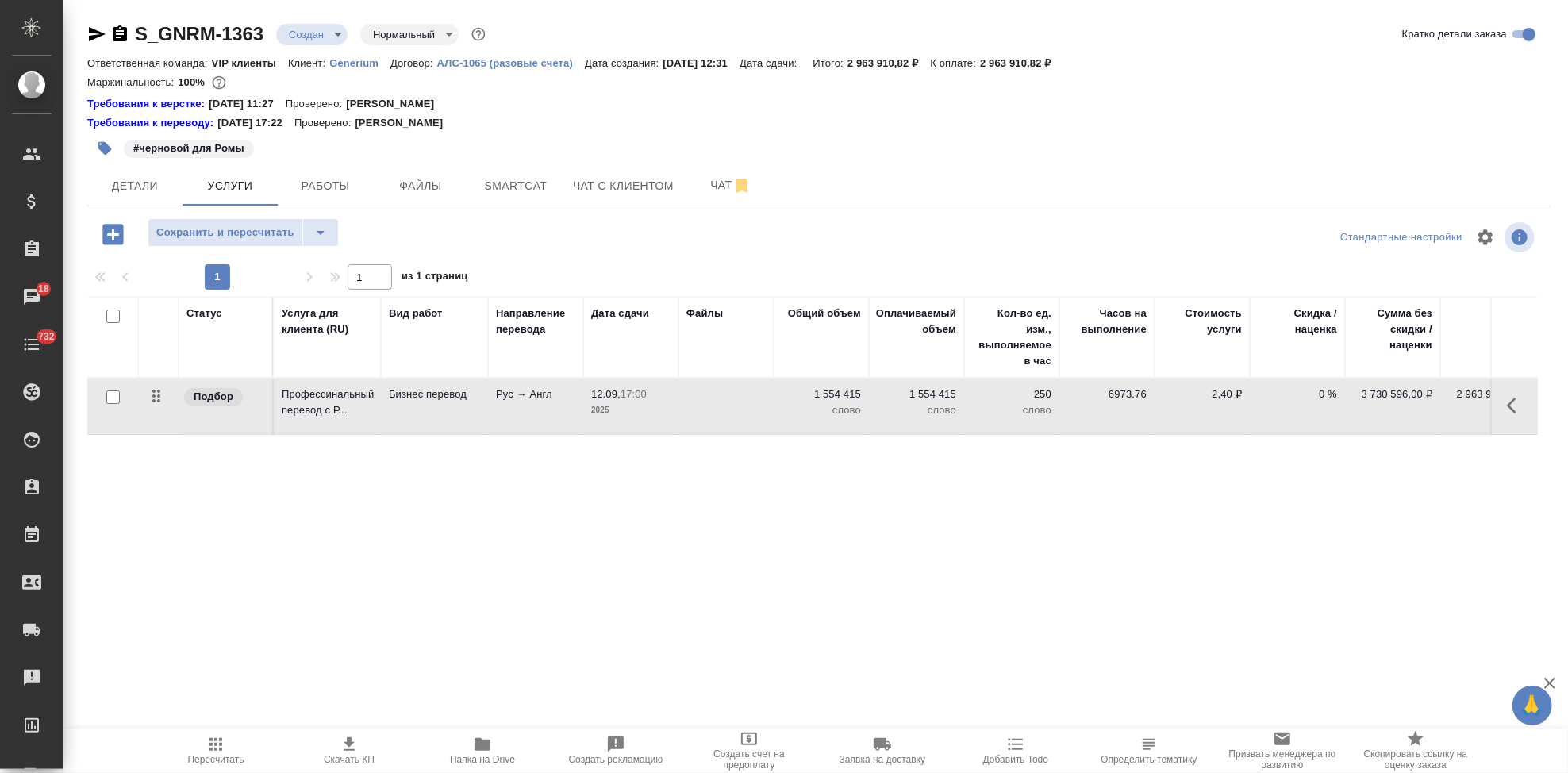
click at [1498, 403] on button "button" at bounding box center [1516, 405] width 39 height 39
click at [1422, 406] on icon "button" at bounding box center [1426, 405] width 19 height 19
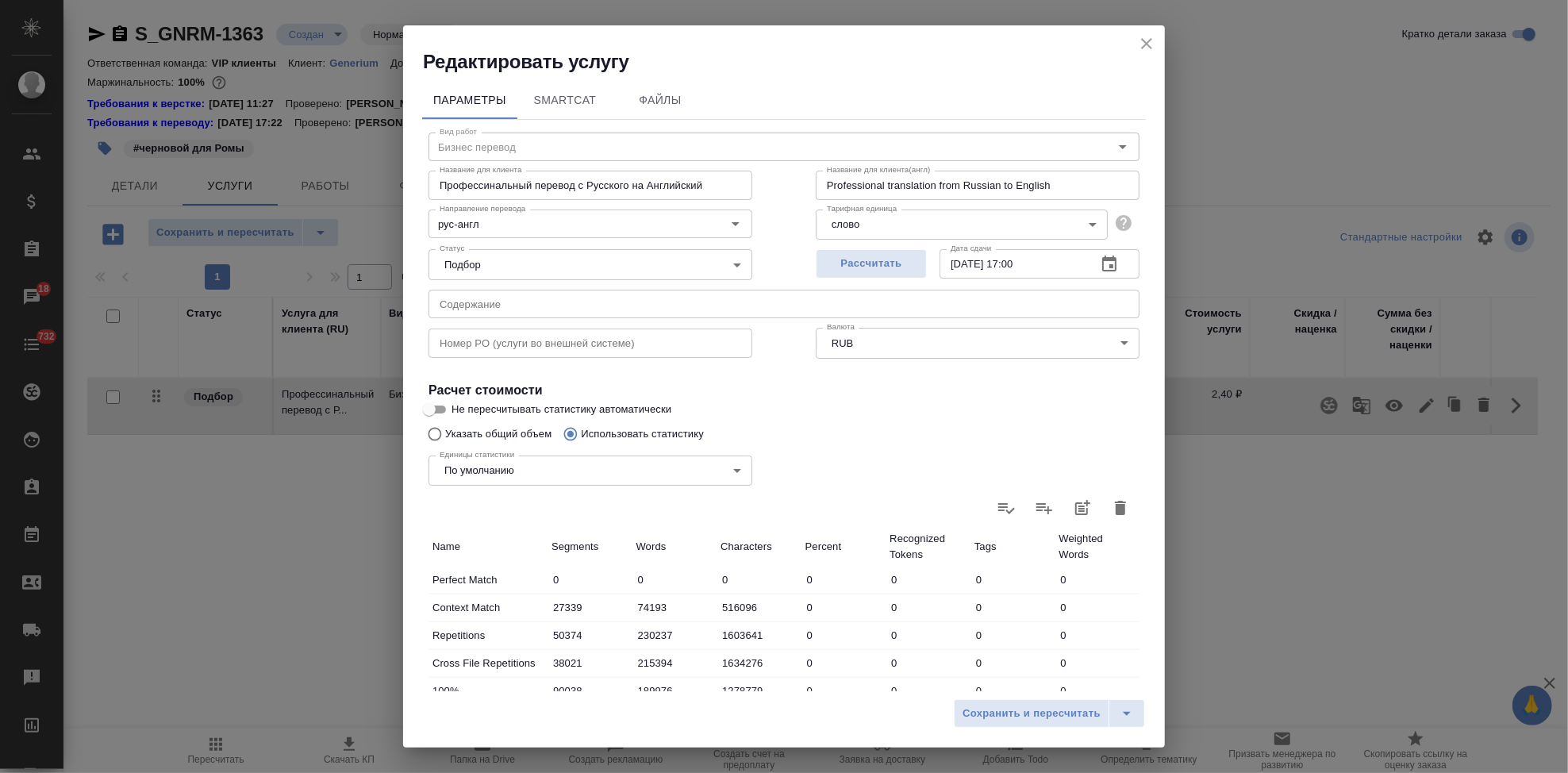
scroll to position [308, 0]
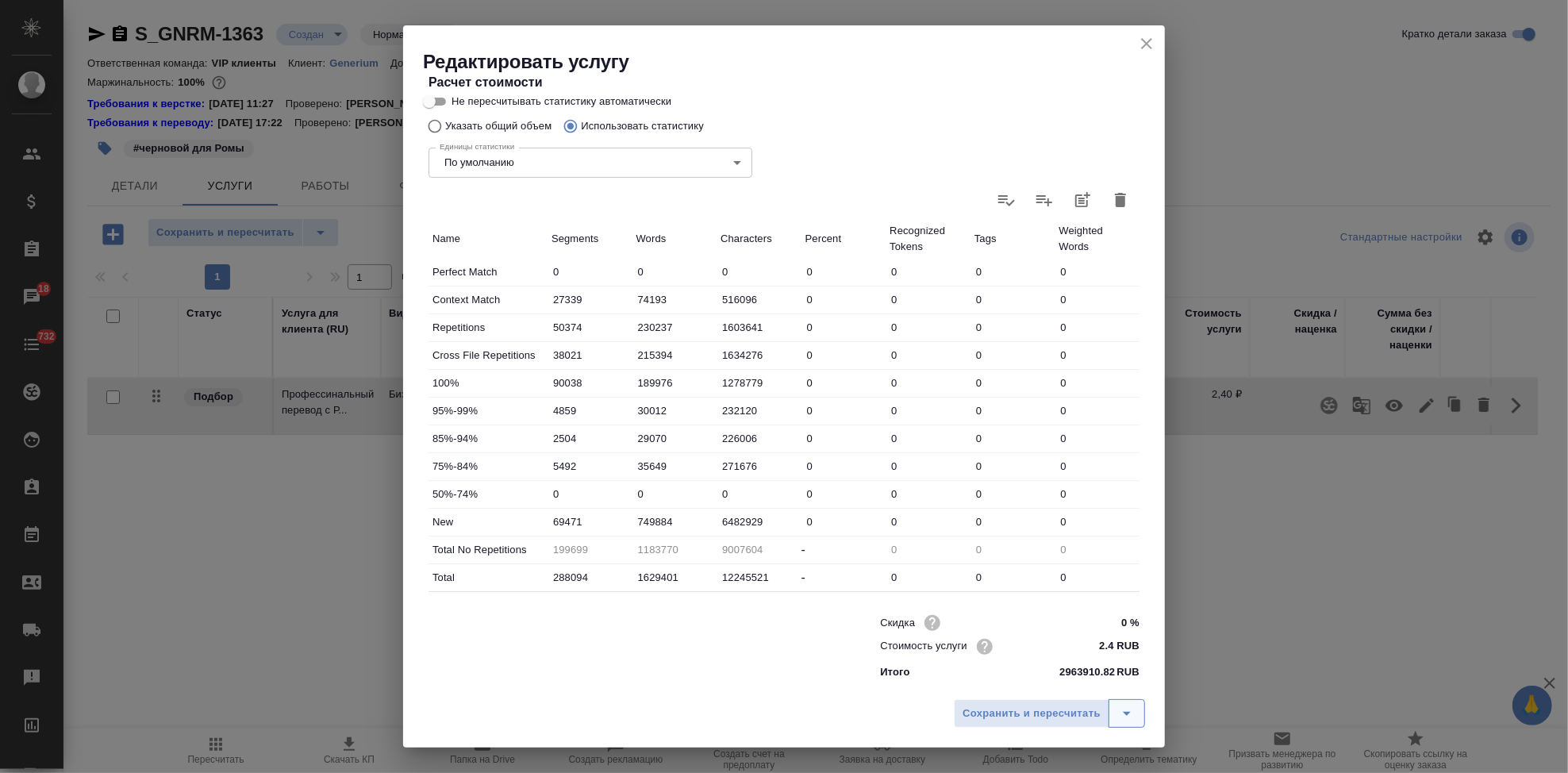
click at [1131, 722] on icon "split button" at bounding box center [1127, 713] width 19 height 19
click at [1067, 680] on li "Сохранить" at bounding box center [1052, 680] width 192 height 26
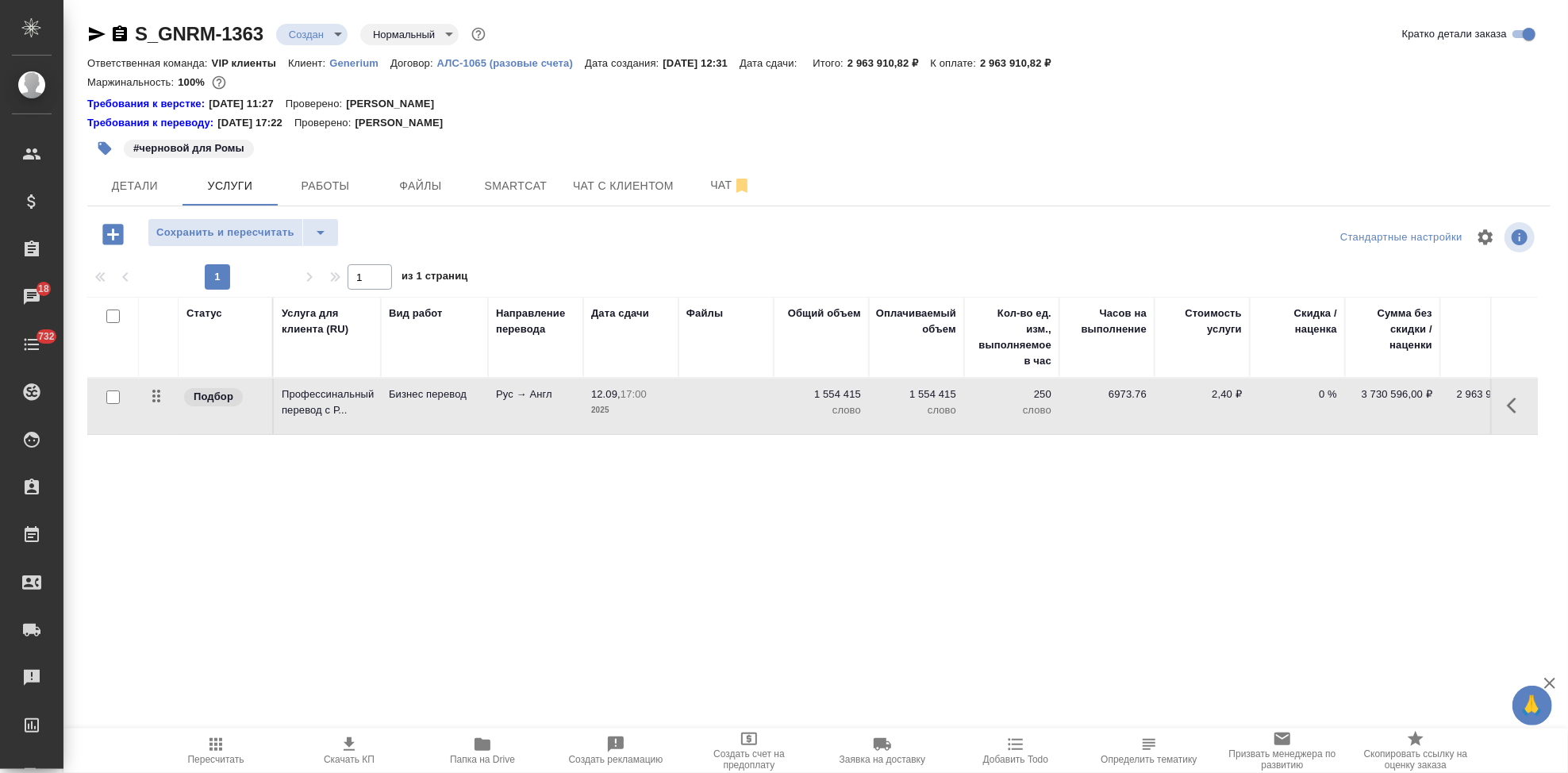
click at [1515, 408] on icon "button" at bounding box center [1516, 405] width 19 height 19
click at [1432, 405] on icon "button" at bounding box center [1426, 405] width 19 height 19
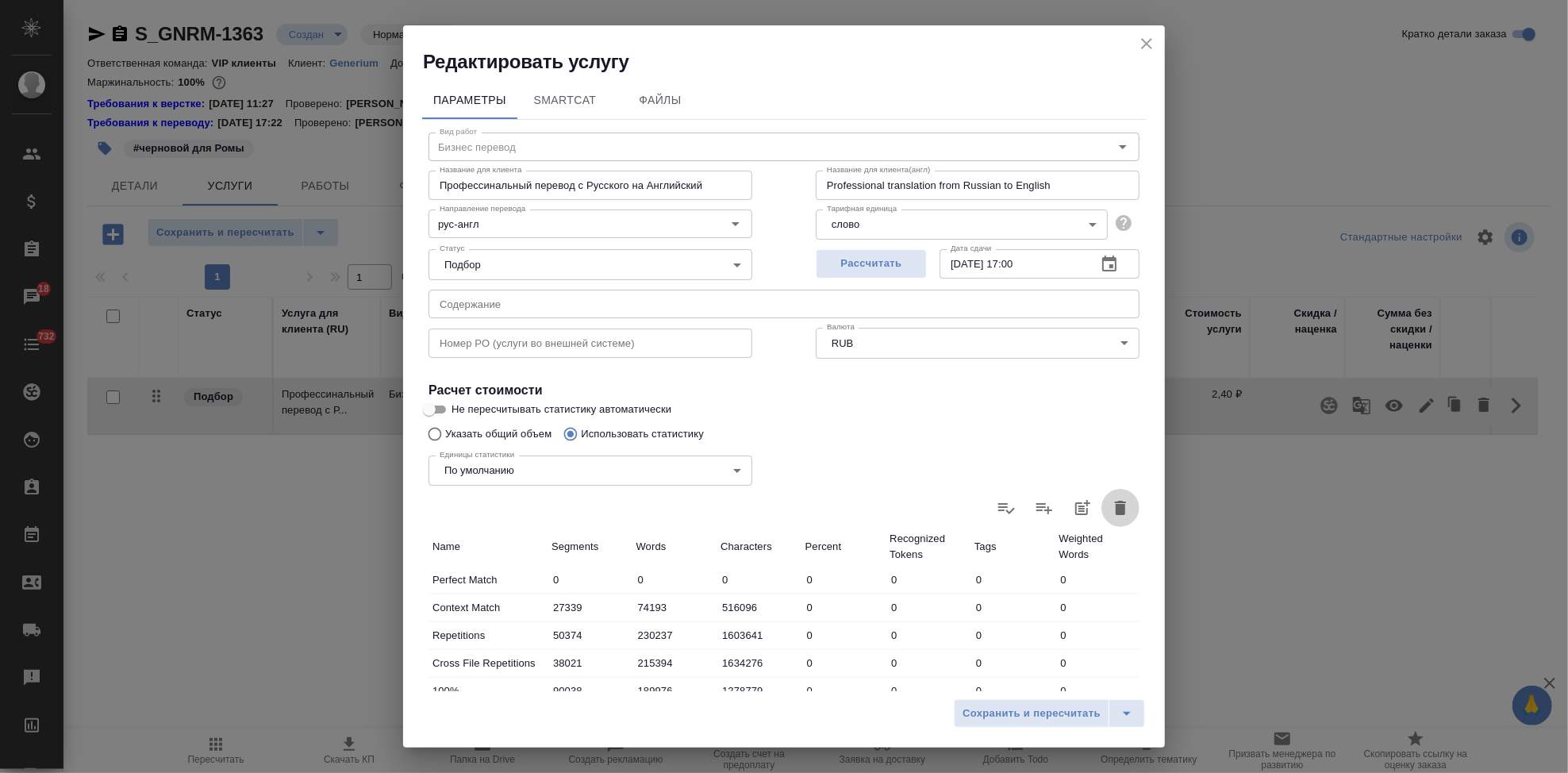
click at [1113, 507] on icon "button" at bounding box center [1120, 507] width 19 height 19
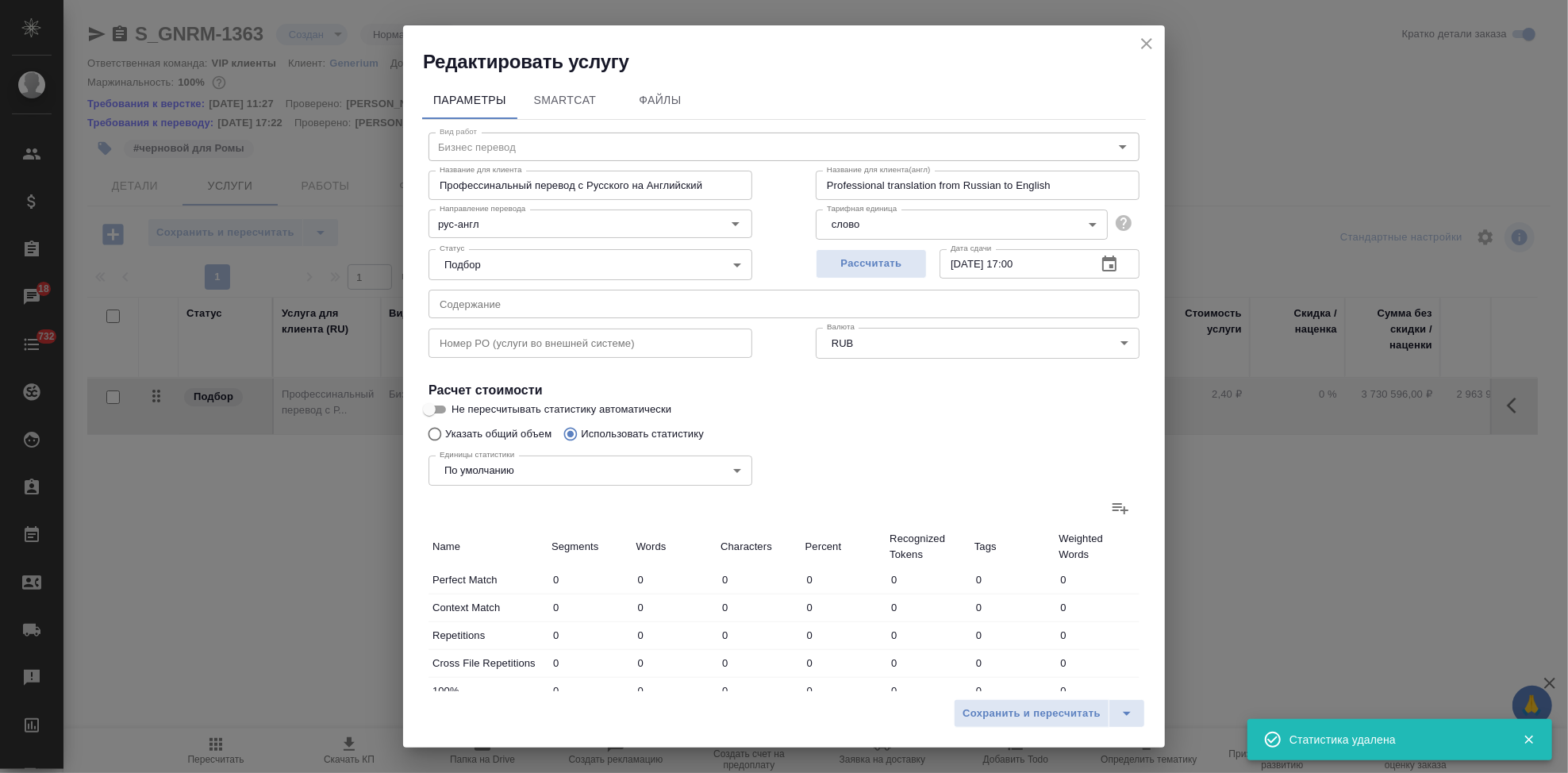
type input "0"
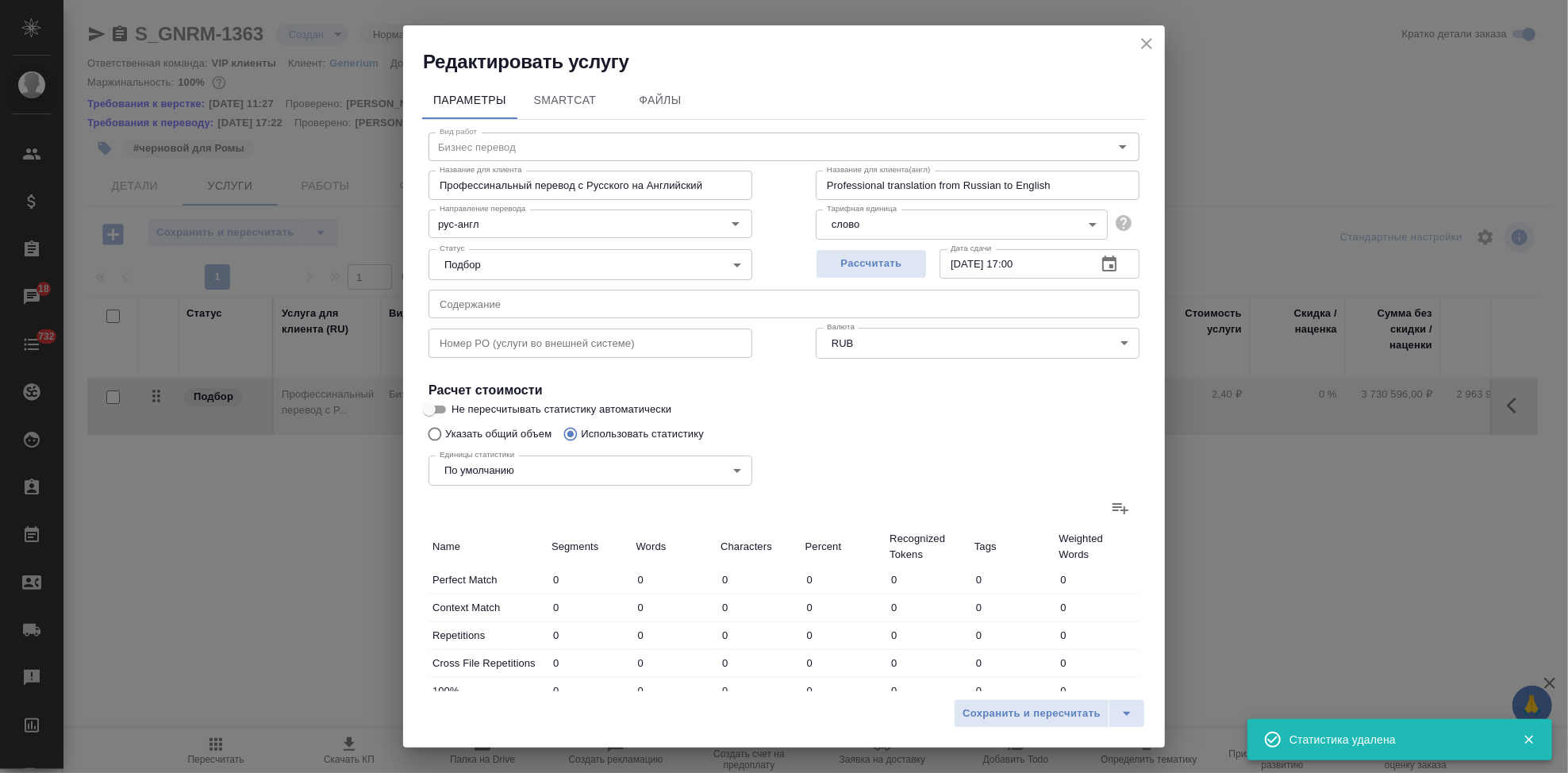
type input "0"
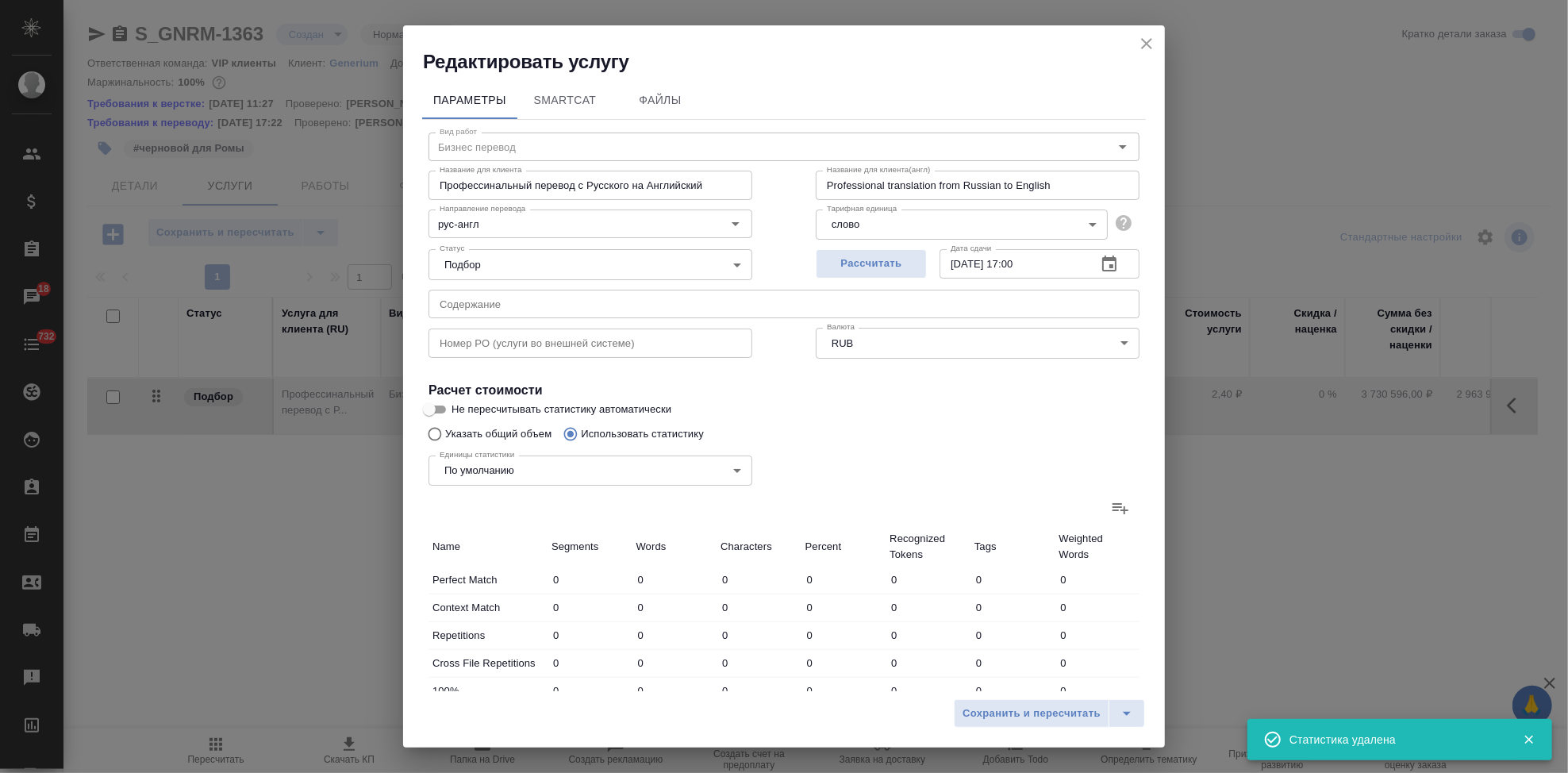
type input "0"
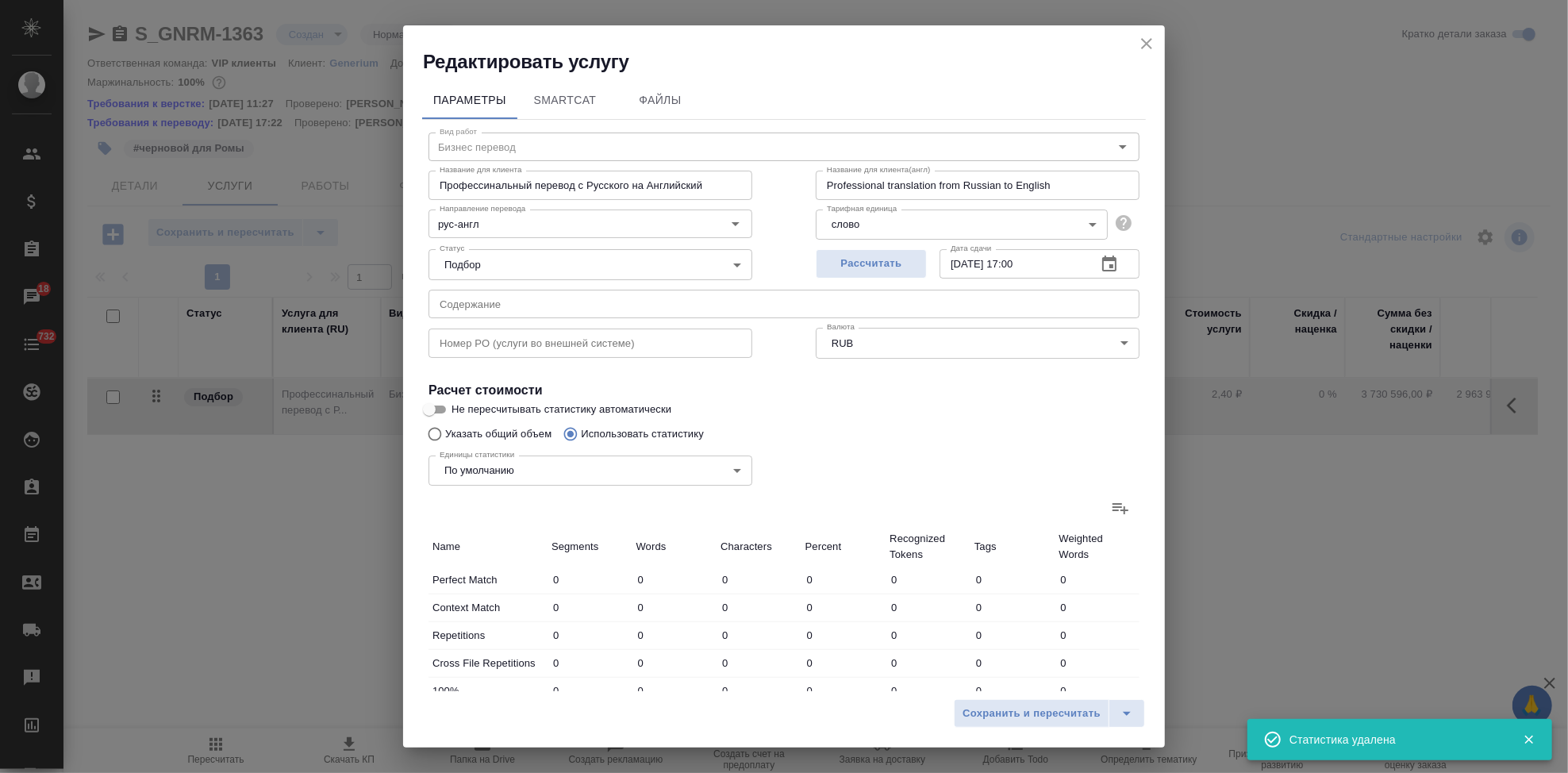
type input "0"
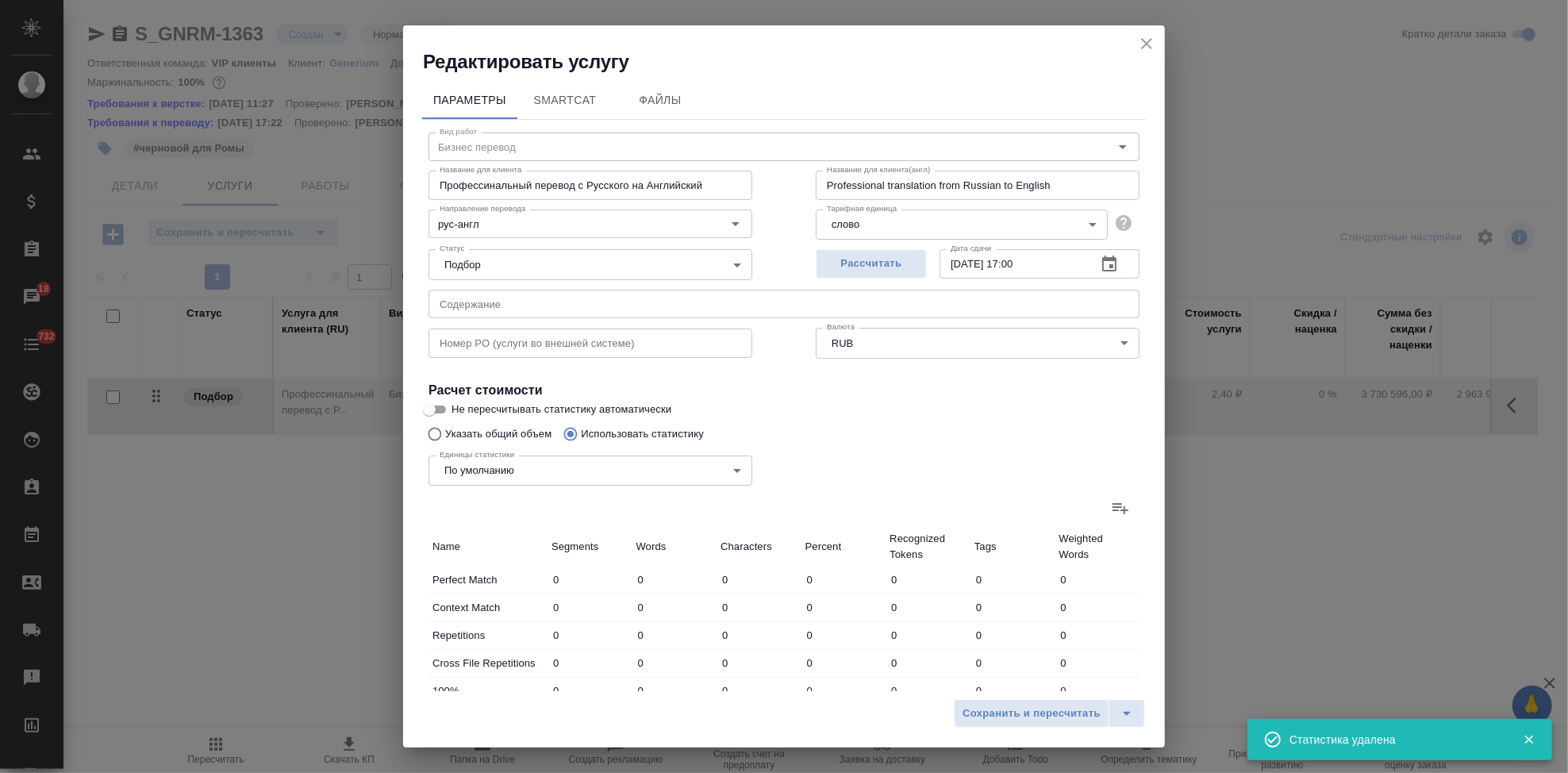
type input "0"
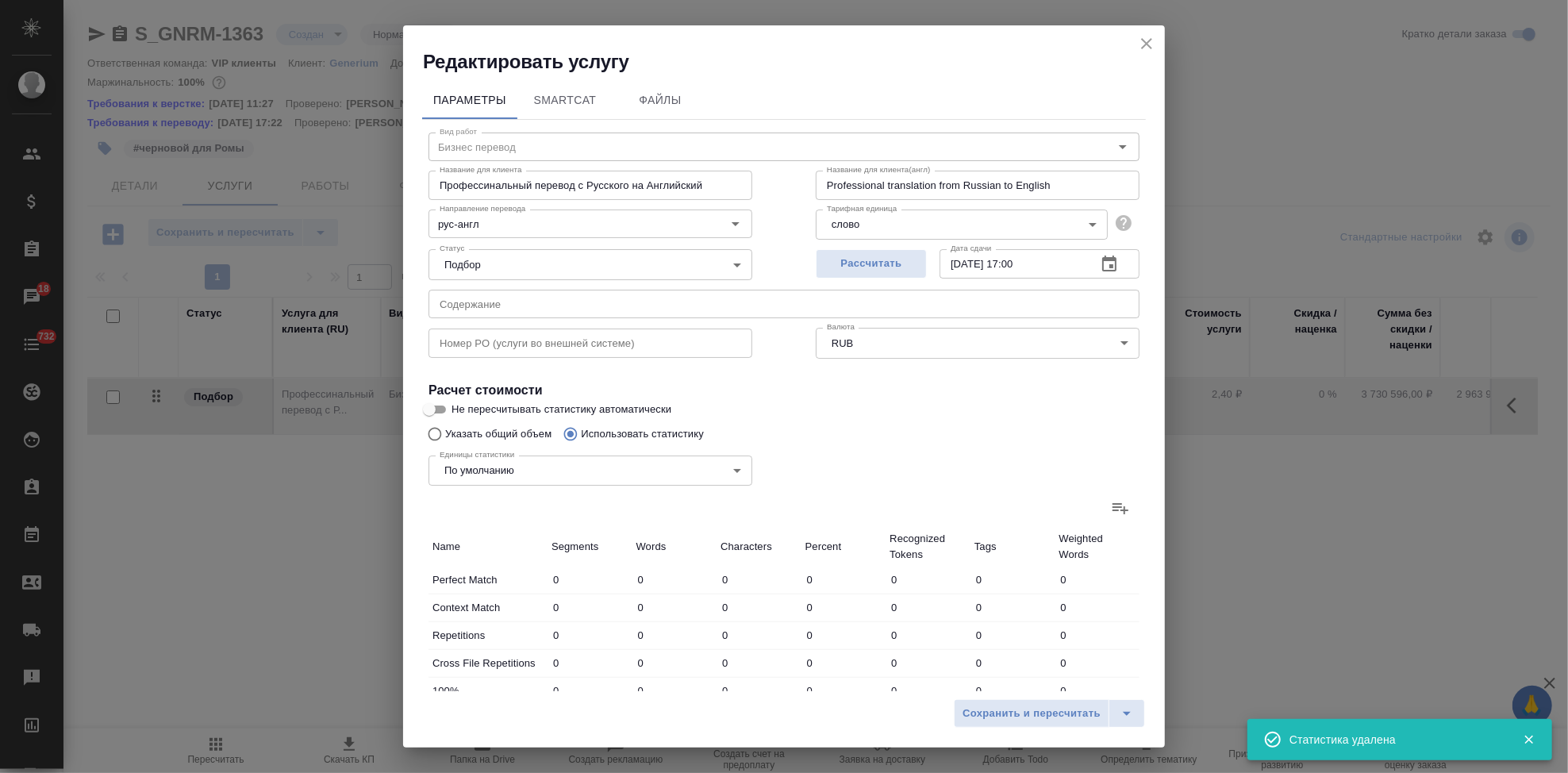
type input "0"
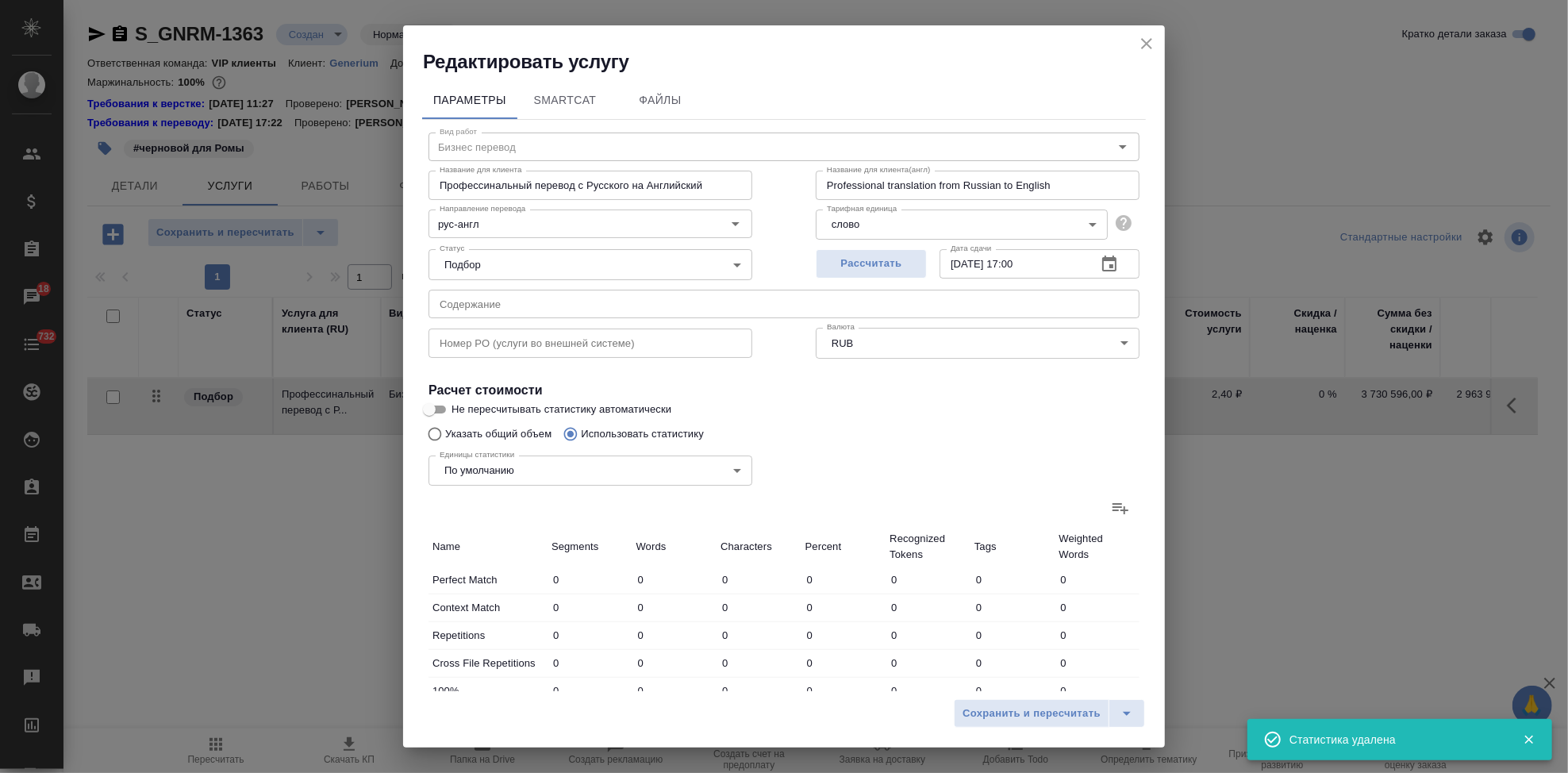
click at [1113, 503] on icon at bounding box center [1121, 508] width 16 height 11
click at [0, 0] on input "file" at bounding box center [0, 0] width 0 height 0
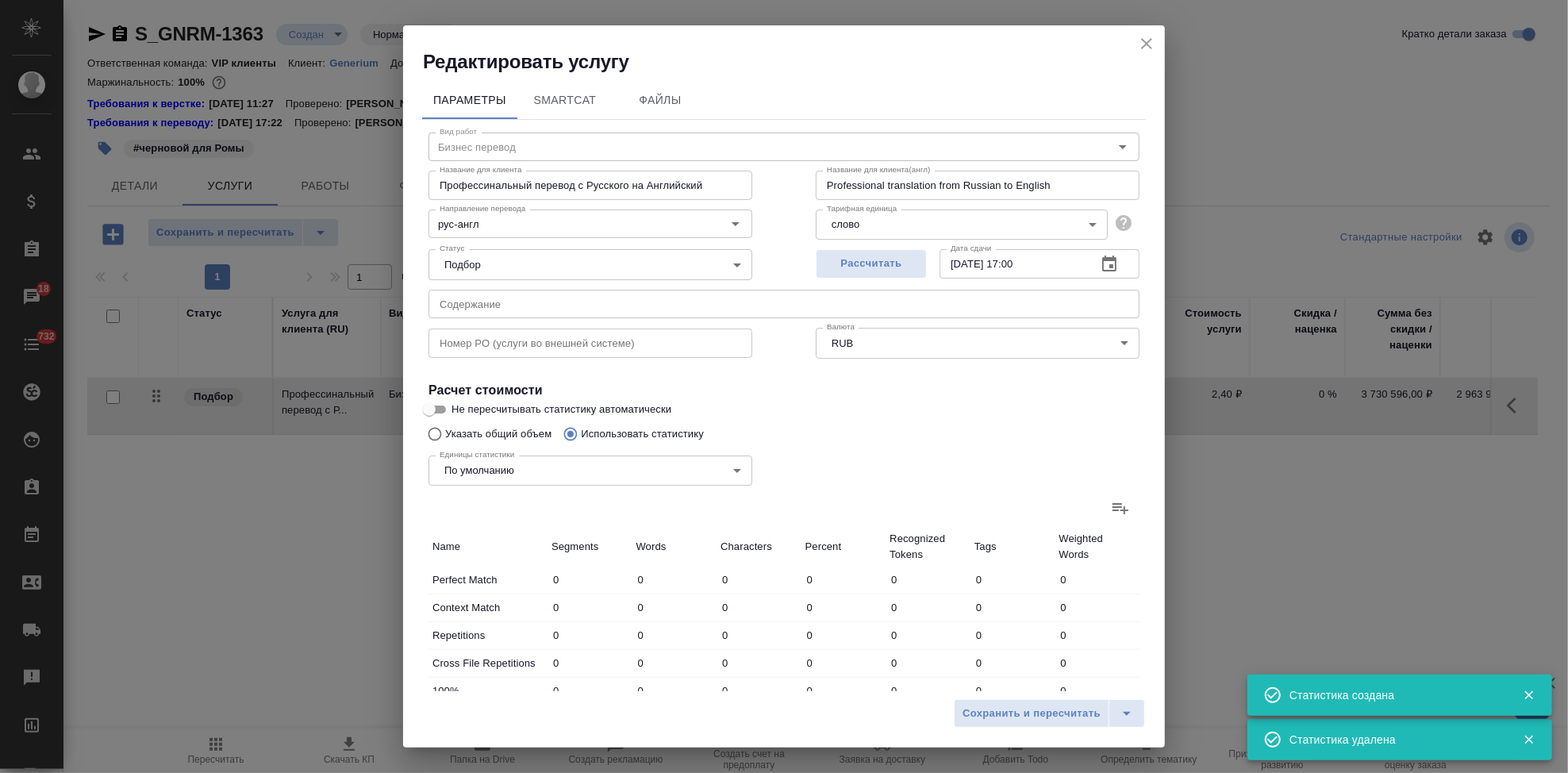
type input "27339"
type input "74193"
type input "516096"
type input "50374"
type input "230237"
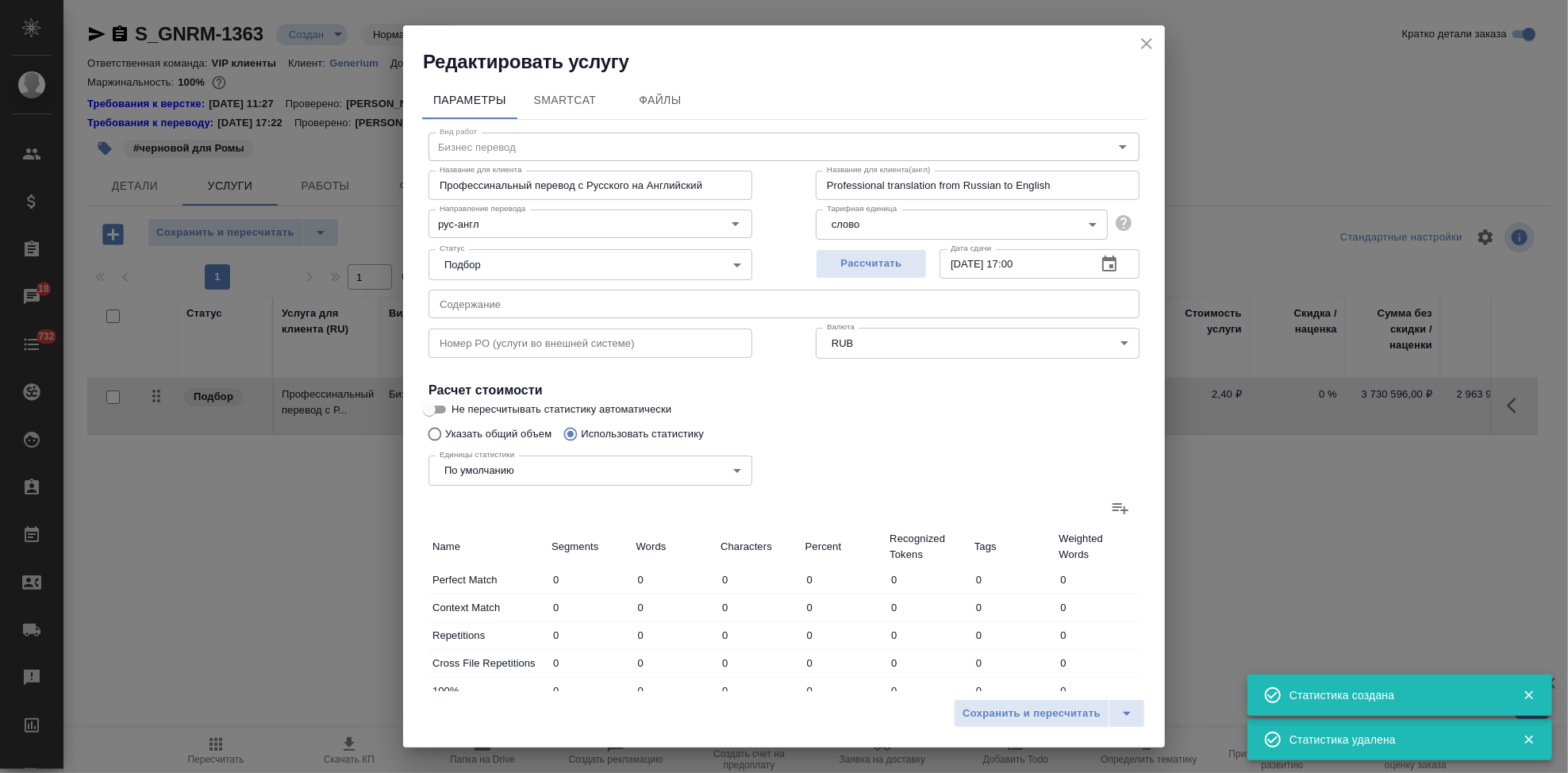
type input "1603641"
type input "38021"
type input "215394"
type input "1634276"
type input "90038"
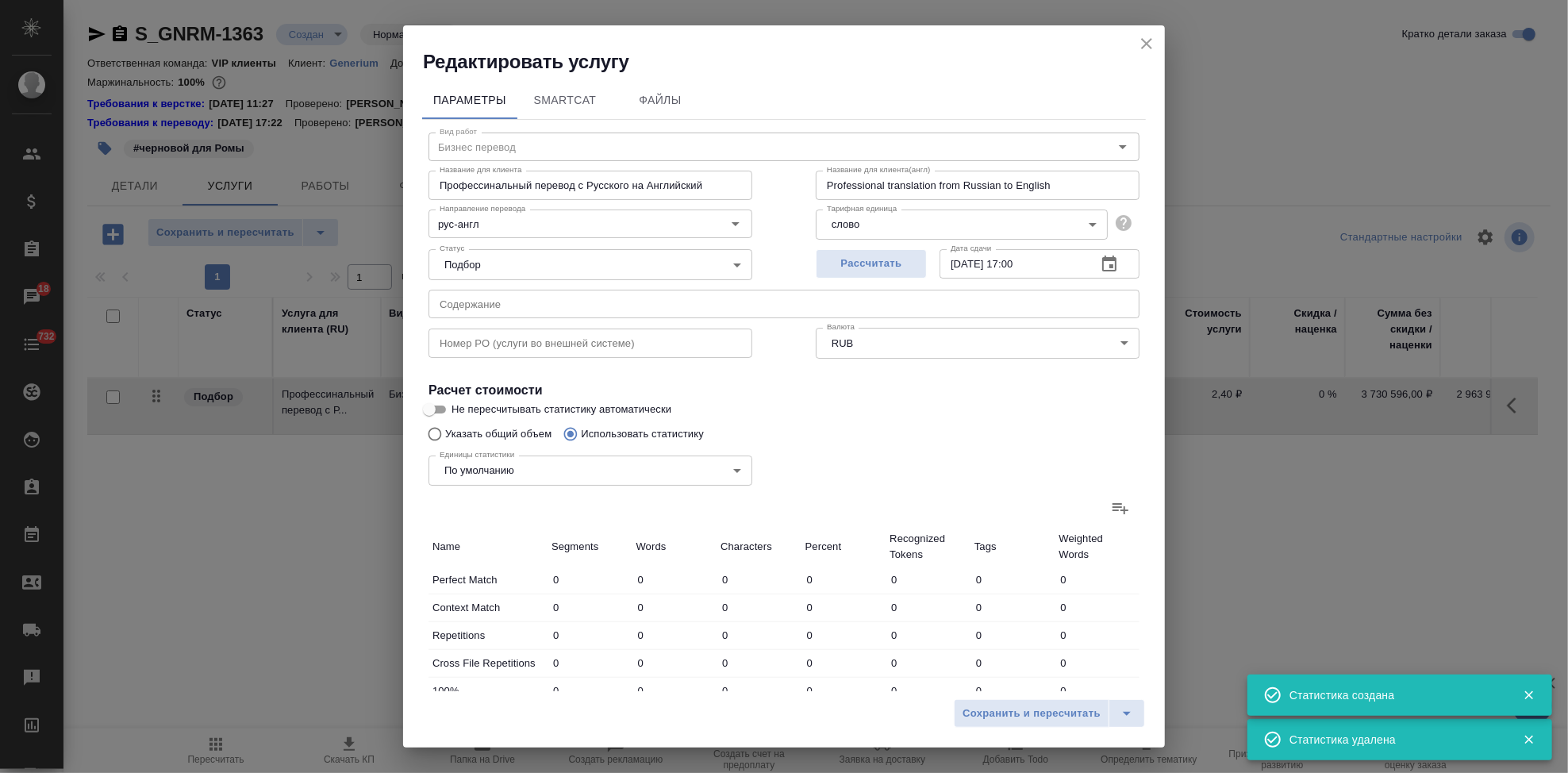
type input "189976"
type input "1278779"
type input "4859"
type input "30012"
type input "232120"
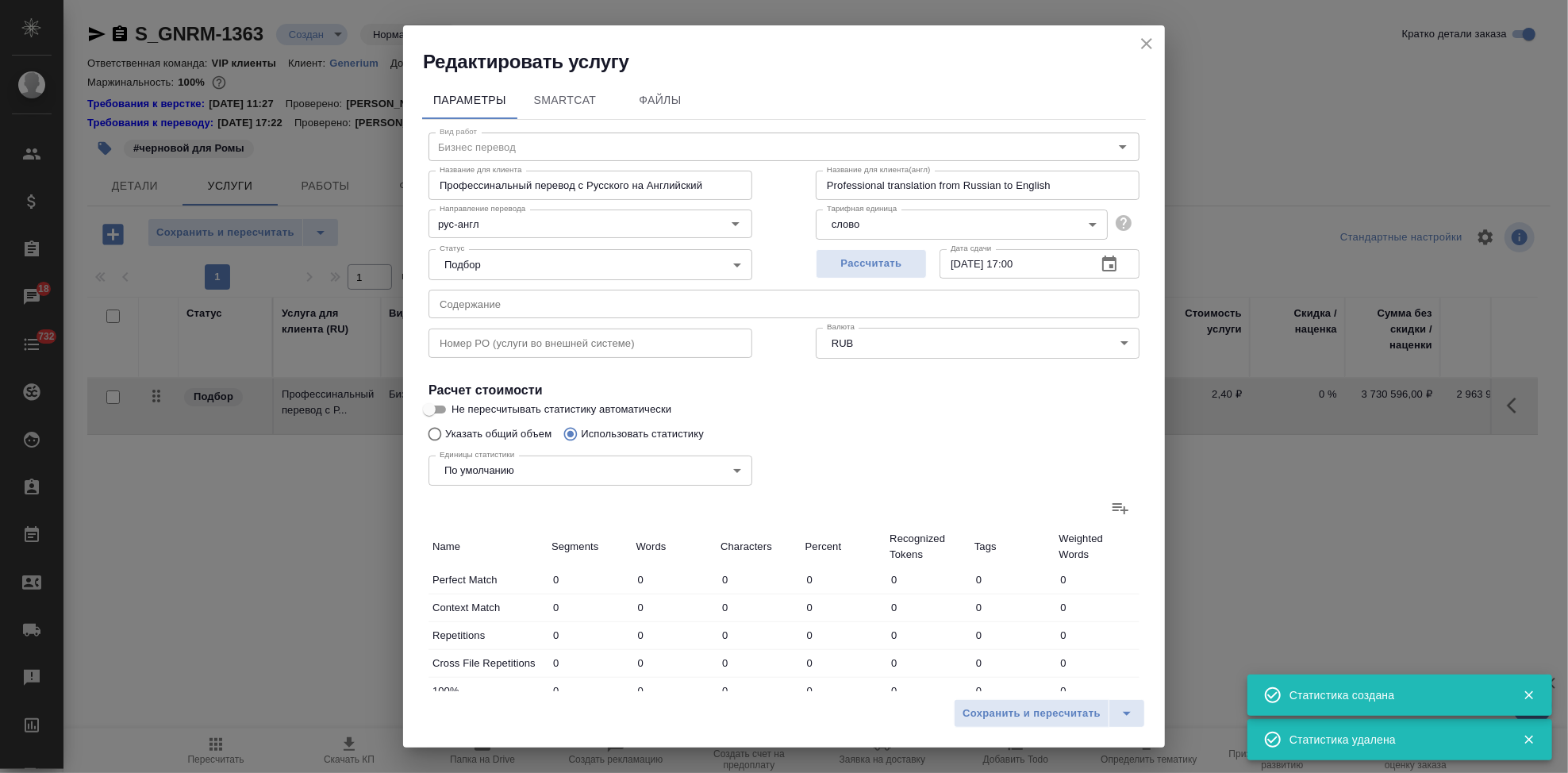
type input "2504"
type input "29070"
type input "226006"
type input "5492"
type input "35649"
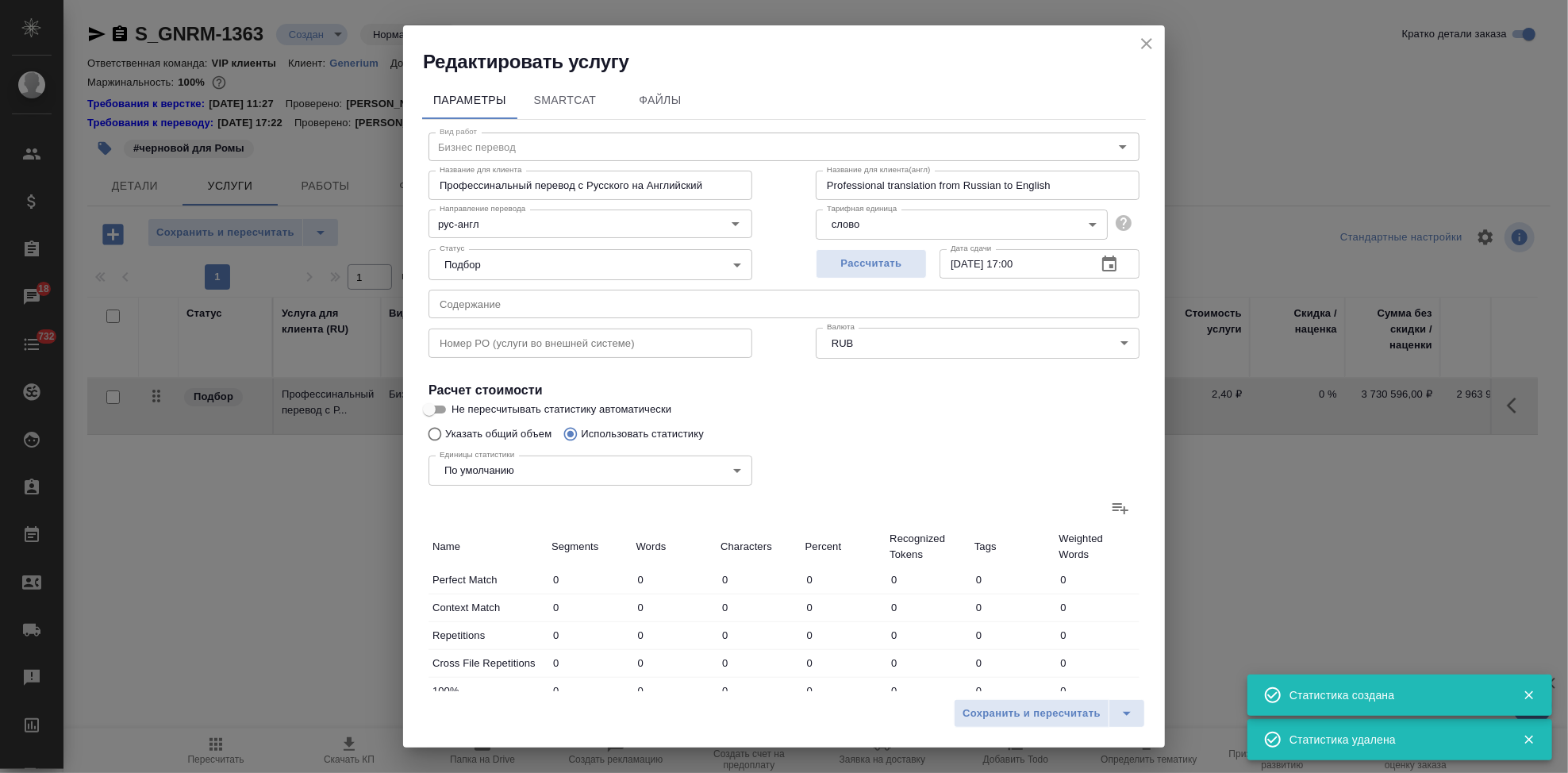
type input "271676"
type input "69471"
type input "824873"
type input "6482929"
type input "199699"
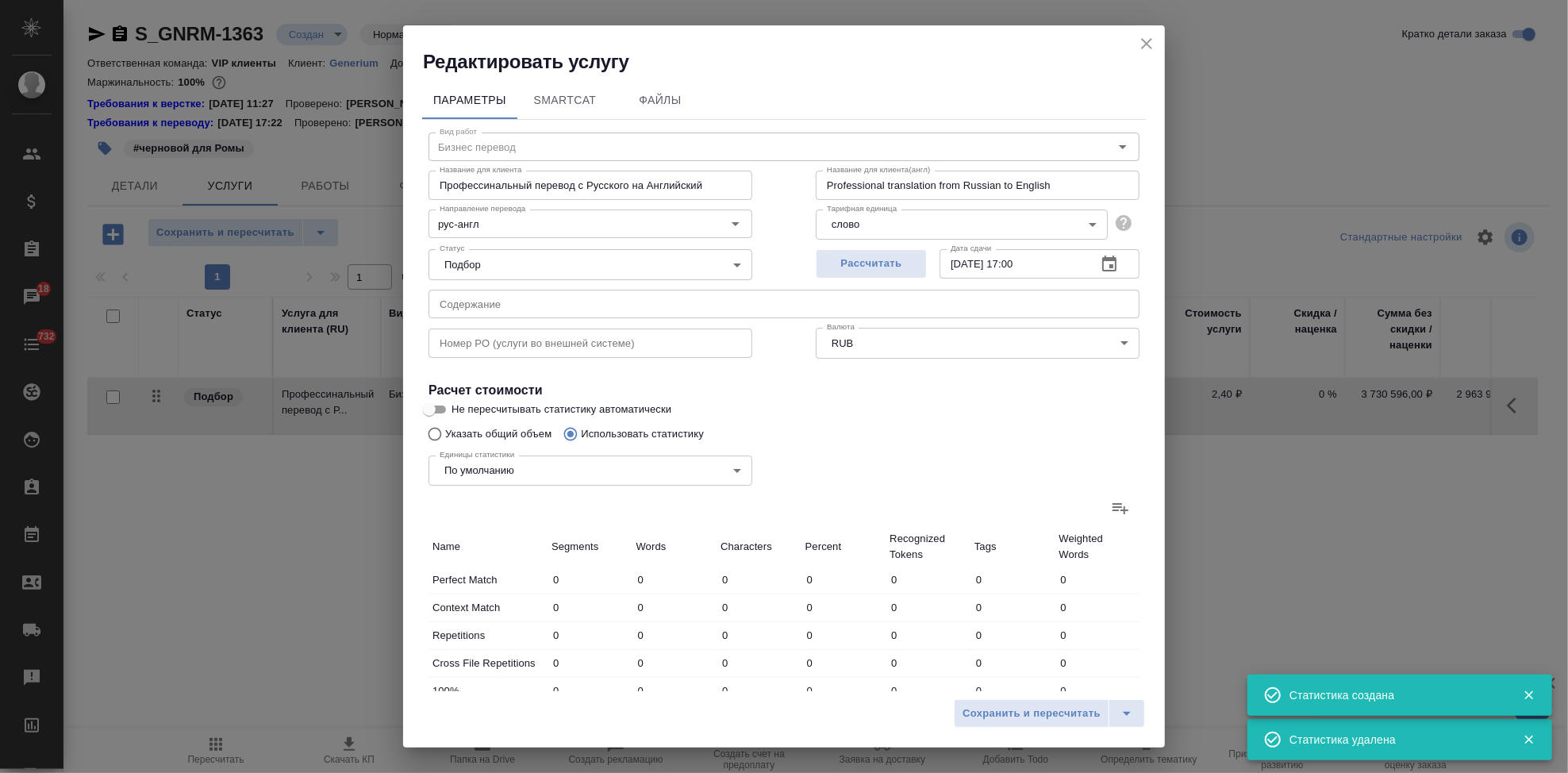
type input "1183770"
type input "9007604"
type input "288094"
type input "1629401"
type input "12245521"
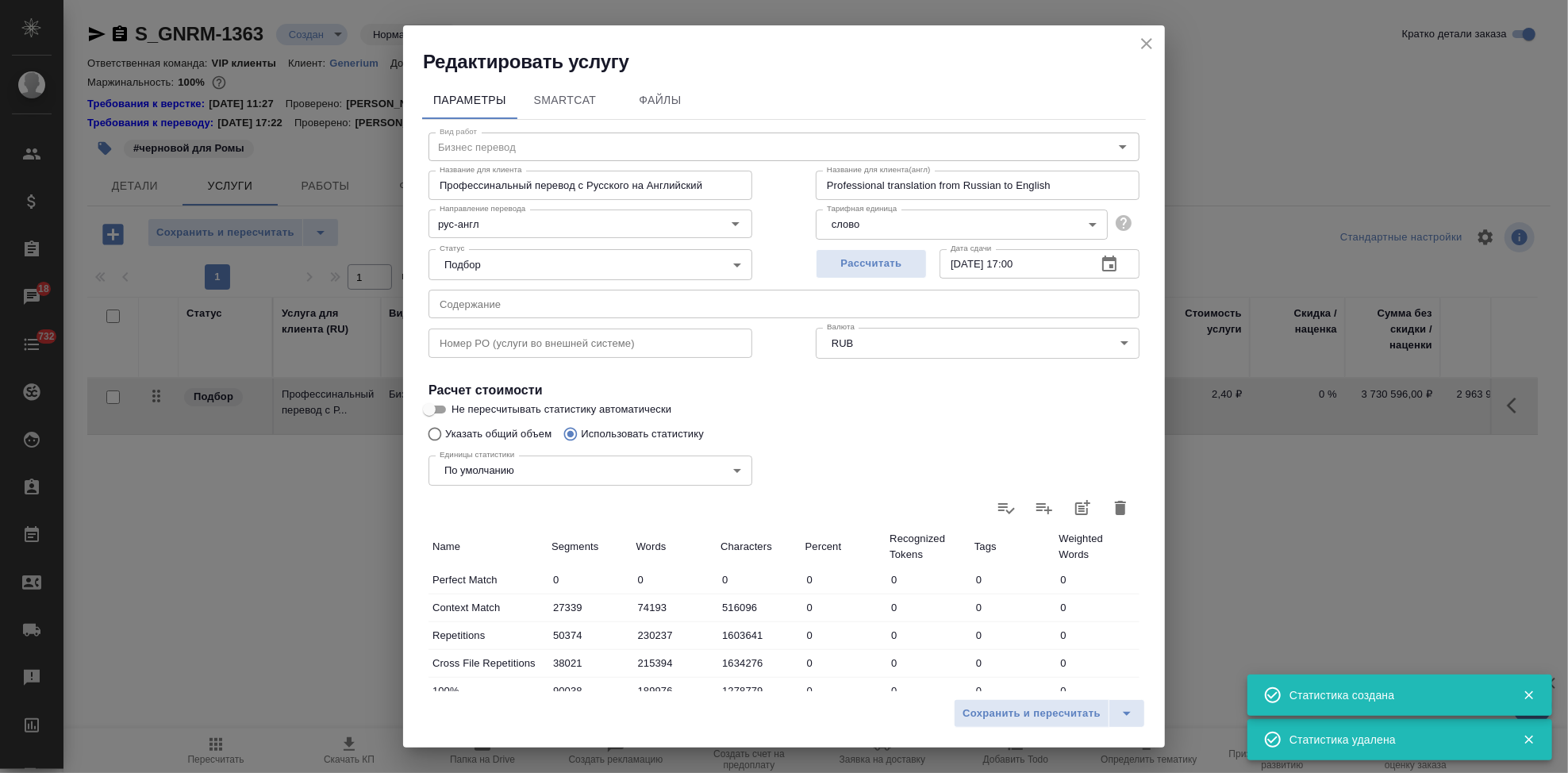
scroll to position [265, 0]
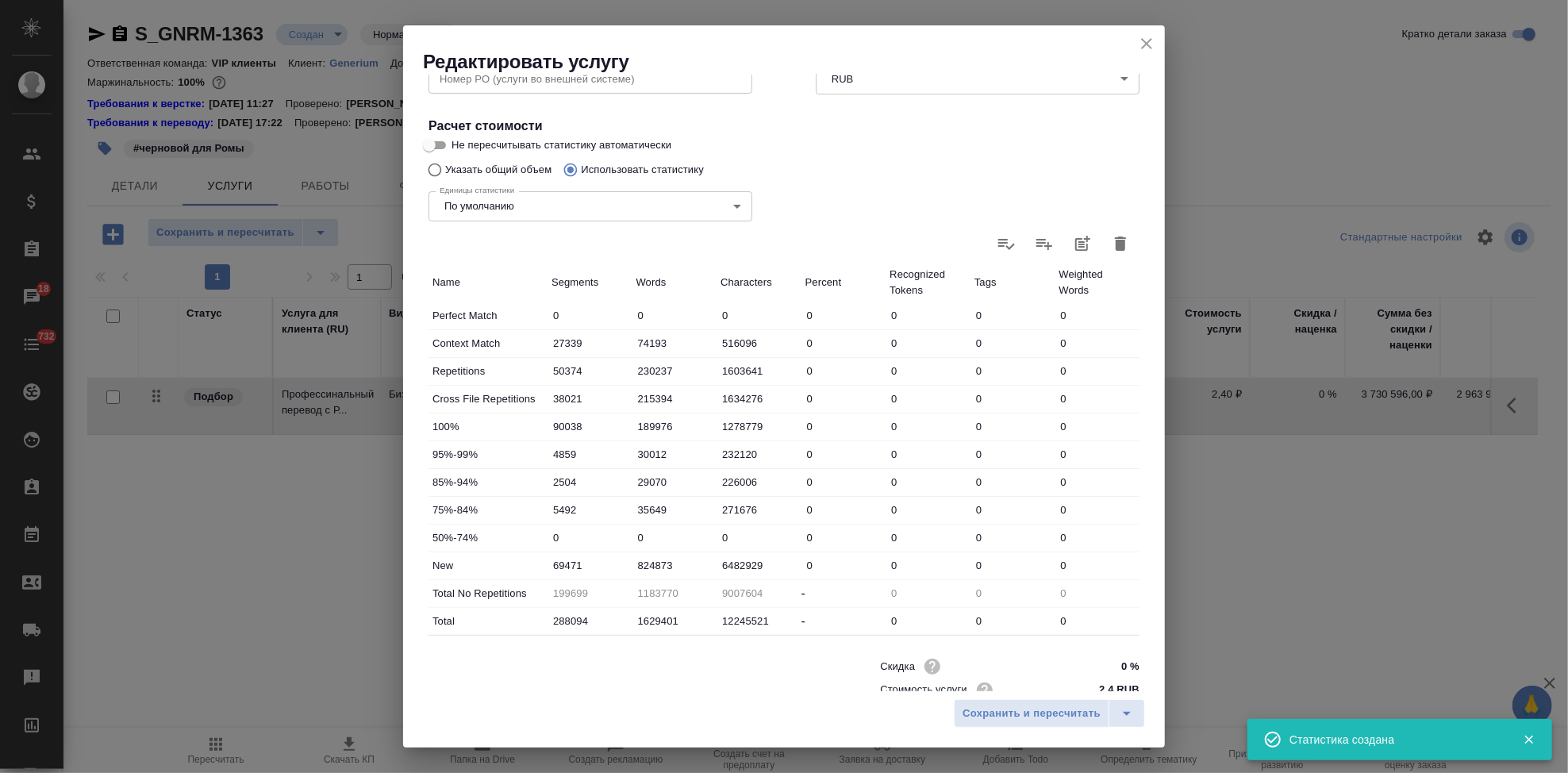
click at [1141, 47] on icon "close" at bounding box center [1146, 43] width 19 height 19
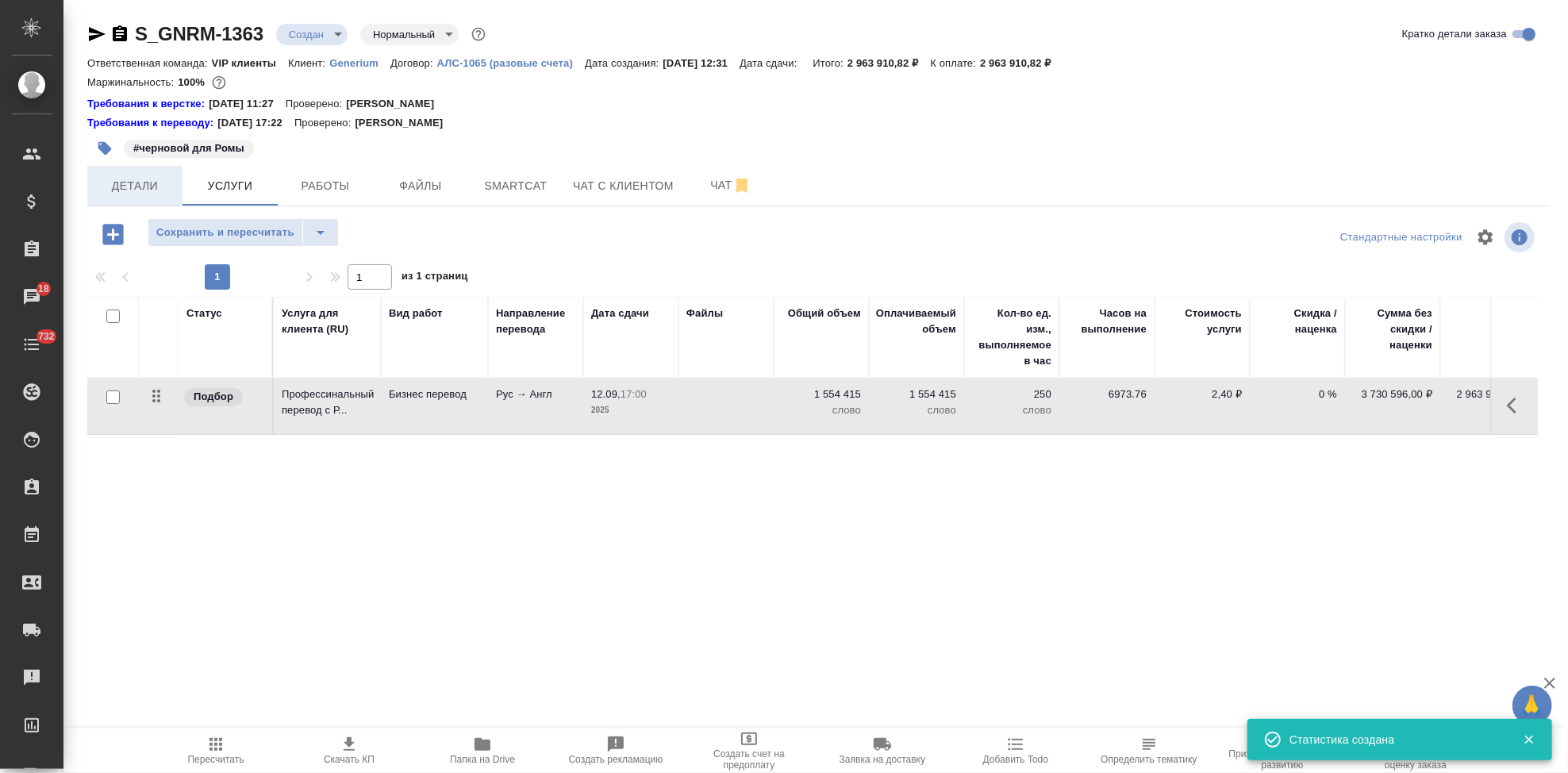
click at [147, 188] on span "Детали" at bounding box center [134, 186] width 76 height 20
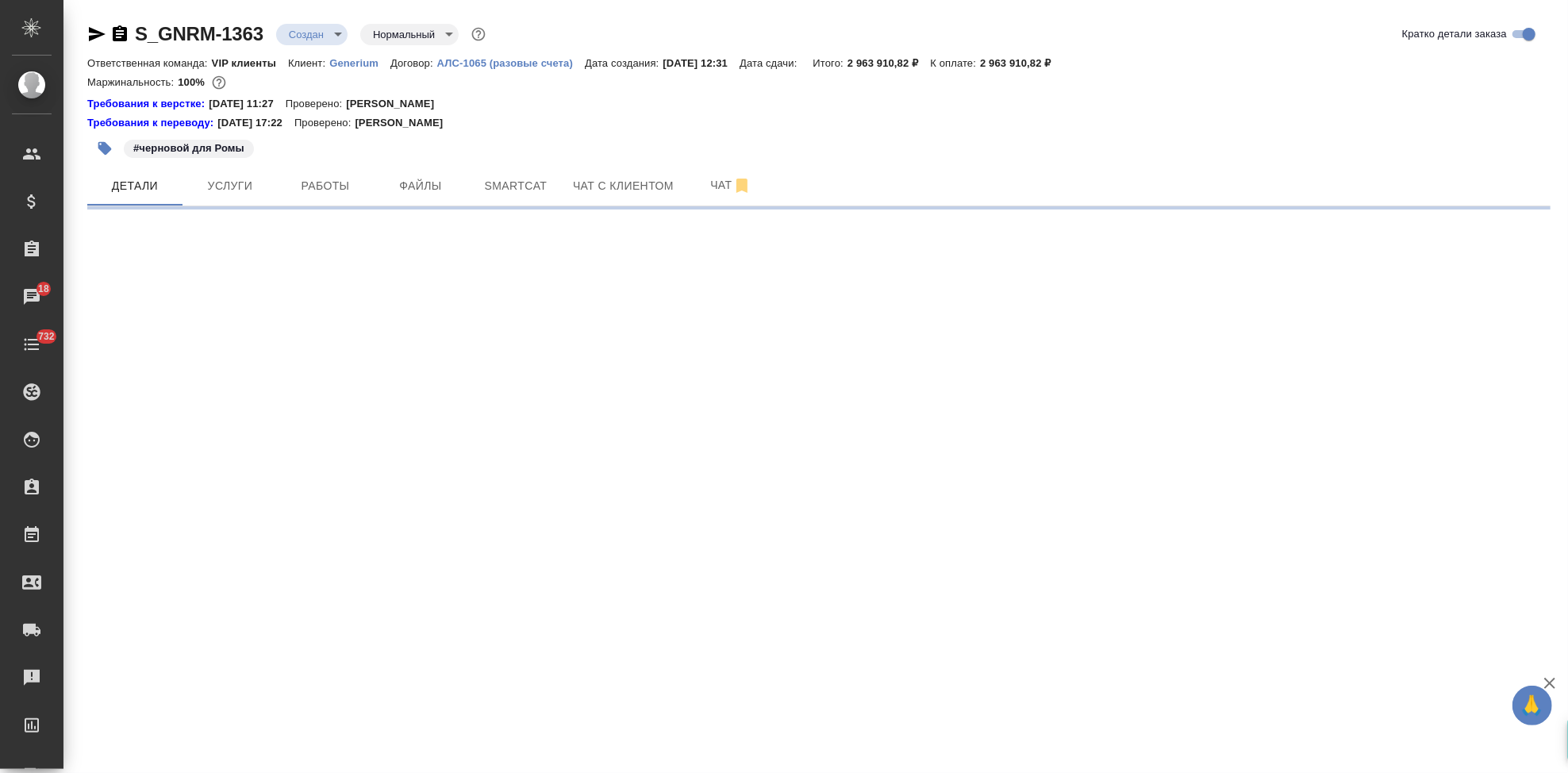
select select "RU"
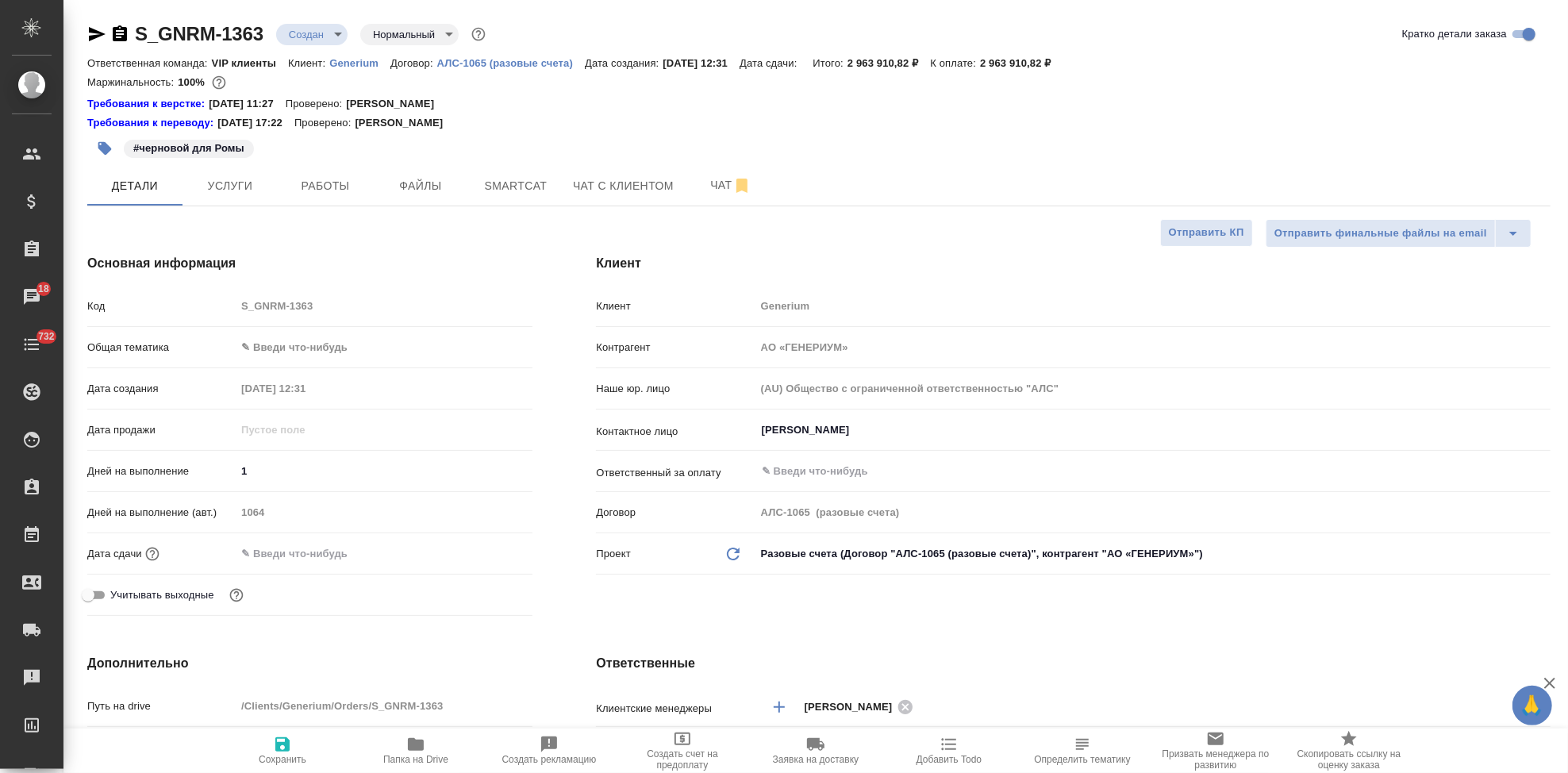
type textarea "x"
click at [353, 59] on p "Generium" at bounding box center [360, 63] width 61 height 12
click at [269, 192] on button "Услуги" at bounding box center [230, 186] width 95 height 39
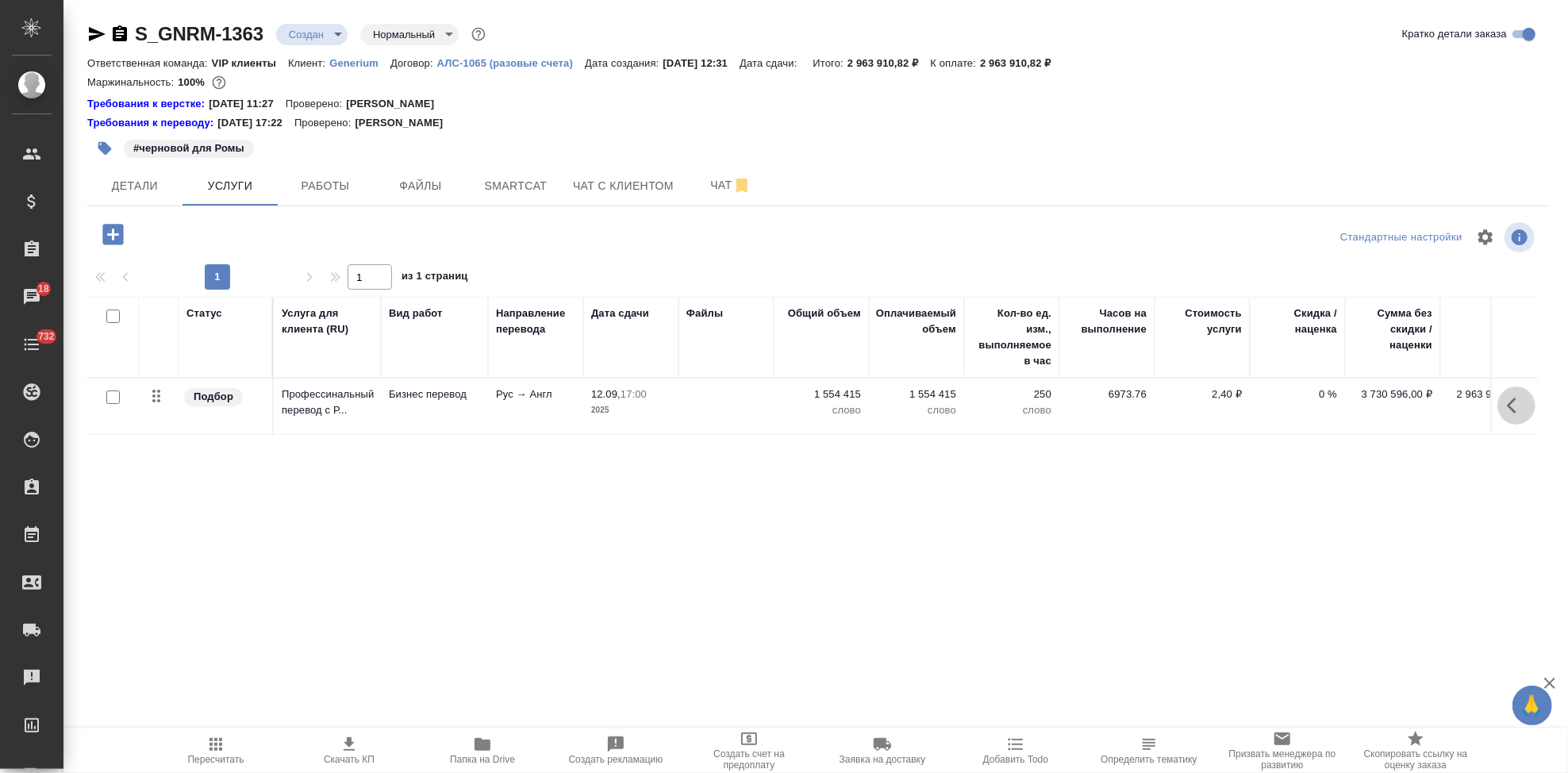
click at [1507, 414] on icon "button" at bounding box center [1516, 405] width 19 height 19
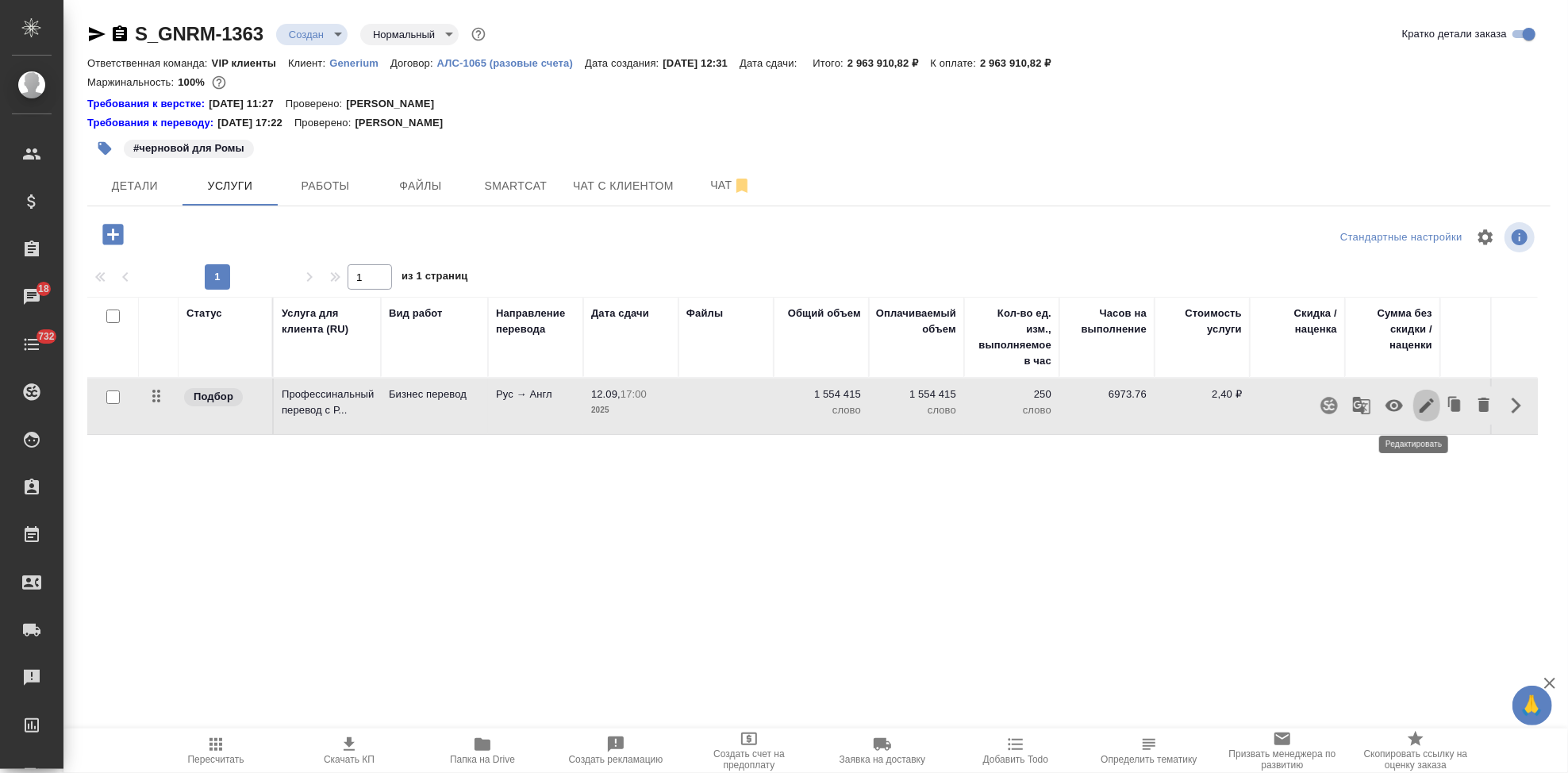
click at [1413, 415] on button "button" at bounding box center [1426, 405] width 27 height 39
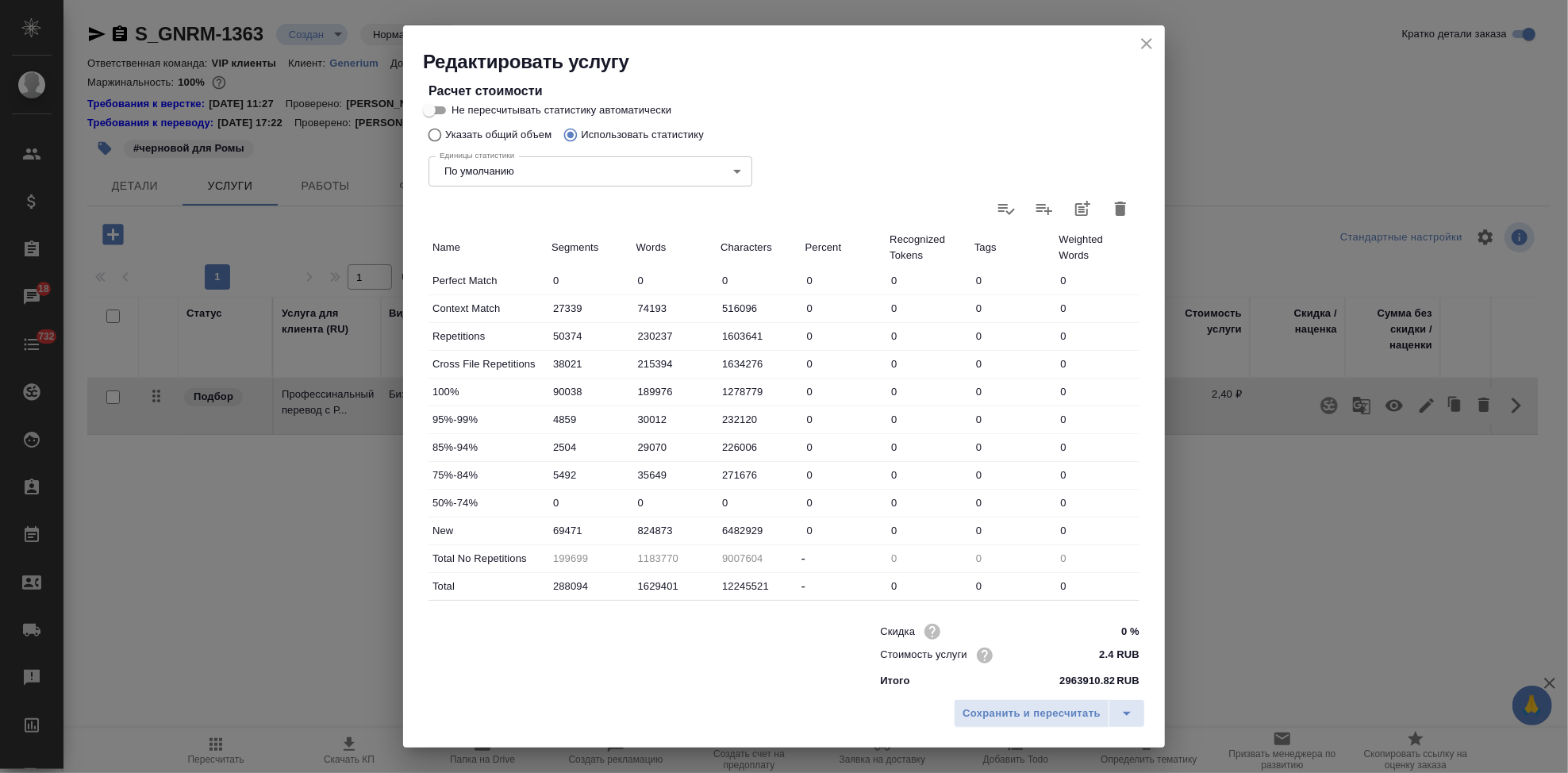
scroll to position [308, 0]
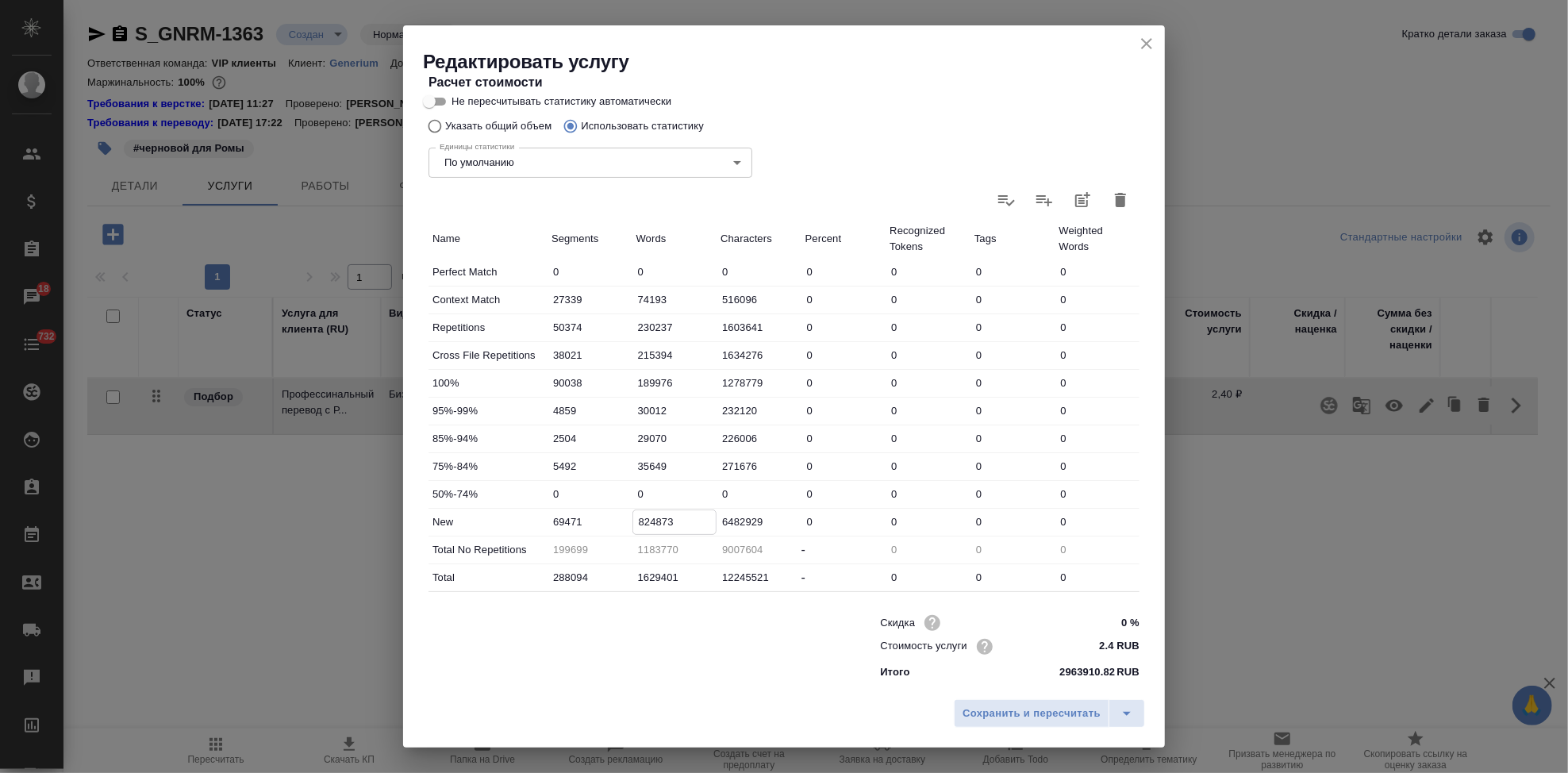
drag, startPoint x: 672, startPoint y: 521, endPoint x: 634, endPoint y: 515, distance: 38.5
click at [634, 515] on input "824873" at bounding box center [674, 521] width 83 height 23
paste input "749884"
click at [643, 517] on input "0749884" at bounding box center [674, 521] width 83 height 23
click at [1134, 705] on icon "split button" at bounding box center [1127, 713] width 19 height 19
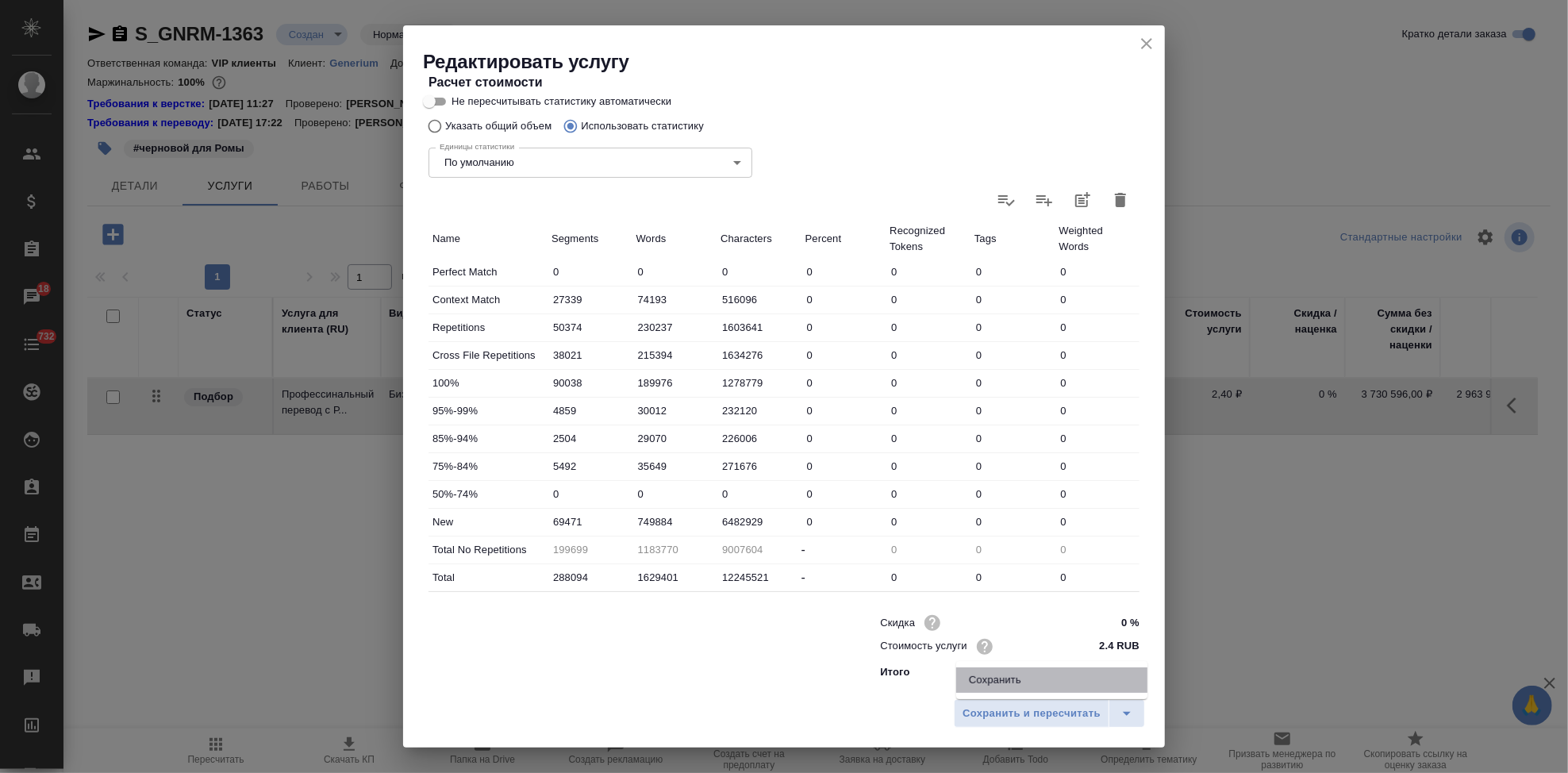
click at [1058, 676] on li "Сохранить" at bounding box center [1052, 680] width 192 height 26
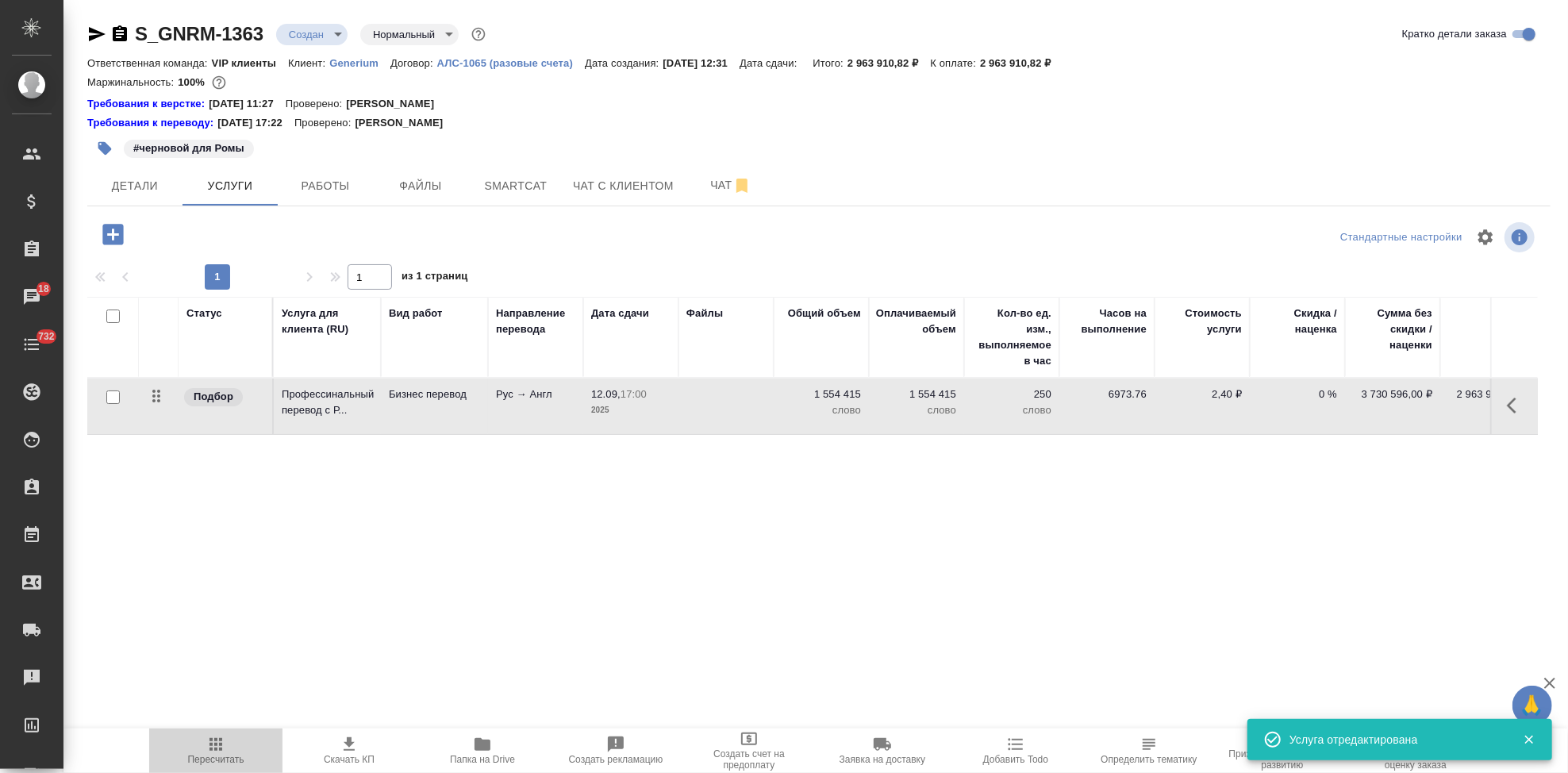
click at [216, 754] on span "Пересчитать" at bounding box center [215, 758] width 56 height 11
click at [1497, 399] on button "button" at bounding box center [1516, 405] width 39 height 39
click at [1417, 405] on icon "button" at bounding box center [1426, 405] width 19 height 19
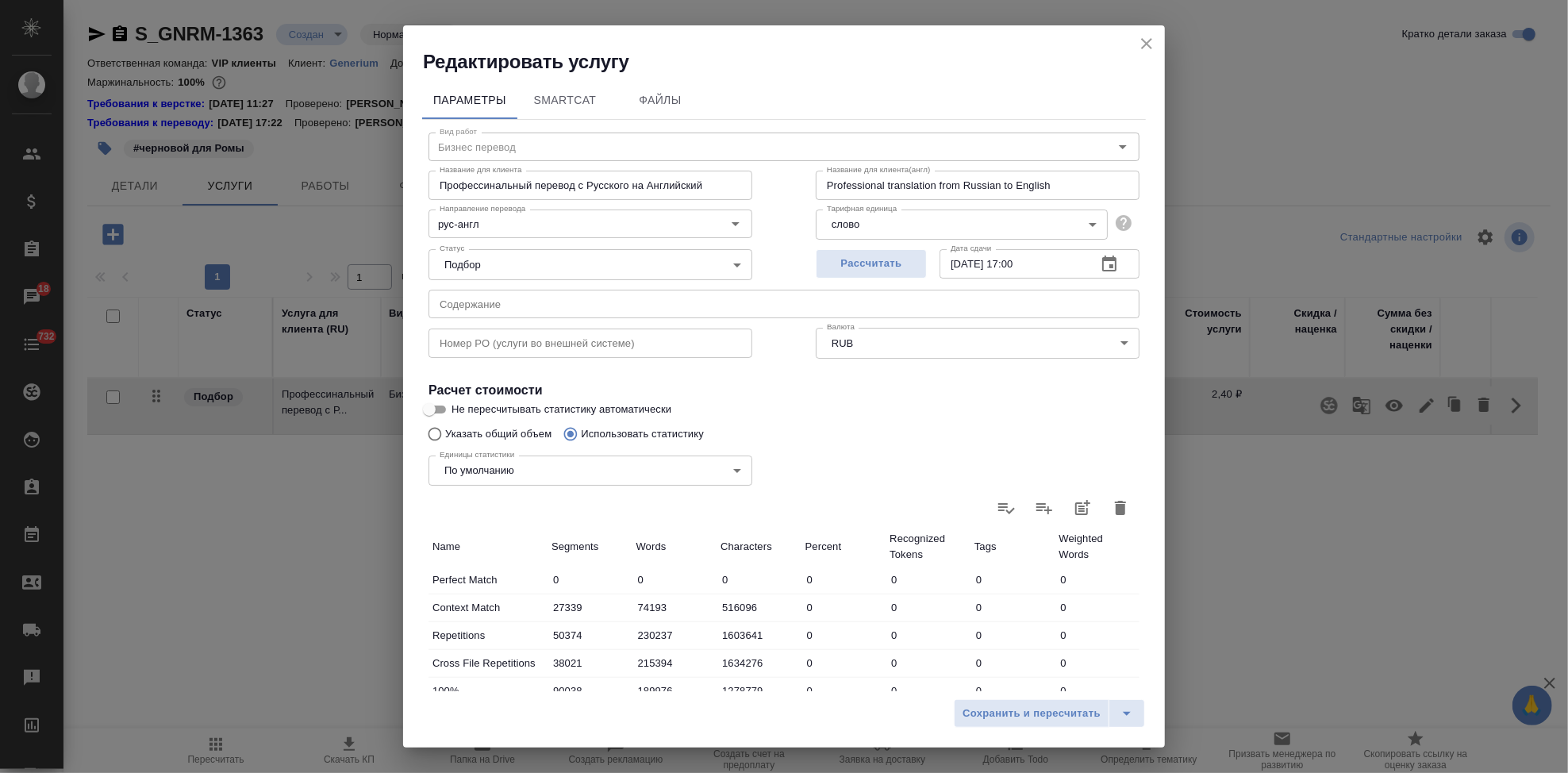
scroll to position [265, 0]
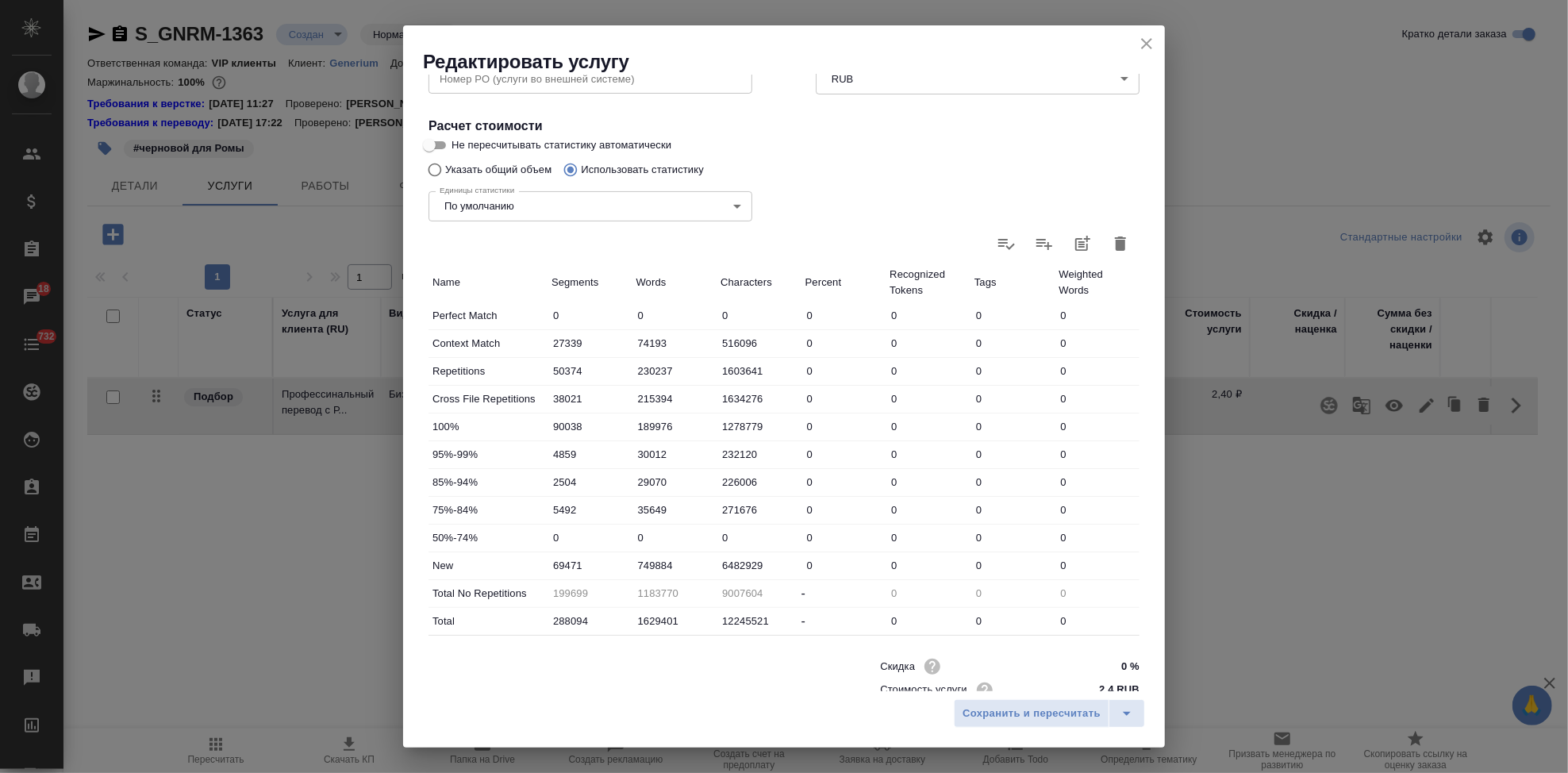
click at [1035, 240] on icon at bounding box center [1044, 243] width 19 height 19
click at [0, 0] on input "file" at bounding box center [0, 0] width 0 height 0
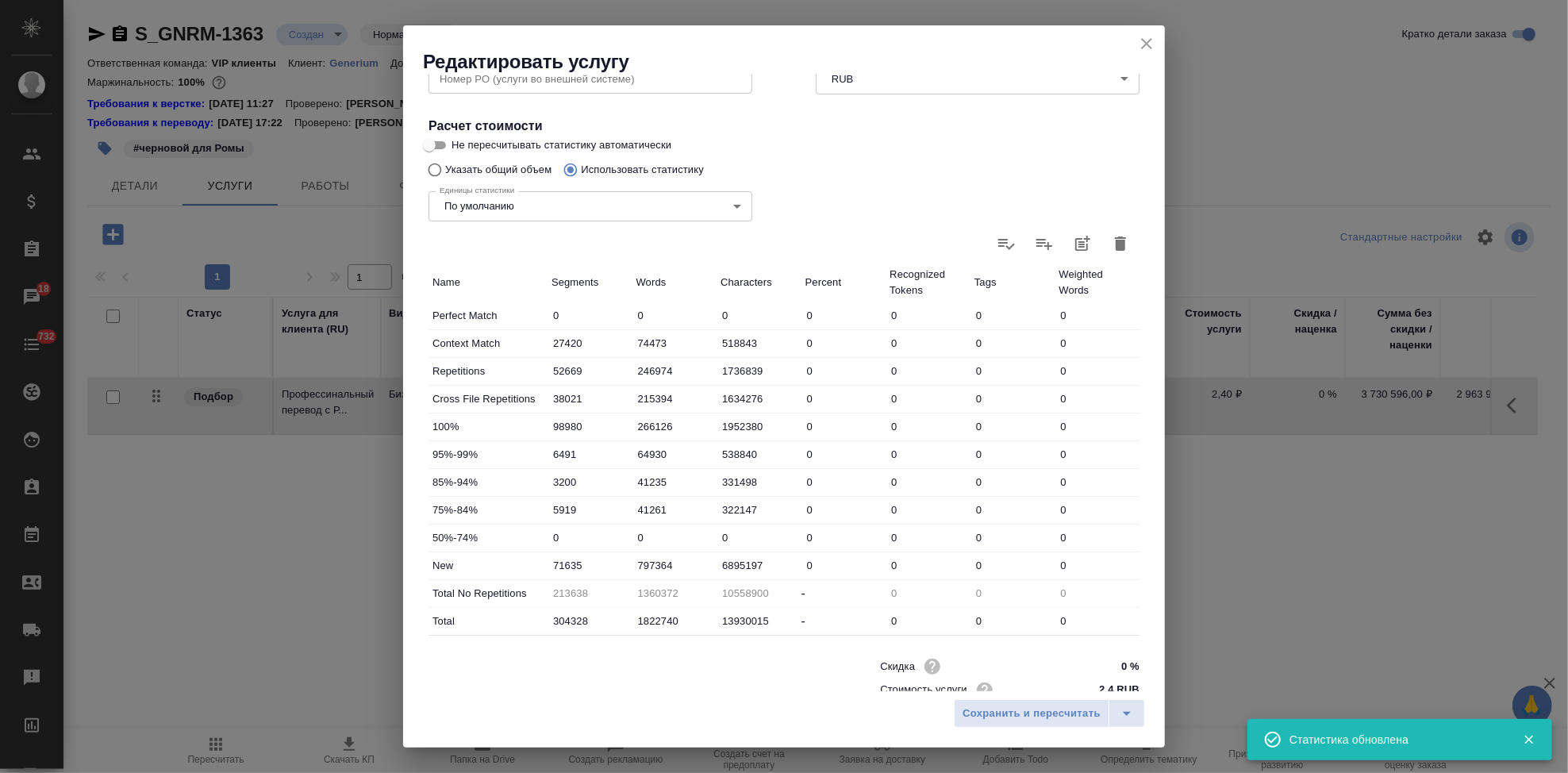
click at [670, 563] on input "797364" at bounding box center [674, 565] width 85 height 23
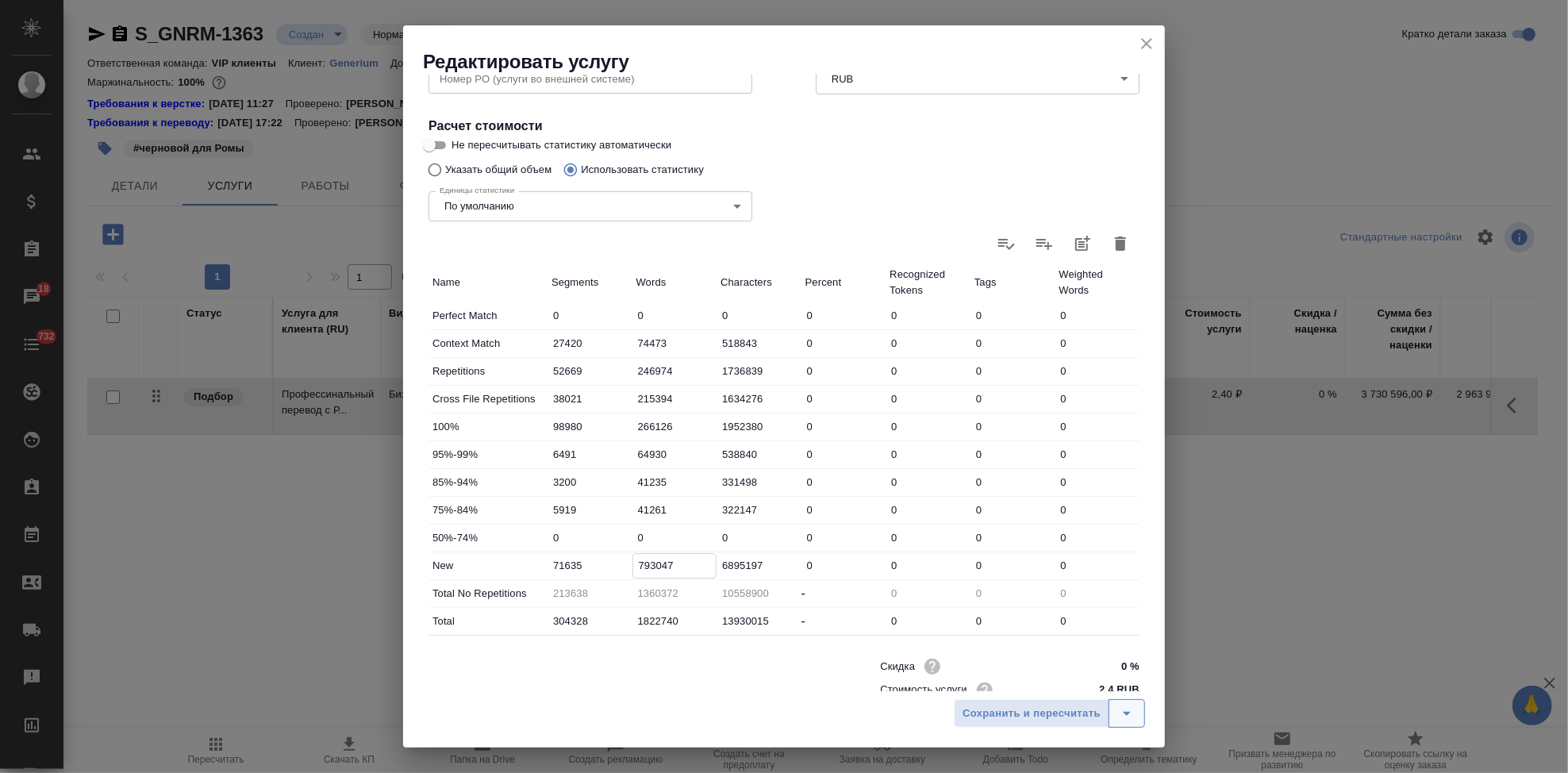
click at [1130, 712] on icon "split button" at bounding box center [1127, 713] width 19 height 19
click at [1077, 685] on li "Сохранить" at bounding box center [1052, 680] width 192 height 26
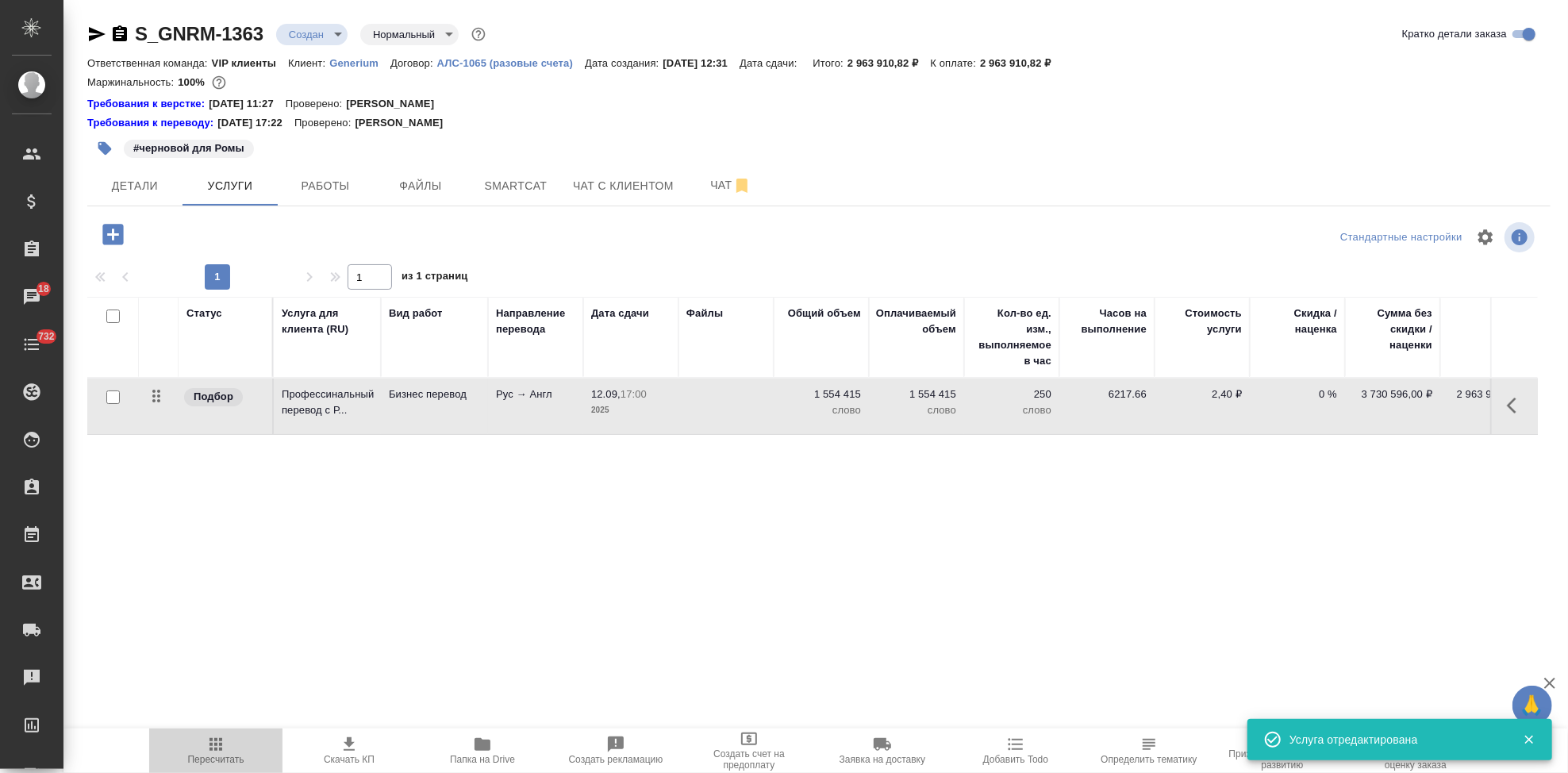
click at [224, 753] on span "Пересчитать" at bounding box center [215, 758] width 56 height 11
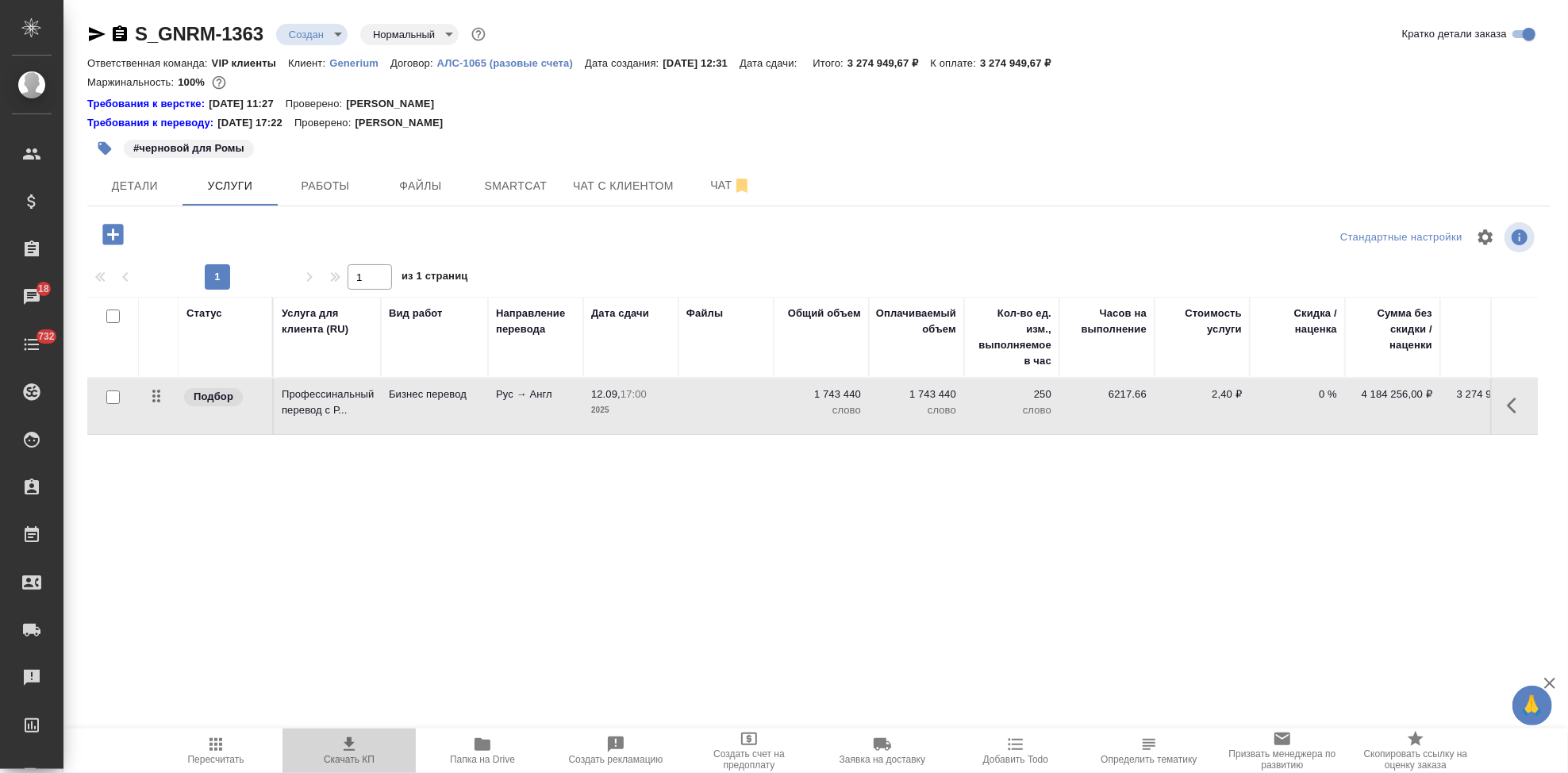
click at [345, 750] on icon "button" at bounding box center [349, 744] width 11 height 14
drag, startPoint x: 1373, startPoint y: 81, endPoint x: 1264, endPoint y: 0, distance: 135.8
click at [1373, 81] on div "Маржинальность: 100%" at bounding box center [819, 82] width 1463 height 21
click at [1505, 406] on button "button" at bounding box center [1516, 405] width 39 height 39
click at [1429, 404] on icon "button" at bounding box center [1427, 405] width 14 height 14
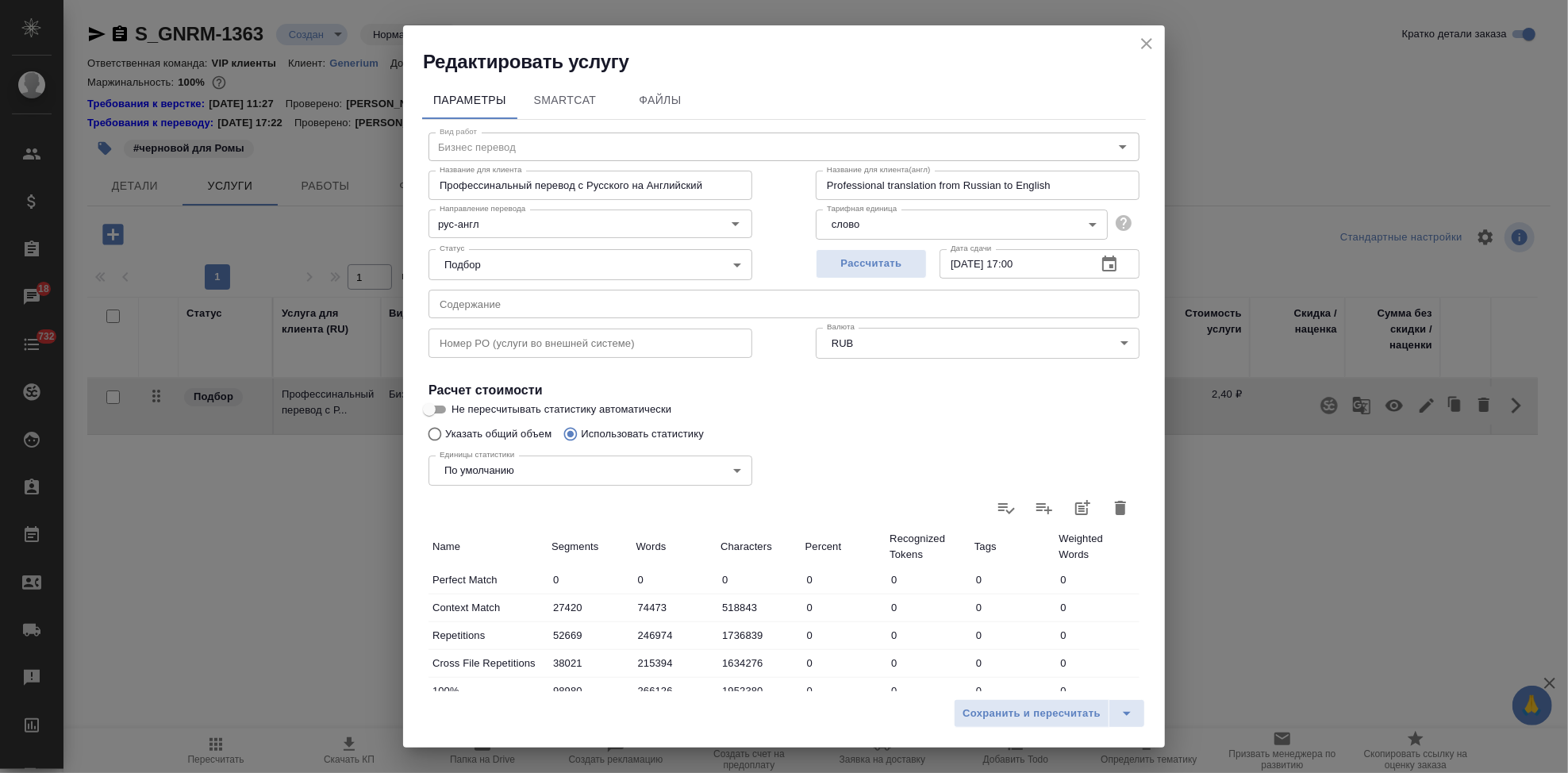
scroll to position [308, 0]
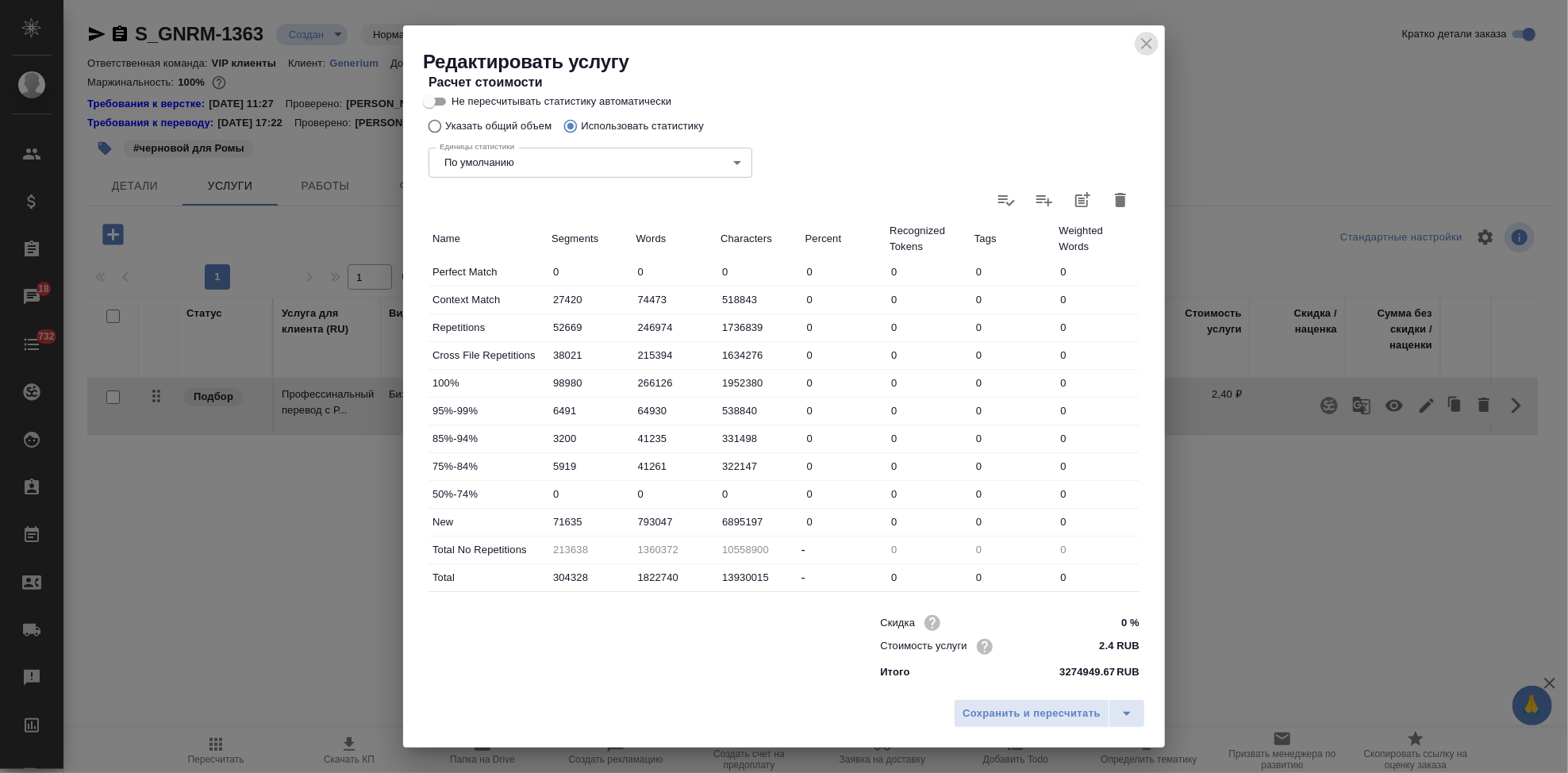
click at [1145, 46] on icon "close" at bounding box center [1146, 43] width 19 height 19
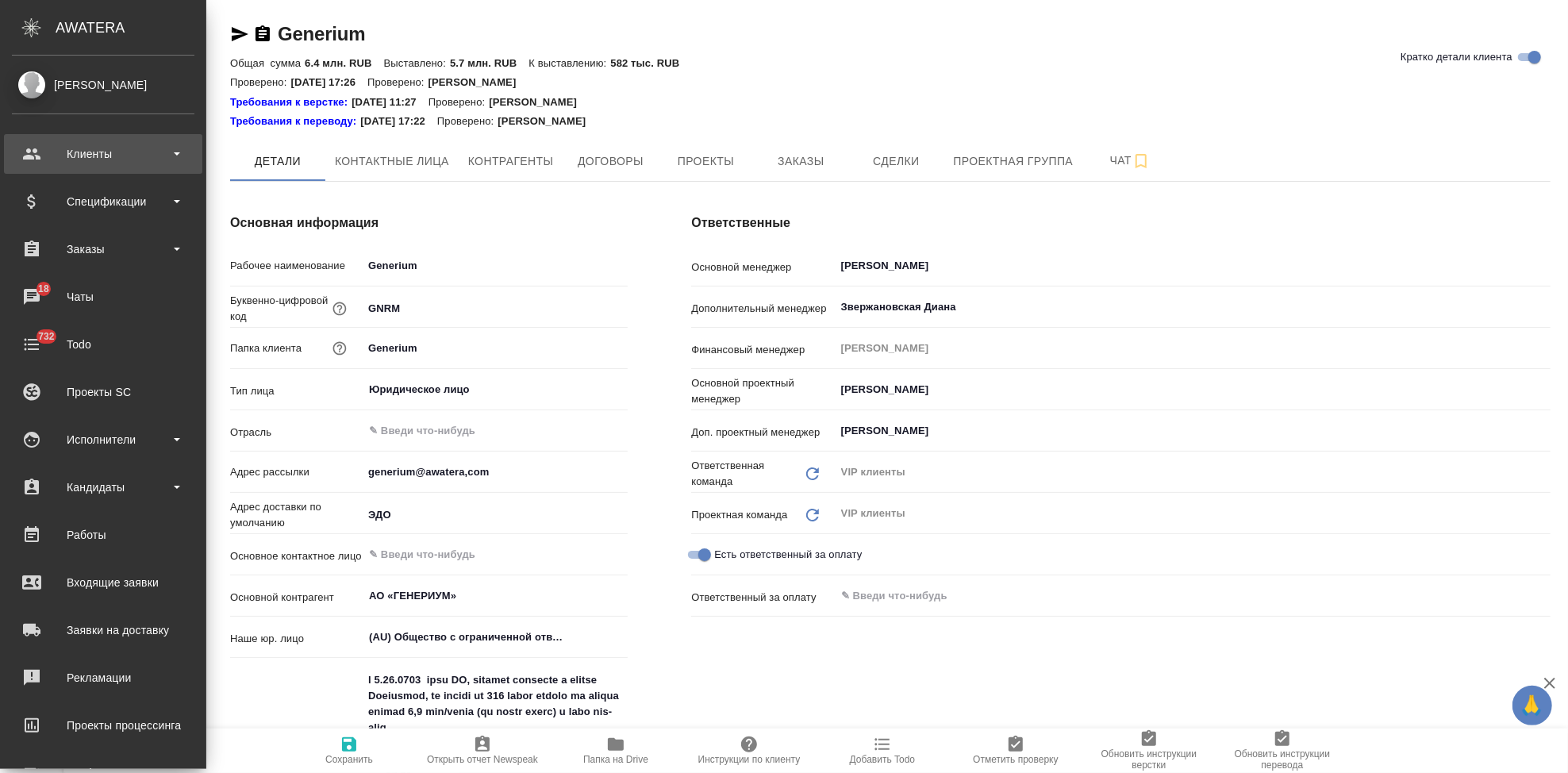
click at [64, 156] on div "Клиенты" at bounding box center [103, 154] width 183 height 24
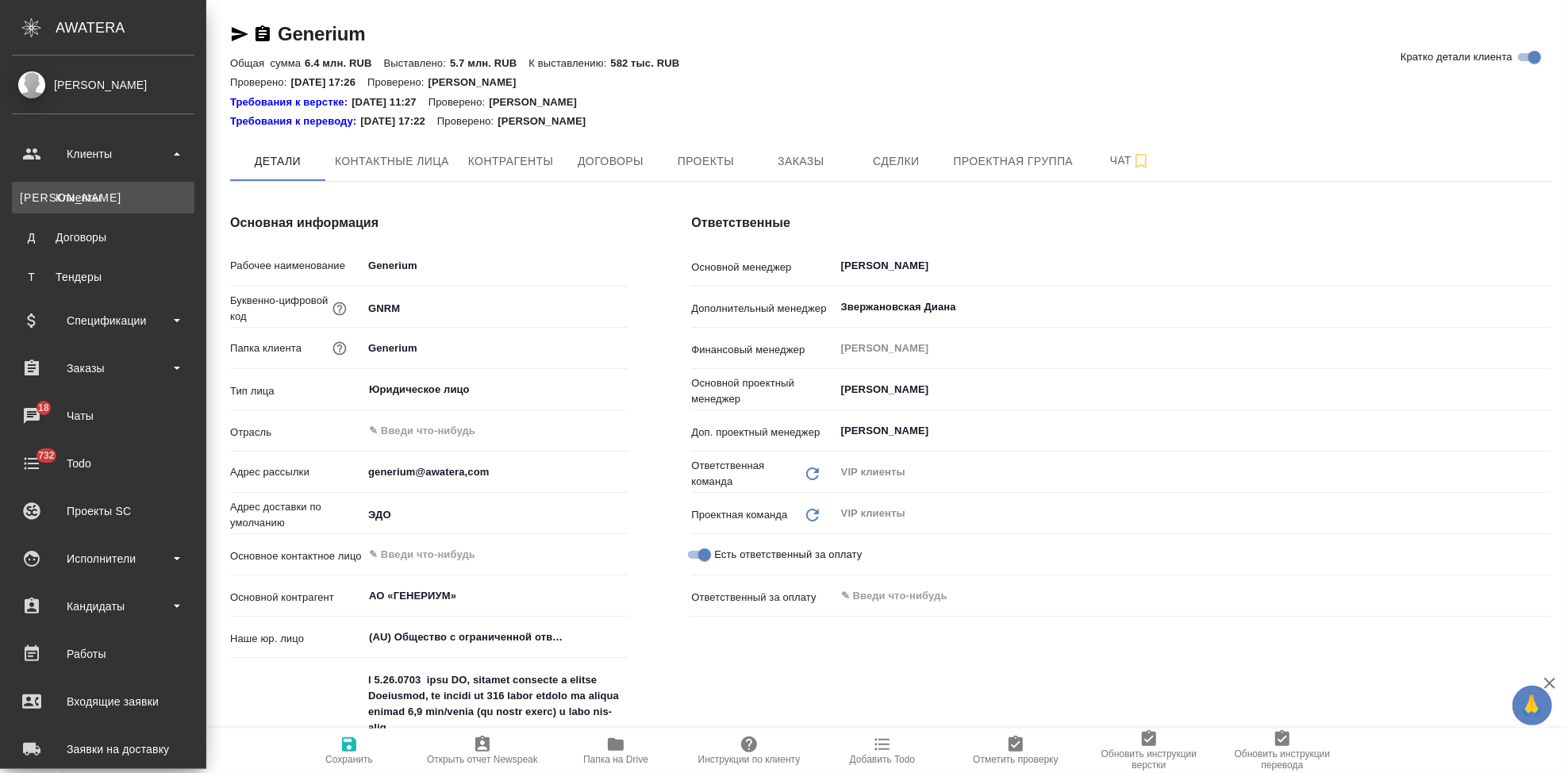
click at [73, 193] on div "Клиенты" at bounding box center [103, 197] width 167 height 16
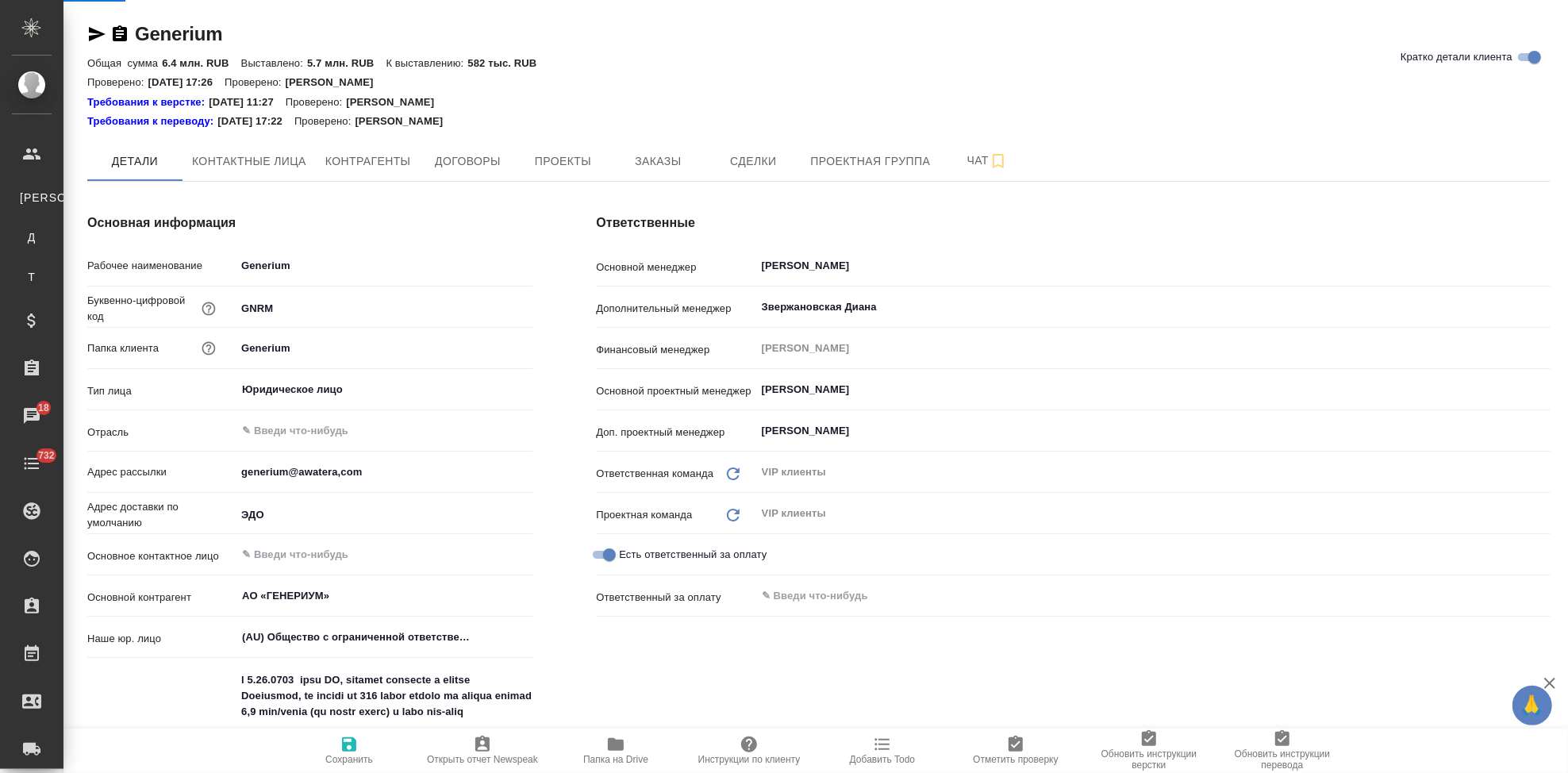
select select "RU"
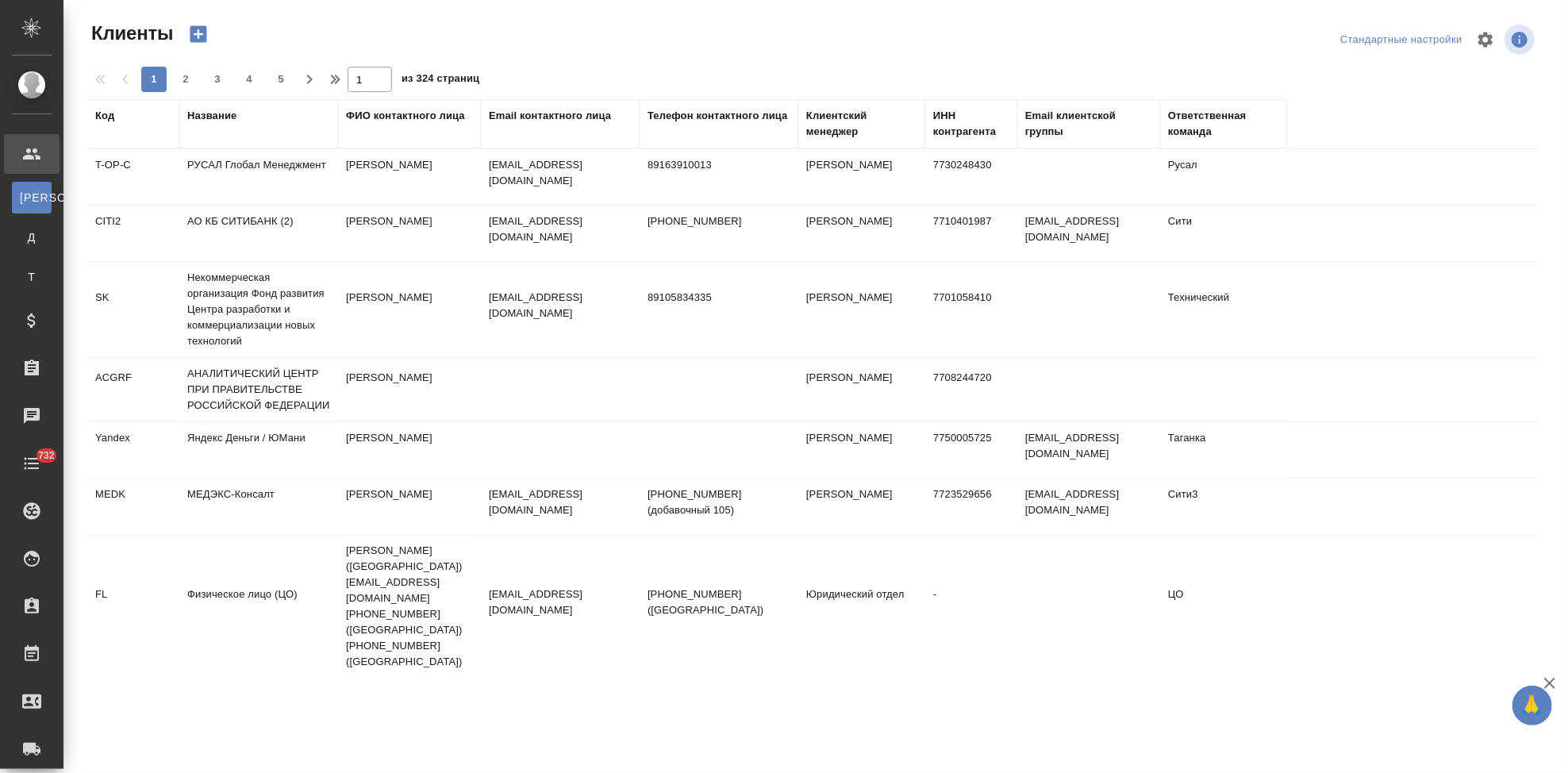
click at [106, 120] on div "Код" at bounding box center [104, 116] width 19 height 16
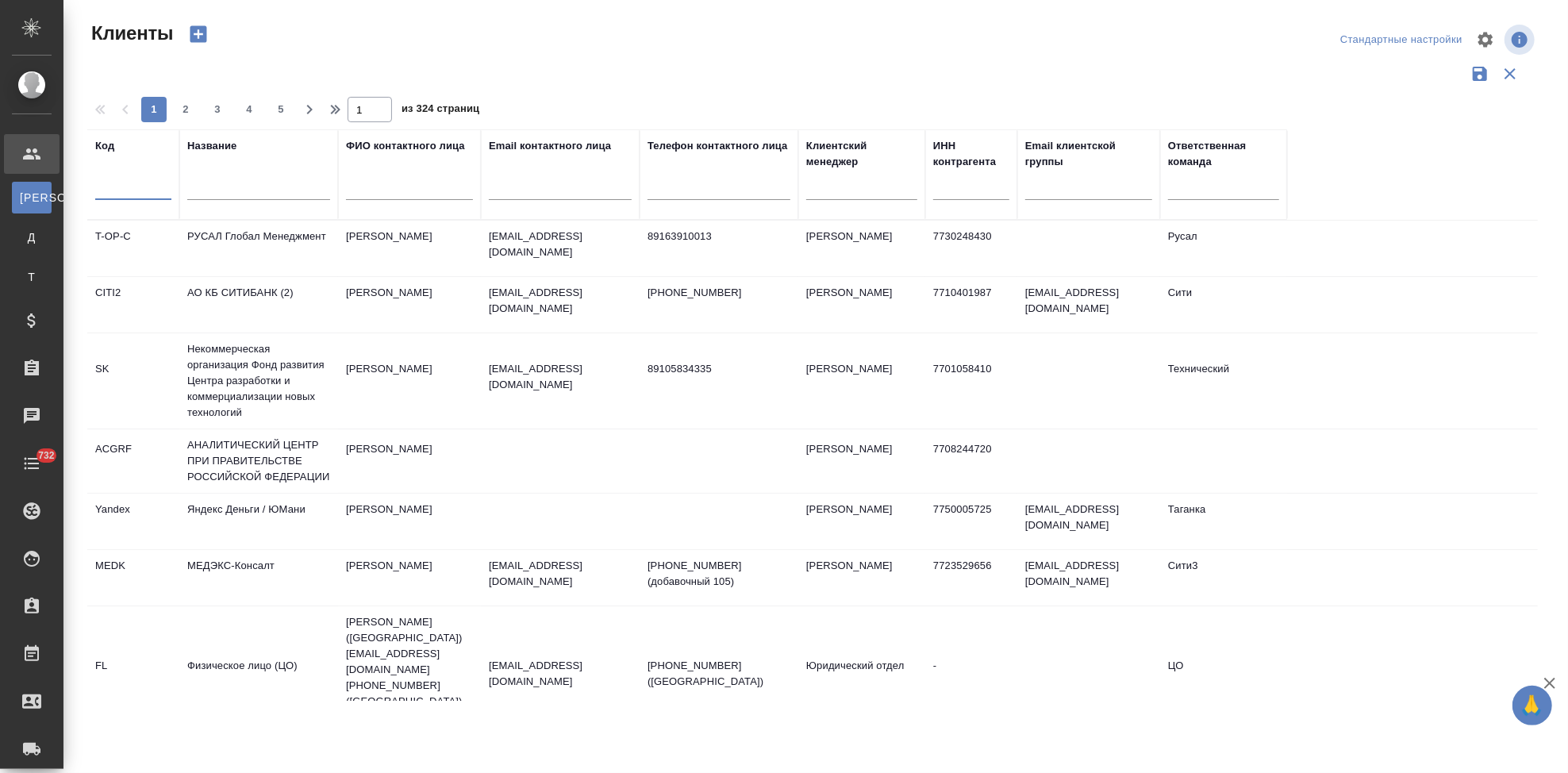
click at [118, 184] on input "text" at bounding box center [132, 190] width 76 height 20
type input "sndz"
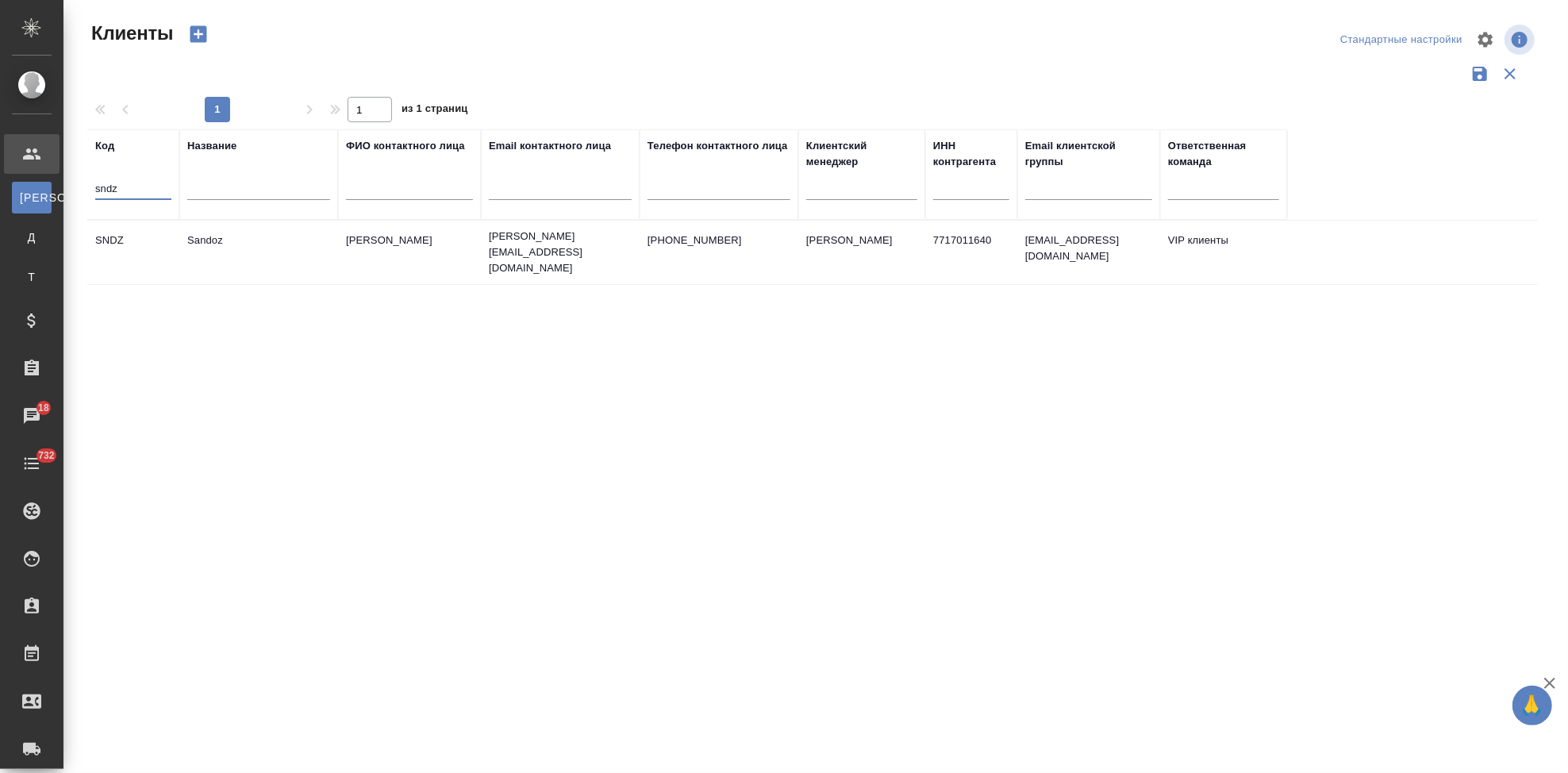
click at [224, 250] on td "Sandoz" at bounding box center [259, 252] width 159 height 55
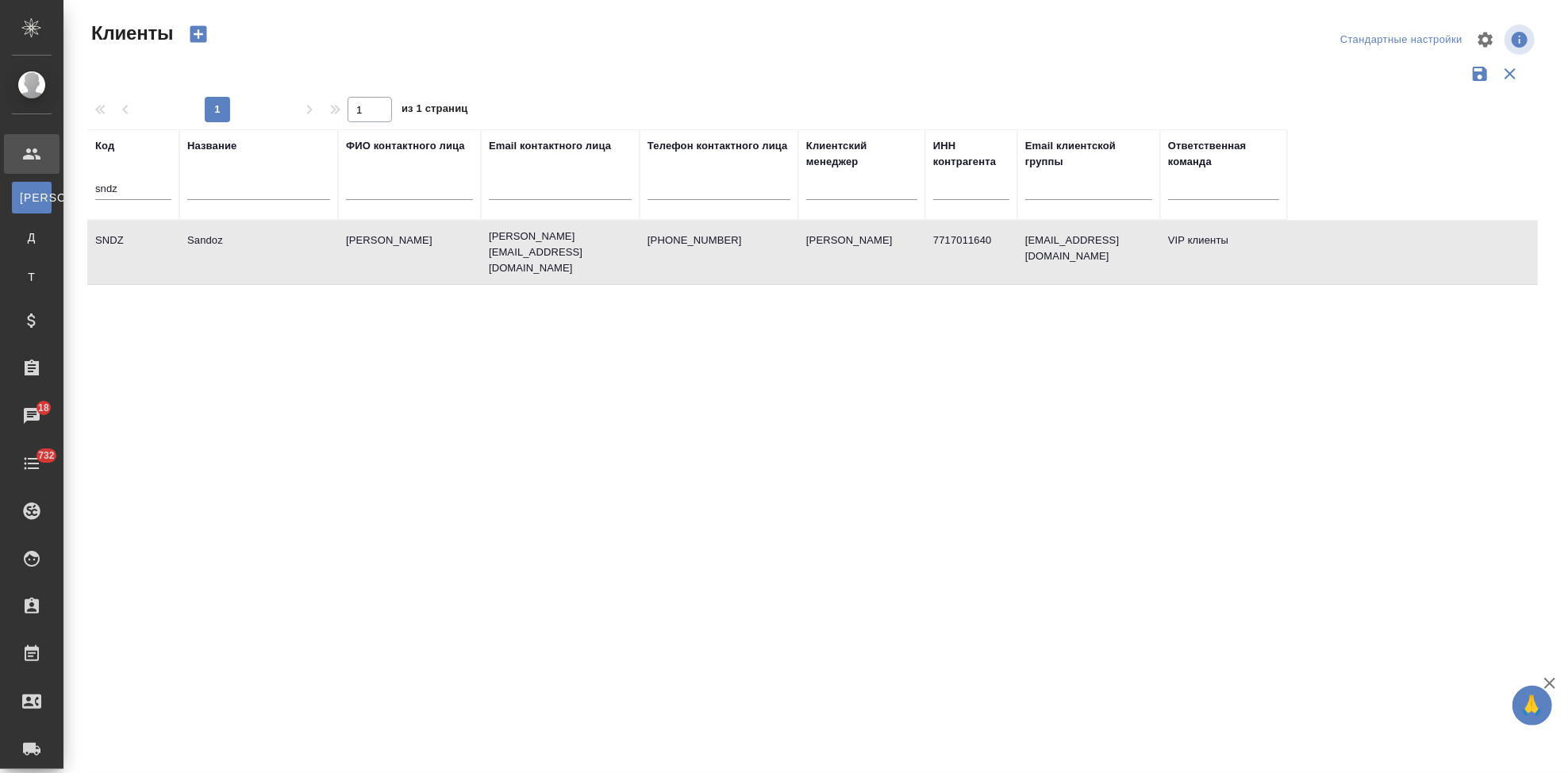
click at [224, 250] on td "Sandoz" at bounding box center [259, 252] width 159 height 55
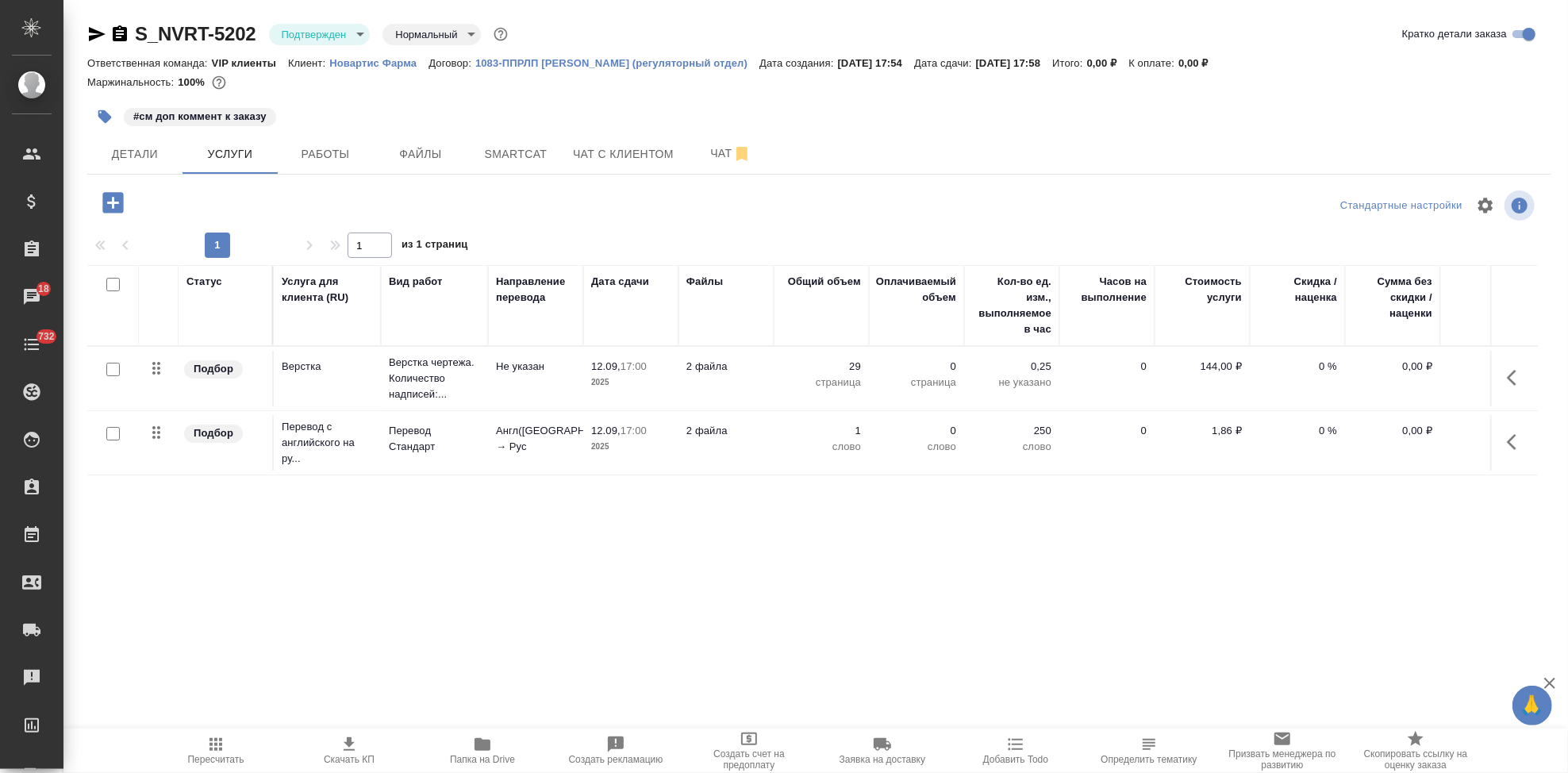
click at [1508, 441] on icon "button" at bounding box center [1516, 441] width 19 height 19
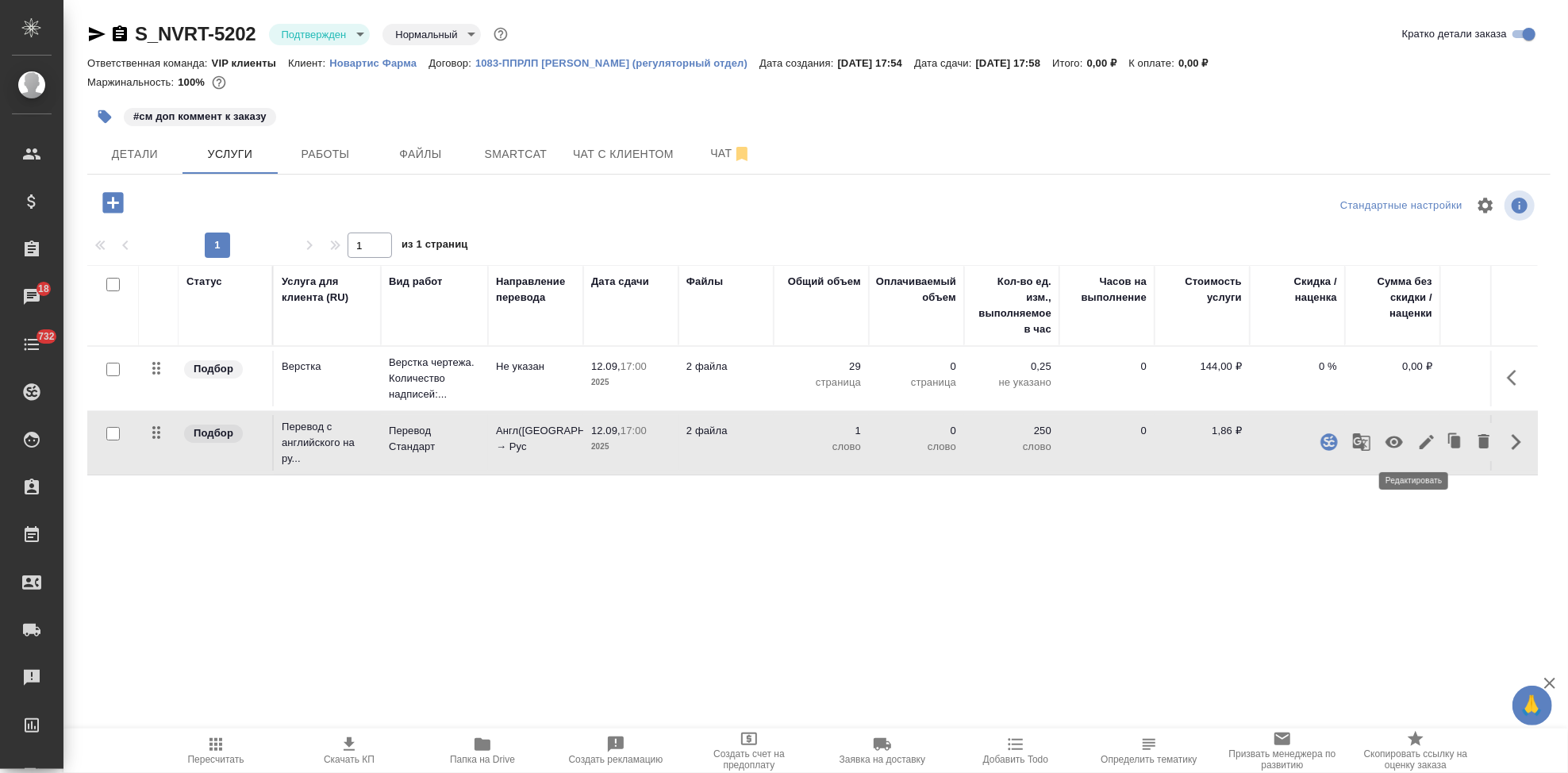
click at [1417, 437] on icon "button" at bounding box center [1426, 441] width 19 height 19
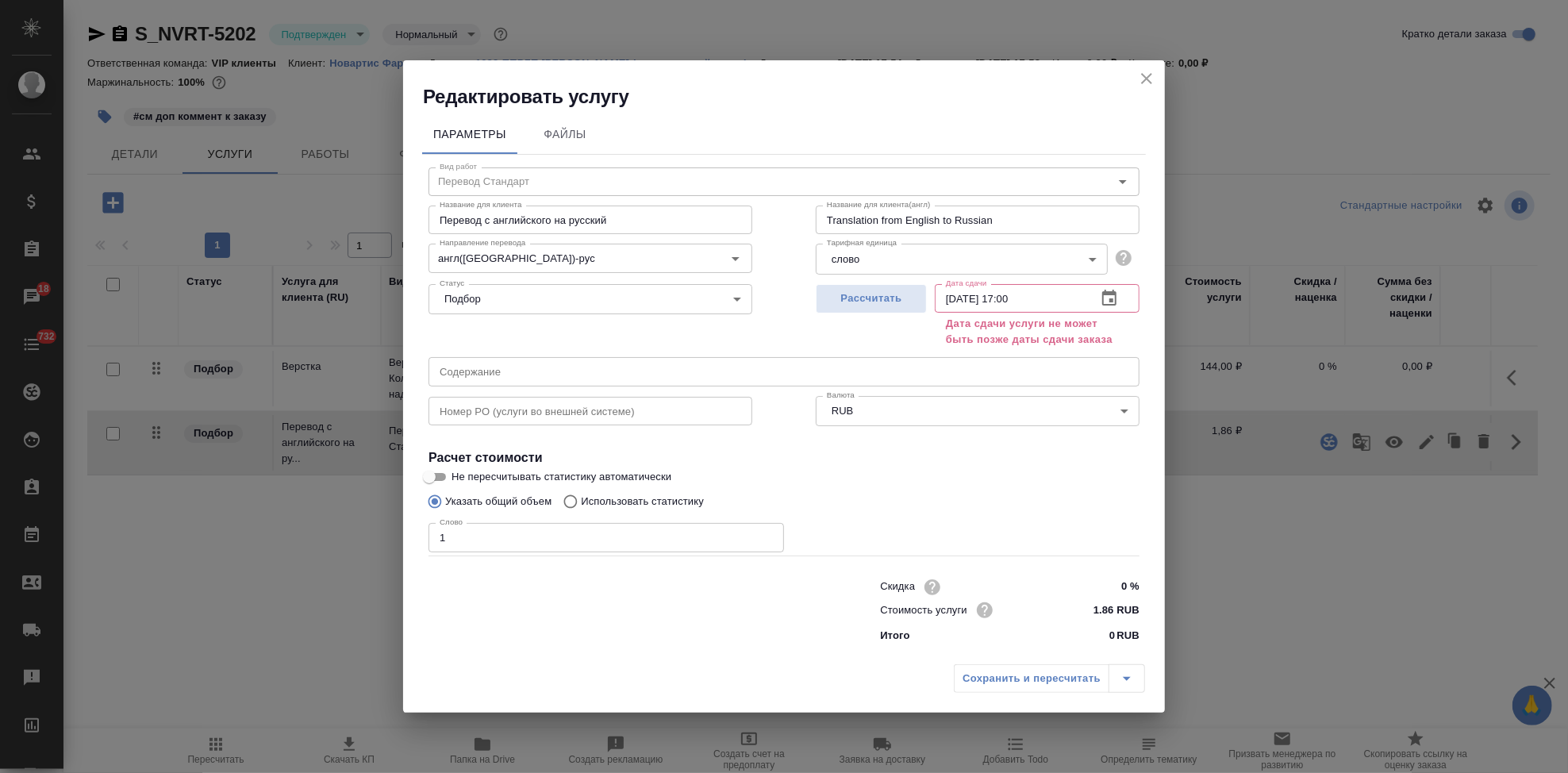
click at [573, 502] on input "Использовать статистику" at bounding box center [569, 502] width 26 height 31
radio input "true"
radio input "false"
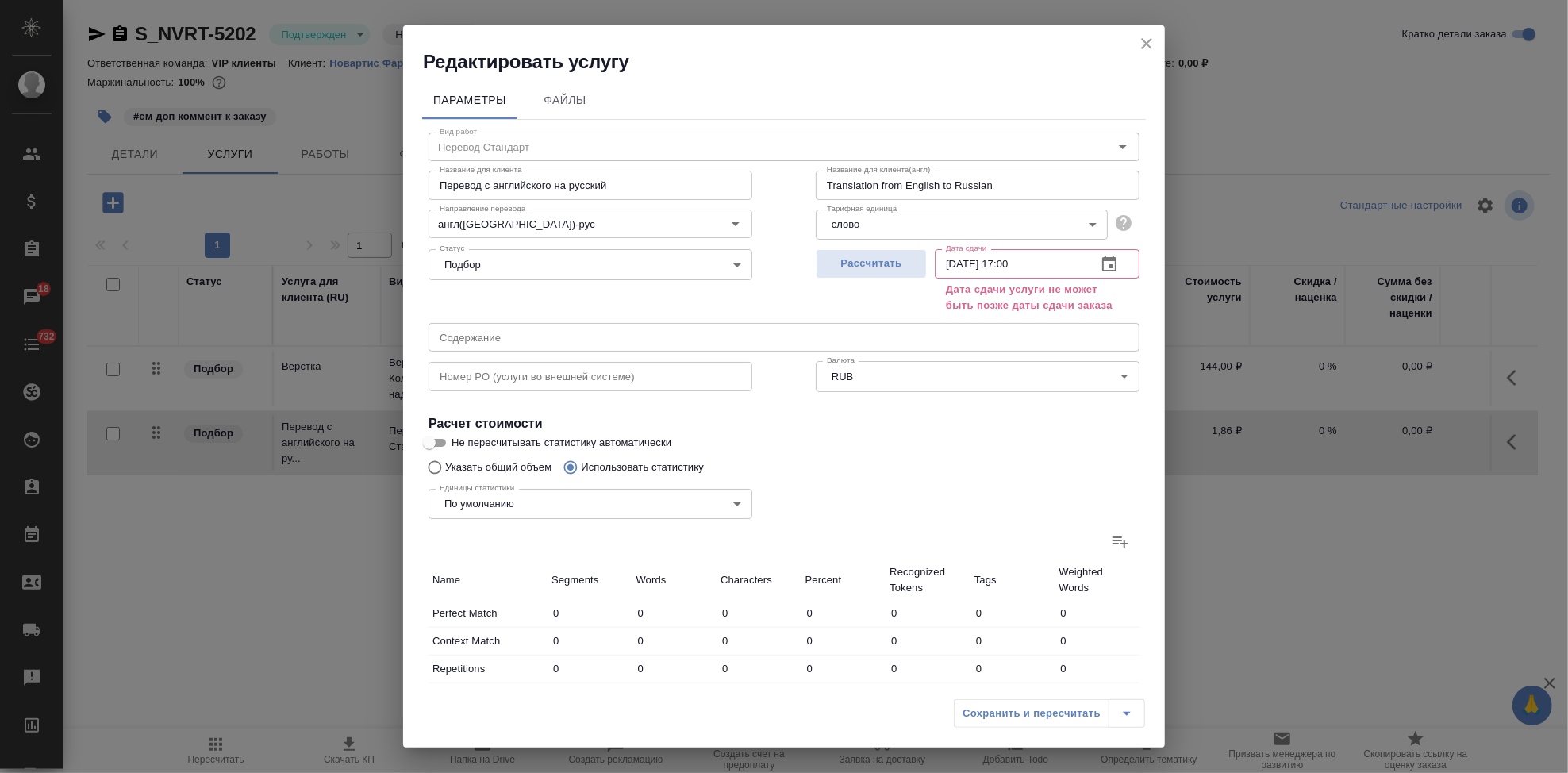
click at [1111, 544] on icon at bounding box center [1120, 540] width 19 height 19
click at [0, 0] on input "file" at bounding box center [0, 0] width 0 height 0
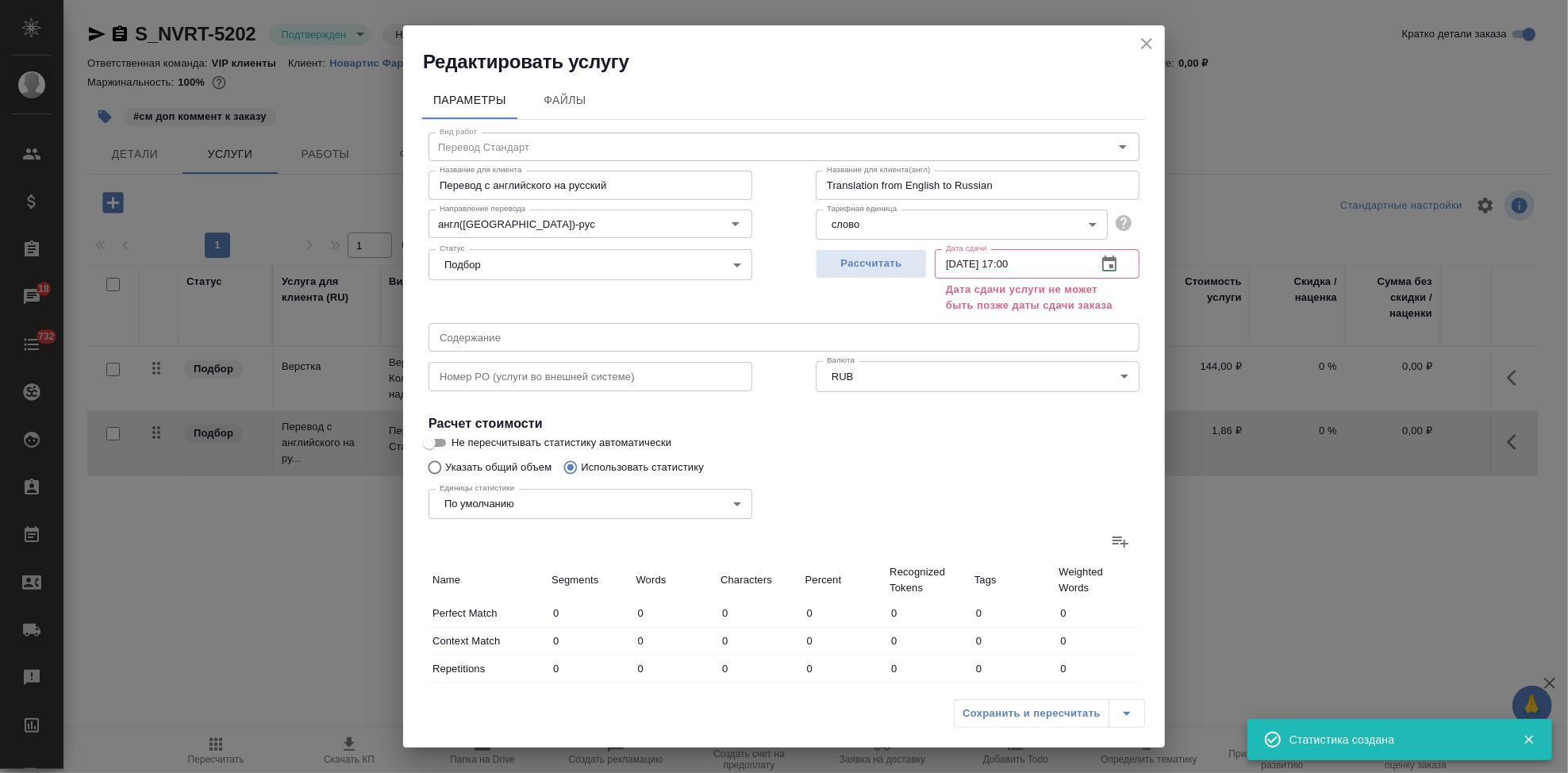
type input "101"
type input "1196"
type input "8023"
type input "6"
type input "105"
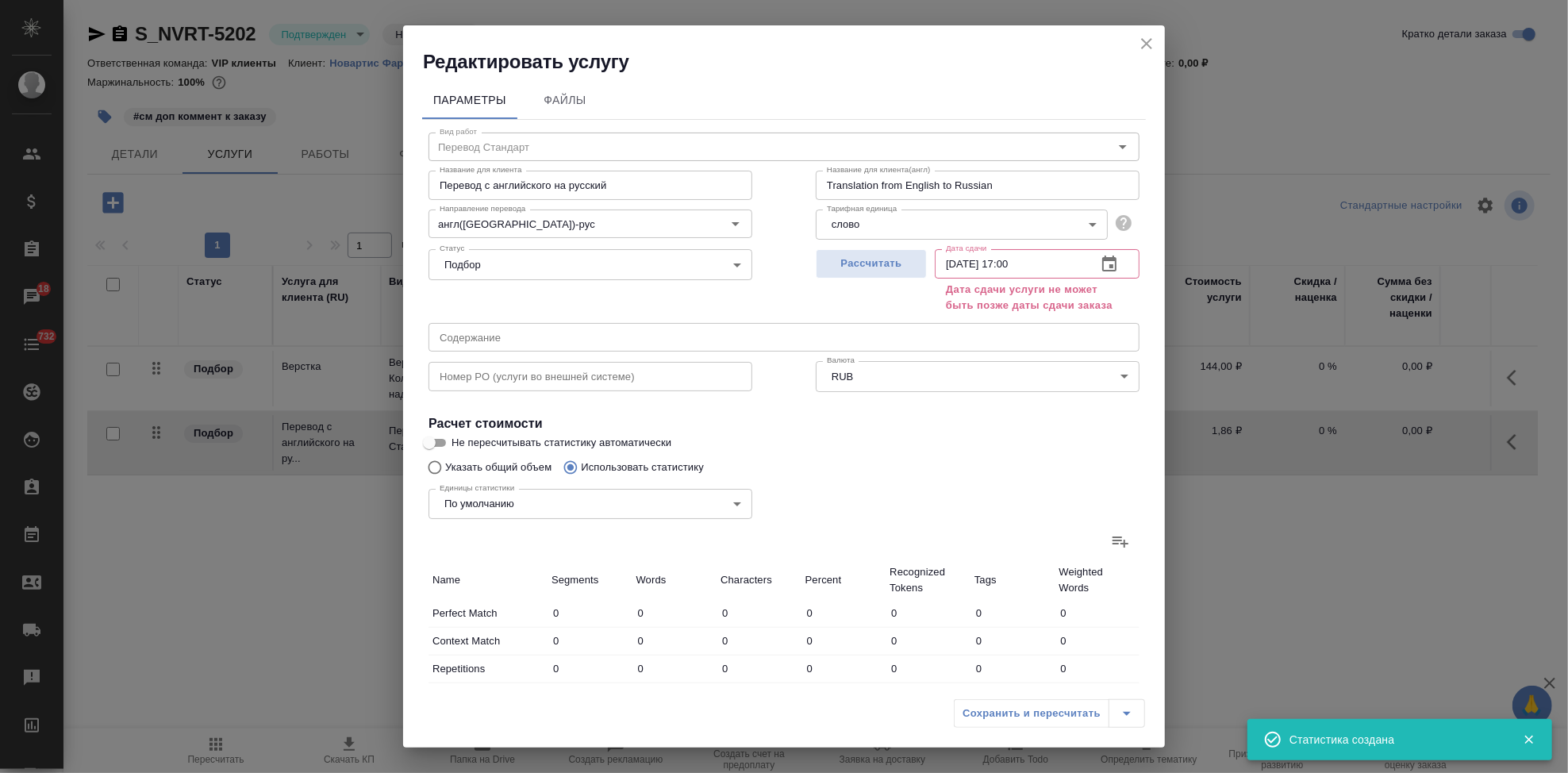
type input "690"
type input "53"
type input "1135"
type input "7450"
type input "267"
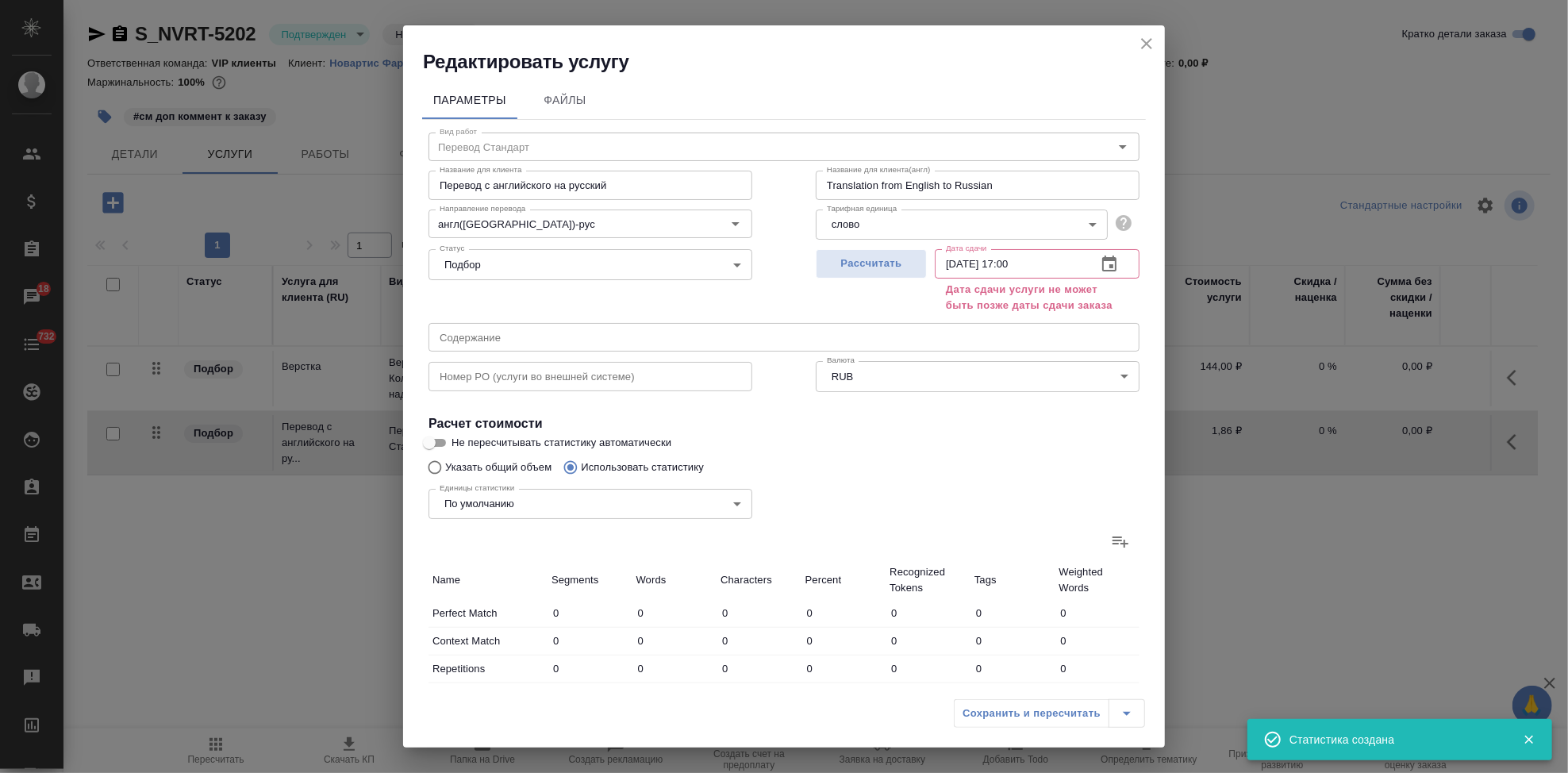
type input "4551"
type input "30104"
type input "67"
type input "1514"
type input "9962"
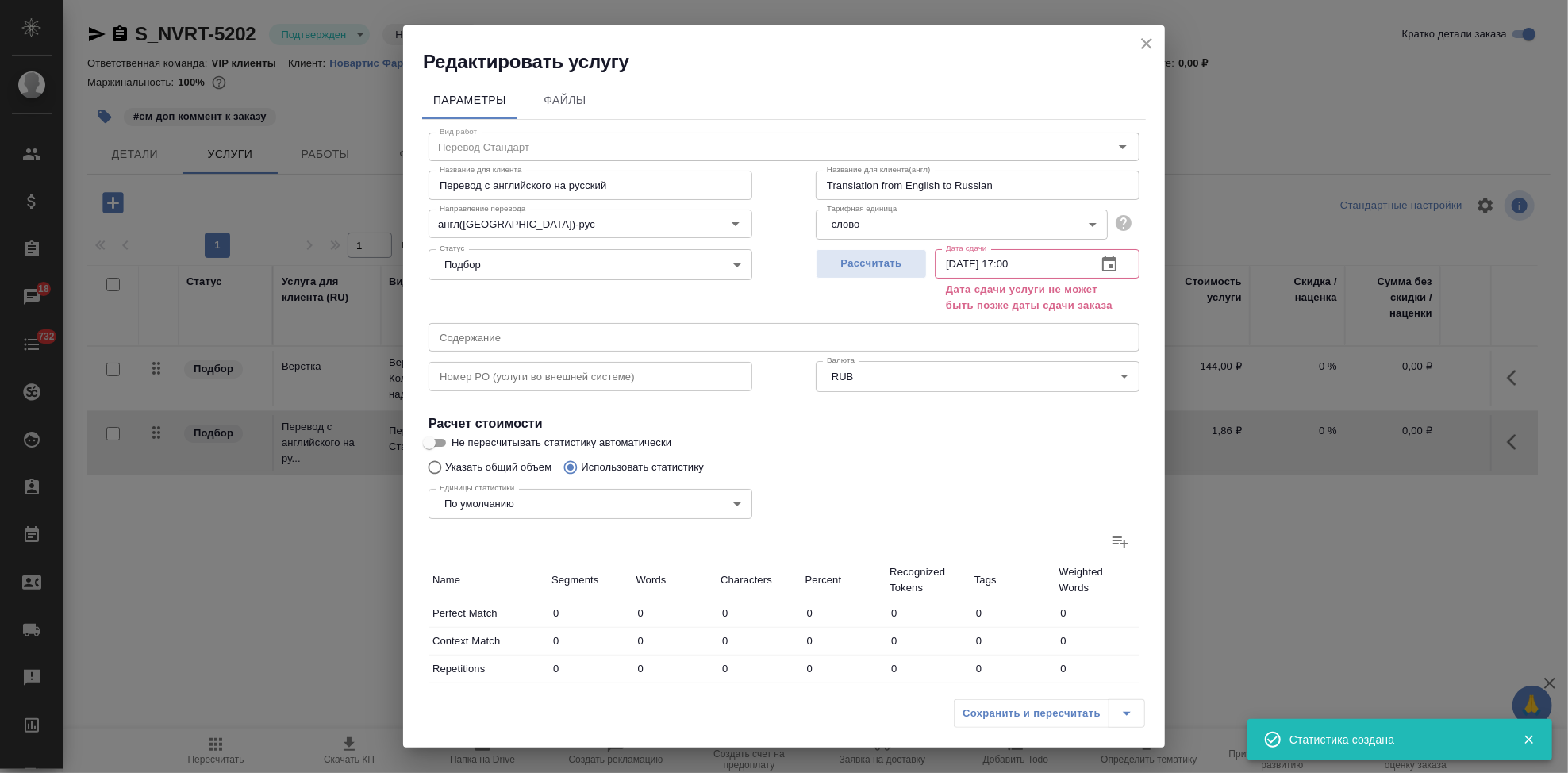
type input "46"
type input "995"
type input "6516"
type input "25"
type input "423"
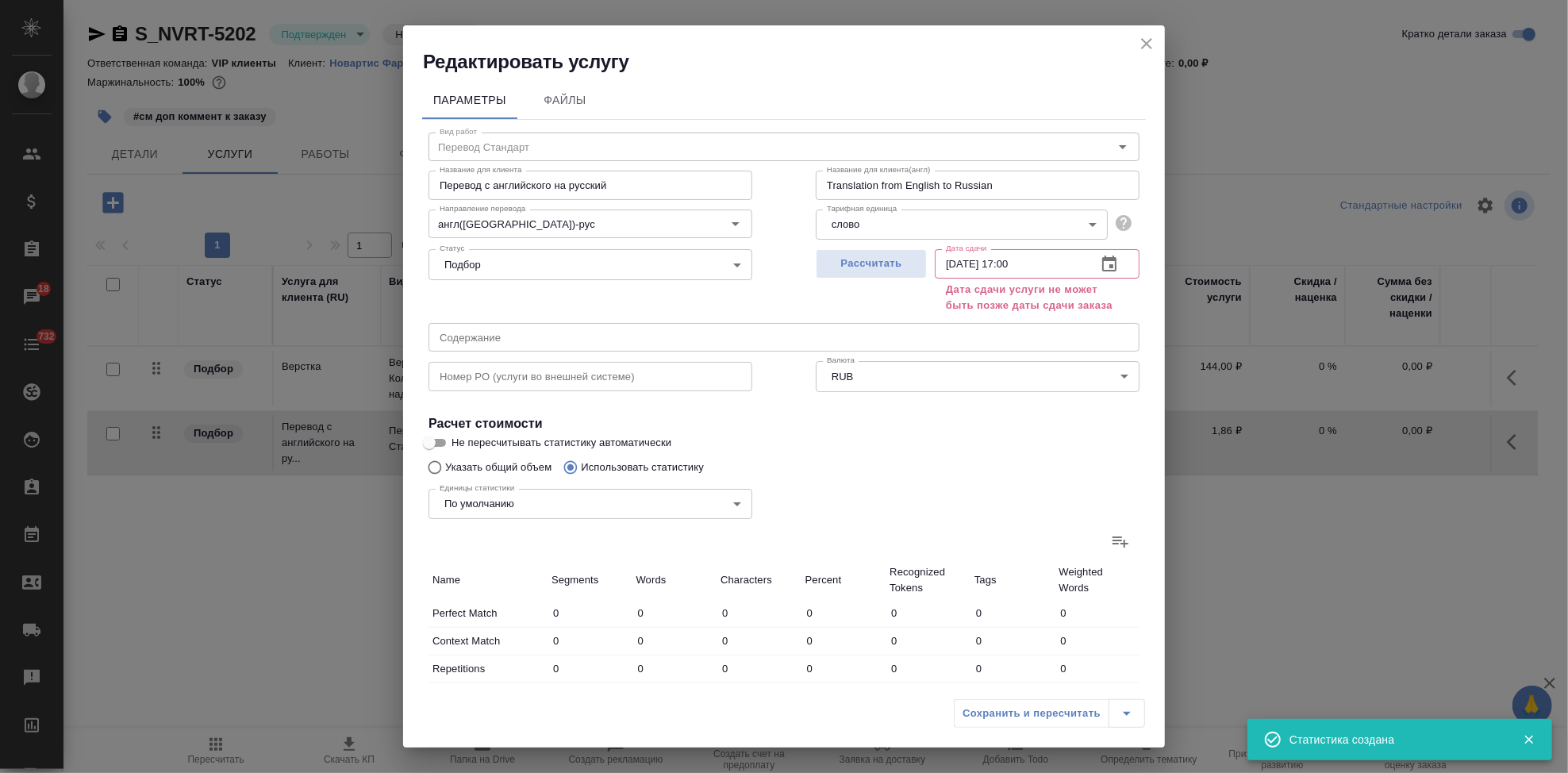
type input "2790"
type input "122"
type input "2344"
type input "15131"
type input "628"
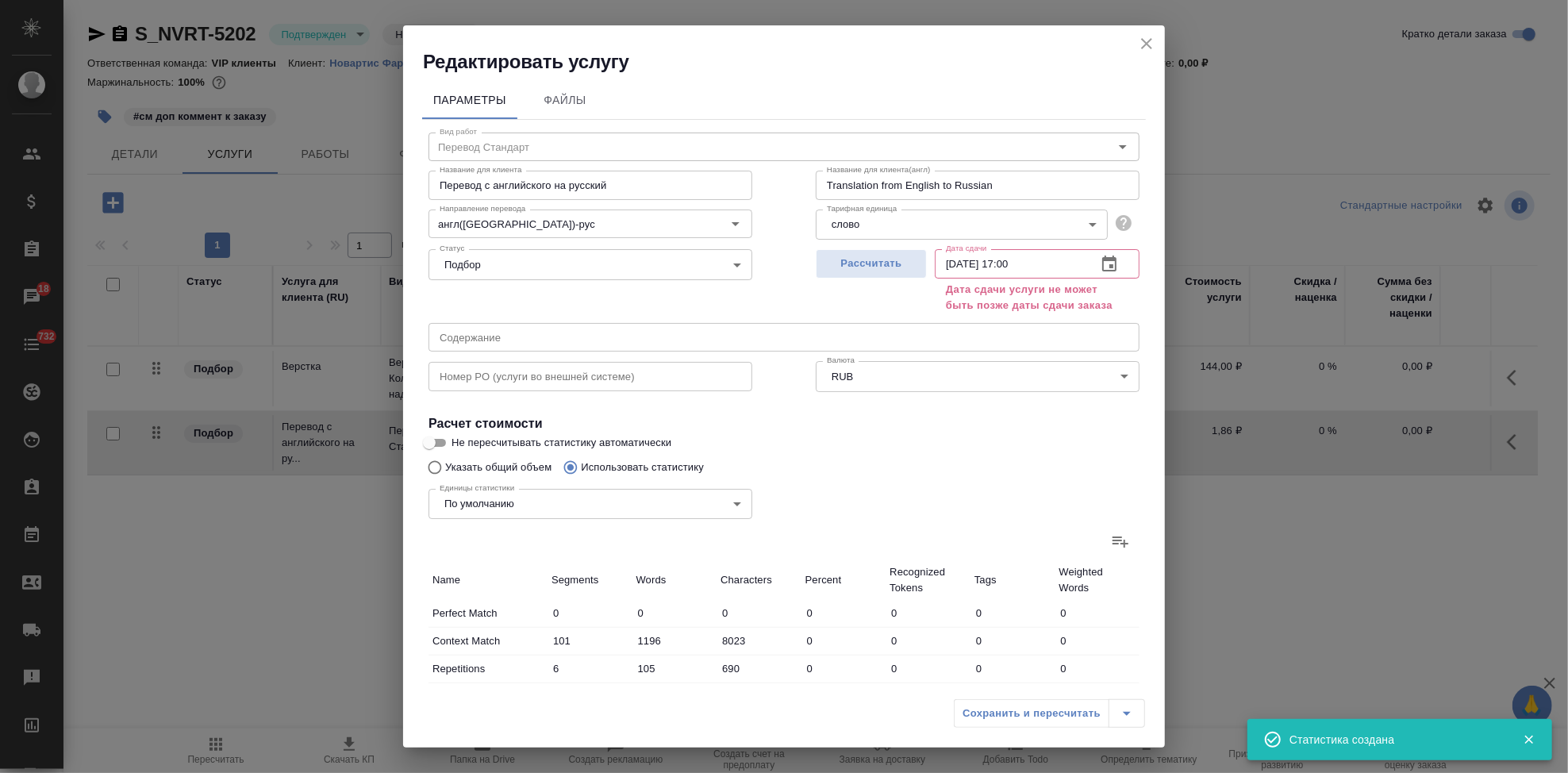
type input "11023"
type input "72526"
type input "687"
type input "12263"
type input "80666"
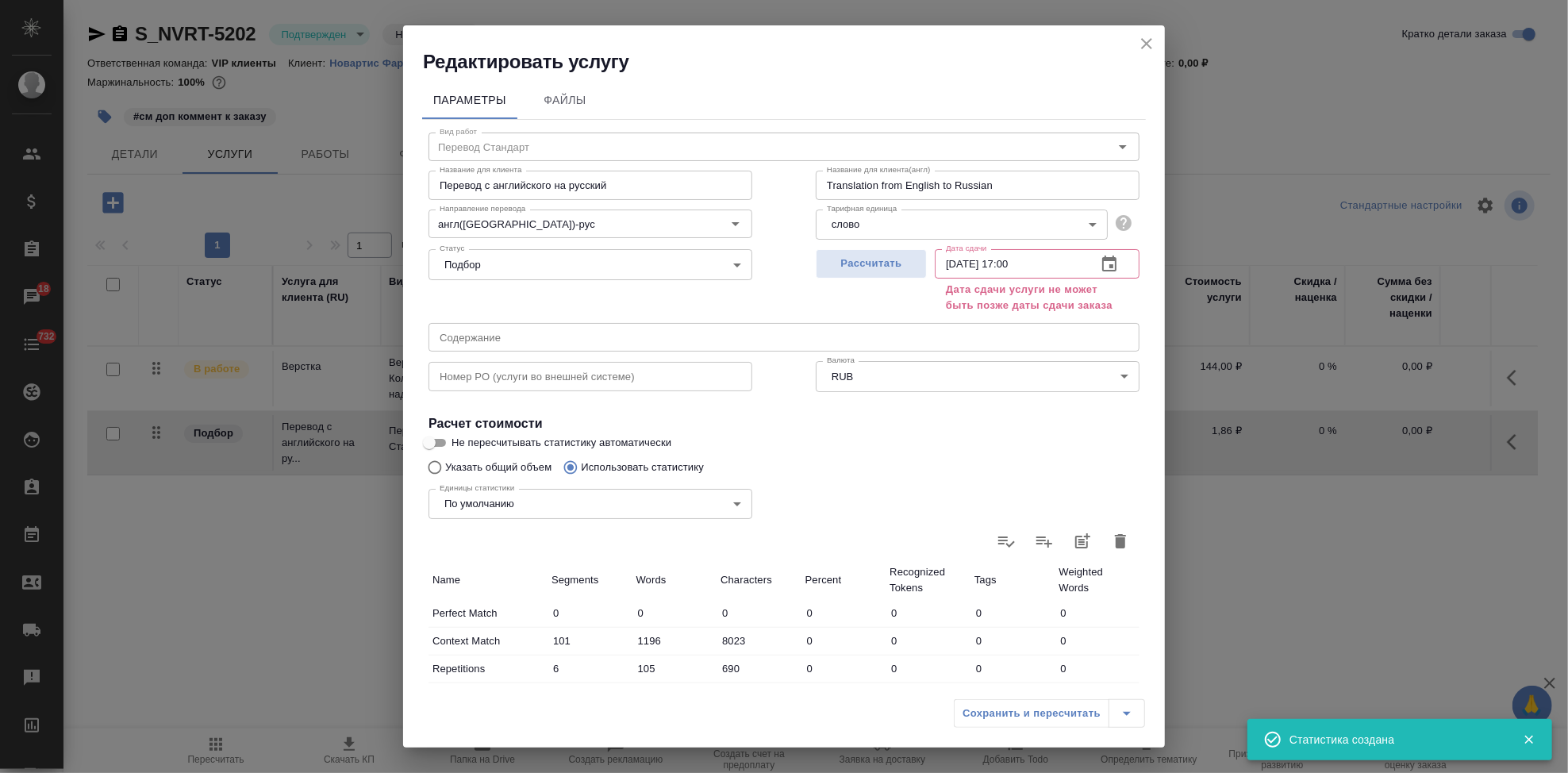
scroll to position [342, 0]
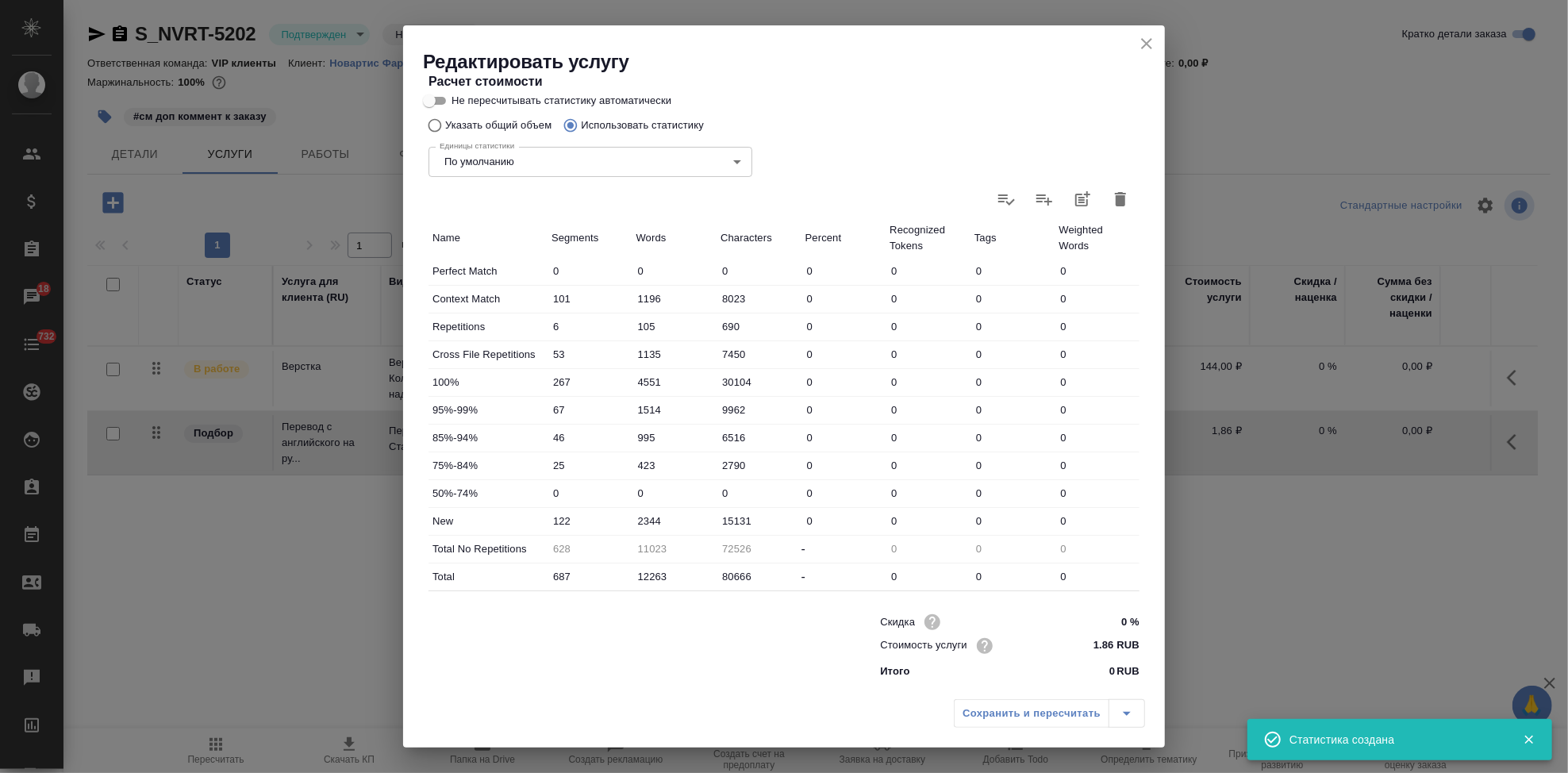
click at [1151, 42] on icon "close" at bounding box center [1146, 43] width 19 height 19
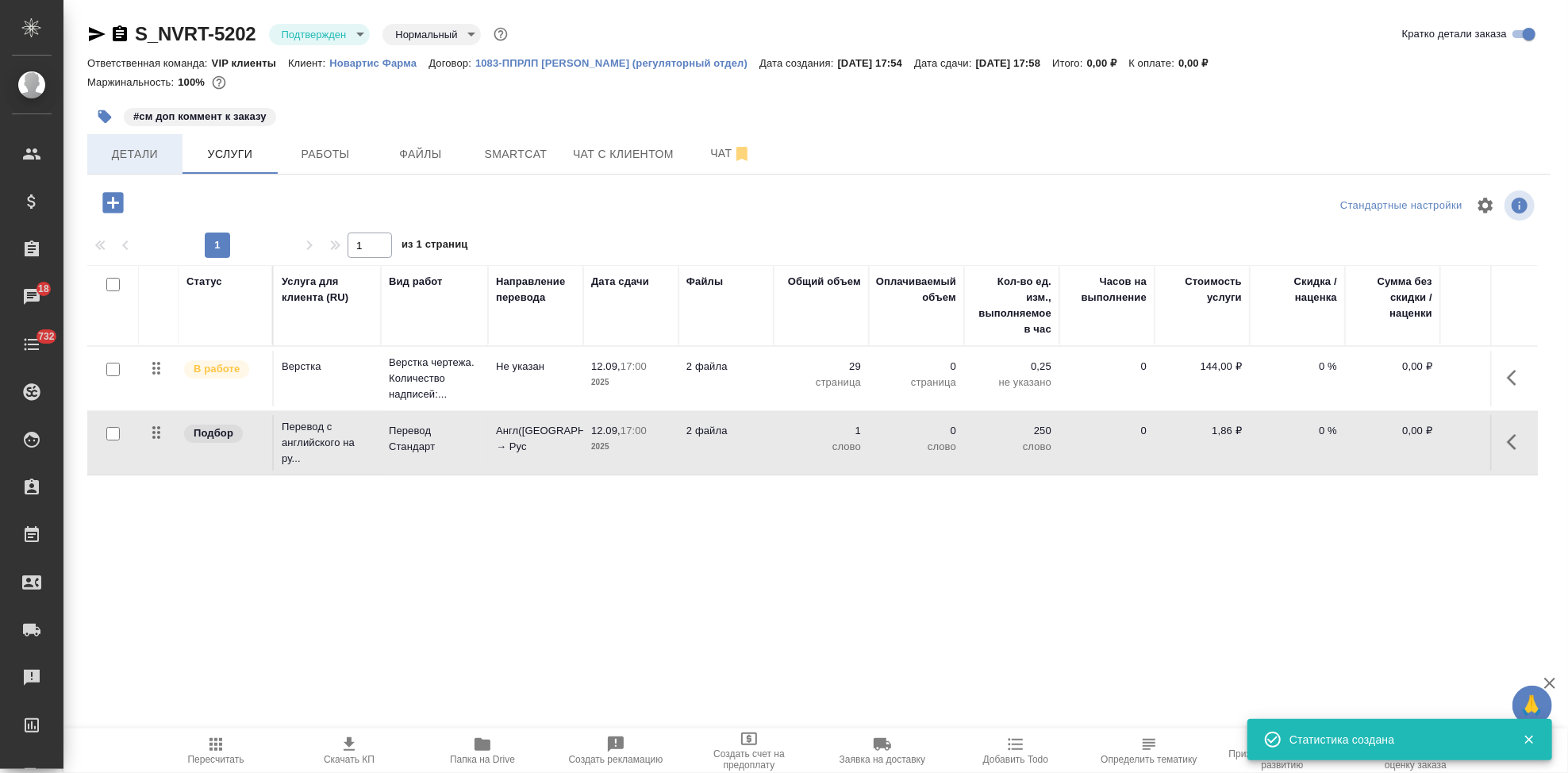
click at [151, 156] on span "Детали" at bounding box center [134, 154] width 76 height 20
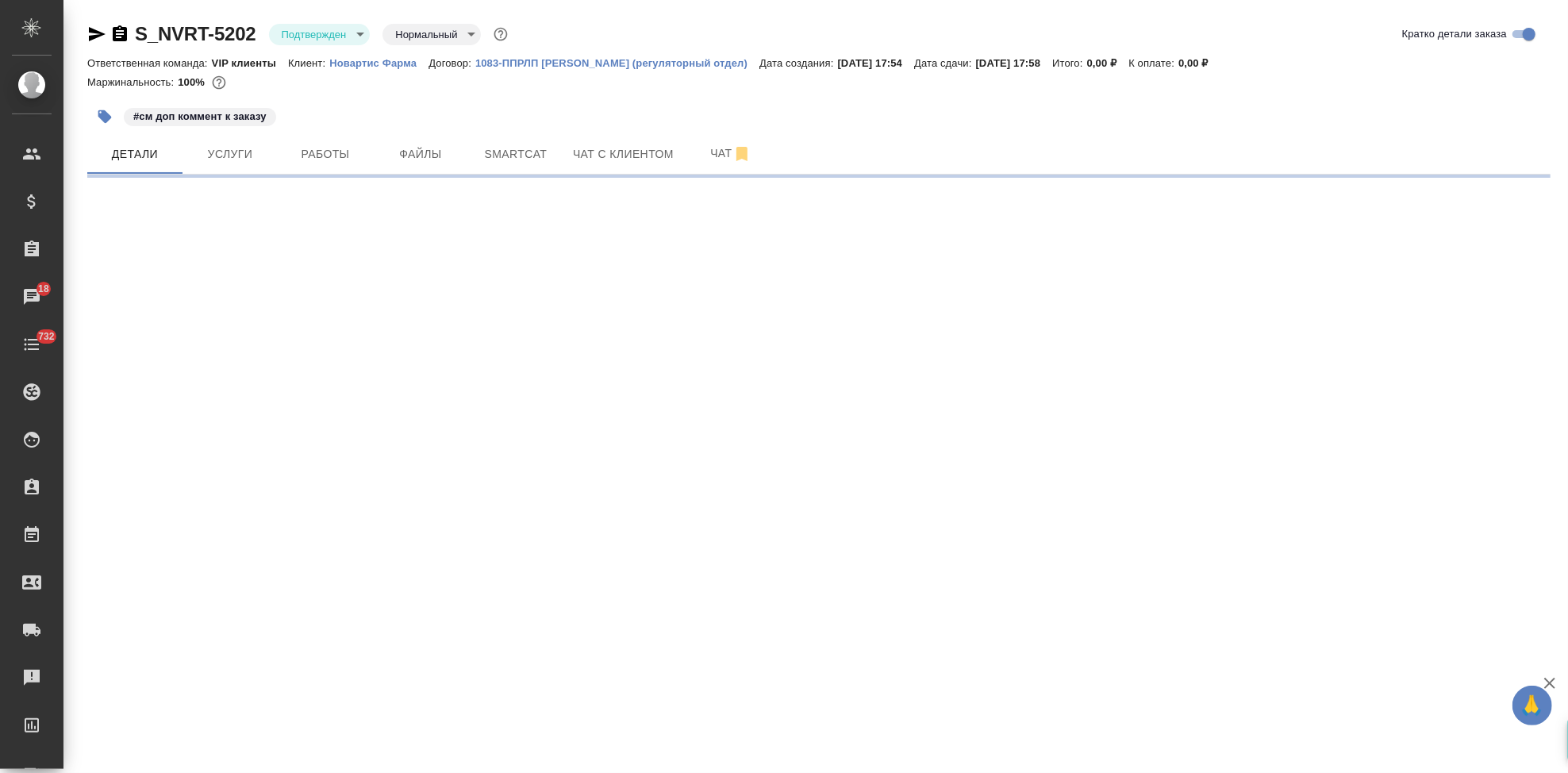
select select "RU"
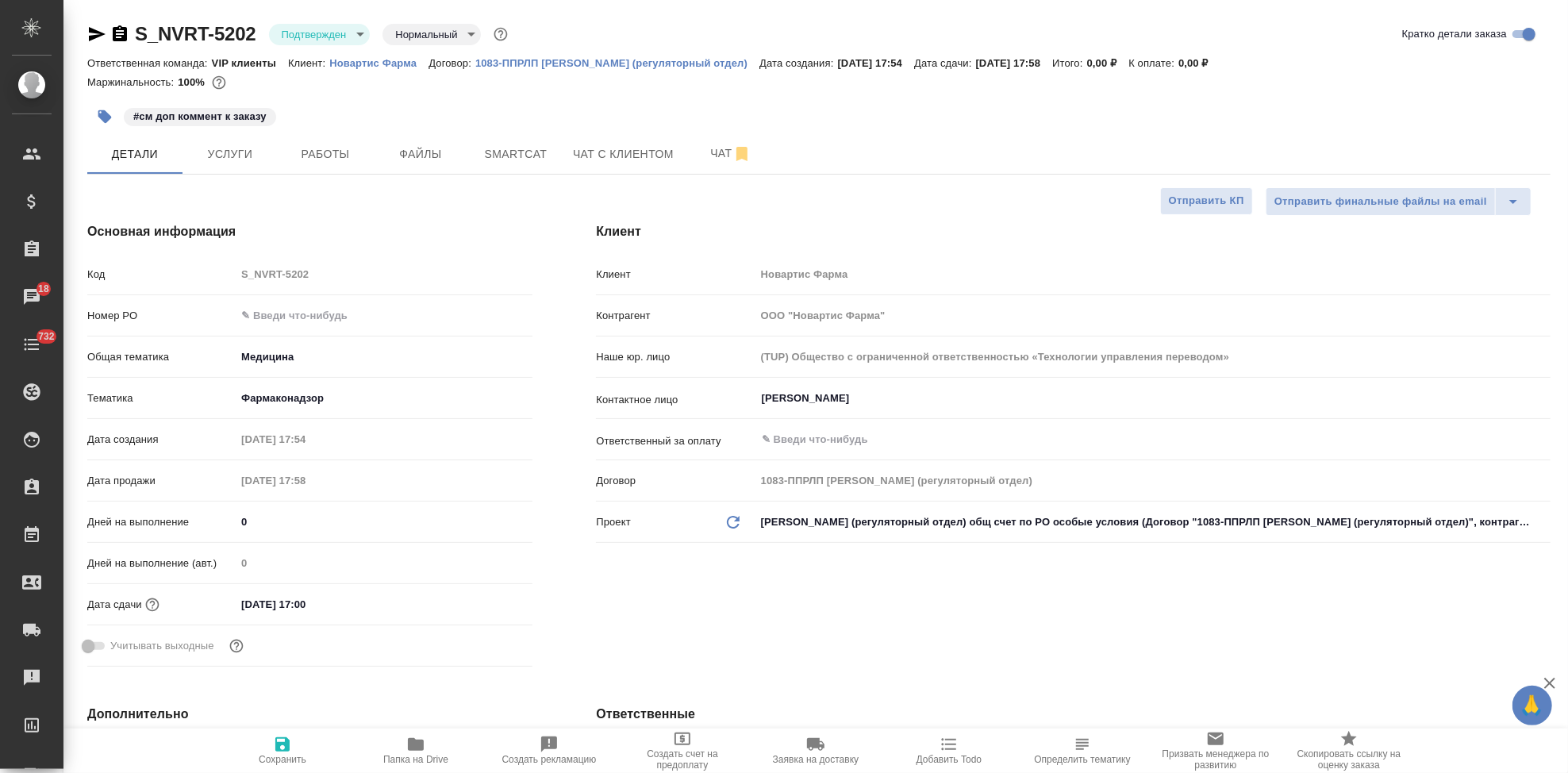
type textarea "x"
click at [284, 753] on span "Сохранить" at bounding box center [282, 758] width 47 height 11
type textarea "x"
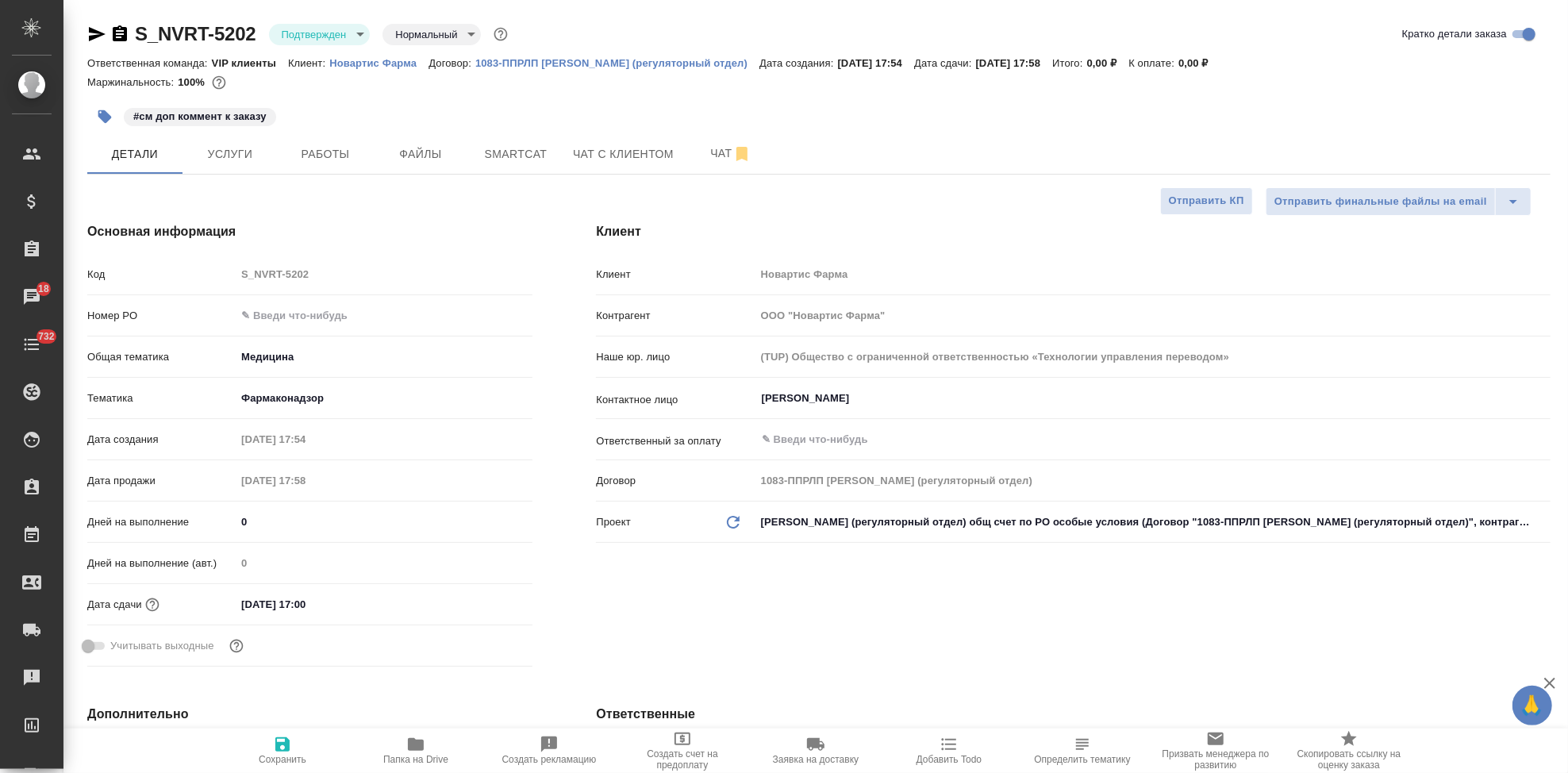
type textarea "x"
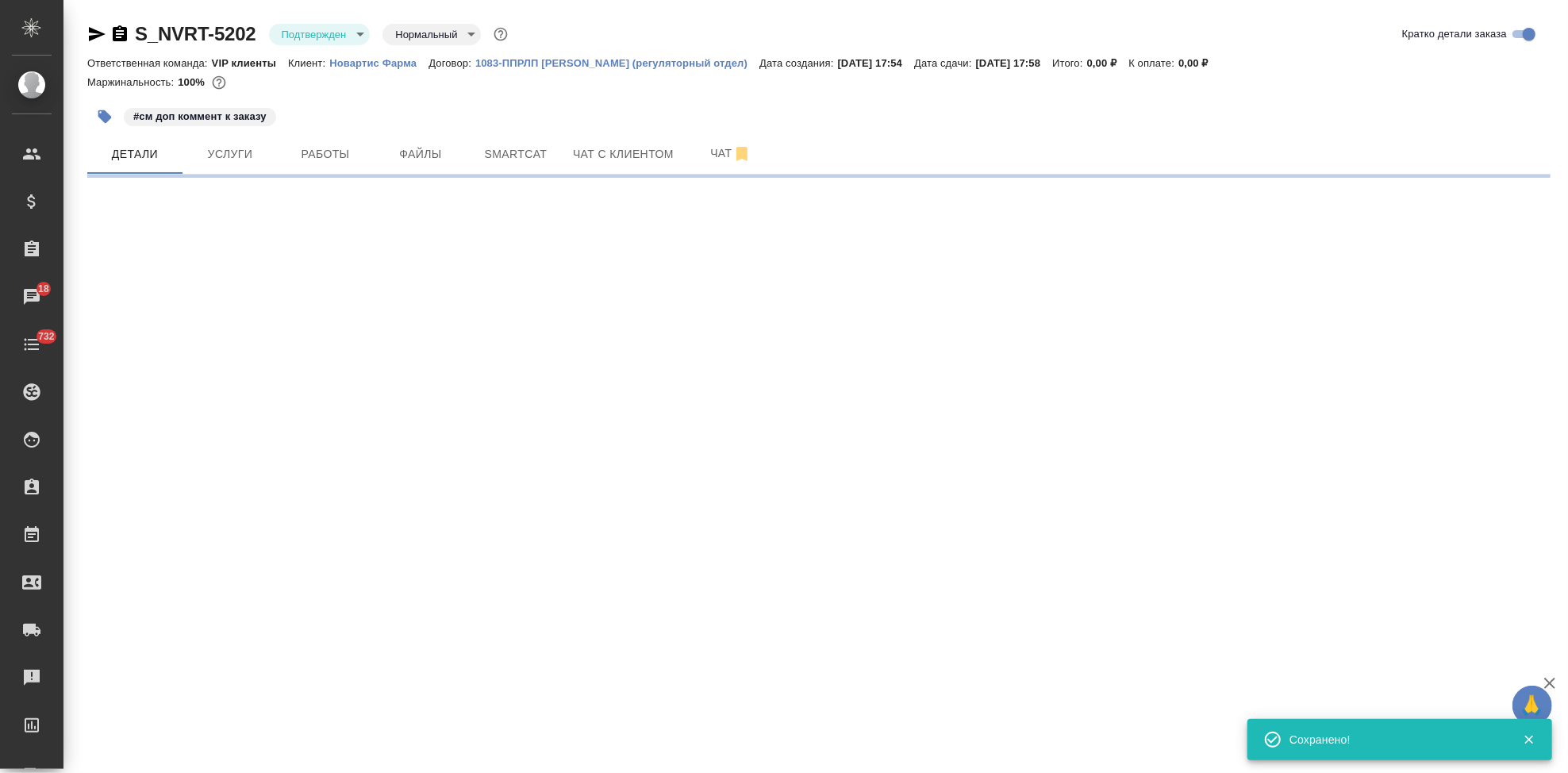
type input "inProgress"
select select "RU"
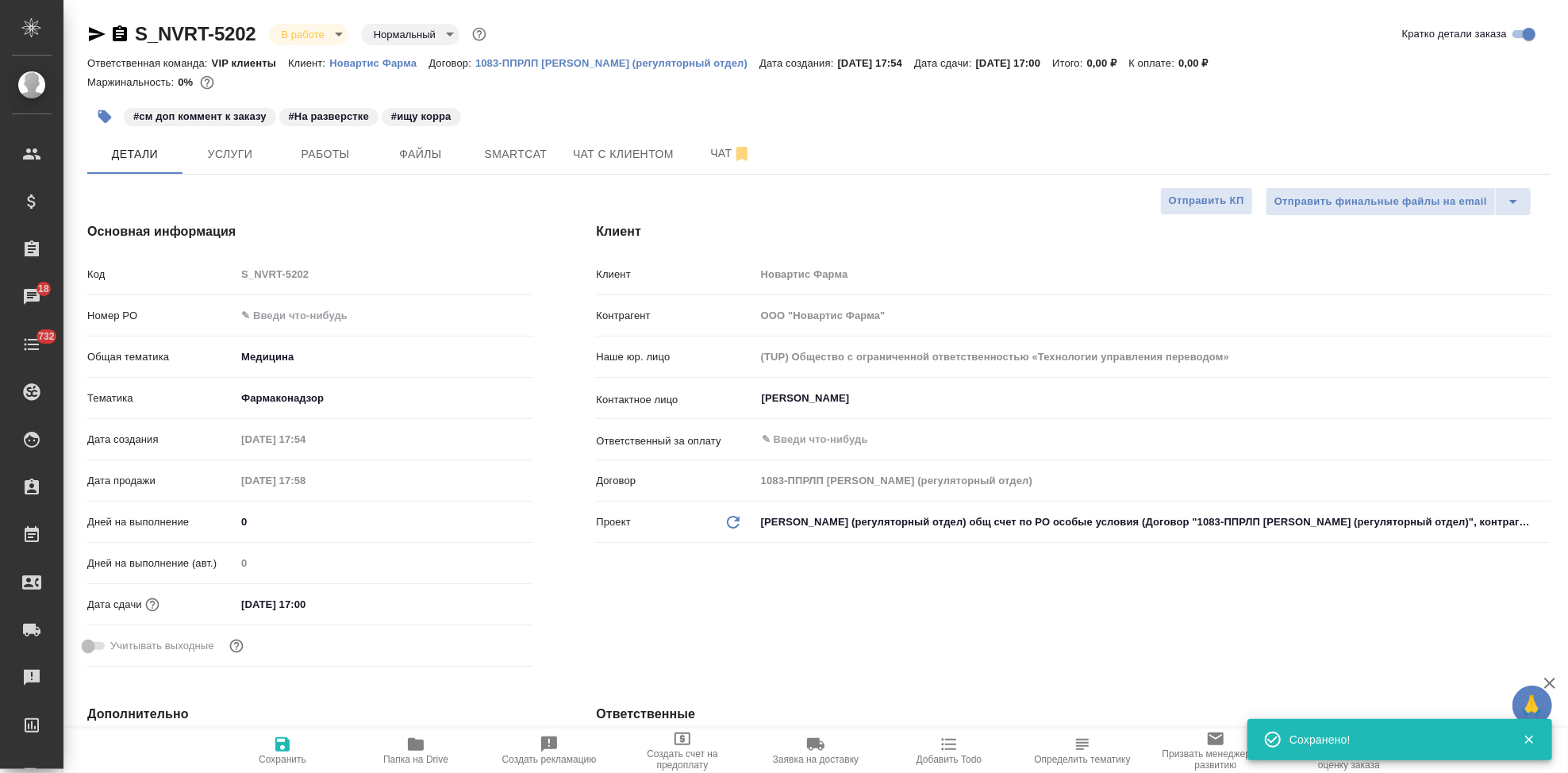
type textarea "x"
click at [234, 154] on span "Услуги" at bounding box center [229, 154] width 76 height 20
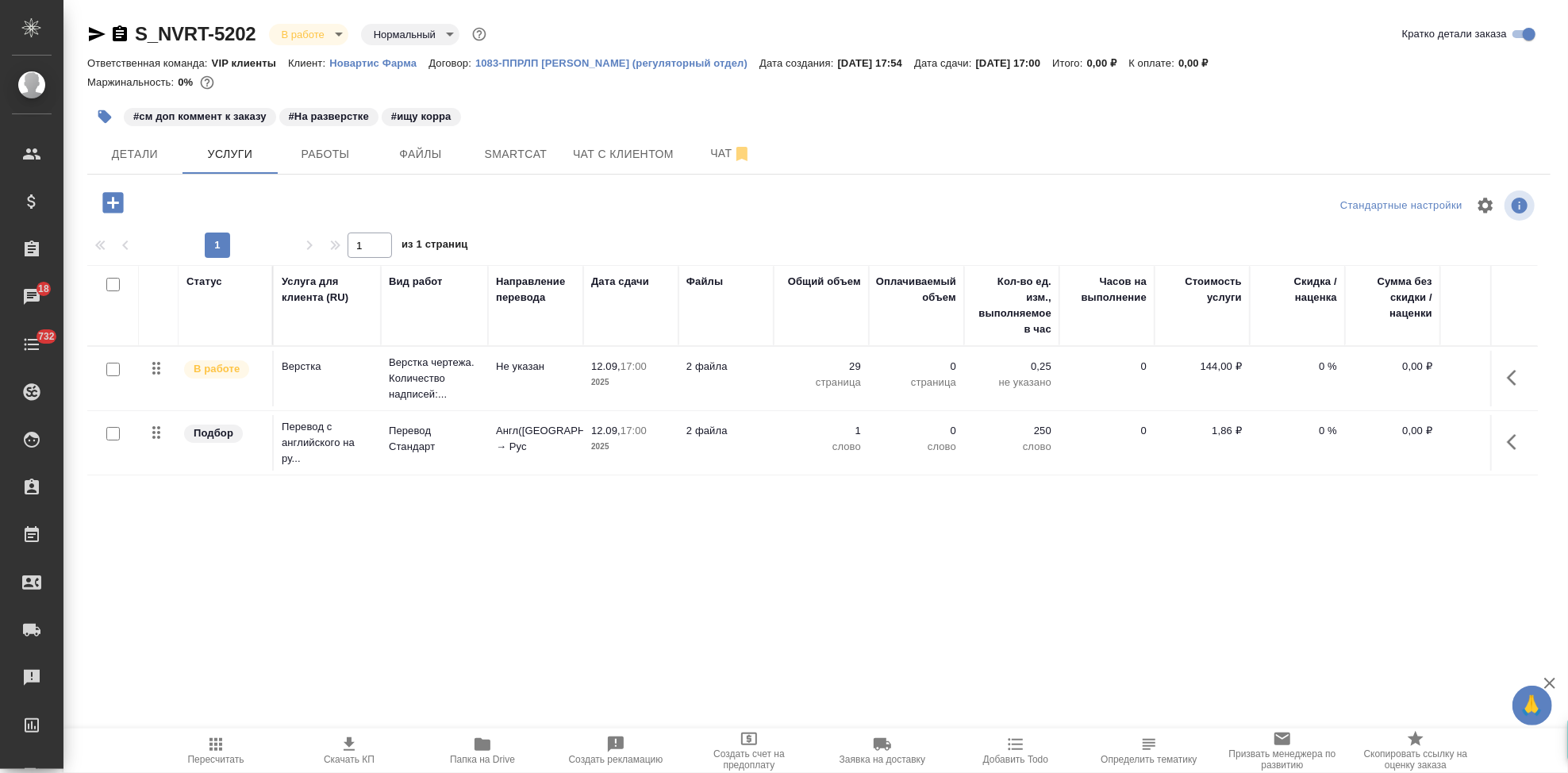
click at [1497, 445] on button "button" at bounding box center [1516, 441] width 39 height 39
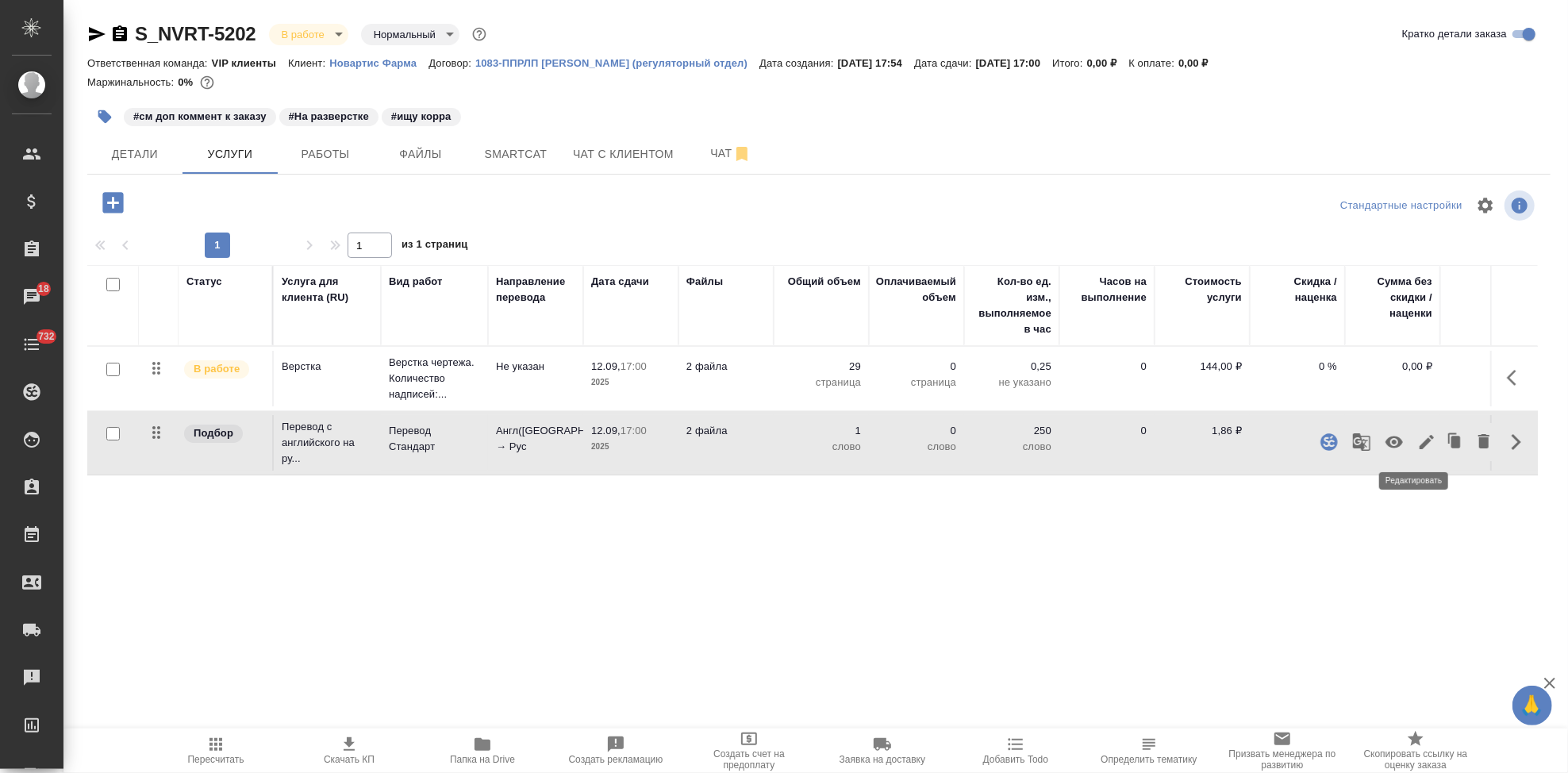
click at [1417, 437] on icon "button" at bounding box center [1426, 441] width 19 height 19
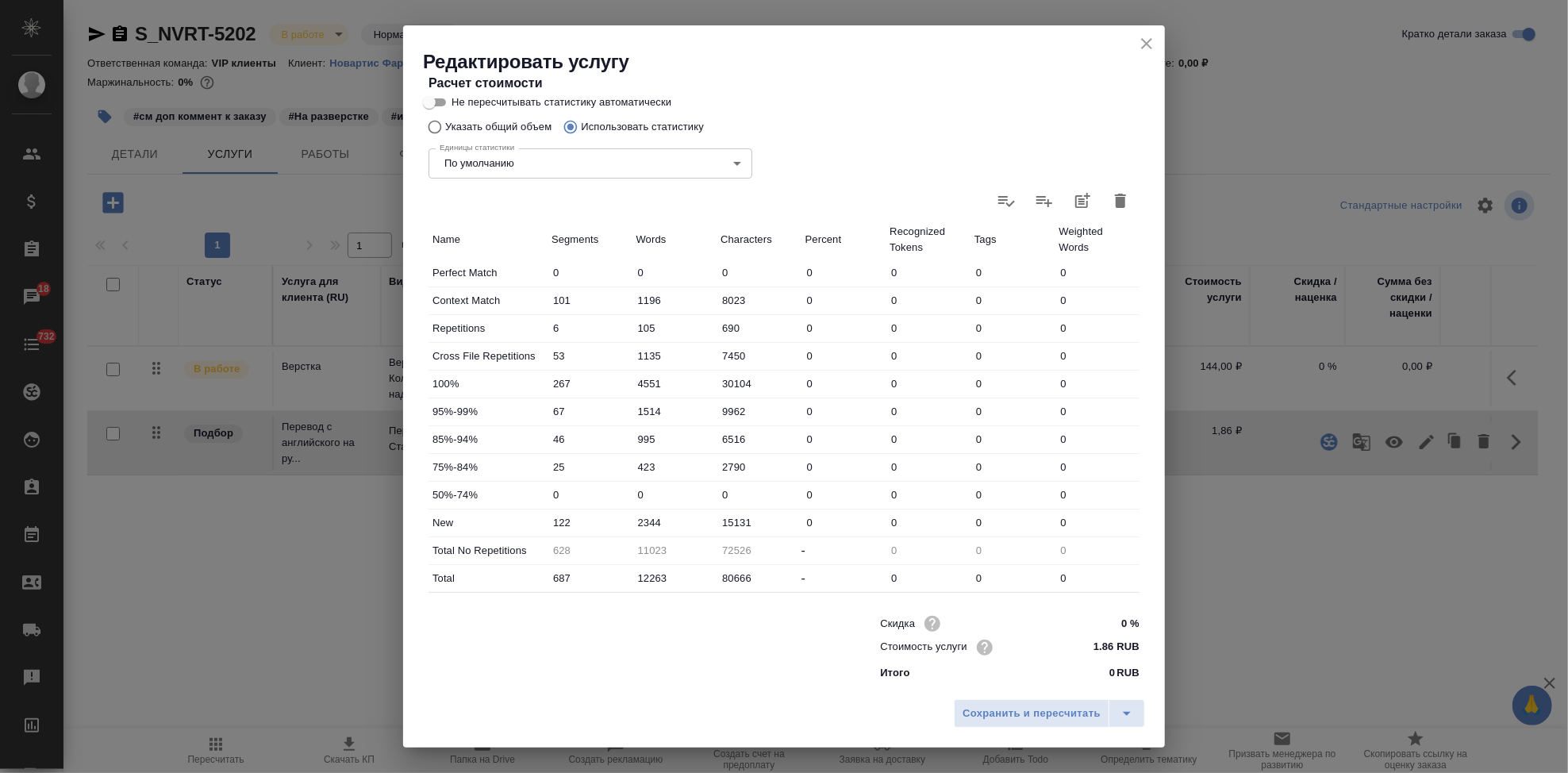
scroll to position [308, 0]
click at [644, 520] on input "2344" at bounding box center [674, 521] width 83 height 23
type input "2744"
click at [1150, 720] on div "Сохранить и пересчитать" at bounding box center [783, 719] width 761 height 56
click at [1132, 715] on icon "split button" at bounding box center [1127, 713] width 19 height 19
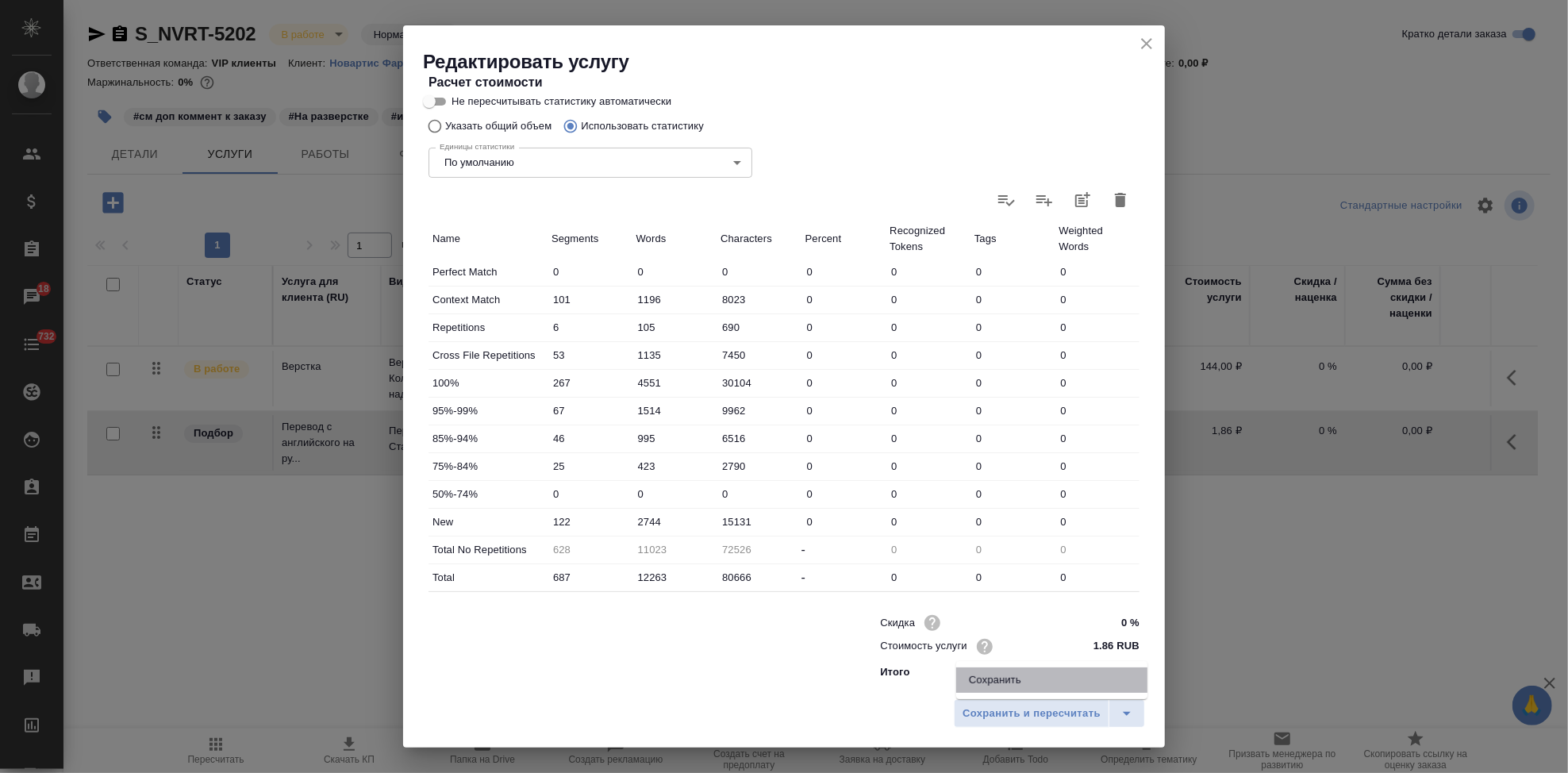
click at [1075, 677] on li "Сохранить" at bounding box center [1052, 680] width 192 height 26
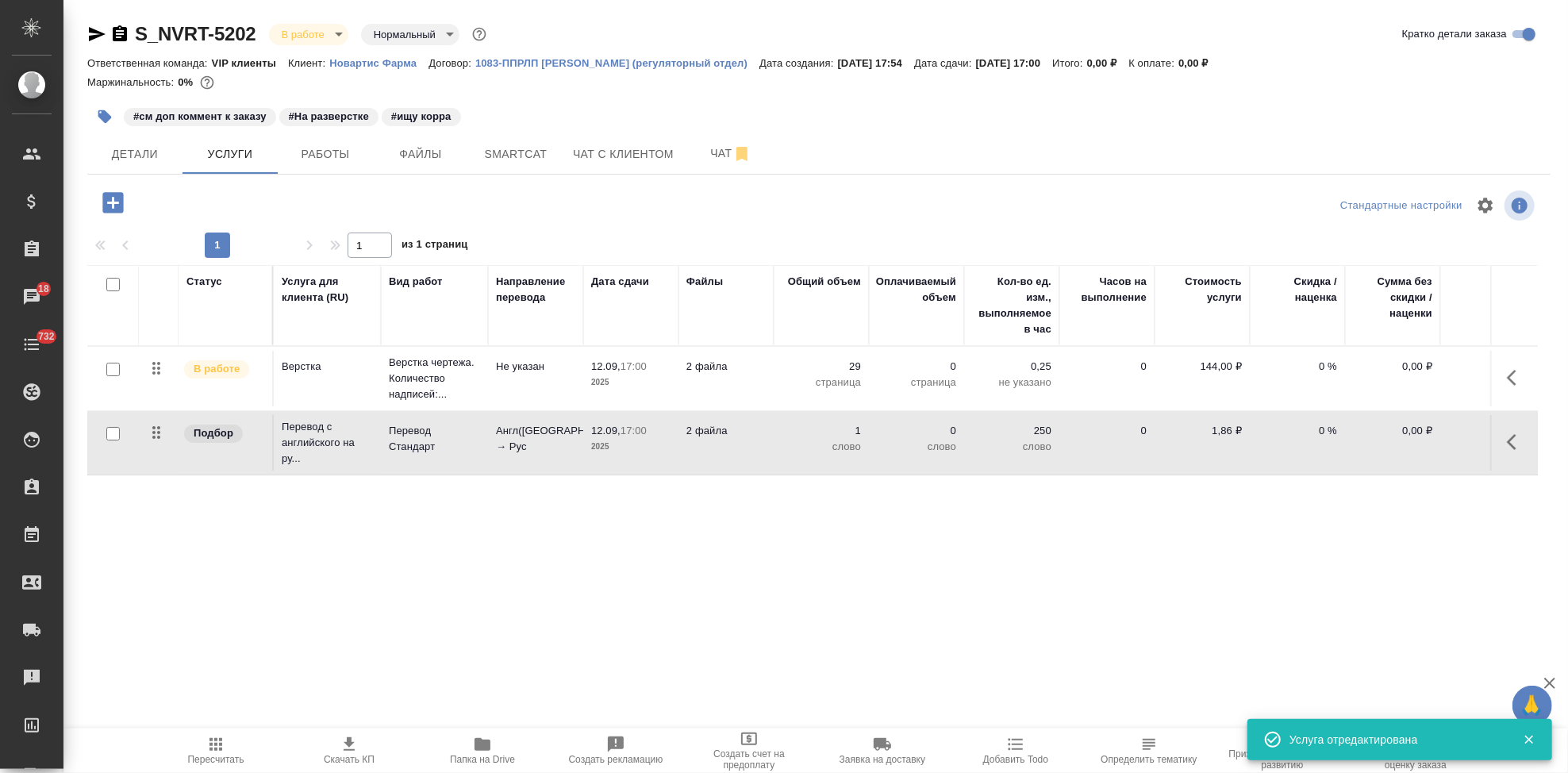
click at [229, 755] on span "Пересчитать" at bounding box center [215, 758] width 56 height 11
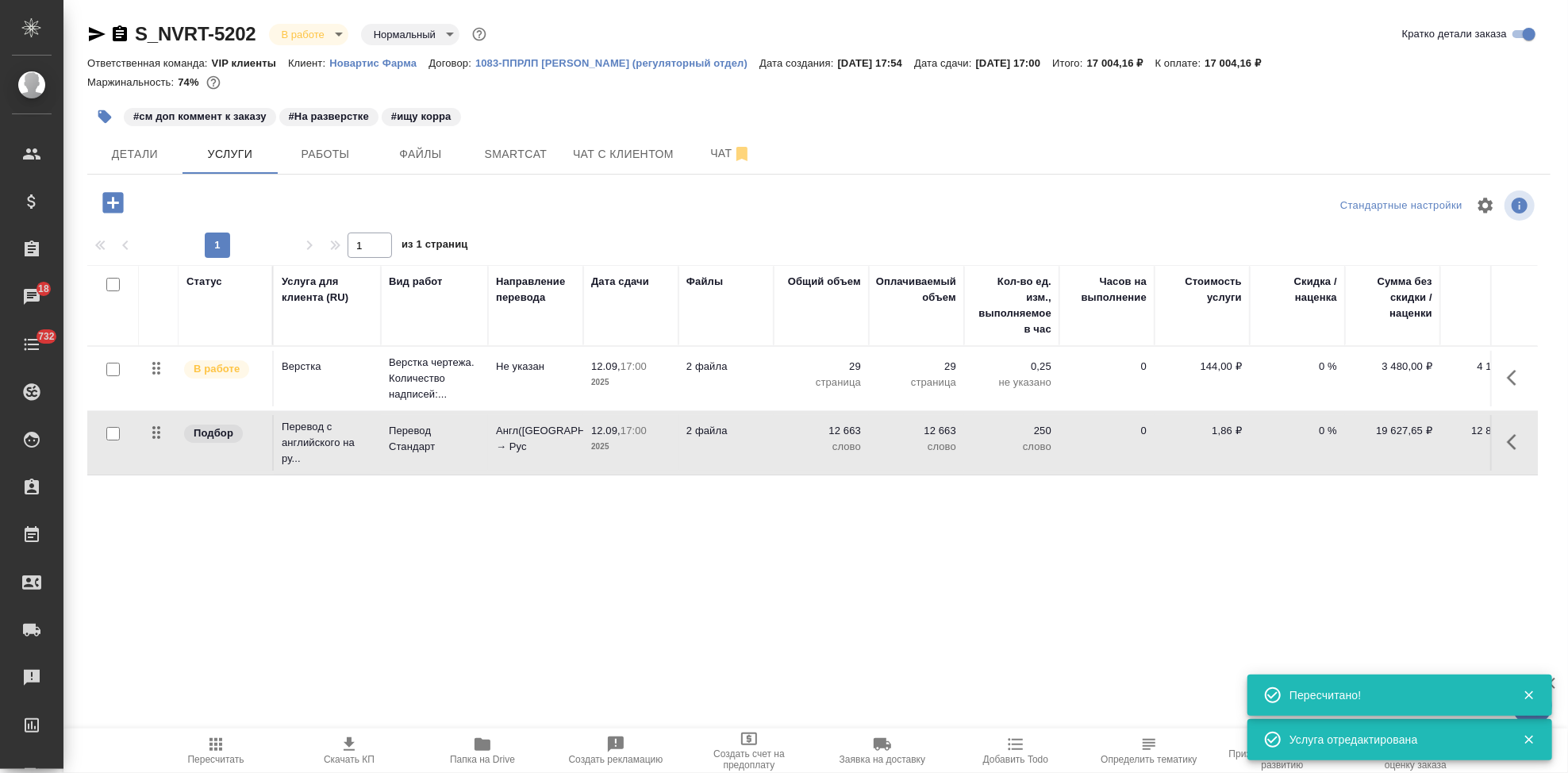
click at [353, 749] on icon "button" at bounding box center [349, 744] width 11 height 14
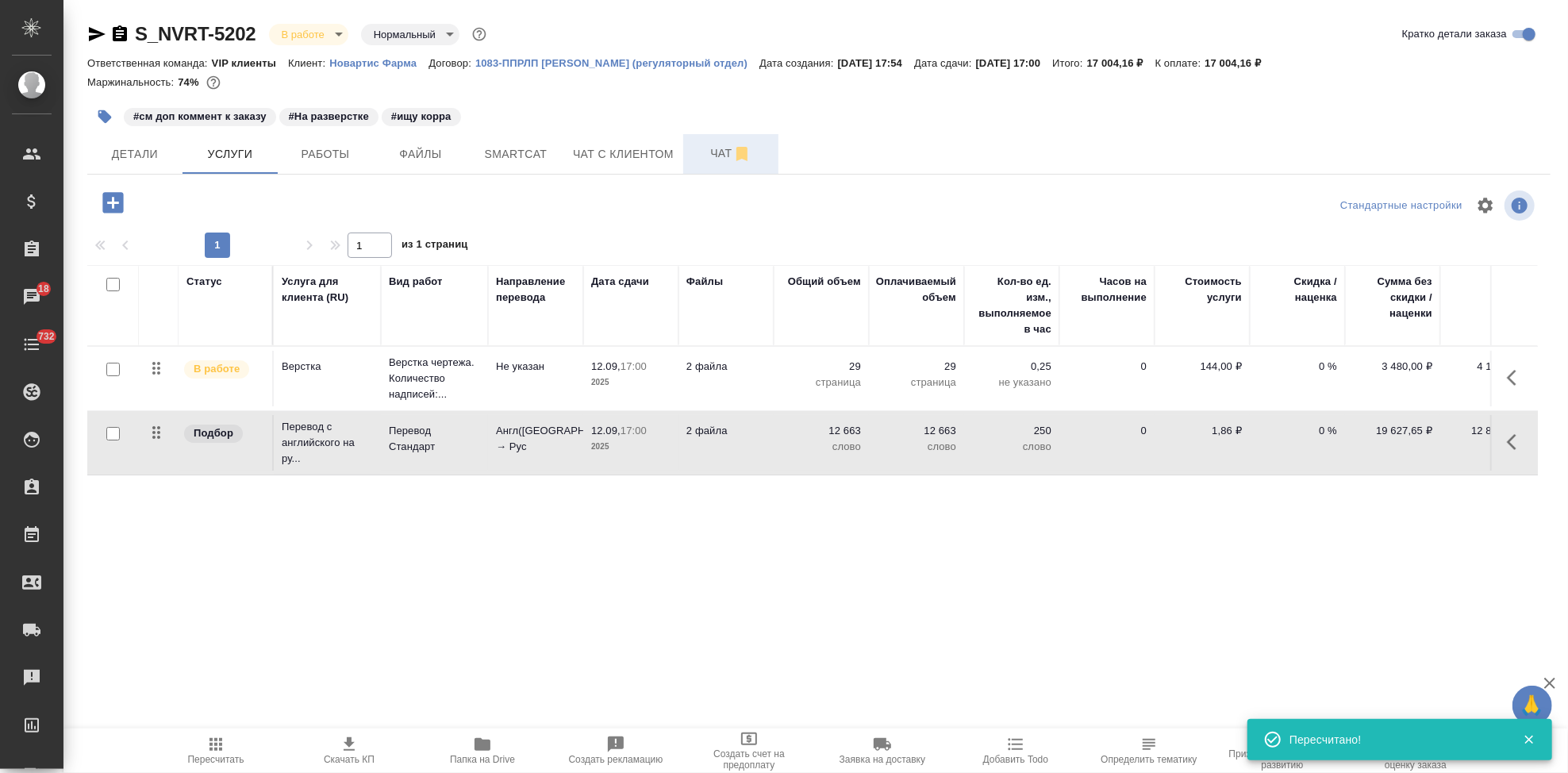
click at [698, 152] on span "Чат" at bounding box center [731, 153] width 76 height 20
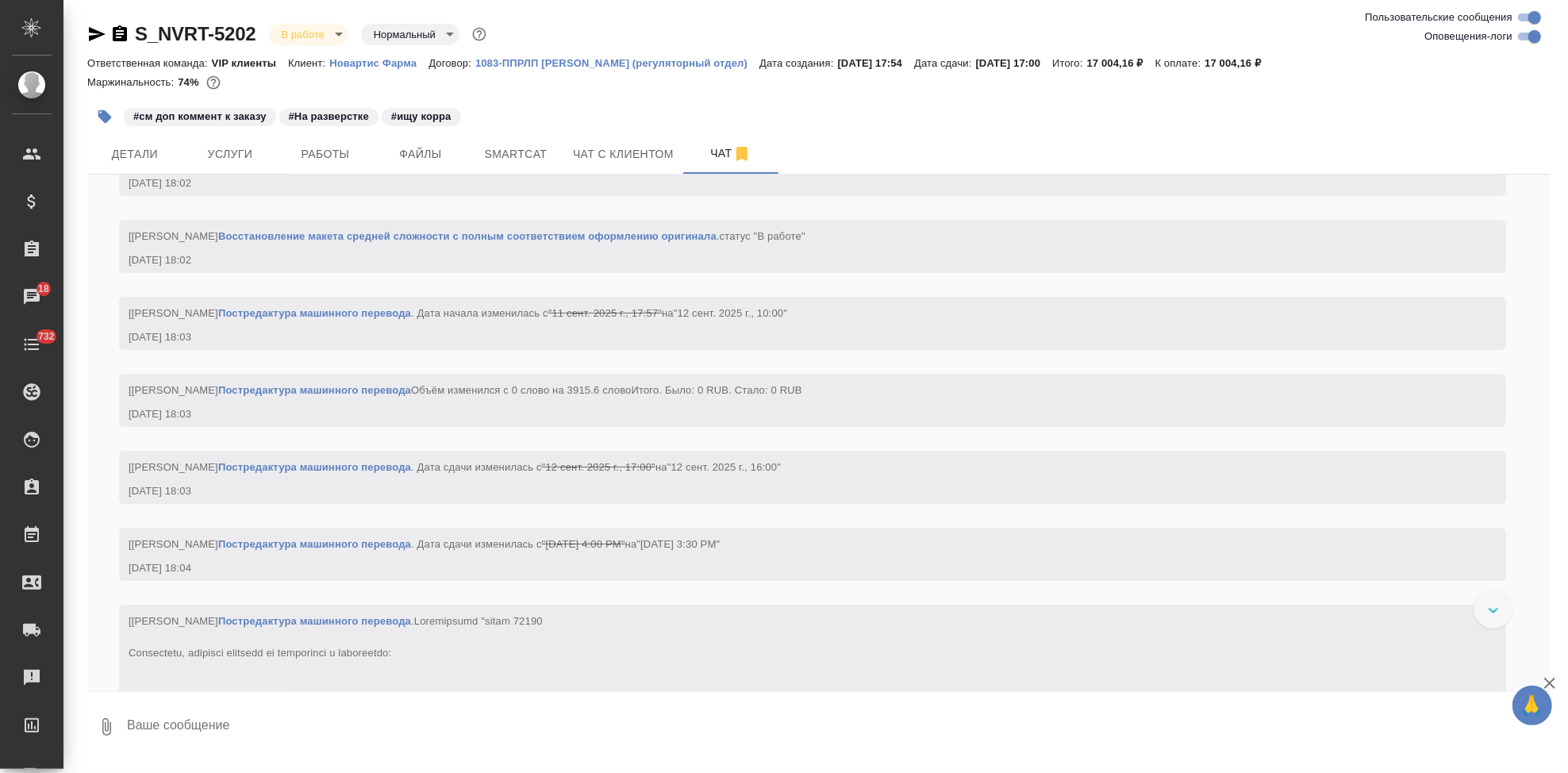
scroll to position [4406, 0]
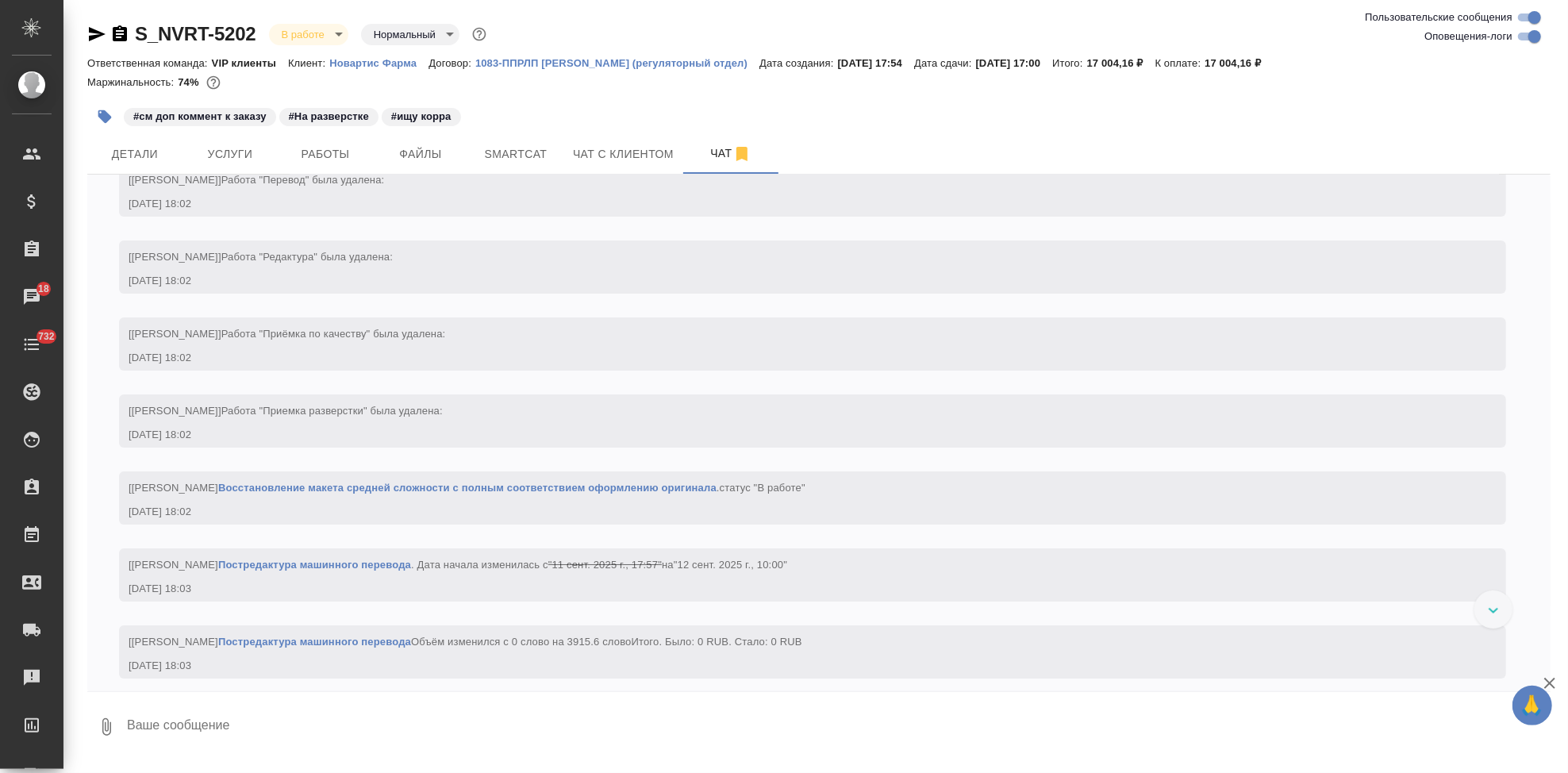
click at [252, 730] on textarea at bounding box center [837, 727] width 1425 height 54
type textarea "3"
type textarea "29 стр посчитала"
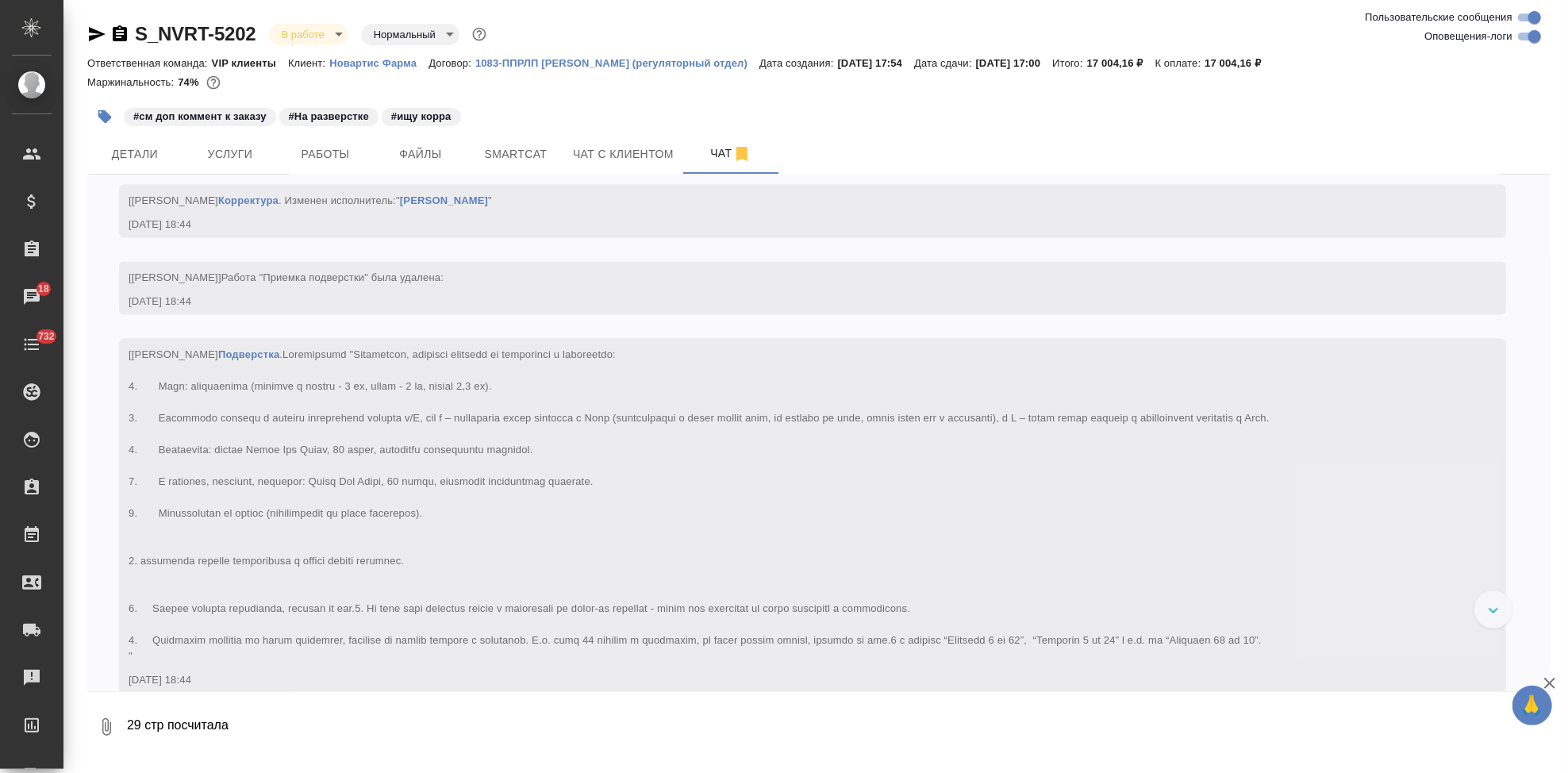
scroll to position [7388, 0]
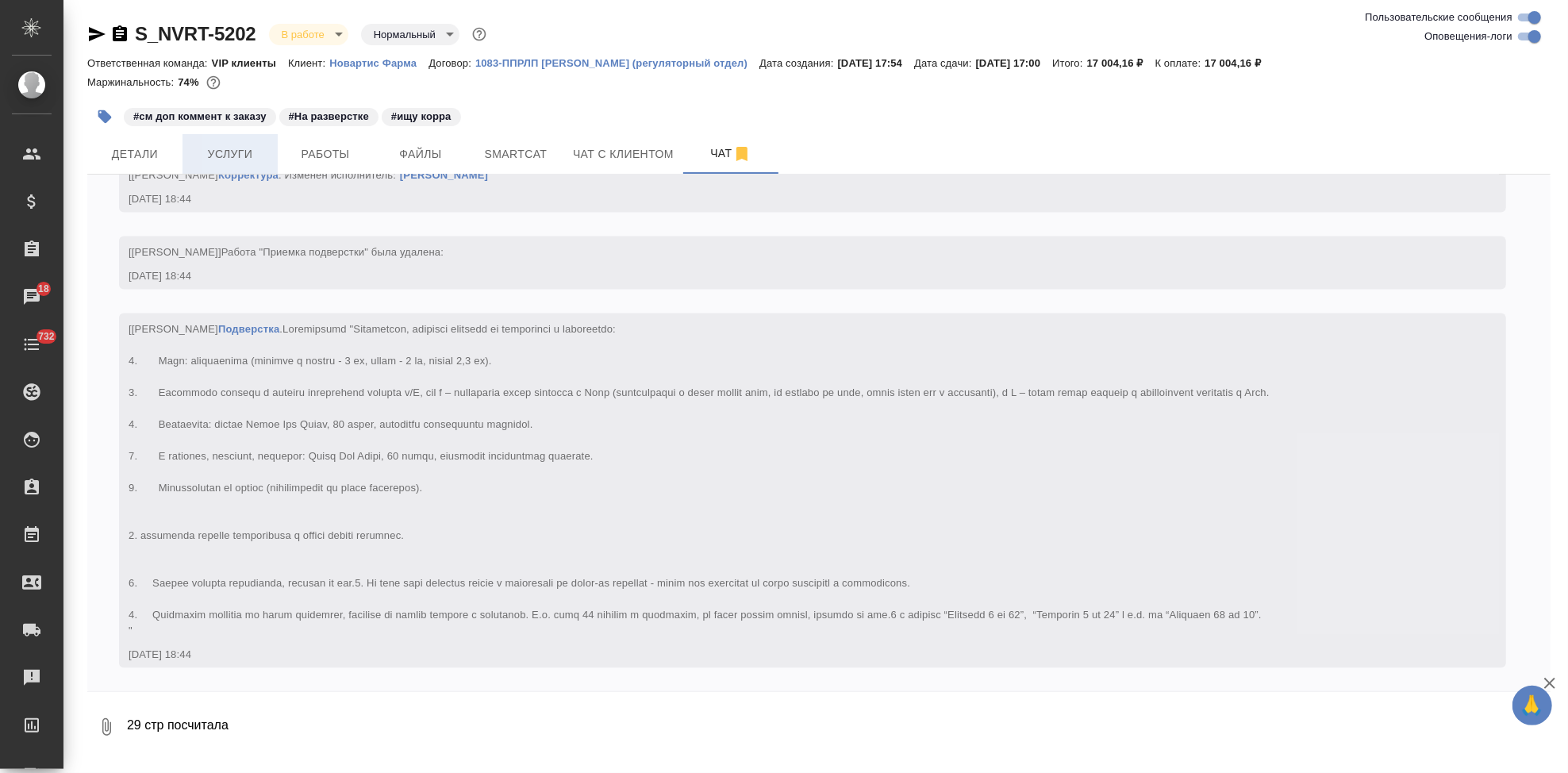
click at [234, 151] on span "Услуги" at bounding box center [229, 154] width 76 height 20
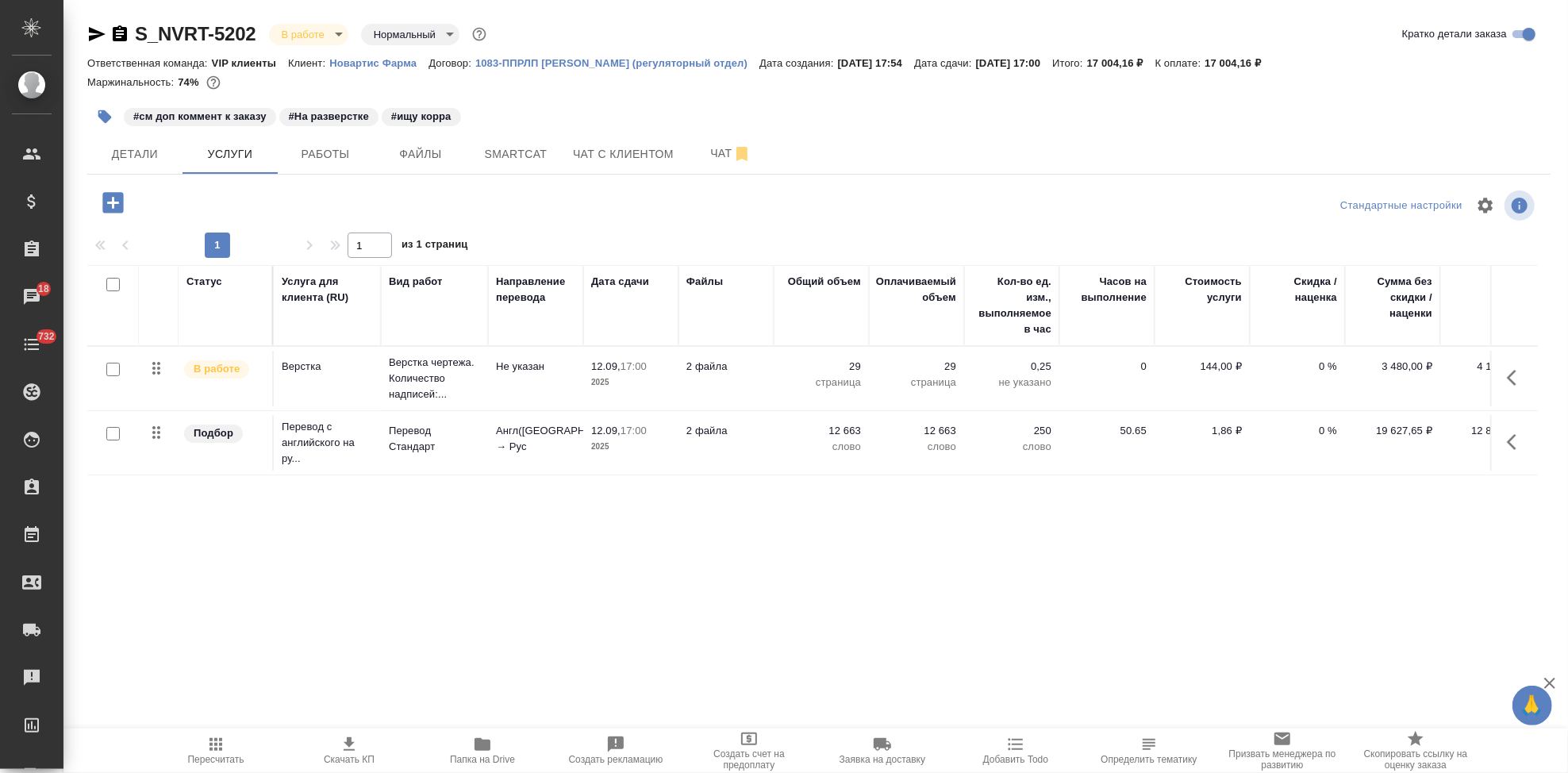
click at [201, 753] on span "Пересчитать" at bounding box center [215, 758] width 56 height 11
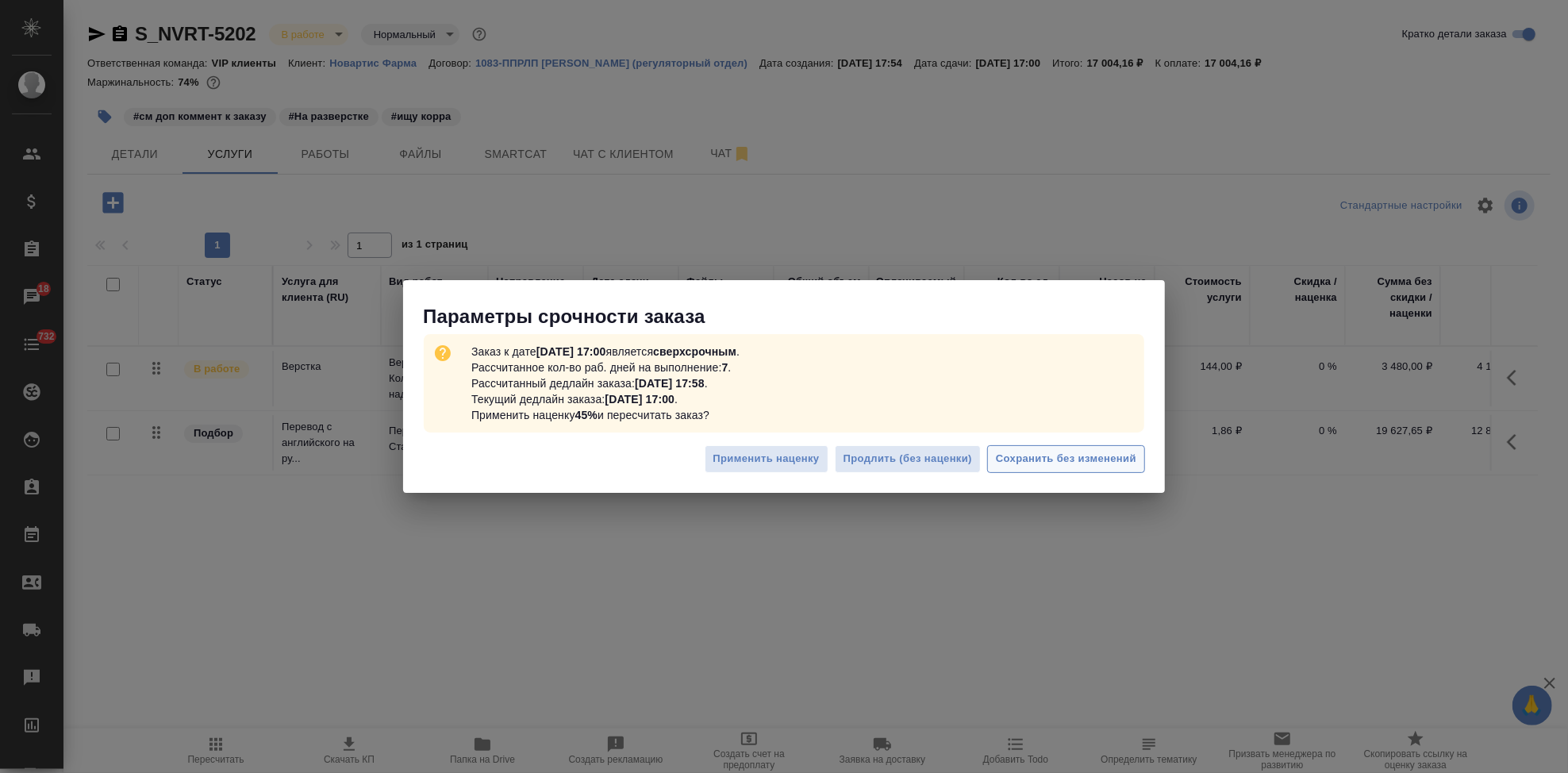
drag, startPoint x: 1073, startPoint y: 463, endPoint x: 1087, endPoint y: 448, distance: 20.5
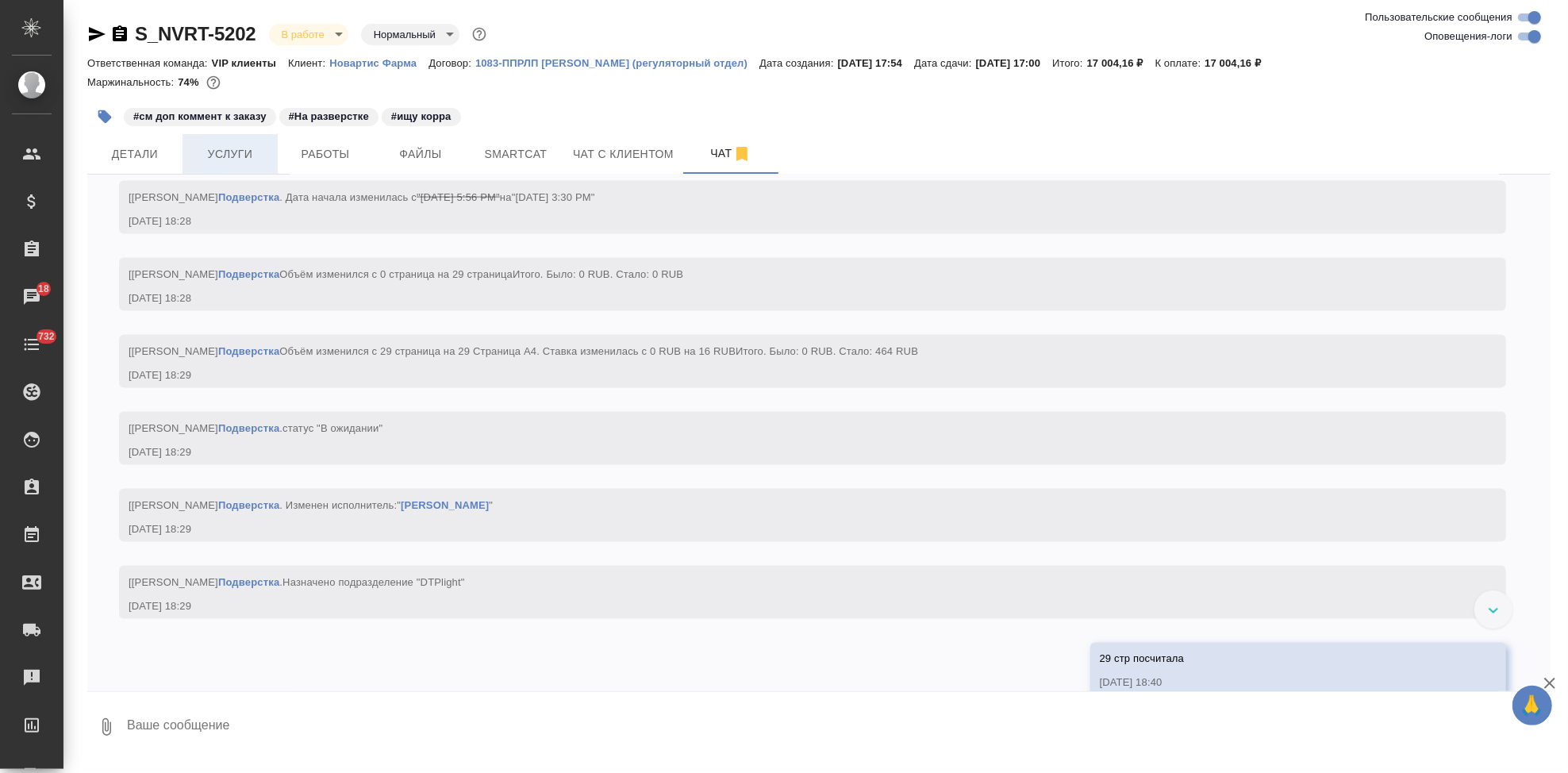
scroll to position [7022, 0]
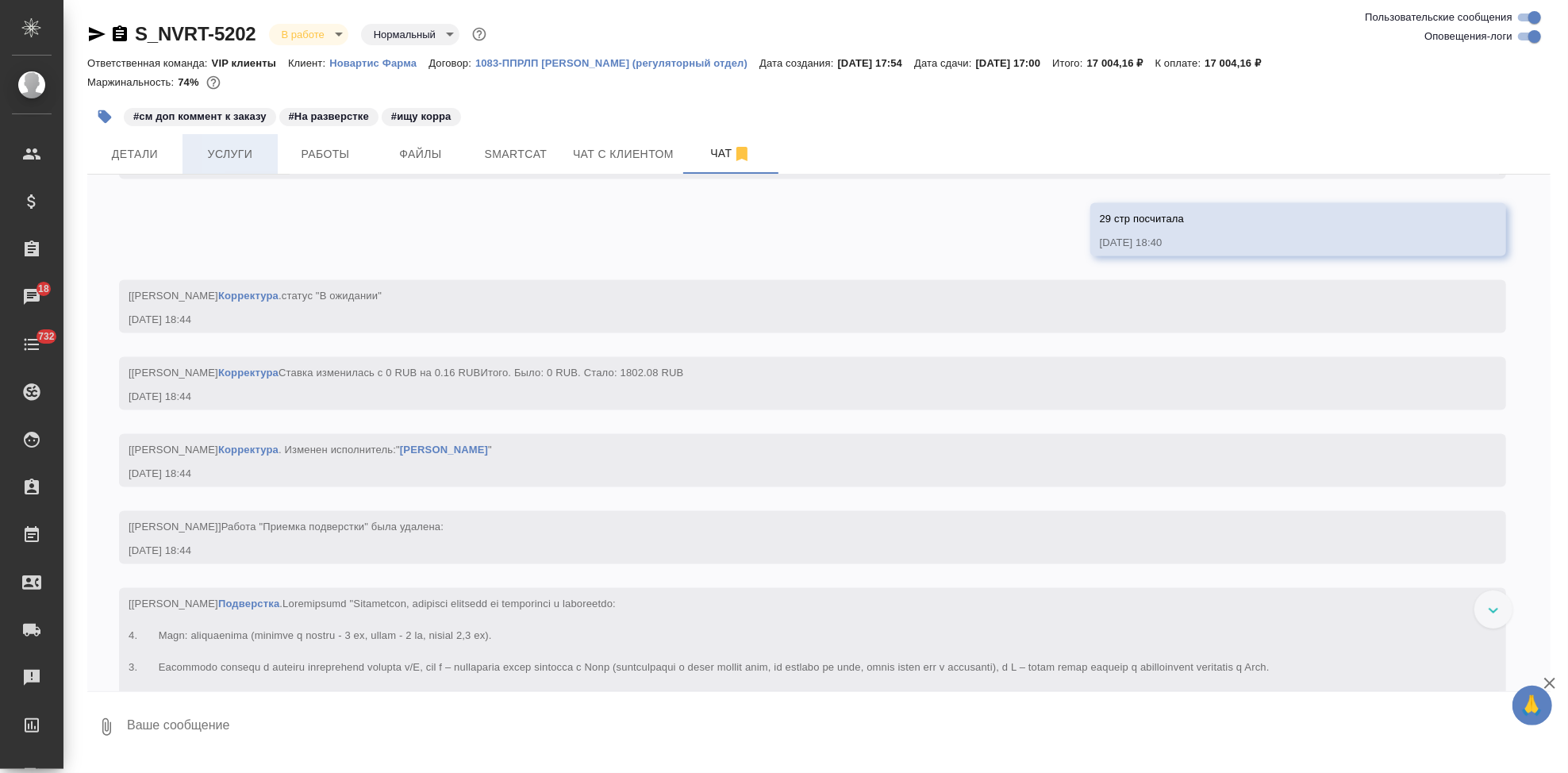
click at [237, 134] on button "Услуги" at bounding box center [230, 154] width 95 height 39
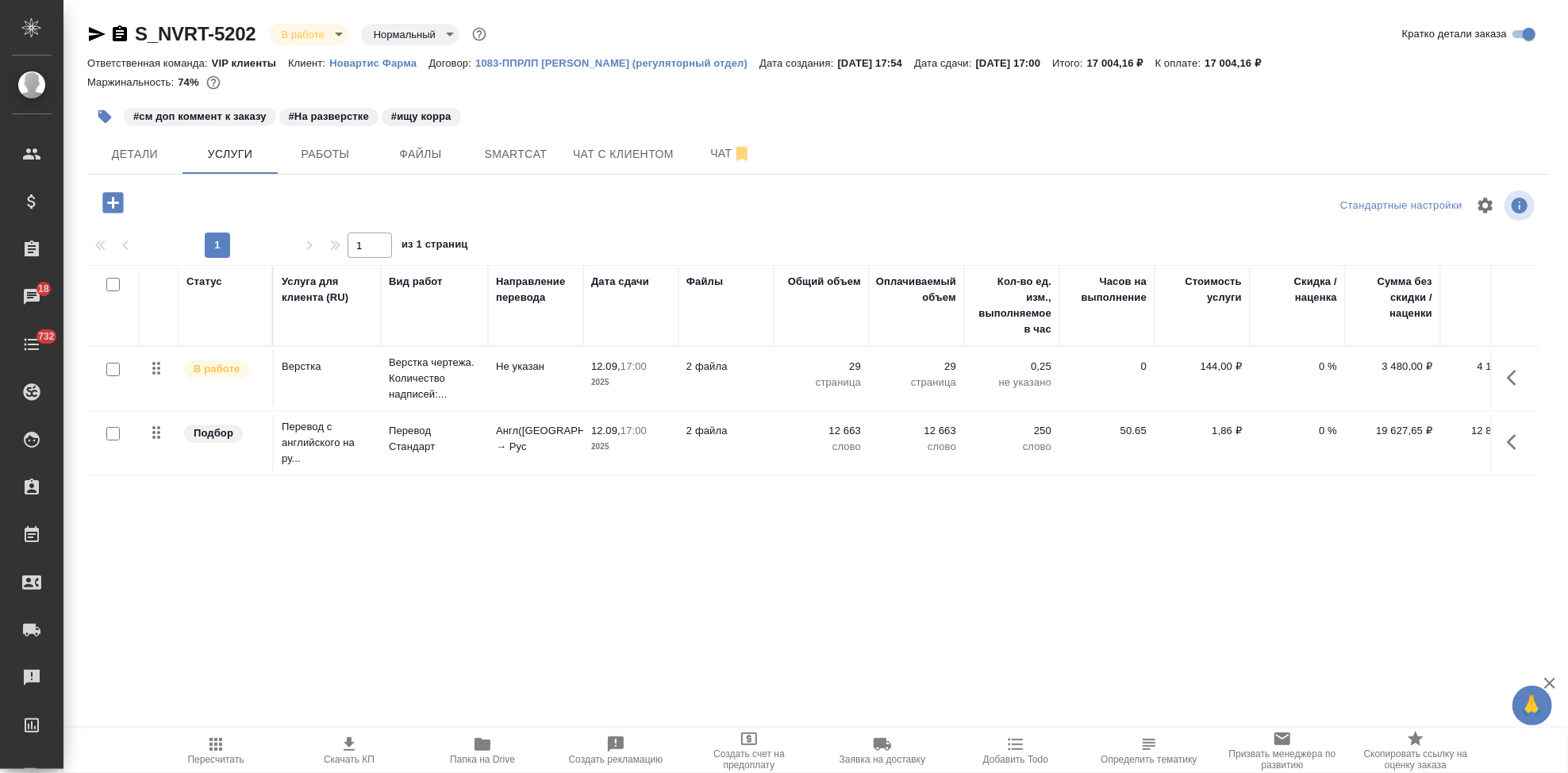
click at [343, 738] on icon "button" at bounding box center [349, 743] width 19 height 19
click at [1319, 358] on p "0 %" at bounding box center [1297, 366] width 79 height 16
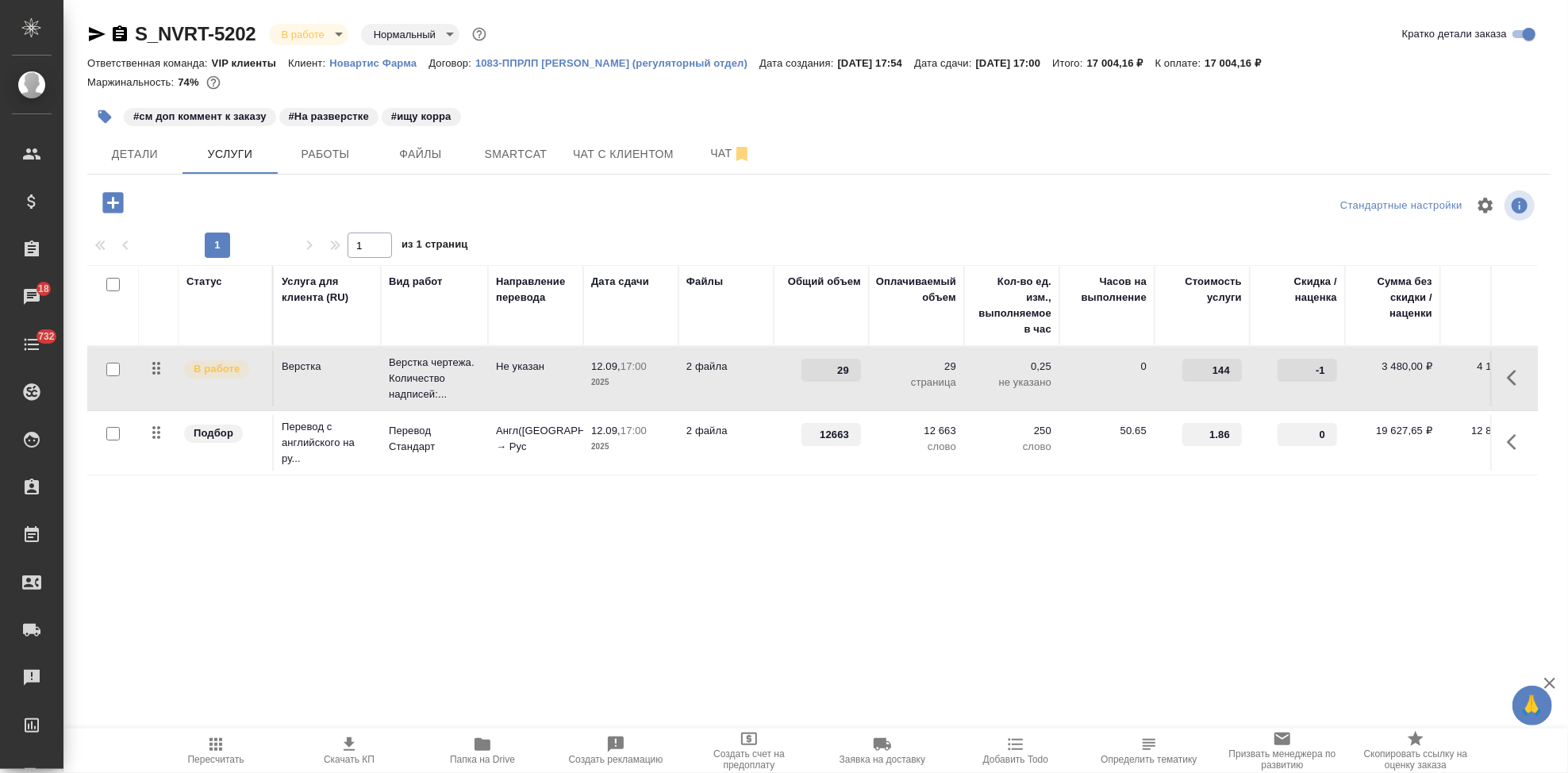
click at [1331, 373] on input "-1" at bounding box center [1307, 369] width 59 height 23
type input "0"
click at [1328, 362] on input "0" at bounding box center [1307, 370] width 58 height 23
click at [1331, 436] on input "-1" at bounding box center [1307, 433] width 59 height 23
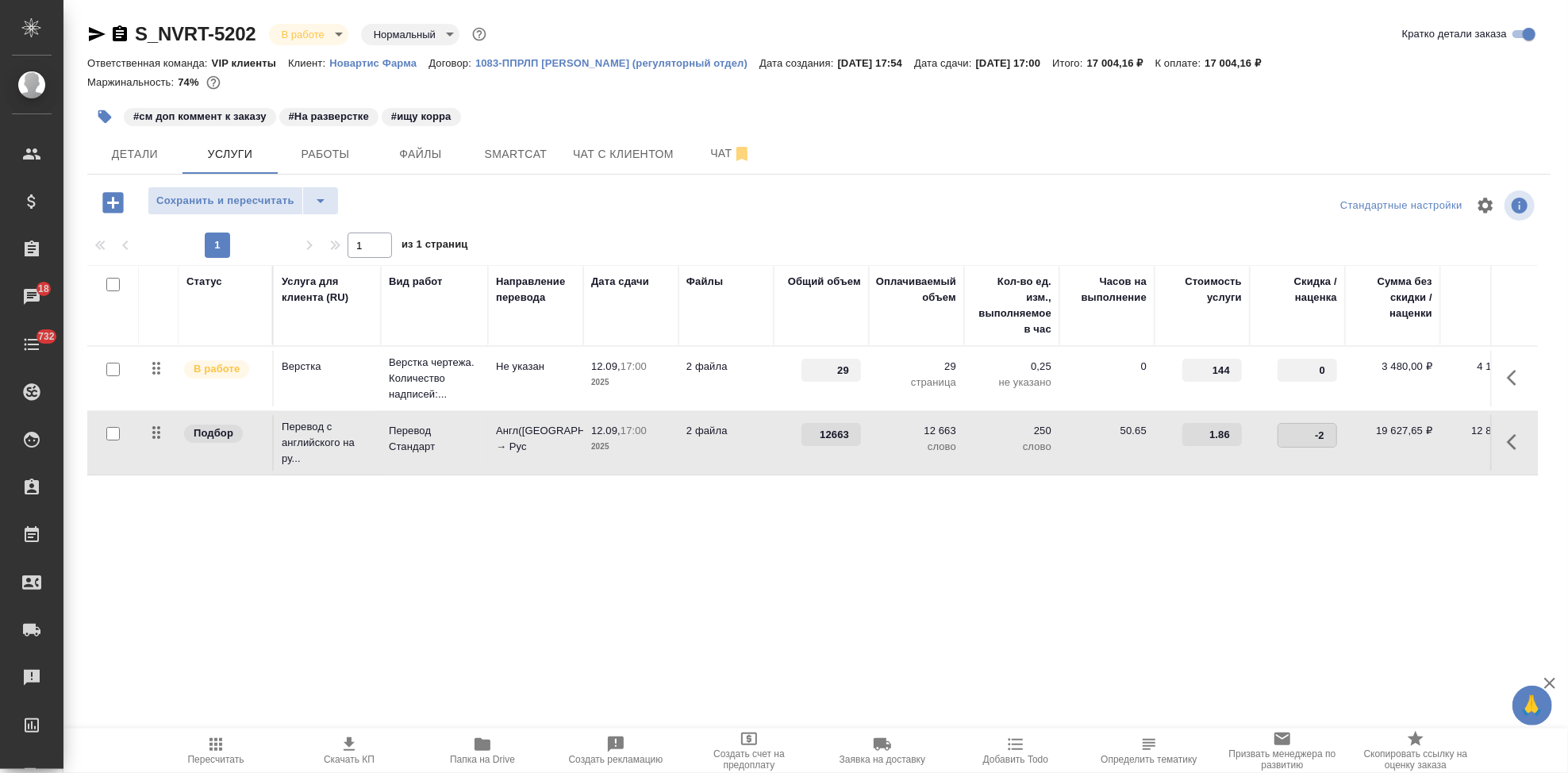
type input "-2"
click at [1331, 436] on input "-2" at bounding box center [1307, 434] width 58 height 23
type input "-45"
click at [964, 561] on div "Статус Услуга для клиента (RU) Вид работ Направление перевода Дата сдачи Файлы …" at bounding box center [812, 435] width 1450 height 342
click at [330, 200] on icon "split button" at bounding box center [320, 200] width 19 height 19
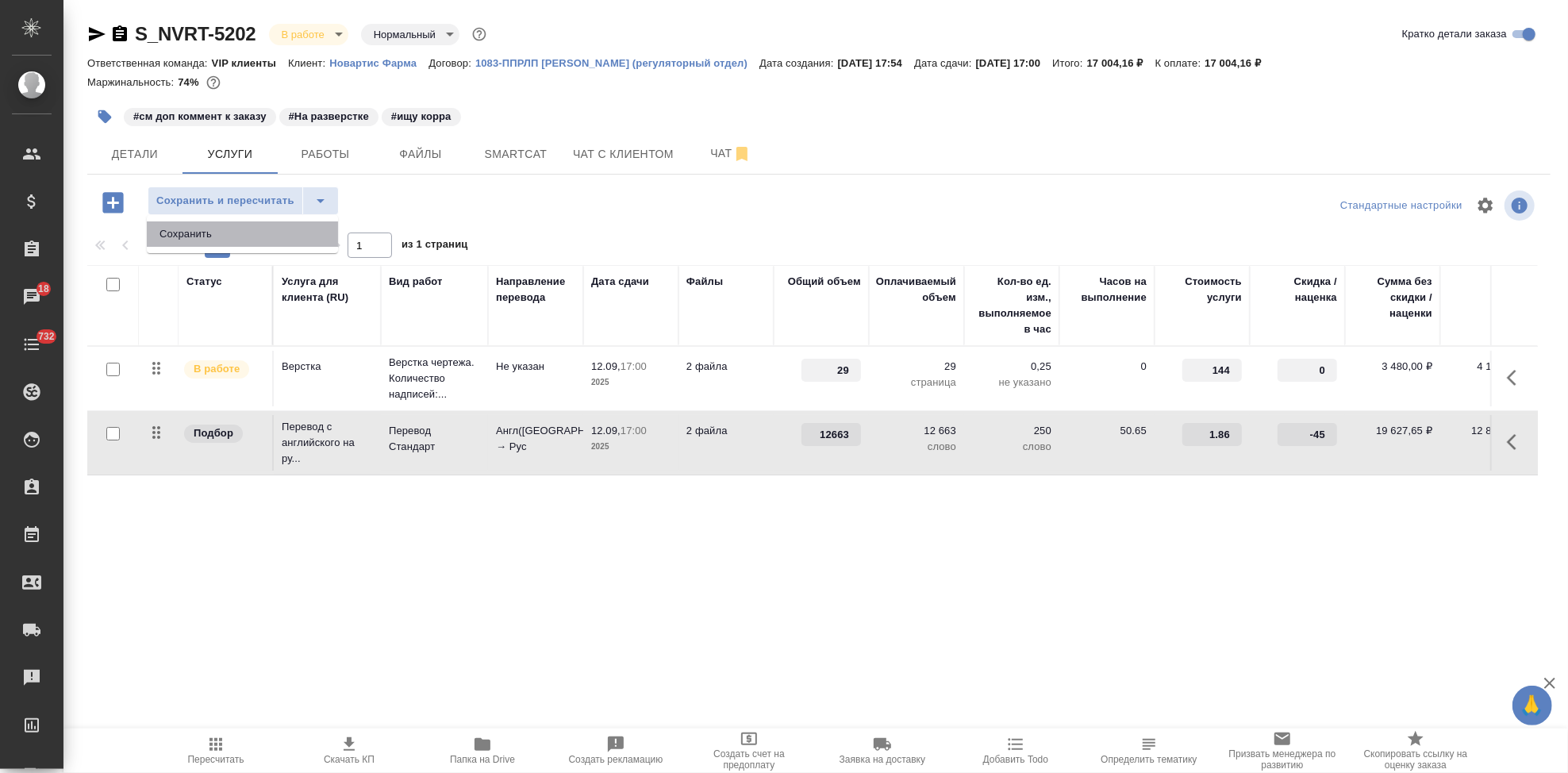
click at [249, 226] on li "Сохранить" at bounding box center [243, 234] width 192 height 26
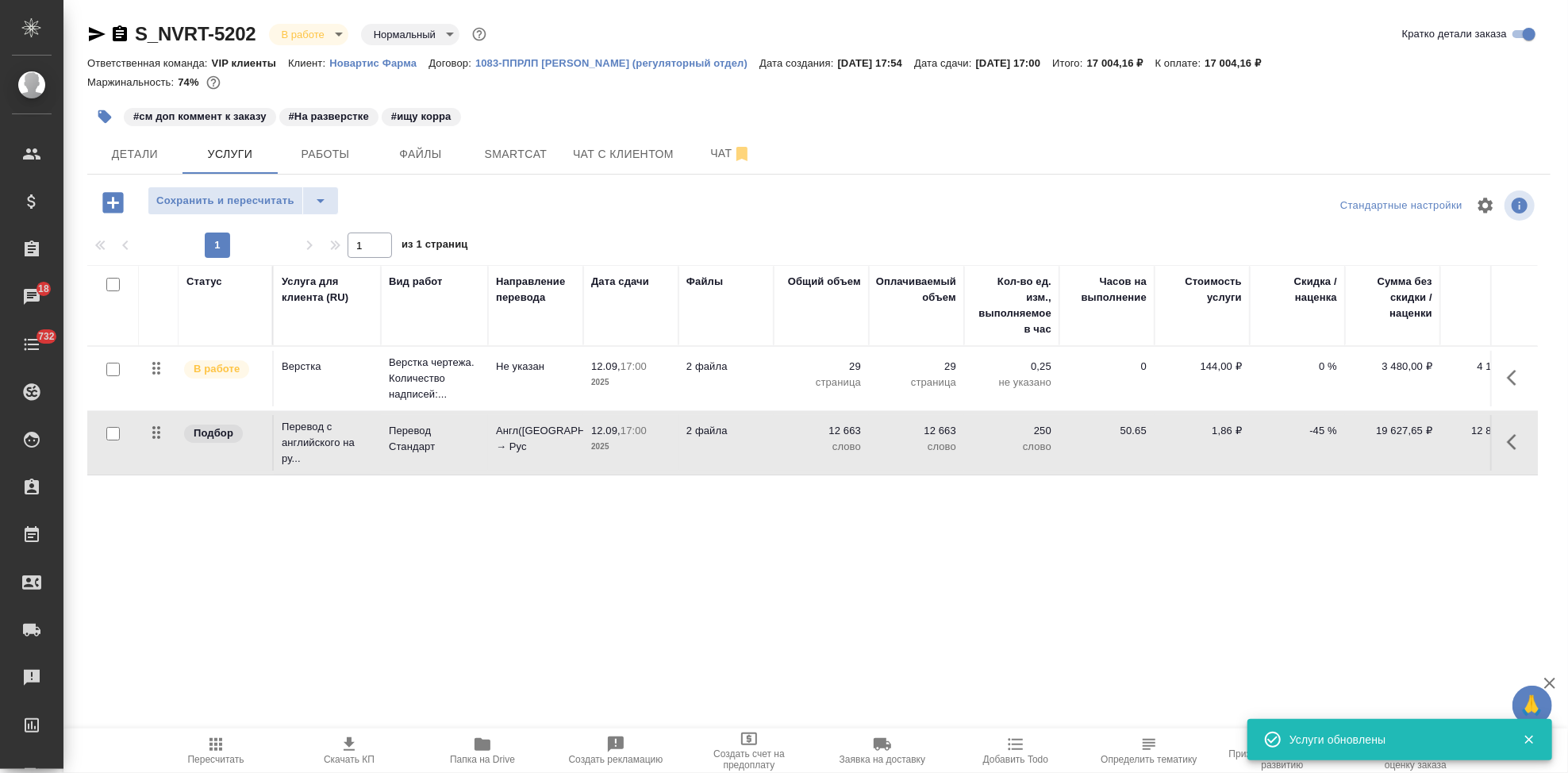
click at [221, 753] on span "Пересчитать" at bounding box center [215, 758] width 56 height 11
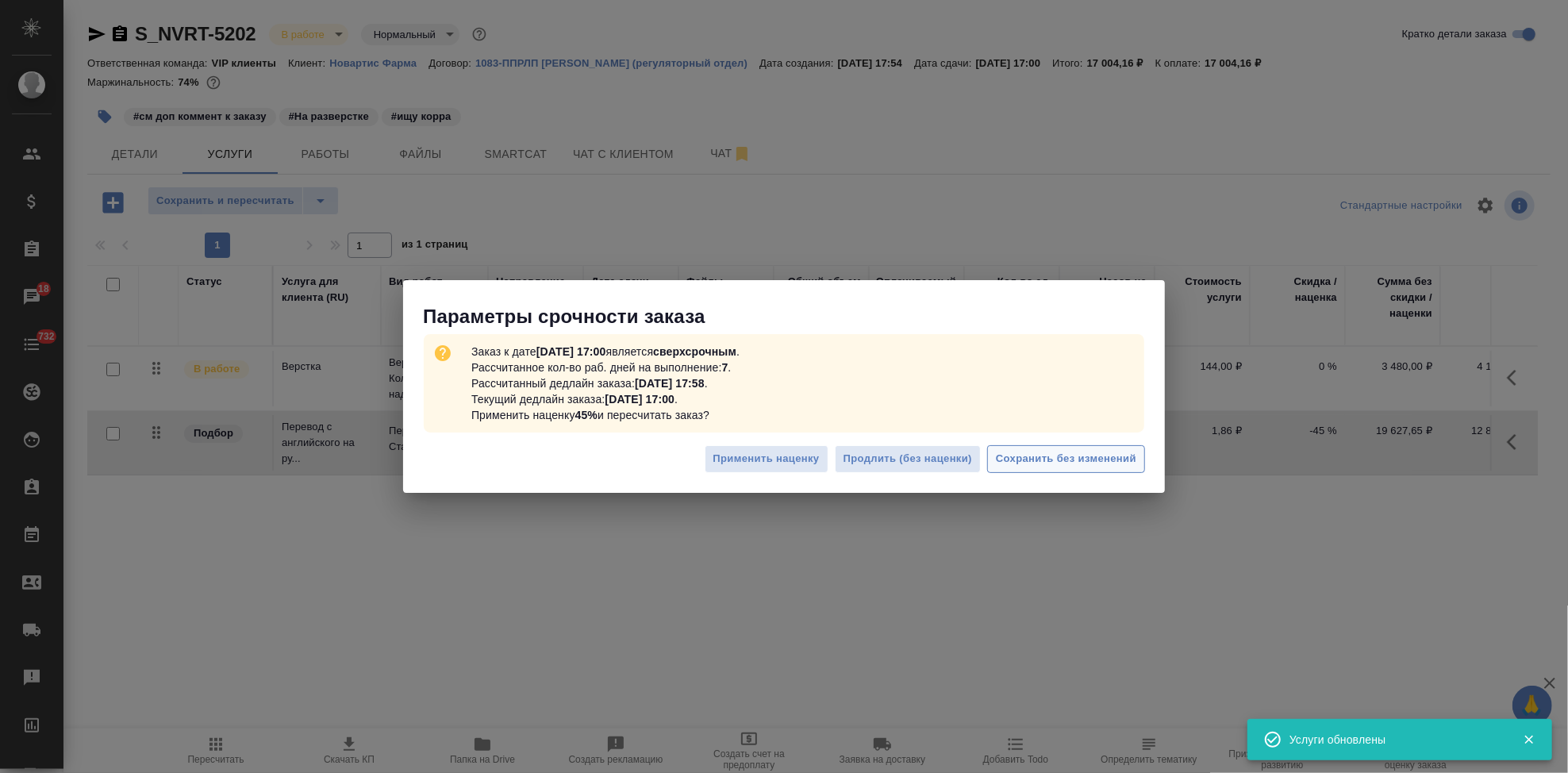
click at [1073, 458] on span "Сохранить без изменений" at bounding box center [1066, 459] width 140 height 18
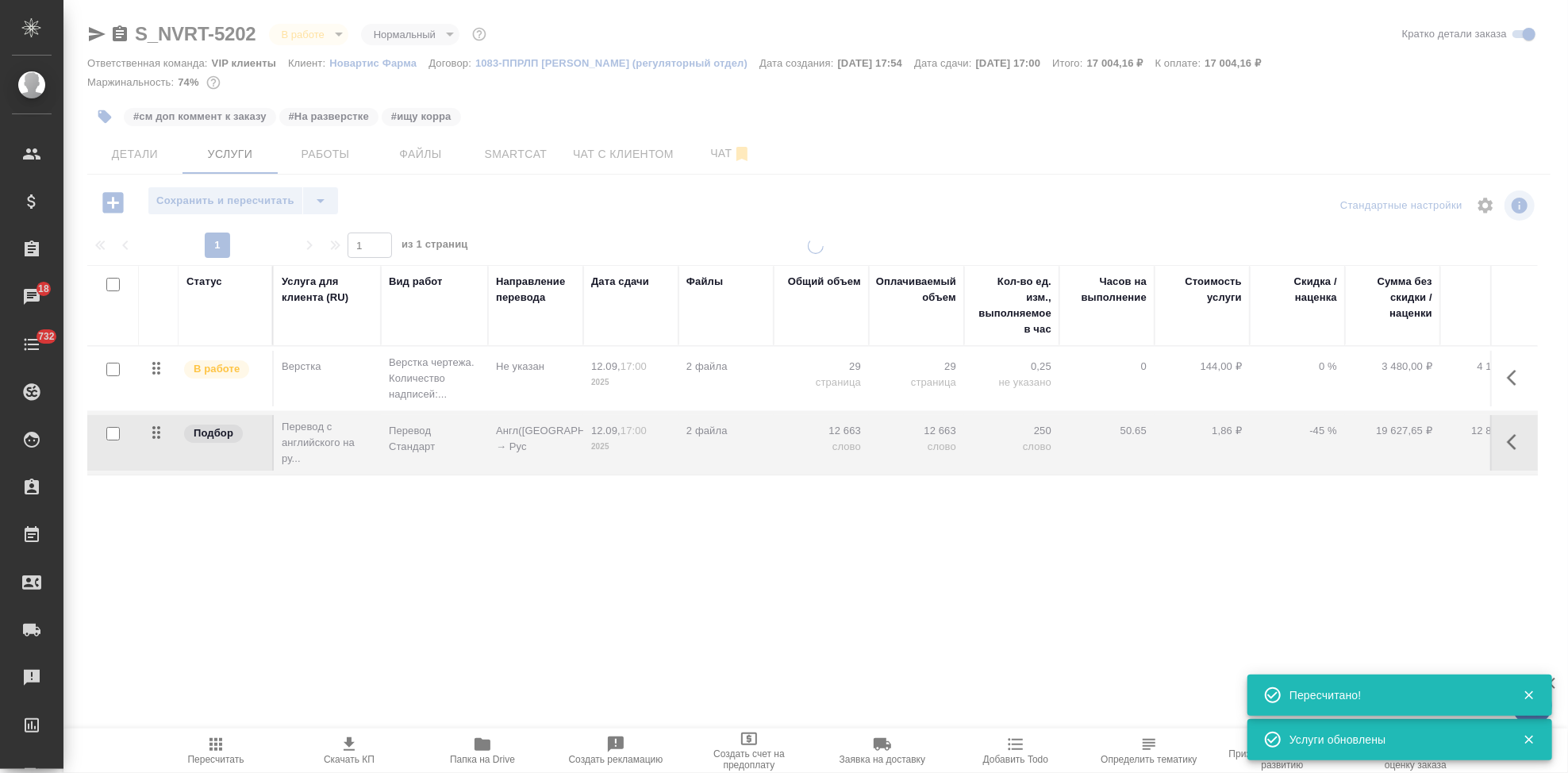
type input "urgent"
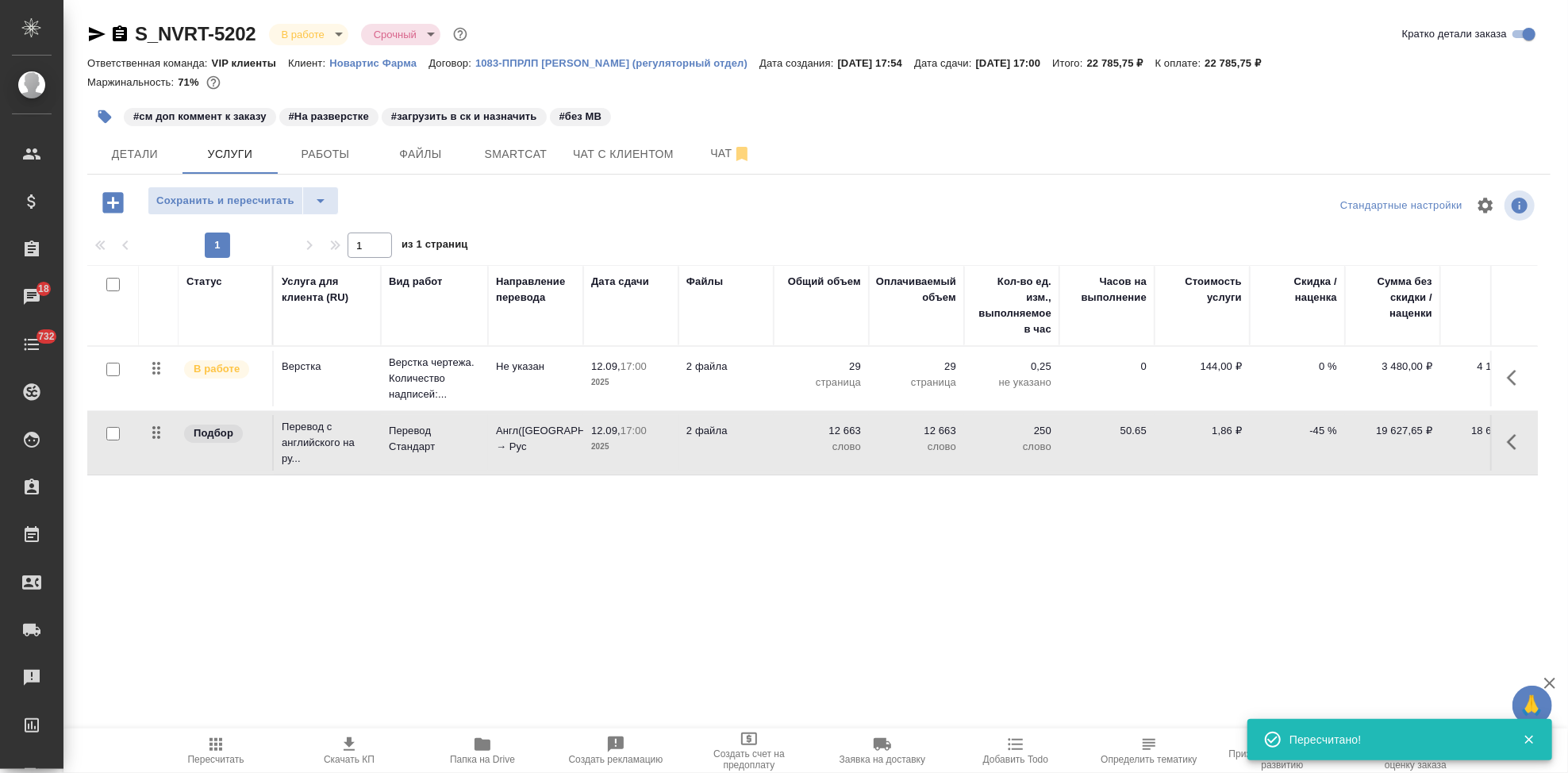
click at [97, 116] on icon "button" at bounding box center [105, 116] width 16 height 16
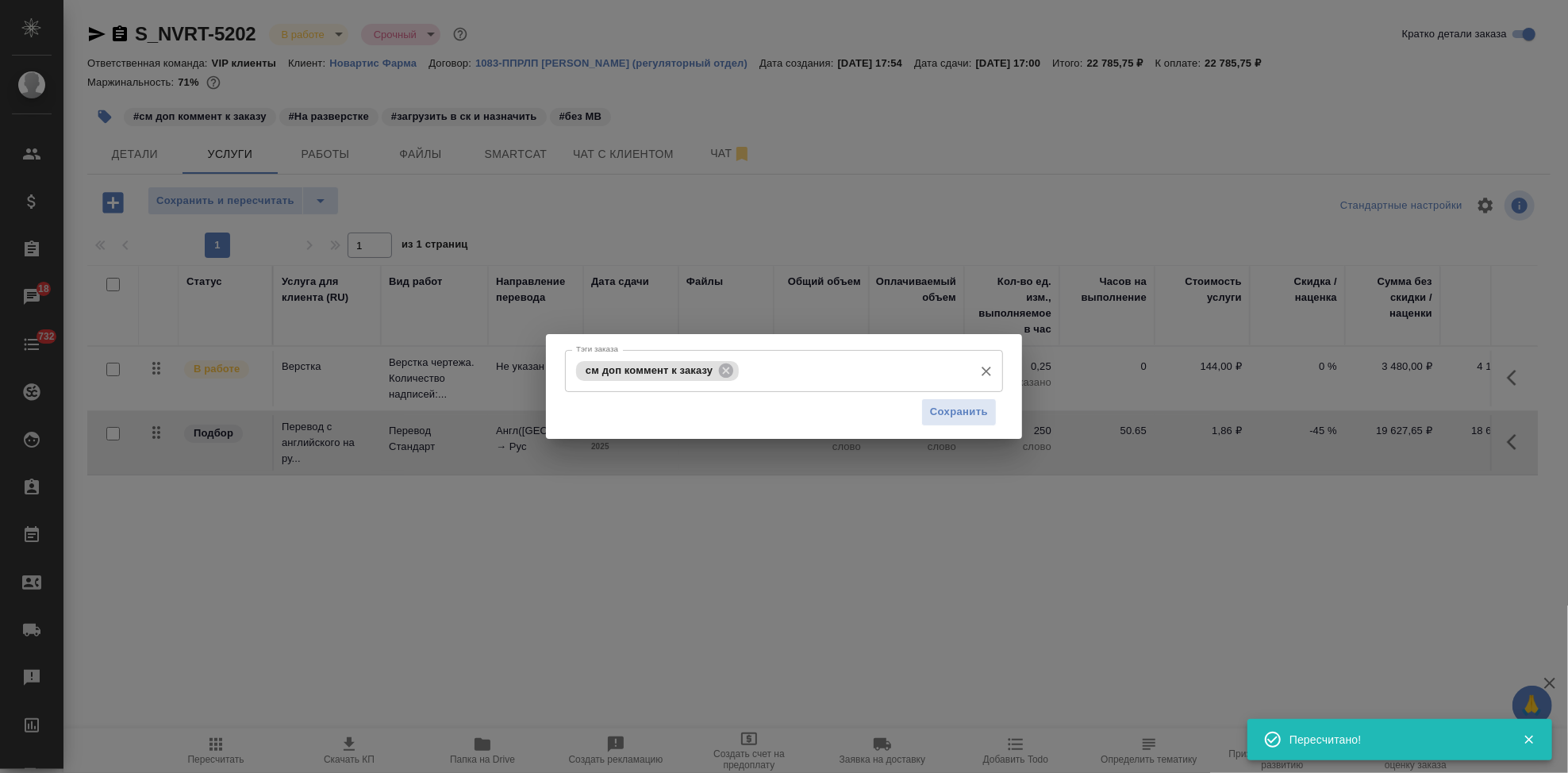
click at [851, 365] on input "Тэги заказа" at bounding box center [854, 370] width 223 height 27
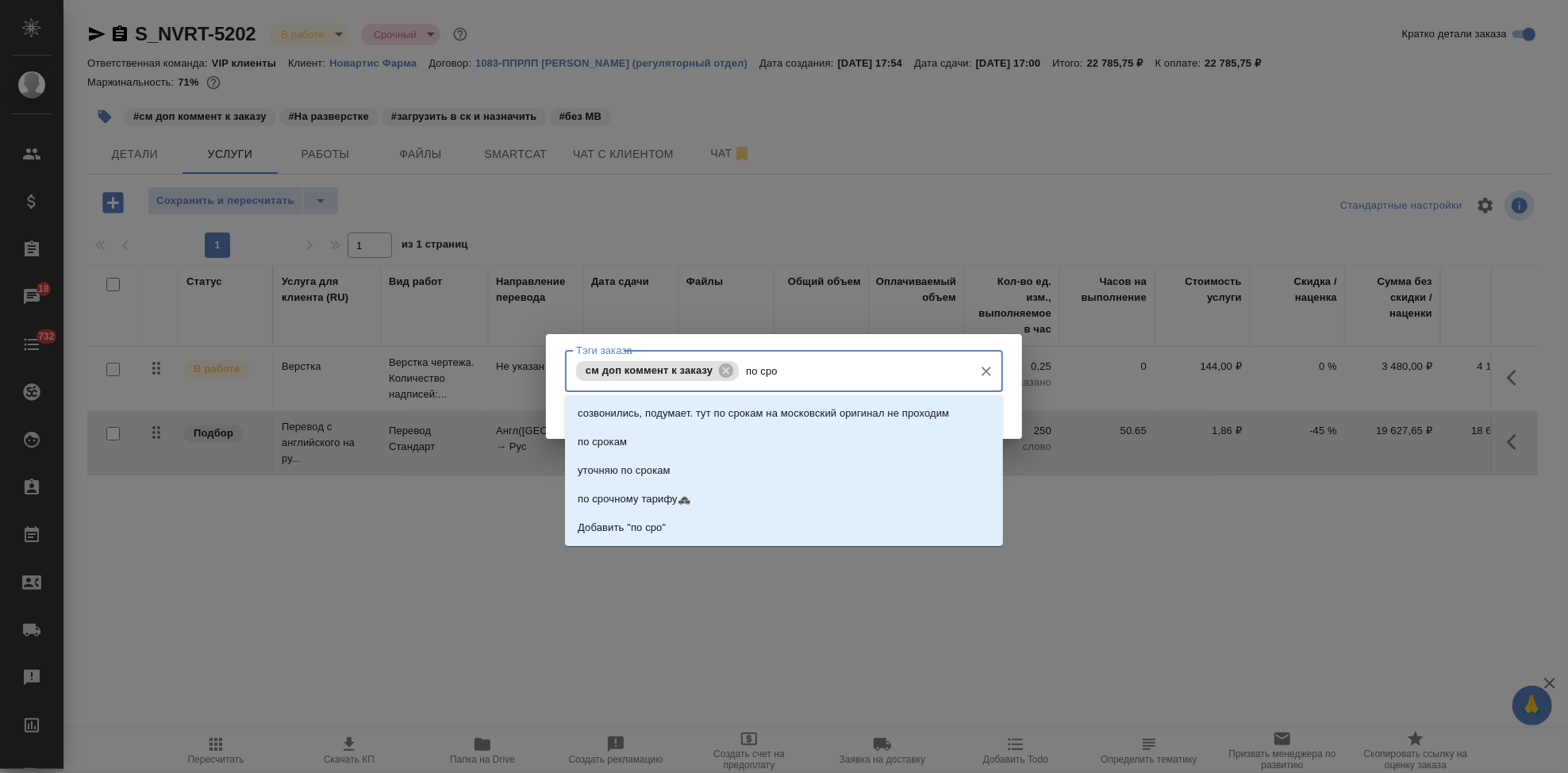
type input "по сроч"
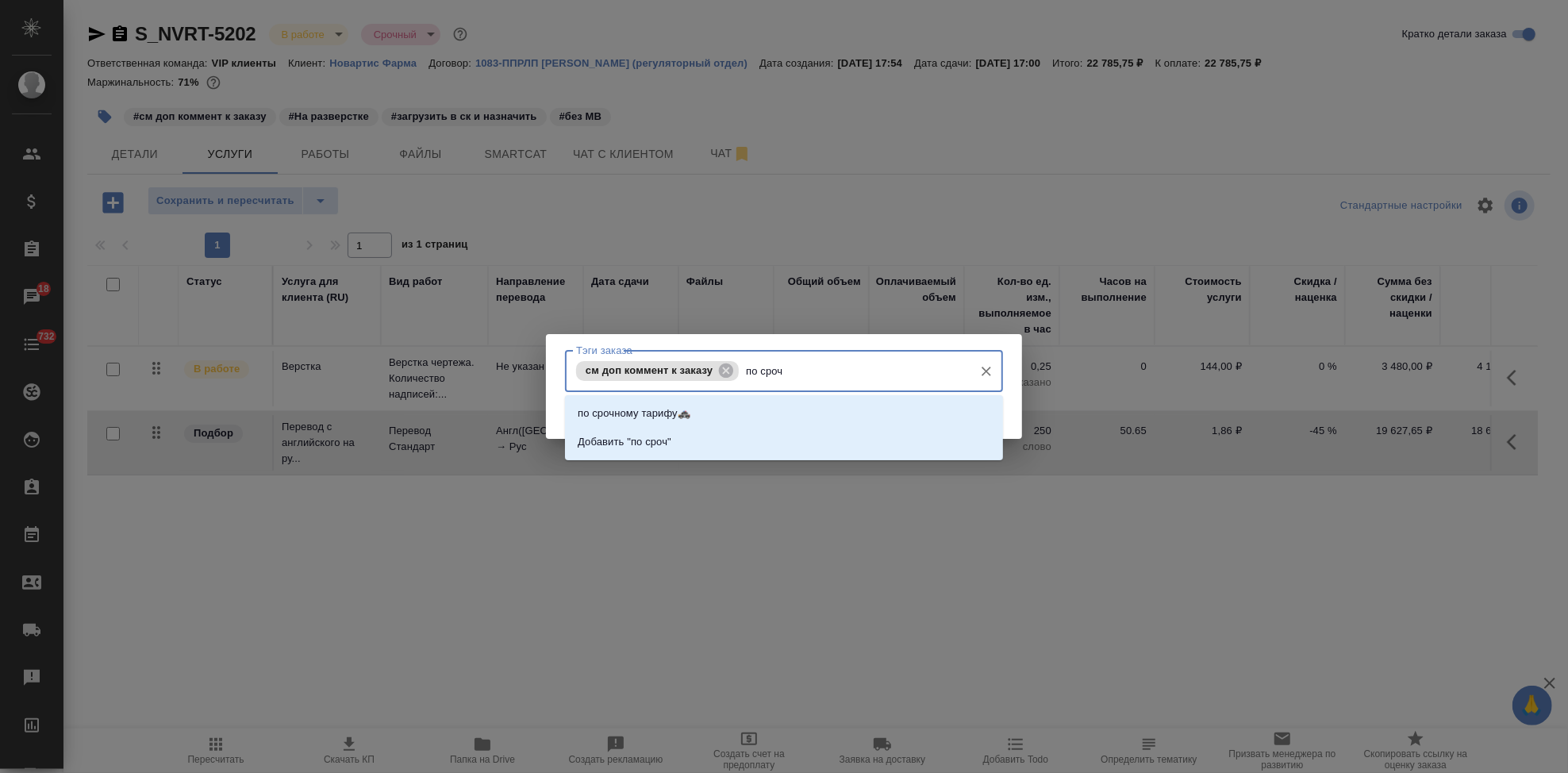
click at [672, 423] on li "по срочному тарифу🚓" at bounding box center [784, 413] width 438 height 29
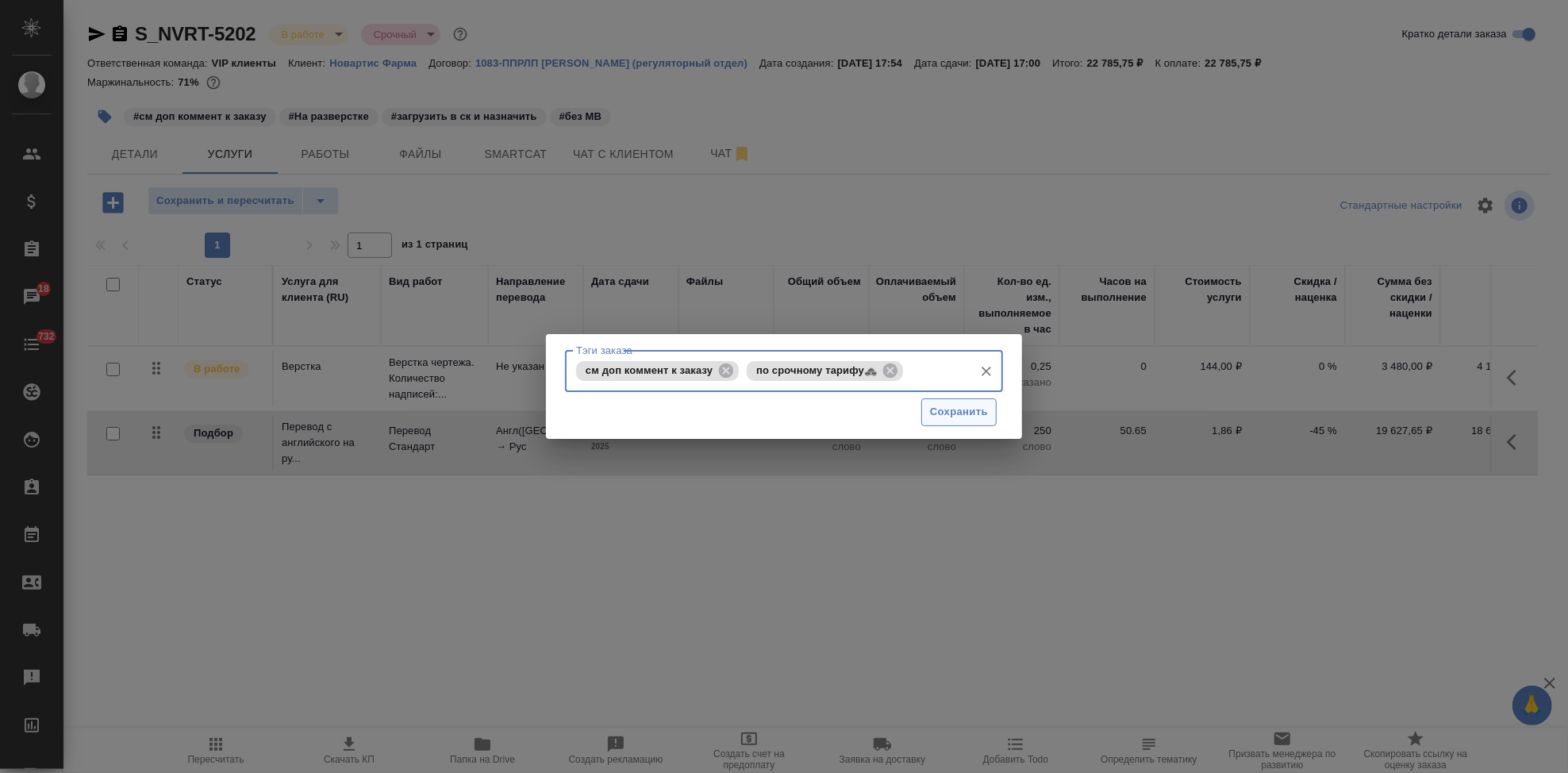
click at [975, 405] on span "Сохранить" at bounding box center [959, 412] width 58 height 18
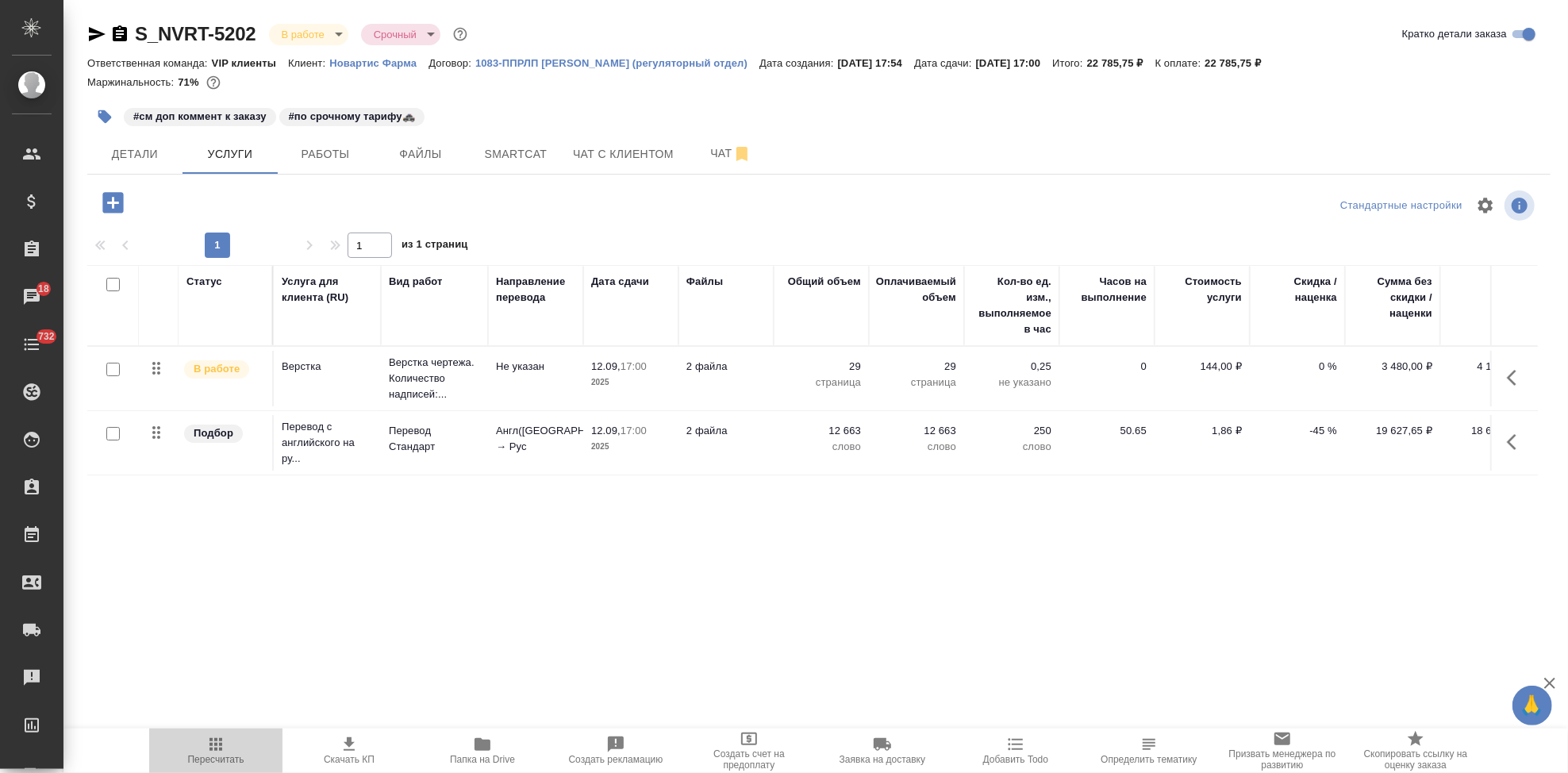
click at [228, 753] on span "Пересчитать" at bounding box center [215, 758] width 56 height 11
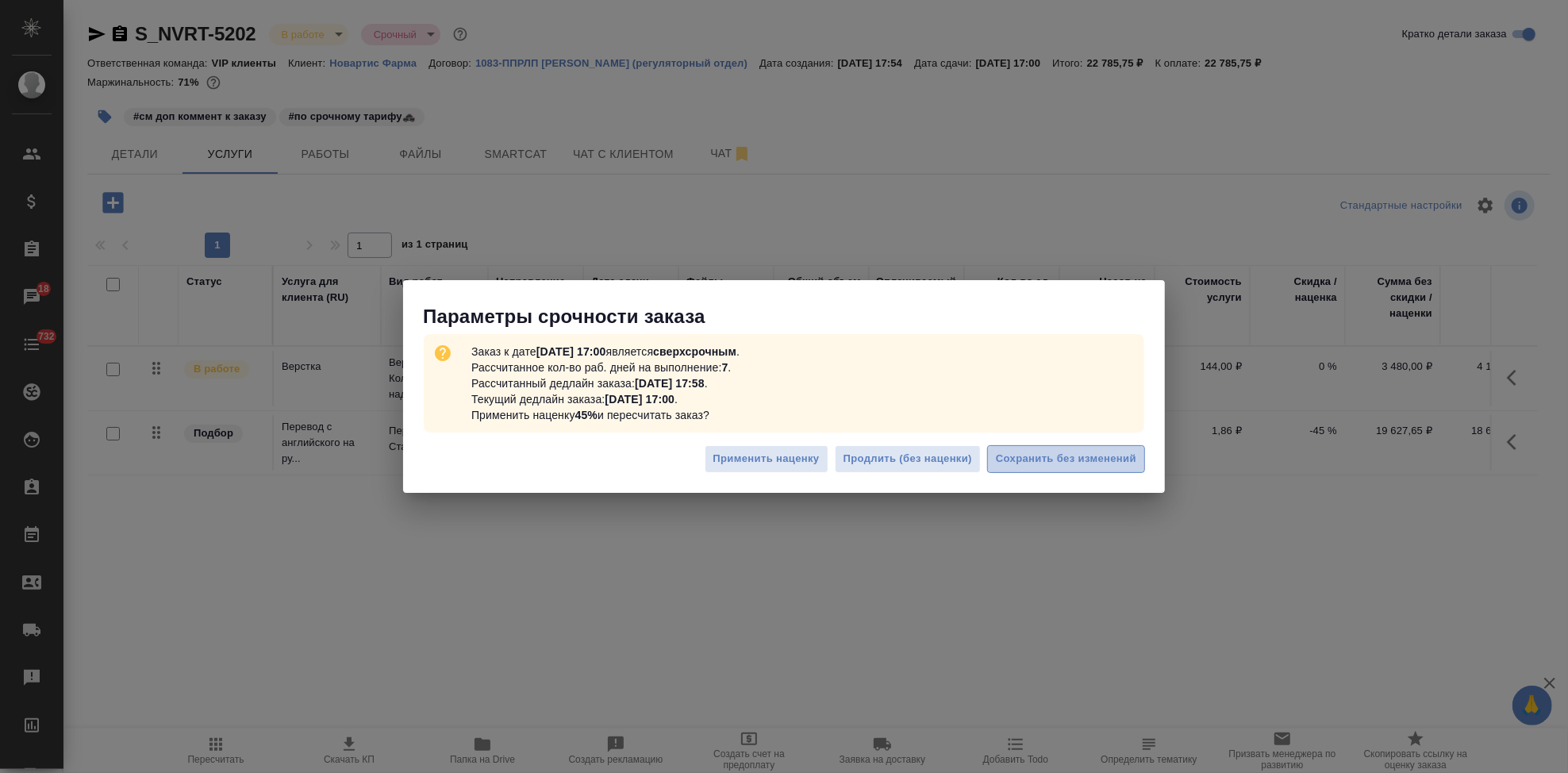
click at [1041, 465] on span "Сохранить без изменений" at bounding box center [1066, 459] width 140 height 18
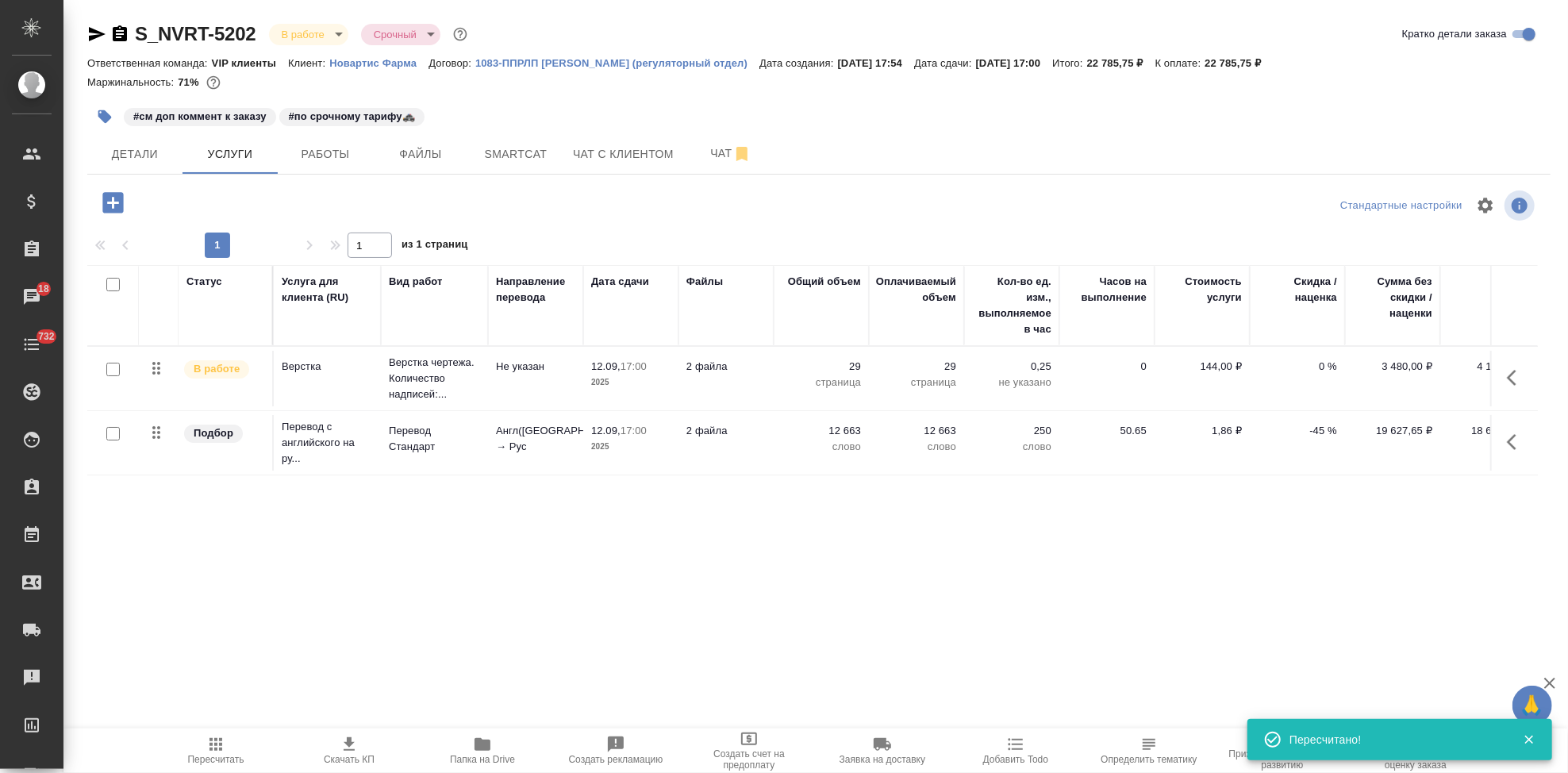
click at [354, 741] on icon "button" at bounding box center [349, 743] width 19 height 19
click at [145, 139] on button "Детали" at bounding box center [134, 154] width 95 height 39
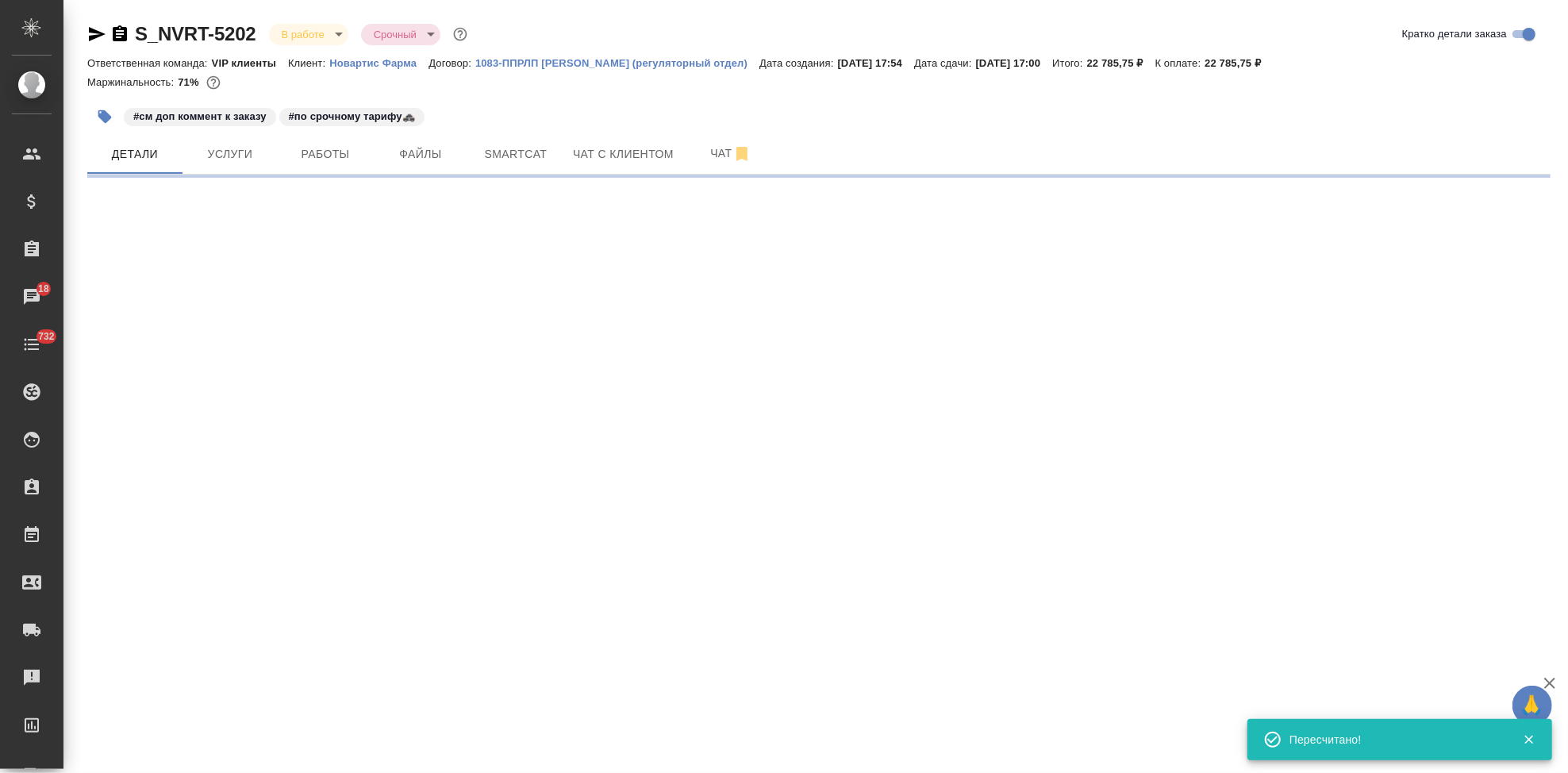
select select "RU"
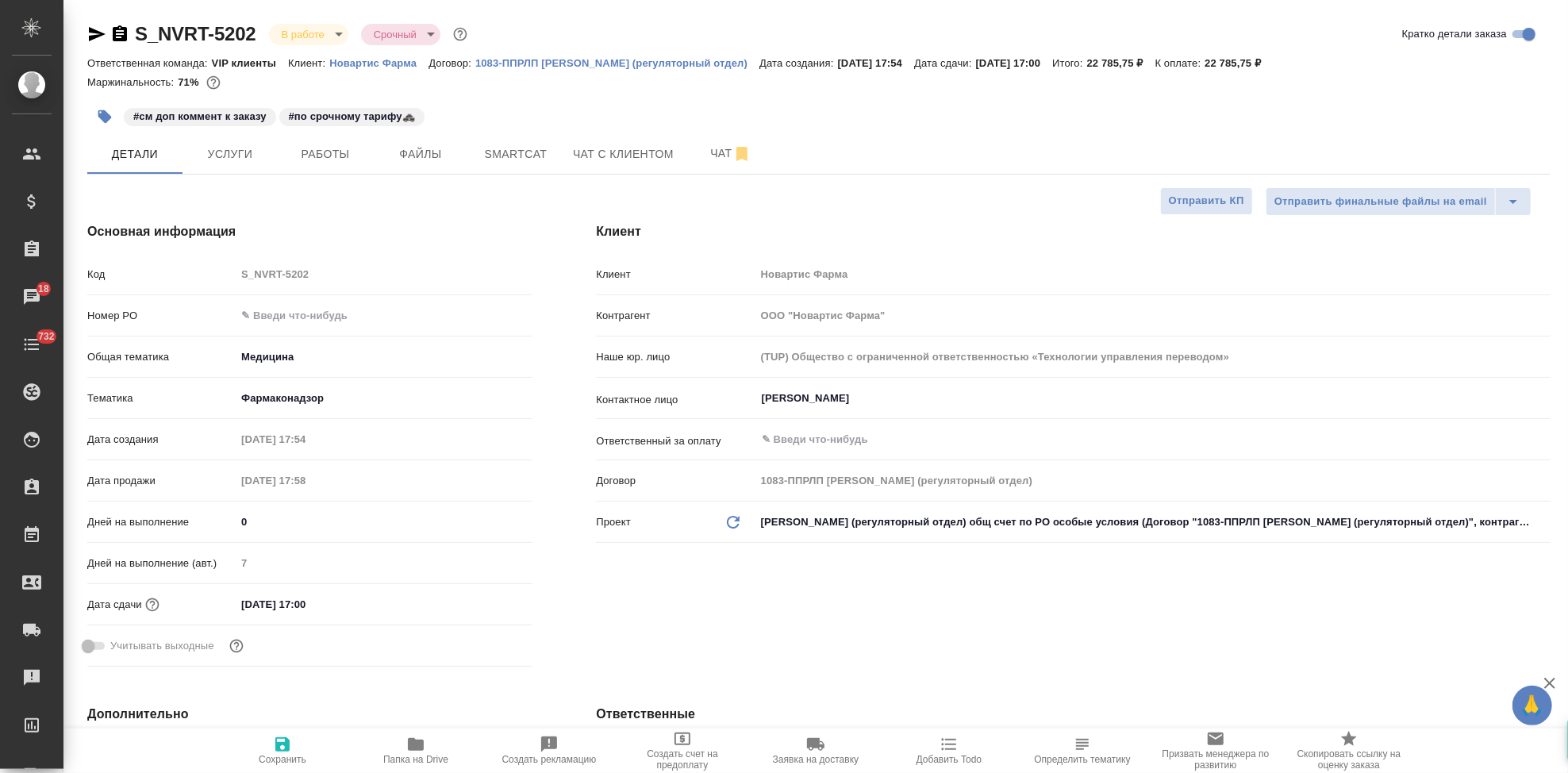
type textarea "x"
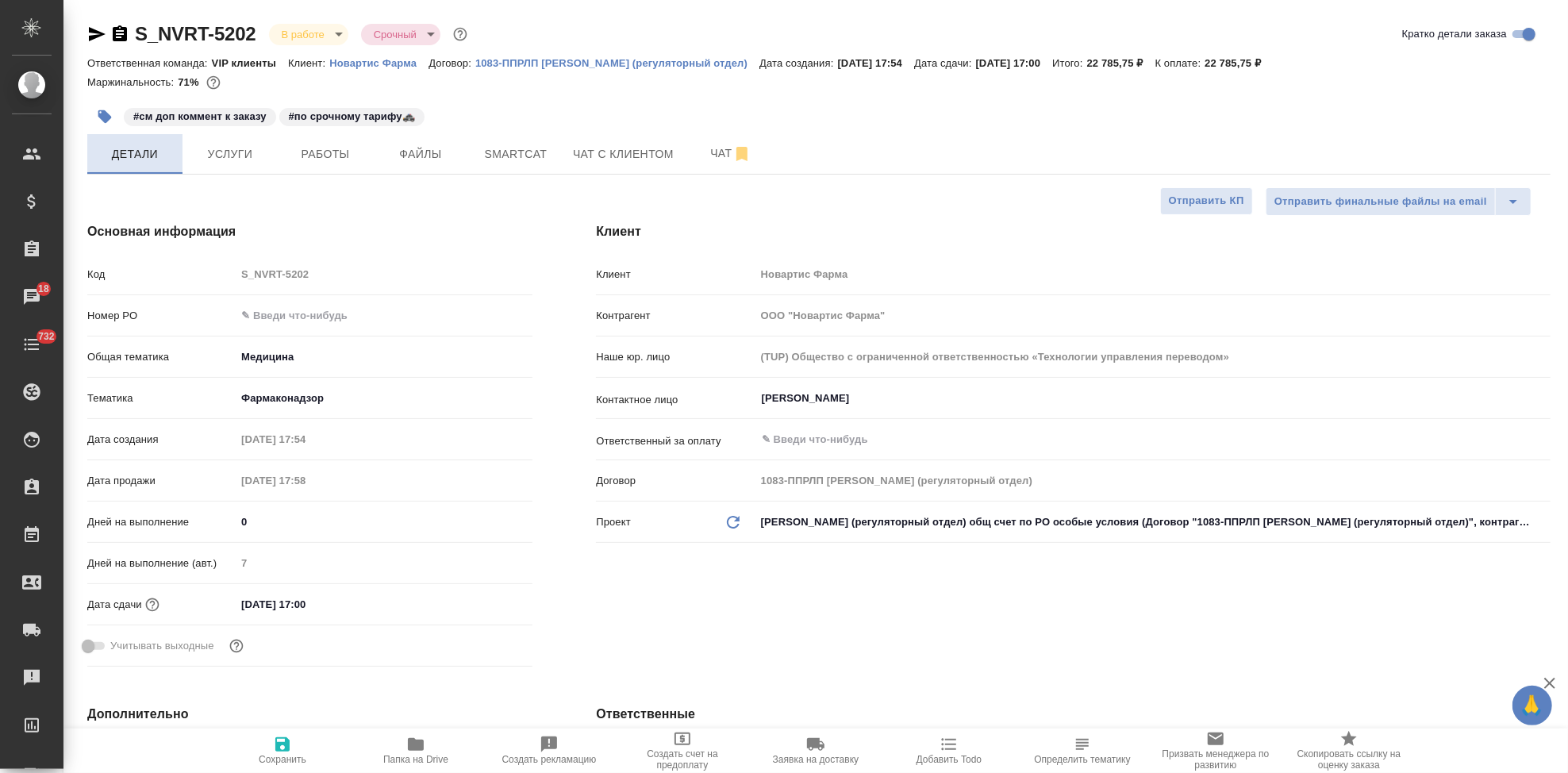
type textarea "x"
click at [129, 271] on div "Код S_NVRT-5202" at bounding box center [309, 274] width 445 height 28
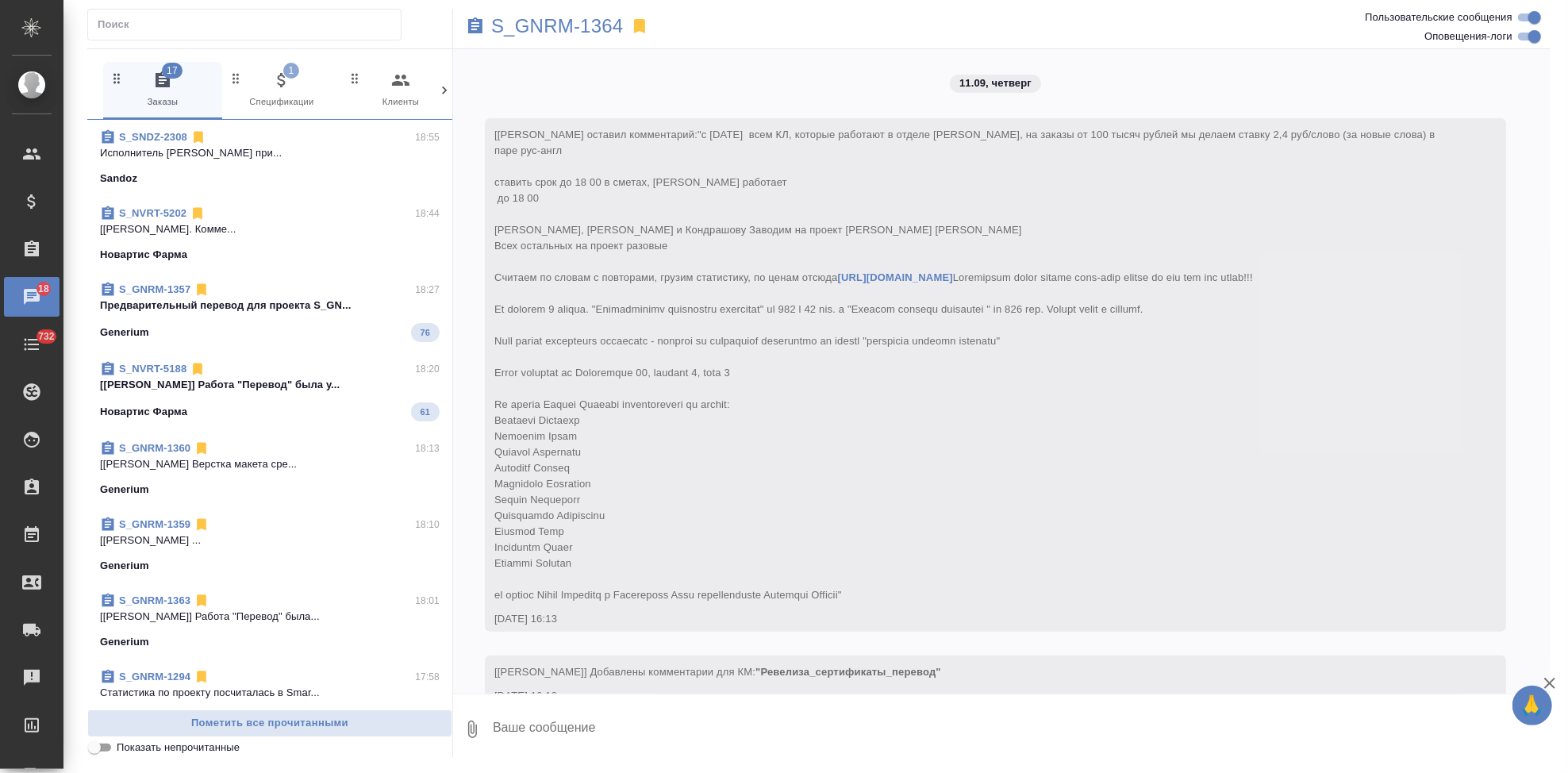
scroll to position [5157, 0]
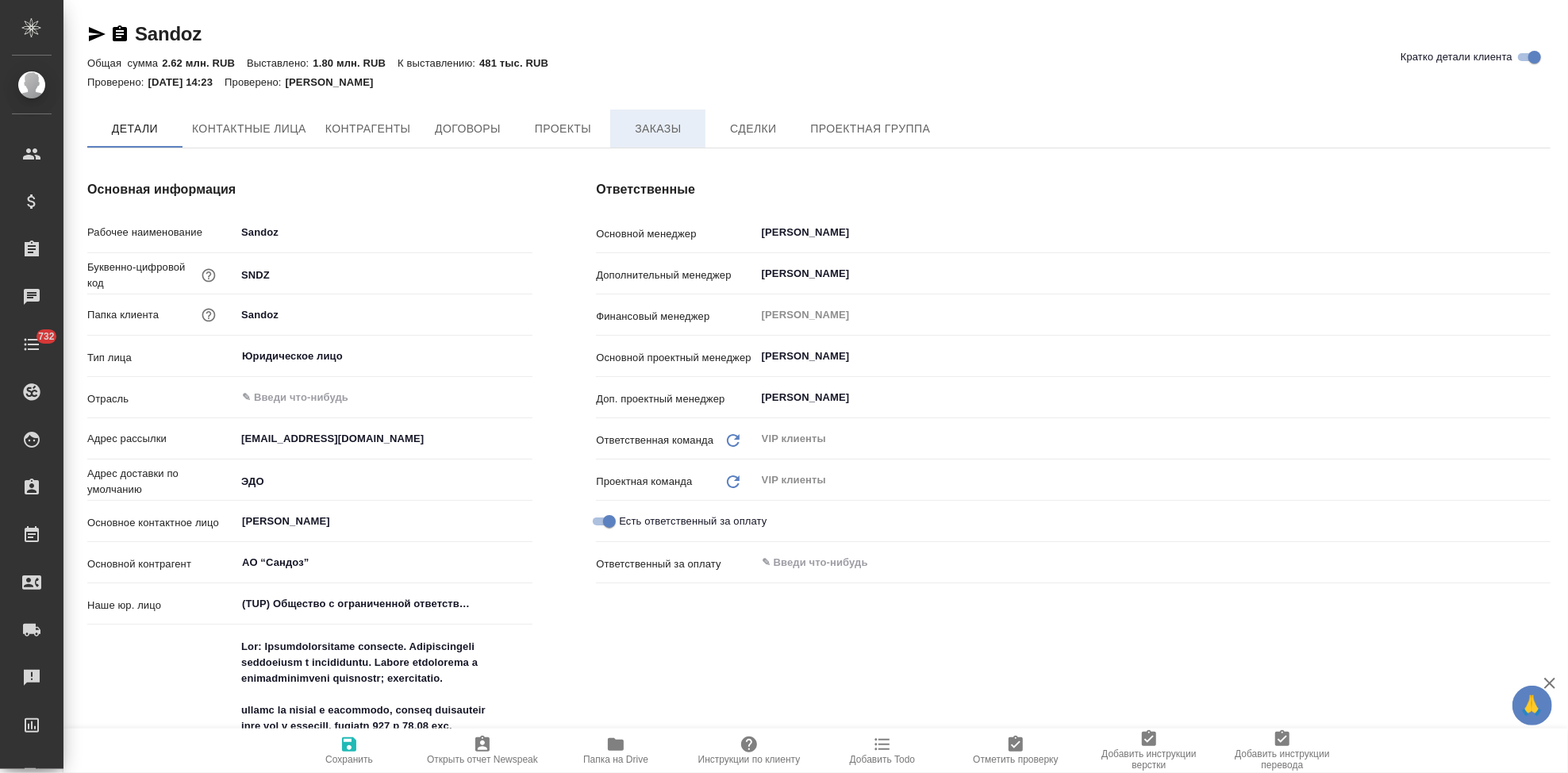
type textarea "x"
click at [644, 135] on span "Заказы" at bounding box center [658, 129] width 76 height 20
